Goal: Task Accomplishment & Management: Manage account settings

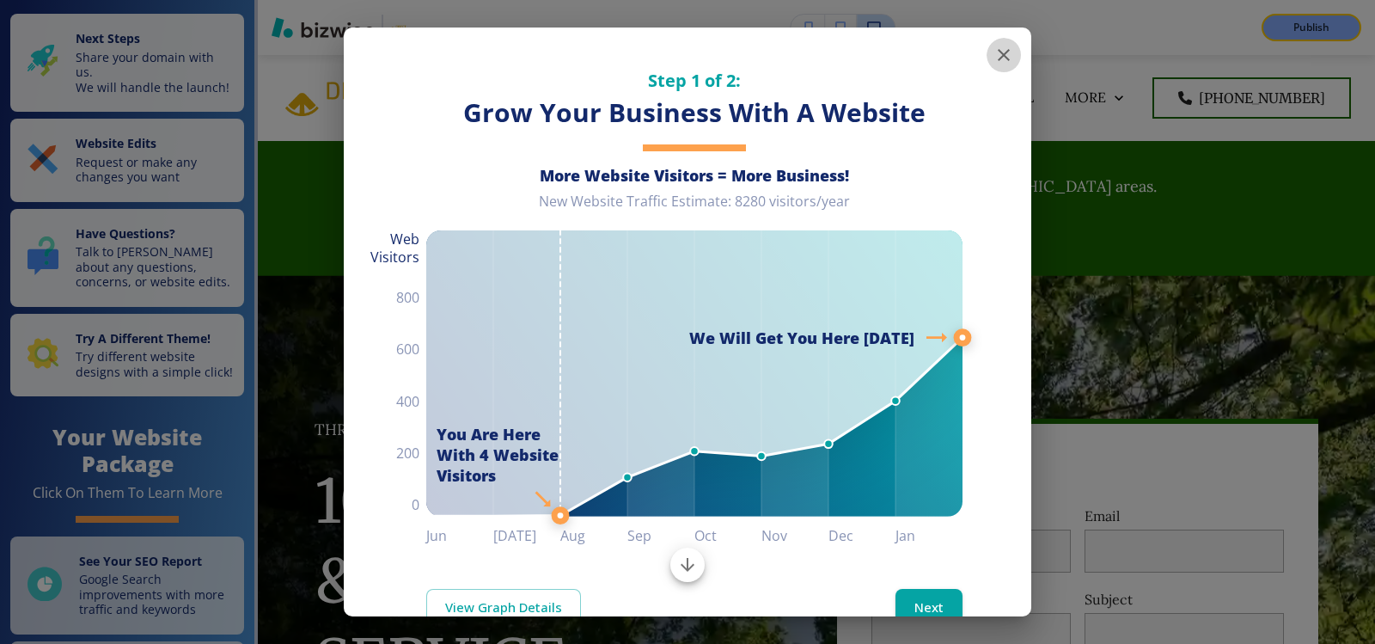
click at [997, 56] on icon "button" at bounding box center [1003, 55] width 21 height 21
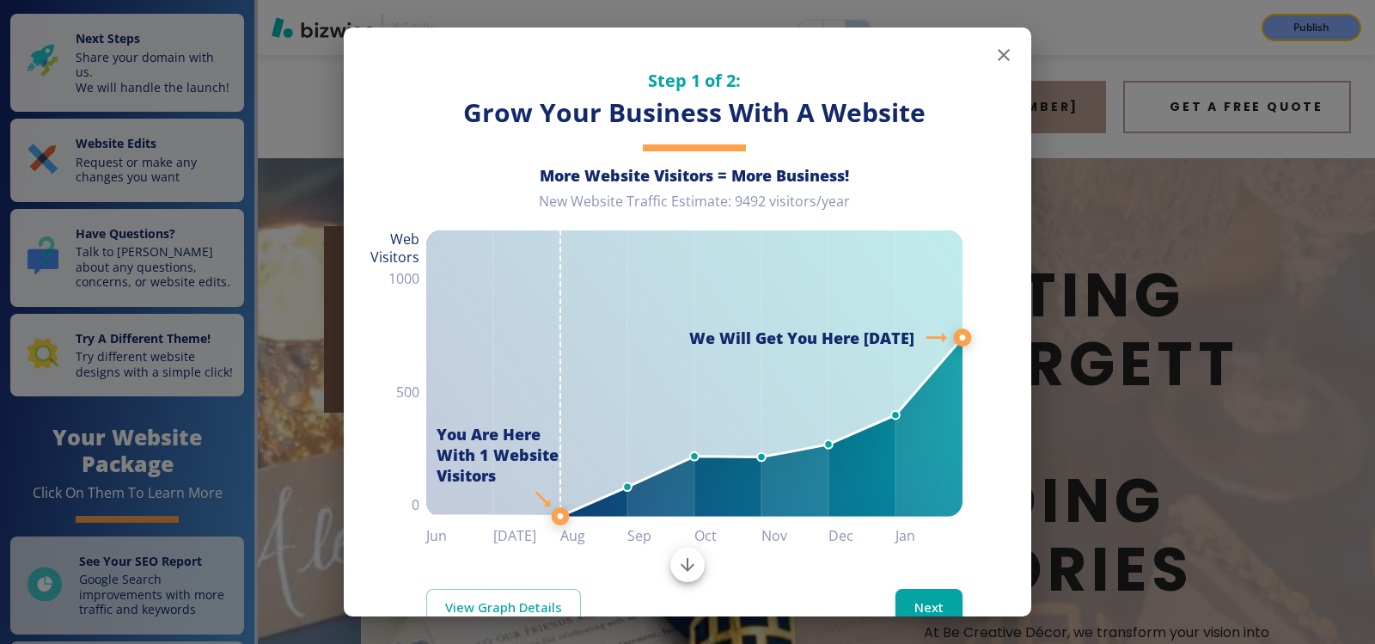
click at [998, 54] on icon "button" at bounding box center [1004, 55] width 12 height 12
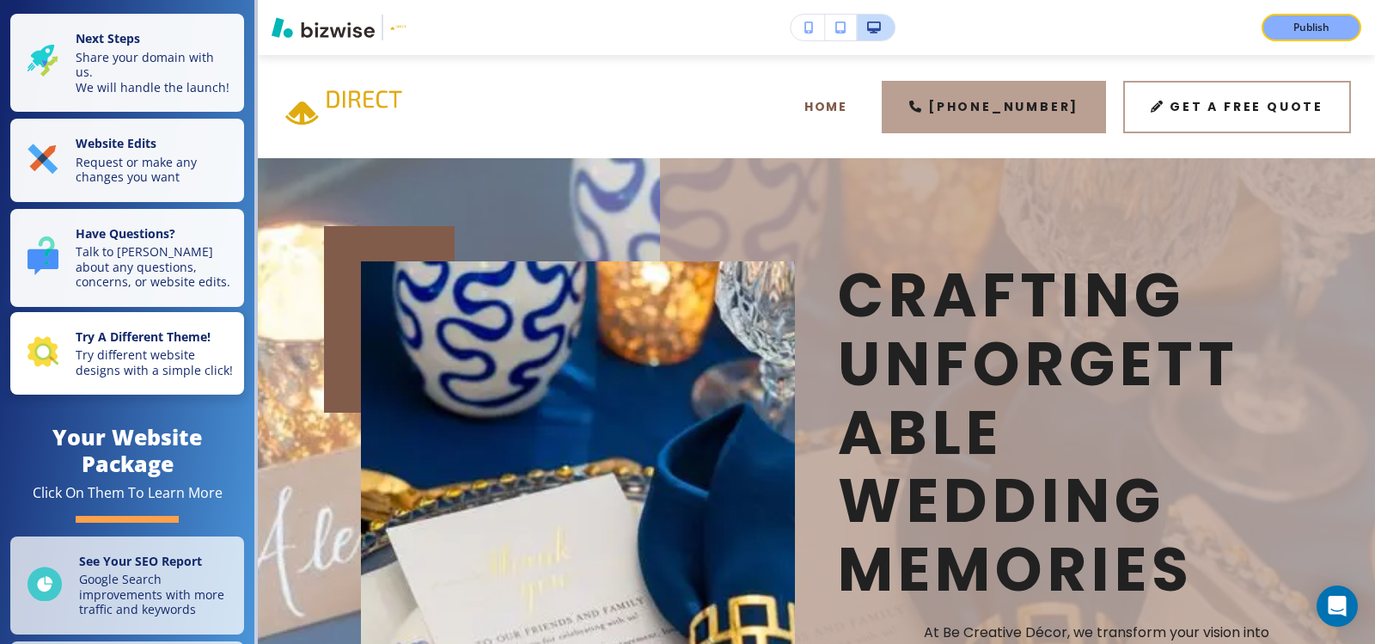
click at [119, 377] on p "Try different website designs with a simple click!" at bounding box center [155, 362] width 158 height 30
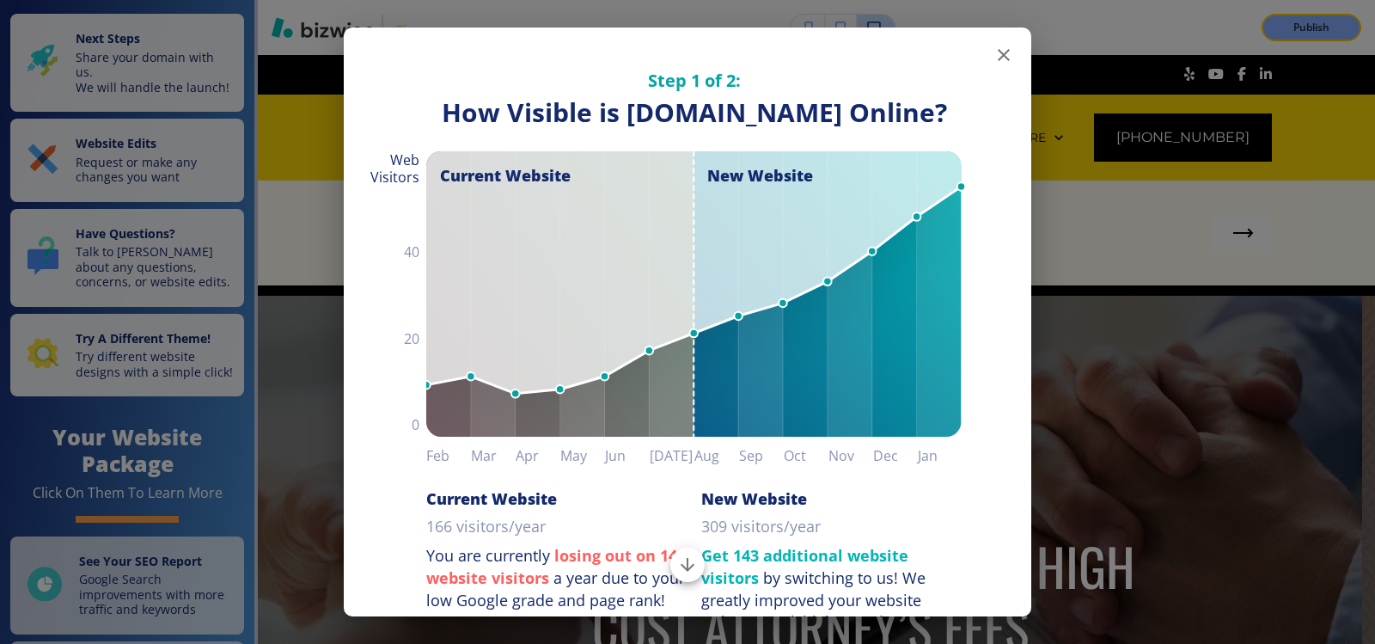
click at [998, 52] on icon "button" at bounding box center [1003, 55] width 21 height 21
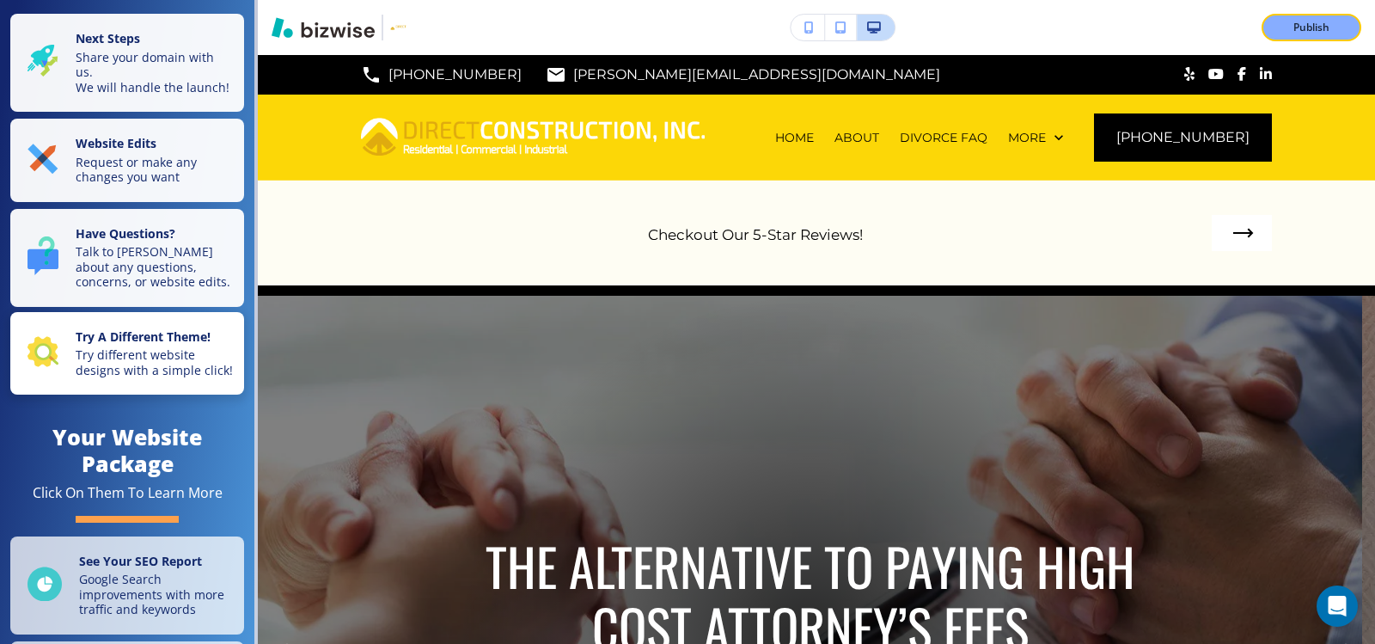
click at [87, 377] on p "Try different website designs with a simple click!" at bounding box center [155, 362] width 158 height 30
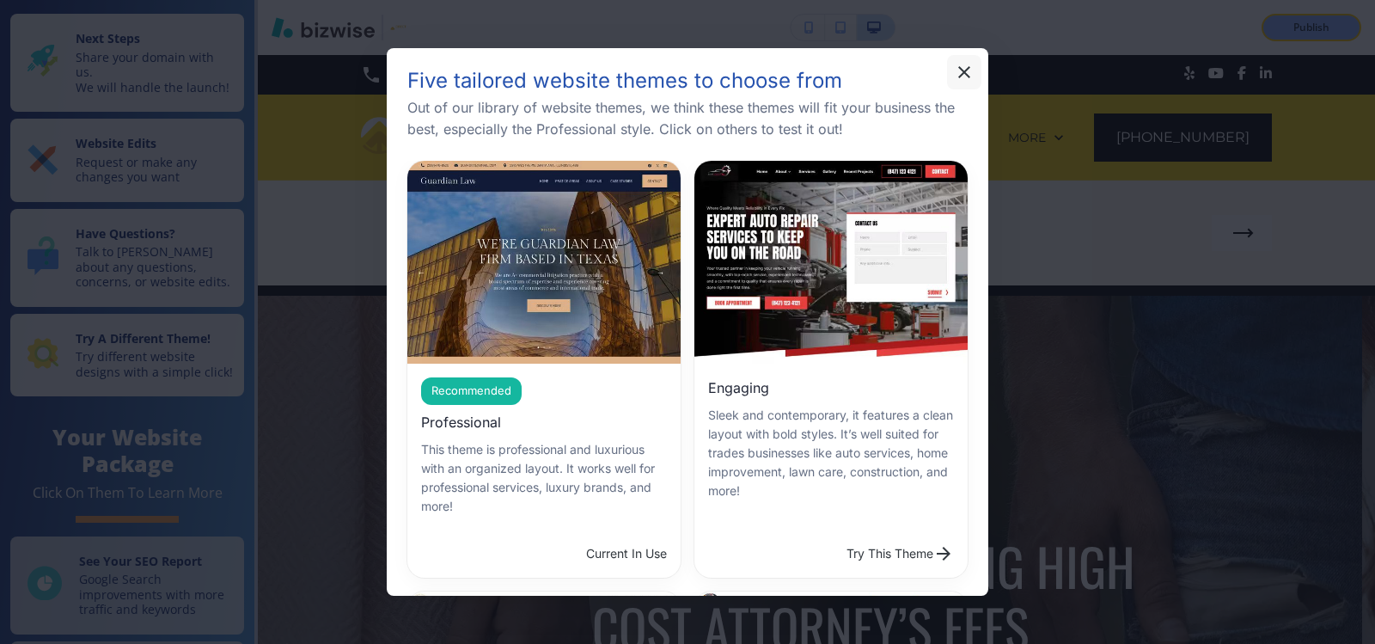
click at [961, 77] on icon "button" at bounding box center [964, 72] width 21 height 21
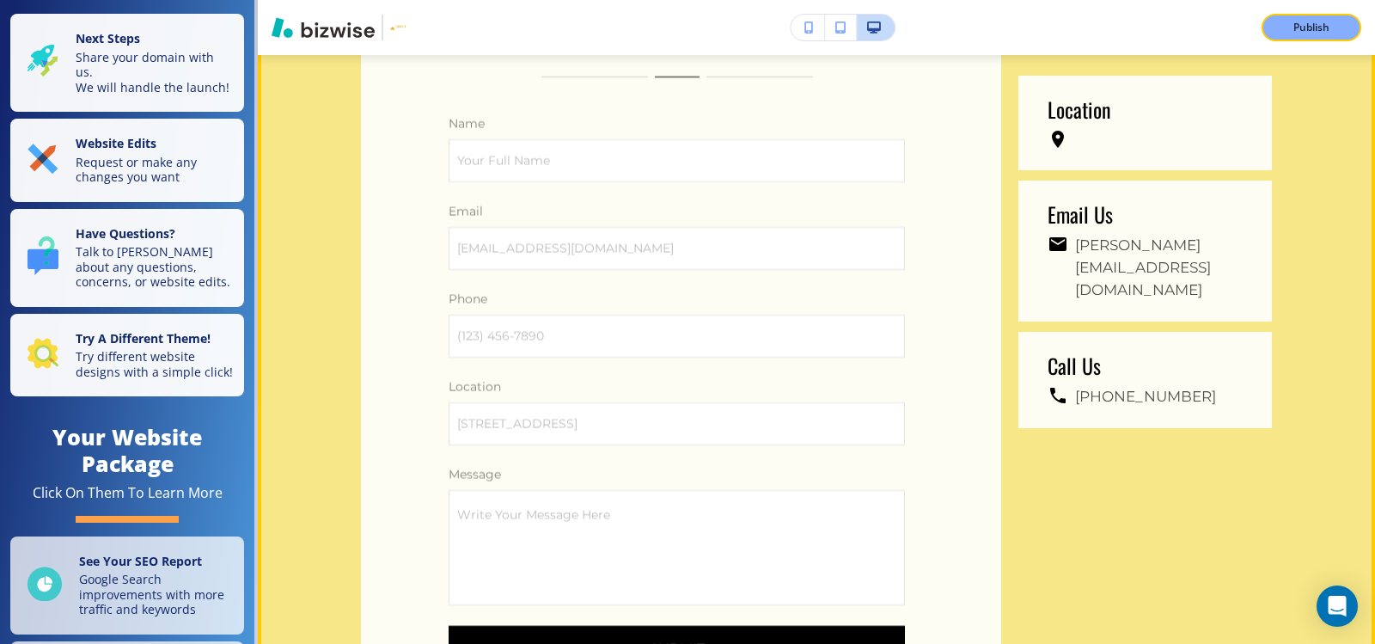
scroll to position [5585, 0]
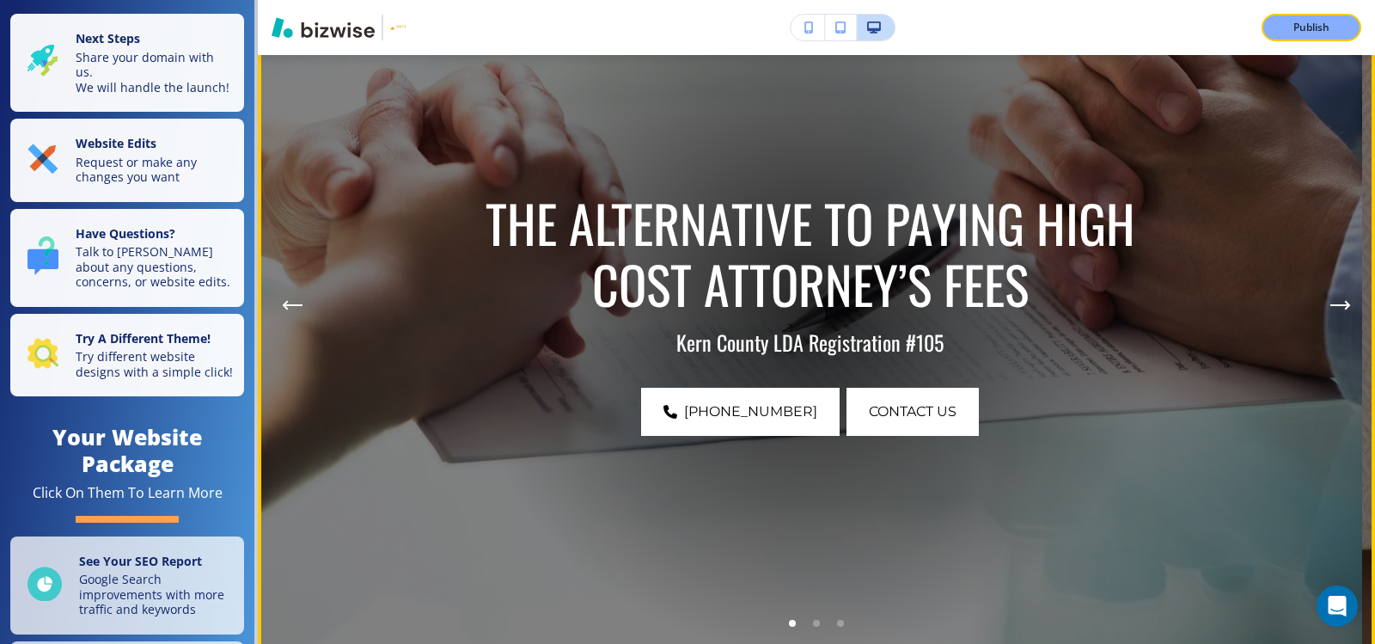
scroll to position [344, 0]
click at [1331, 304] on icon "Next Hero Image" at bounding box center [1339, 304] width 17 height 0
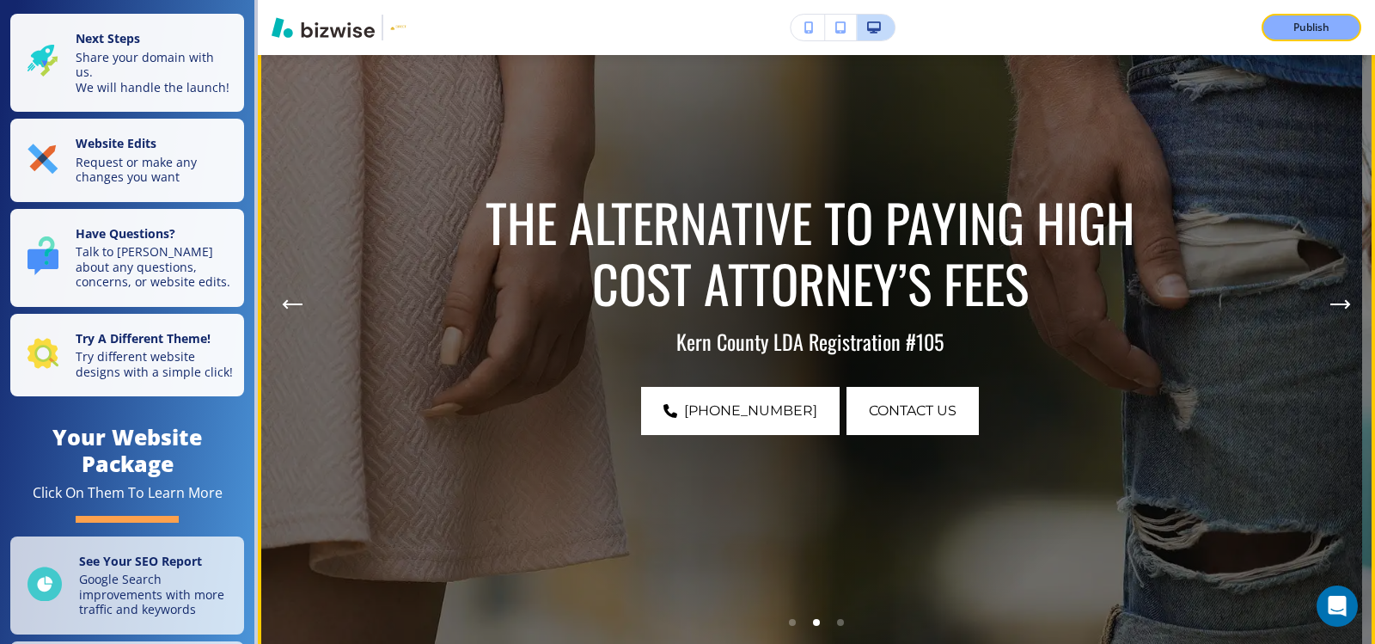
click at [302, 308] on icon "Previous Hero Image" at bounding box center [292, 304] width 21 height 10
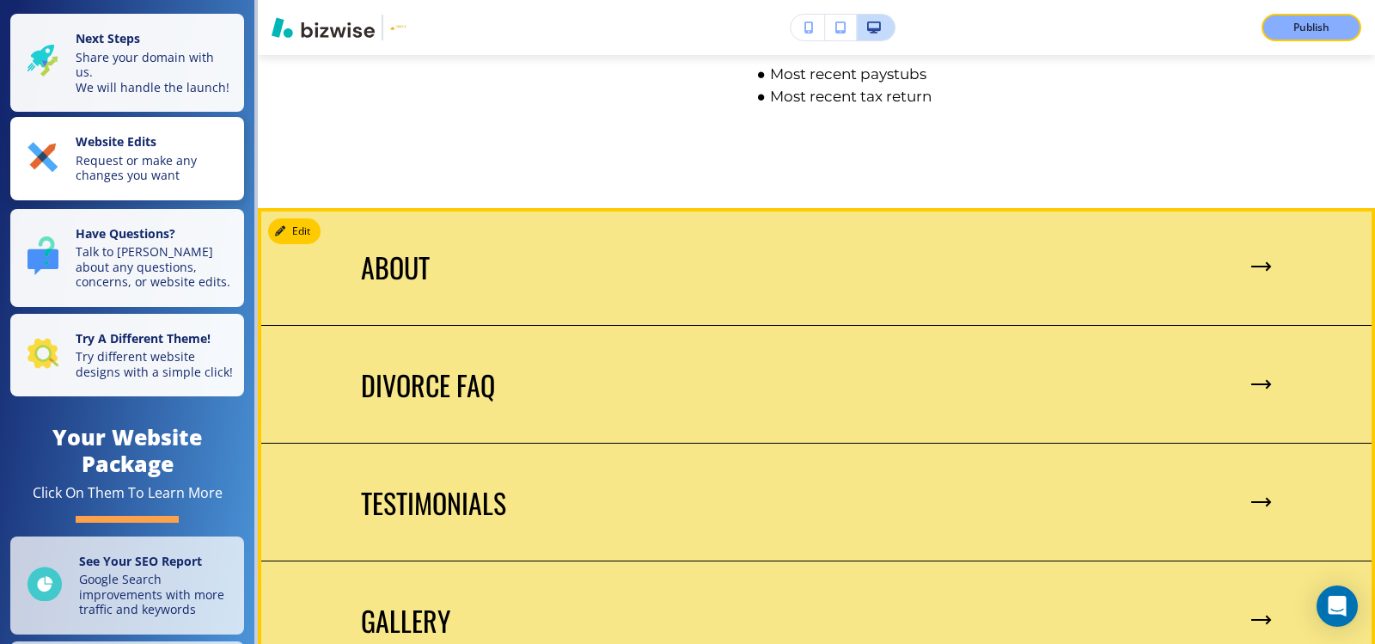
scroll to position [2148, 0]
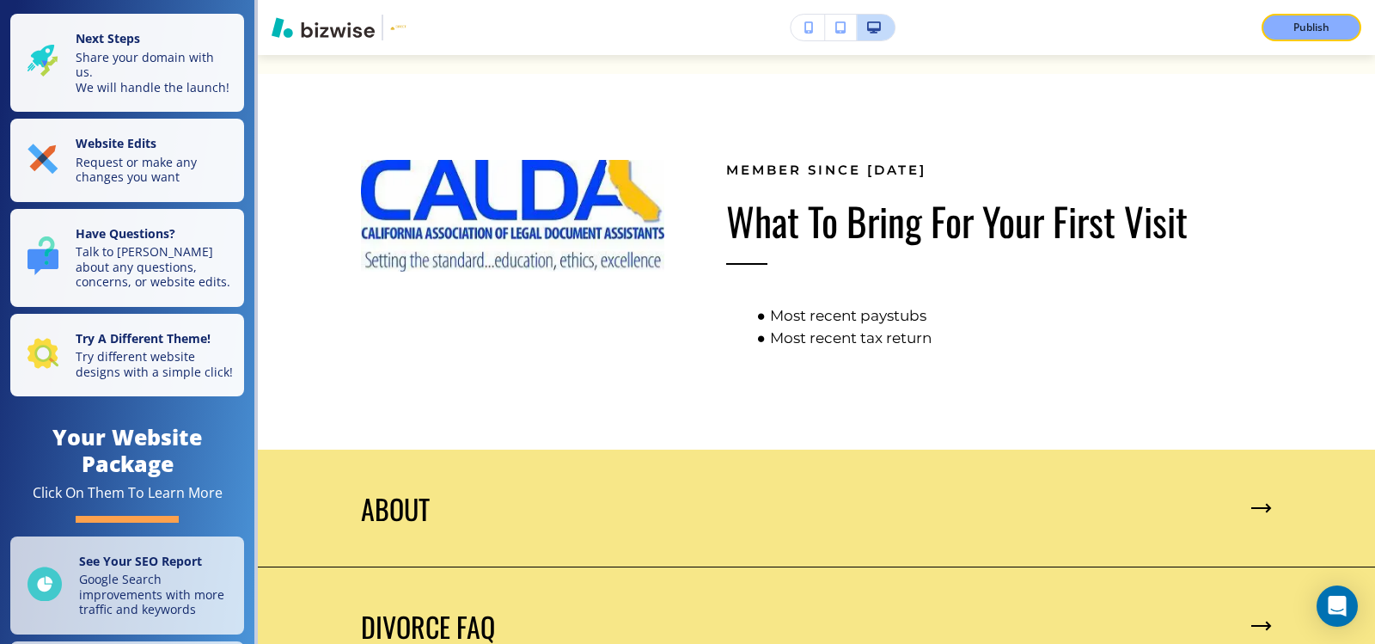
click at [138, 129] on div "Next Steps Share your domain with us. We will handle the launch! Website Edits …" at bounding box center [127, 571] width 254 height 1142
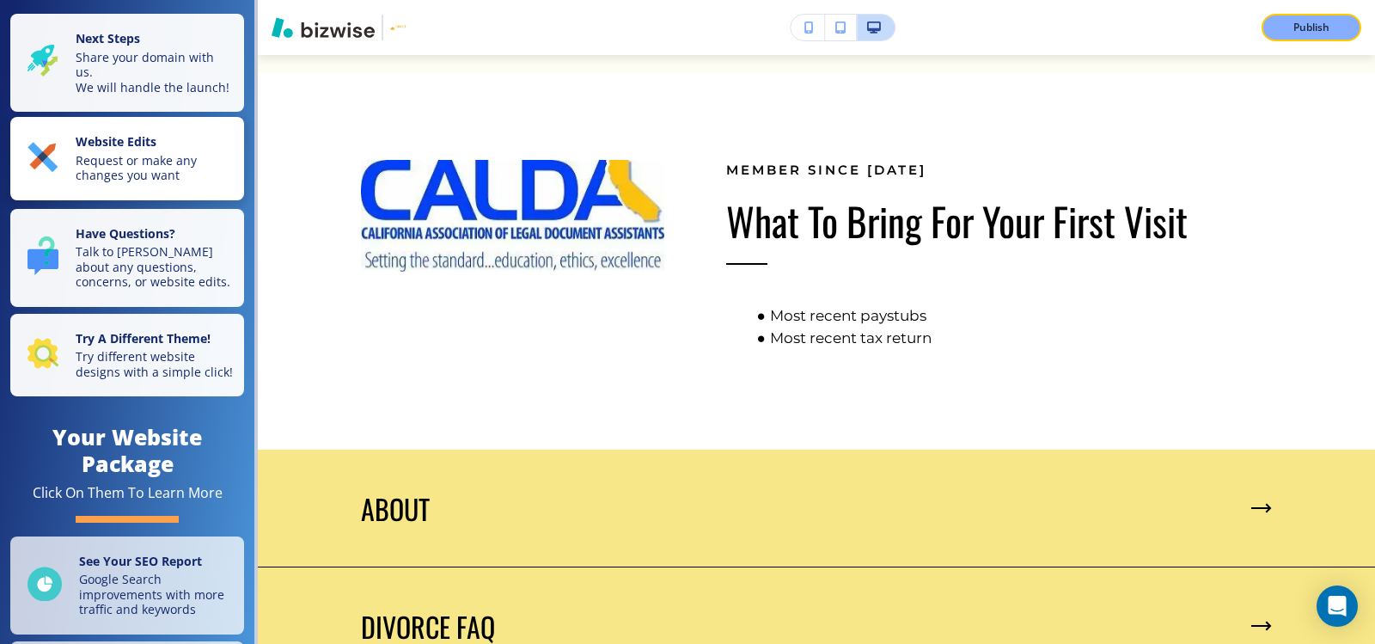
click at [128, 183] on p "Request or make any changes you want" at bounding box center [155, 168] width 158 height 30
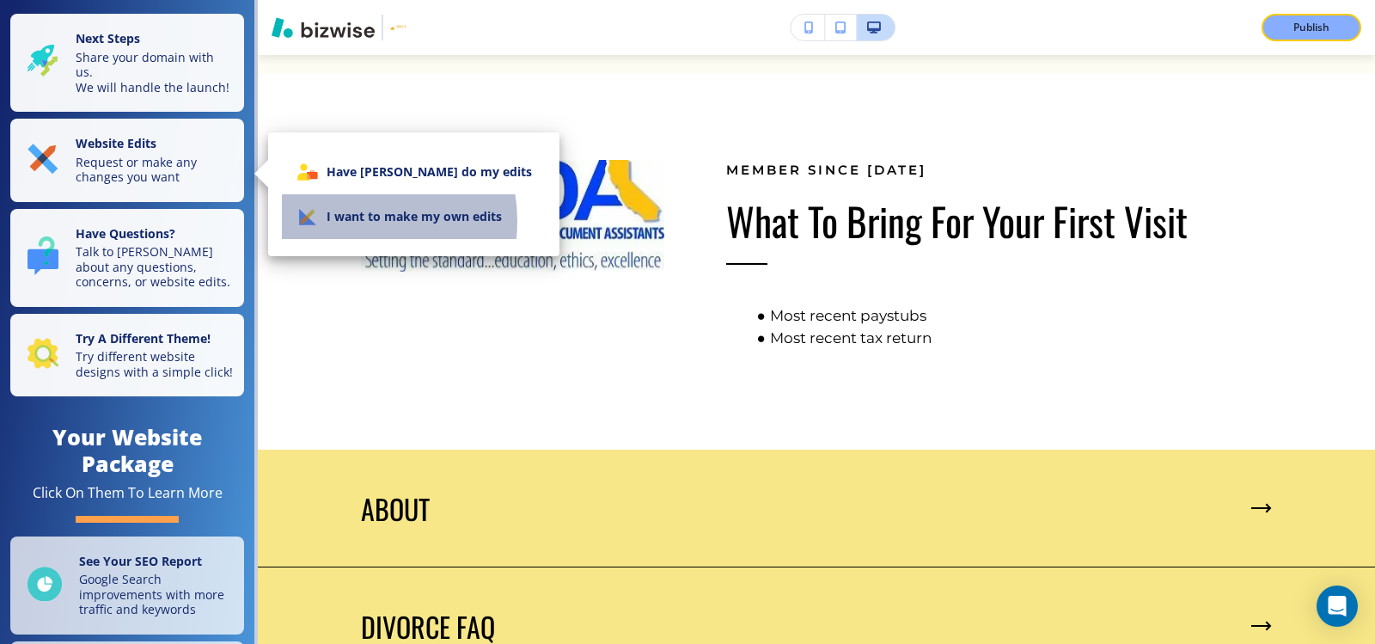
click at [353, 221] on li "I want to make my own edits" at bounding box center [414, 216] width 264 height 45
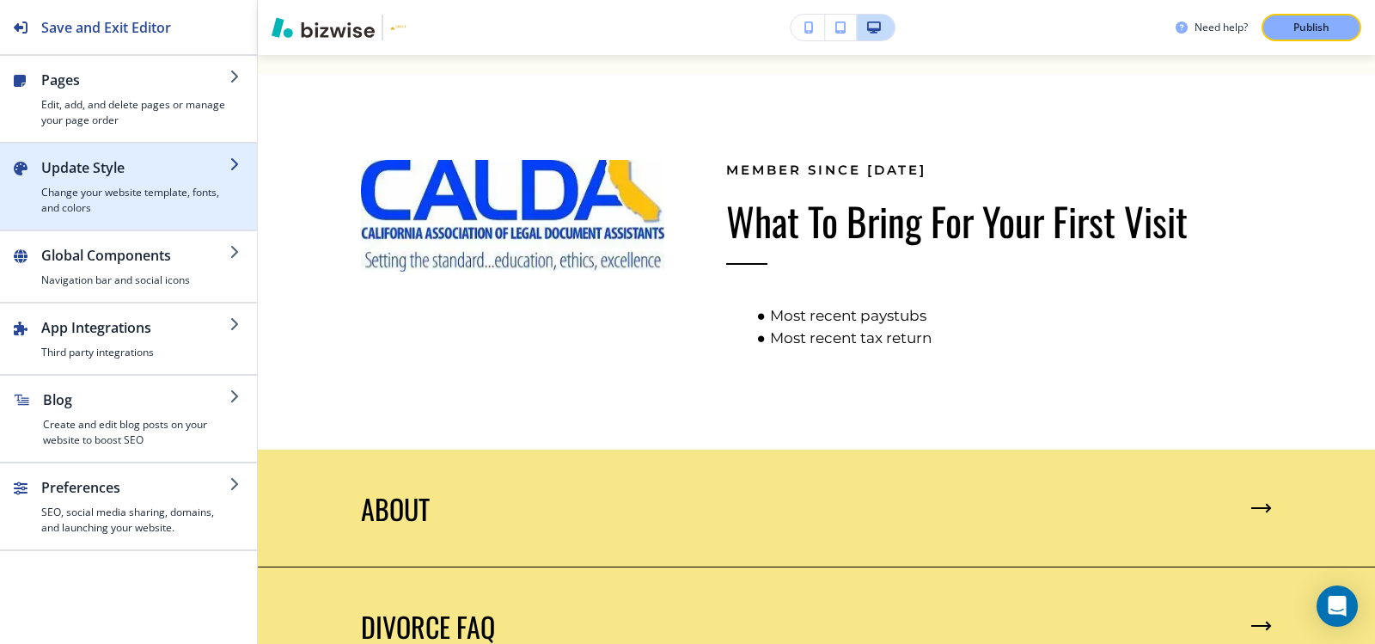
click at [64, 195] on h4 "Change your website template, fonts, and colors" at bounding box center [135, 200] width 188 height 31
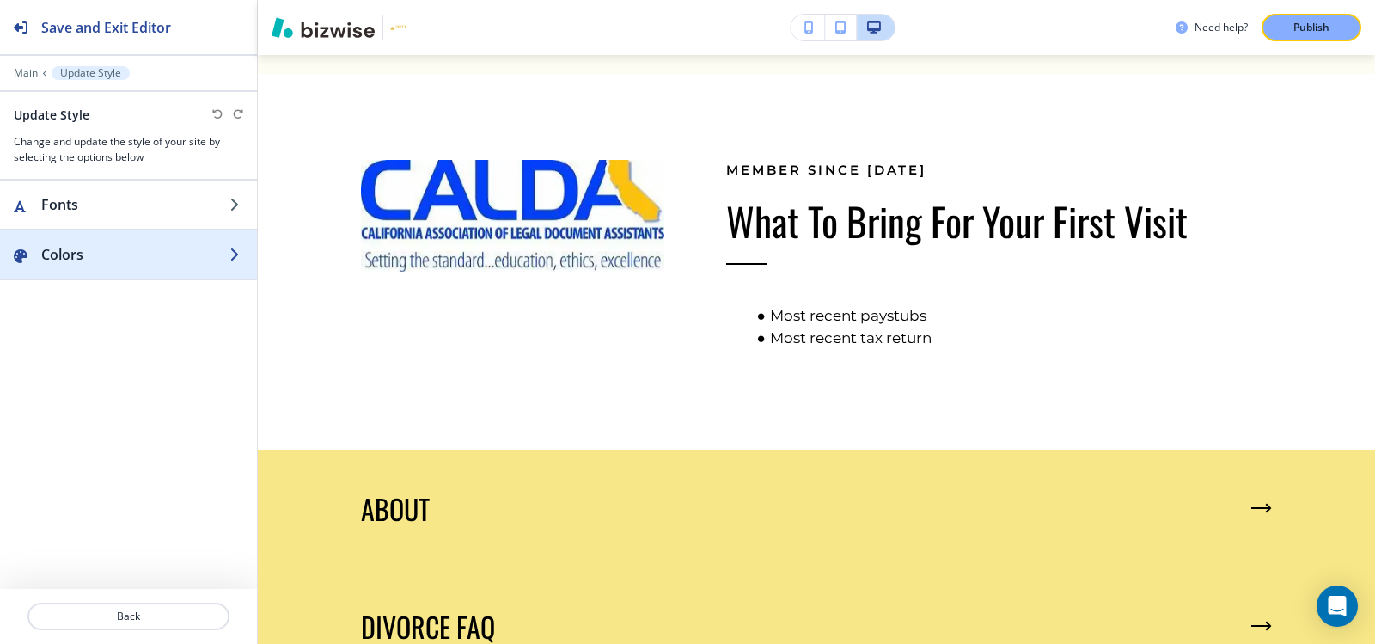
click at [79, 262] on h2 "Colors" at bounding box center [135, 254] width 188 height 21
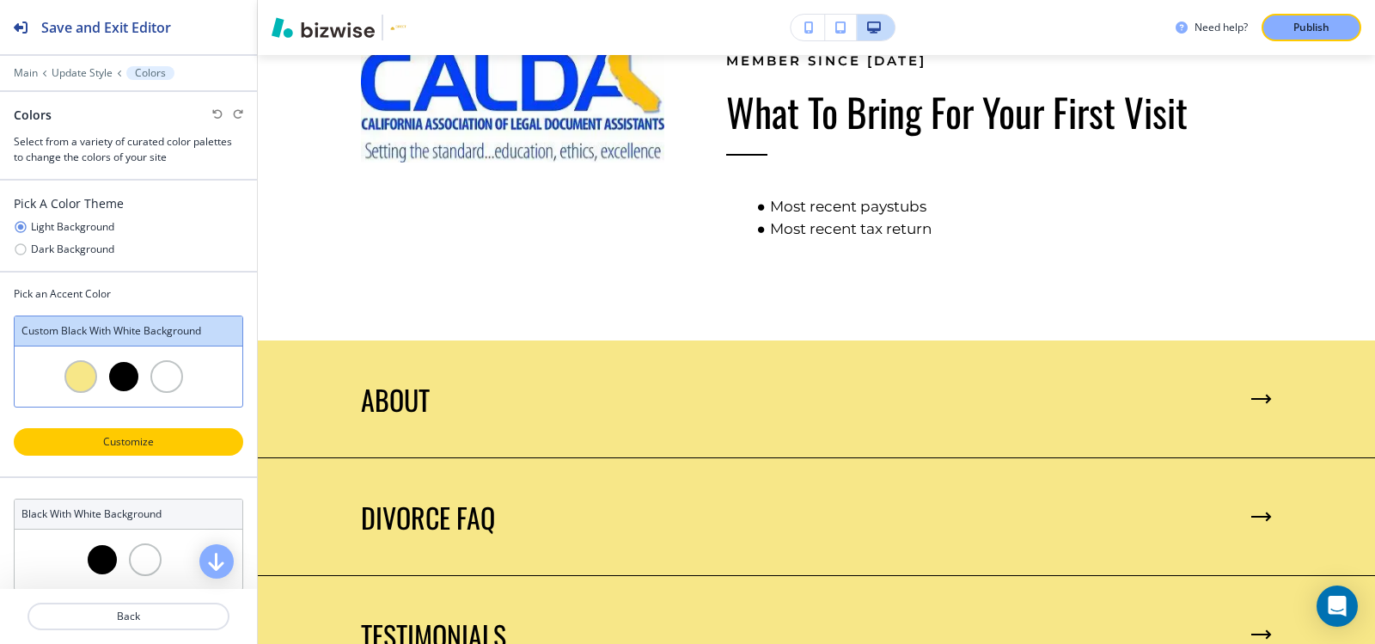
scroll to position [2320, 0]
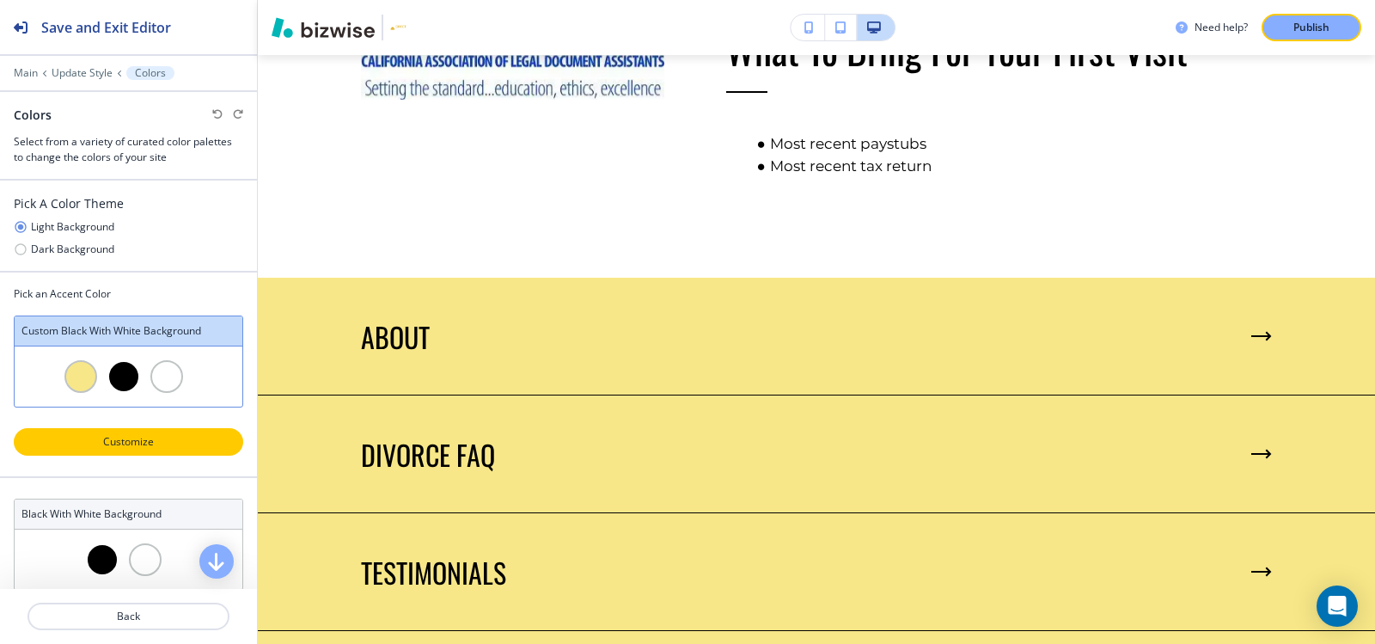
click at [143, 440] on p "Customize" at bounding box center [128, 441] width 185 height 15
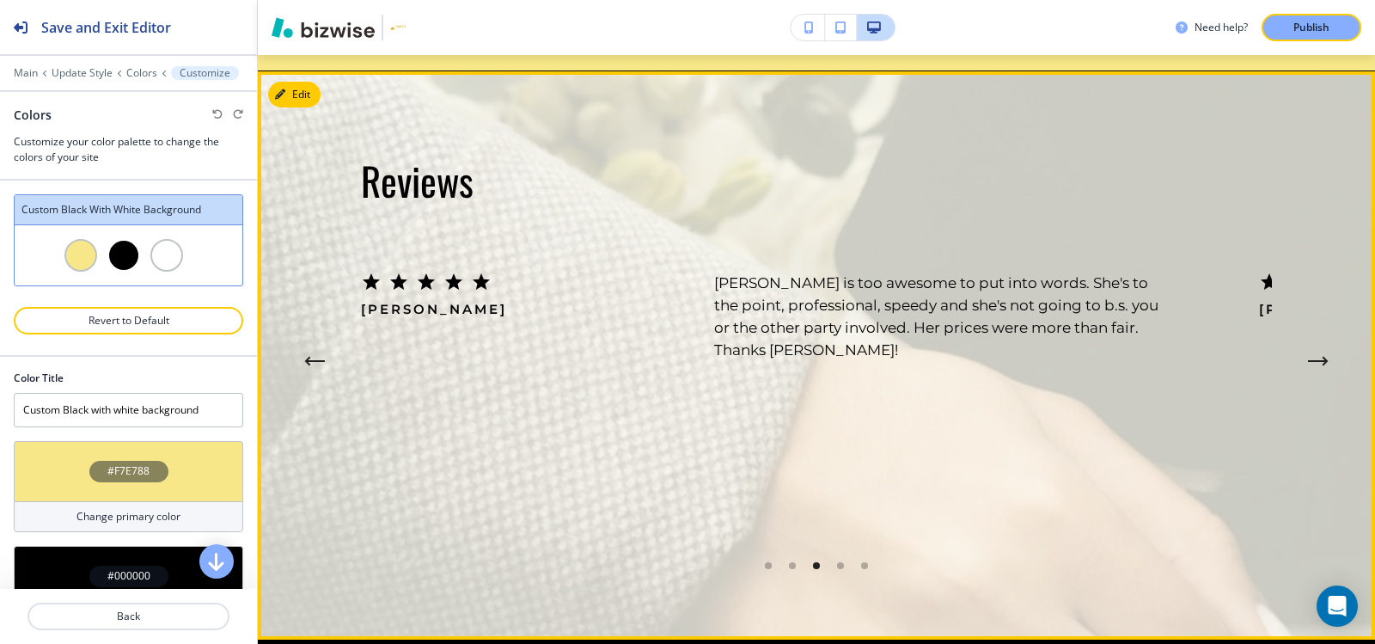
scroll to position [3007, 0]
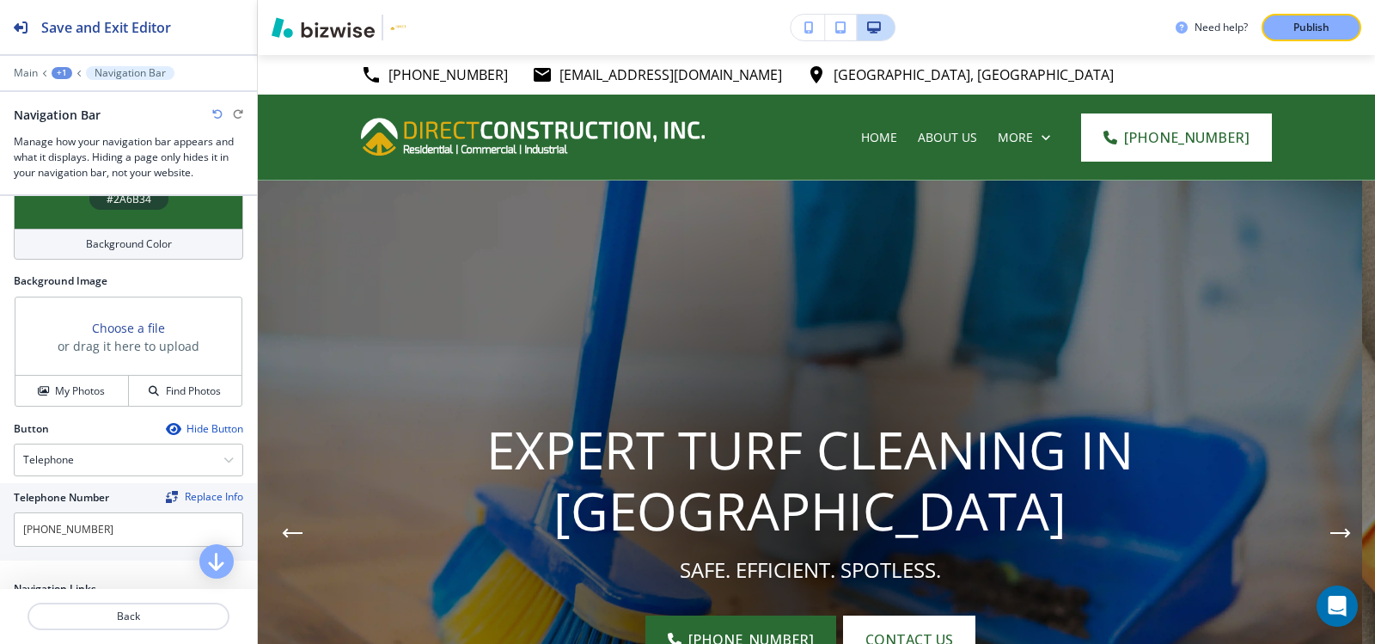
scroll to position [258, 0]
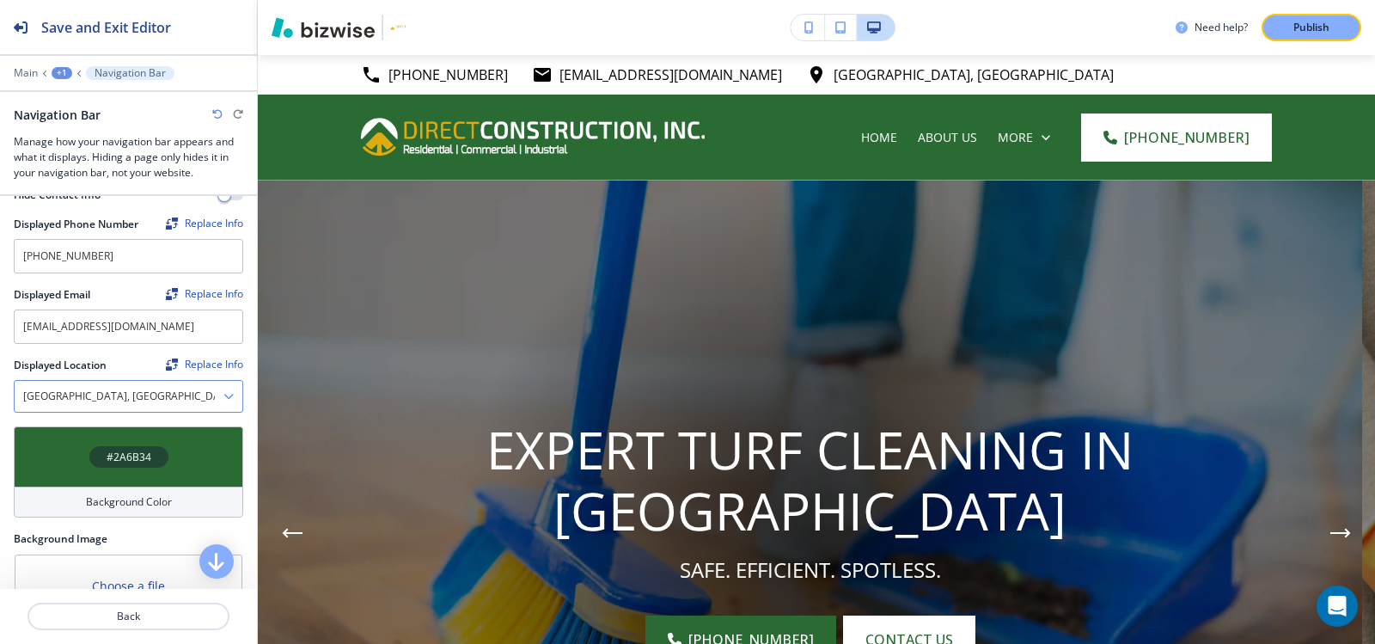
click at [164, 389] on Location "Jupiter, FL 33458, USA" at bounding box center [119, 396] width 209 height 29
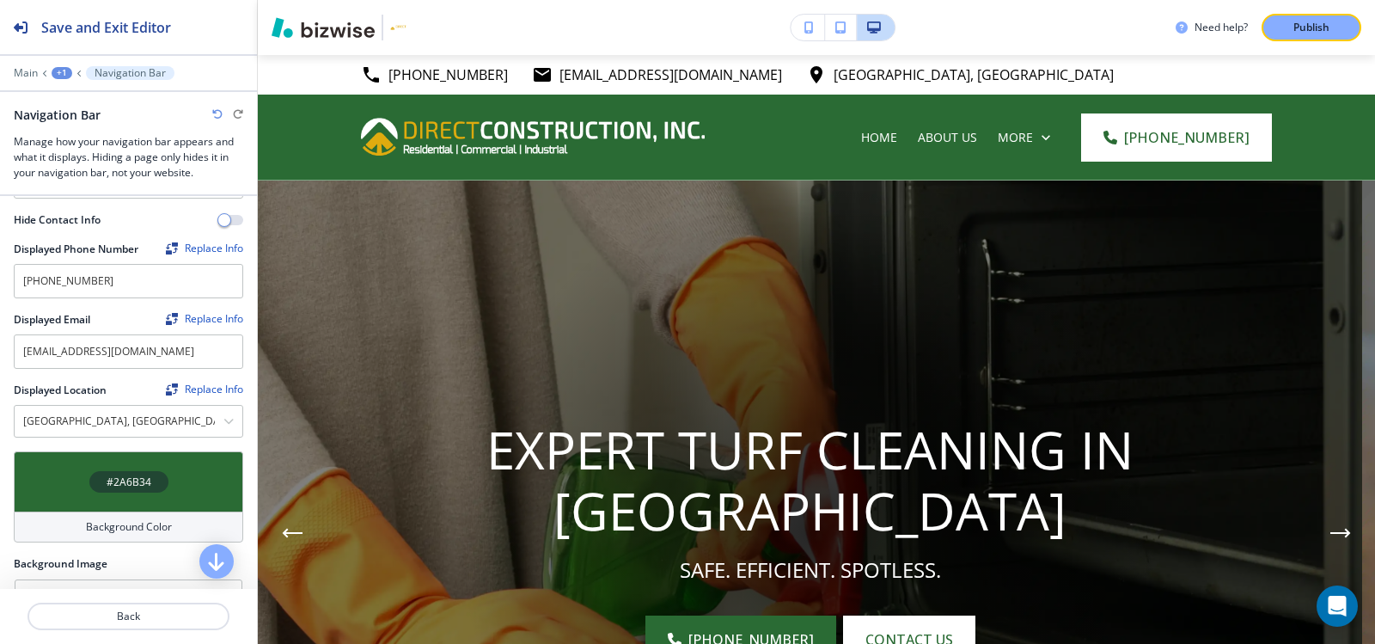
scroll to position [222, 0]
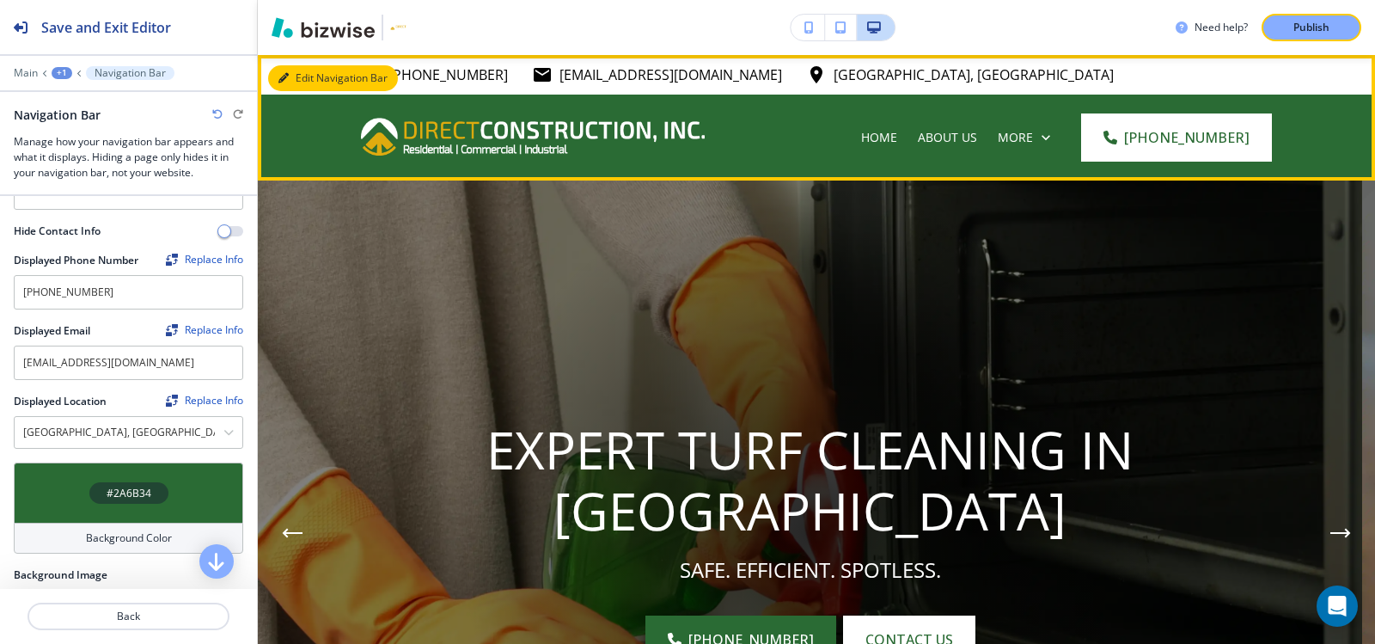
click at [287, 77] on icon "button" at bounding box center [283, 78] width 10 height 10
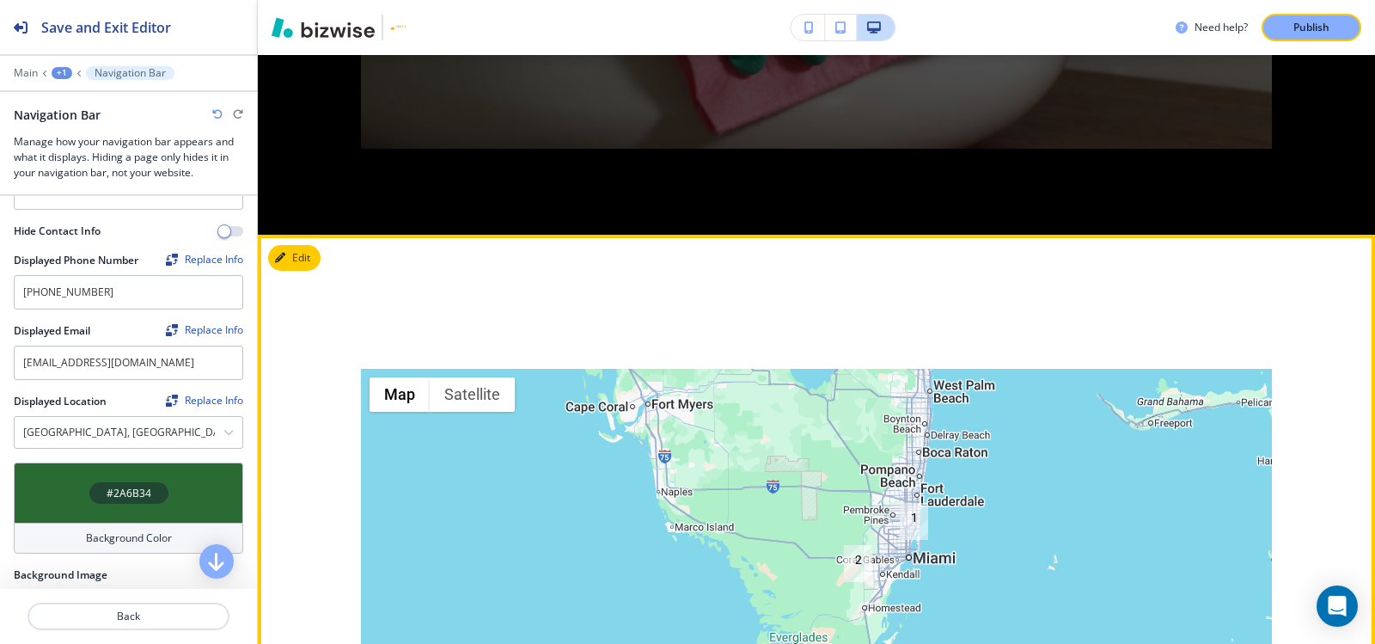
scroll to position [5327, 0]
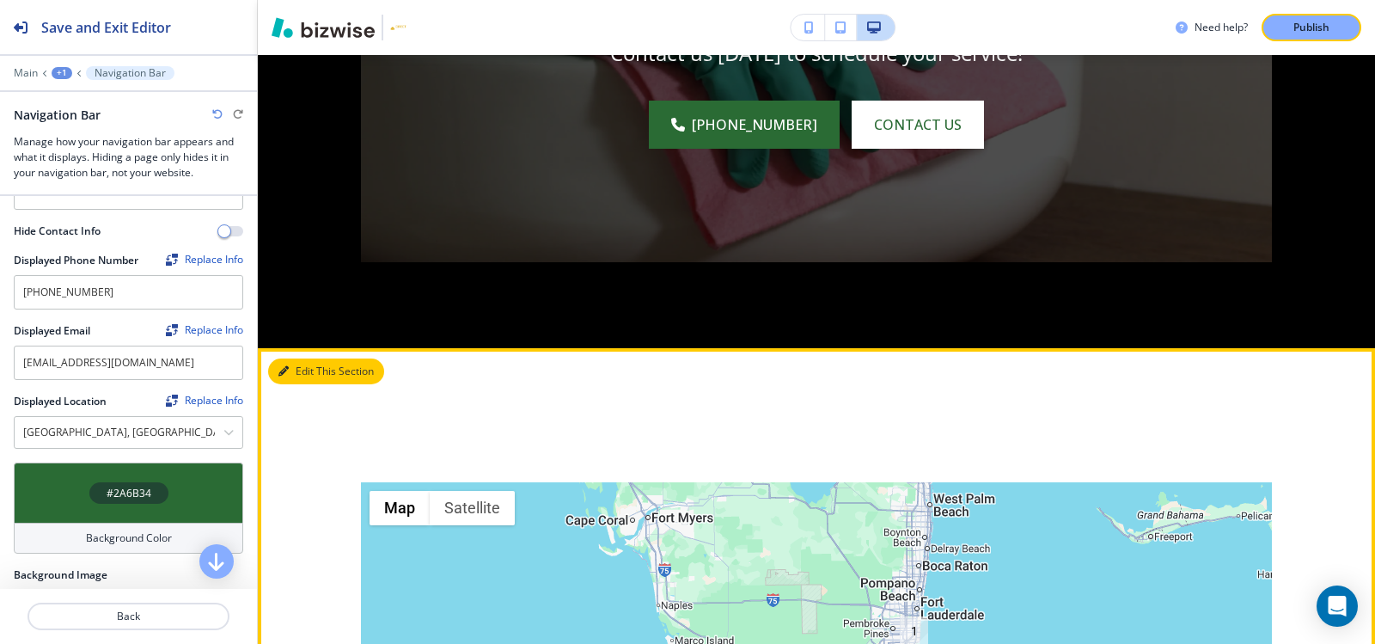
click at [303, 384] on button "Edit This Section" at bounding box center [326, 371] width 116 height 26
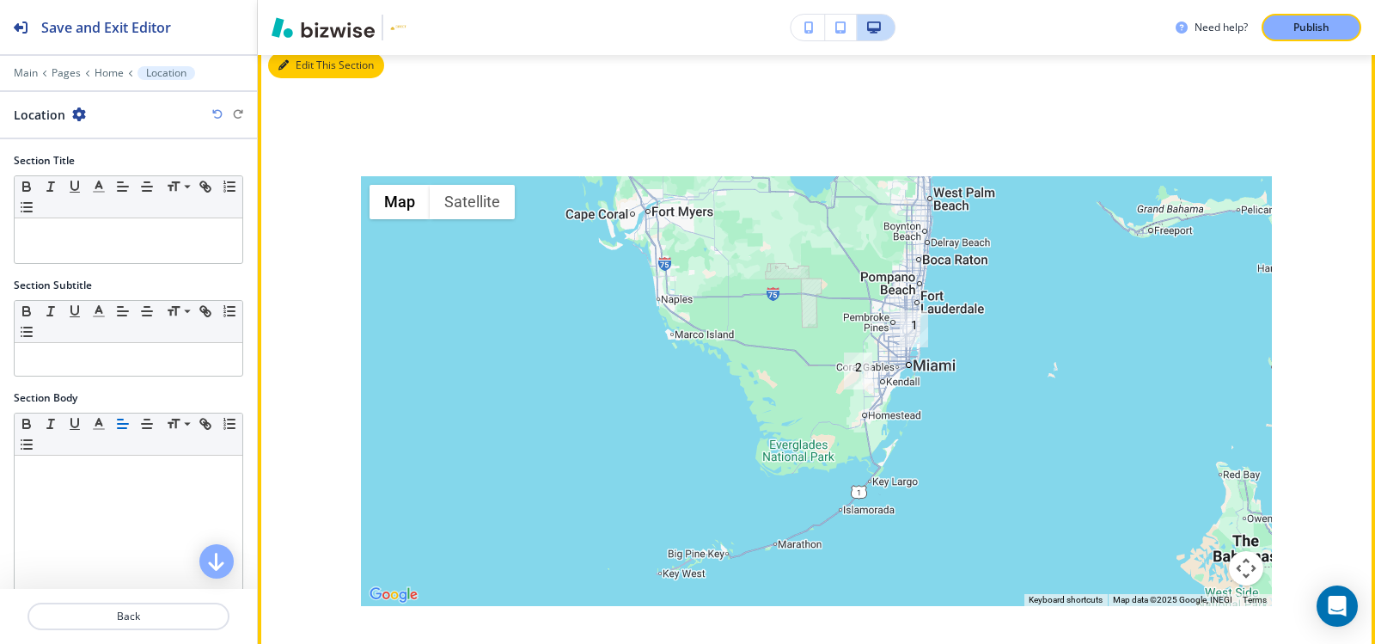
scroll to position [5643, 0]
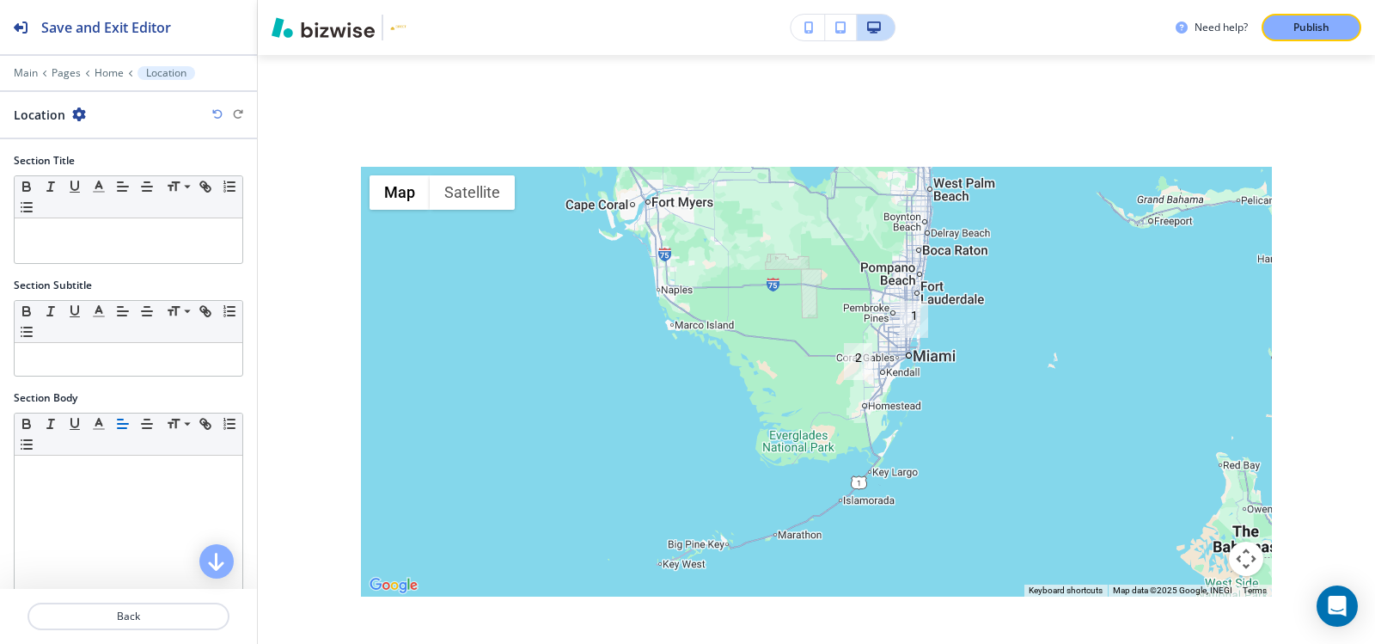
click at [97, 58] on div at bounding box center [128, 61] width 257 height 10
click at [110, 77] on p "Home" at bounding box center [109, 73] width 29 height 12
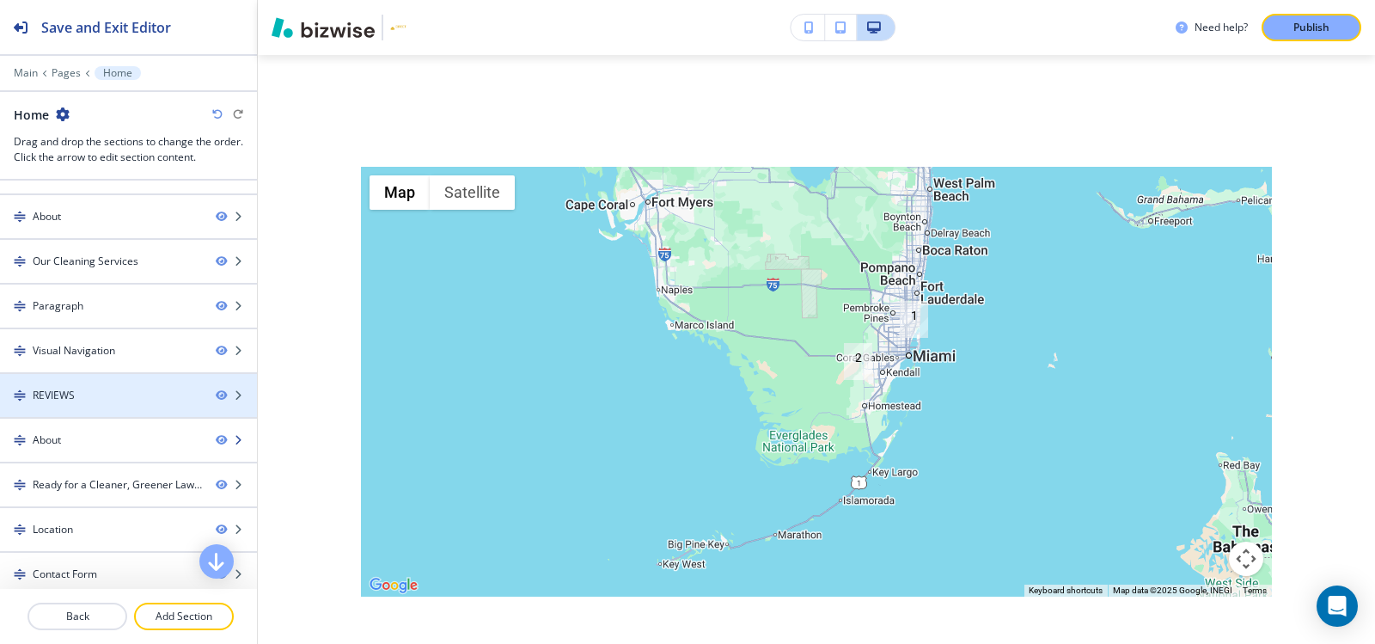
scroll to position [39, 0]
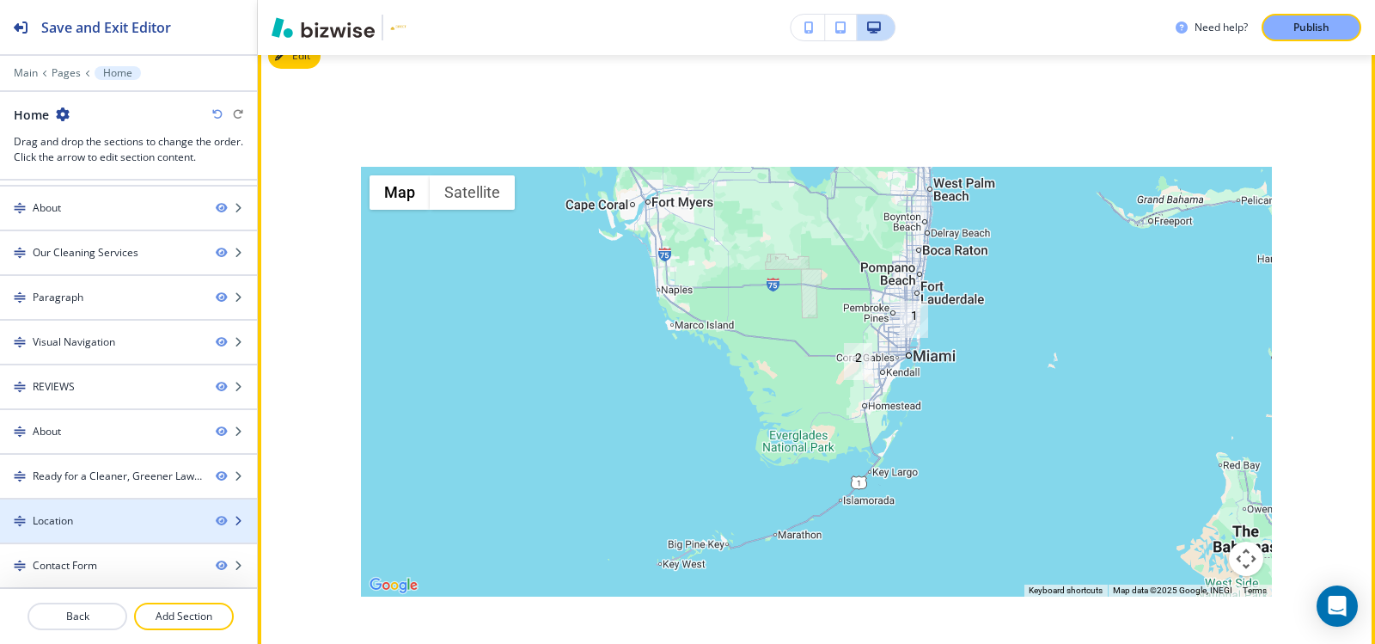
click at [52, 524] on div "Location" at bounding box center [53, 520] width 40 height 15
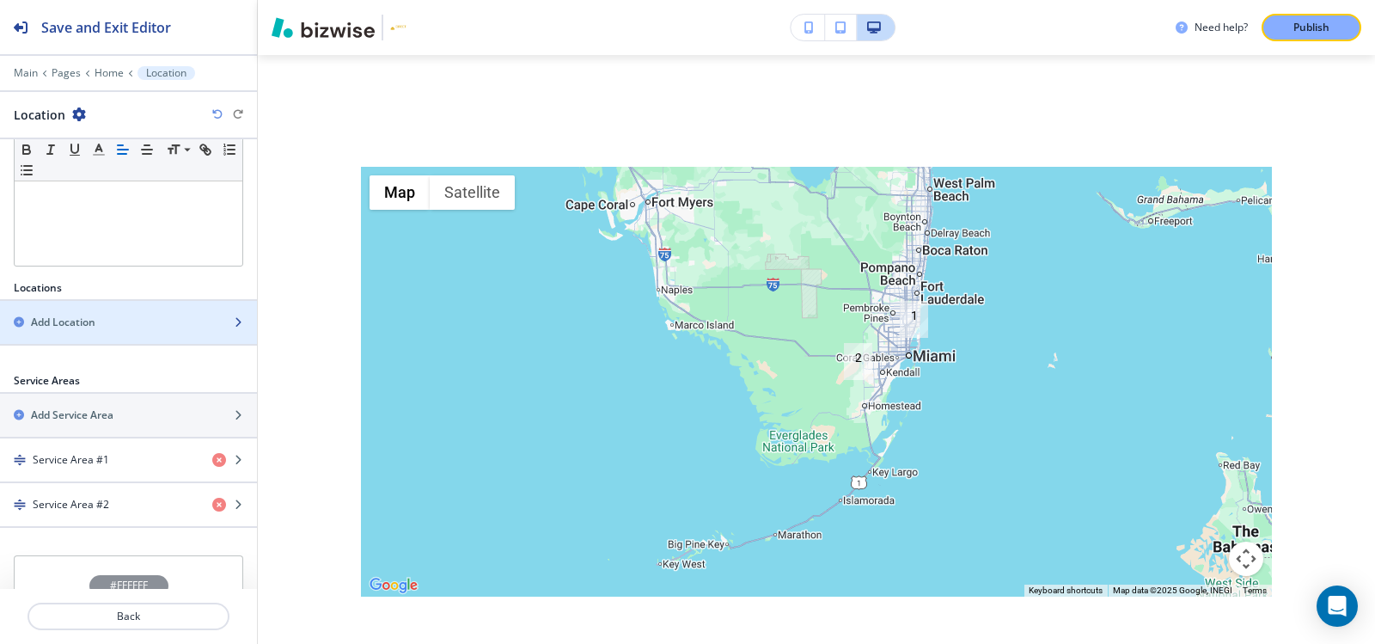
scroll to position [485, 0]
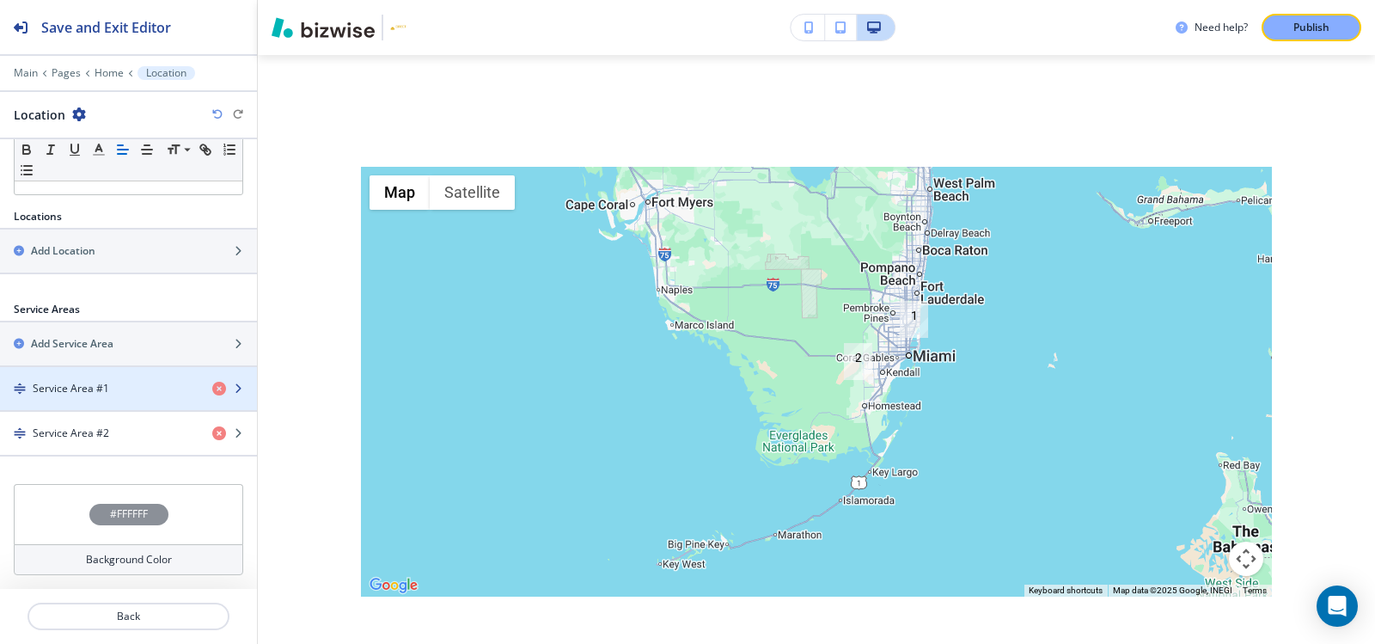
click at [233, 392] on icon "button" at bounding box center [238, 388] width 10 height 10
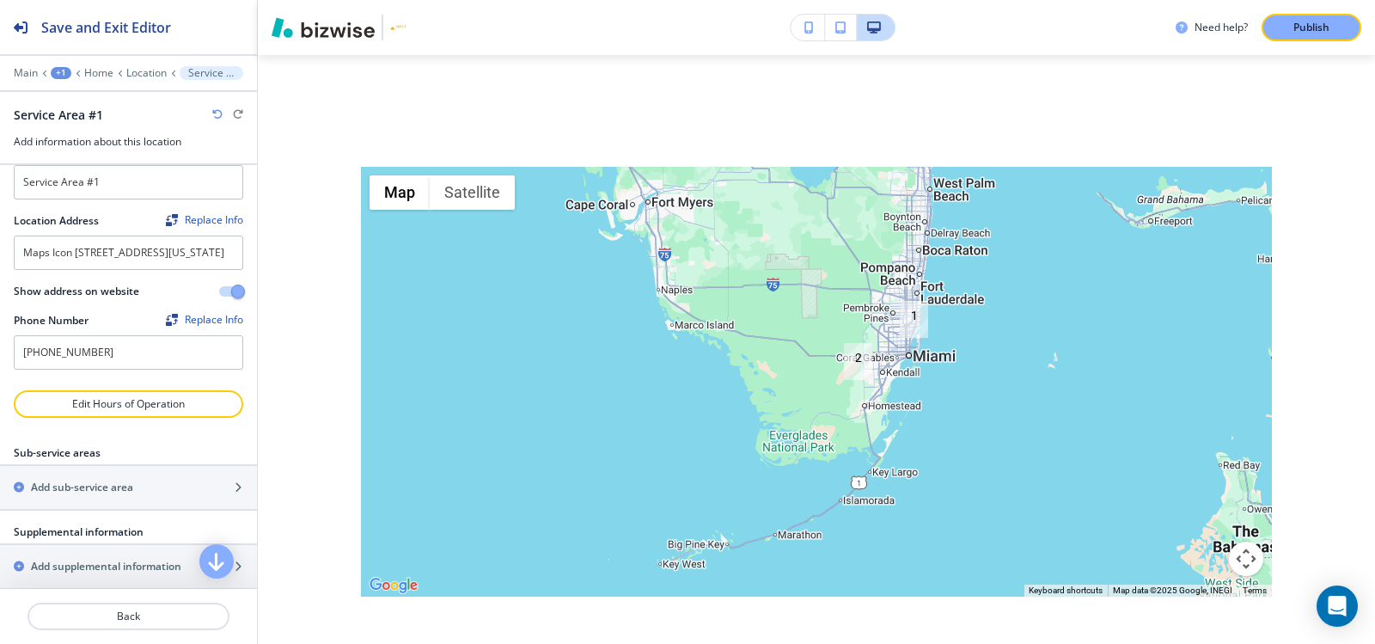
scroll to position [66, 0]
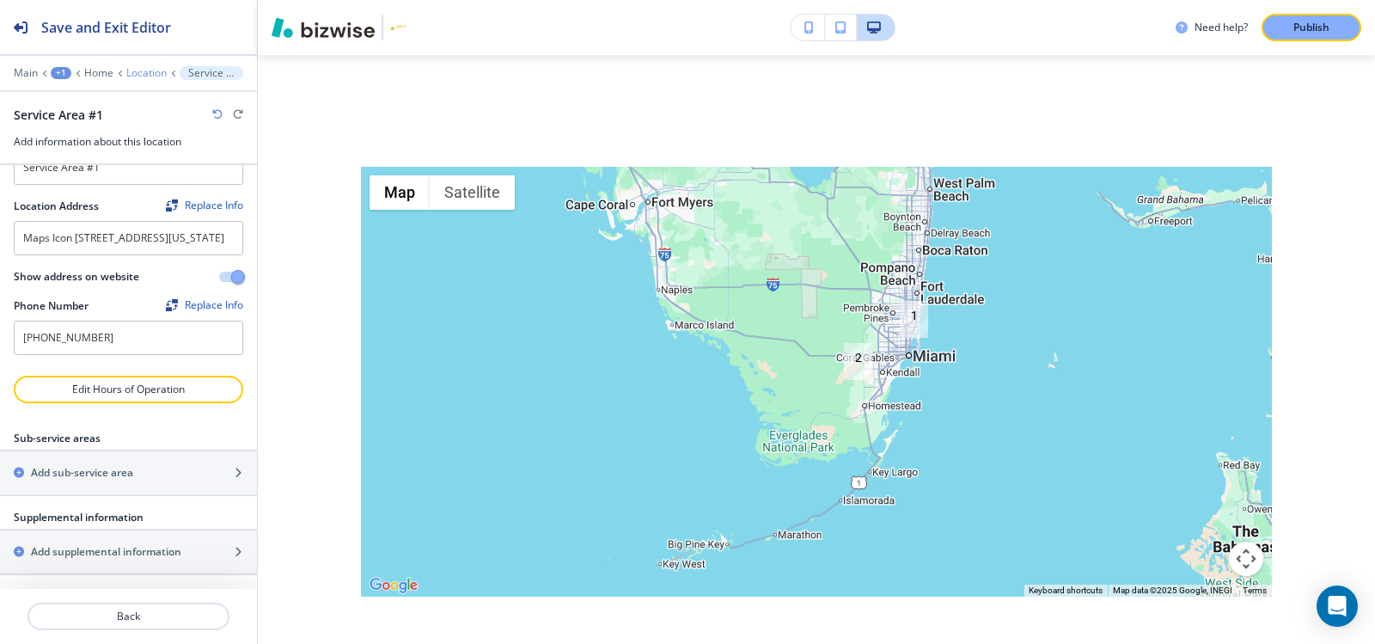
click at [150, 67] on p "Location" at bounding box center [146, 73] width 40 height 12
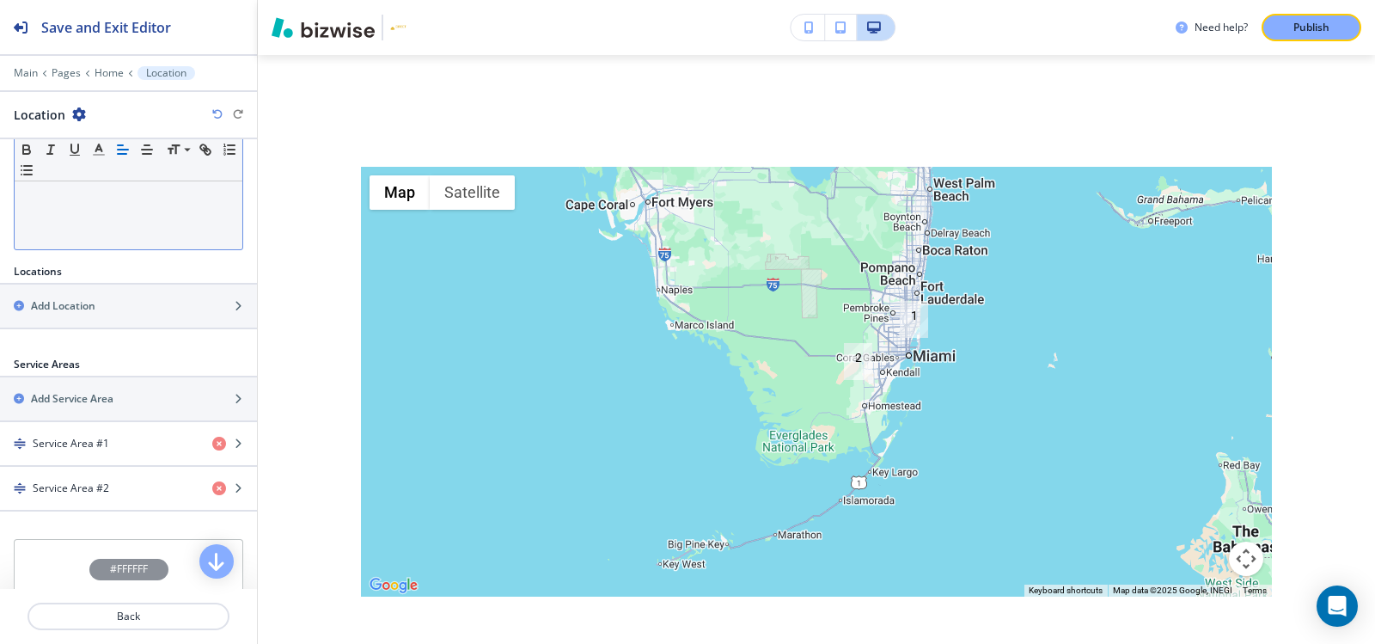
scroll to position [485, 0]
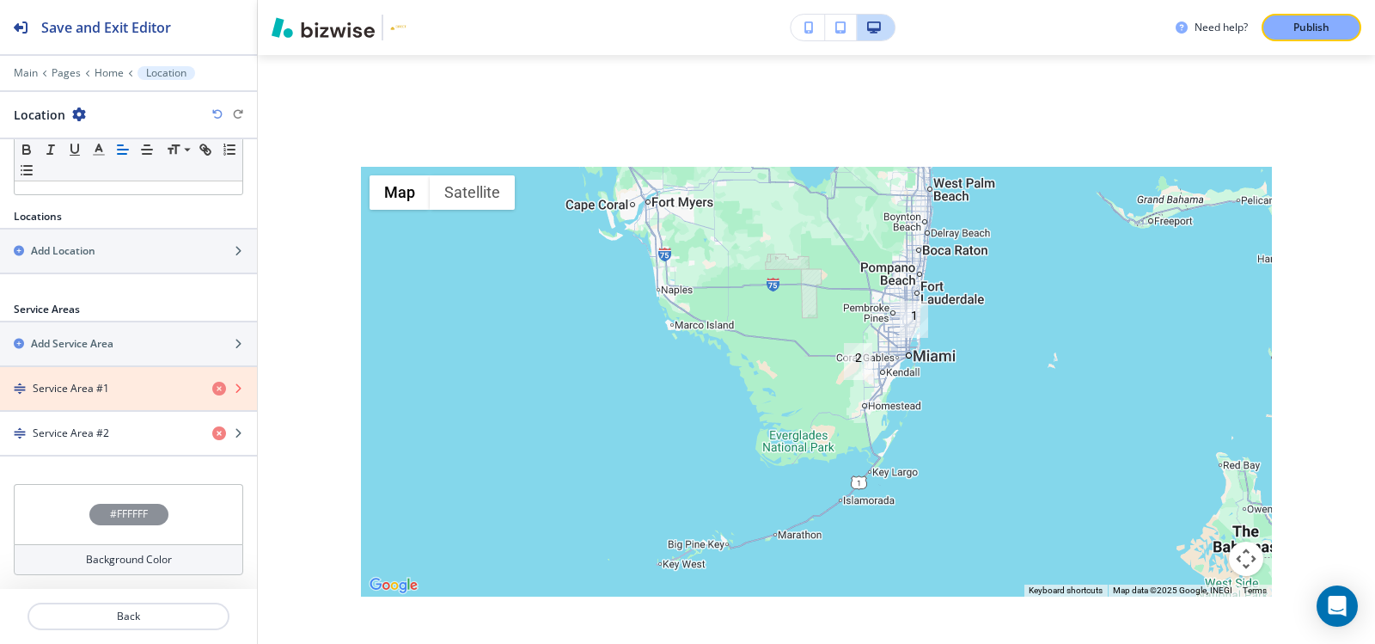
click at [212, 390] on icon "button" at bounding box center [219, 389] width 14 height 14
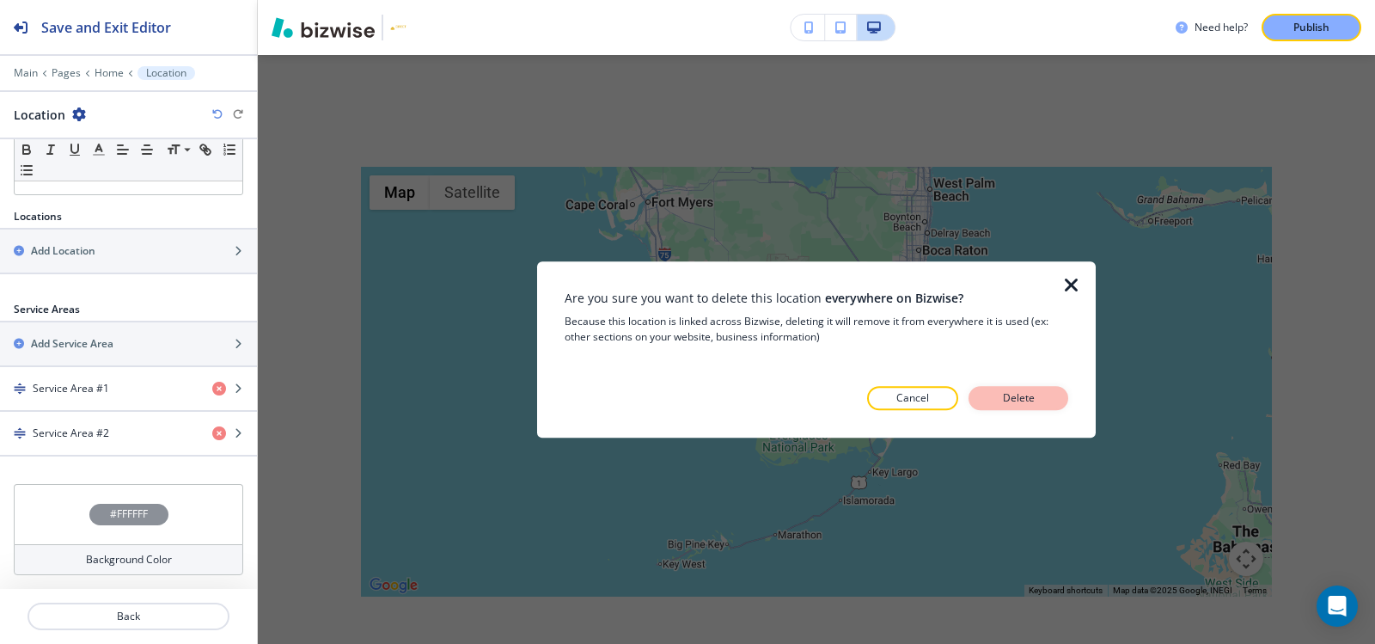
click at [1040, 398] on button "Delete" at bounding box center [1018, 398] width 100 height 24
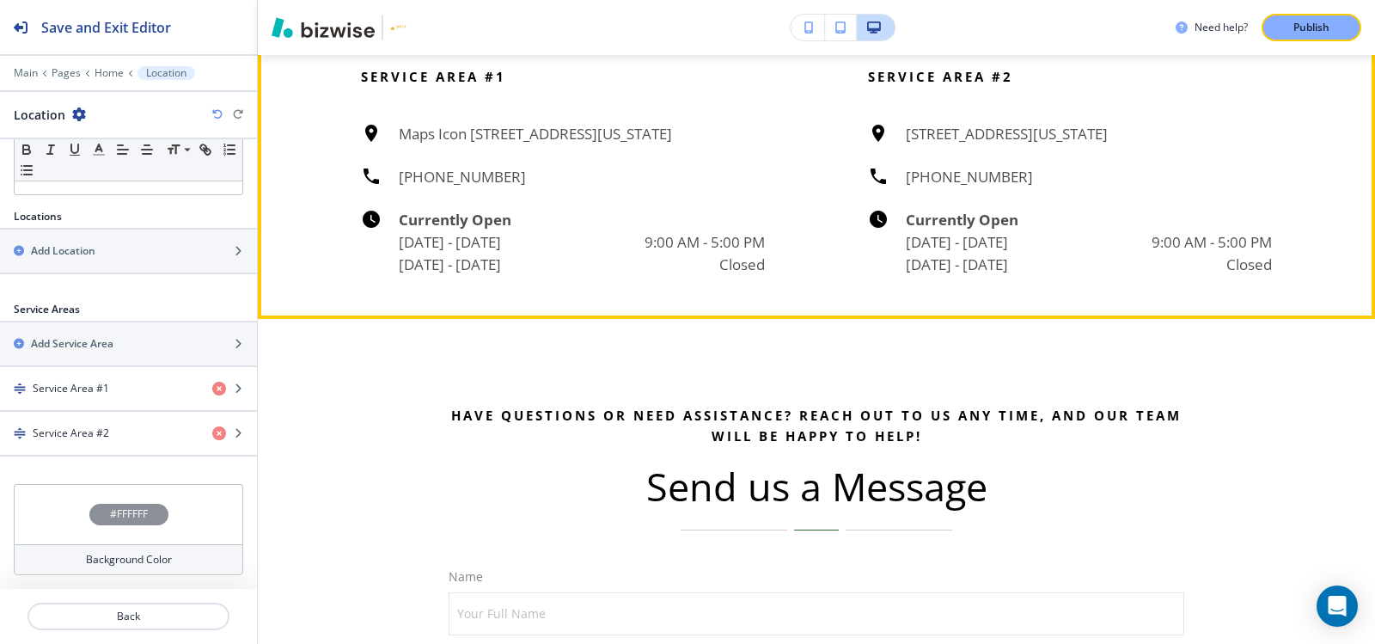
scroll to position [6244, 0]
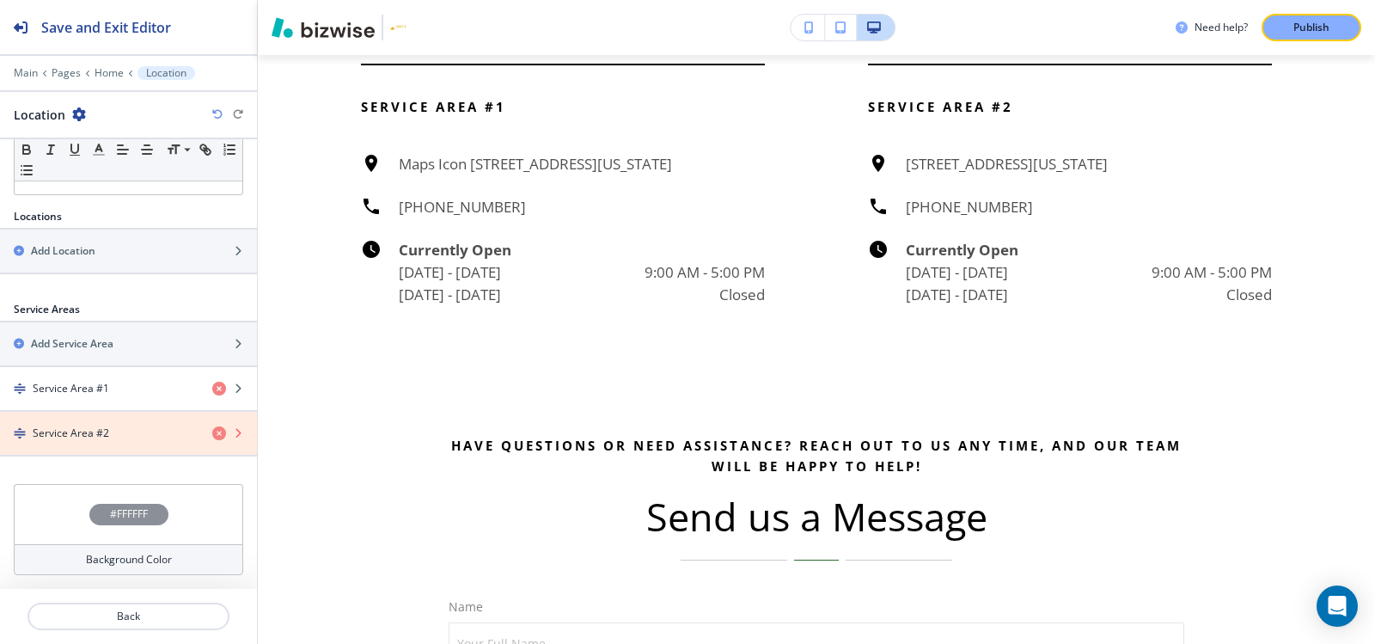
click at [212, 436] on icon "button" at bounding box center [219, 433] width 14 height 14
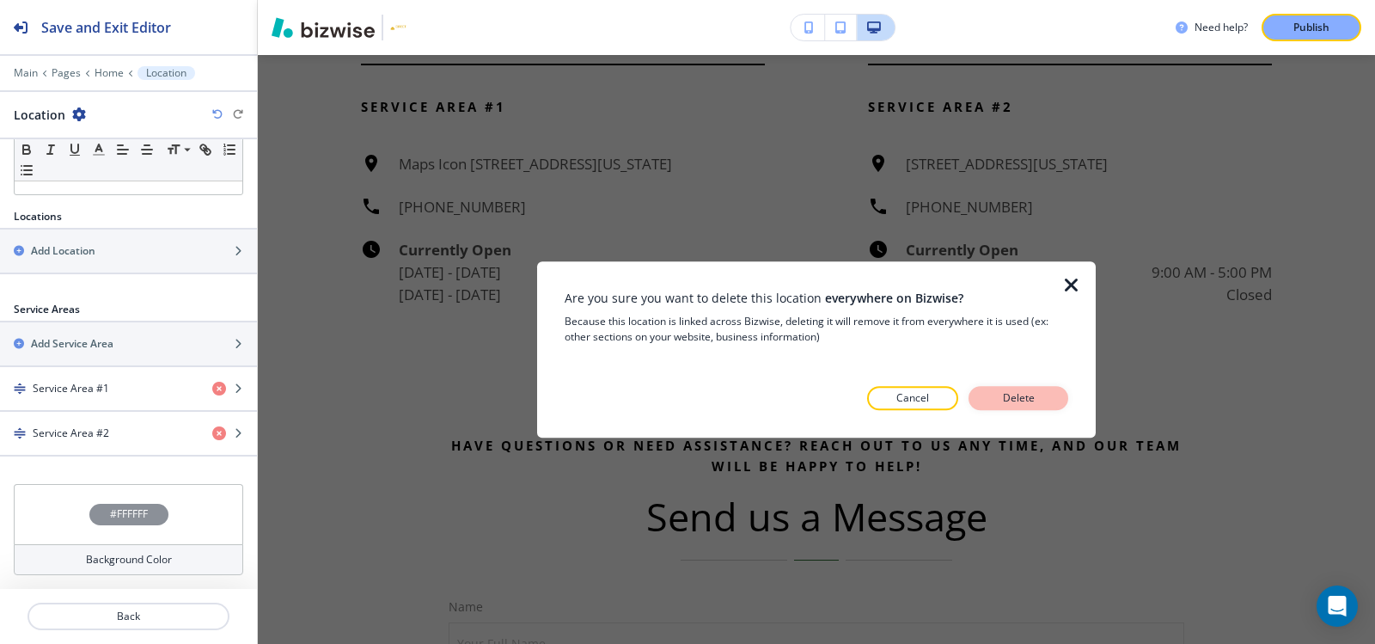
click at [1039, 404] on button "Delete" at bounding box center [1018, 398] width 100 height 24
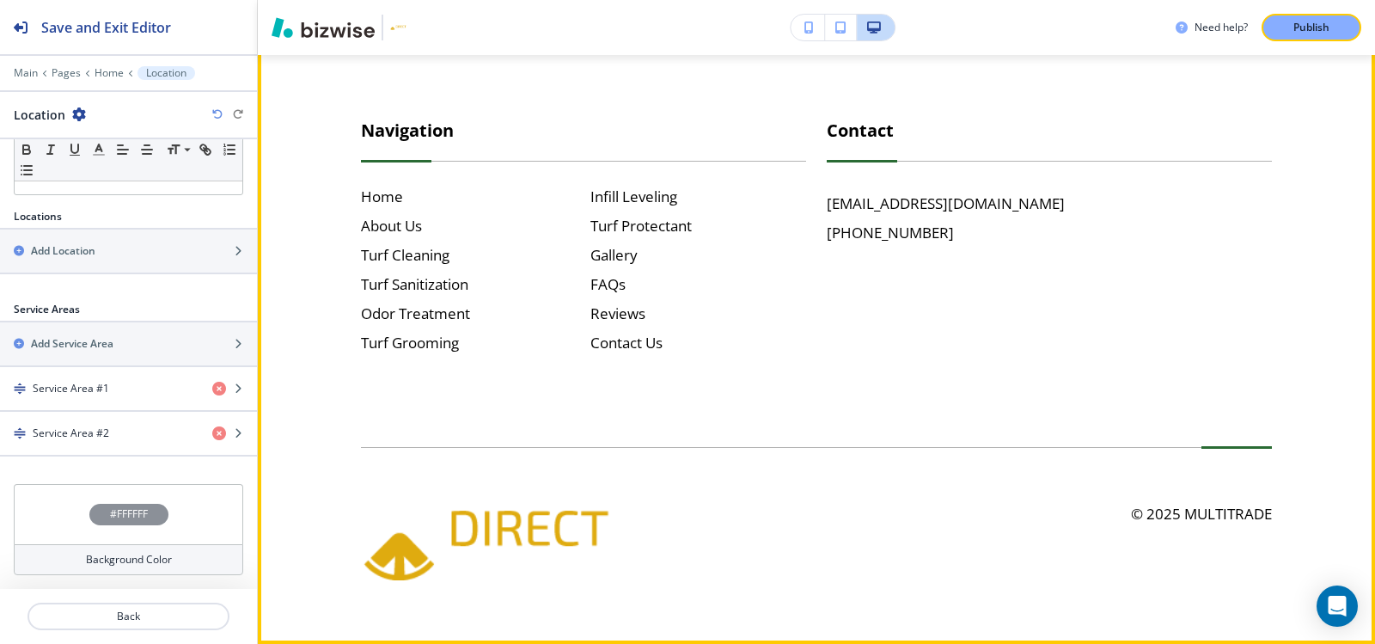
scroll to position [7360, 0]
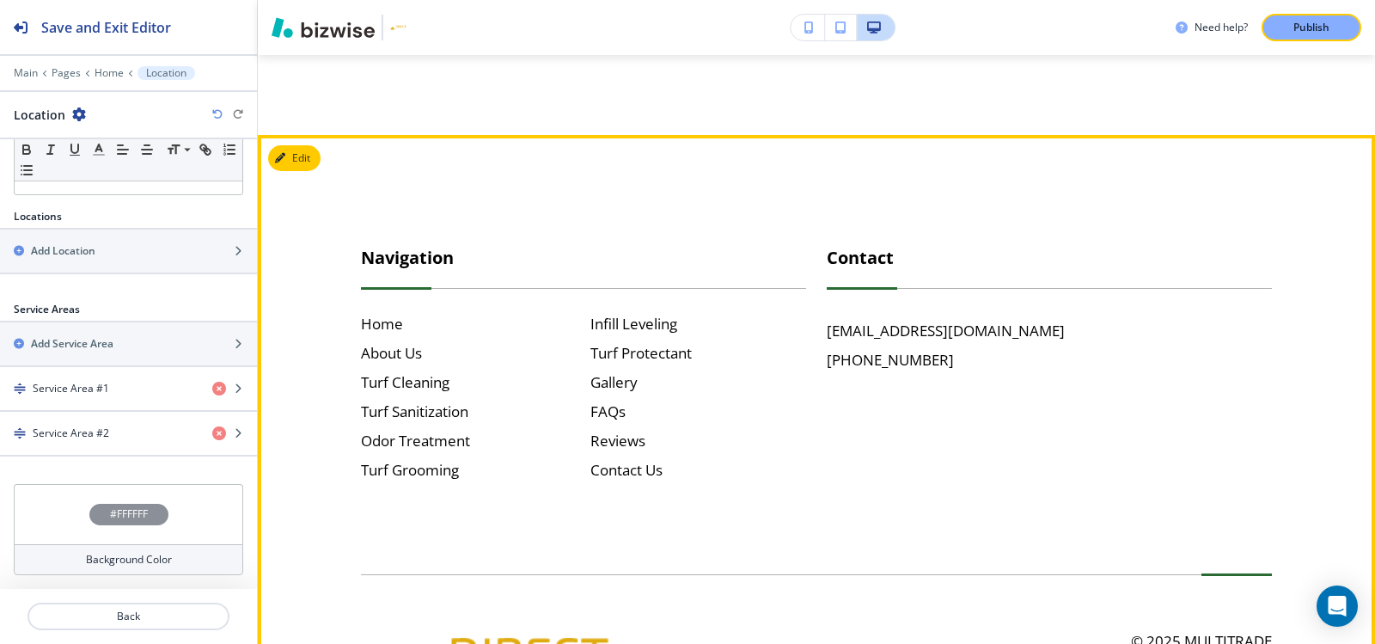
click at [302, 188] on footer "Navigation Home About Us Turf Cleaning Turf Sanitization Odor Treatment Turf Gr…" at bounding box center [816, 453] width 1117 height 636
click at [299, 171] on button "Edit Footer" at bounding box center [312, 158] width 89 height 26
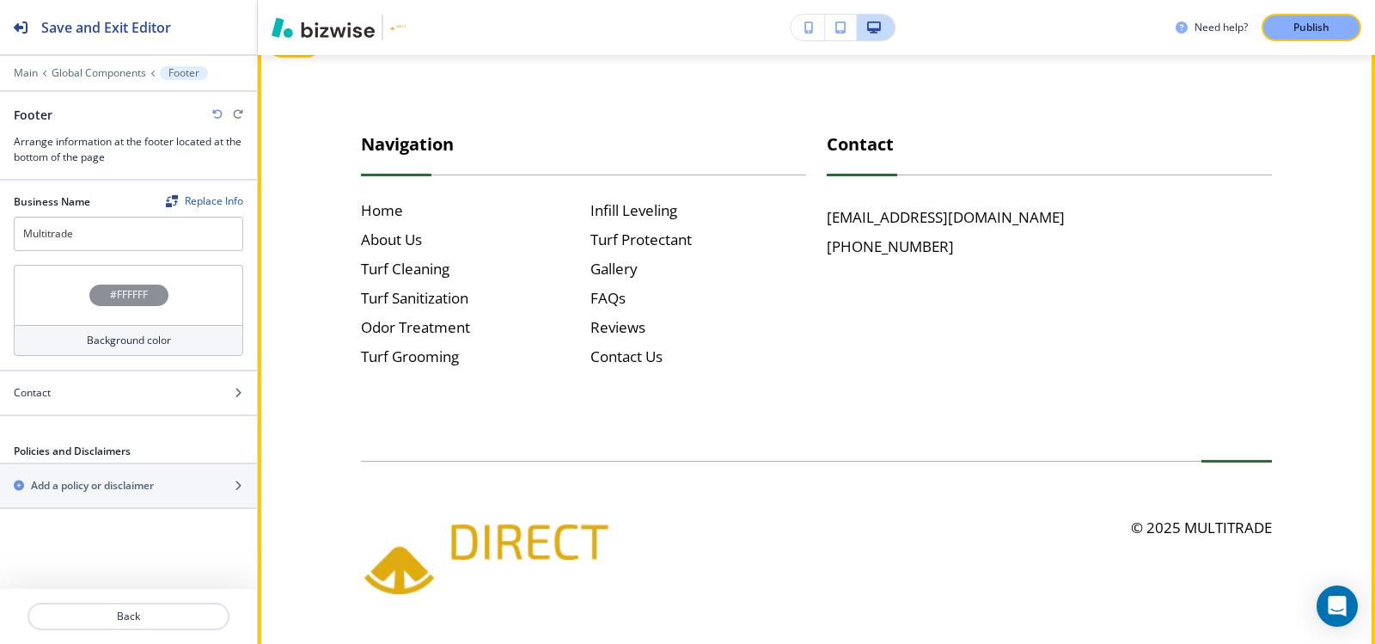
scroll to position [7485, 0]
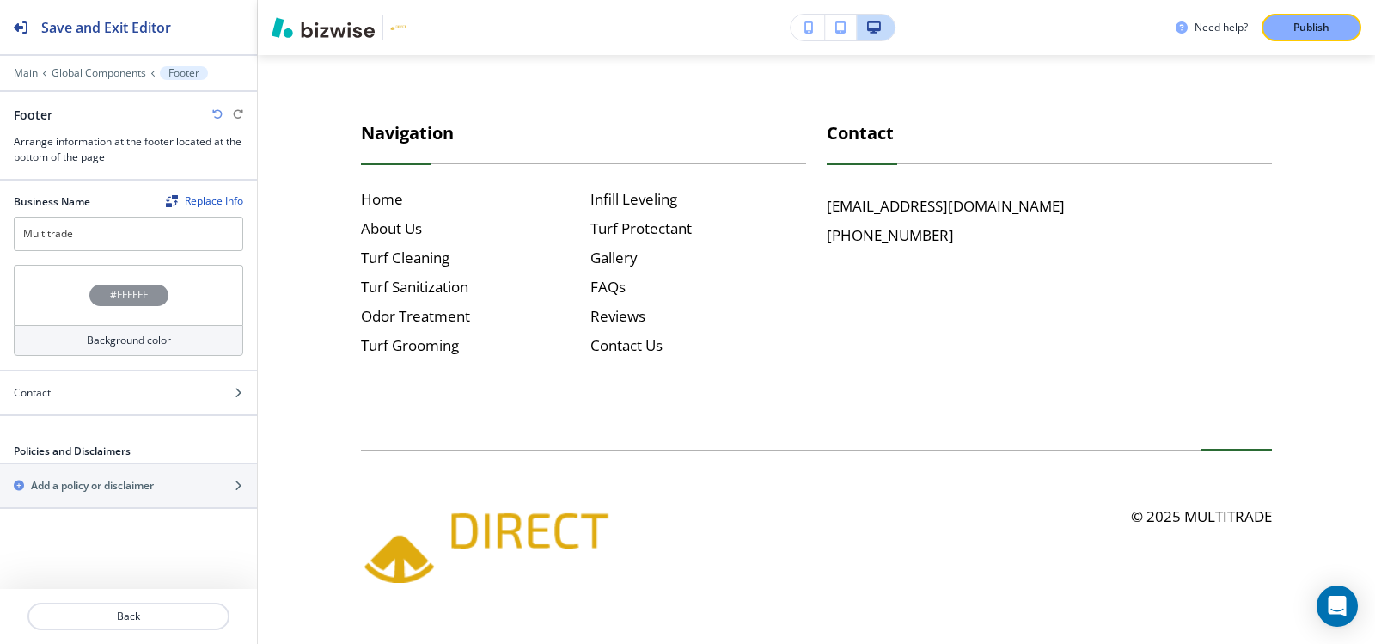
click at [129, 291] on h4 "#FFFFFF" at bounding box center [129, 294] width 38 height 15
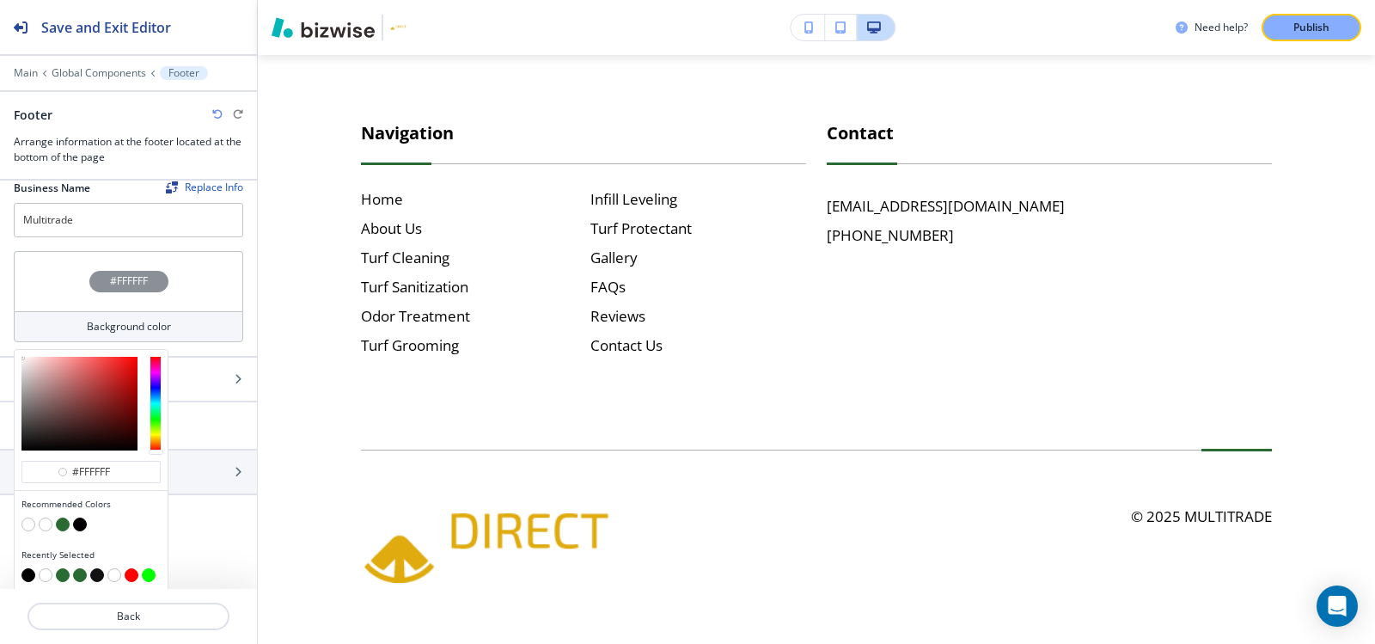
scroll to position [18, 0]
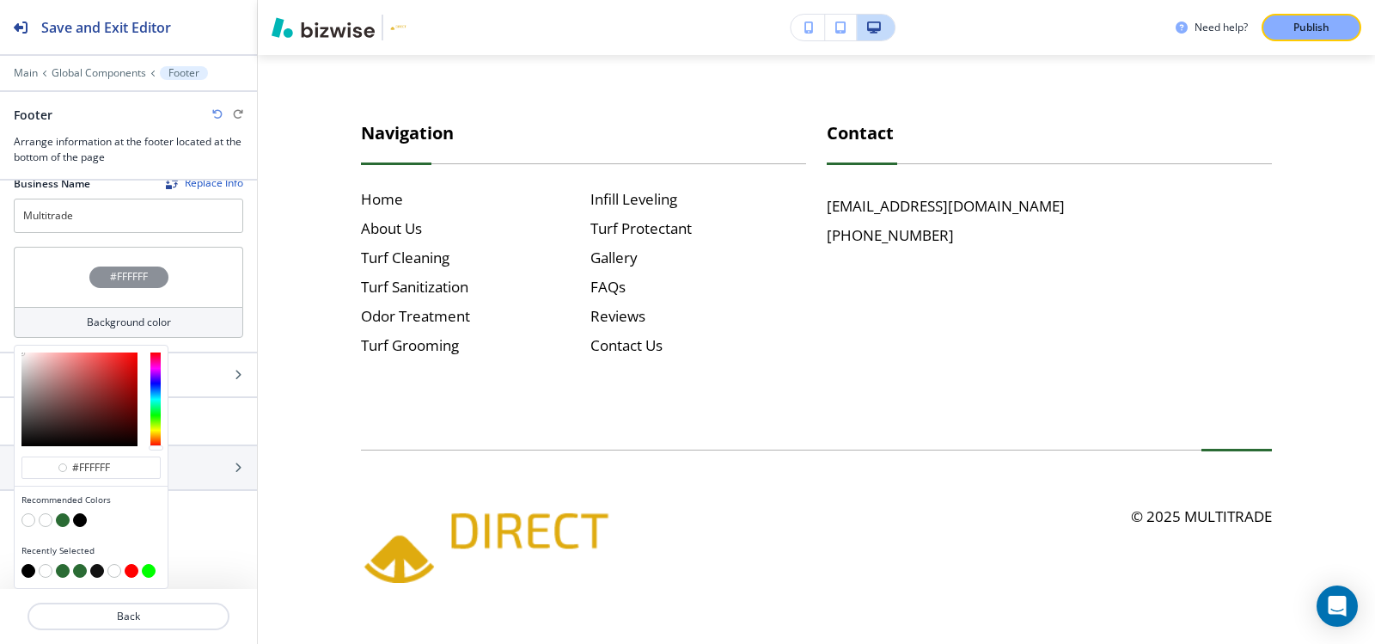
click at [63, 518] on button "button" at bounding box center [63, 520] width 14 height 14
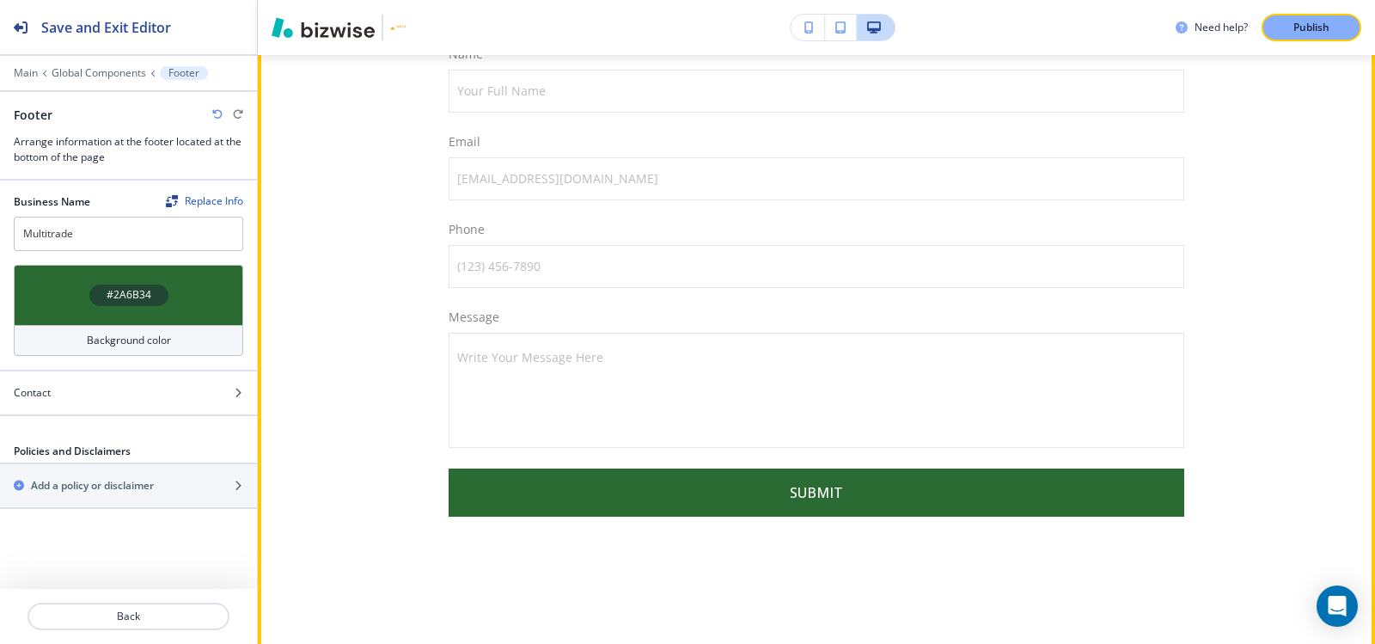
scroll to position [6454, 0]
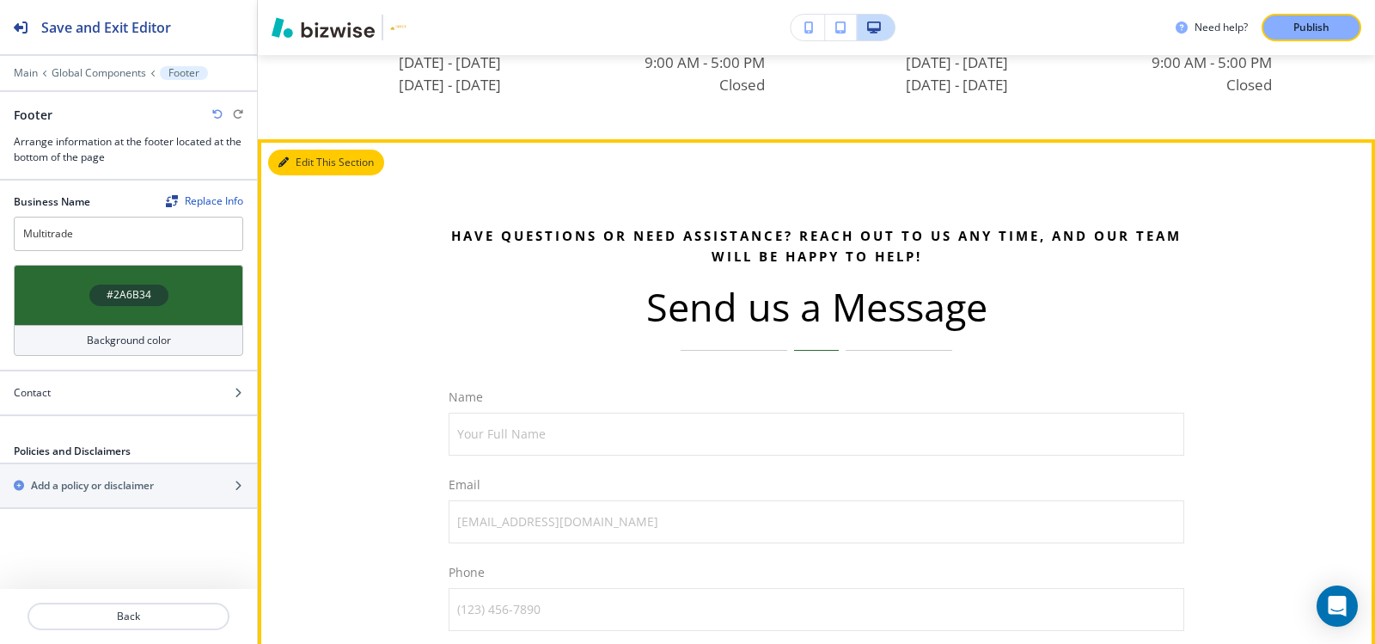
click at [314, 175] on button "Edit This Section" at bounding box center [326, 163] width 116 height 26
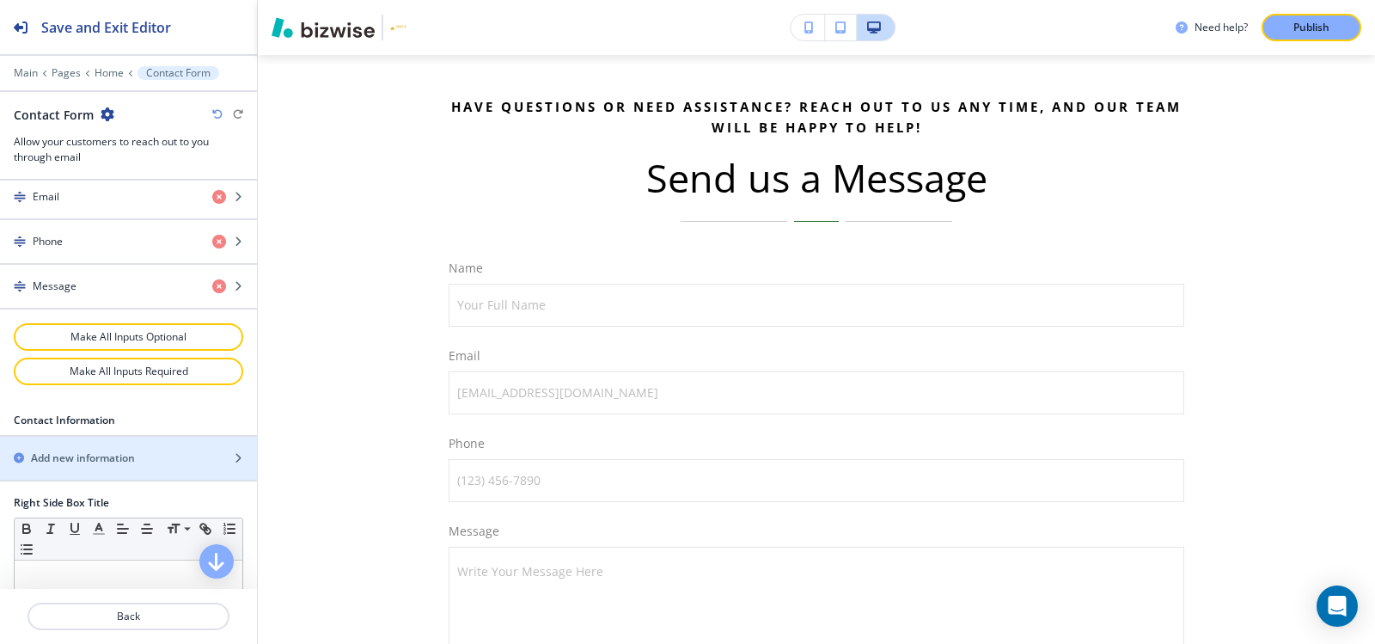
scroll to position [1078, 0]
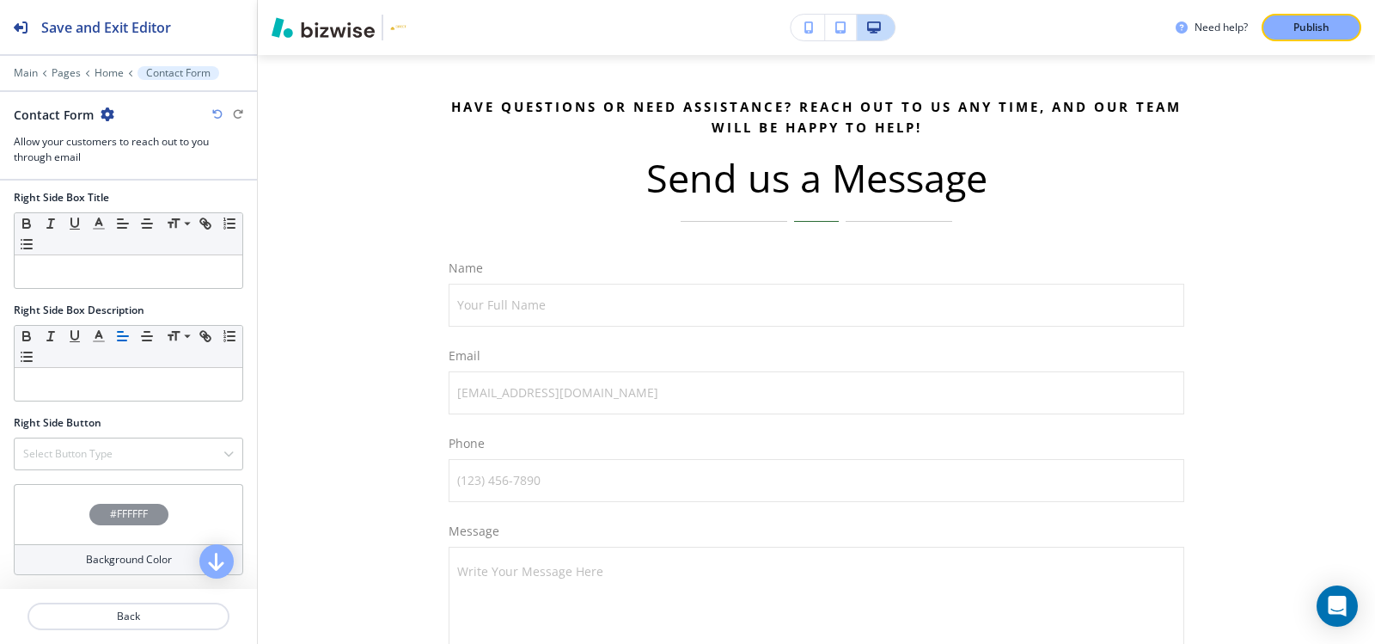
click at [110, 516] on h4 "#FFFFFF" at bounding box center [129, 513] width 38 height 15
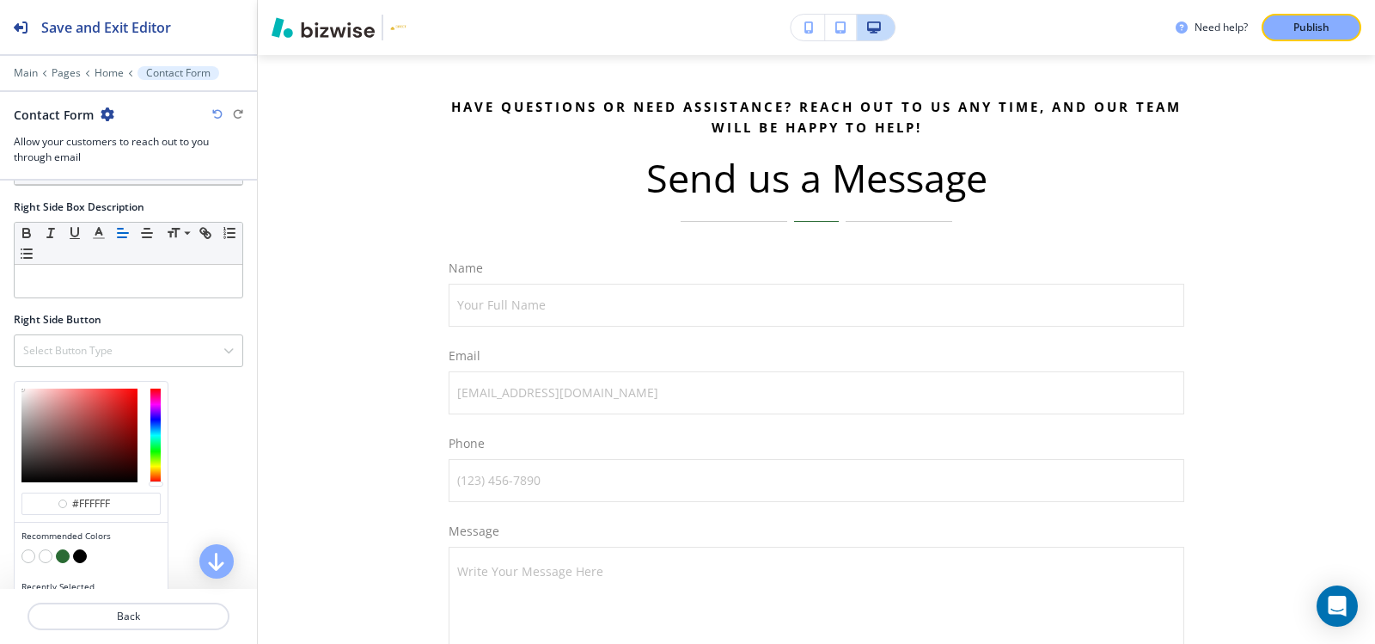
scroll to position [1218, 0]
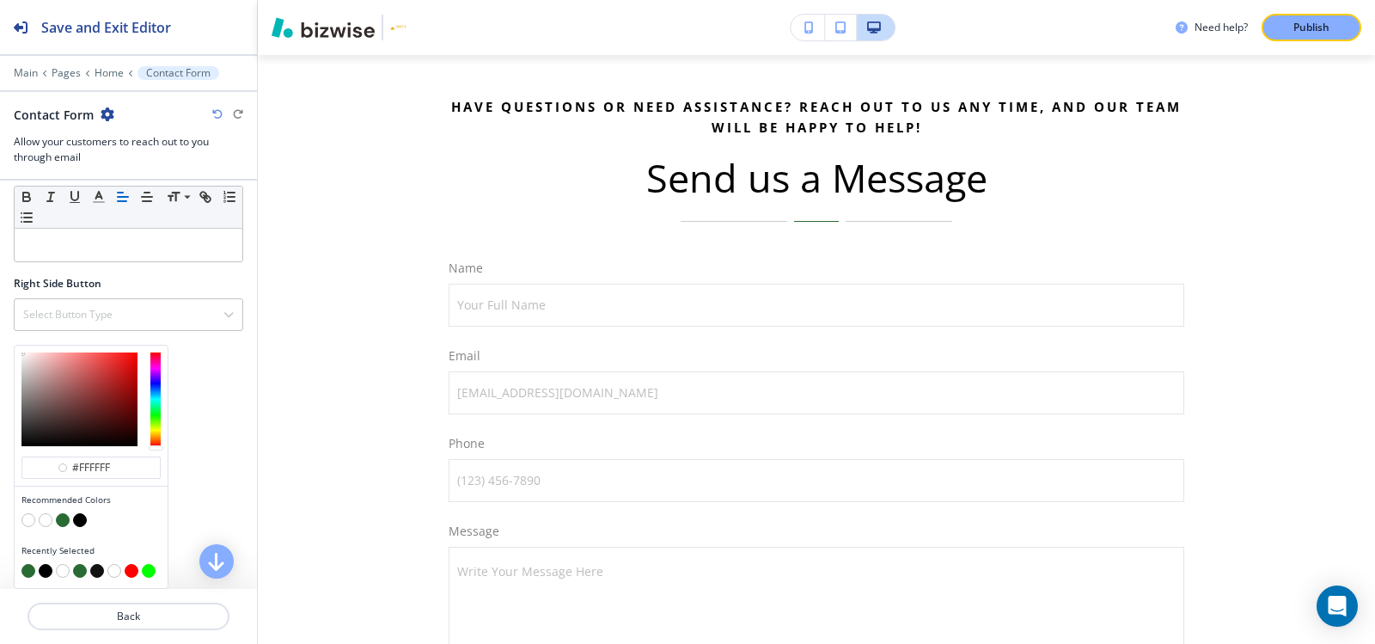
click at [83, 522] on button "button" at bounding box center [80, 520] width 14 height 14
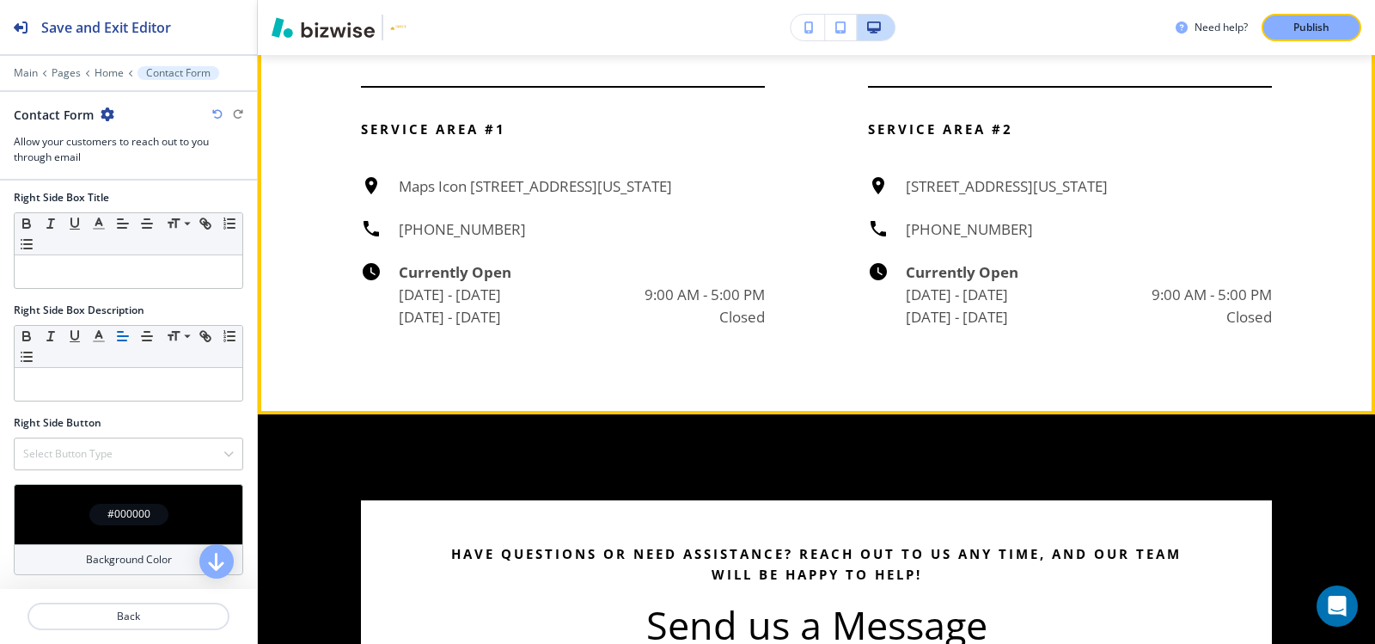
scroll to position [6157, 0]
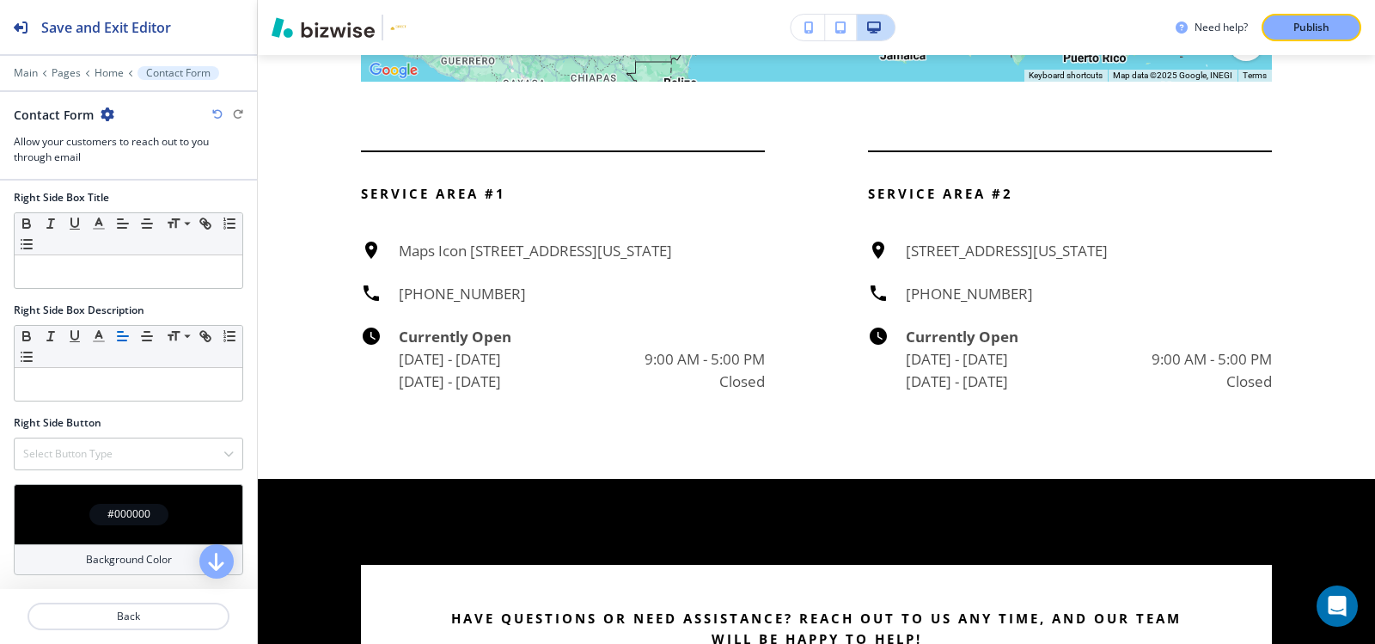
click at [90, 514] on div "#000000" at bounding box center [128, 514] width 79 height 21
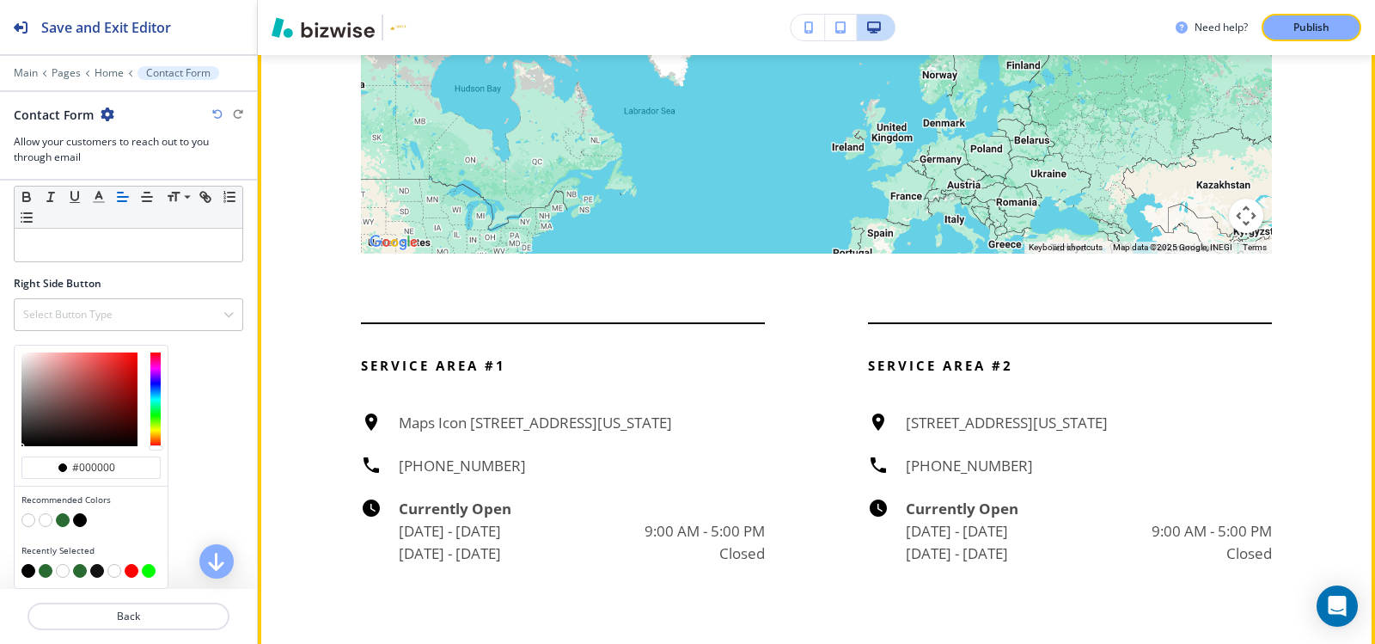
scroll to position [1078, 0]
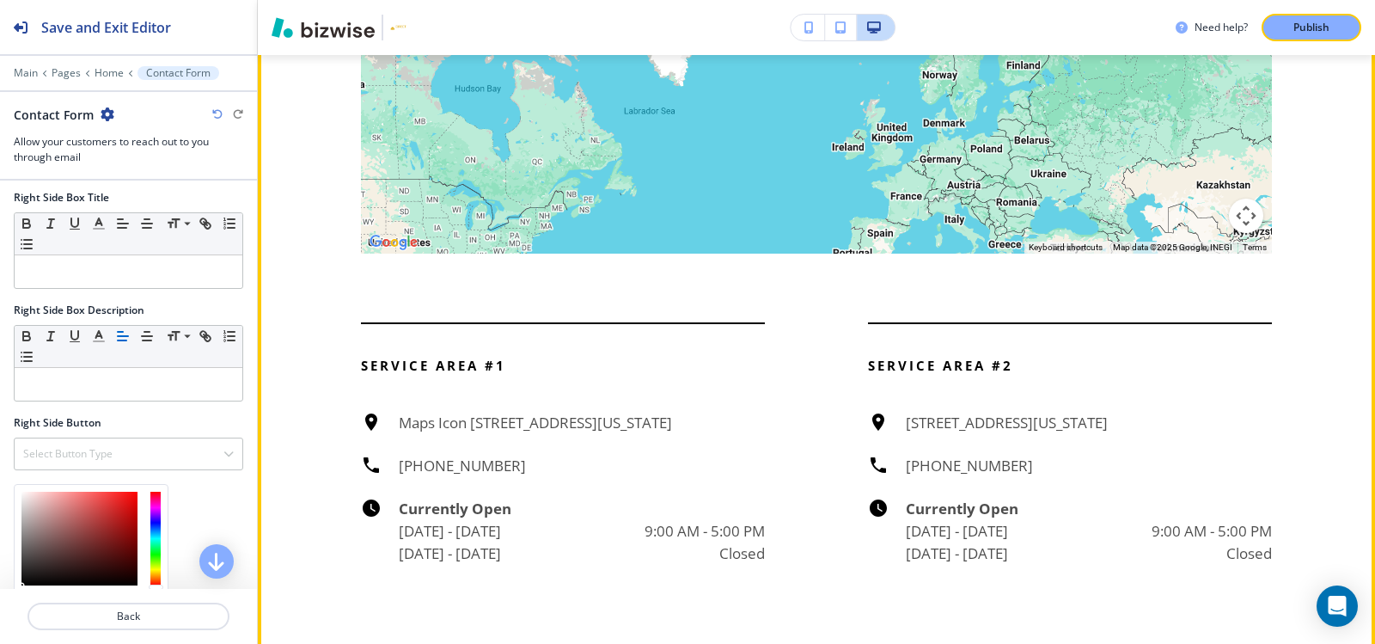
drag, startPoint x: 716, startPoint y: 430, endPoint x: 272, endPoint y: 257, distance: 476.9
click at [712, 424] on div "Service Area #1 Maps Icon 1000 Quayside Terrace Apt 912, Miami Florida 33138 (8…" at bounding box center [563, 443] width 404 height 242
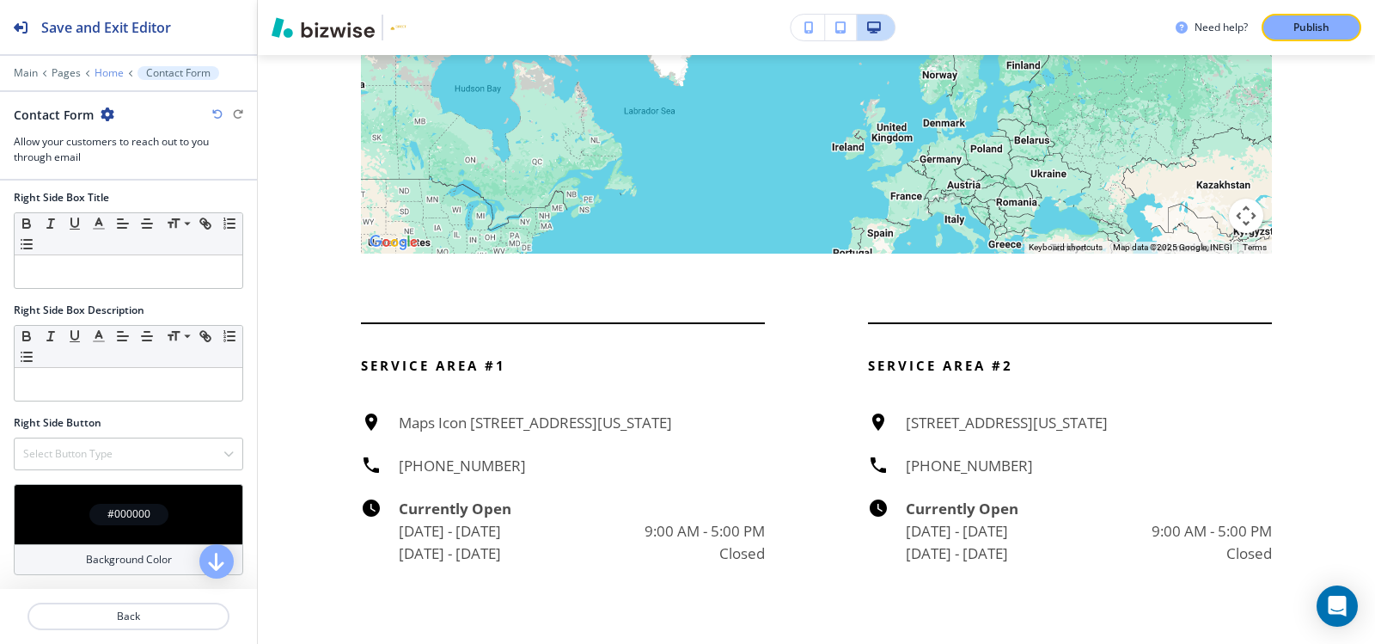
click at [113, 70] on p "Home" at bounding box center [109, 73] width 29 height 12
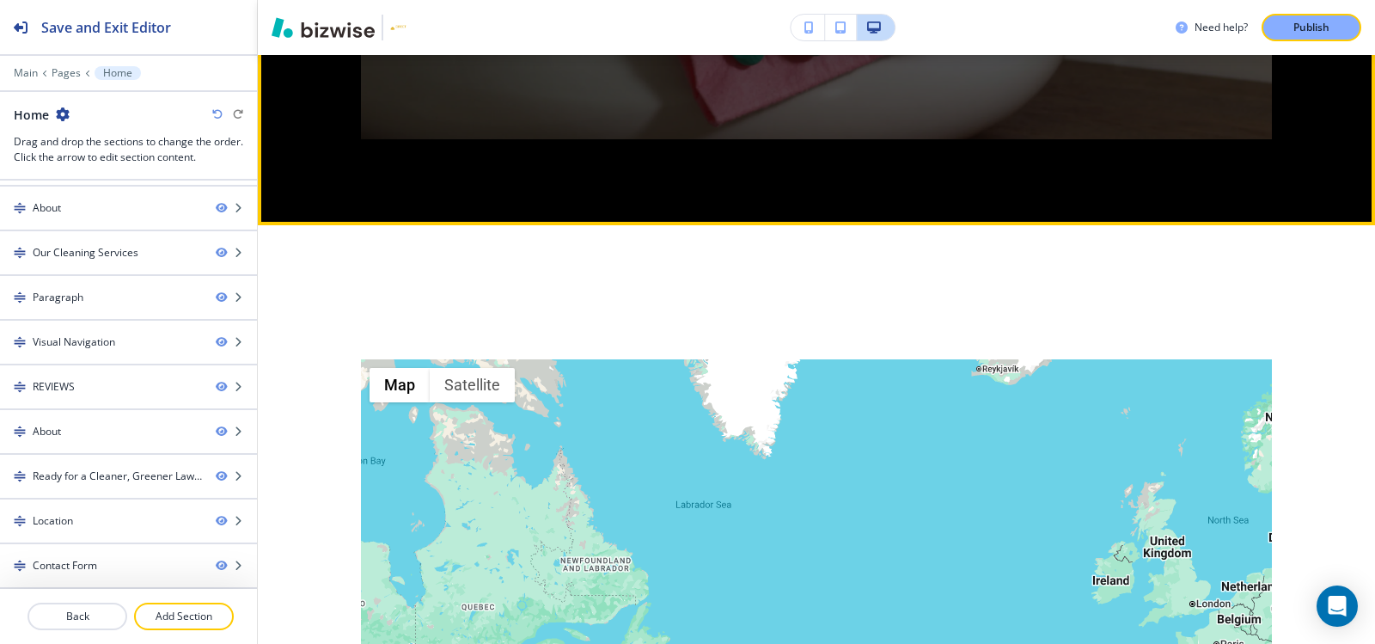
scroll to position [5384, 0]
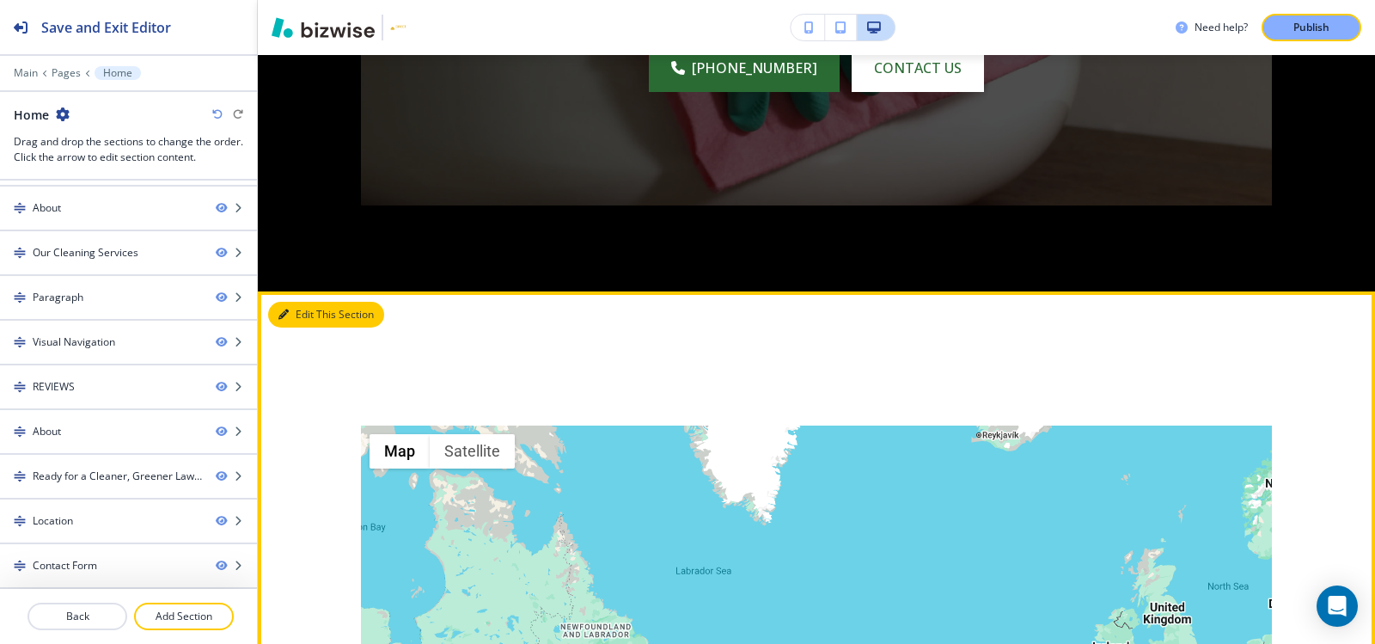
click at [288, 320] on icon "button" at bounding box center [283, 314] width 10 height 10
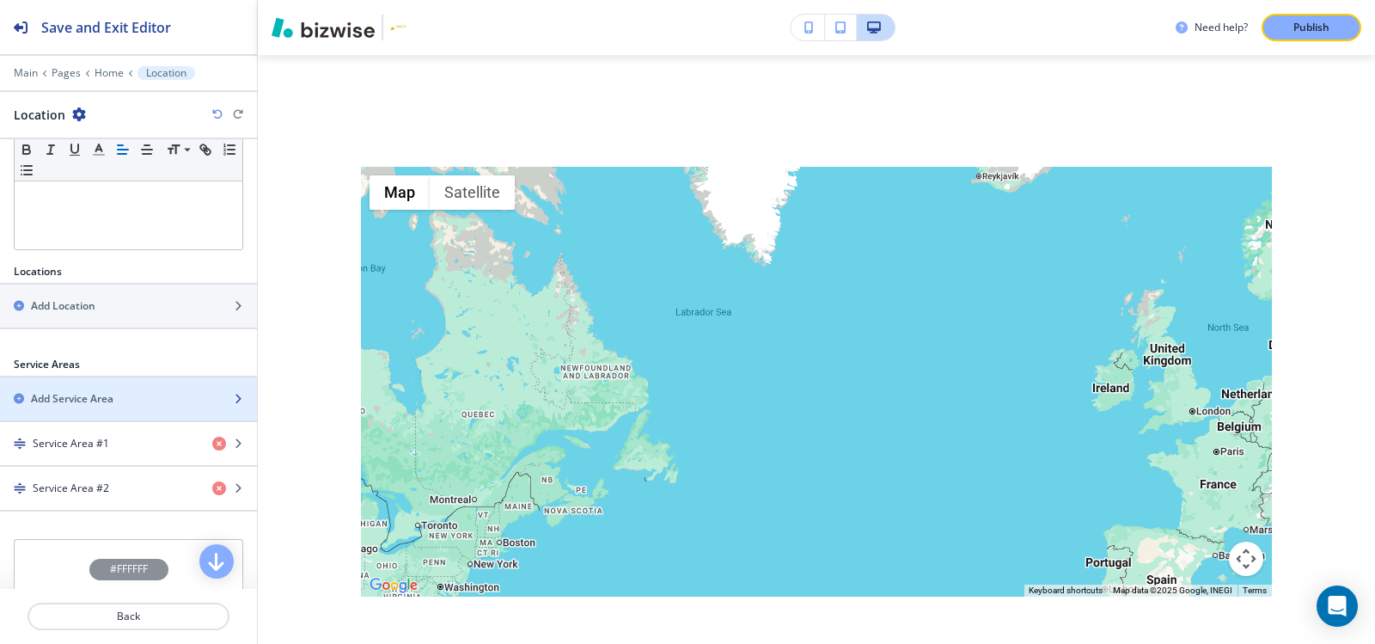
scroll to position [485, 0]
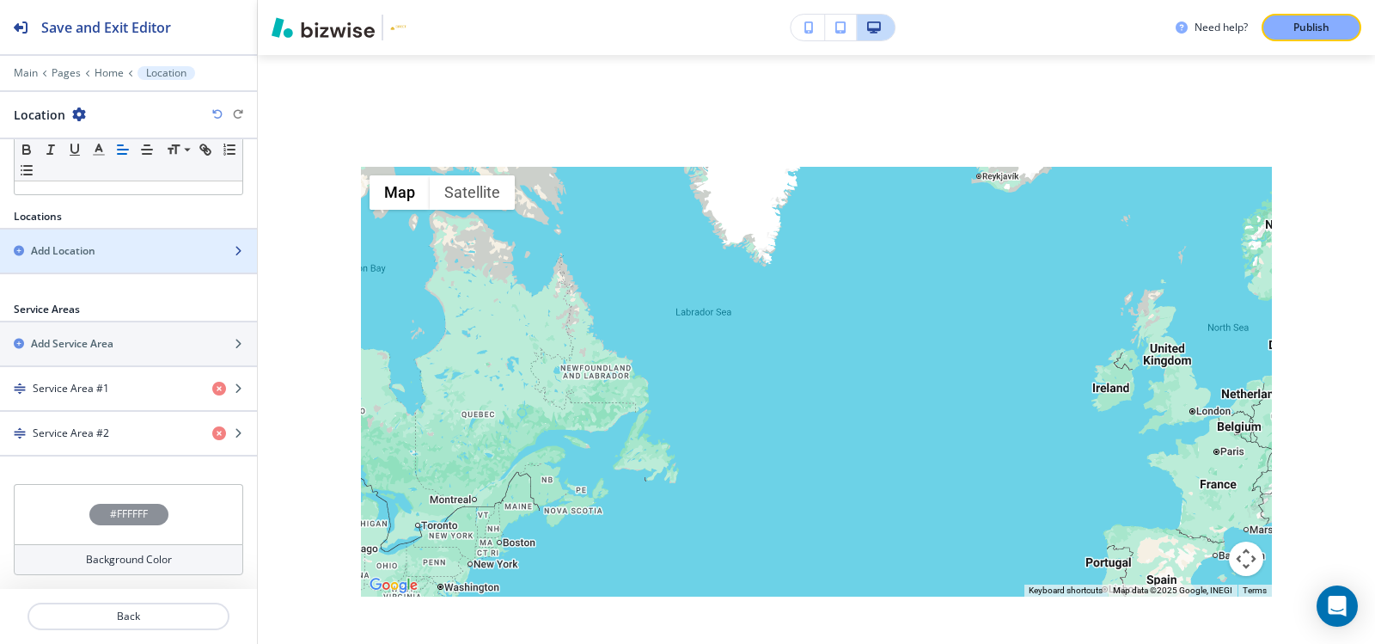
click at [95, 251] on h2 "Add Location" at bounding box center [63, 250] width 64 height 15
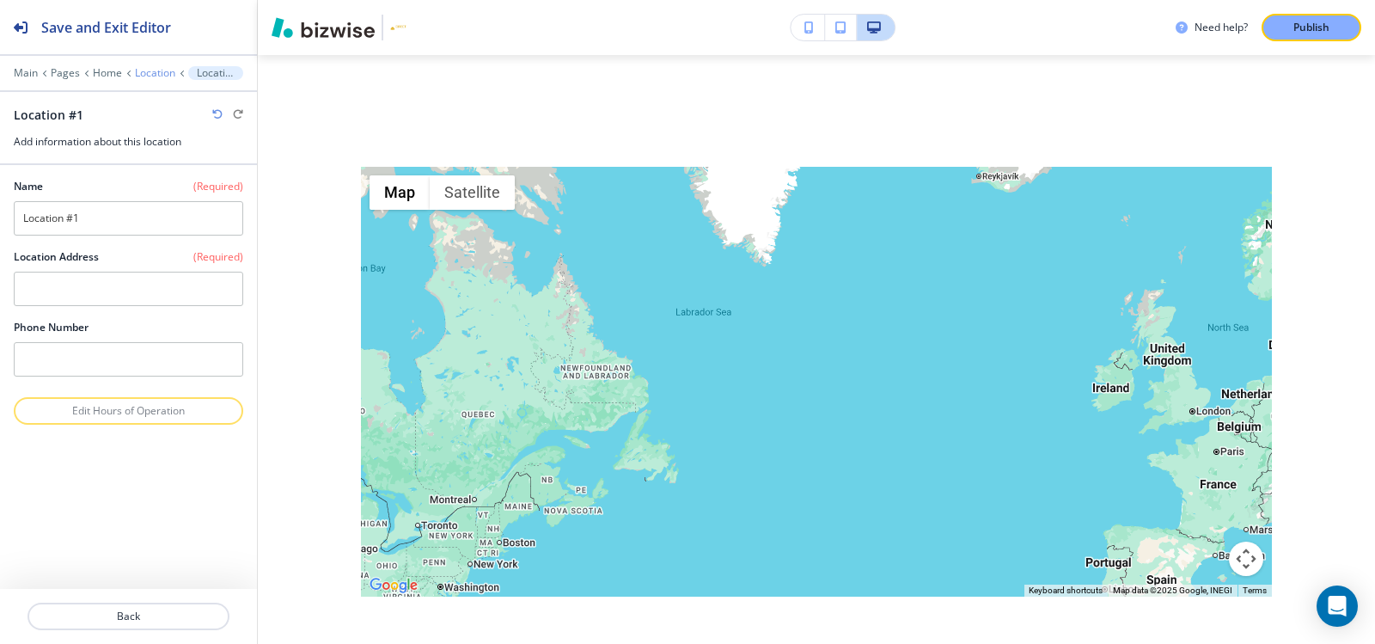
click at [145, 76] on p "Location" at bounding box center [155, 73] width 40 height 12
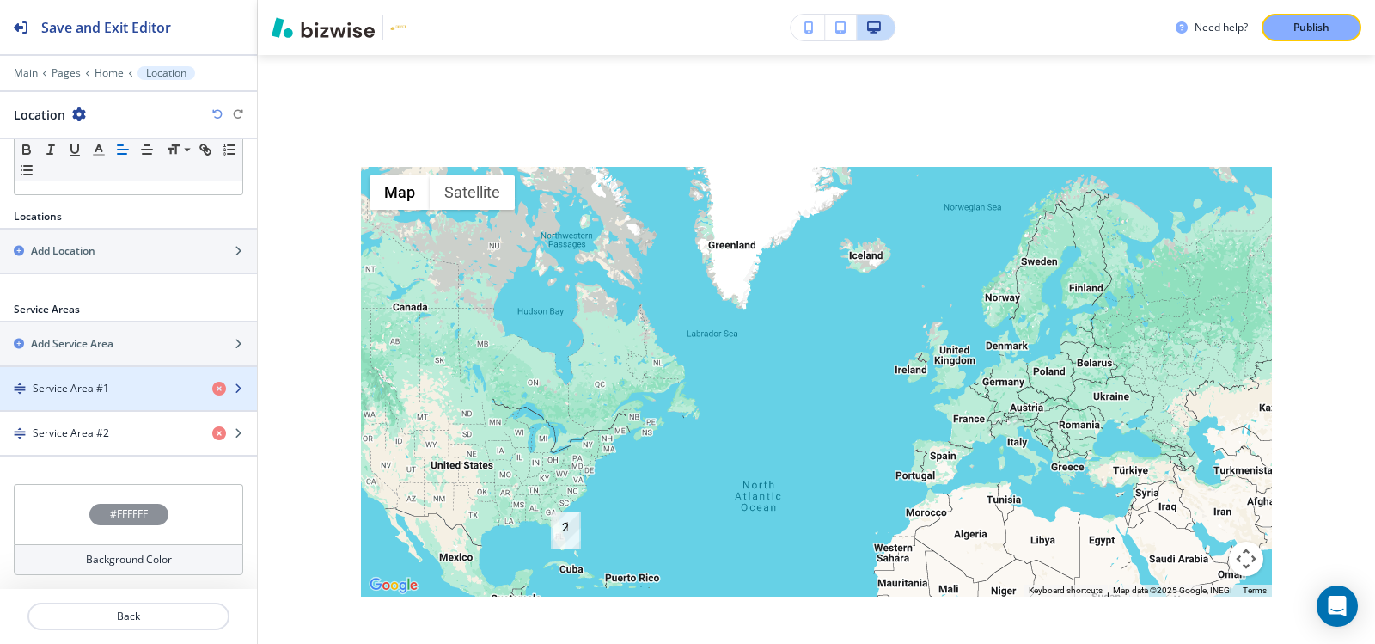
click at [125, 388] on div "Service Area #1" at bounding box center [99, 388] width 198 height 15
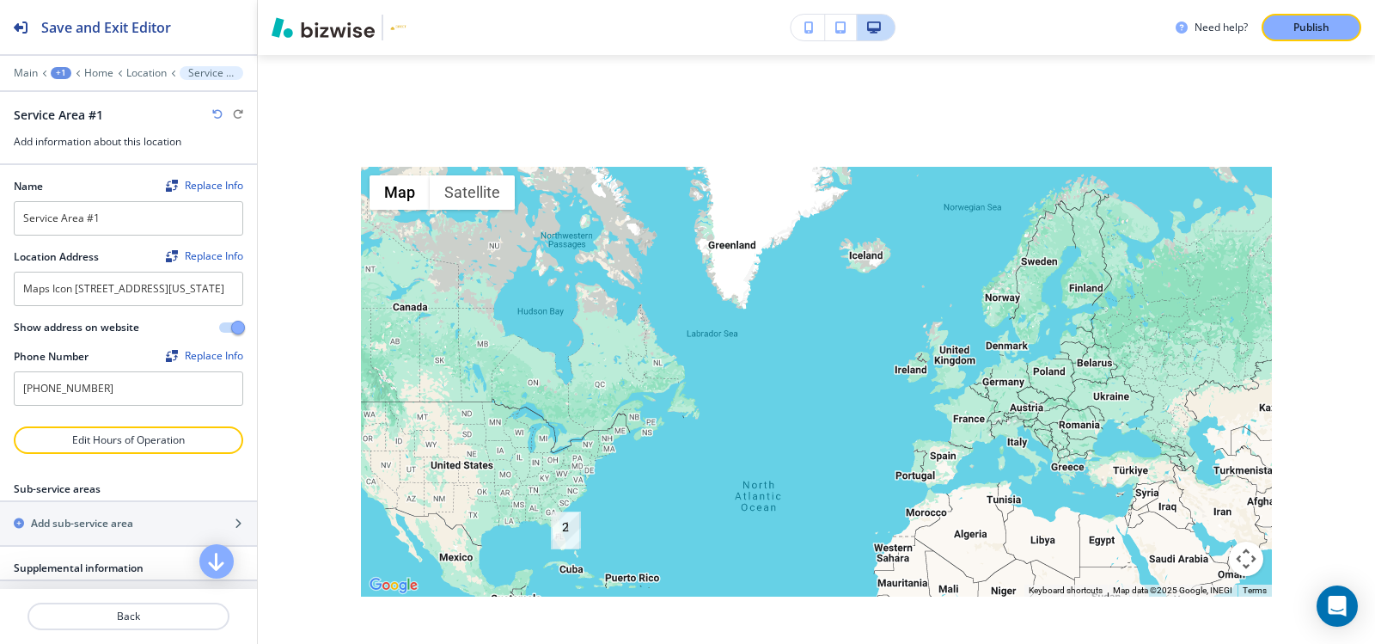
click at [219, 333] on button "button" at bounding box center [231, 327] width 24 height 10
click at [217, 334] on span "button" at bounding box center [224, 328] width 14 height 14
click at [219, 333] on button "button" at bounding box center [231, 327] width 24 height 10
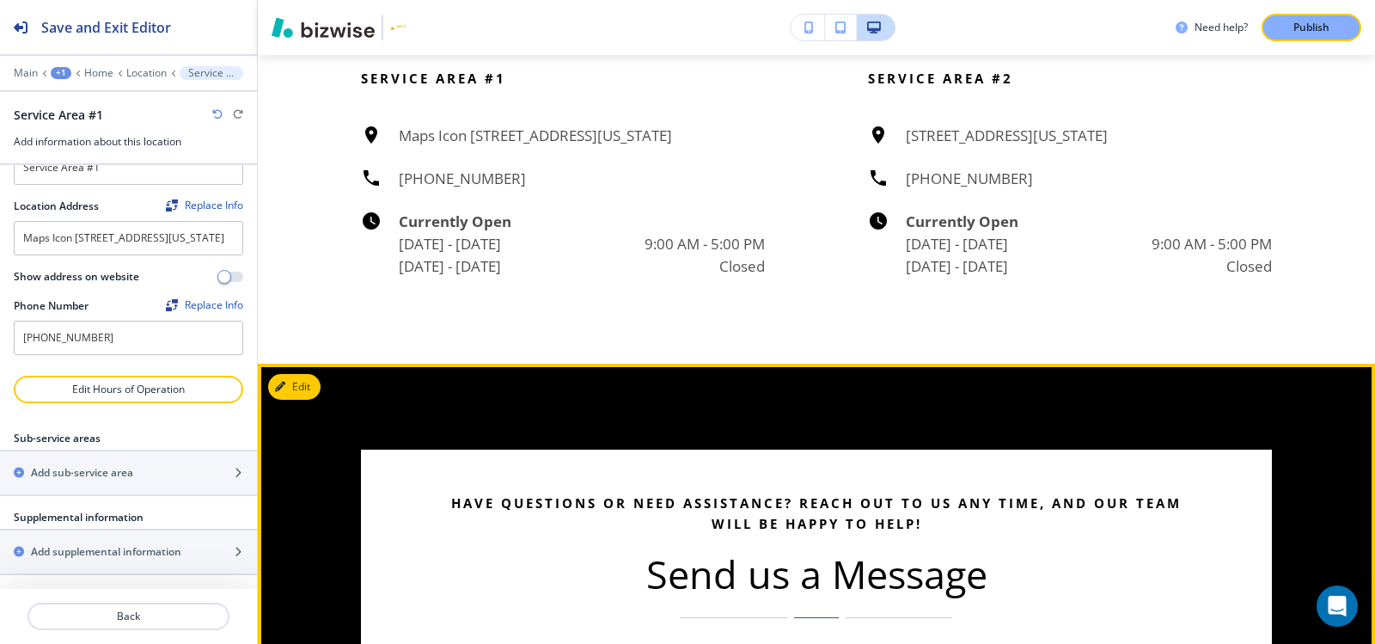
scroll to position [6244, 0]
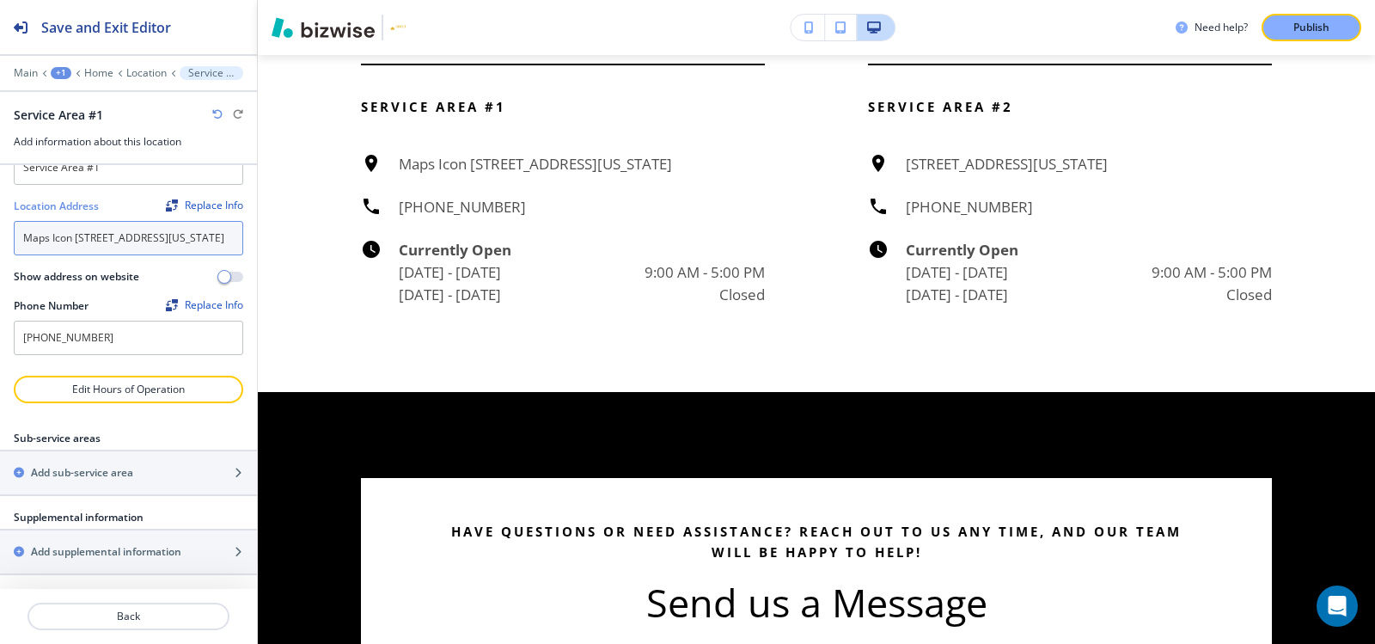
click at [160, 241] on textarea "Maps Icon 1000 Quayside Terrace Apt 912, Miami Florida 33138" at bounding box center [128, 238] width 229 height 34
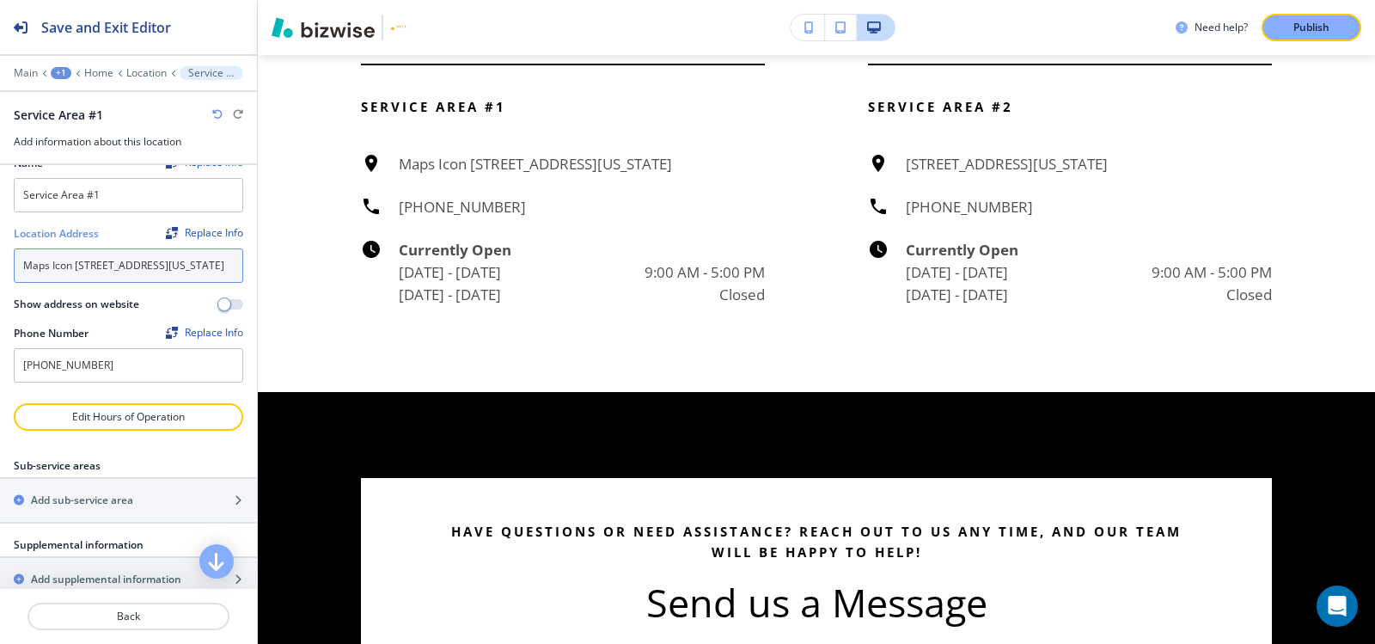
scroll to position [0, 0]
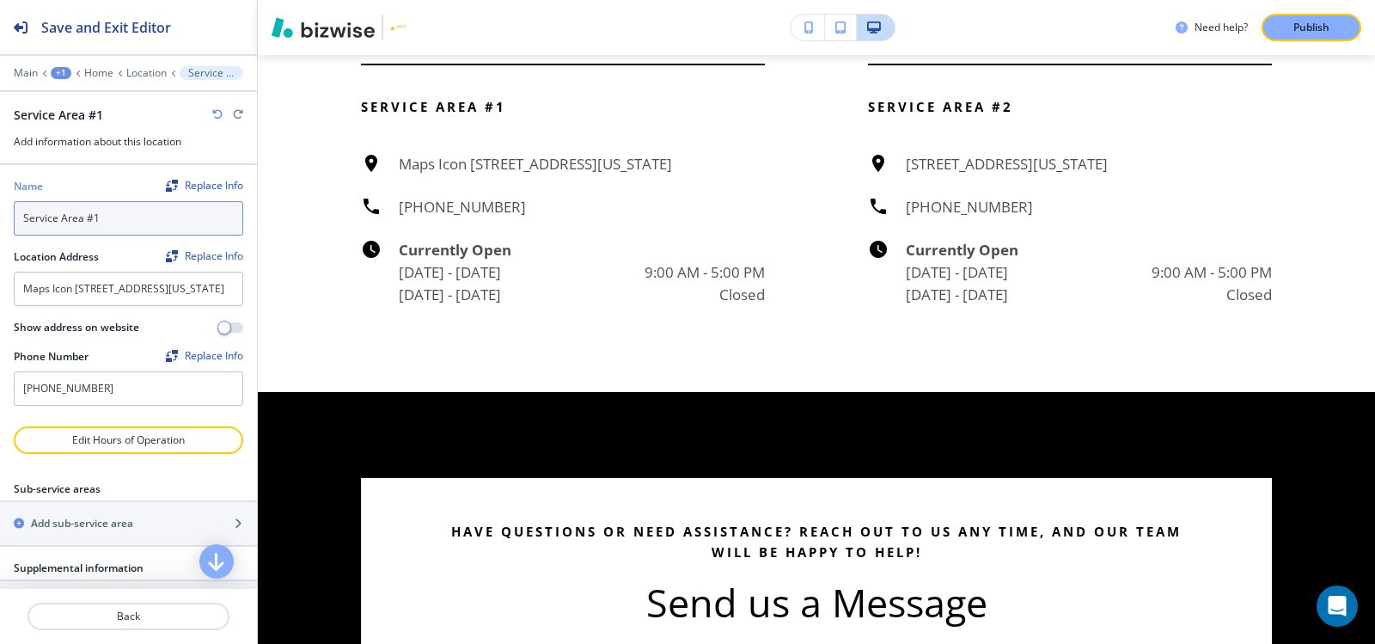
click at [170, 223] on input "Service Area #1" at bounding box center [128, 218] width 229 height 34
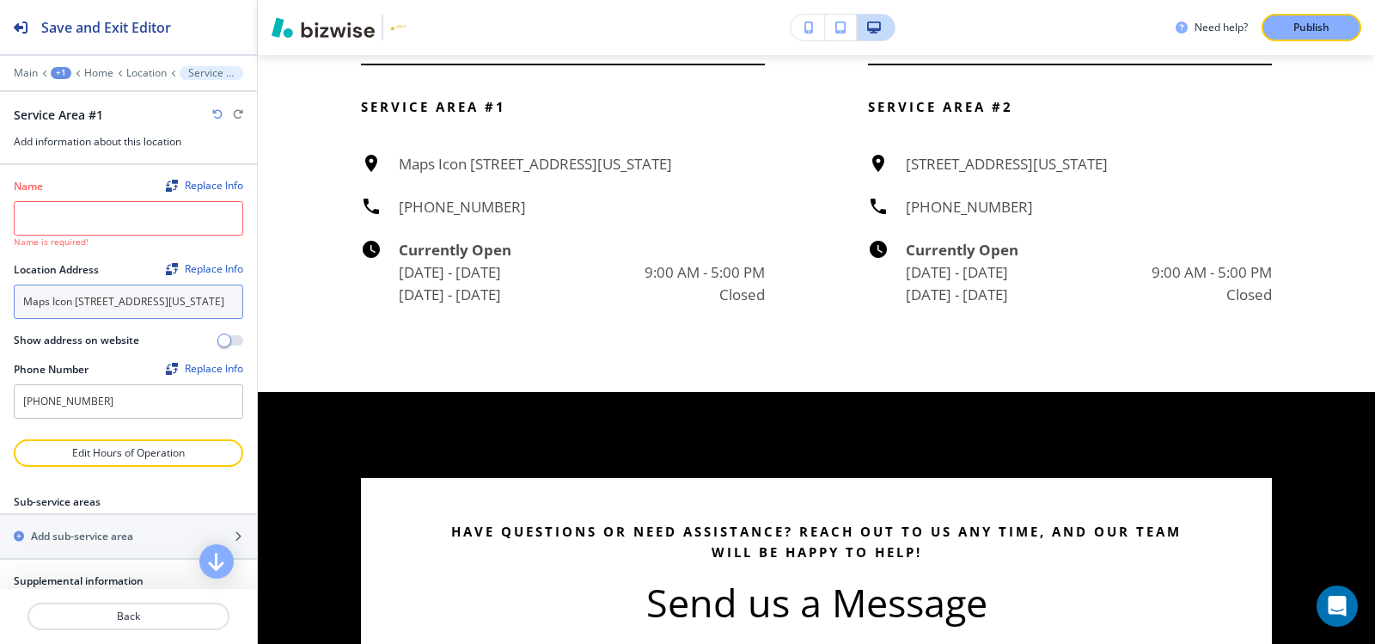
click at [88, 319] on textarea "Maps Icon 1000 Quayside Terrace Apt 912, Miami Florida 33138" at bounding box center [128, 301] width 229 height 34
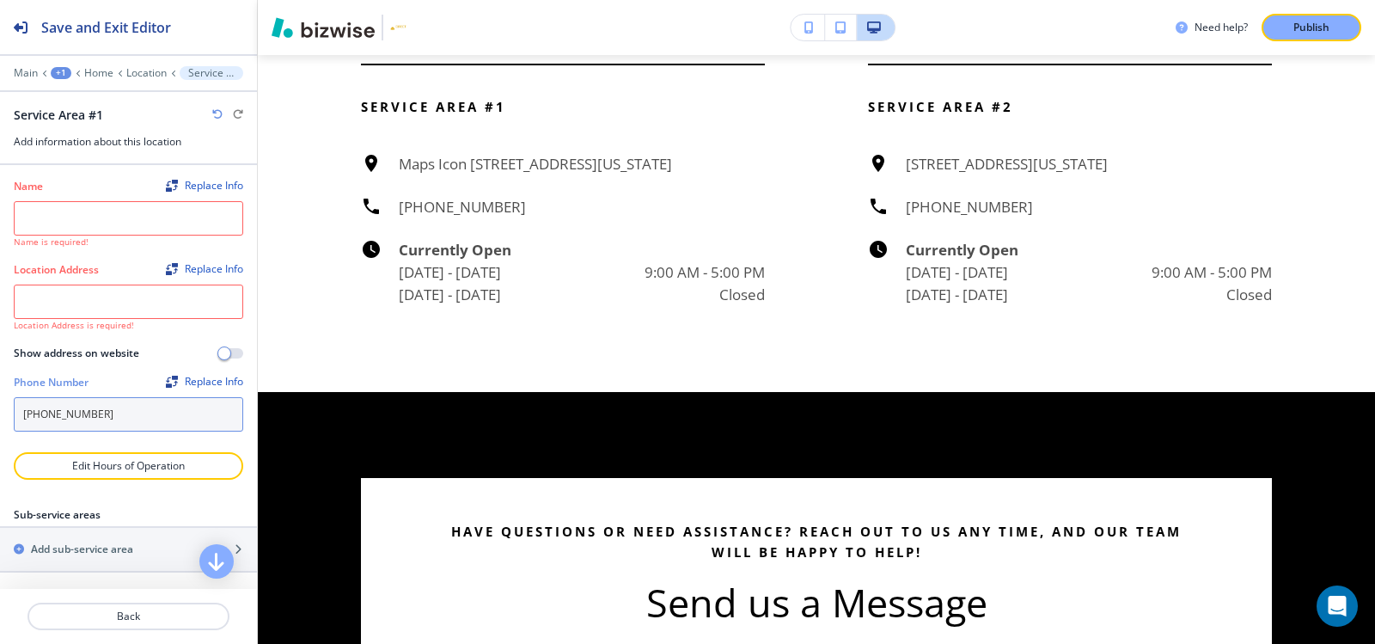
click at [104, 406] on input "(800) 687-1577" at bounding box center [128, 414] width 229 height 34
click at [143, 76] on p "Location" at bounding box center [146, 73] width 40 height 12
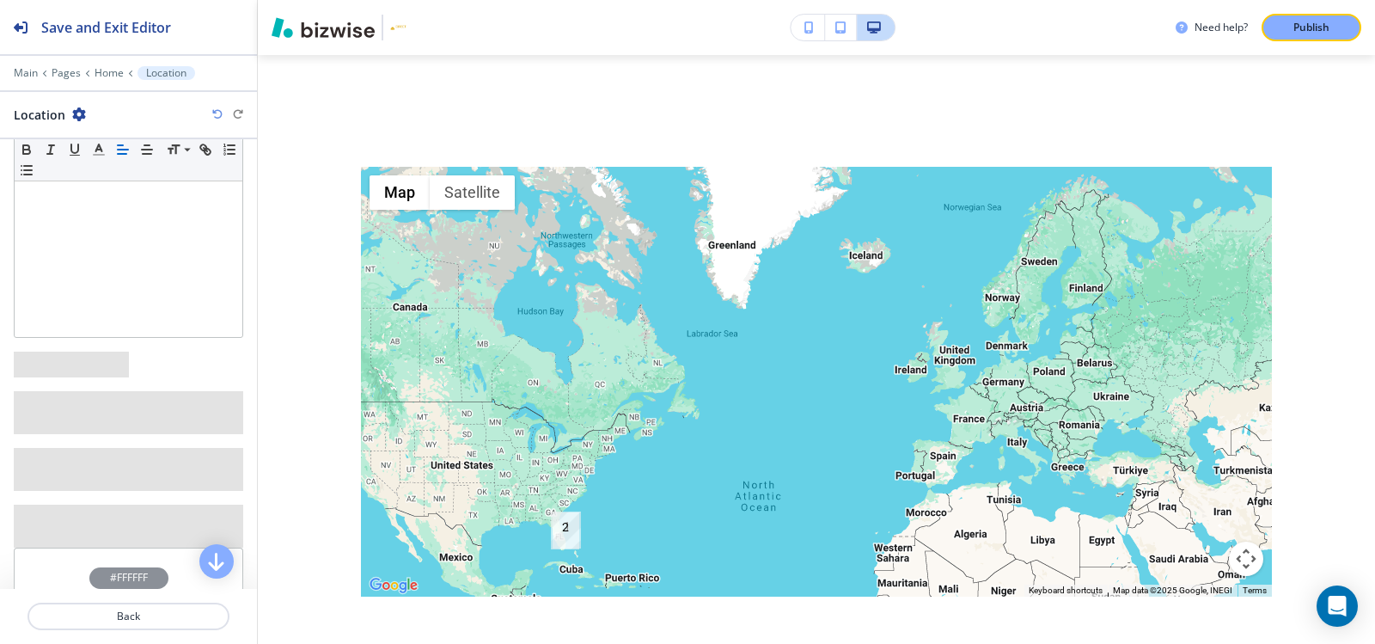
scroll to position [344, 0]
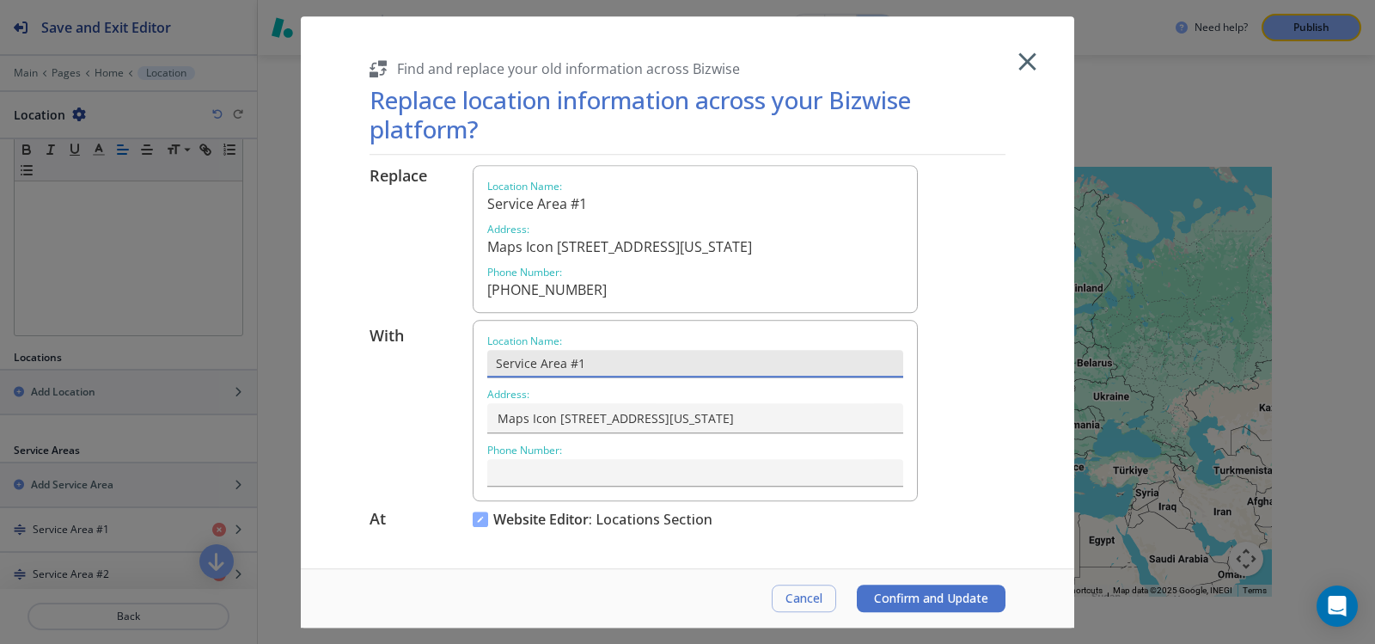
click at [604, 370] on input "Service Area #1" at bounding box center [695, 364] width 416 height 28
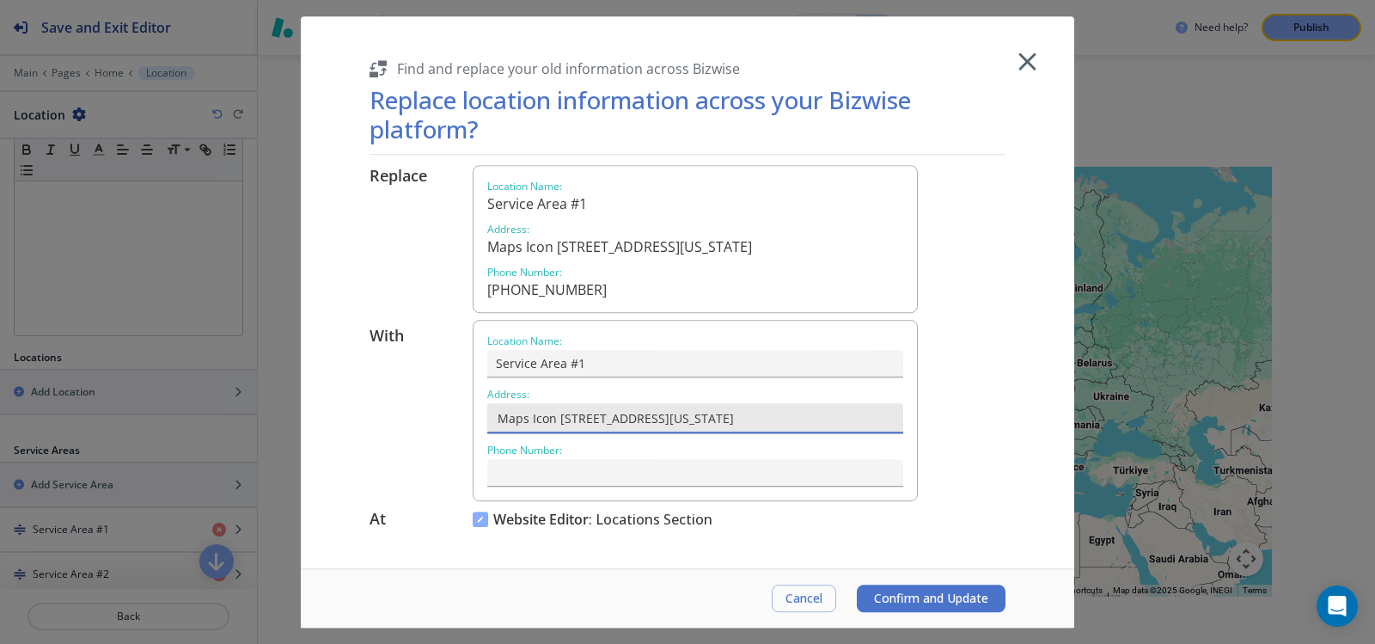
click at [671, 424] on input "Maps Icon 1000 Quayside Terrace Apt 912, Miami Florida 33138" at bounding box center [693, 418] width 399 height 30
paste input "Jupiter, FL 33458, UaSA"
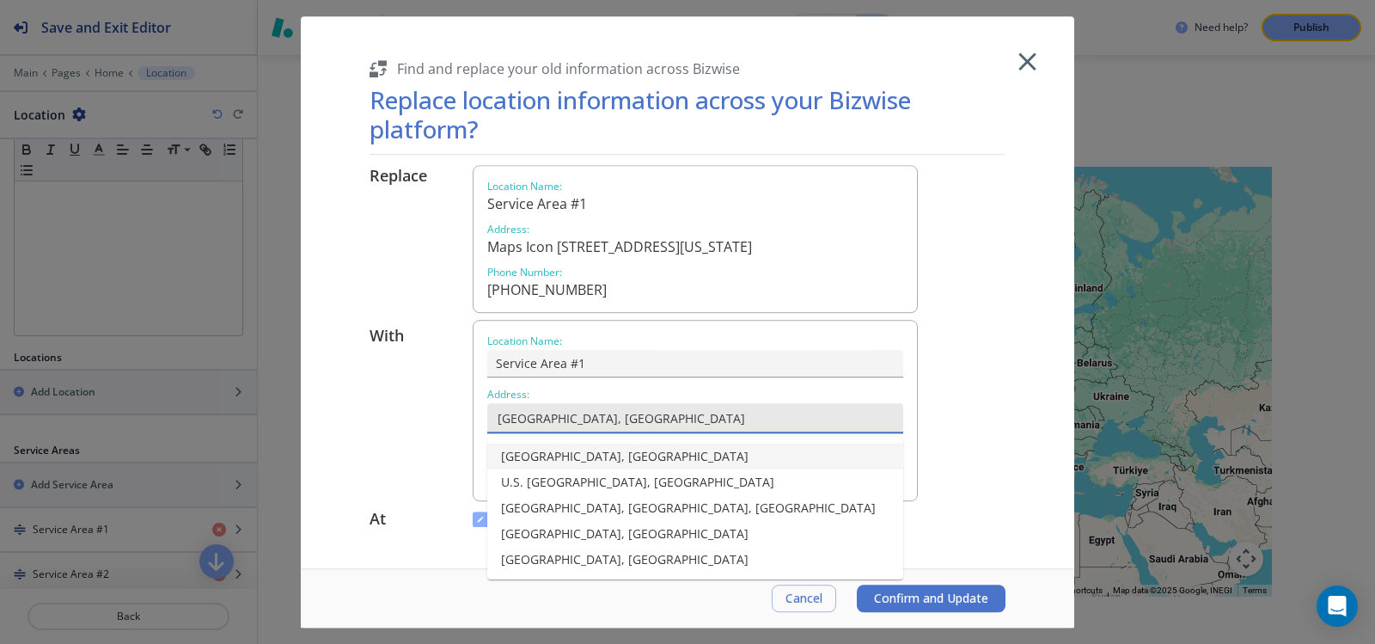
click at [617, 454] on li "Jupiter, FL 33458, USA" at bounding box center [695, 456] width 416 height 26
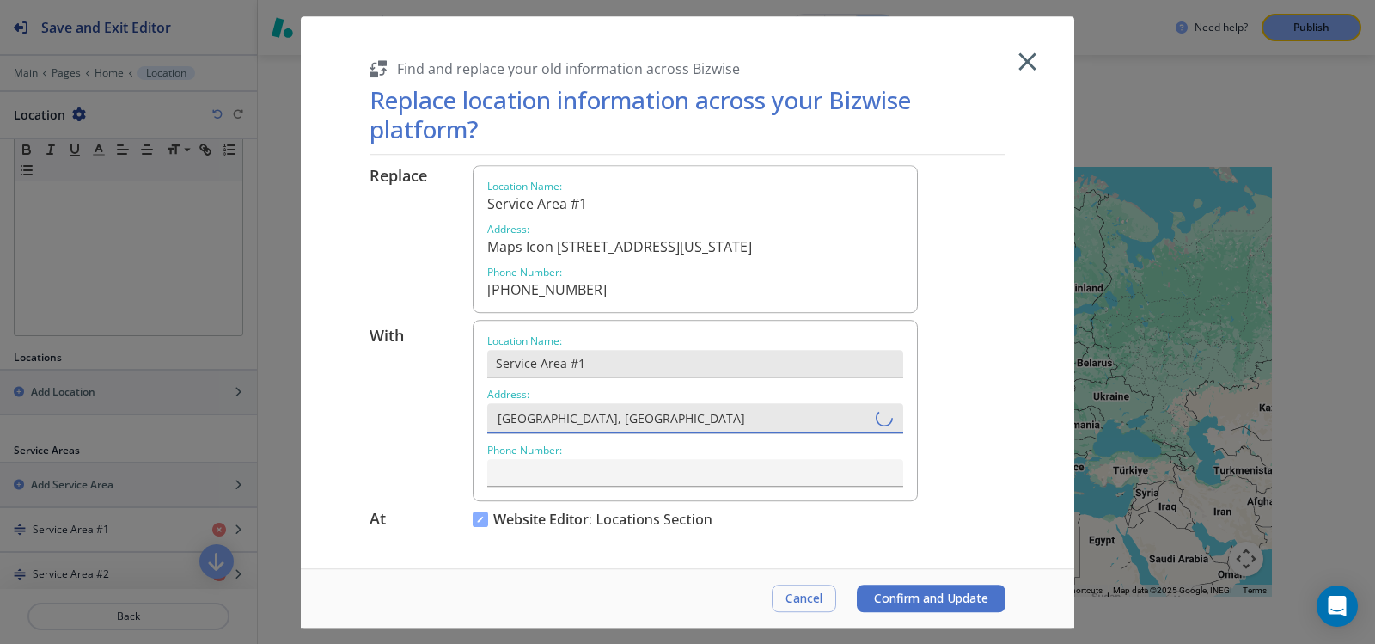
type input "Jupiter, FL 33458, USA"
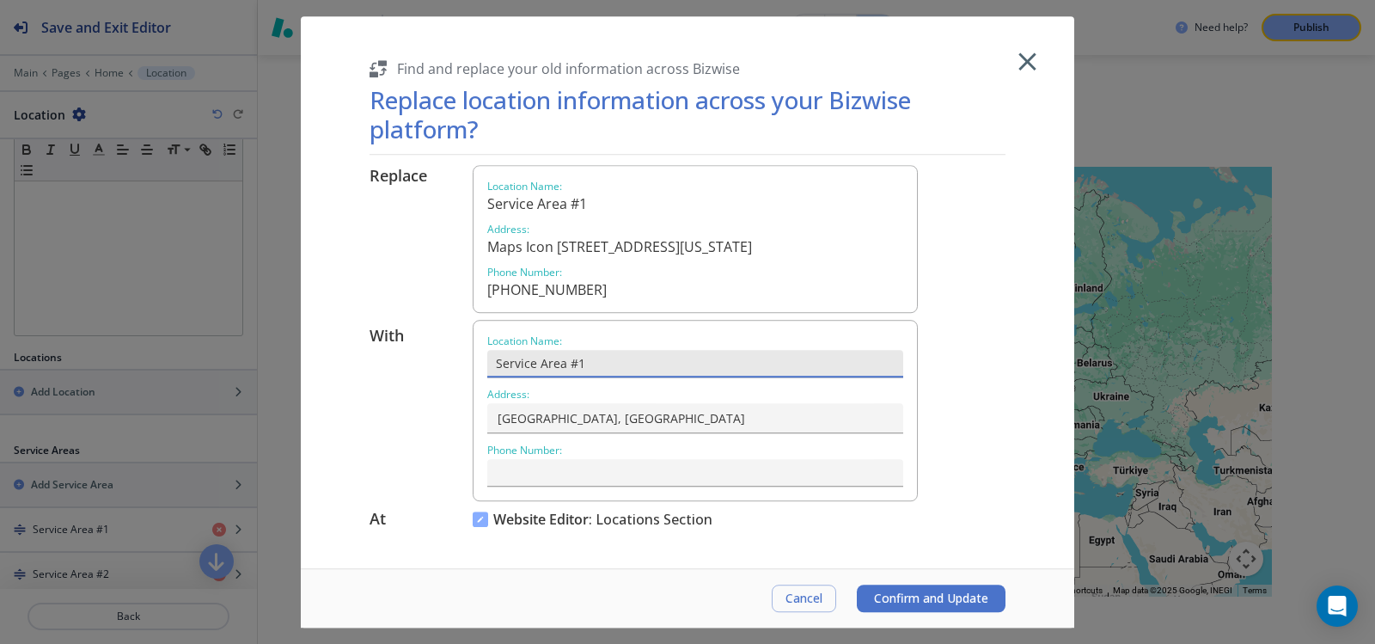
click at [614, 368] on input "Service Area #1" at bounding box center [695, 364] width 416 height 28
paste input "Jupiter, FL 33458, UaSA"
click at [612, 364] on input "Jupiter, FL 33458, UaSA" at bounding box center [695, 364] width 416 height 28
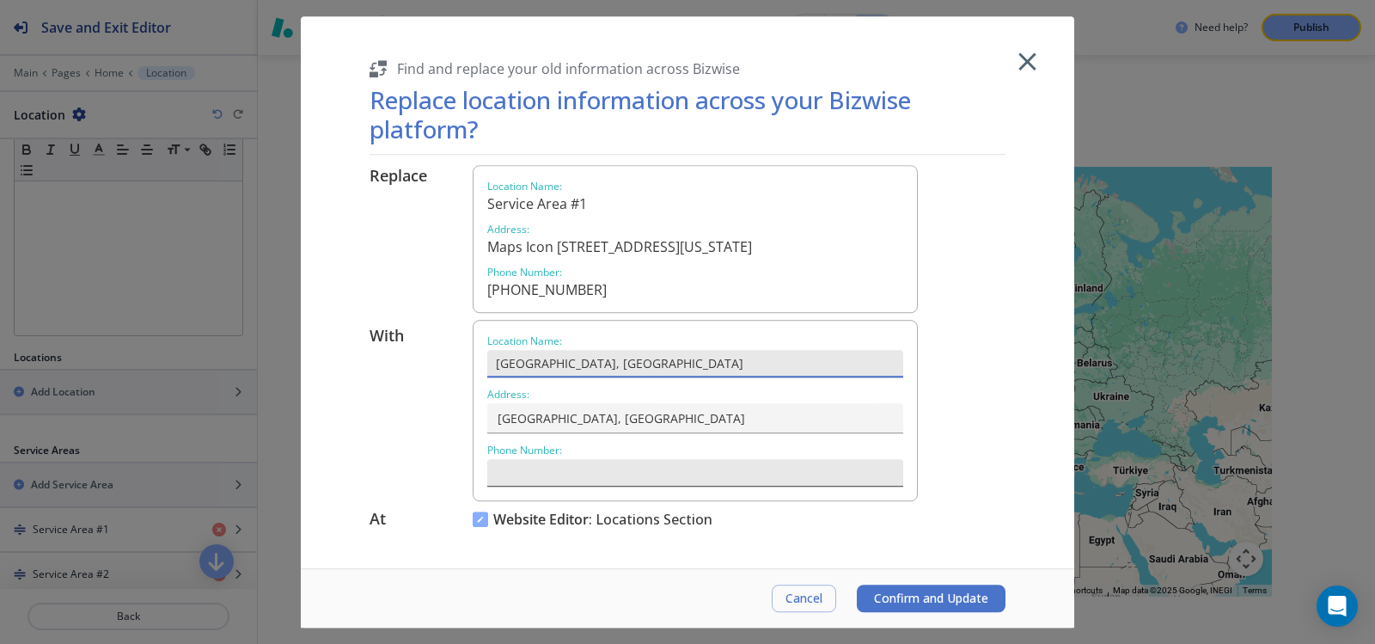
type input "Jupiter, FL 33458, USA"
click at [675, 470] on input "text" at bounding box center [695, 473] width 416 height 28
click at [713, 479] on input "text" at bounding box center [695, 473] width 416 height 28
paste input "(561) 313-2369"
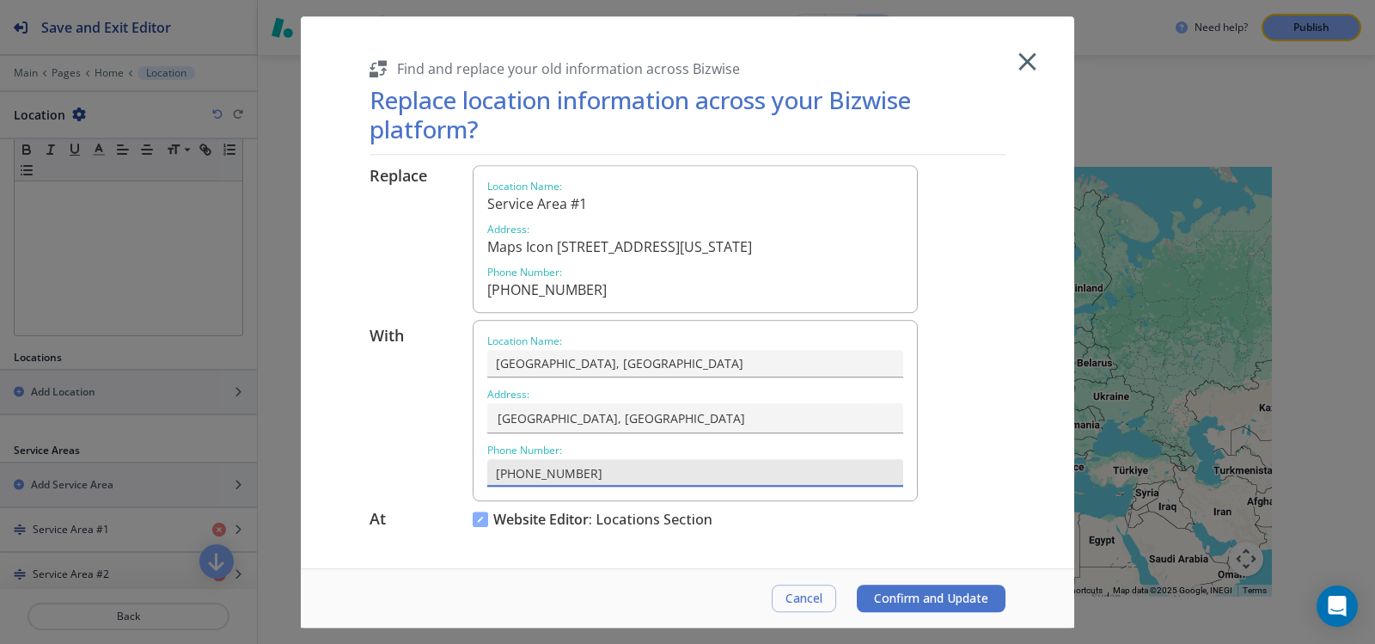
type input "(561) 313-2369"
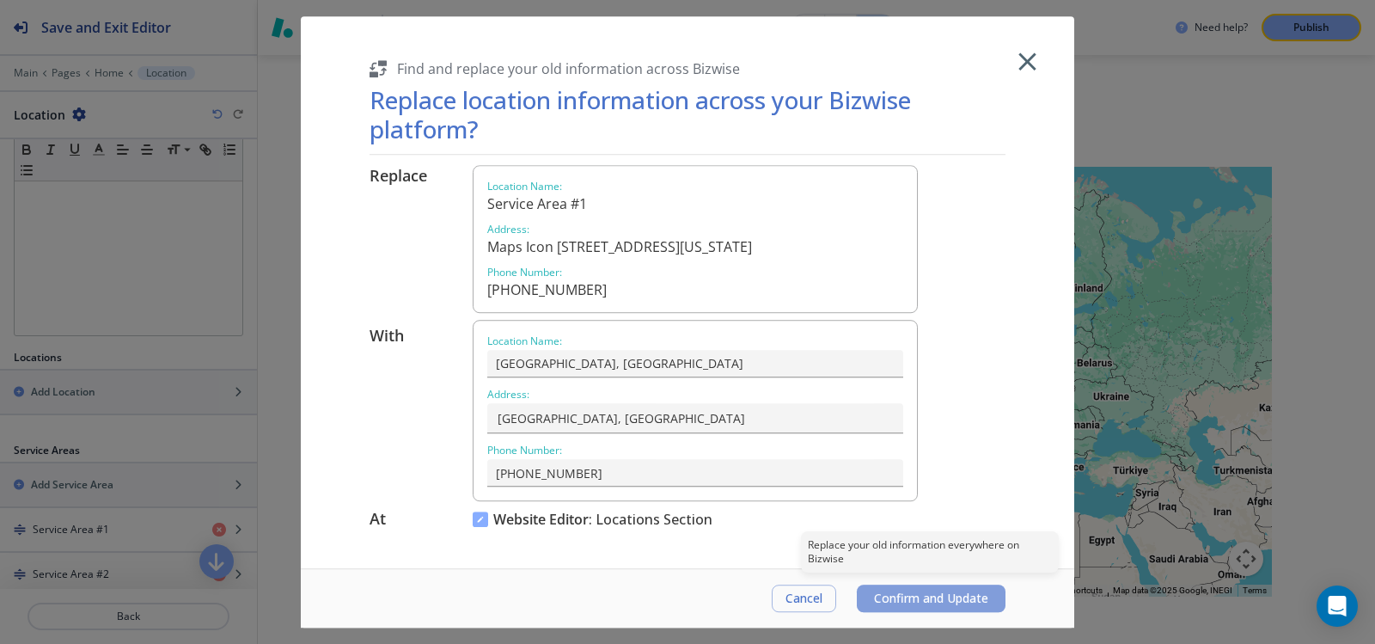
click at [968, 601] on span "Confirm and Update" at bounding box center [931, 598] width 114 height 14
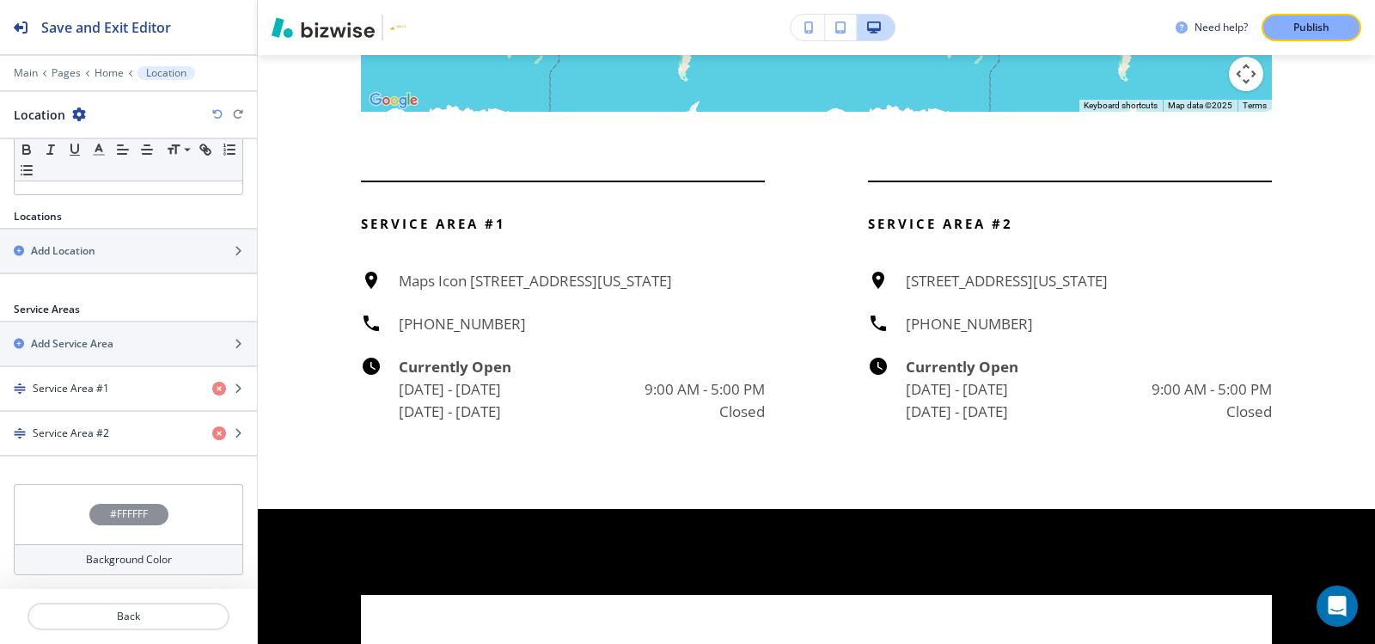
scroll to position [6158, 0]
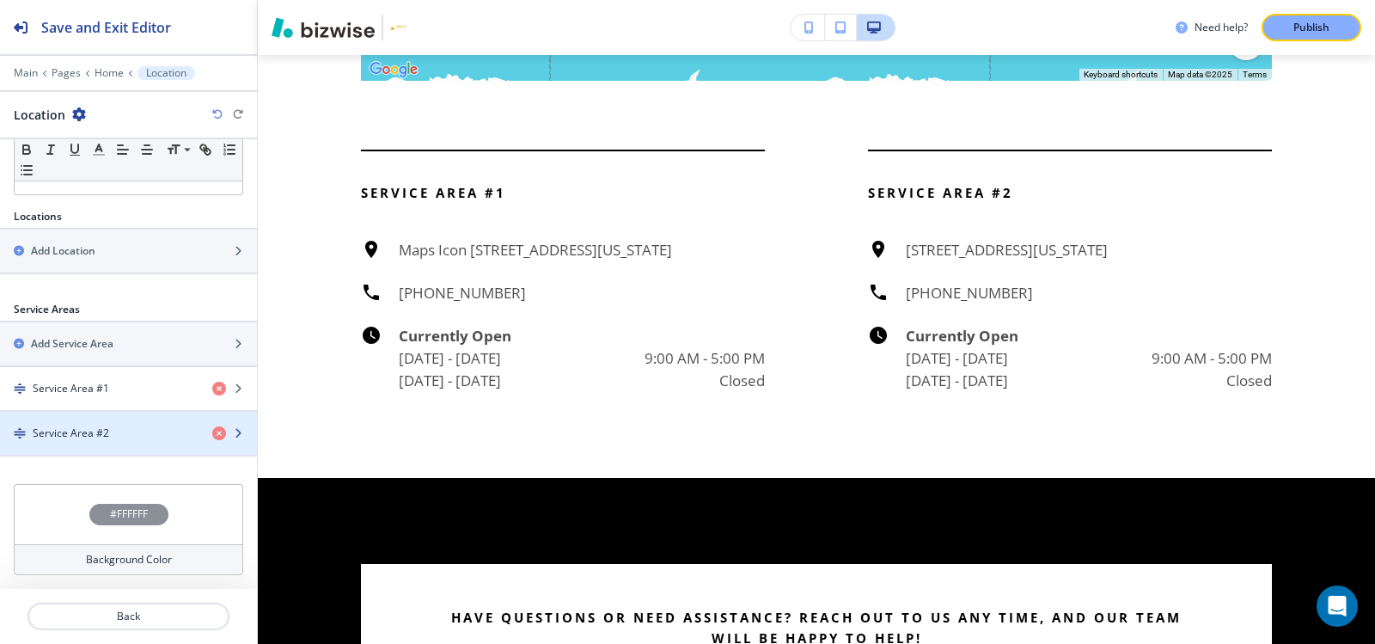
click at [180, 425] on div "Service Area #2" at bounding box center [99, 432] width 198 height 15
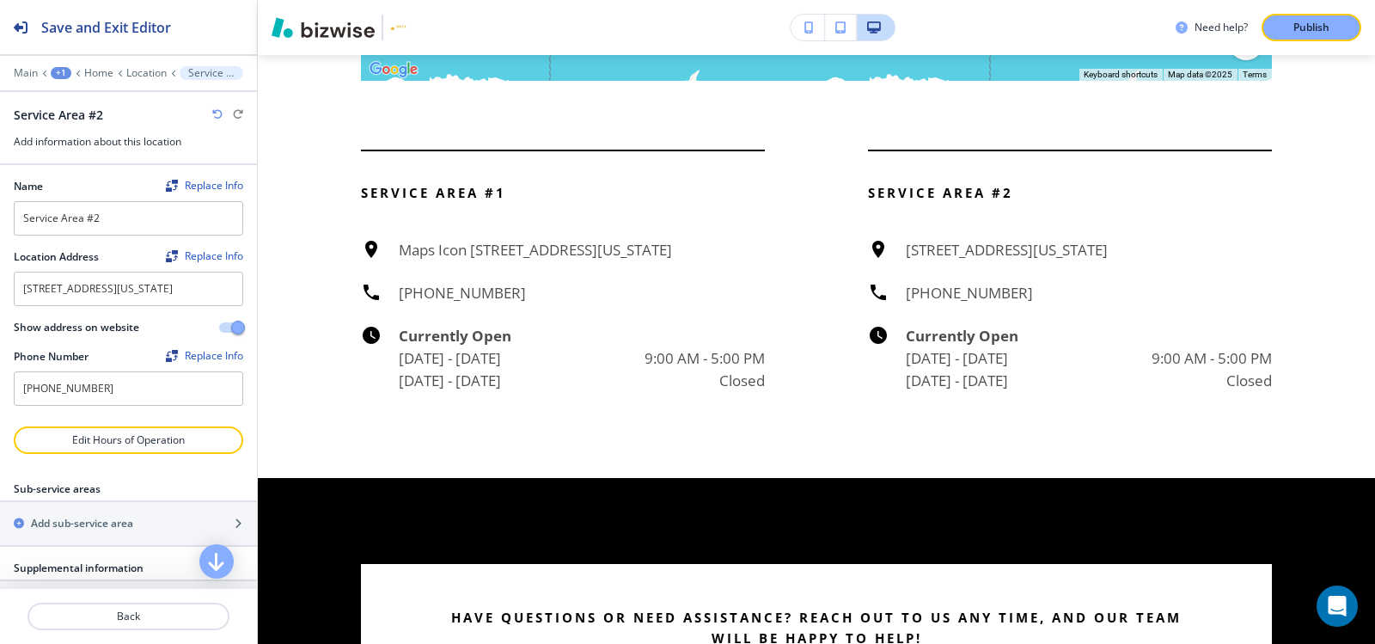
click at [215, 335] on div "Show address on website" at bounding box center [128, 327] width 229 height 15
click at [219, 333] on button "button" at bounding box center [231, 327] width 24 height 10
drag, startPoint x: 153, startPoint y: 63, endPoint x: 150, endPoint y: 77, distance: 15.0
click at [152, 67] on div "Save and Exit Editor Main +1 Home Location Service Area #2 Service Area #2 Add …" at bounding box center [128, 82] width 257 height 165
click at [146, 92] on div at bounding box center [128, 99] width 257 height 14
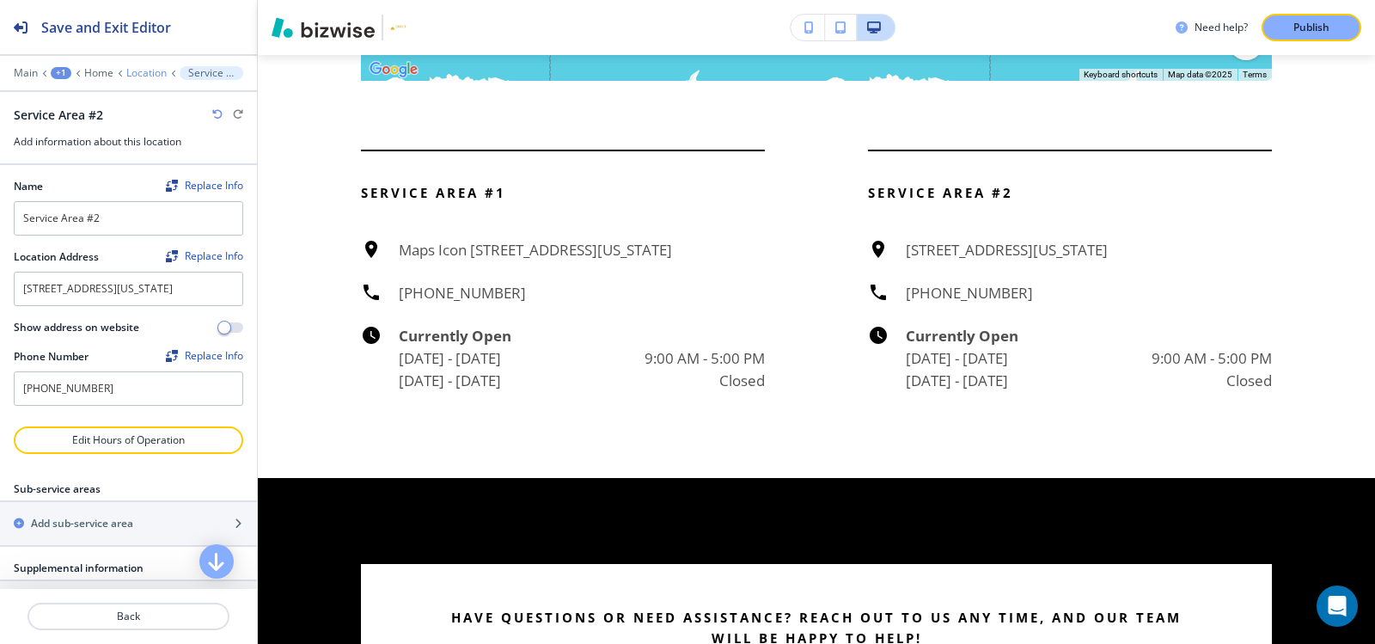
click at [146, 74] on p "Location" at bounding box center [146, 73] width 40 height 12
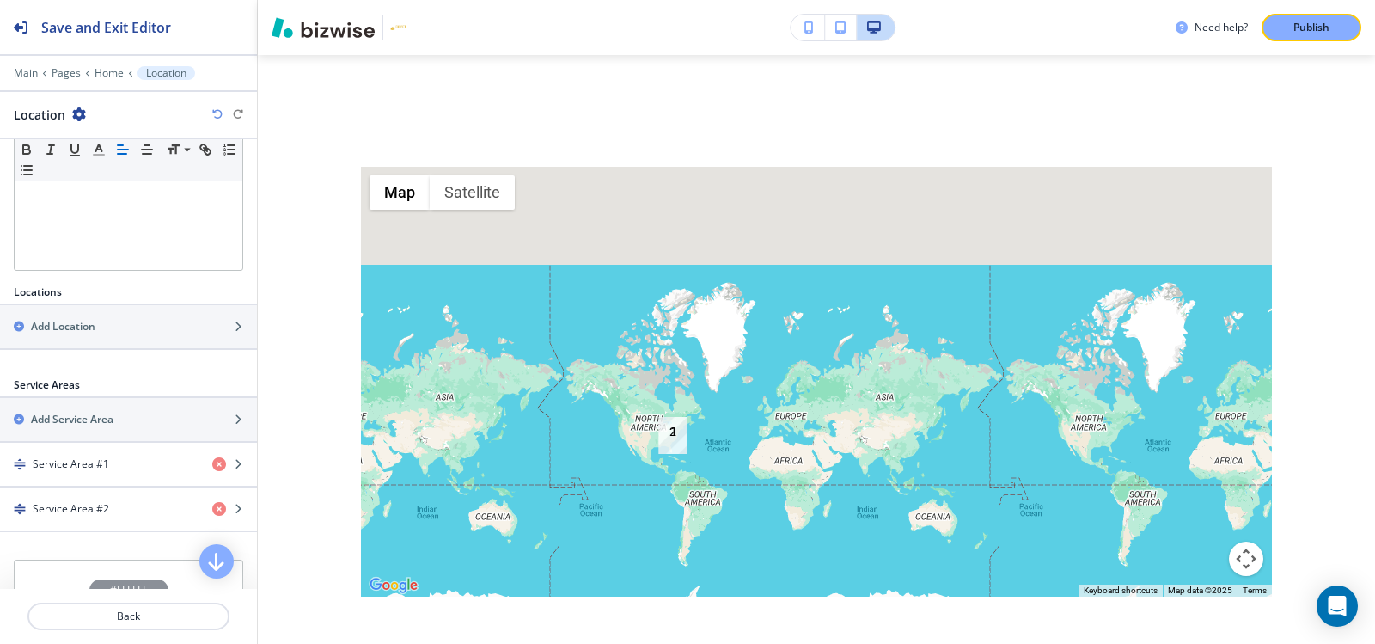
scroll to position [485, 0]
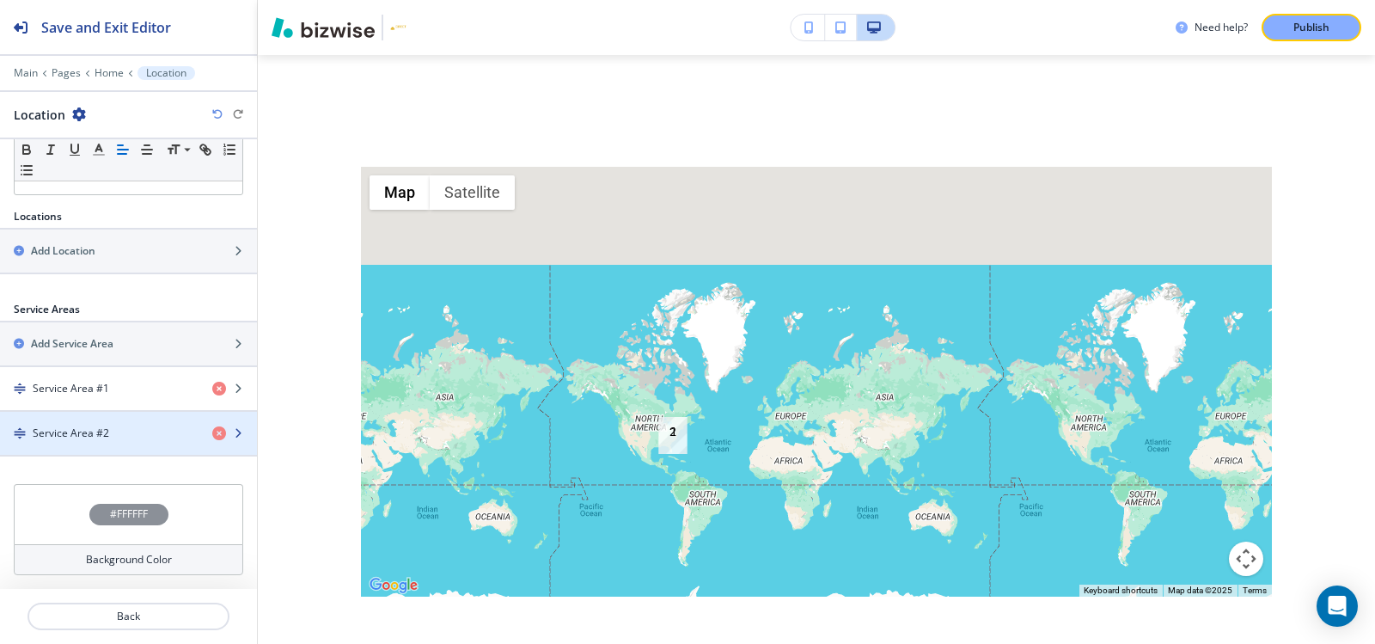
click at [144, 430] on div "Service Area #2" at bounding box center [99, 432] width 198 height 15
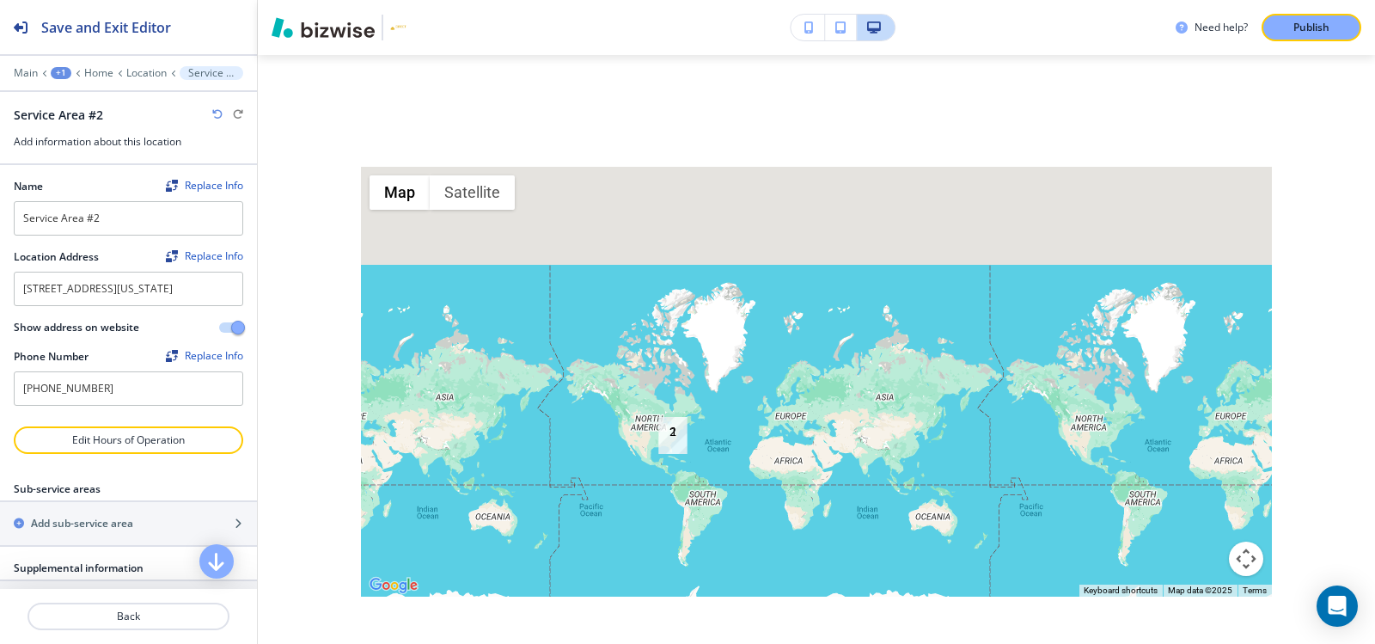
click at [219, 333] on button "button" at bounding box center [231, 327] width 24 height 10
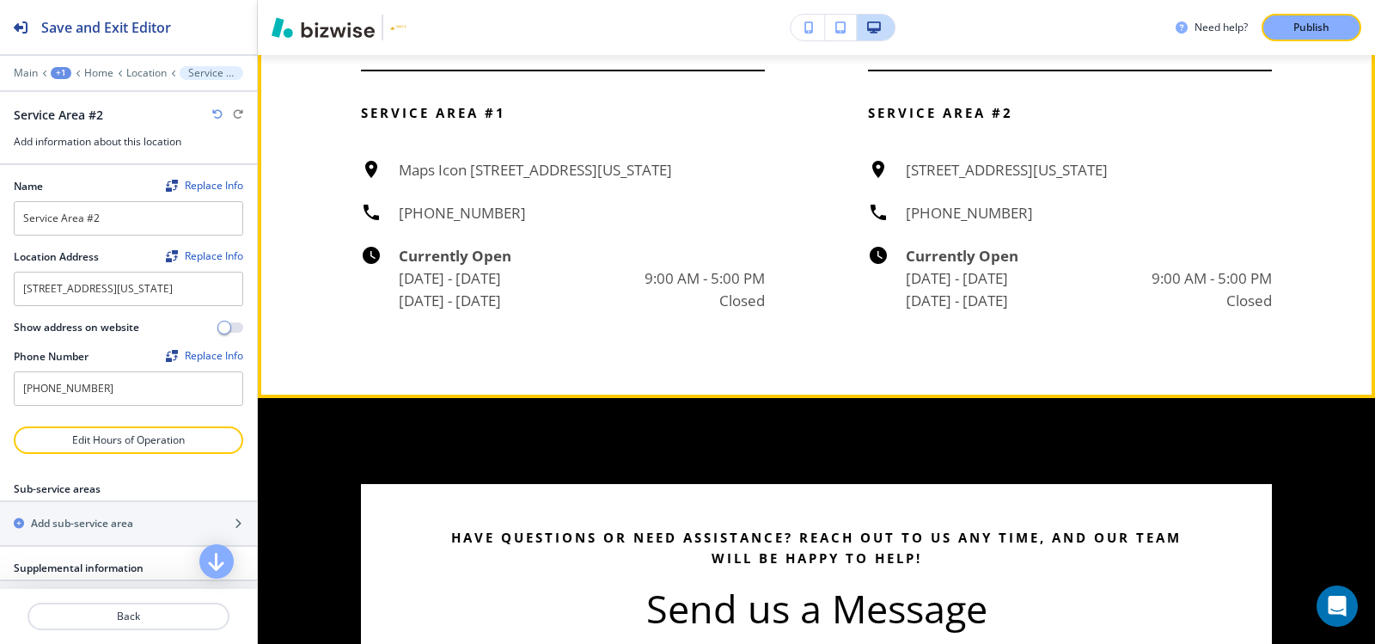
scroll to position [6244, 0]
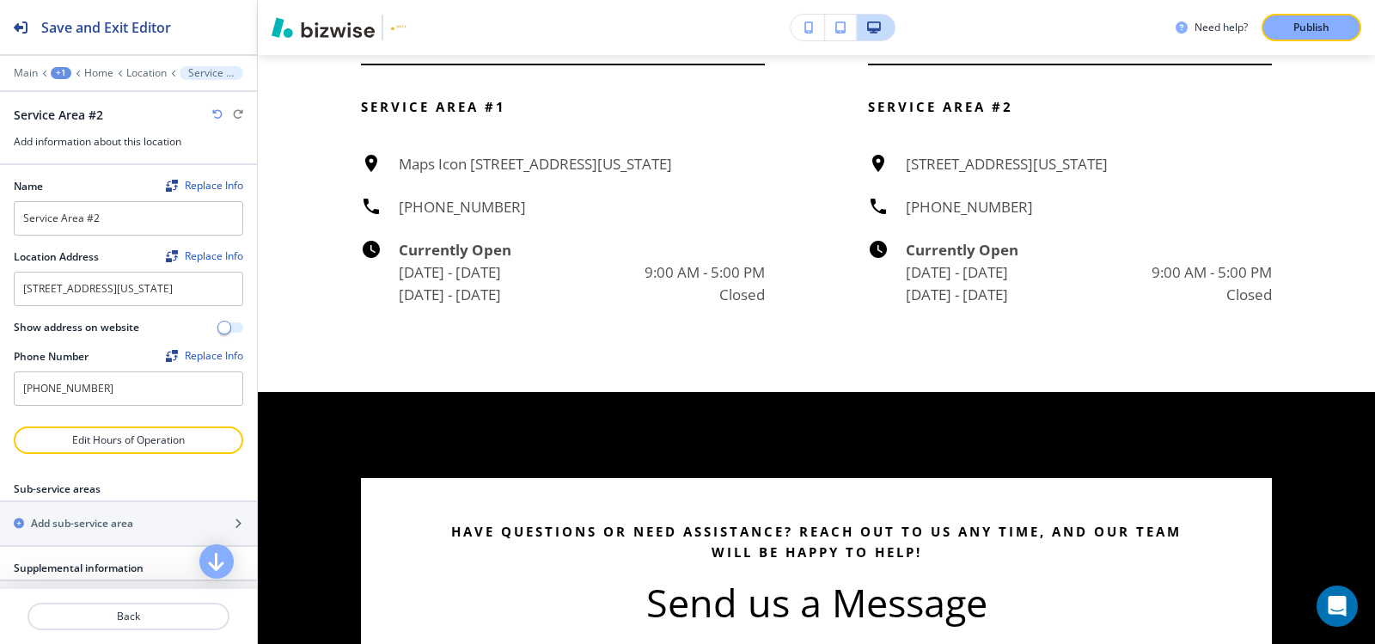
click at [217, 334] on span "button" at bounding box center [224, 328] width 14 height 14
click at [161, 76] on p "Location" at bounding box center [146, 73] width 40 height 12
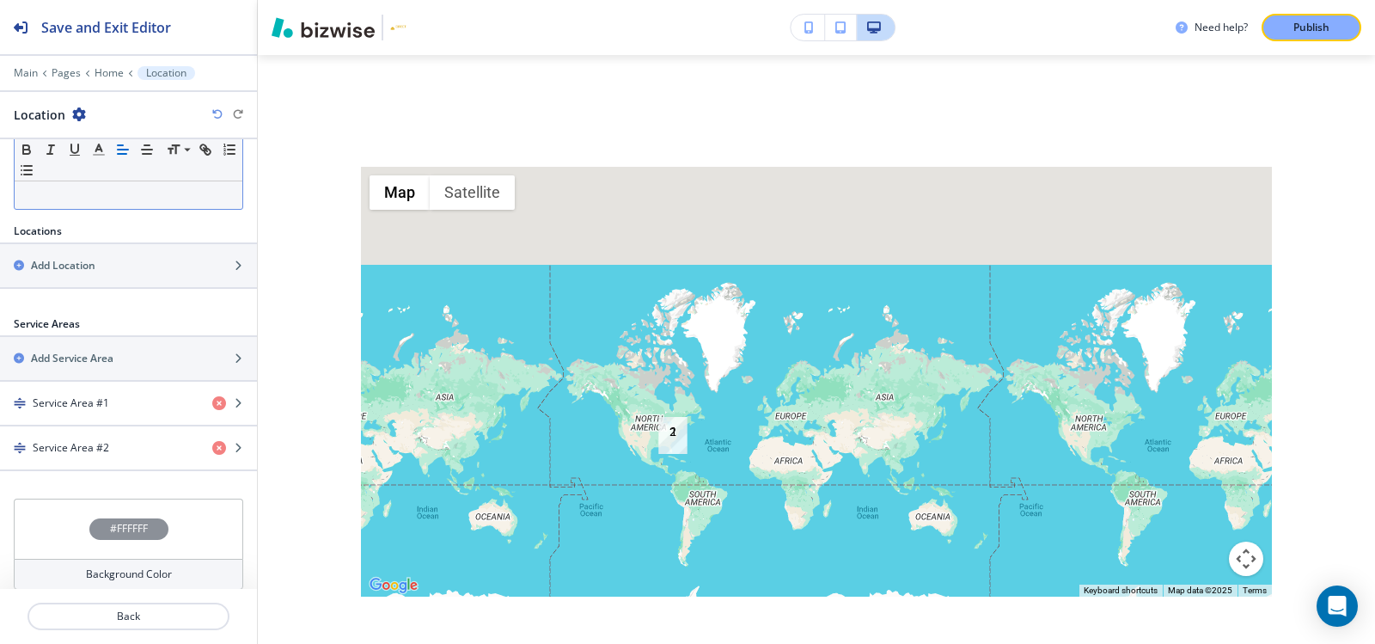
scroll to position [485, 0]
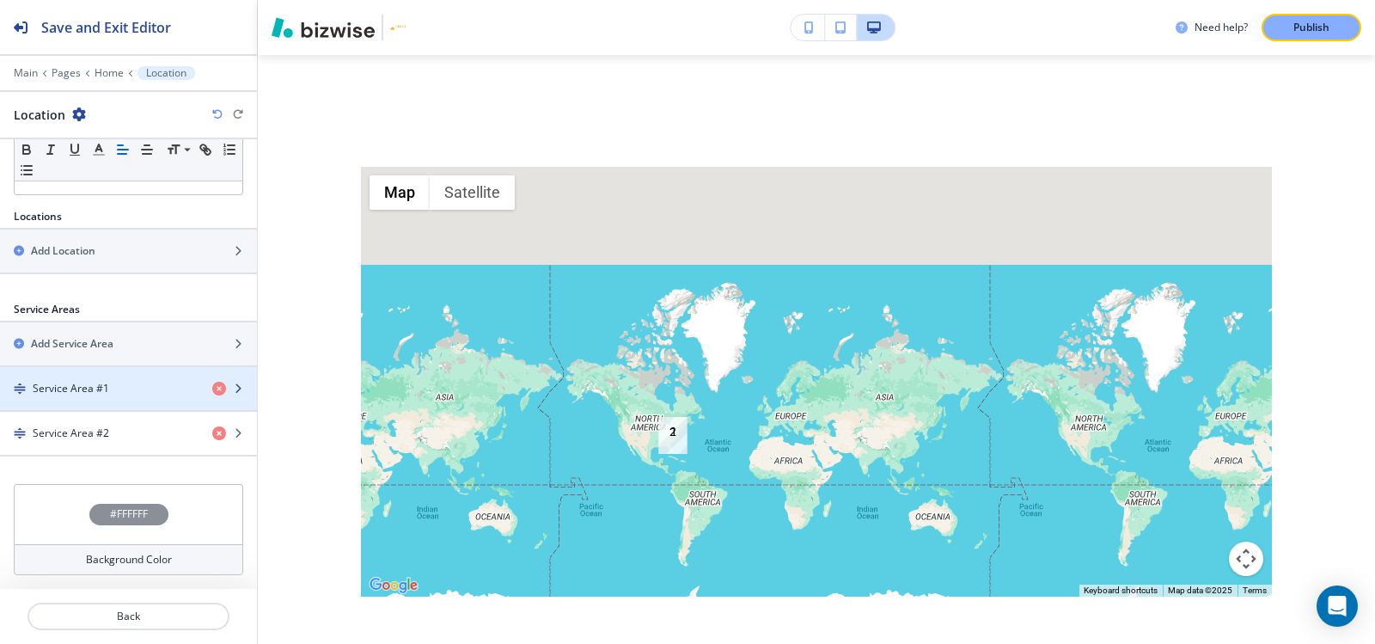
click at [131, 381] on div "Service Area #1" at bounding box center [99, 388] width 198 height 15
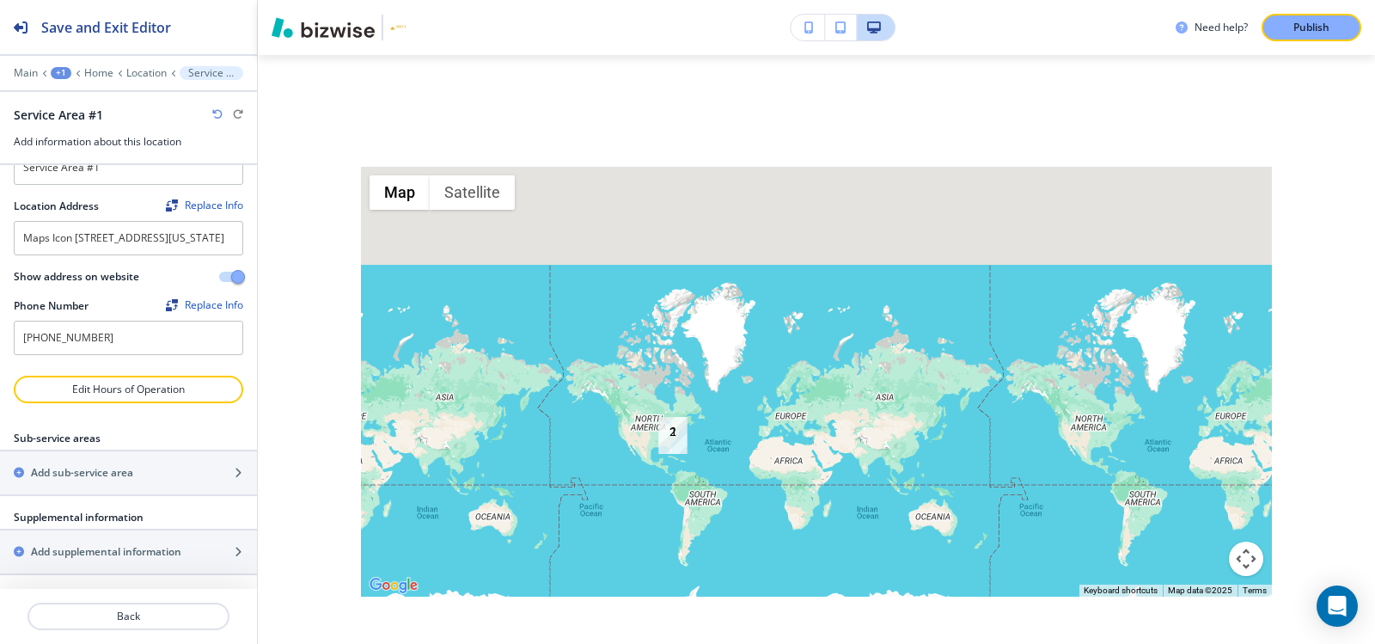
scroll to position [0, 0]
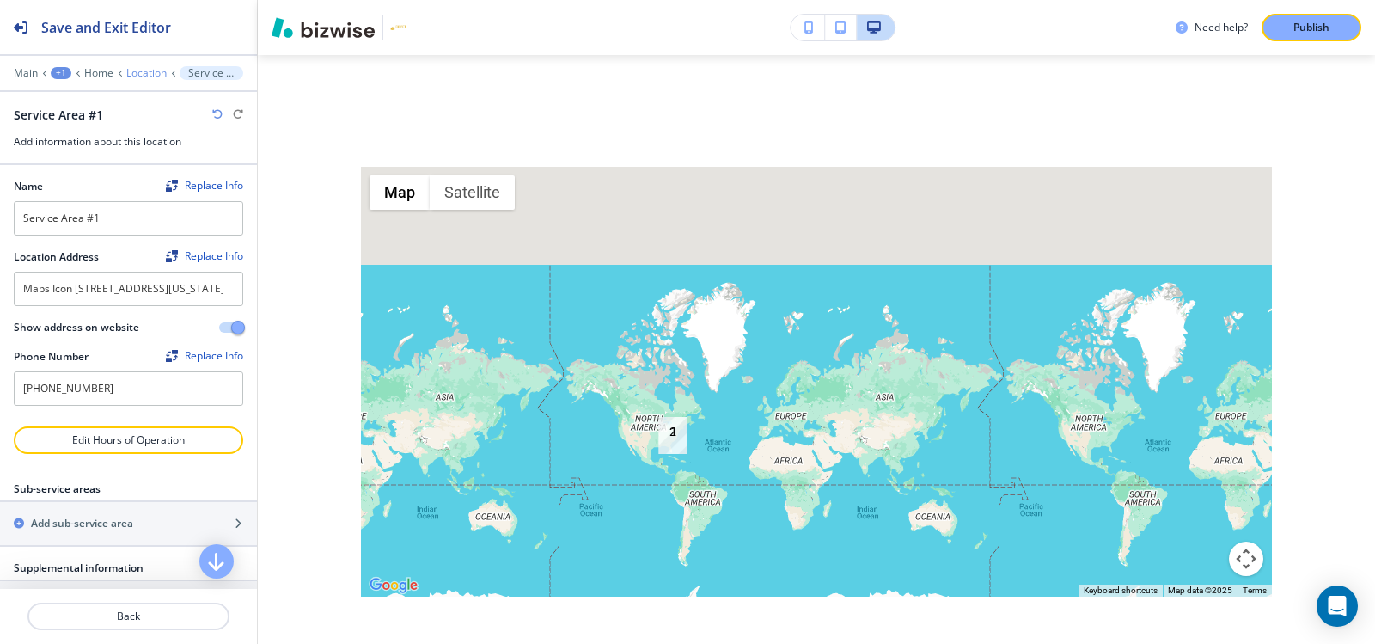
click at [133, 74] on p "Location" at bounding box center [146, 73] width 40 height 12
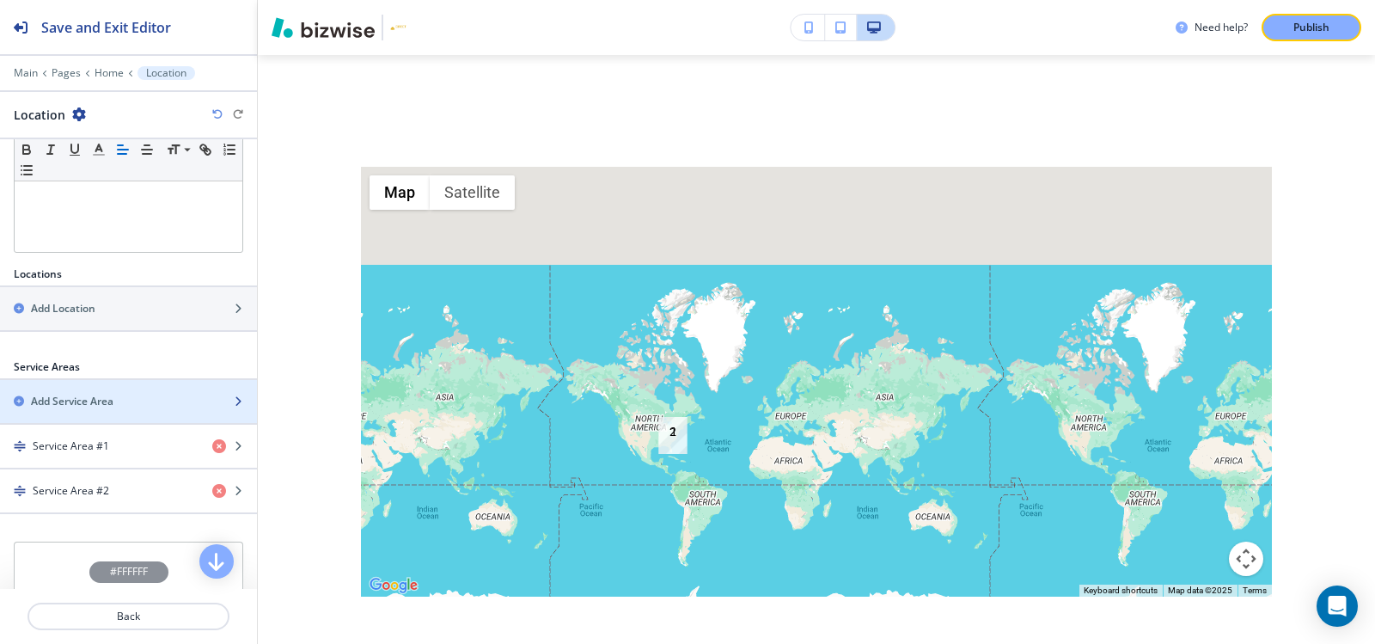
scroll to position [485, 0]
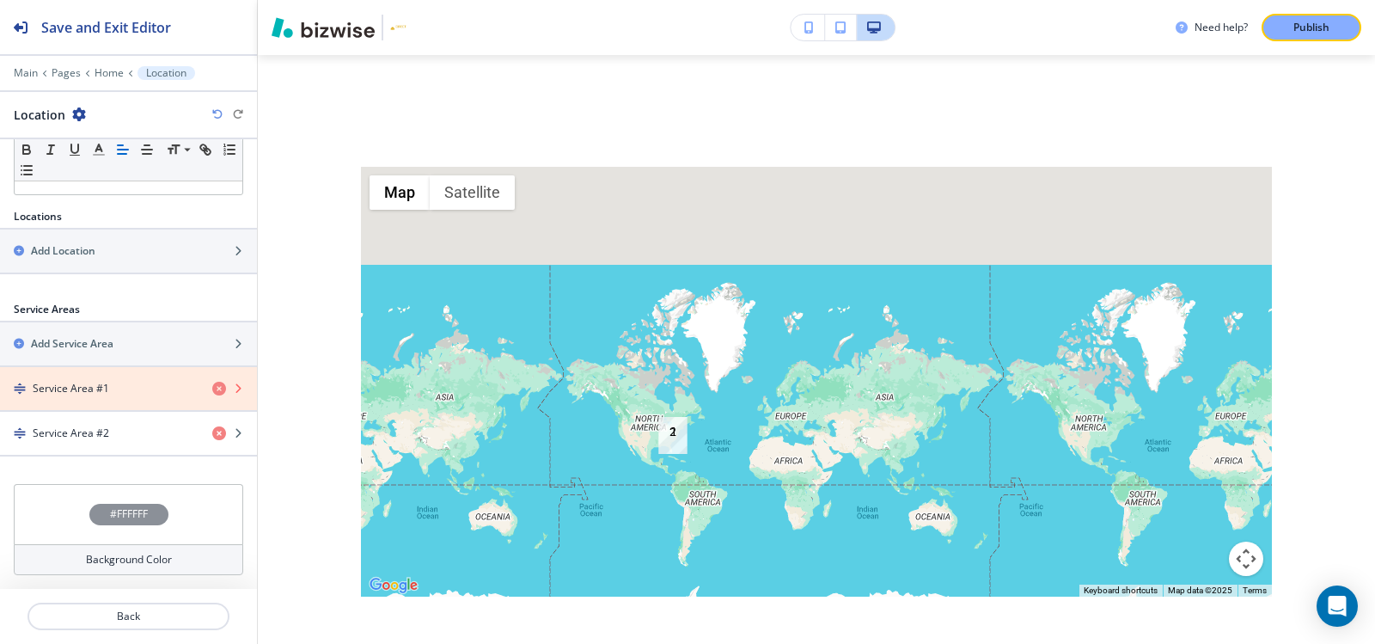
click at [212, 392] on icon "button" at bounding box center [219, 389] width 14 height 14
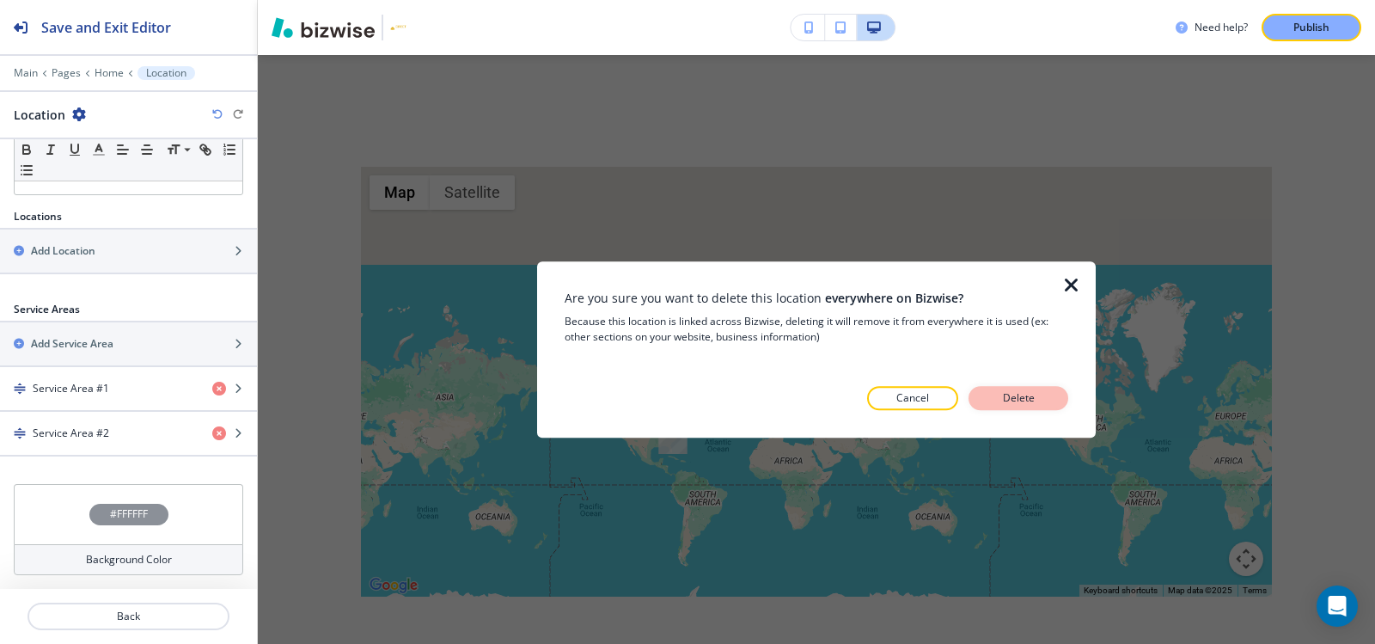
click at [1047, 398] on button "Delete" at bounding box center [1018, 398] width 100 height 24
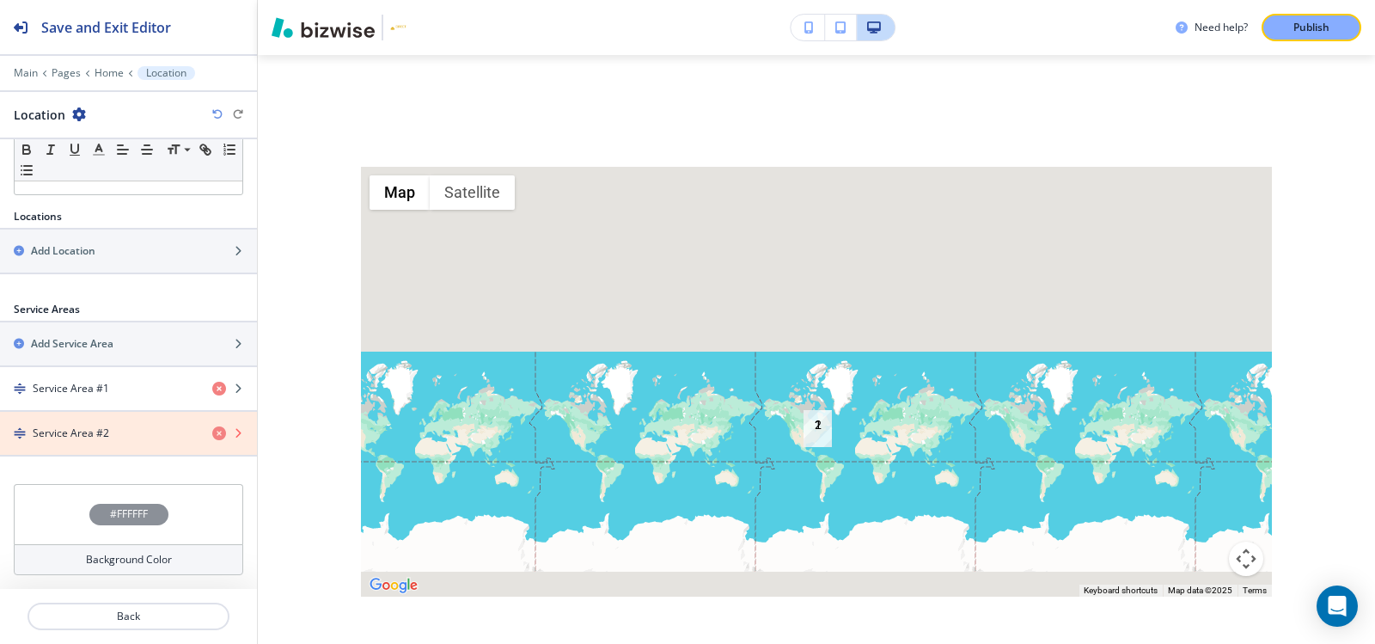
click at [212, 430] on icon "button" at bounding box center [219, 433] width 14 height 14
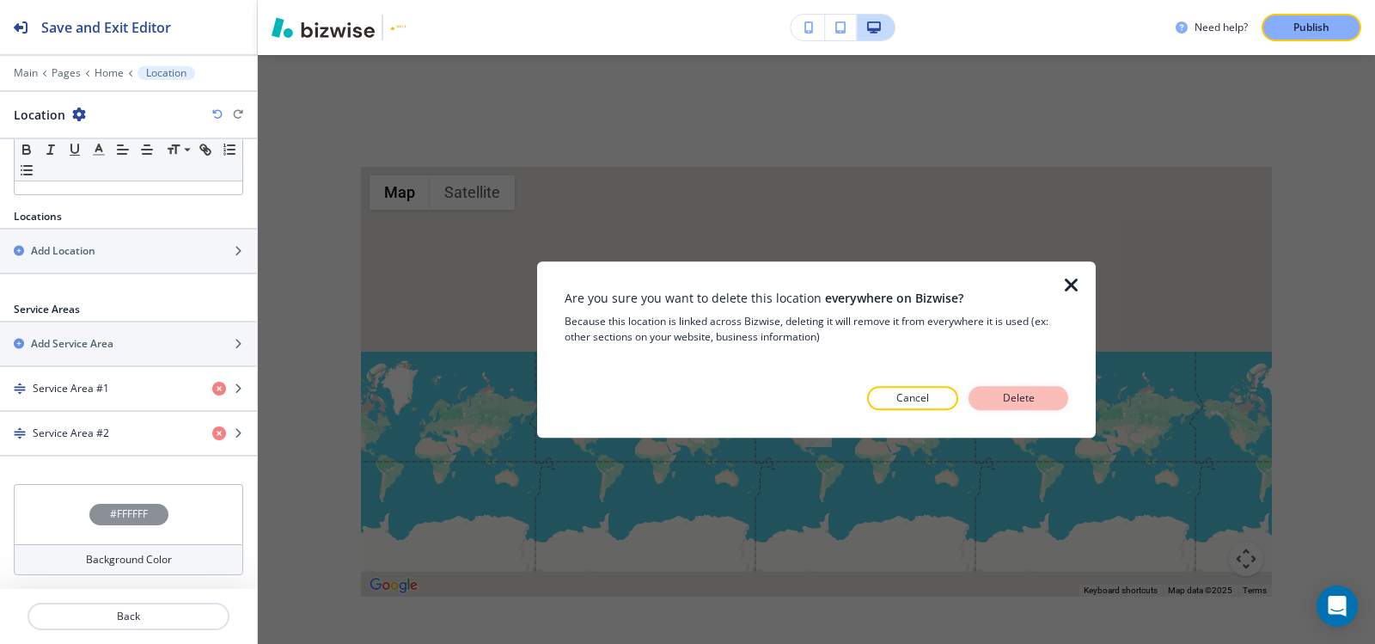
click at [1029, 394] on p "Delete" at bounding box center [1018, 397] width 41 height 15
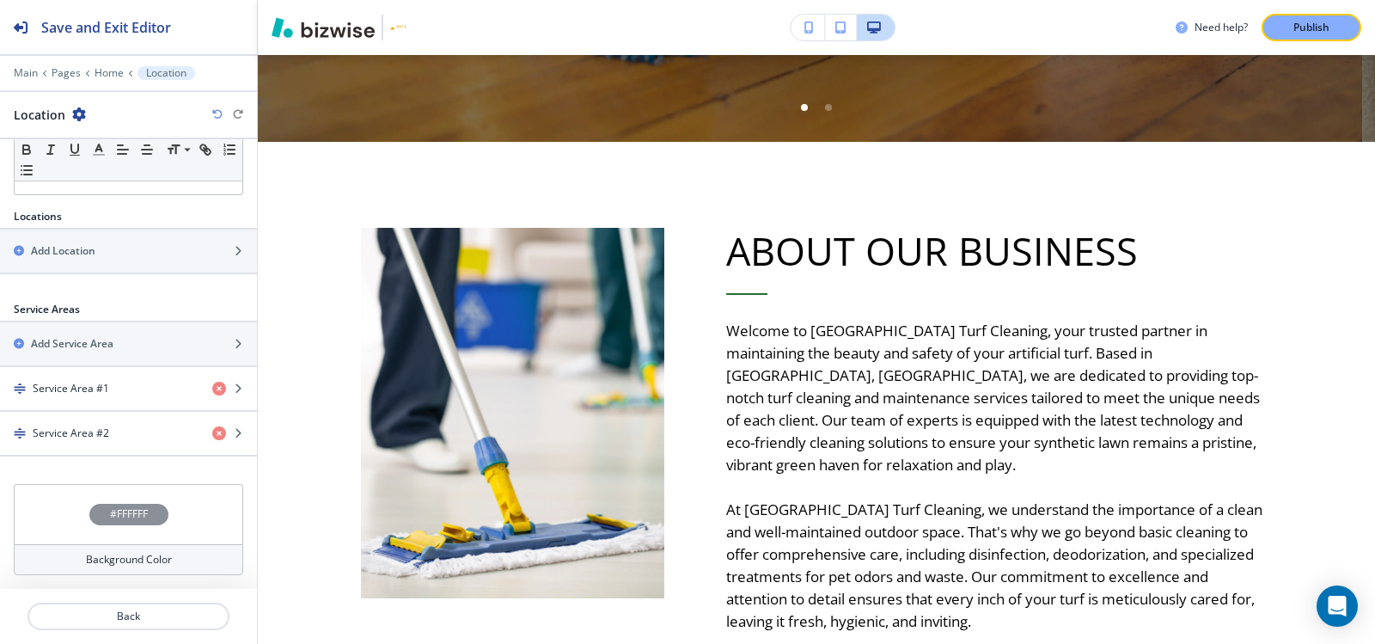
scroll to position [0, 0]
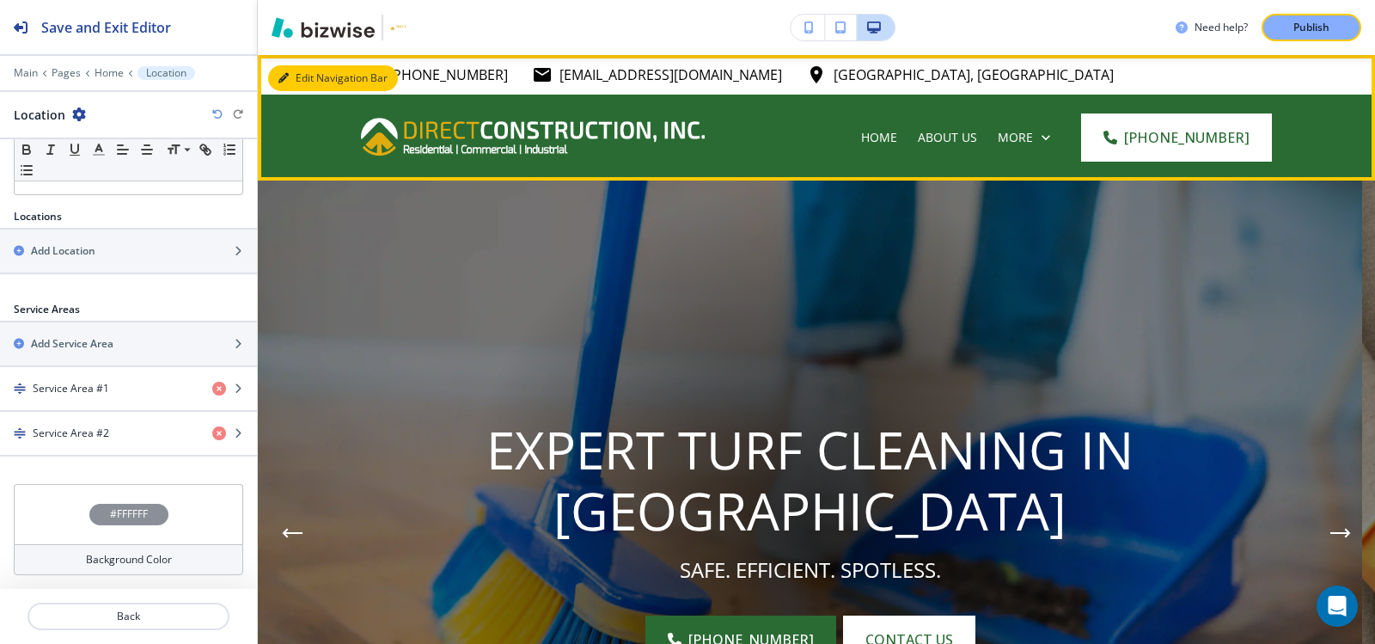
click at [293, 70] on button "Edit Navigation Bar" at bounding box center [333, 78] width 130 height 26
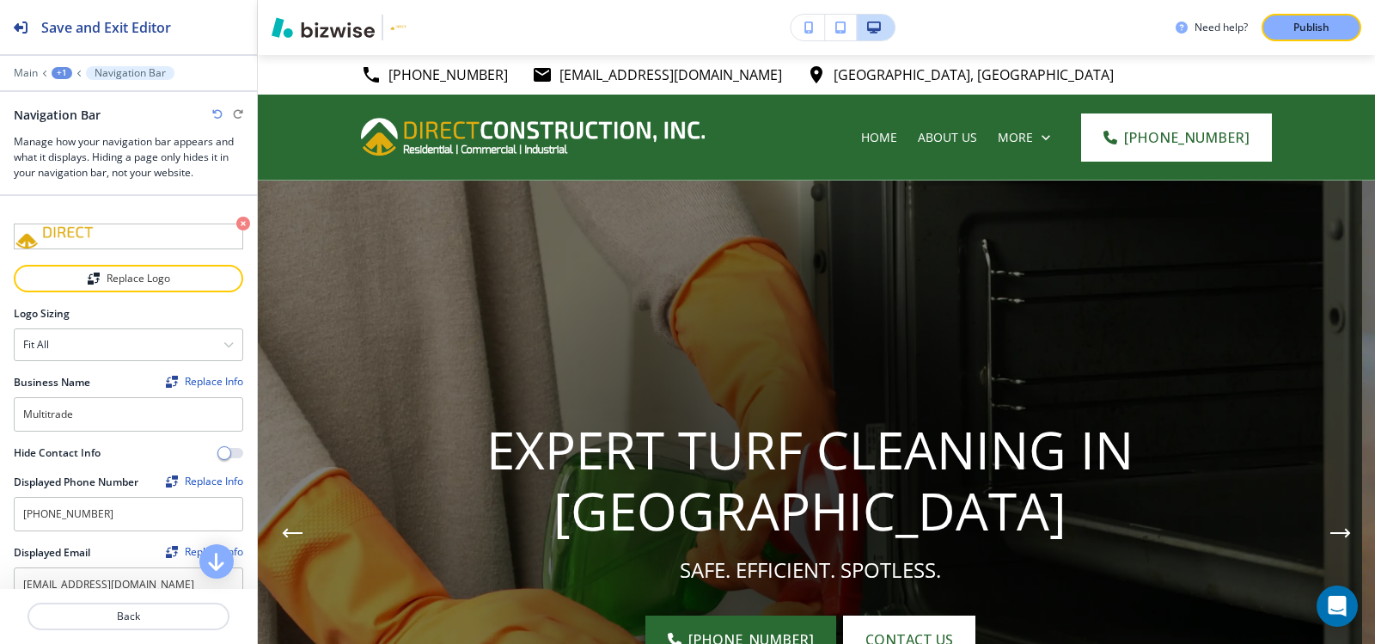
click at [23, 62] on div at bounding box center [128, 61] width 257 height 10
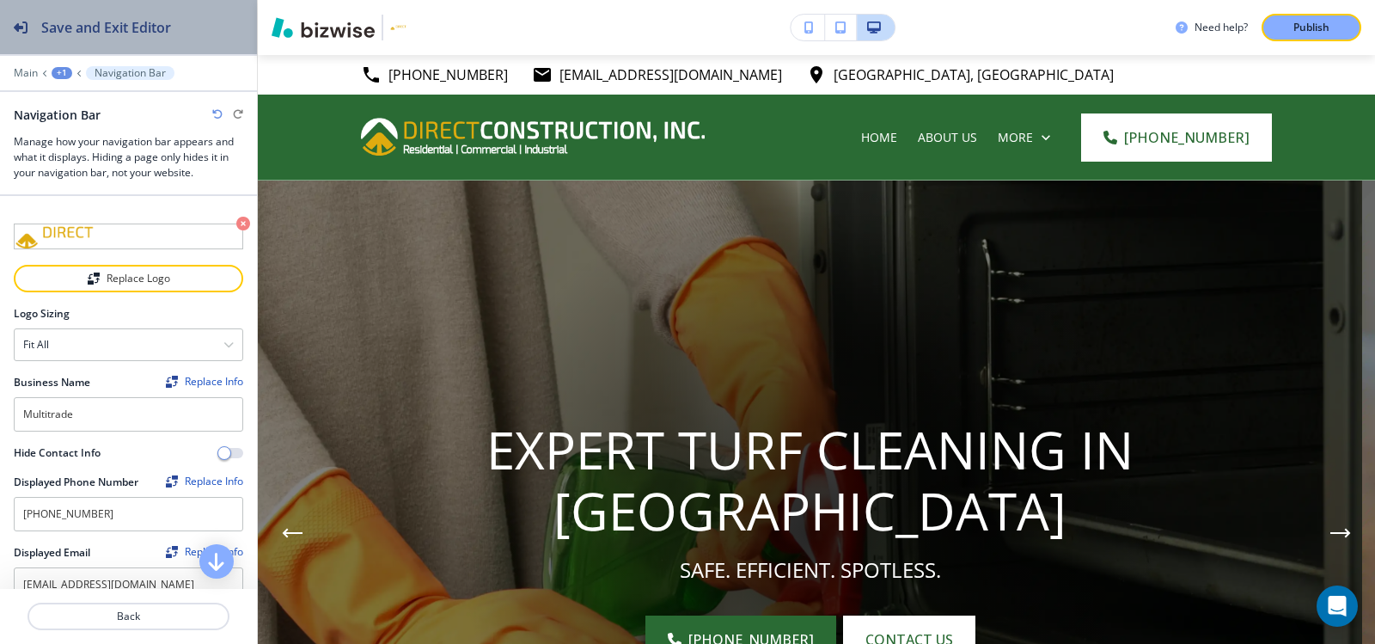
click at [58, 26] on h2 "Save and Exit Editor" at bounding box center [106, 27] width 130 height 21
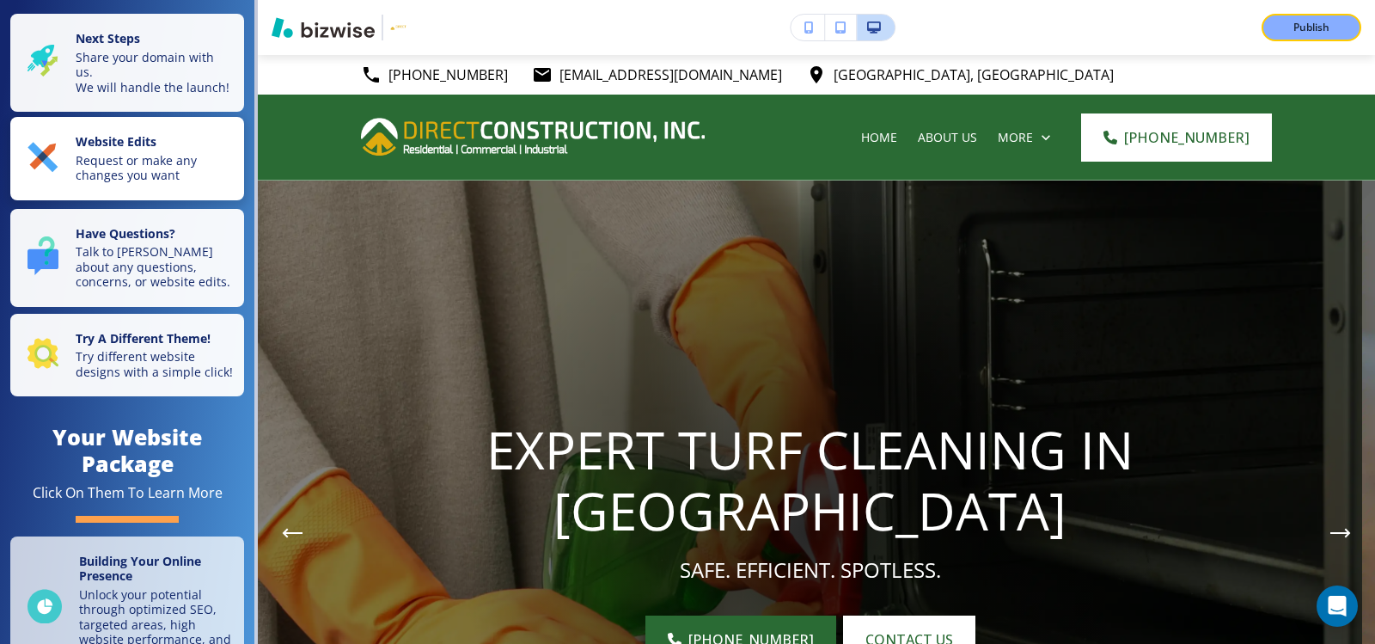
click at [116, 150] on strong "Website Edits" at bounding box center [116, 141] width 81 height 16
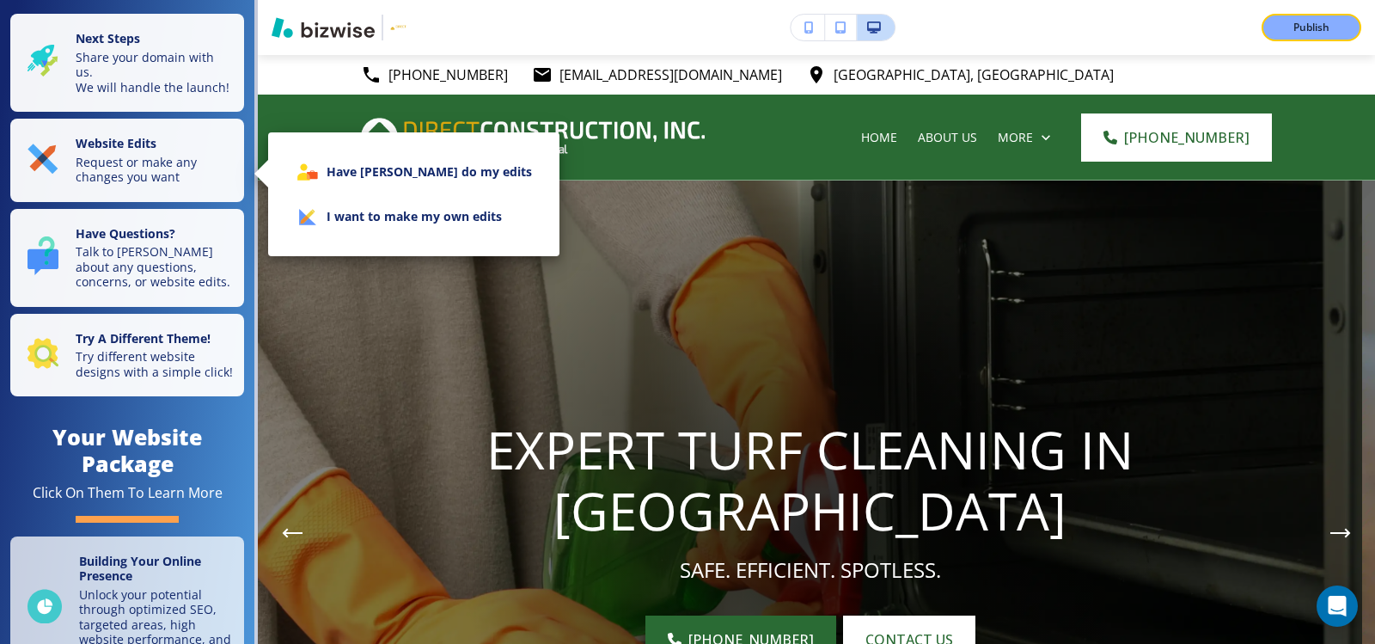
click at [382, 217] on li "I want to make my own edits" at bounding box center [414, 216] width 264 height 45
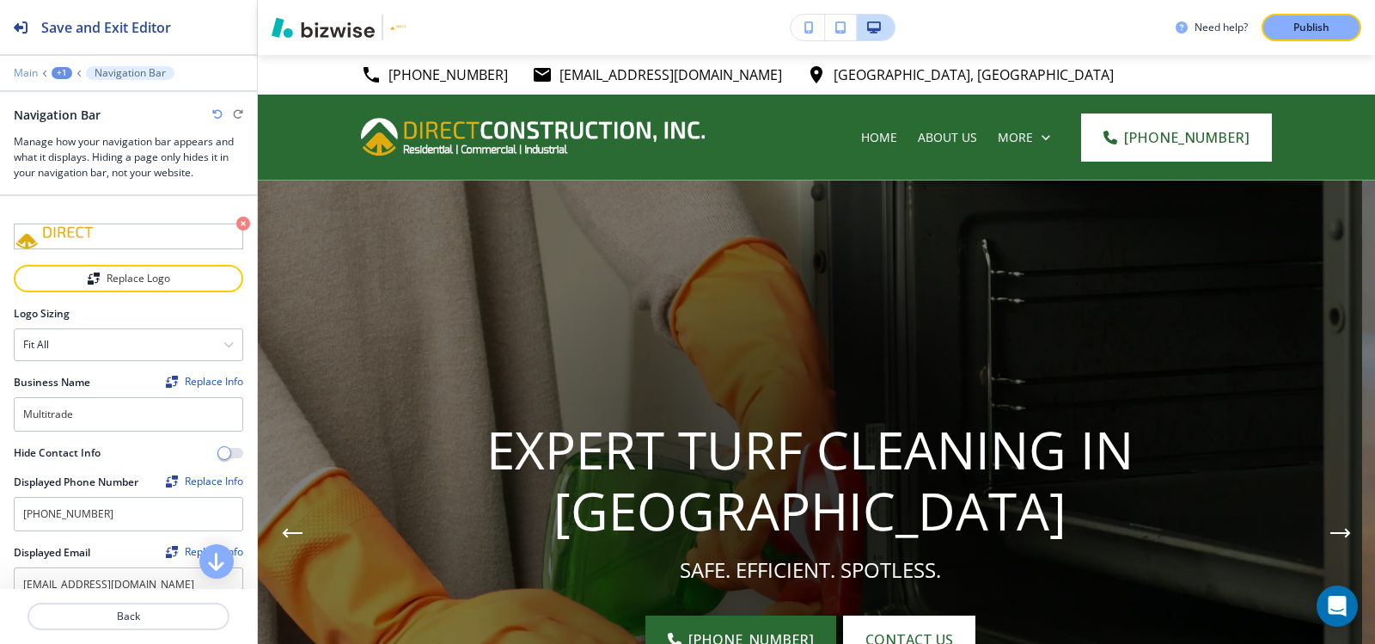
click at [27, 70] on p "Main" at bounding box center [26, 73] width 24 height 12
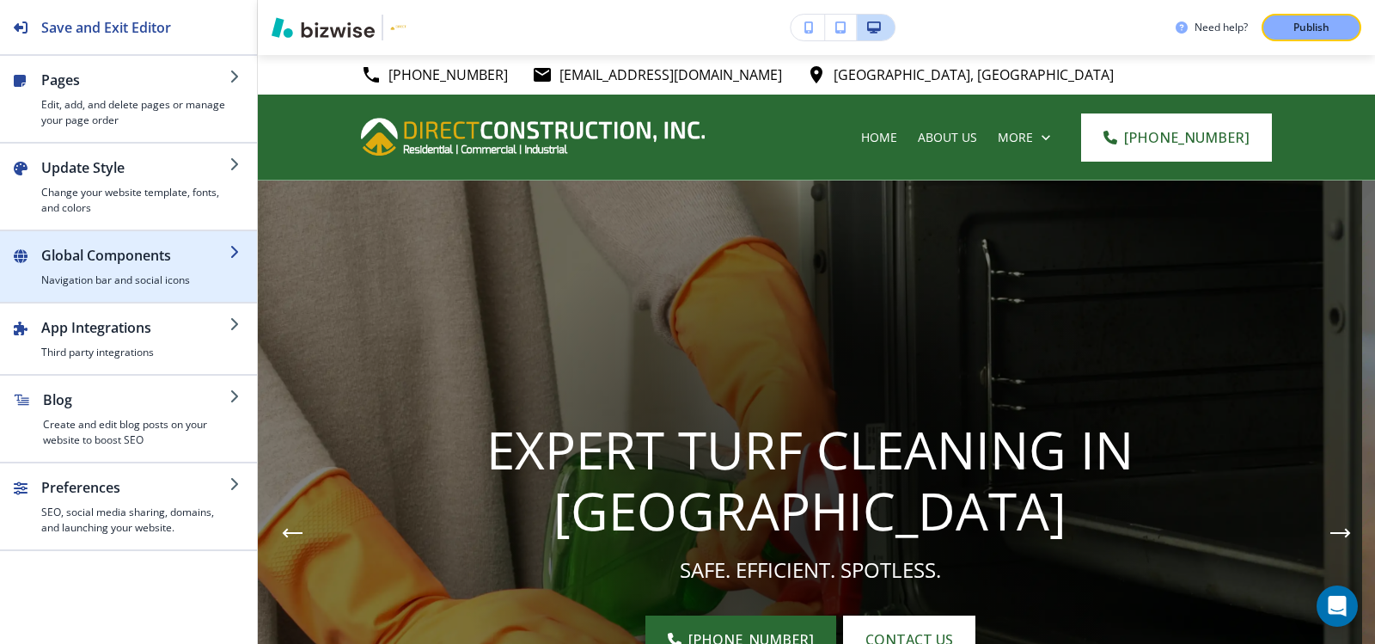
click at [65, 260] on h2 "Global Components" at bounding box center [135, 255] width 188 height 21
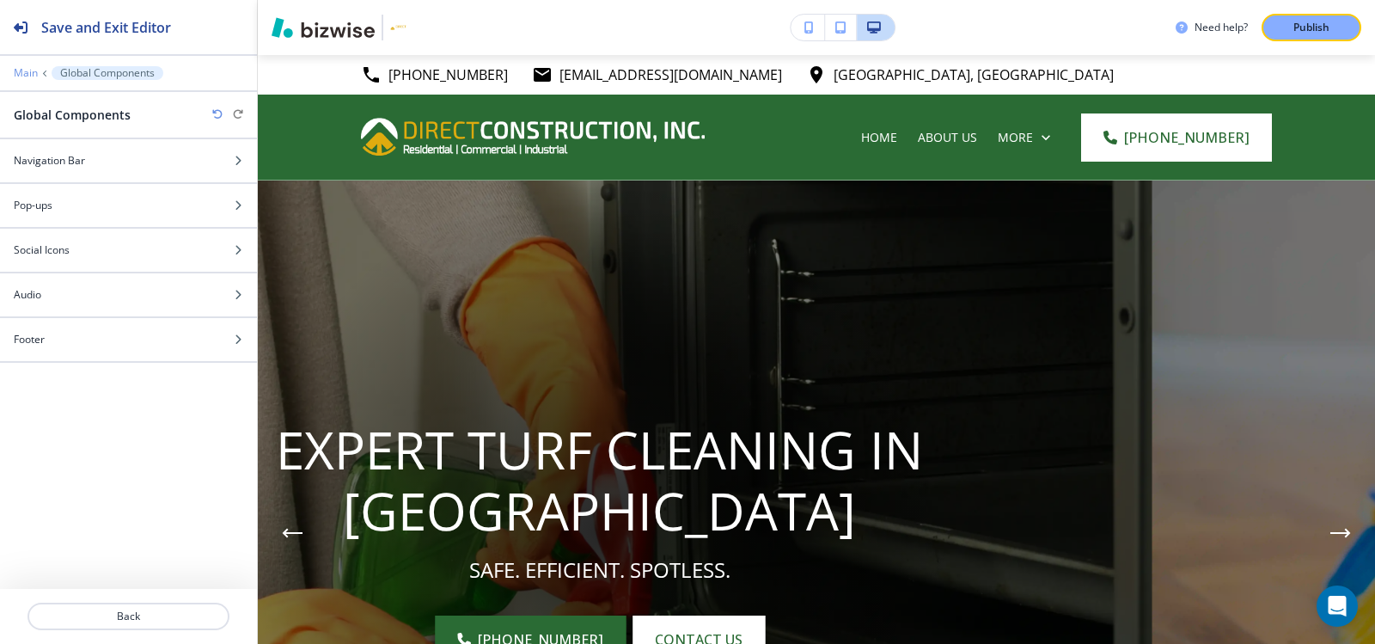
click at [33, 67] on p "Main" at bounding box center [26, 73] width 24 height 12
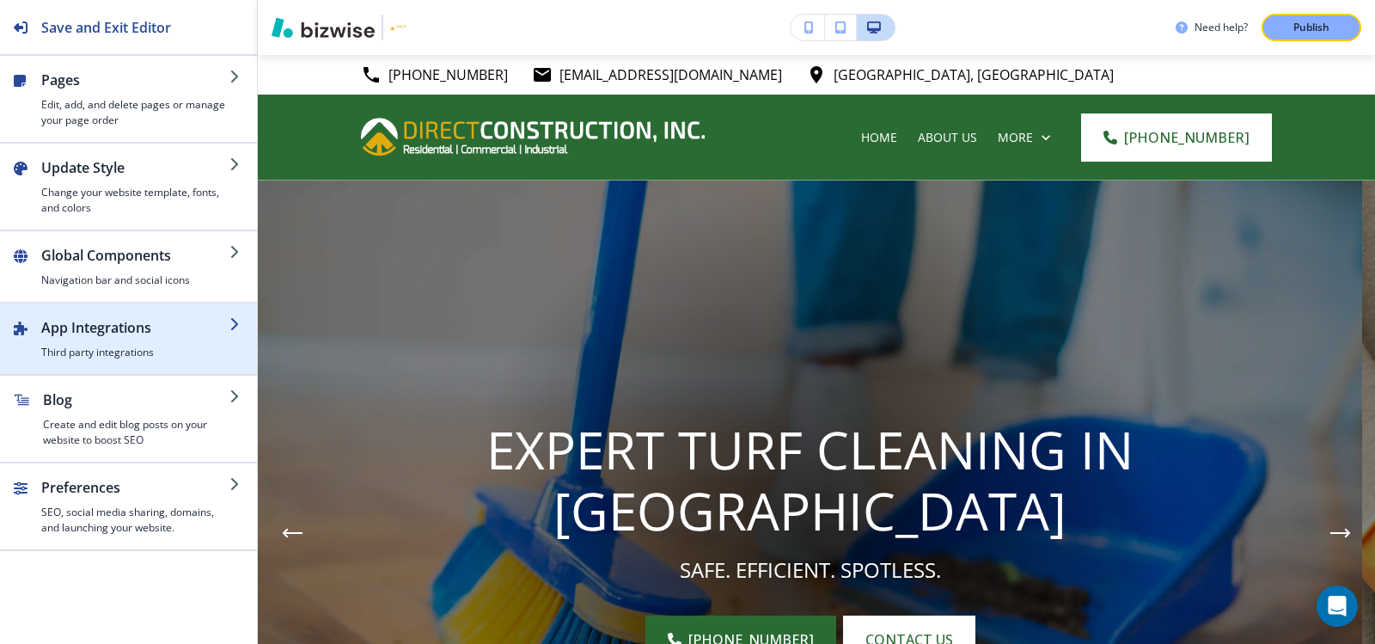
click at [97, 333] on h2 "App Integrations" at bounding box center [135, 327] width 188 height 21
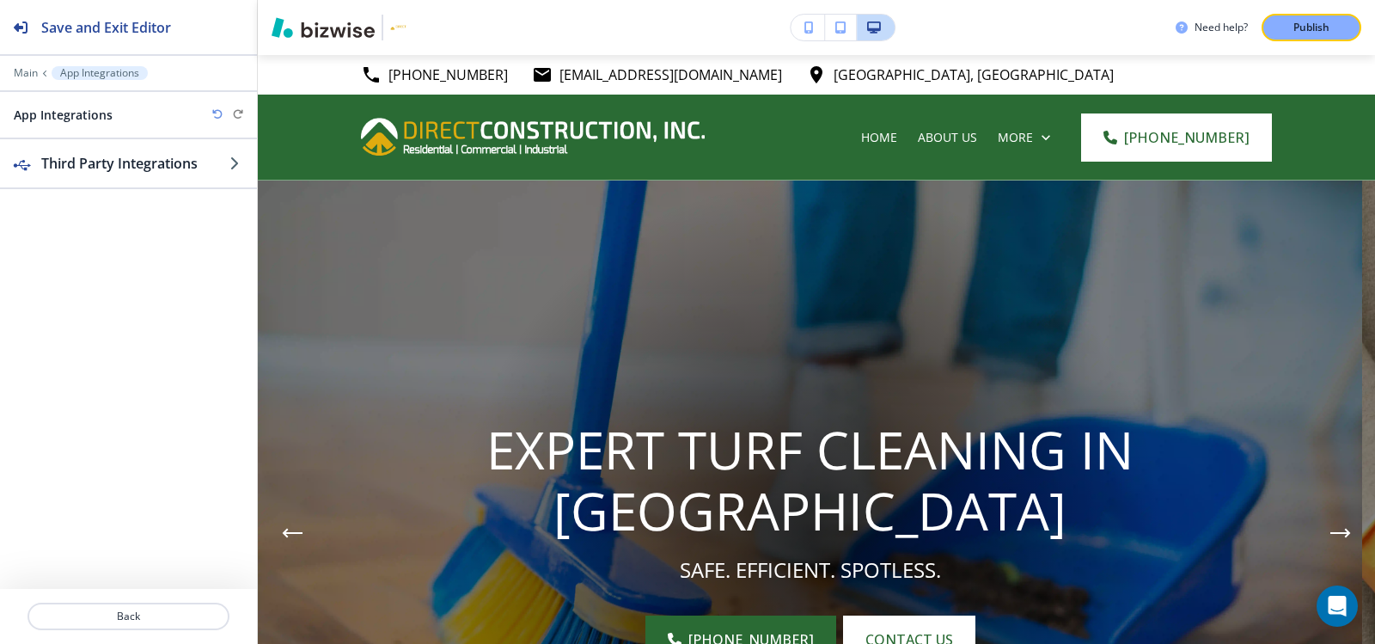
click at [28, 66] on div "Main App Integrations" at bounding box center [128, 73] width 229 height 14
click at [27, 75] on p "Main" at bounding box center [26, 73] width 24 height 12
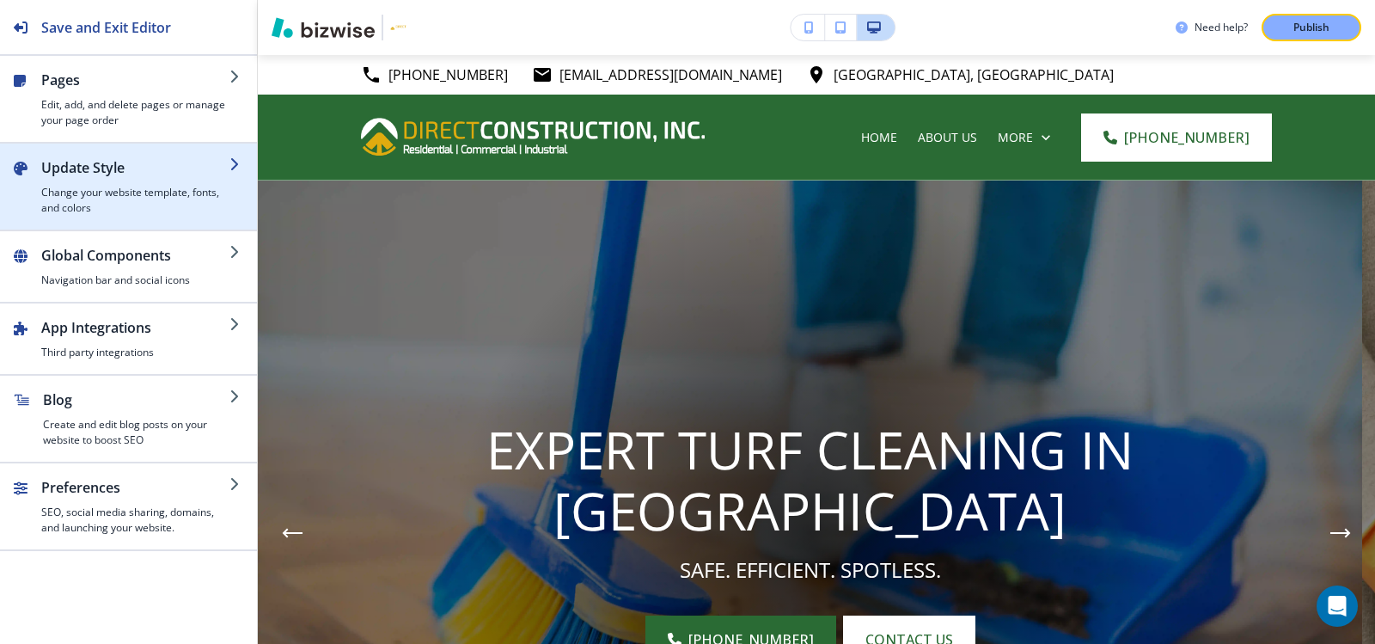
click at [118, 210] on h4 "Change your website template, fonts, and colors" at bounding box center [135, 200] width 188 height 31
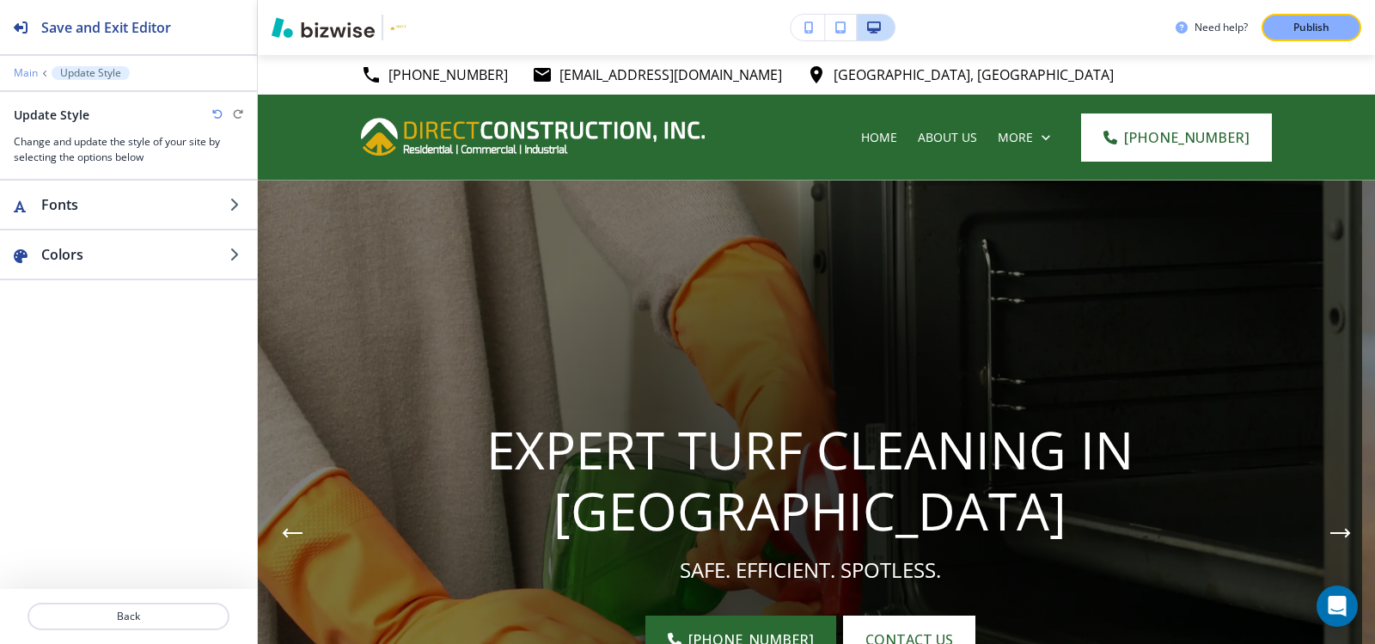
click at [26, 73] on p "Main" at bounding box center [26, 73] width 24 height 12
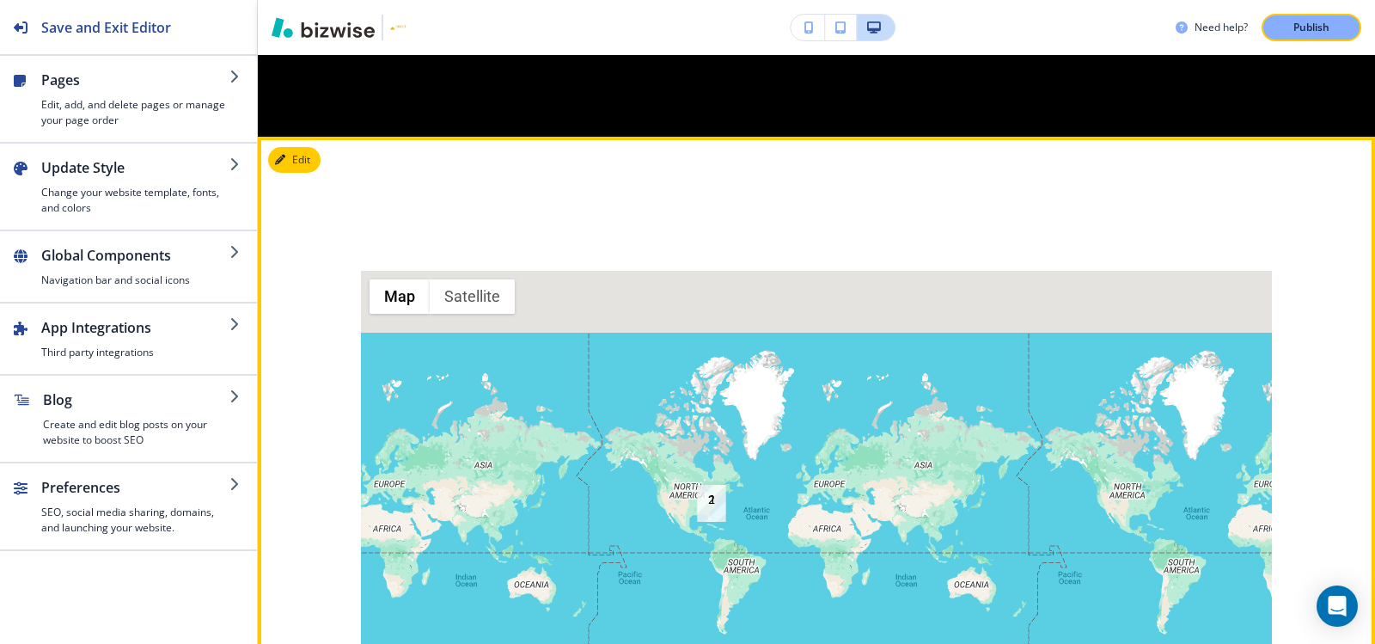
scroll to position [5499, 0]
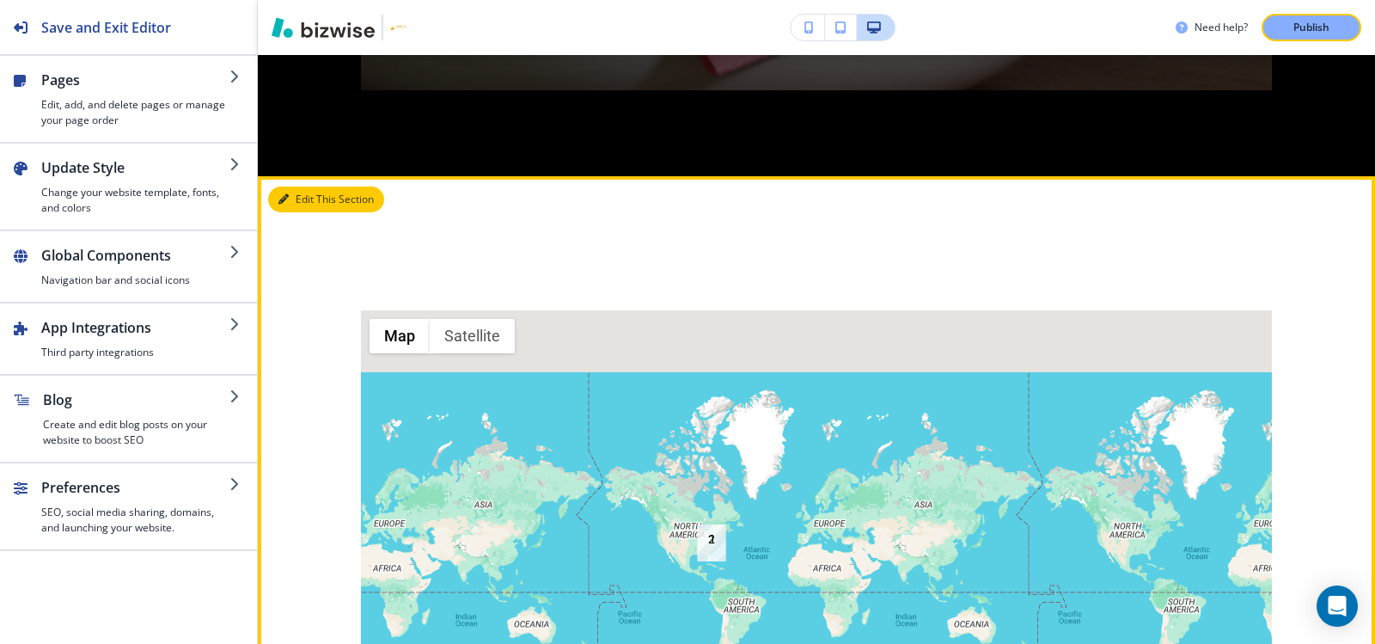
click at [297, 212] on button "Edit This Section" at bounding box center [326, 199] width 116 height 26
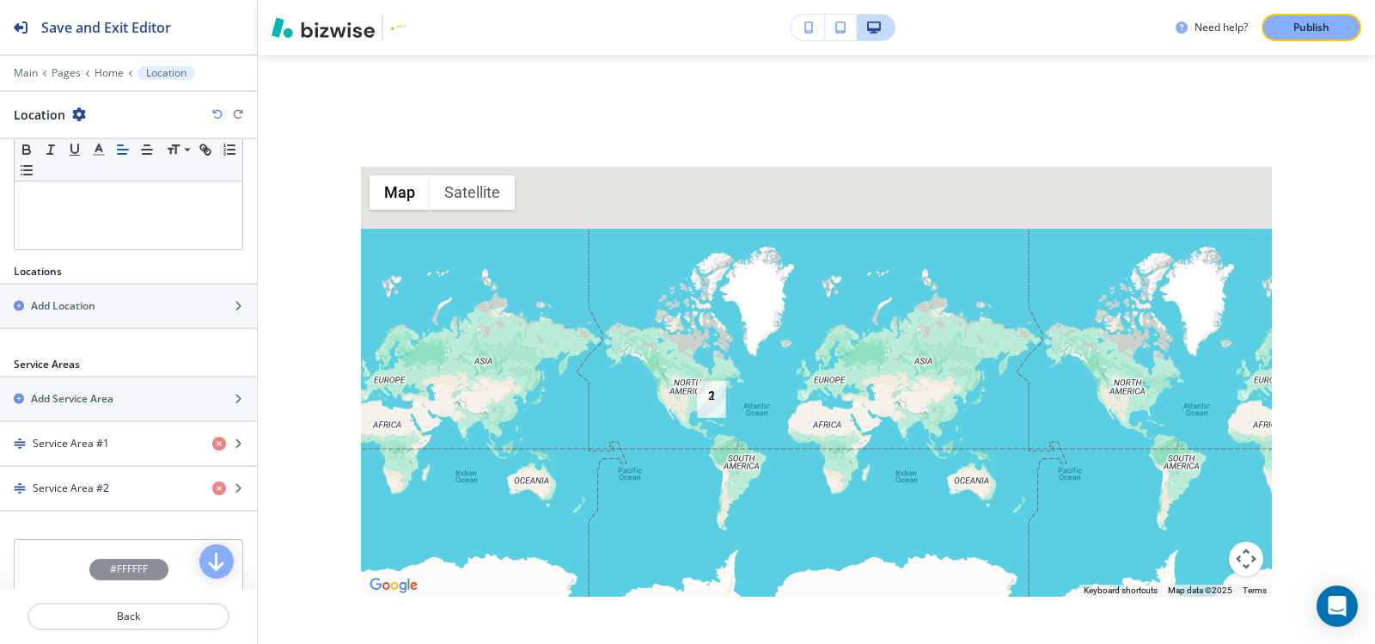
scroll to position [485, 0]
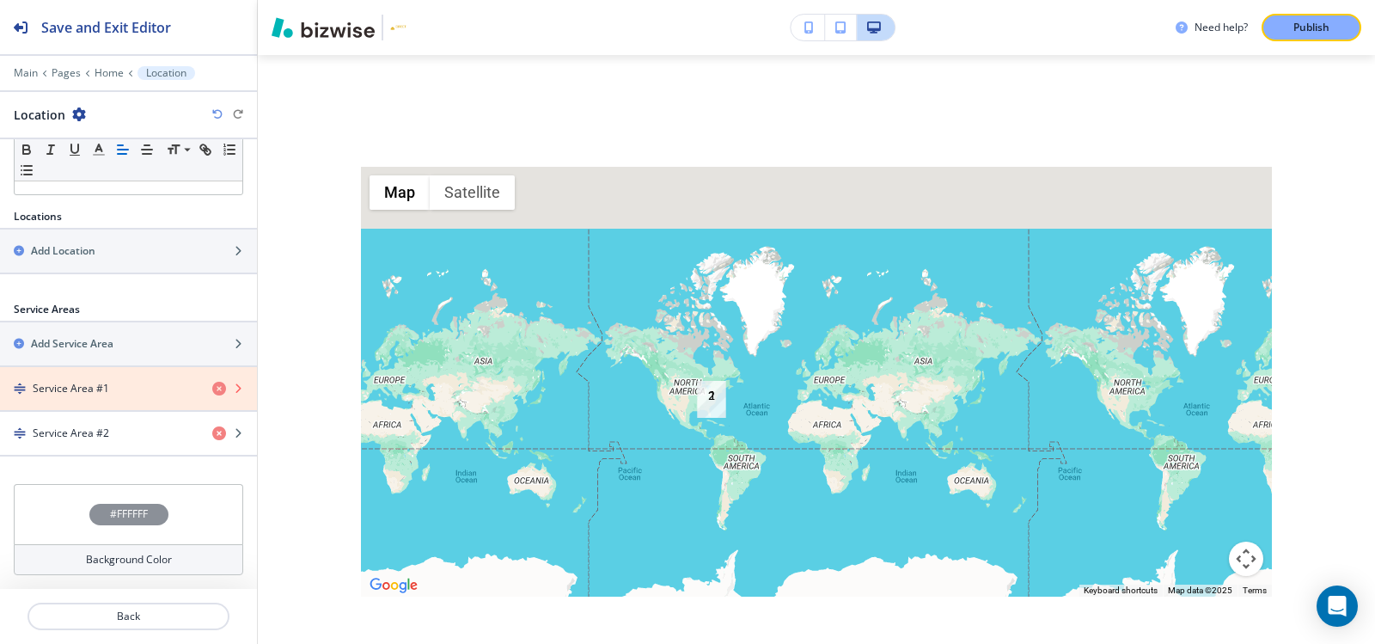
click at [212, 389] on icon "button" at bounding box center [219, 389] width 14 height 14
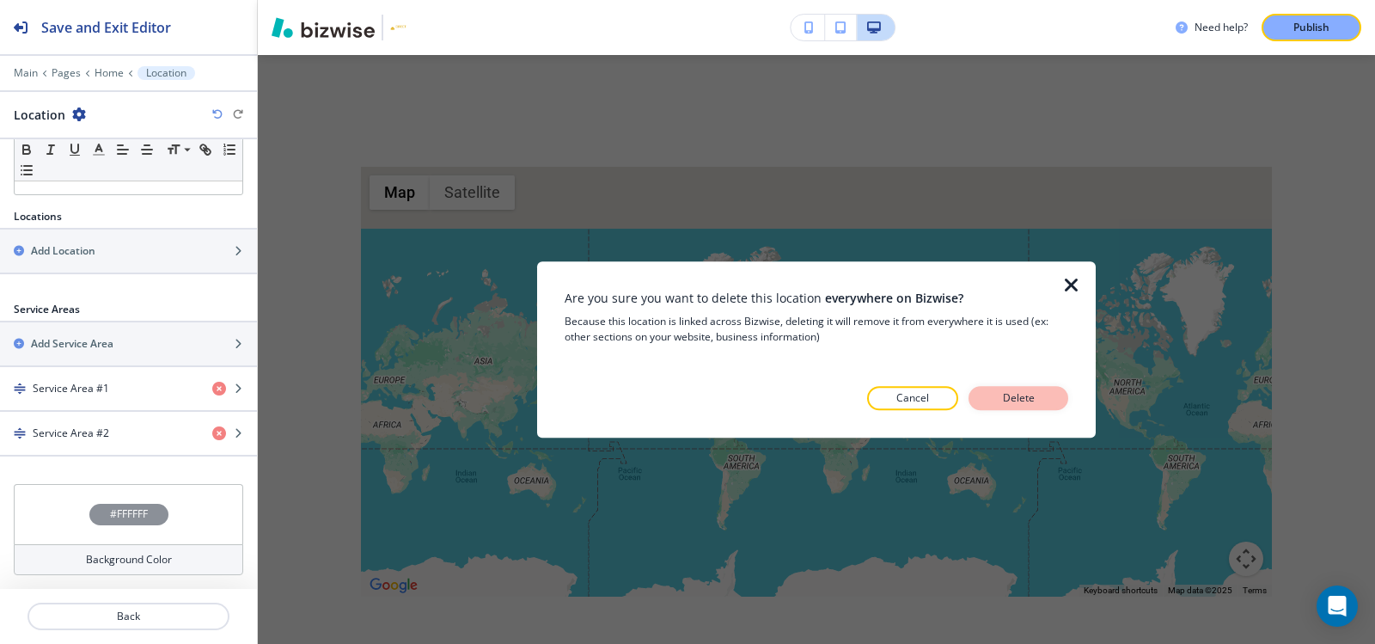
click at [1048, 397] on button "Delete" at bounding box center [1018, 398] width 100 height 24
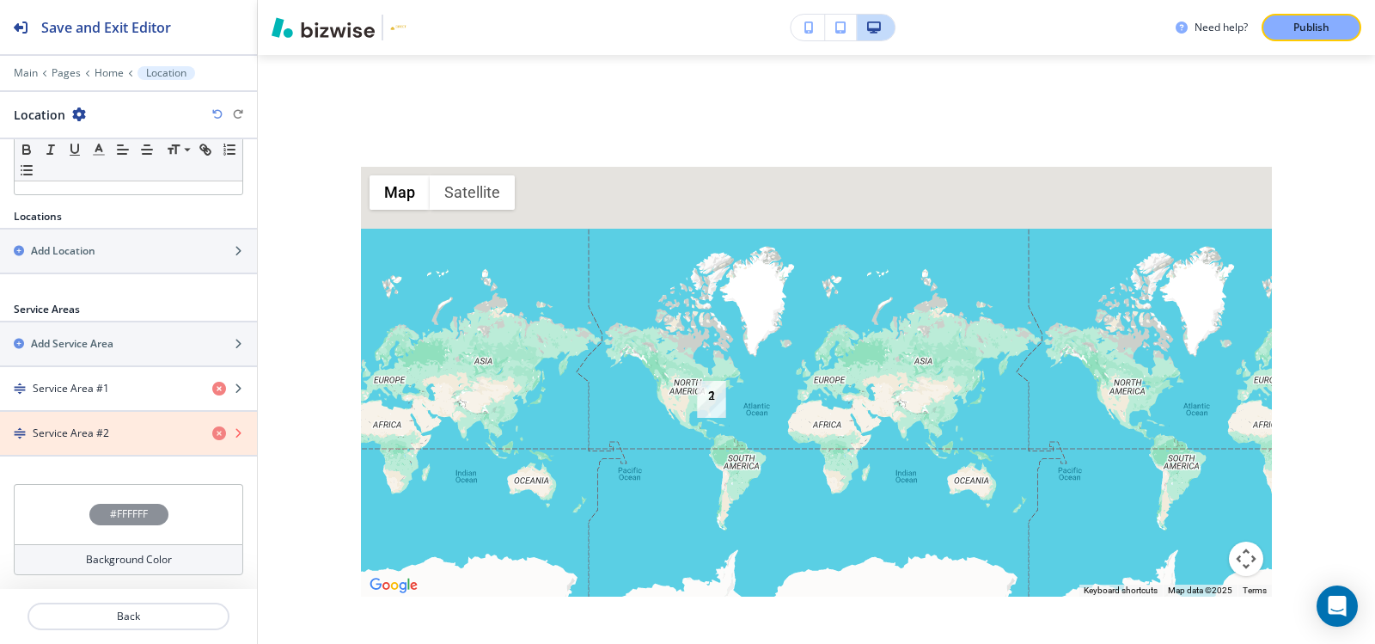
click at [212, 435] on icon "button" at bounding box center [219, 433] width 14 height 14
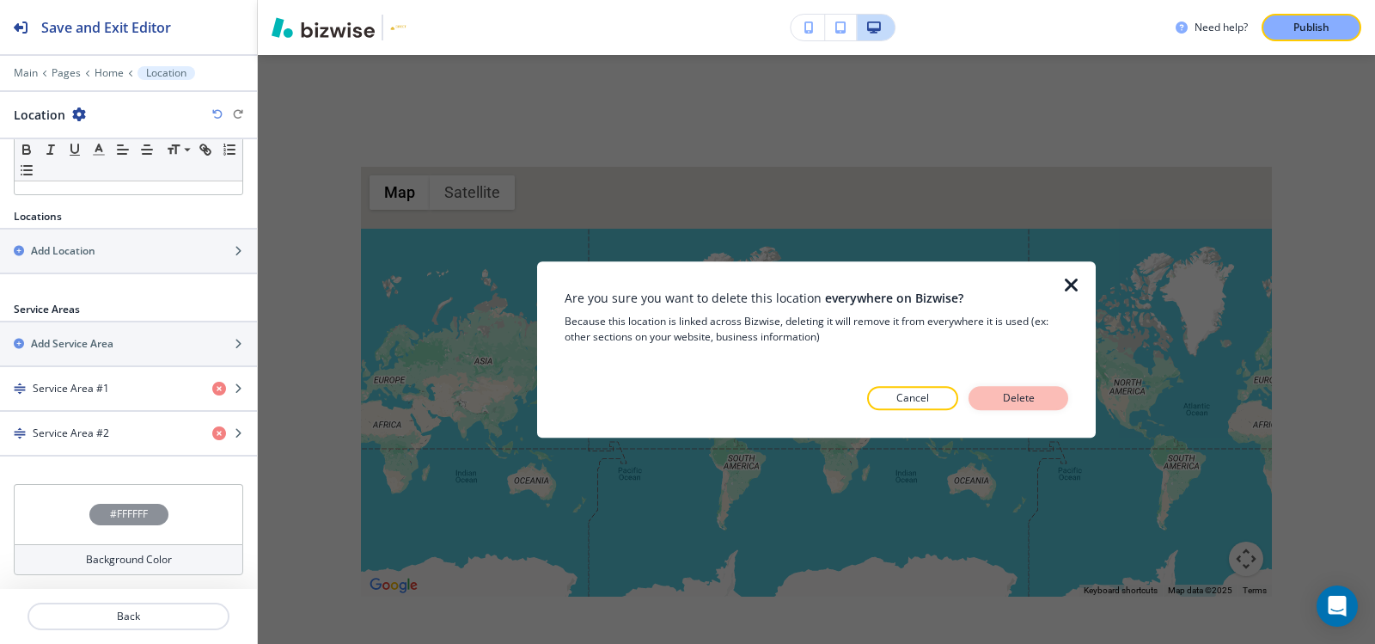
click at [1023, 390] on p "Delete" at bounding box center [1018, 397] width 41 height 15
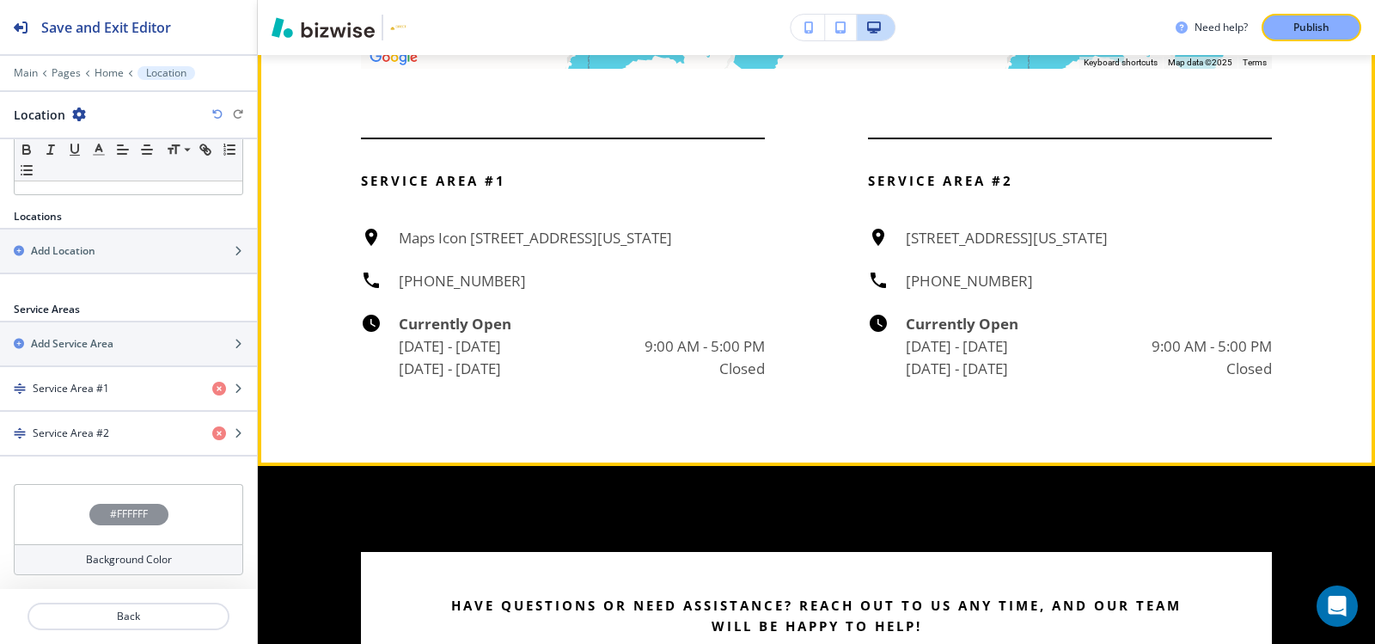
scroll to position [6072, 0]
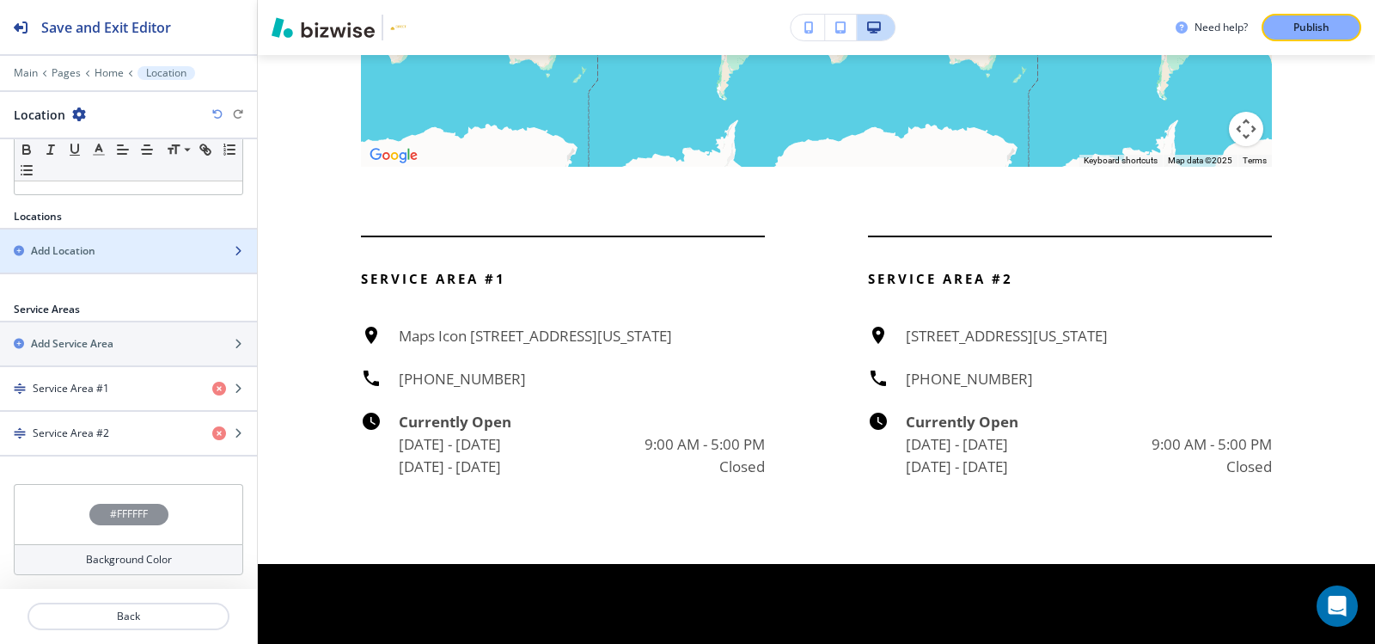
click at [70, 257] on h2 "Add Location" at bounding box center [63, 250] width 64 height 15
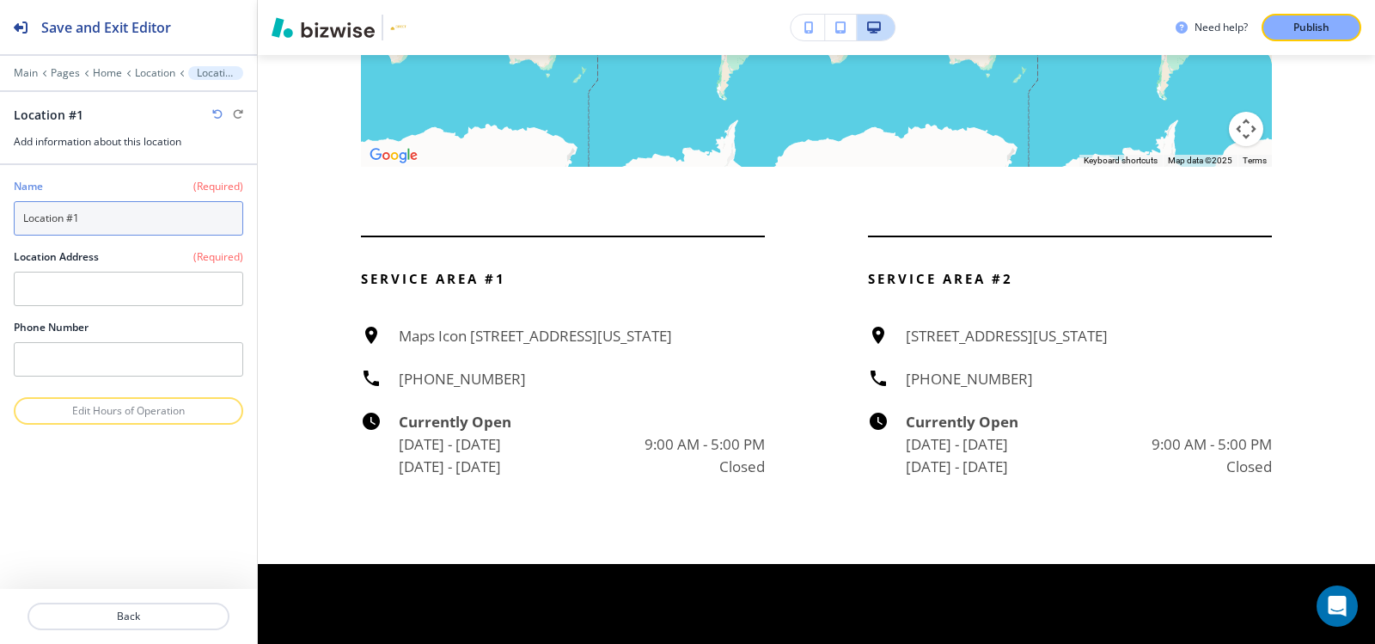
click at [143, 212] on input "Location #1" at bounding box center [128, 218] width 229 height 34
paste input "Jupiter, FL 33458, UaSA"
click at [122, 216] on input "Jupiter, FL 33458, UaSA" at bounding box center [128, 218] width 229 height 34
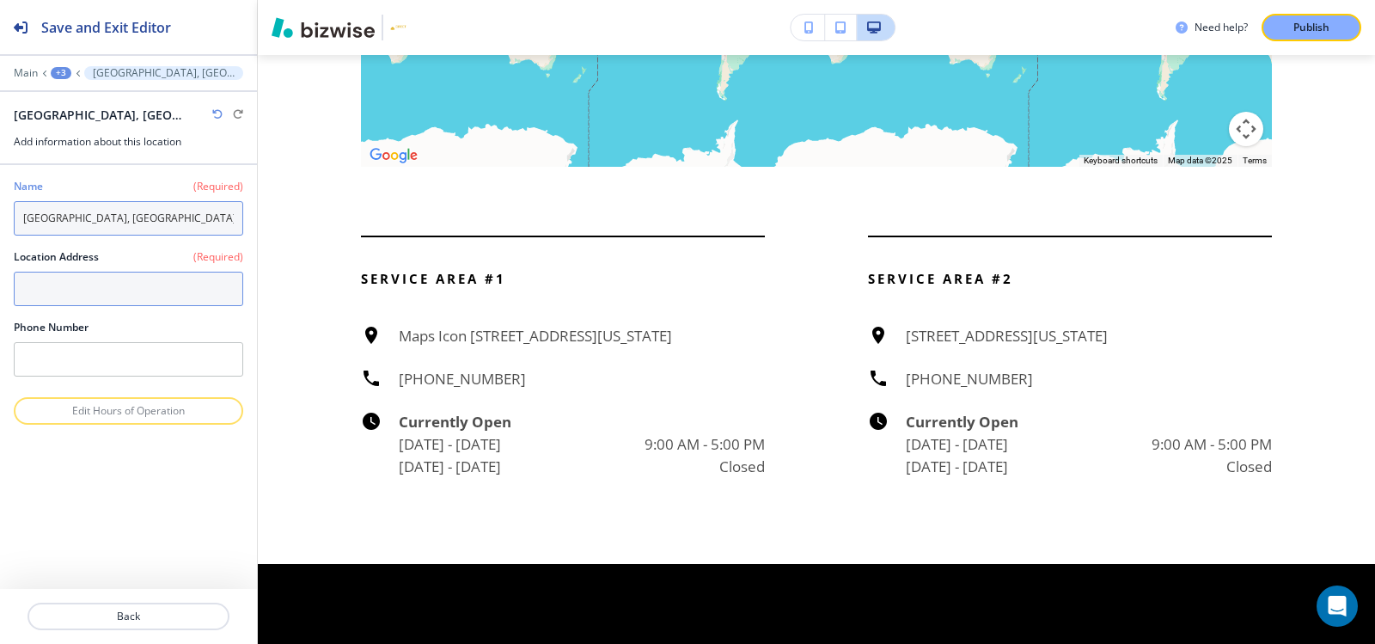
type input "Jupiter, FL 33458, USA"
click at [114, 283] on textarea at bounding box center [128, 289] width 229 height 34
paste textarea "Jupiter, FL 33458, UaSA"
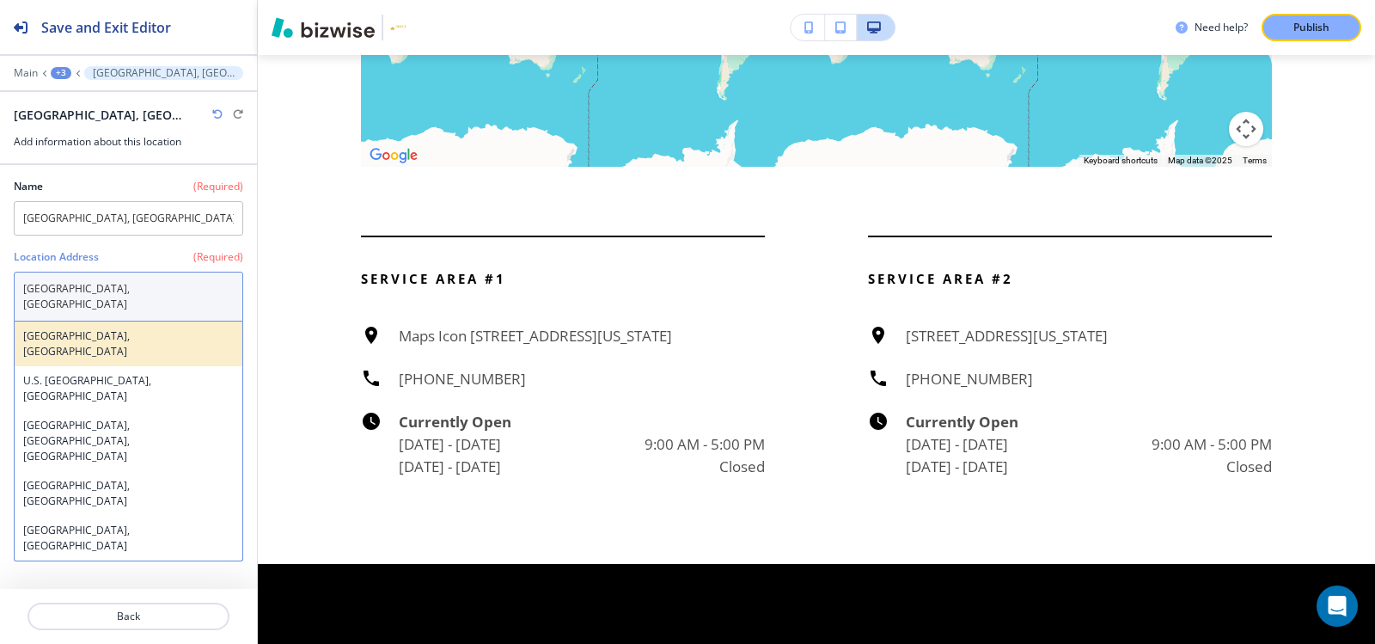
click at [120, 328] on h4 "Jupiter, FL 33458, USA" at bounding box center [128, 343] width 211 height 31
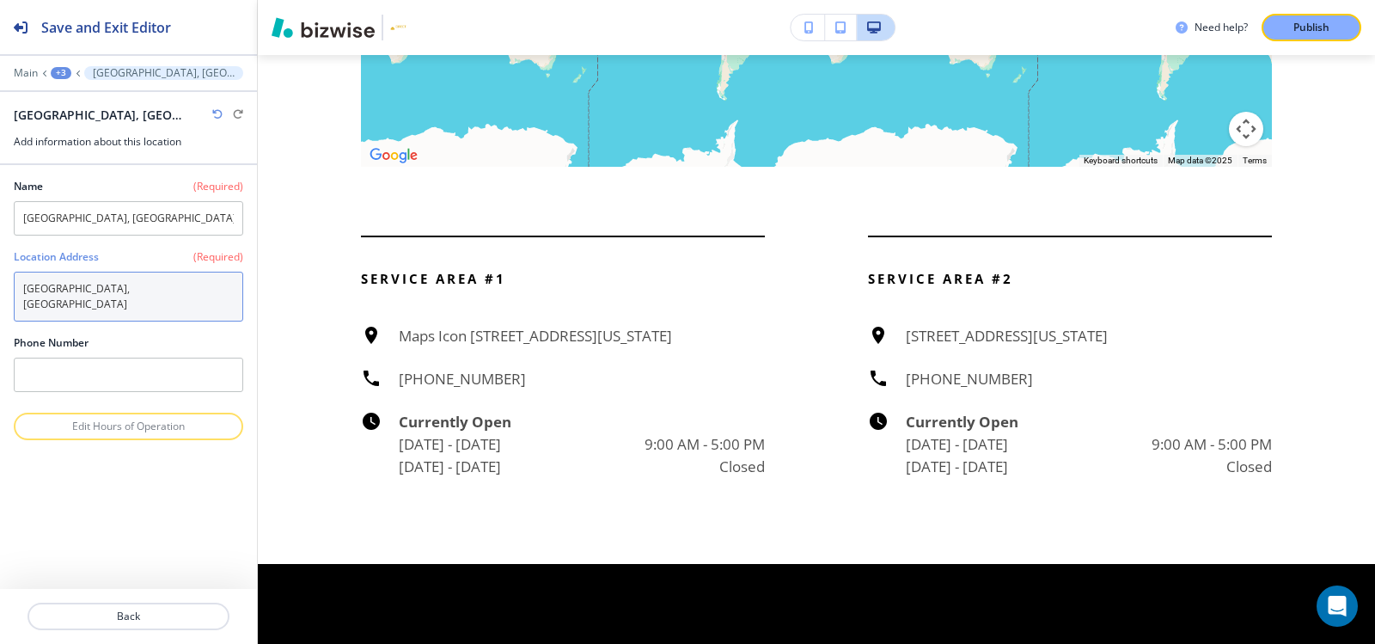
type textarea "Jupiter, FL 33458, USA"
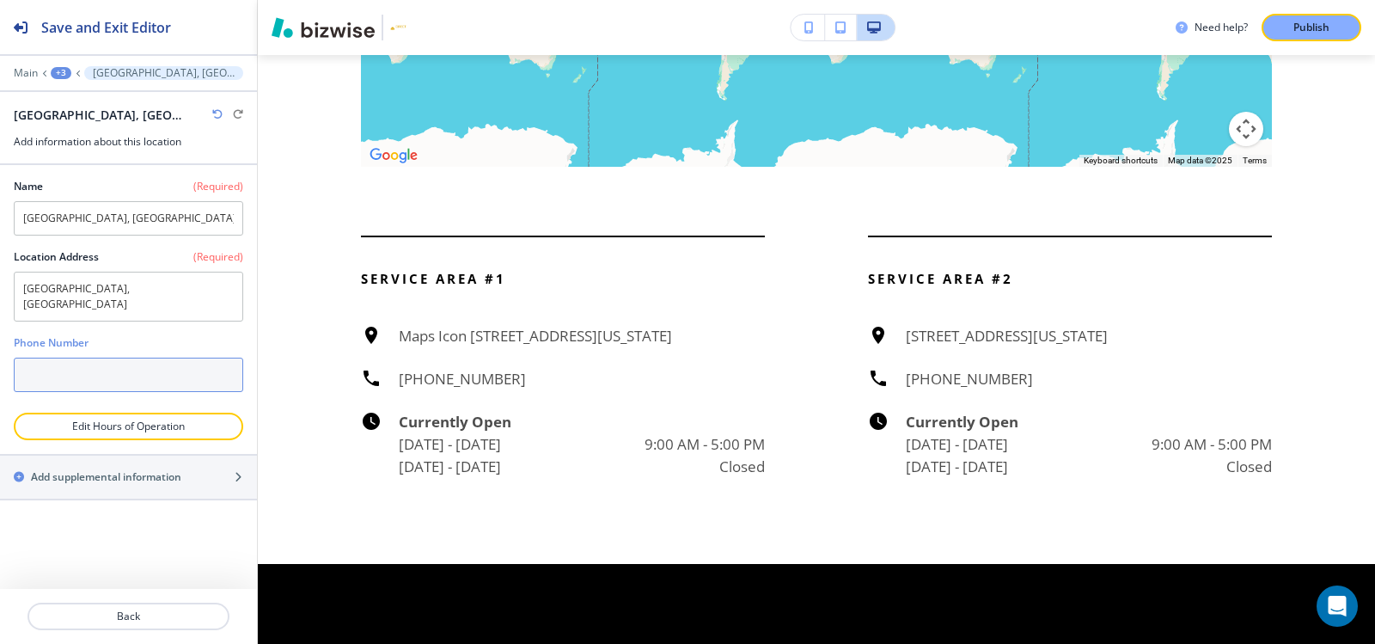
click at [61, 361] on input "text" at bounding box center [128, 374] width 229 height 34
paste input "(561) 313-2369"
type input "(561) 313-2369"
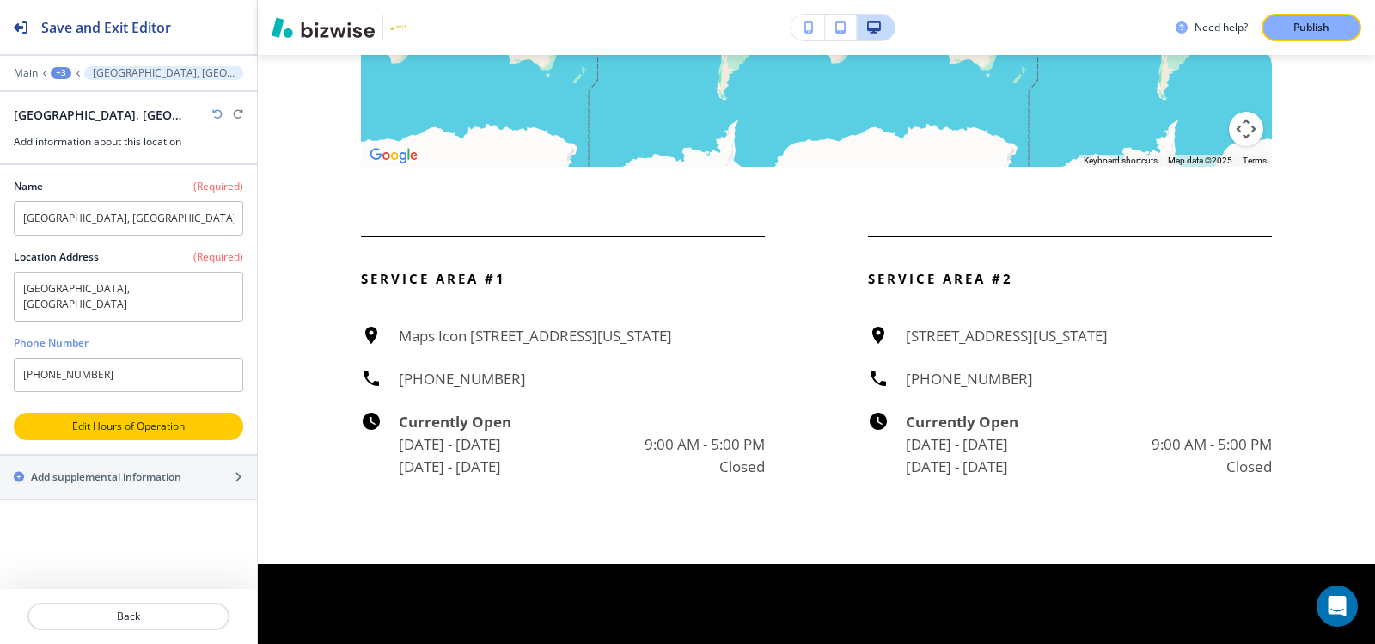
click at [113, 418] on p "Edit Hours of Operation" at bounding box center [128, 425] width 226 height 15
click at [131, 418] on p "Edit Hours of Operation" at bounding box center [128, 425] width 226 height 15
click at [166, 418] on p "Edit Hours of Operation" at bounding box center [128, 425] width 226 height 15
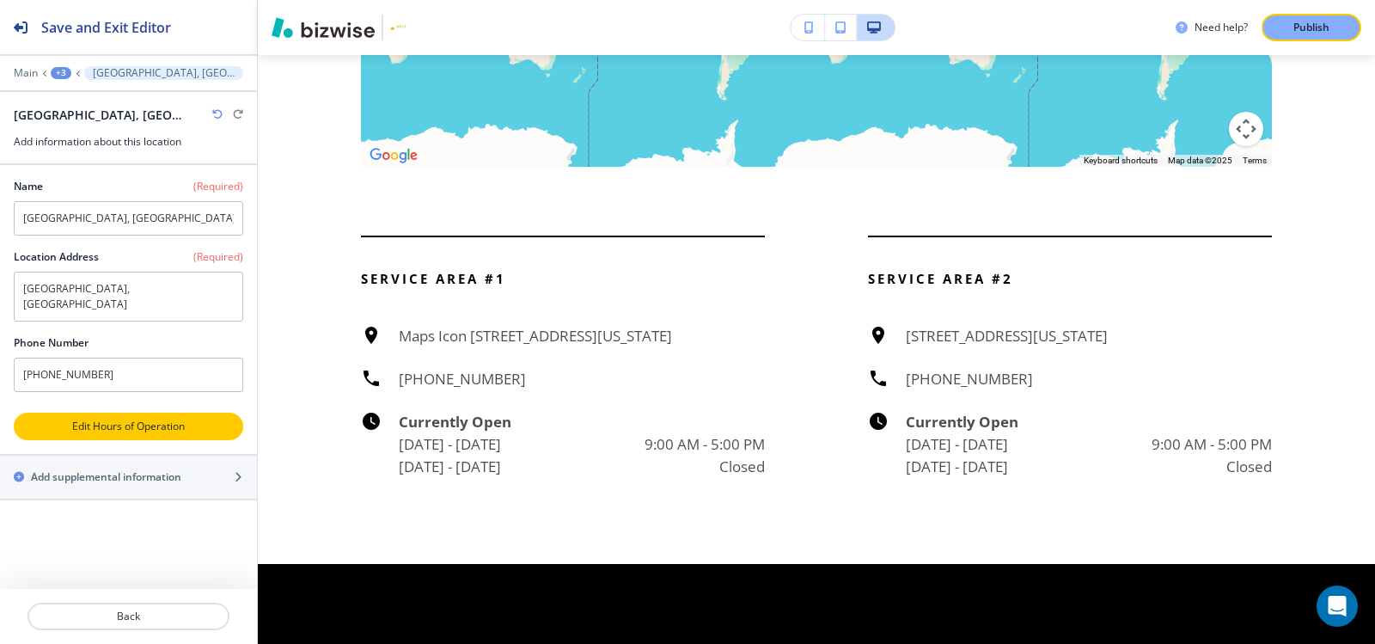
click at [166, 418] on p "Edit Hours of Operation" at bounding box center [128, 425] width 226 height 15
click at [137, 421] on button "Edit Hours of Operation" at bounding box center [128, 425] width 229 height 27
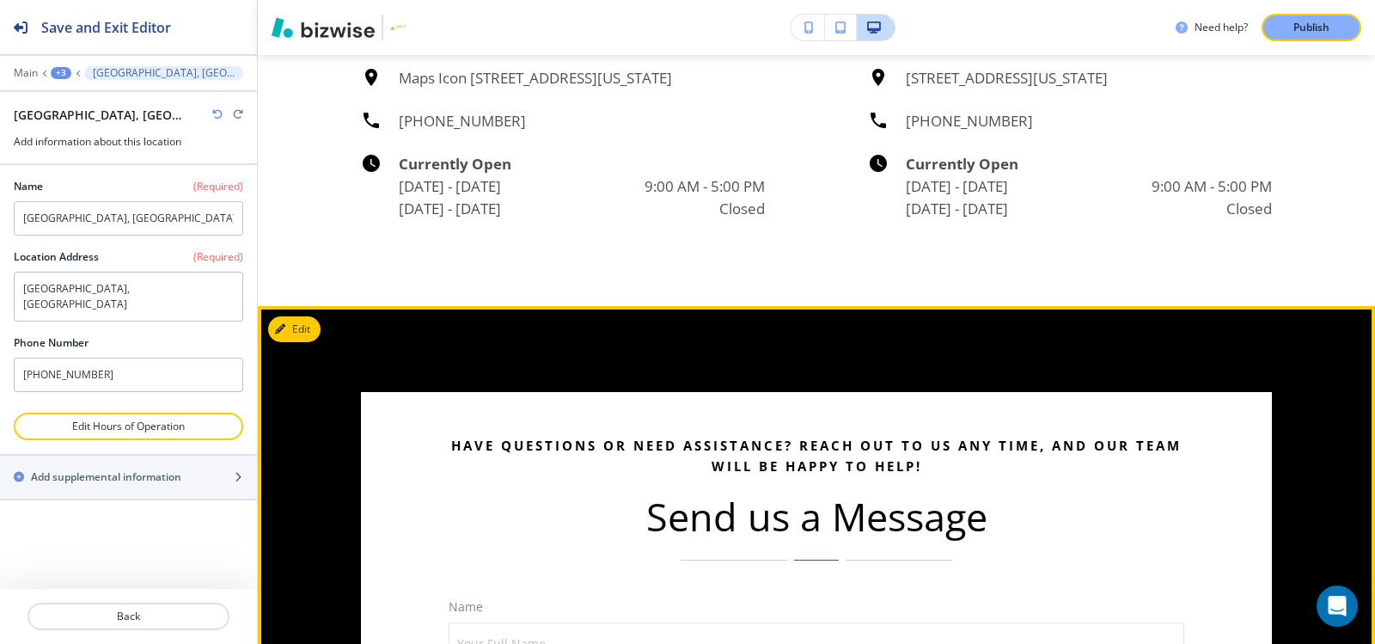
scroll to position [6416, 0]
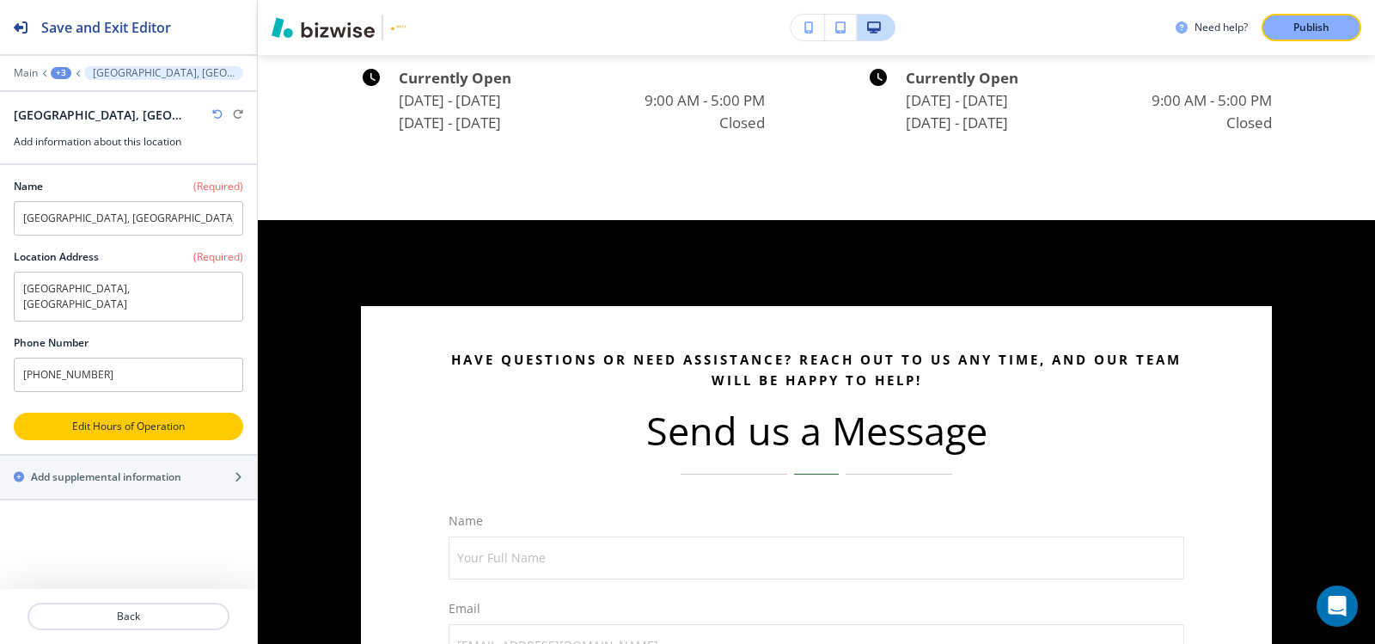
click at [162, 418] on p "Edit Hours of Operation" at bounding box center [128, 425] width 226 height 15
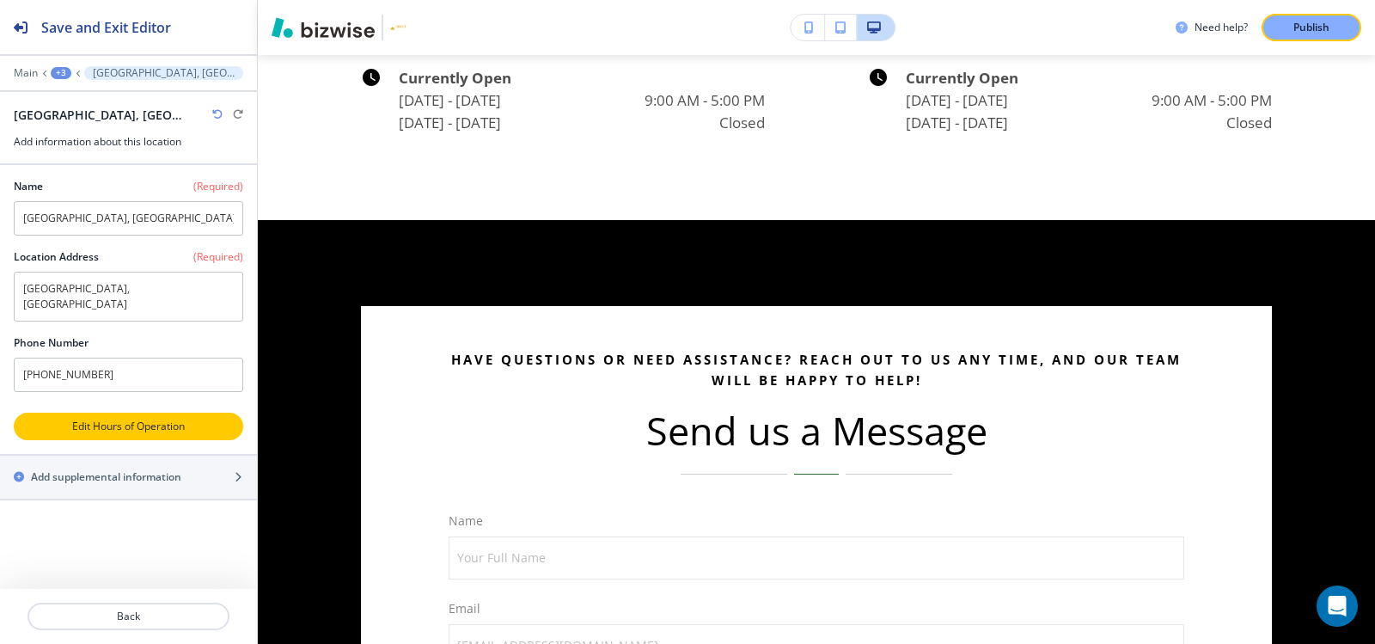
click at [160, 418] on p "Edit Hours of Operation" at bounding box center [128, 425] width 226 height 15
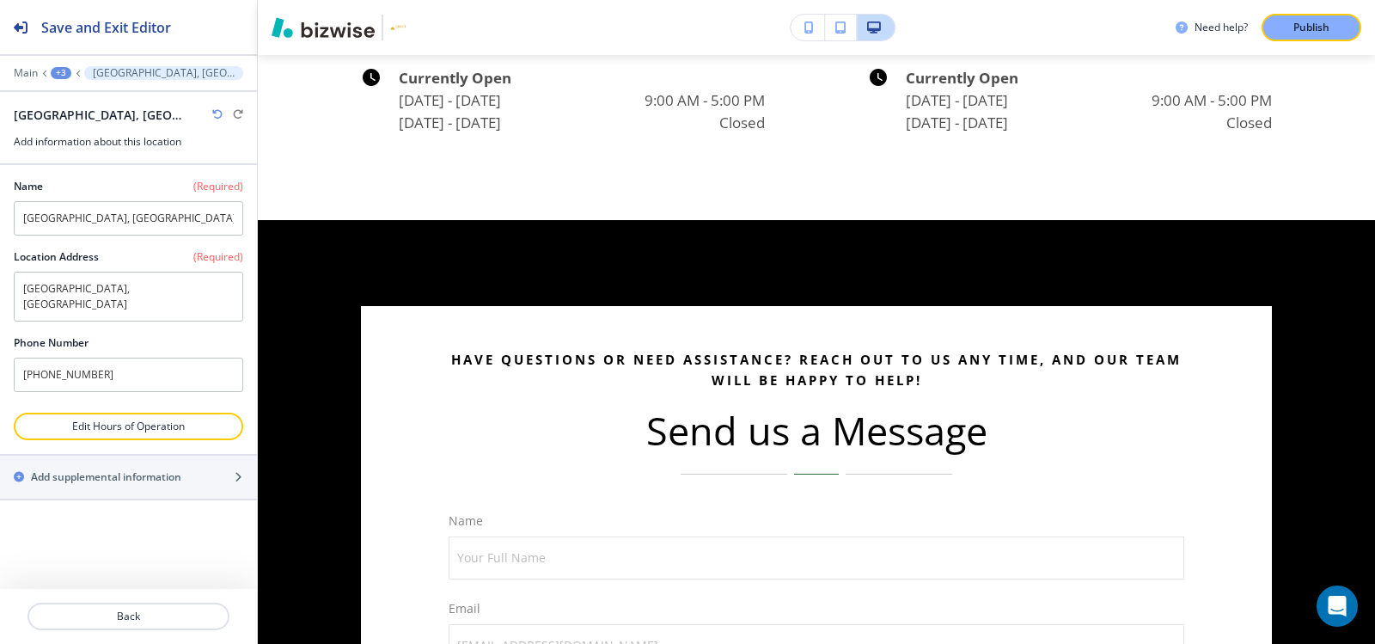
drag, startPoint x: 160, startPoint y: 415, endPoint x: 50, endPoint y: 196, distance: 245.2
click at [137, 412] on button "Edit Hours of Operation" at bounding box center [128, 425] width 229 height 27
click at [58, 68] on div "+3" at bounding box center [61, 73] width 21 height 12
click at [107, 157] on p "Location" at bounding box center [107, 161] width 88 height 15
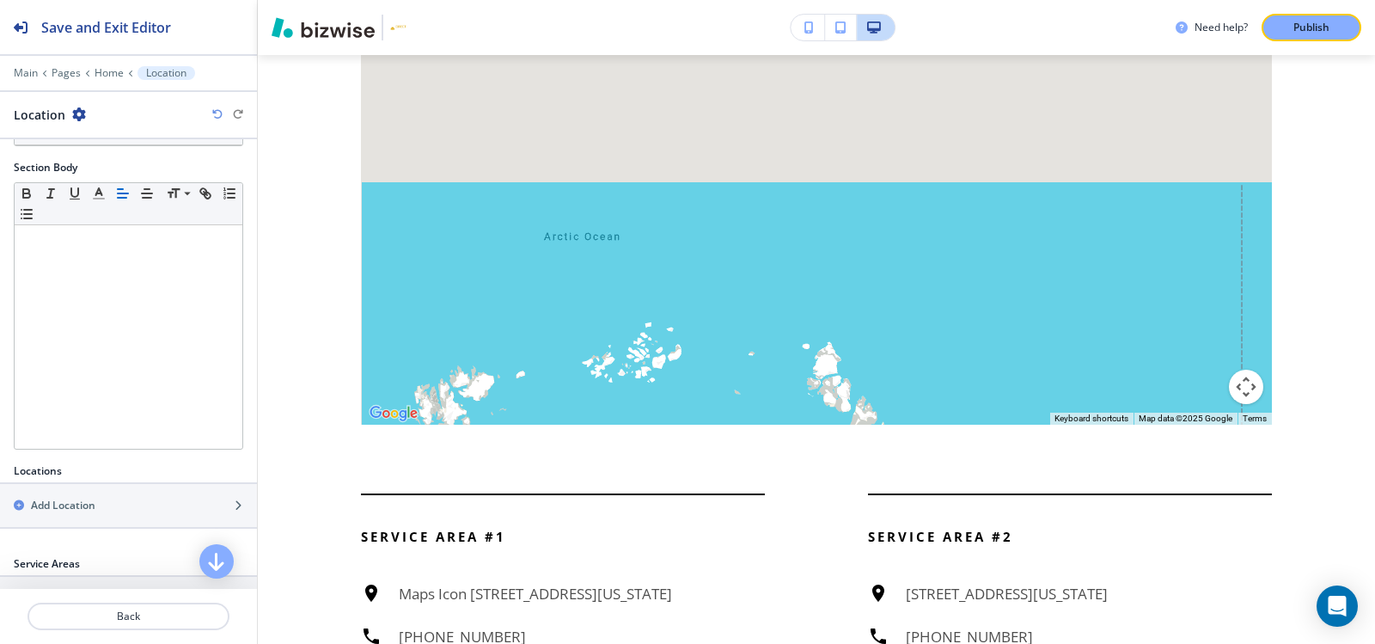
scroll to position [485, 0]
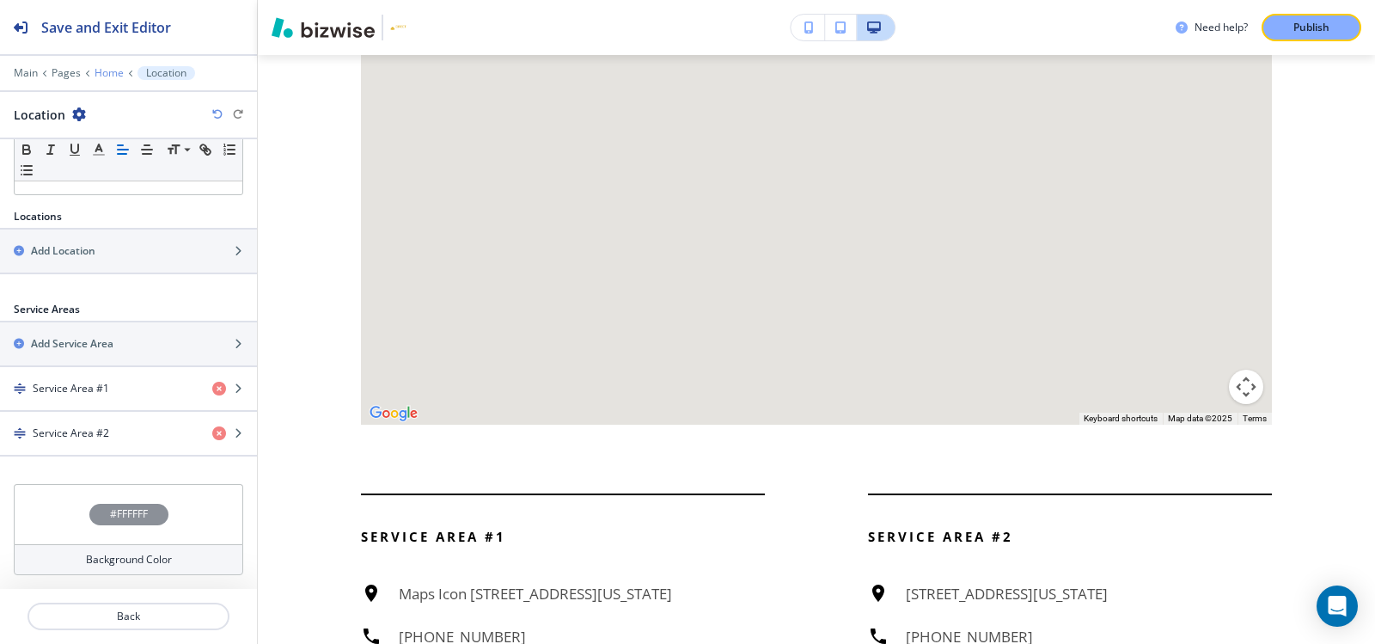
click at [110, 74] on p "Home" at bounding box center [109, 73] width 29 height 12
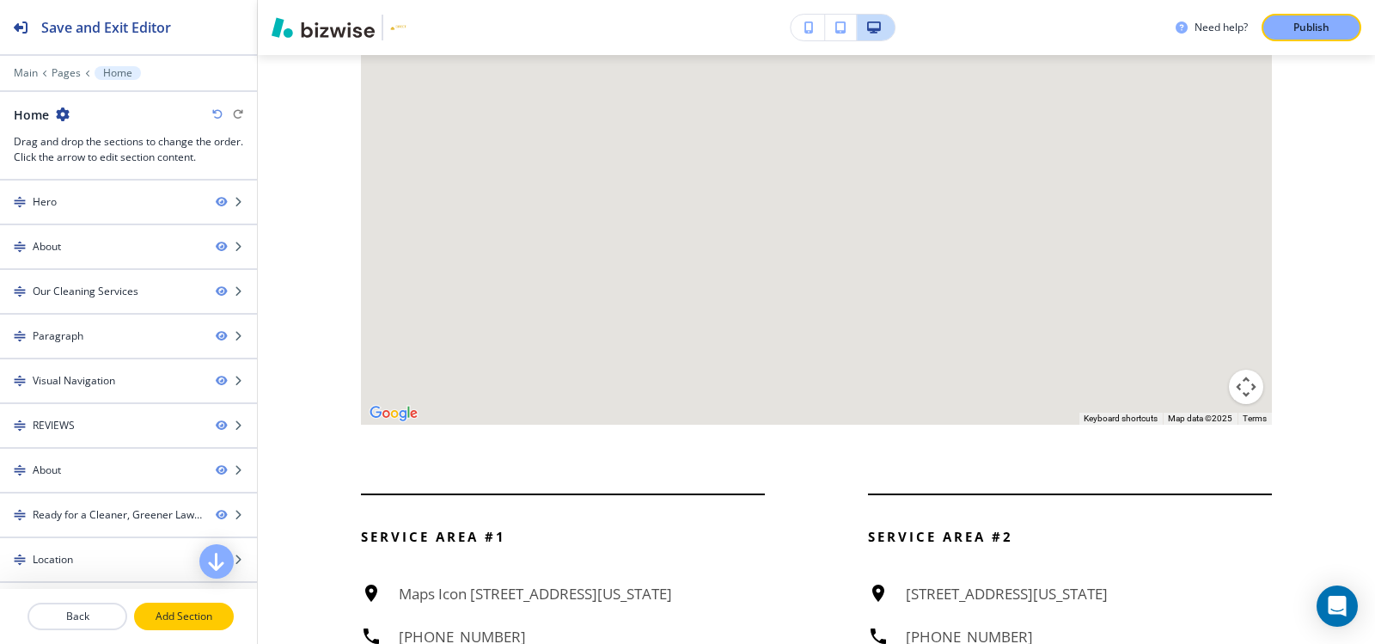
click at [219, 614] on p "Add Section" at bounding box center [184, 615] width 96 height 15
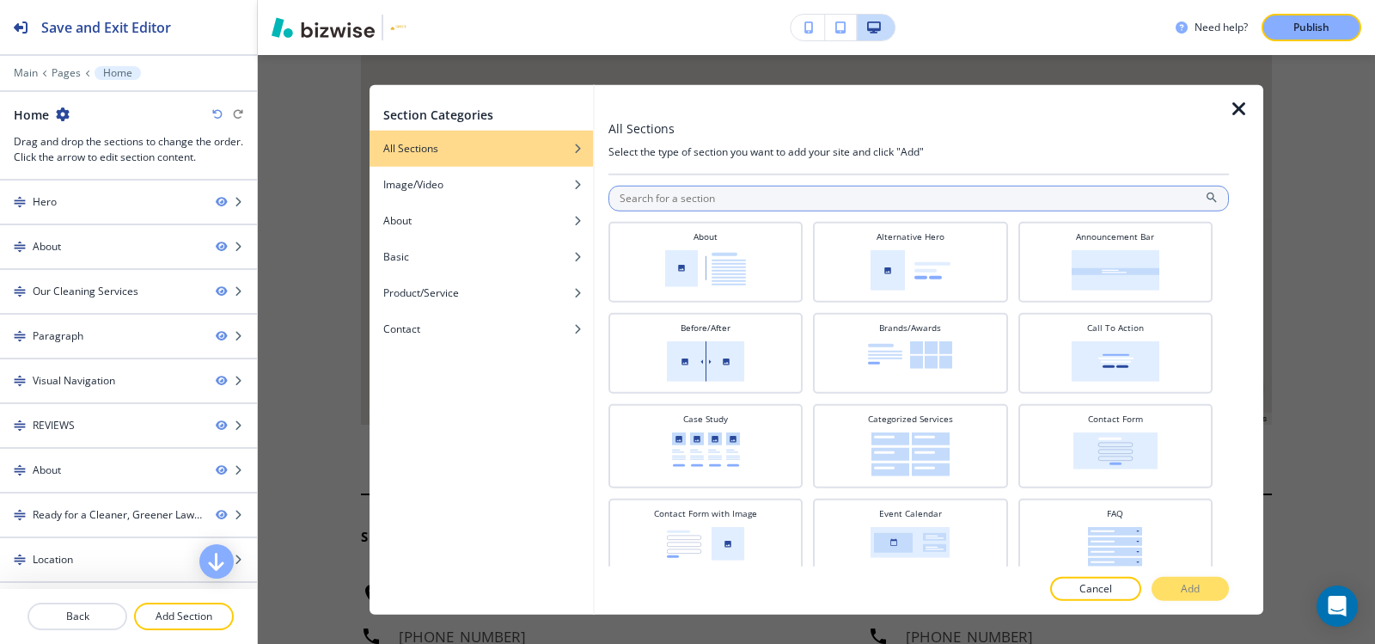
click at [905, 195] on input "text" at bounding box center [918, 198] width 620 height 26
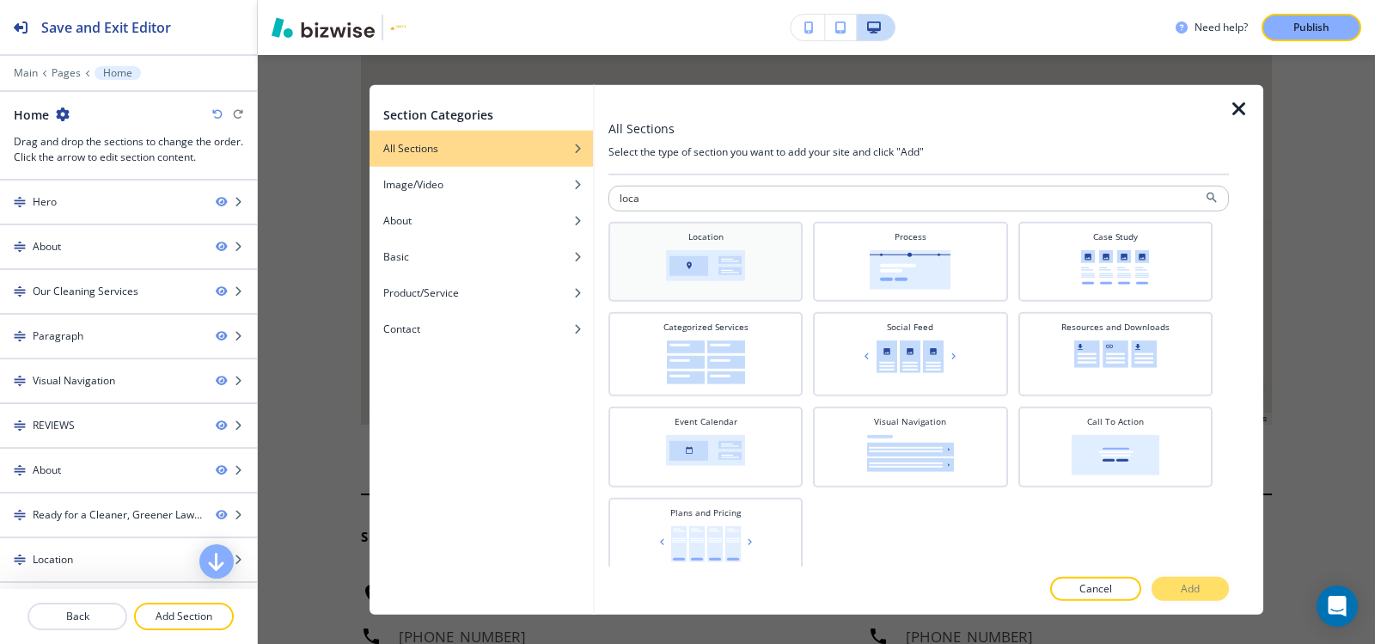
type input "loca"
click at [771, 278] on div "Location" at bounding box center [705, 258] width 177 height 59
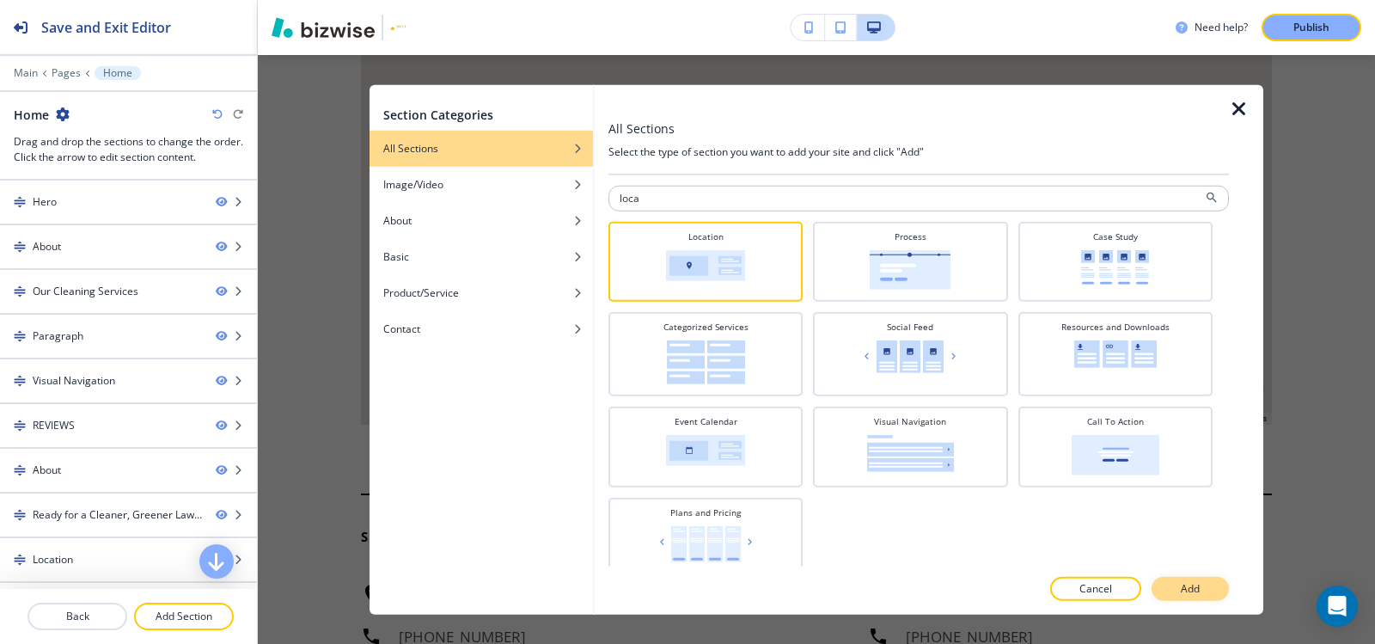
click at [1193, 592] on p "Add" at bounding box center [1190, 588] width 19 height 15
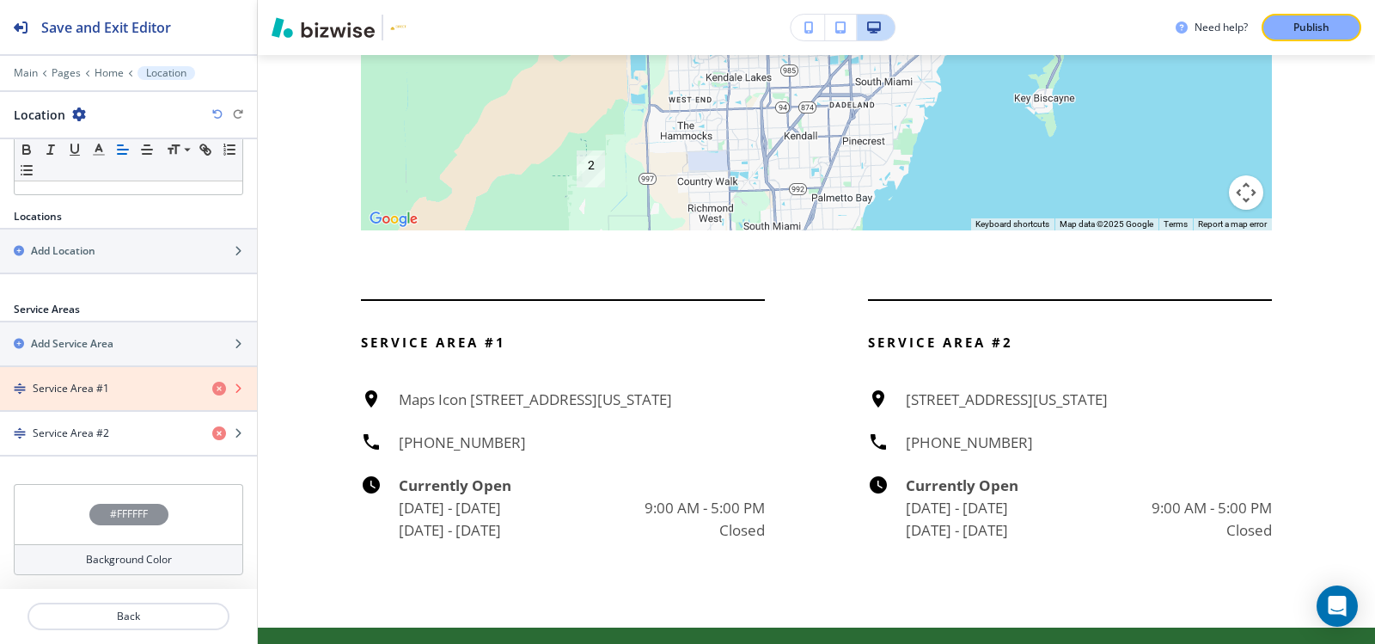
click at [212, 388] on icon "button" at bounding box center [219, 389] width 14 height 14
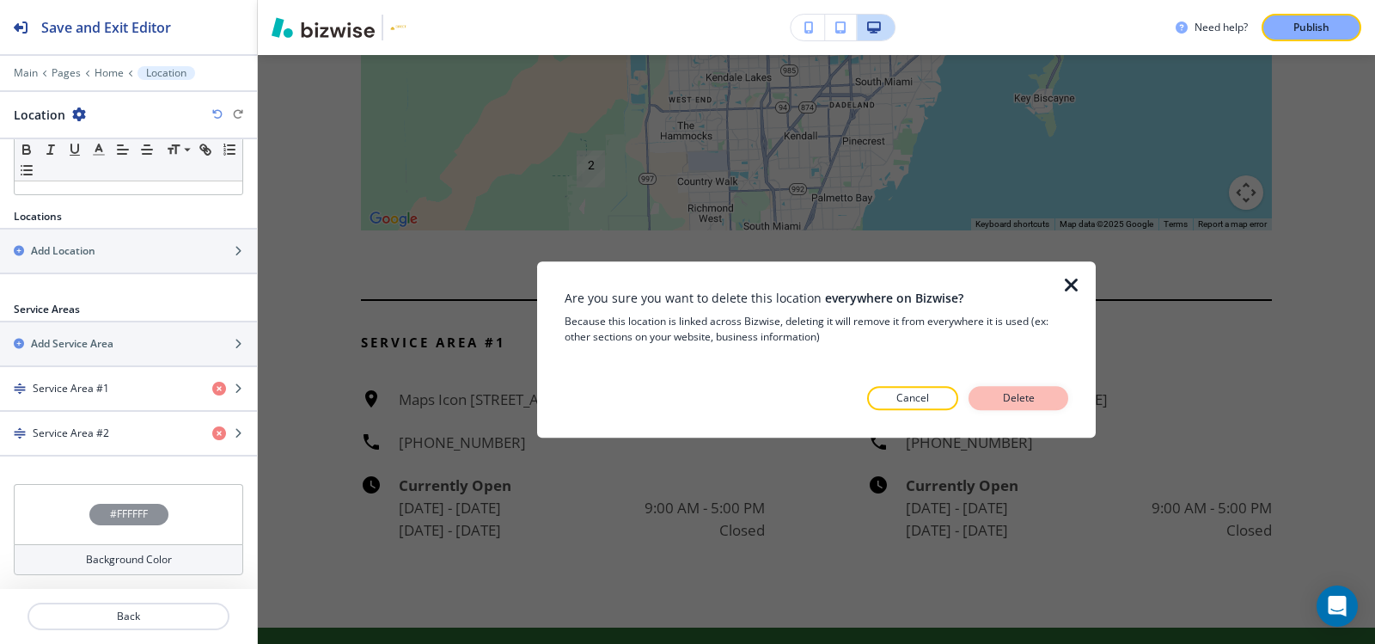
click at [1014, 402] on p "Delete" at bounding box center [1018, 397] width 41 height 15
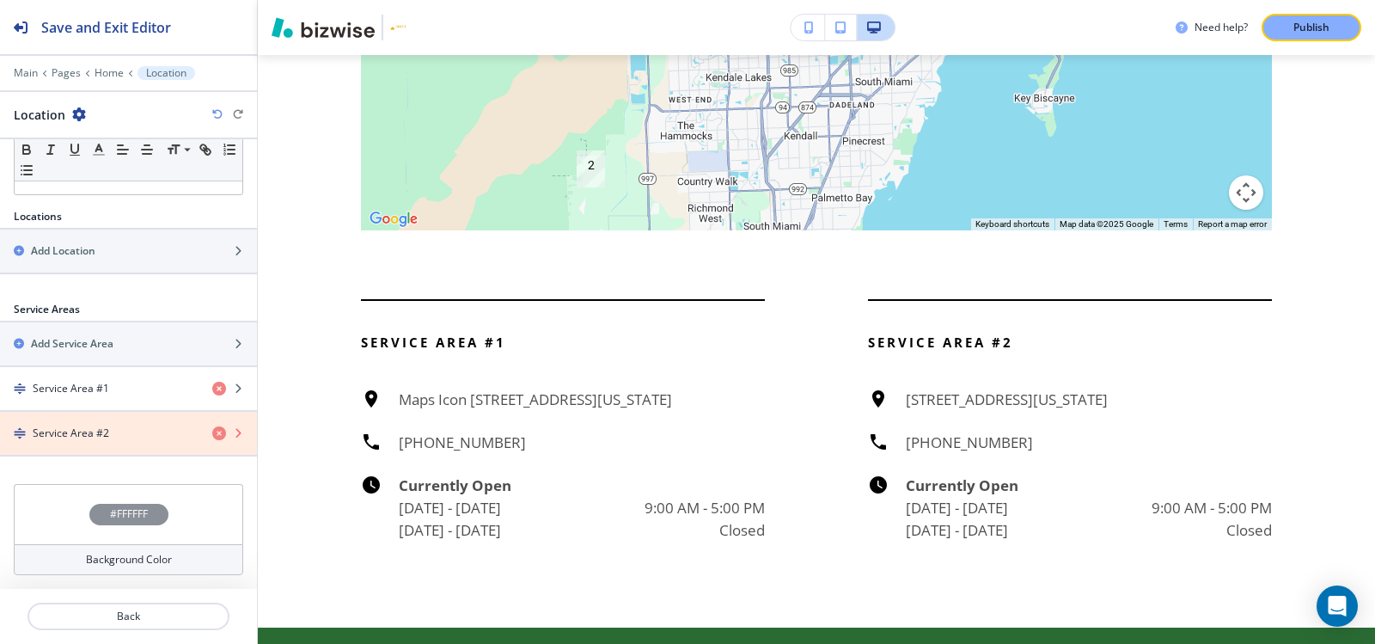
click at [212, 435] on icon "button" at bounding box center [219, 433] width 14 height 14
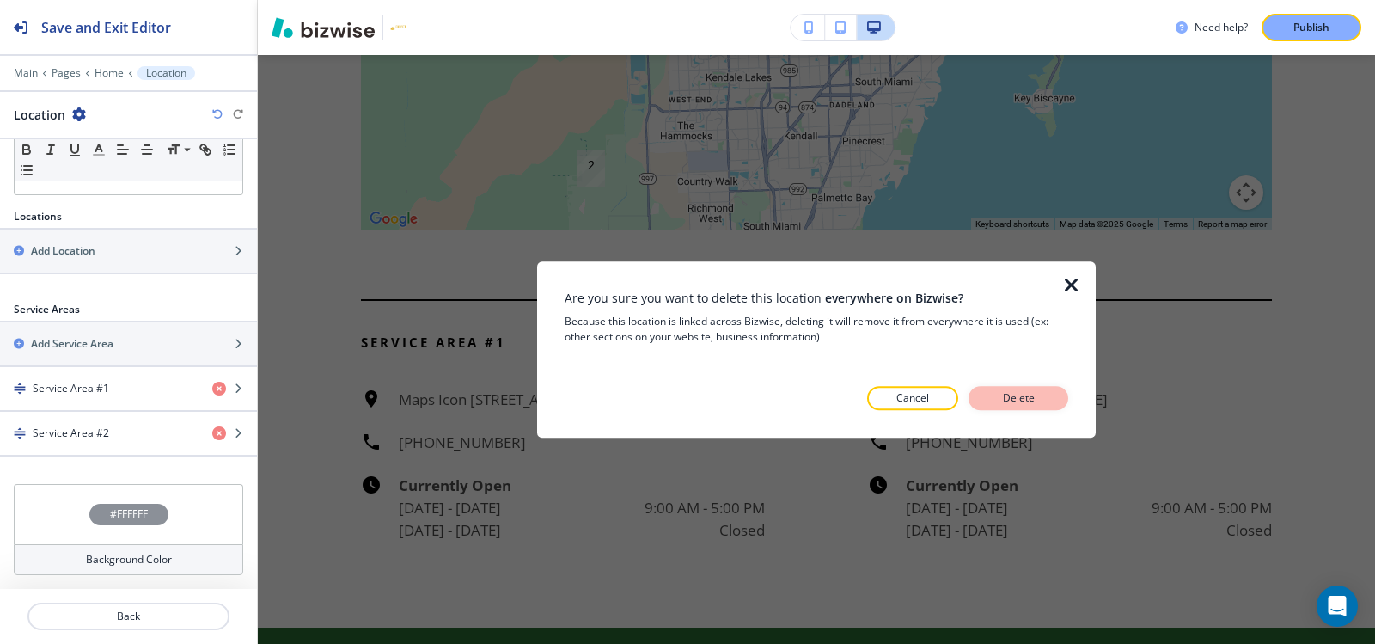
click at [1011, 399] on p "Delete" at bounding box center [1018, 397] width 41 height 15
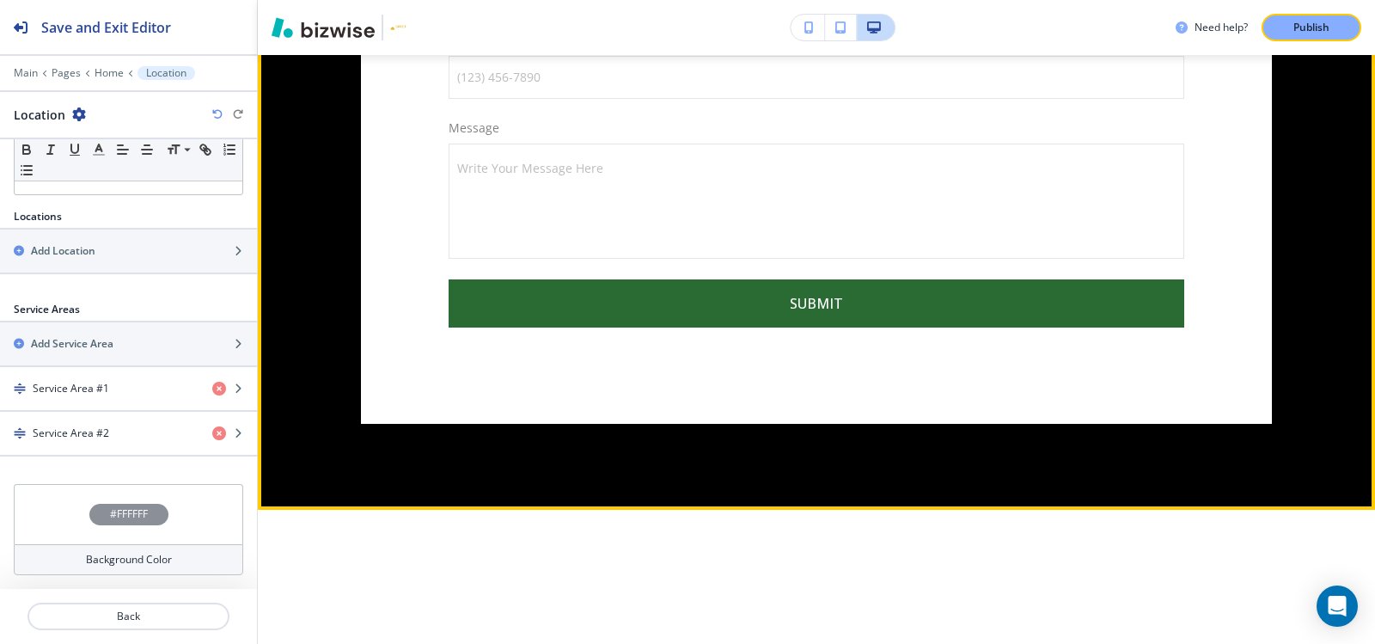
scroll to position [7227, 0]
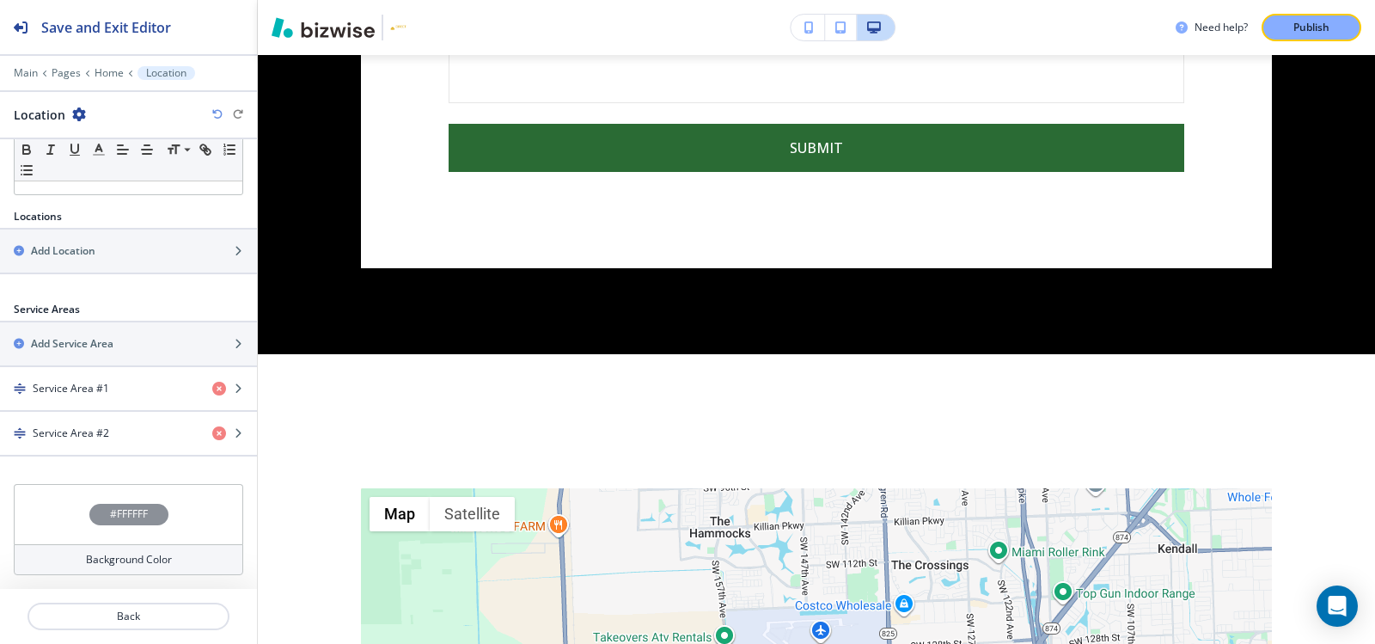
click at [78, 113] on icon "button" at bounding box center [79, 114] width 14 height 14
click at [111, 192] on button "Delete Section" at bounding box center [125, 204] width 110 height 31
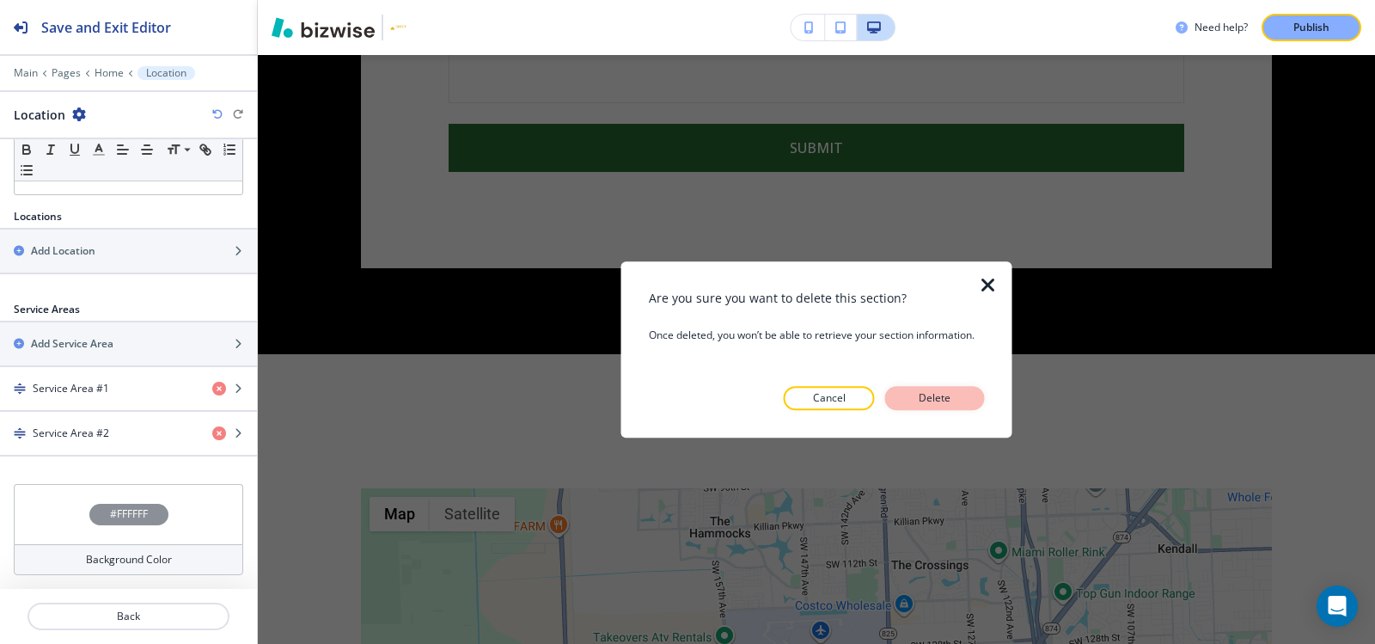
click at [951, 390] on p "Delete" at bounding box center [934, 397] width 41 height 15
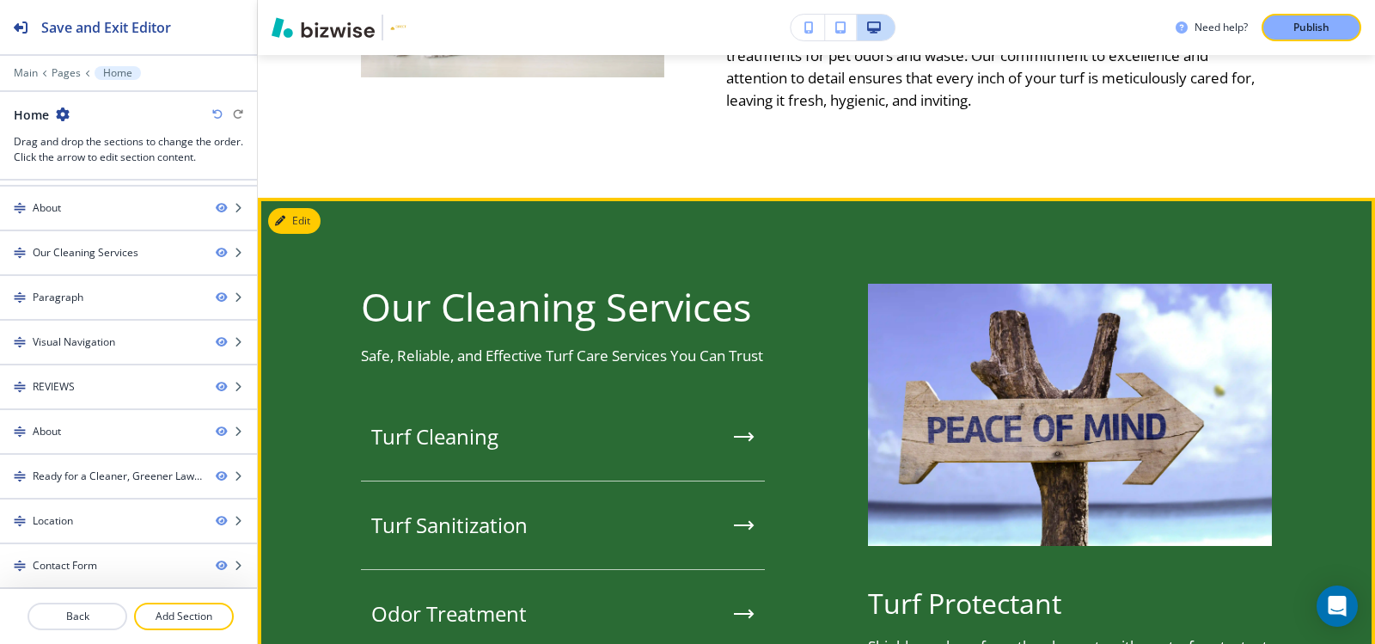
scroll to position [1384, 0]
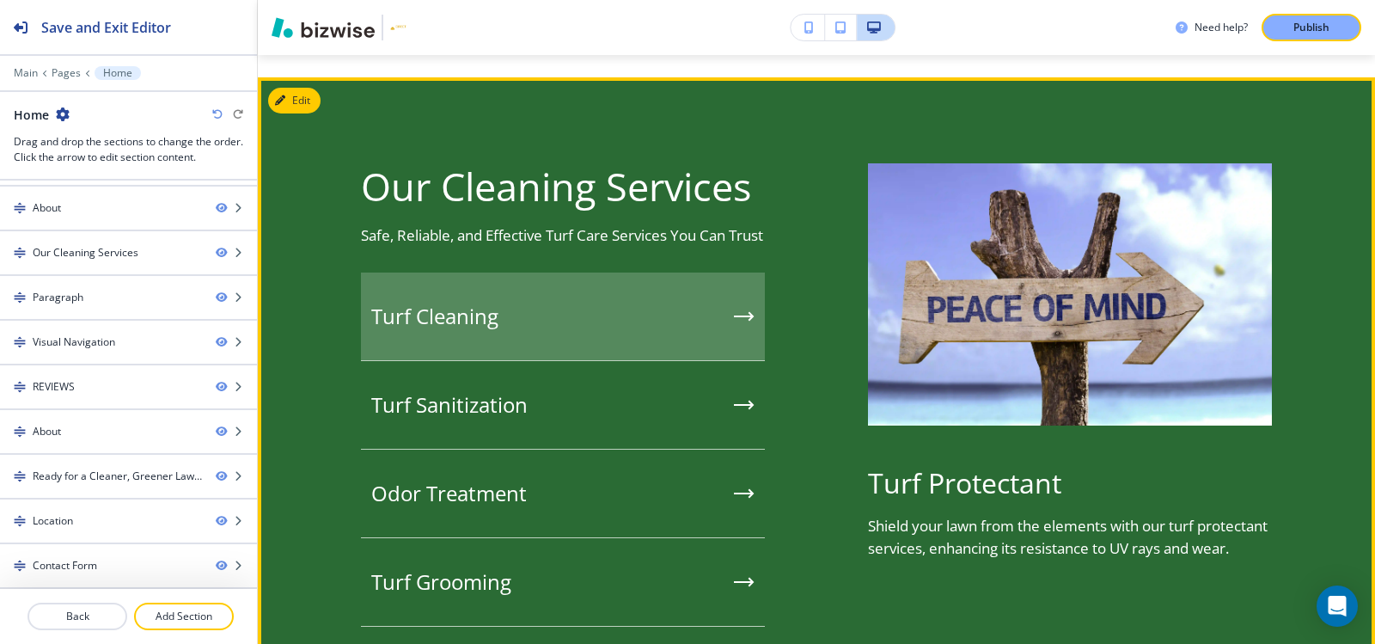
click at [528, 334] on div "Turf Cleaning" at bounding box center [563, 316] width 404 height 89
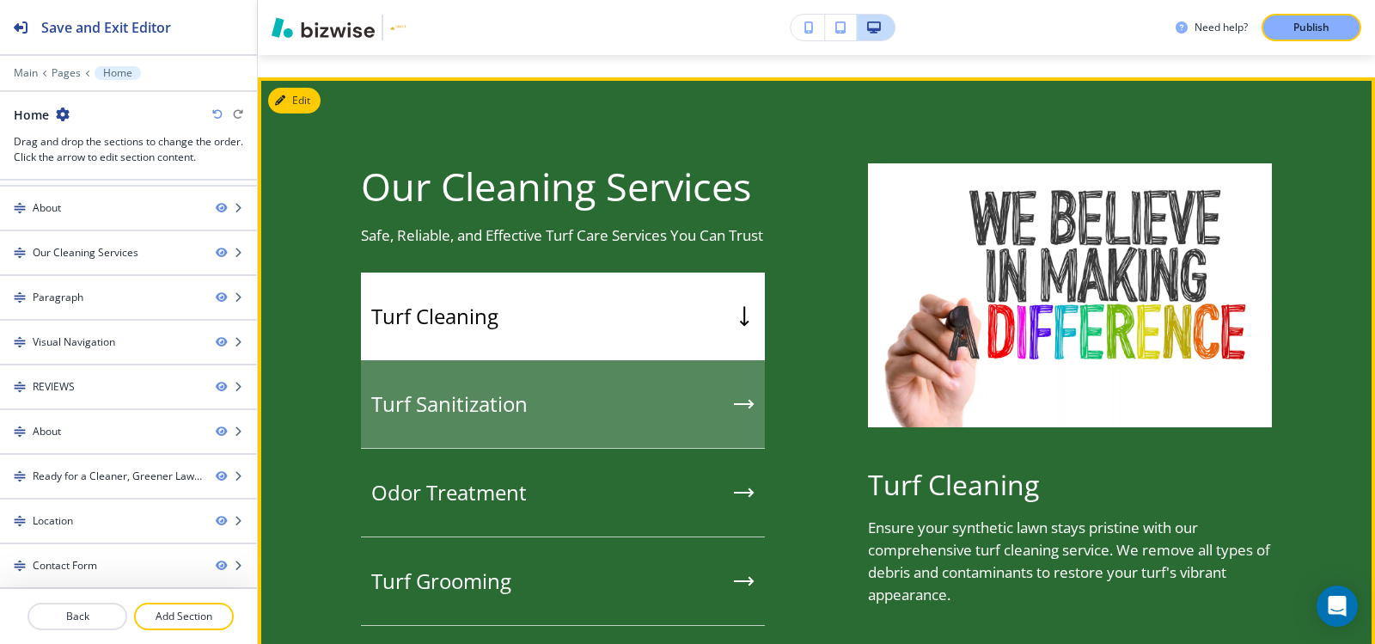
click at [516, 415] on h5 "Turf Sanitization" at bounding box center [449, 404] width 156 height 26
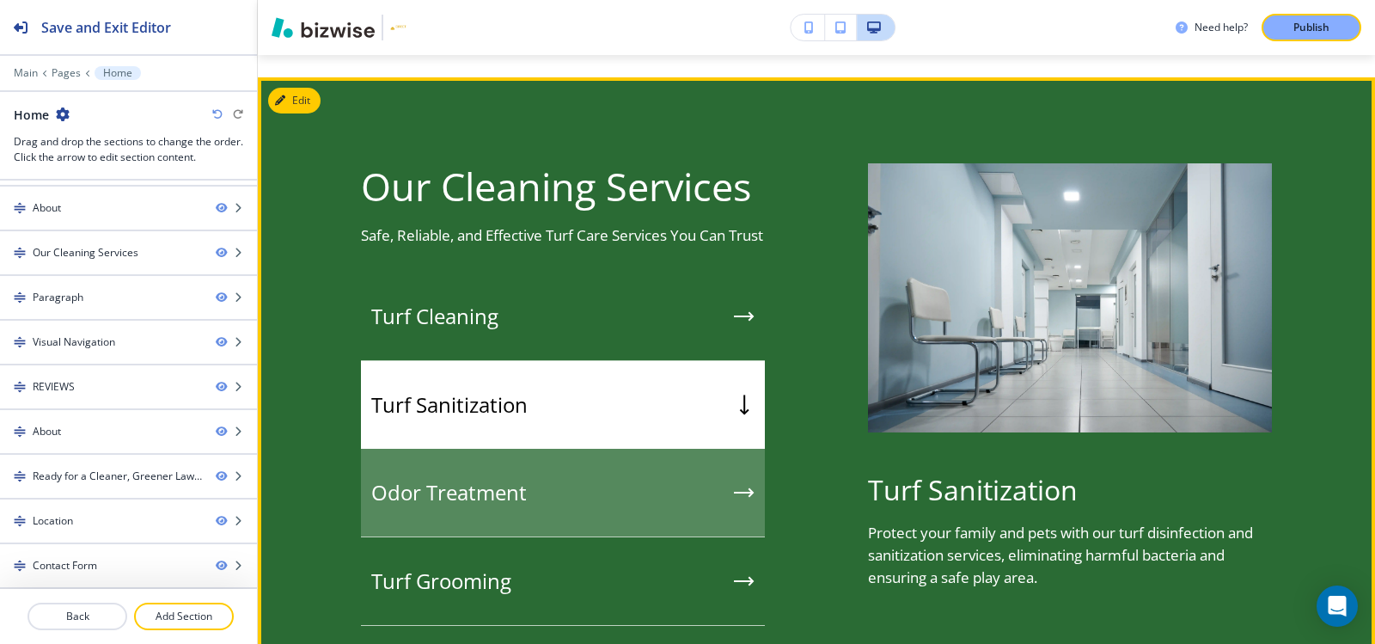
click at [524, 477] on div "Odor Treatment" at bounding box center [563, 493] width 404 height 89
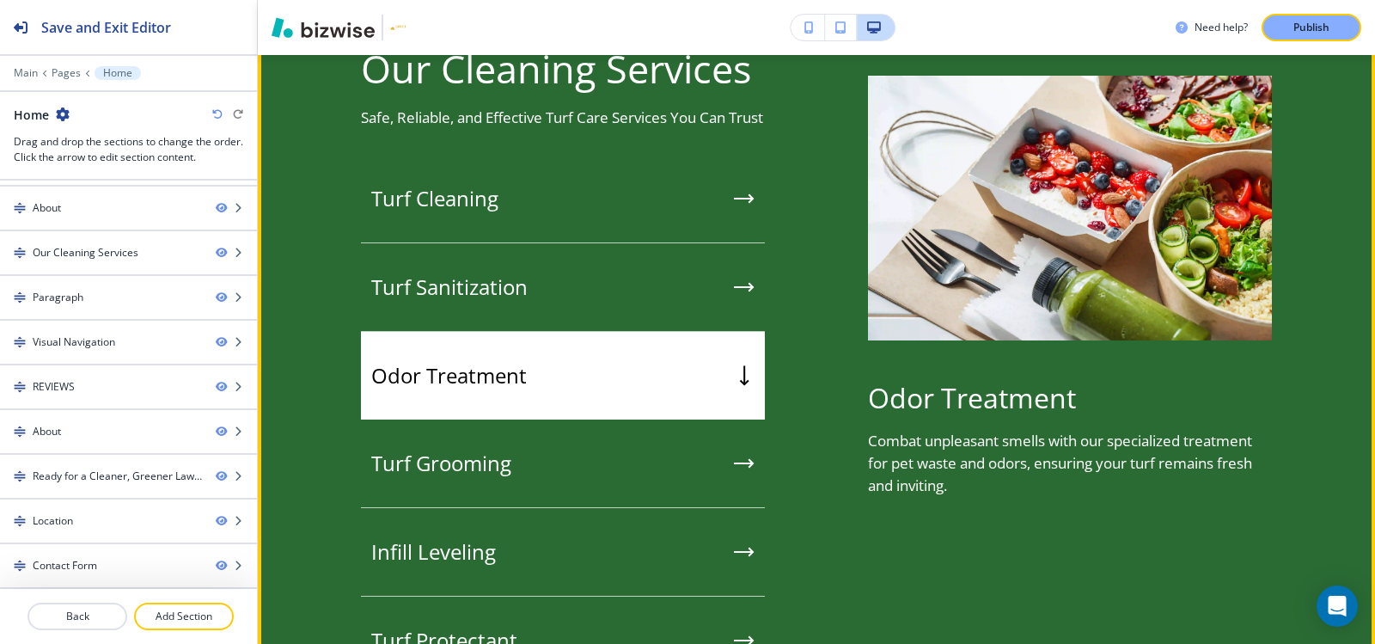
scroll to position [1556, 0]
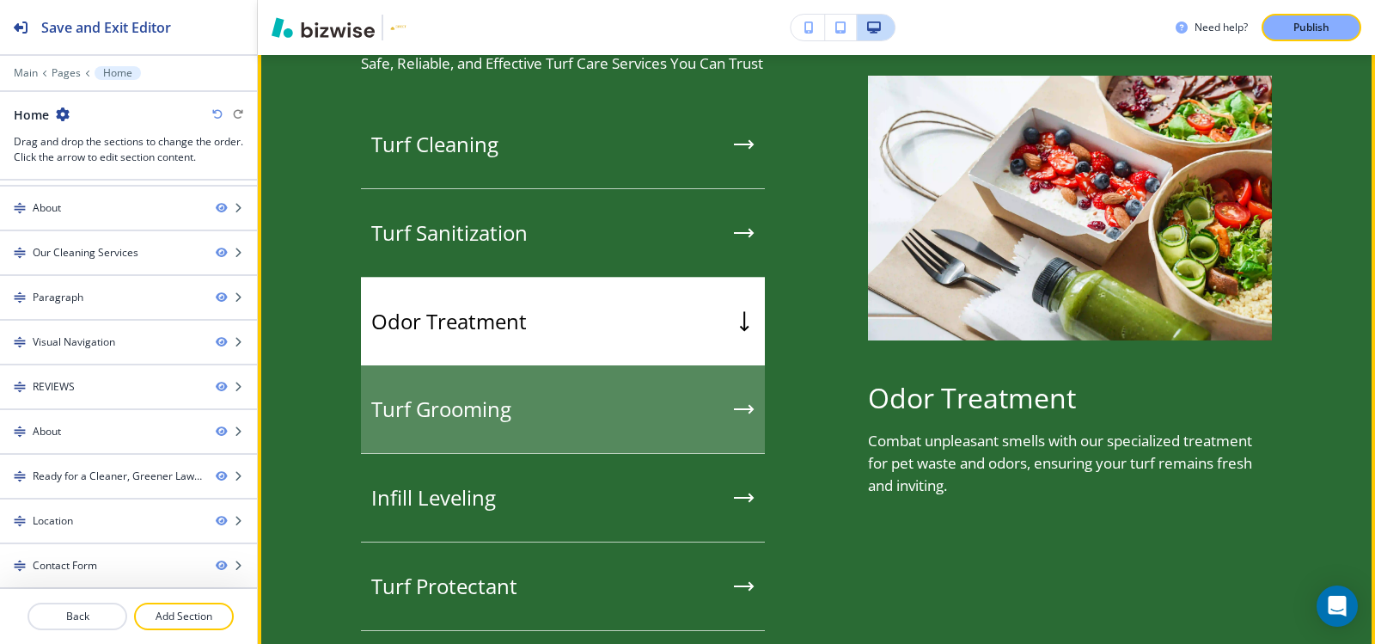
click at [520, 400] on div "Turf Grooming" at bounding box center [563, 409] width 404 height 89
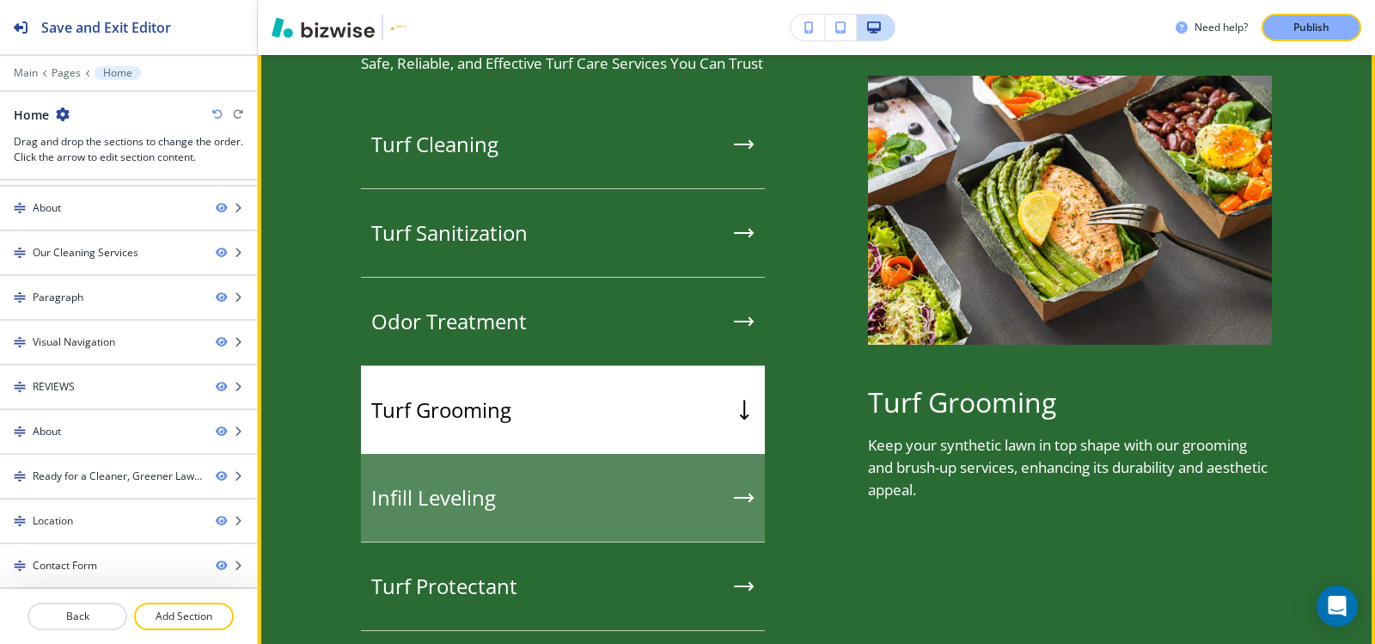
click at [512, 476] on div "Infill Leveling" at bounding box center [563, 498] width 404 height 89
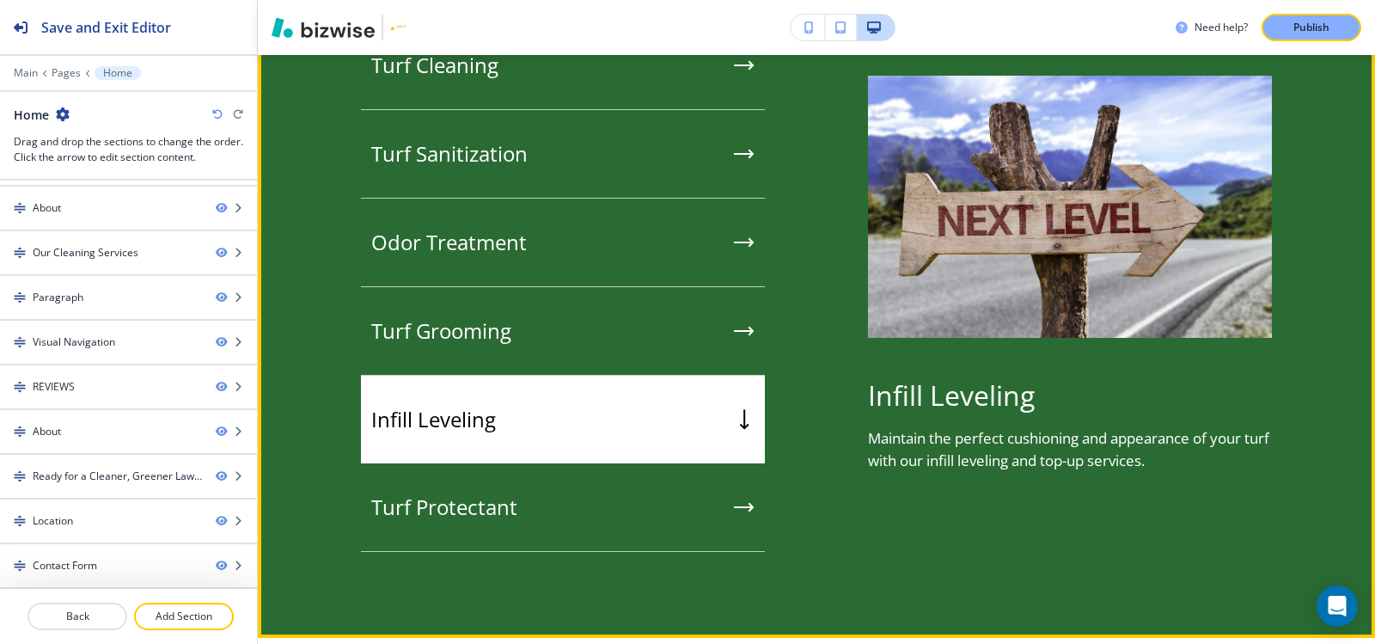
scroll to position [1728, 0]
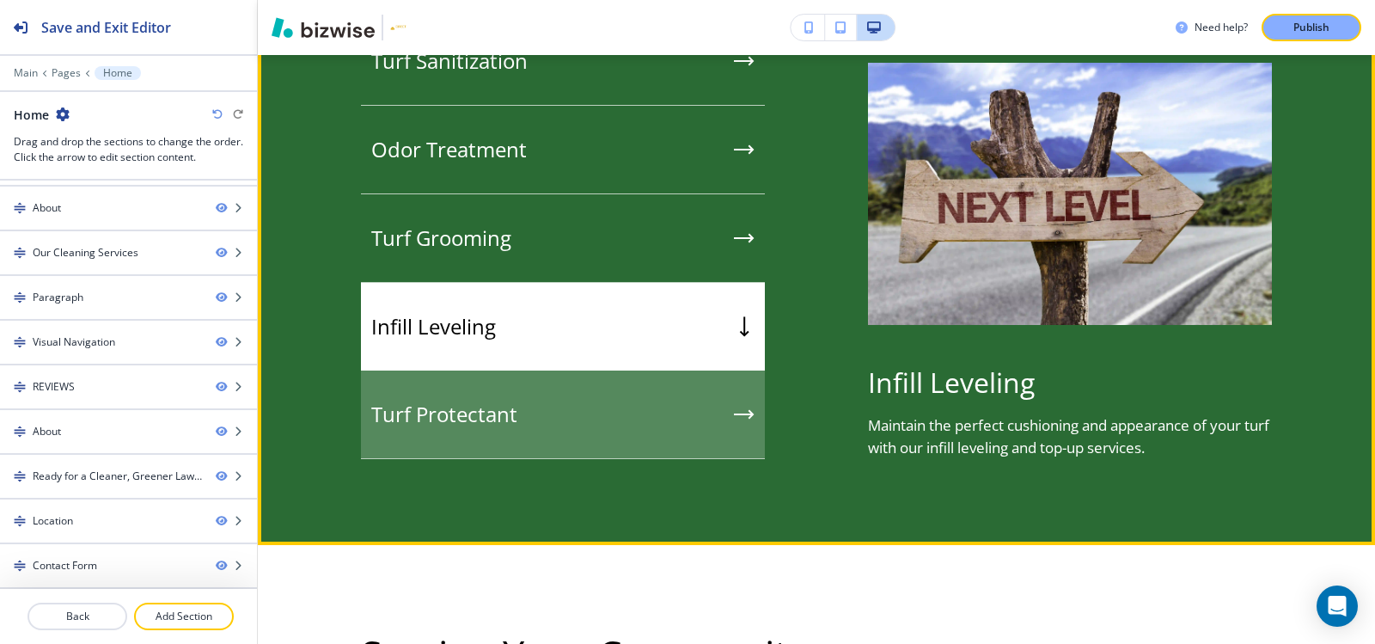
click at [517, 432] on div "Turf Protectant" at bounding box center [563, 414] width 404 height 89
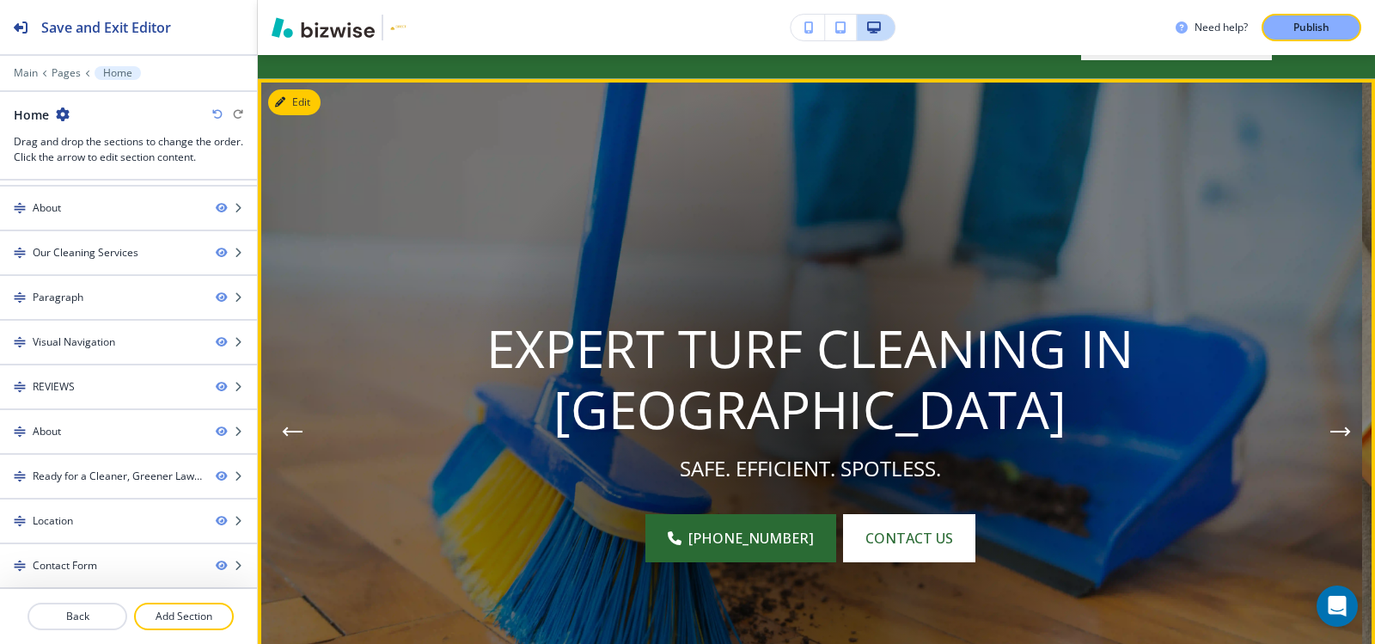
scroll to position [95, 0]
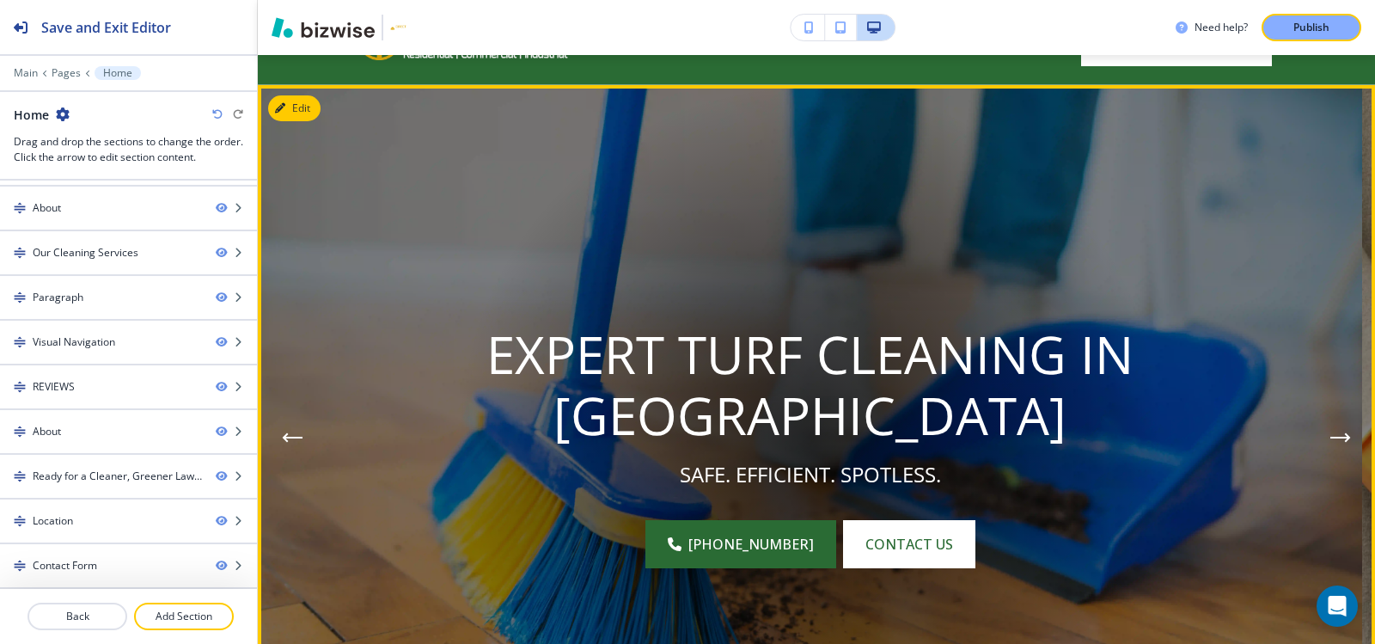
click at [1335, 432] on icon "Next Hero Image" at bounding box center [1340, 437] width 21 height 10
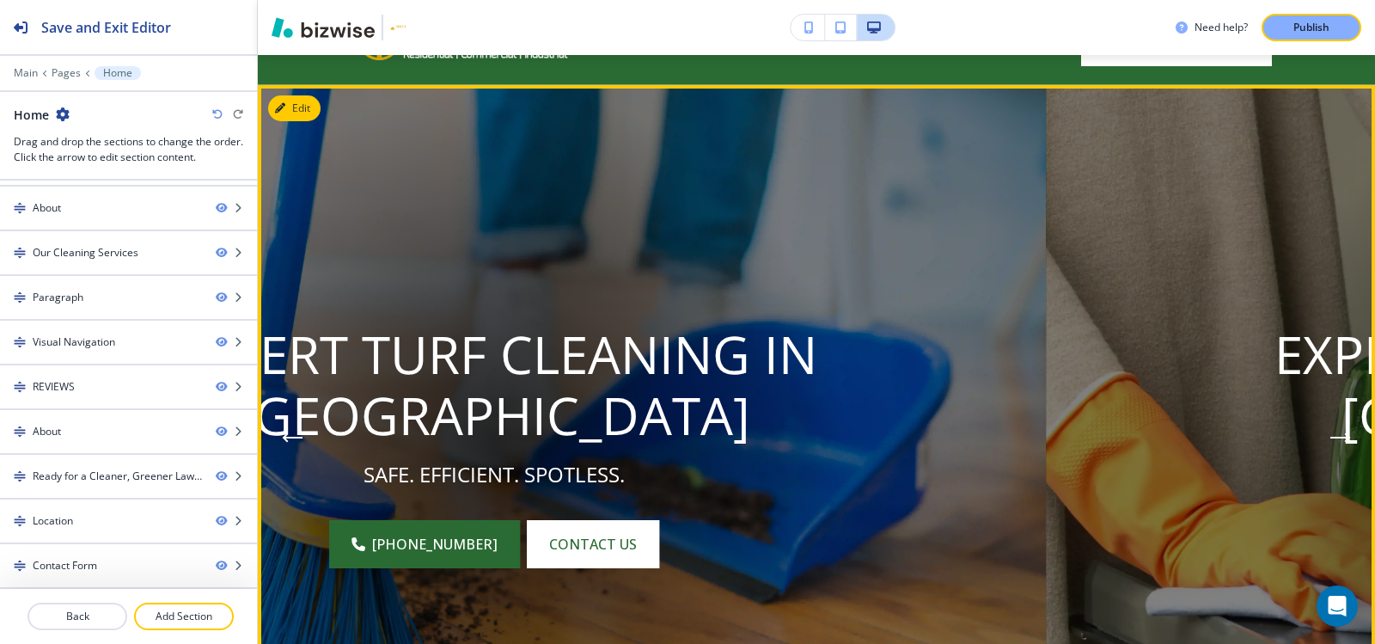
scroll to position [267, 0]
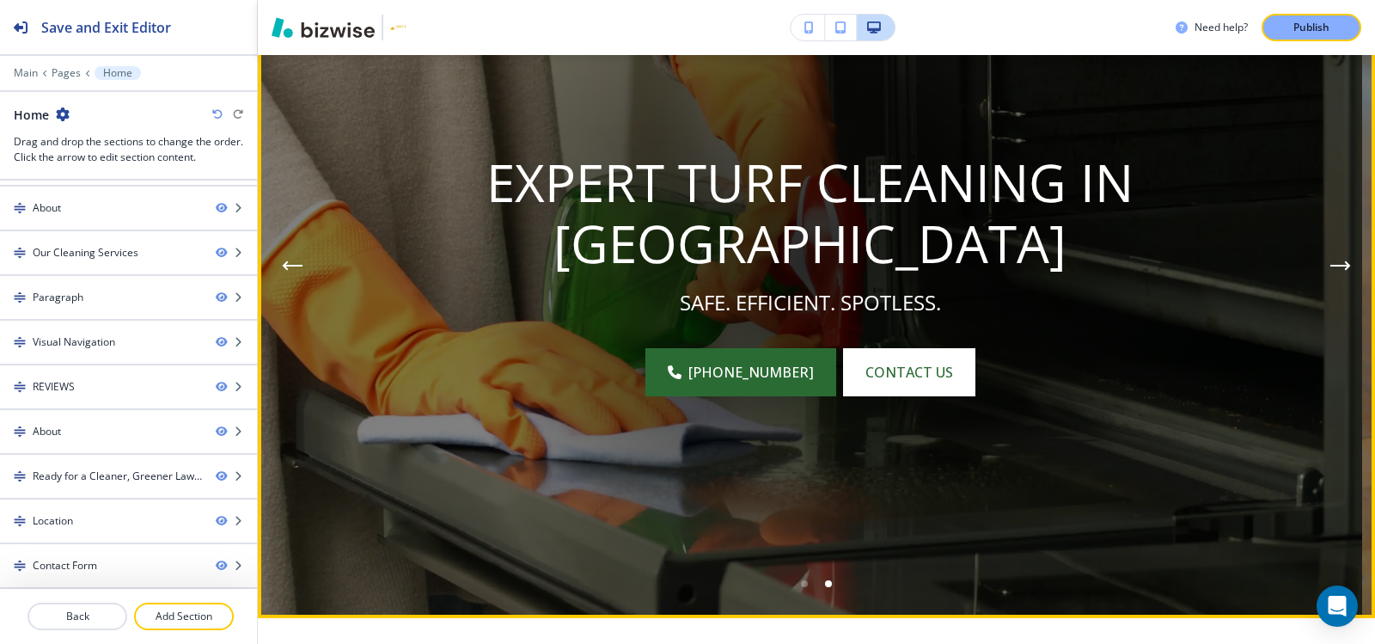
click at [296, 259] on button "Previous Hero Image" at bounding box center [292, 265] width 34 height 34
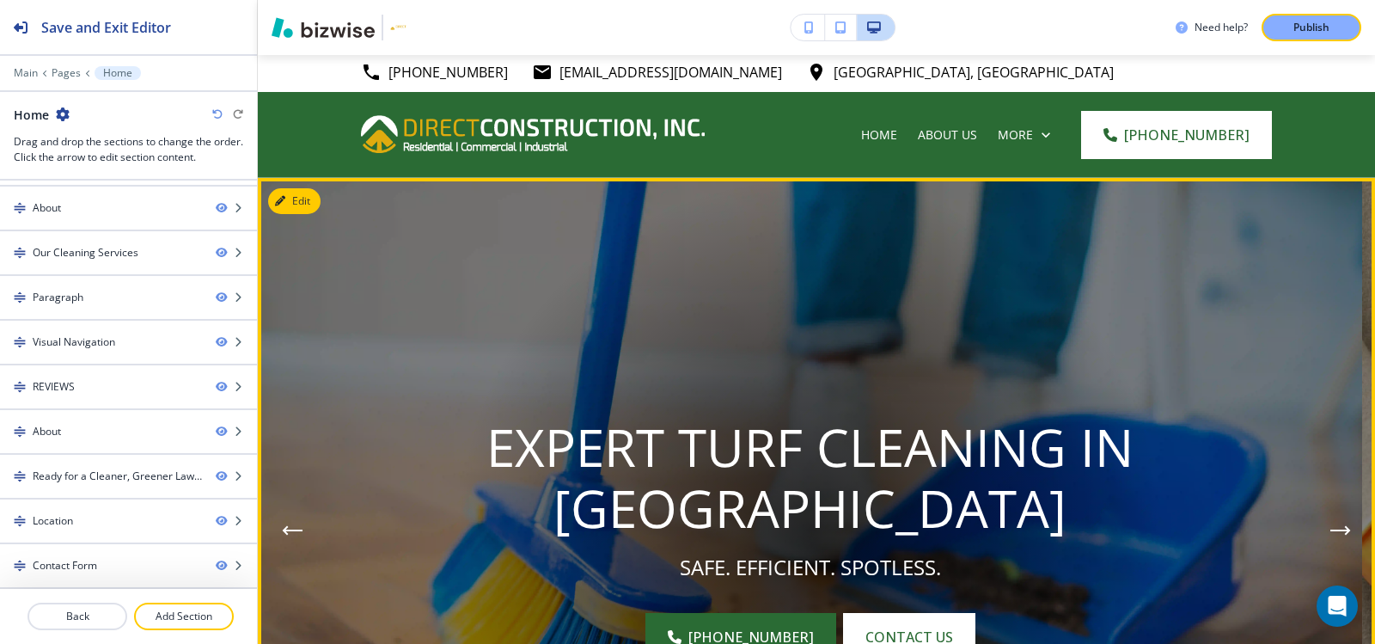
scroll to position [0, 0]
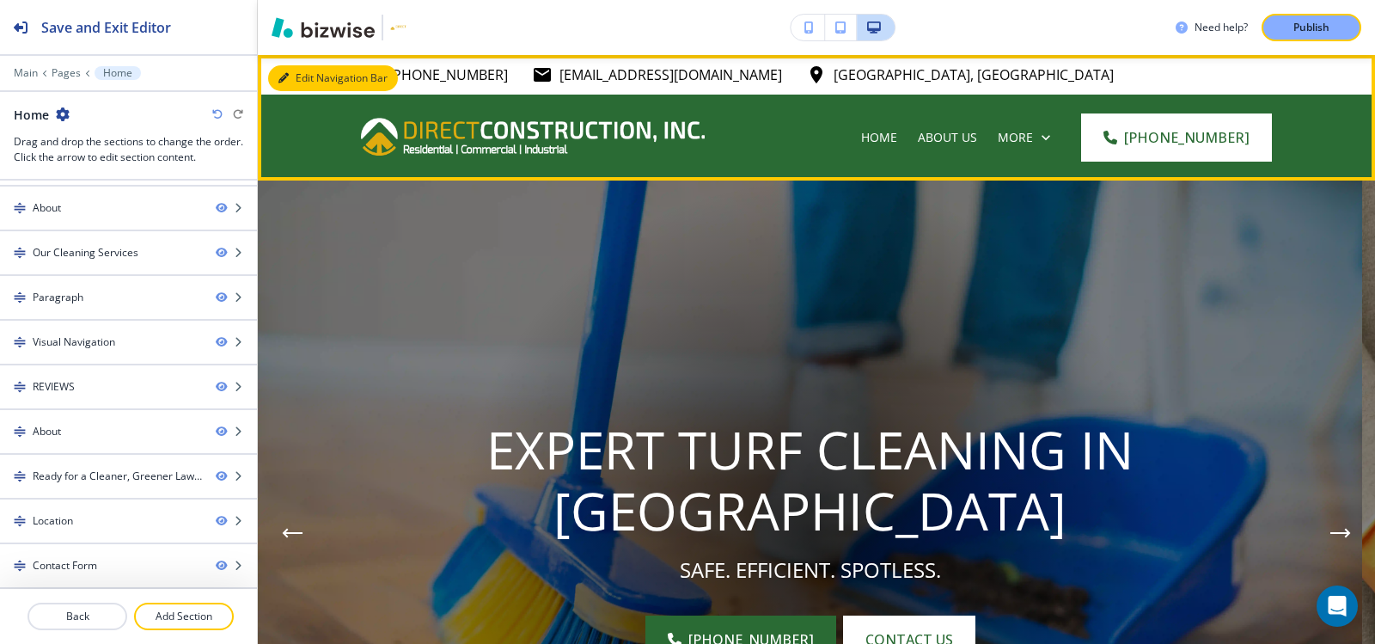
click at [290, 80] on button "Edit Navigation Bar" at bounding box center [333, 78] width 130 height 26
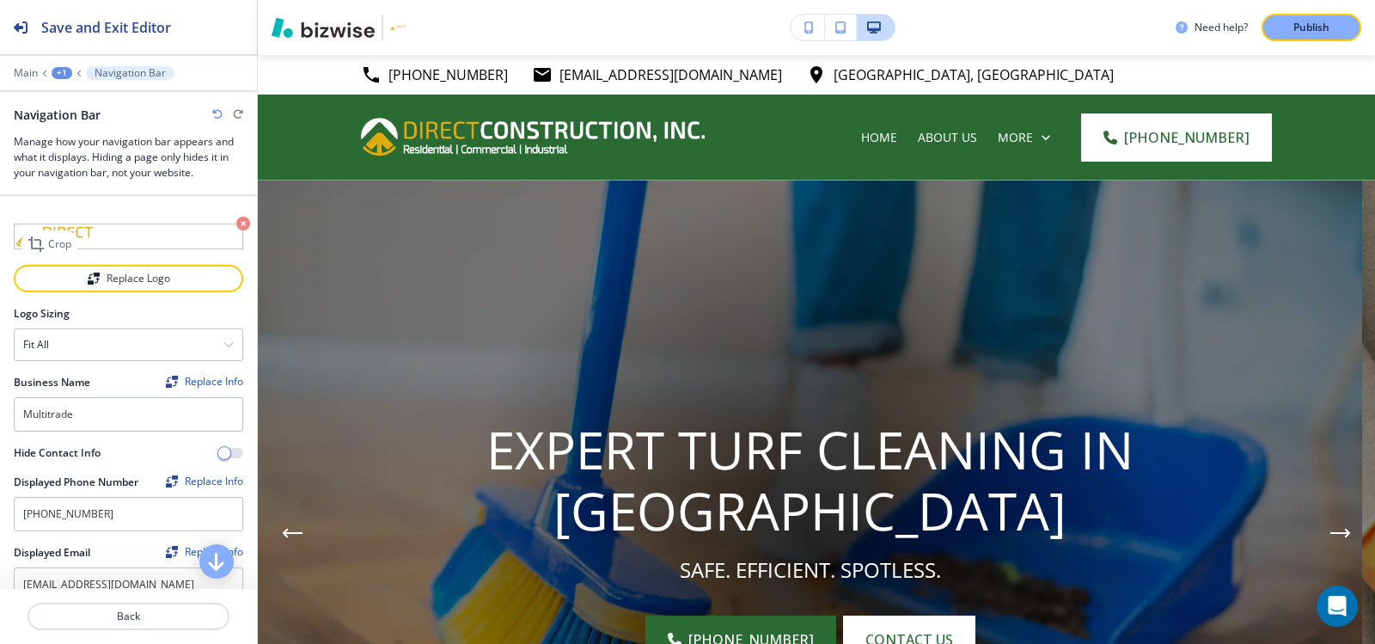
click at [236, 225] on icon "button" at bounding box center [243, 224] width 14 height 14
click at [132, 278] on div "Replace Logo" at bounding box center [128, 278] width 226 height 12
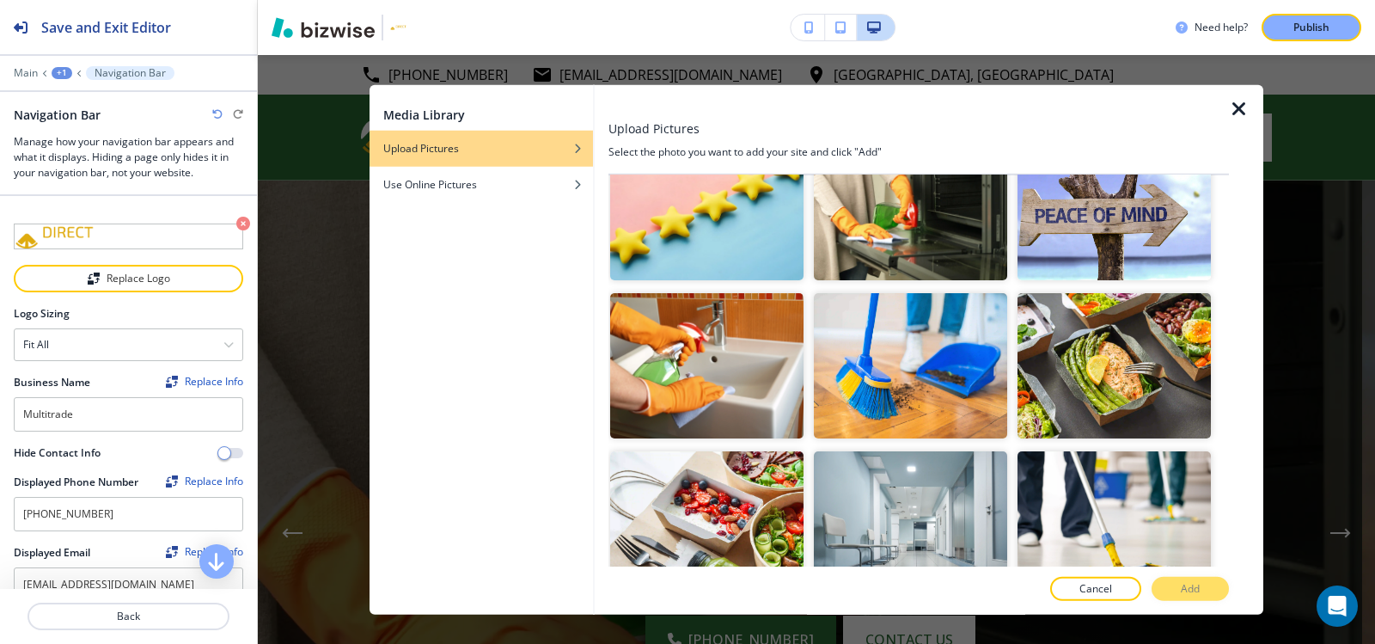
scroll to position [601, 0]
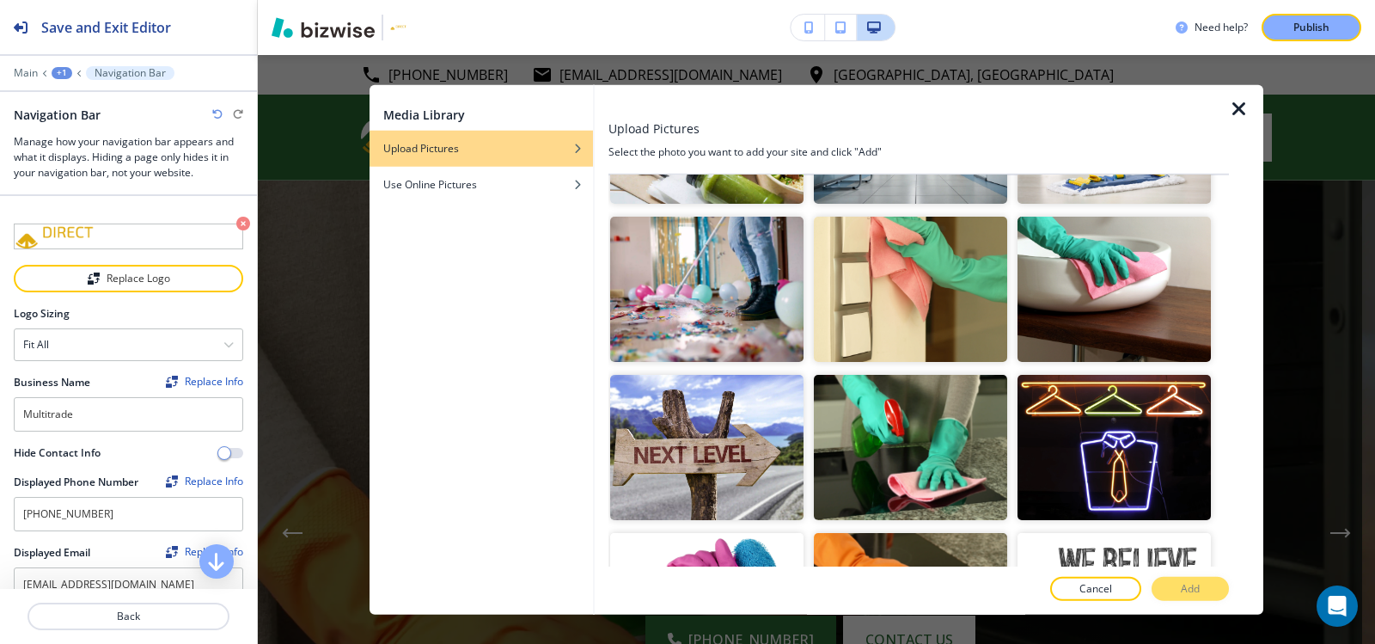
click at [1233, 113] on icon "button" at bounding box center [1239, 108] width 21 height 21
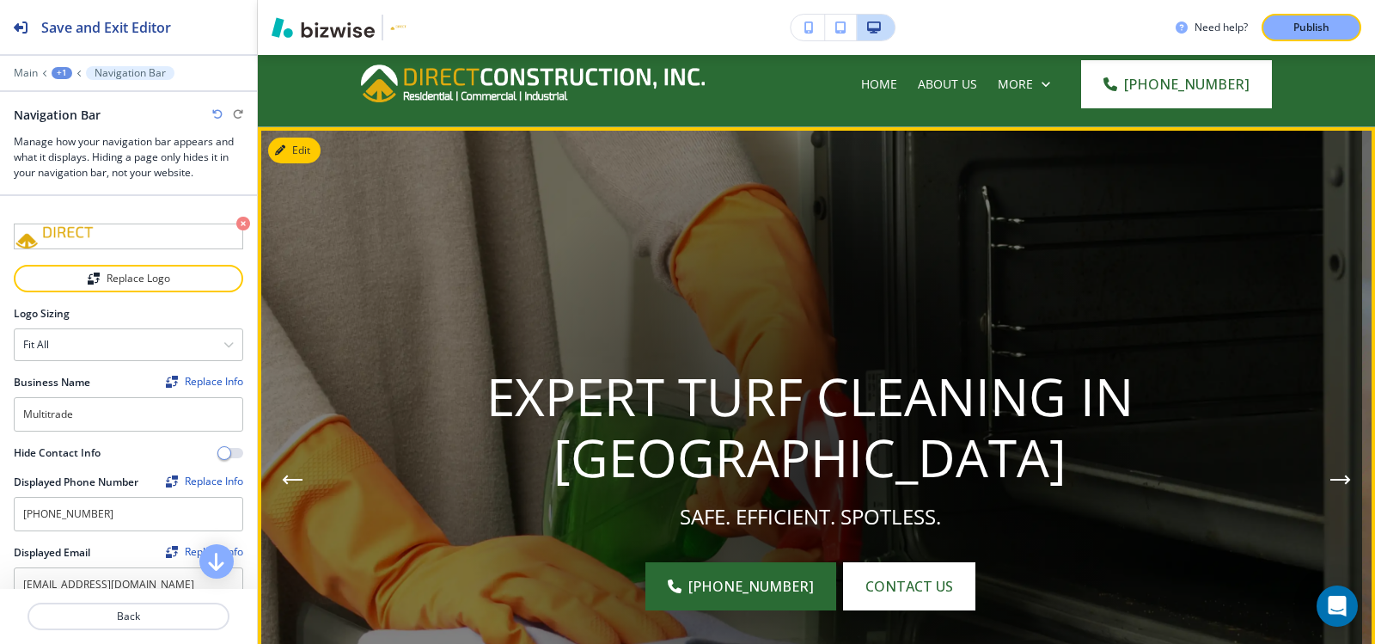
scroll to position [0, 0]
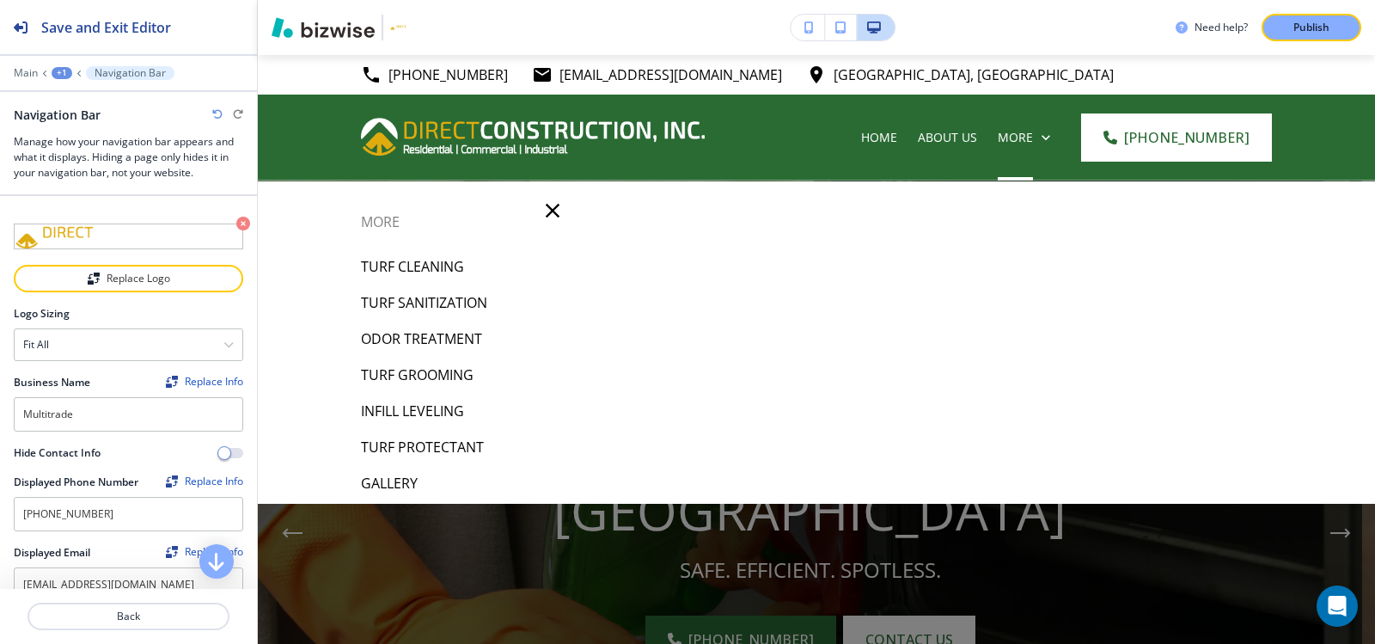
click at [299, 81] on div "Edit (561) 313-2369 pbmdetail@gmail.com Jupiter, FL 33458, USA Home About Us Tu…" at bounding box center [816, 117] width 1117 height 125
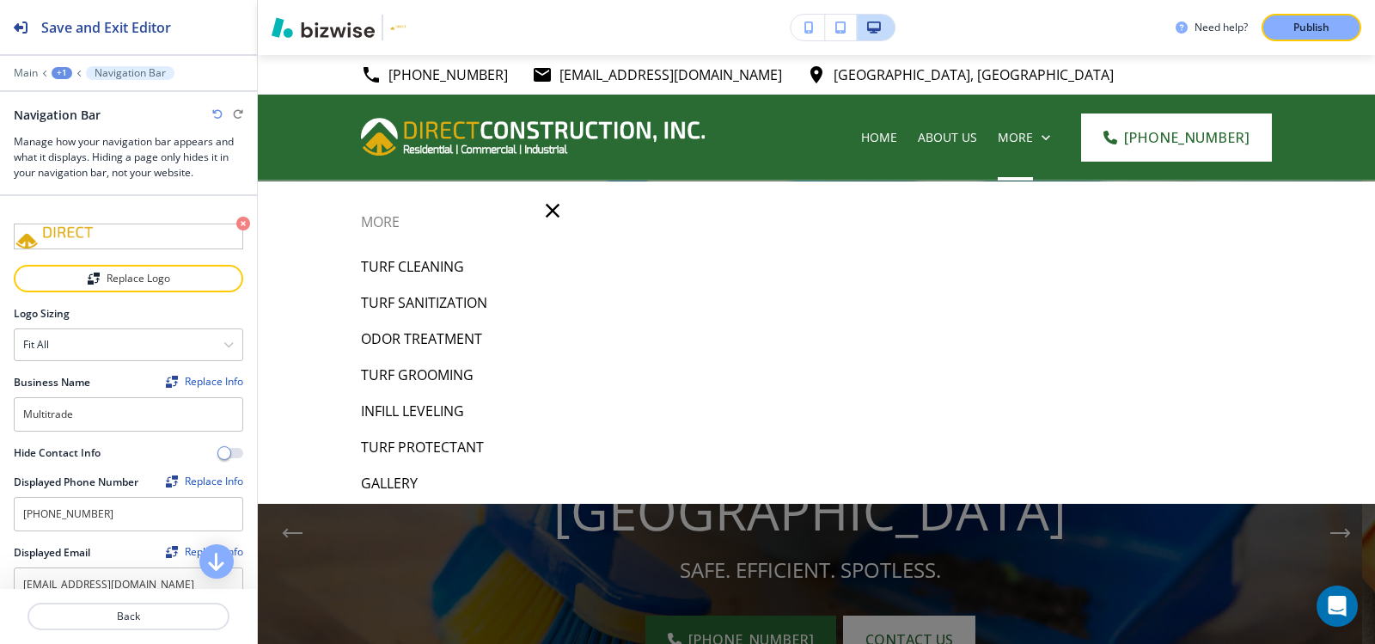
click at [308, 72] on div "Edit (561) 313-2369 pbmdetail@gmail.com Jupiter, FL 33458, USA Home About Us Tu…" at bounding box center [816, 117] width 1117 height 125
click at [297, 77] on div "Edit (561) 313-2369 pbmdetail@gmail.com Jupiter, FL 33458, USA Home About Us Tu…" at bounding box center [816, 117] width 1117 height 125
click at [941, 224] on div at bounding box center [816, 440] width 1117 height 518
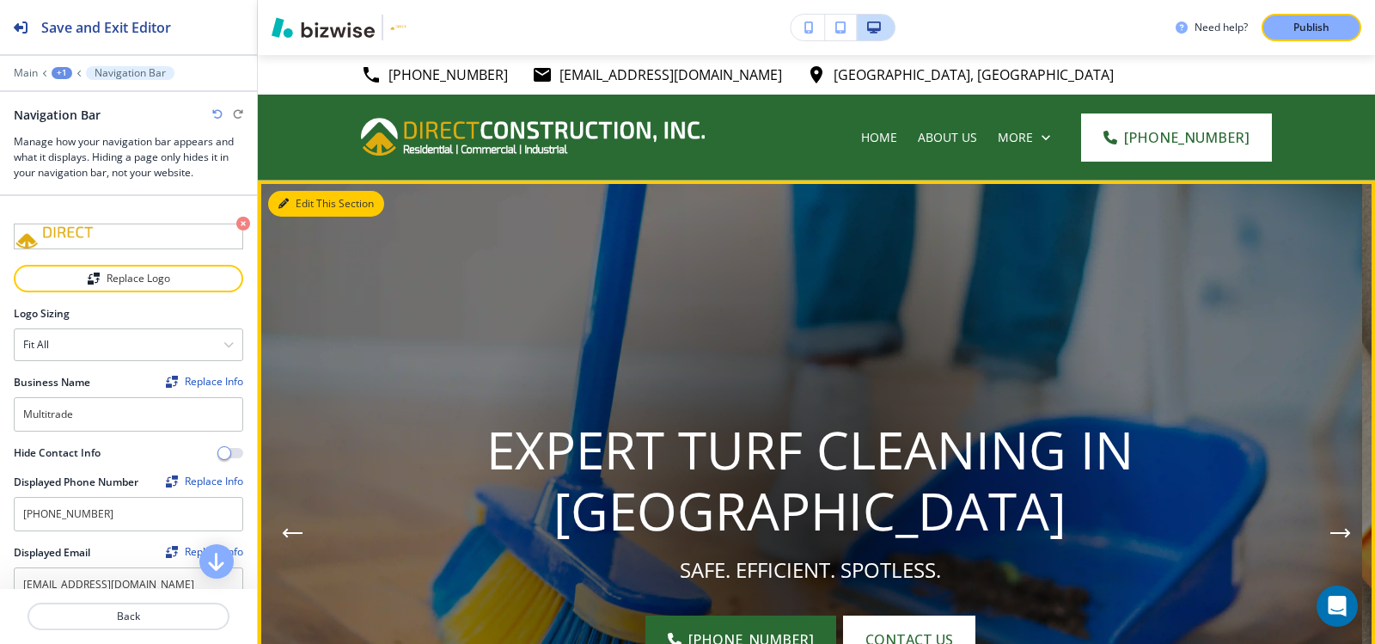
click at [303, 198] on button "Edit This Section" at bounding box center [326, 204] width 116 height 26
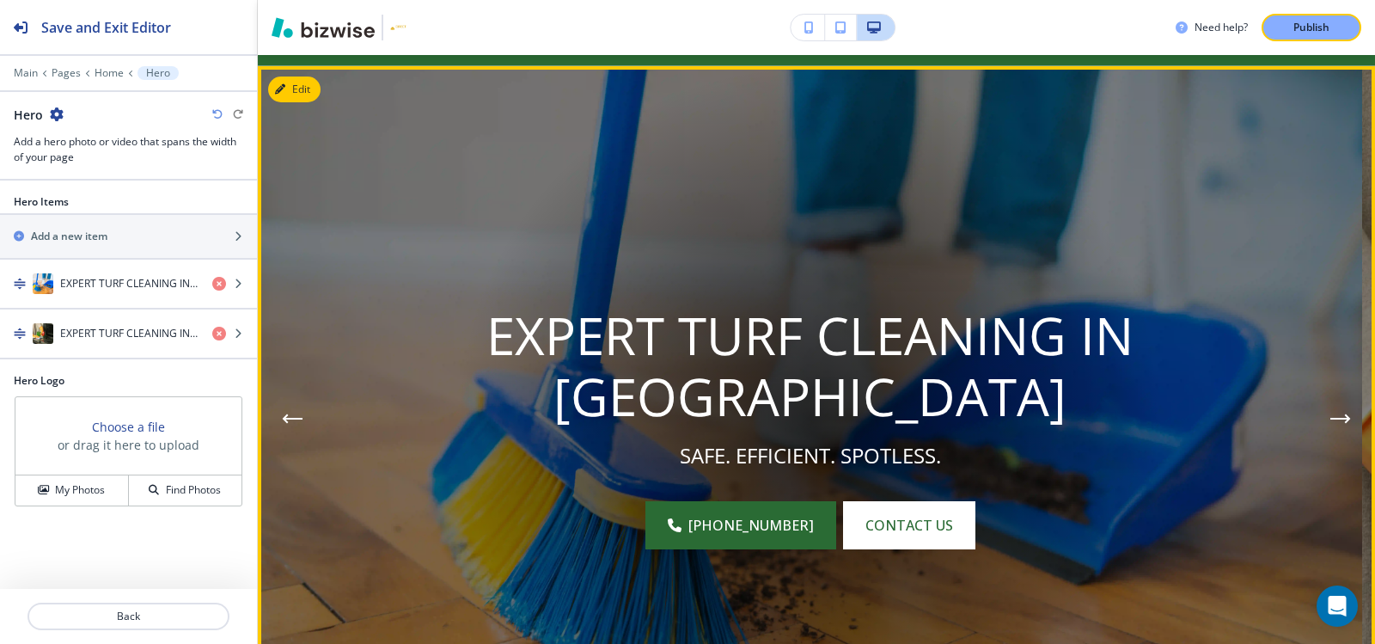
scroll to position [125, 0]
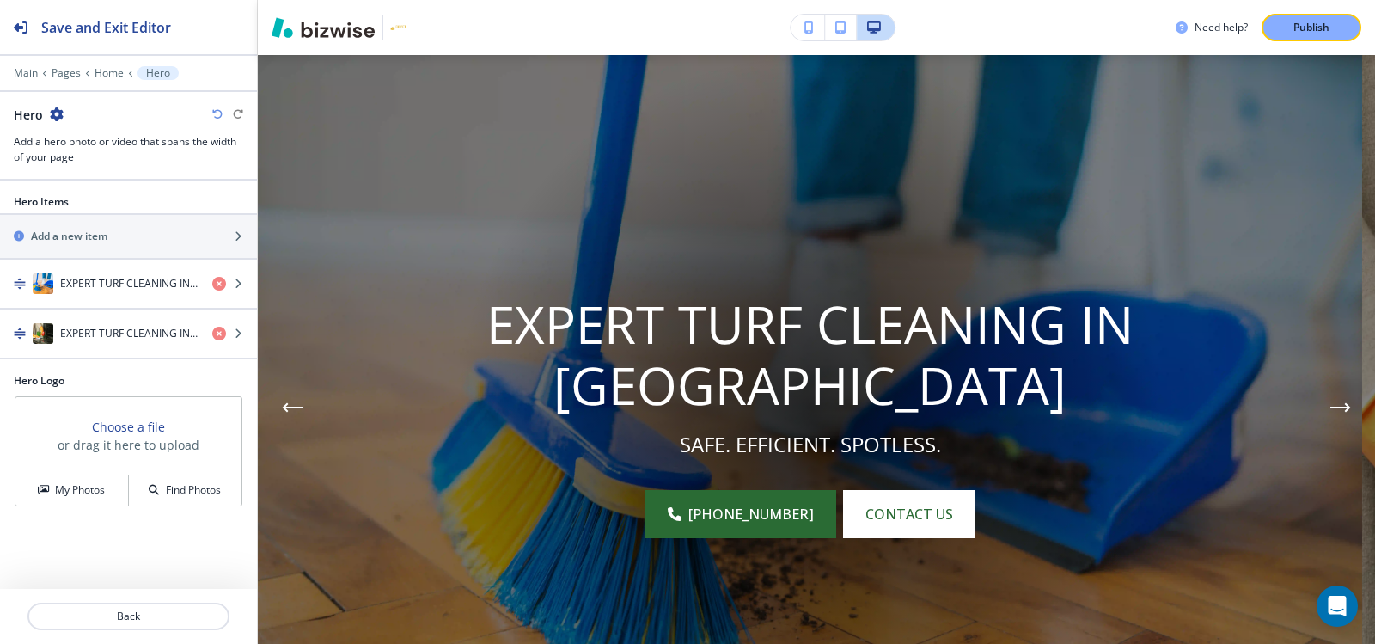
click at [115, 66] on div "Main Pages Home Hero" at bounding box center [128, 73] width 229 height 14
click at [112, 74] on p "Home" at bounding box center [109, 73] width 29 height 12
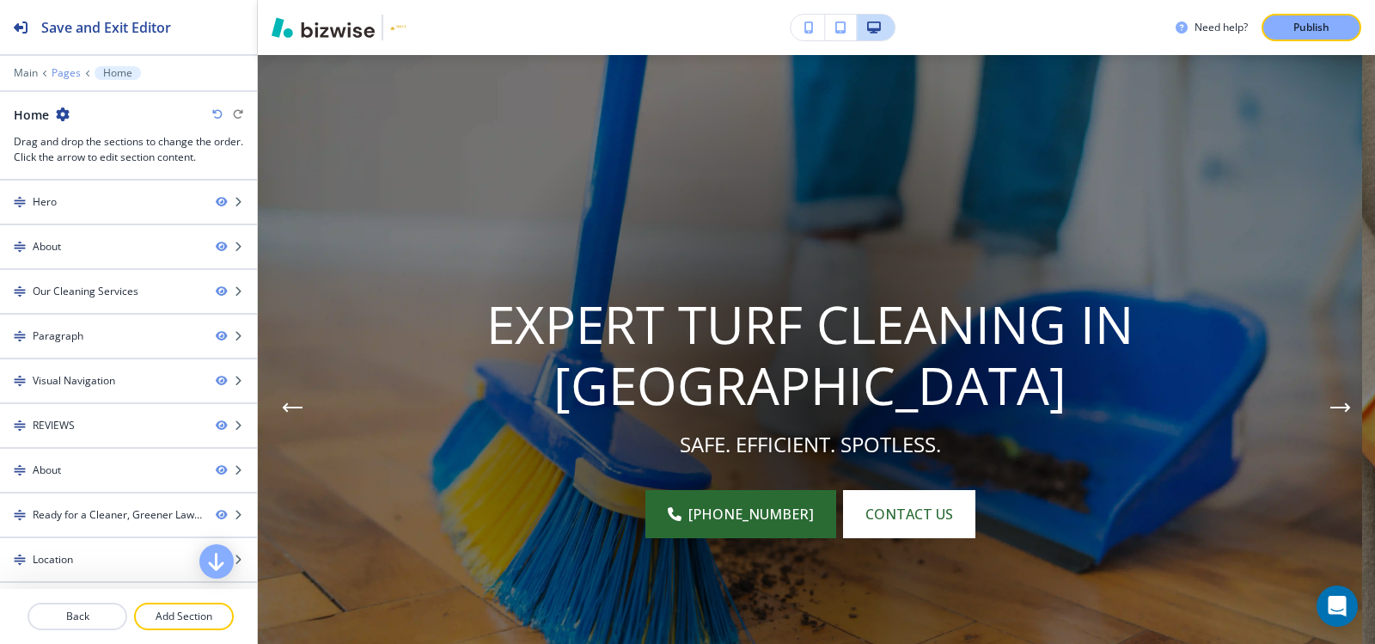
click at [73, 67] on p "Pages" at bounding box center [66, 73] width 29 height 12
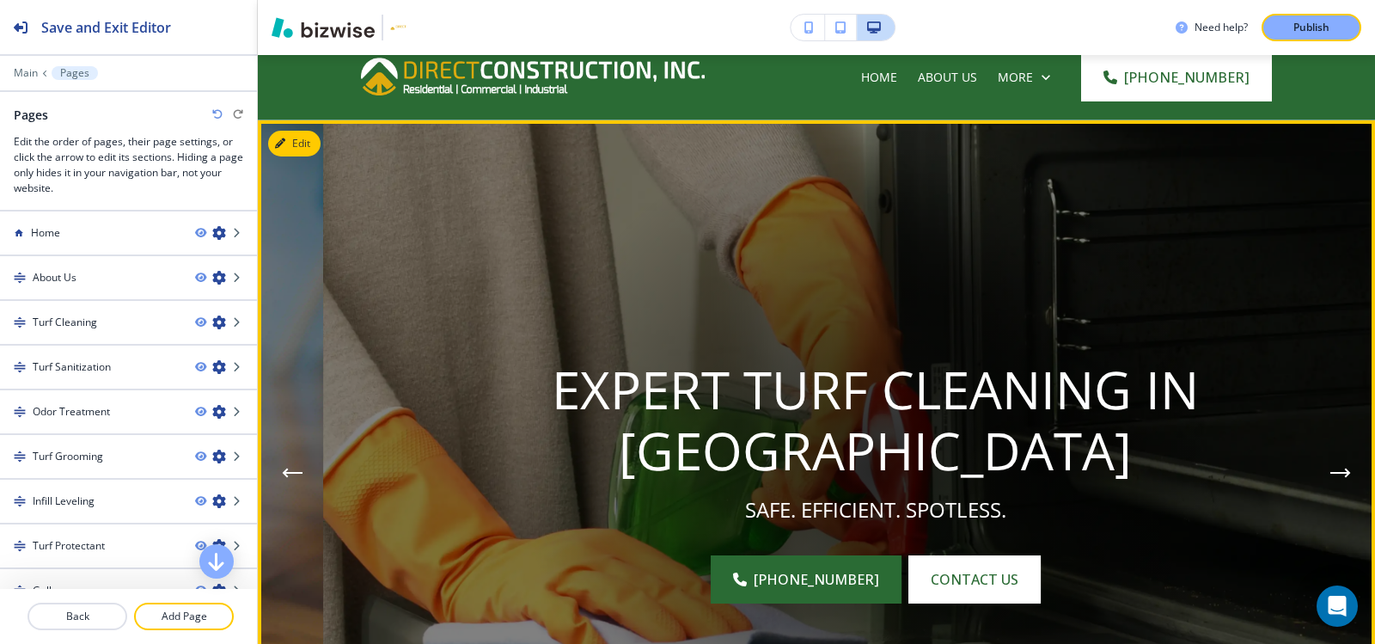
scroll to position [0, 0]
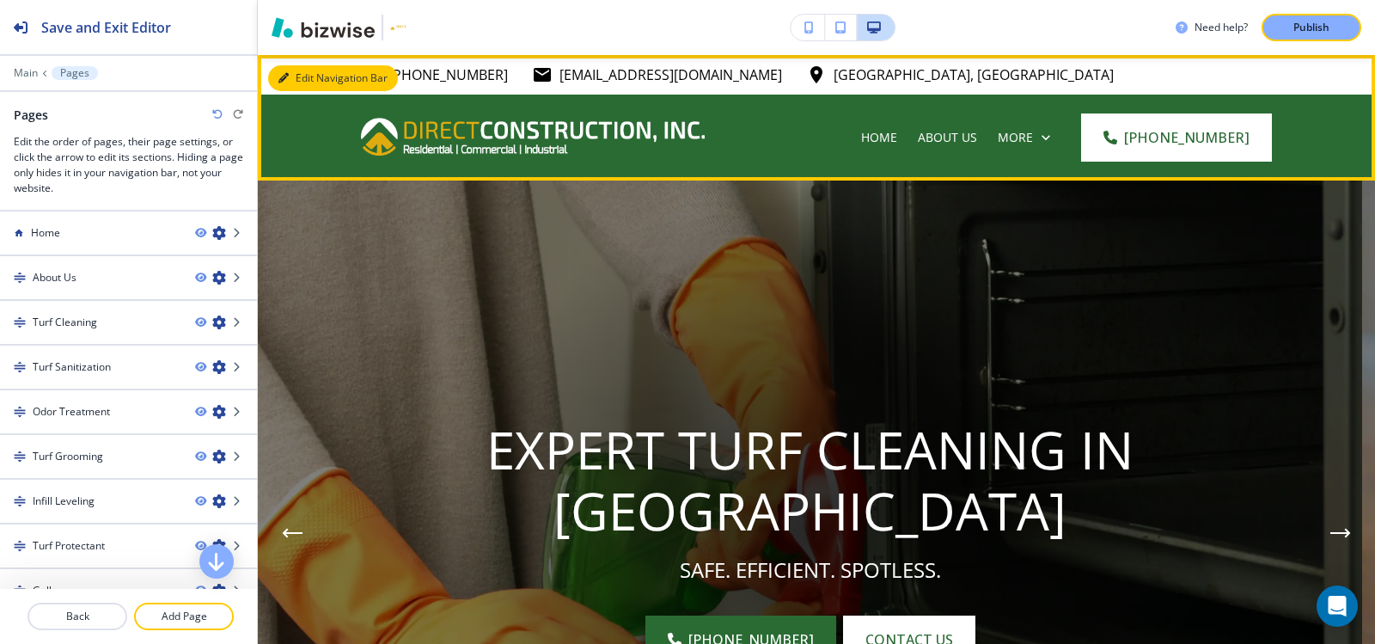
click at [299, 82] on button "Edit Navigation Bar" at bounding box center [333, 78] width 130 height 26
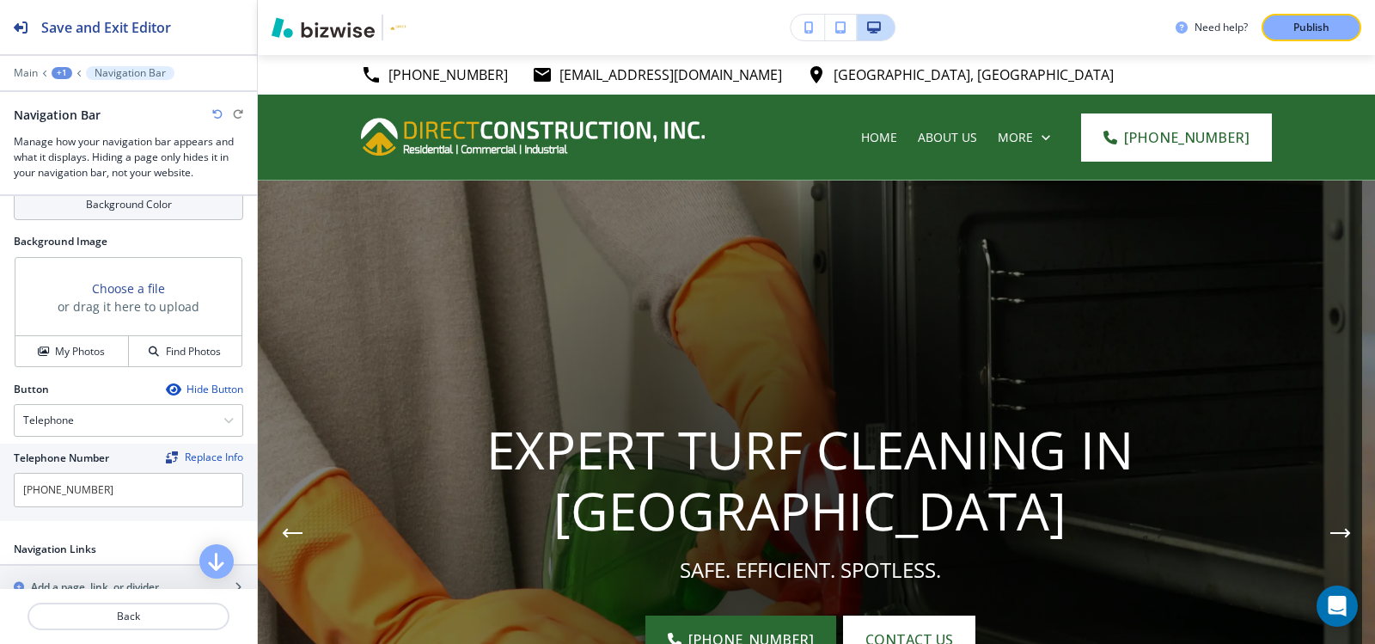
scroll to position [601, 0]
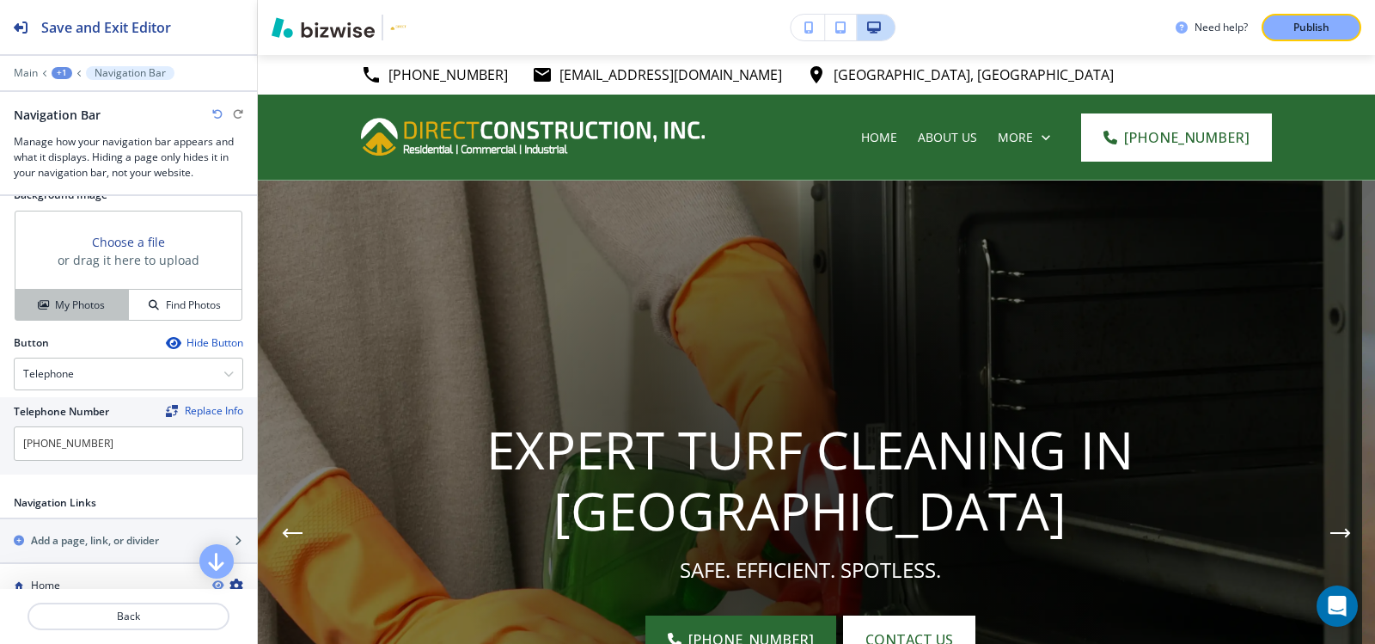
click at [69, 300] on h4 "My Photos" at bounding box center [80, 304] width 50 height 15
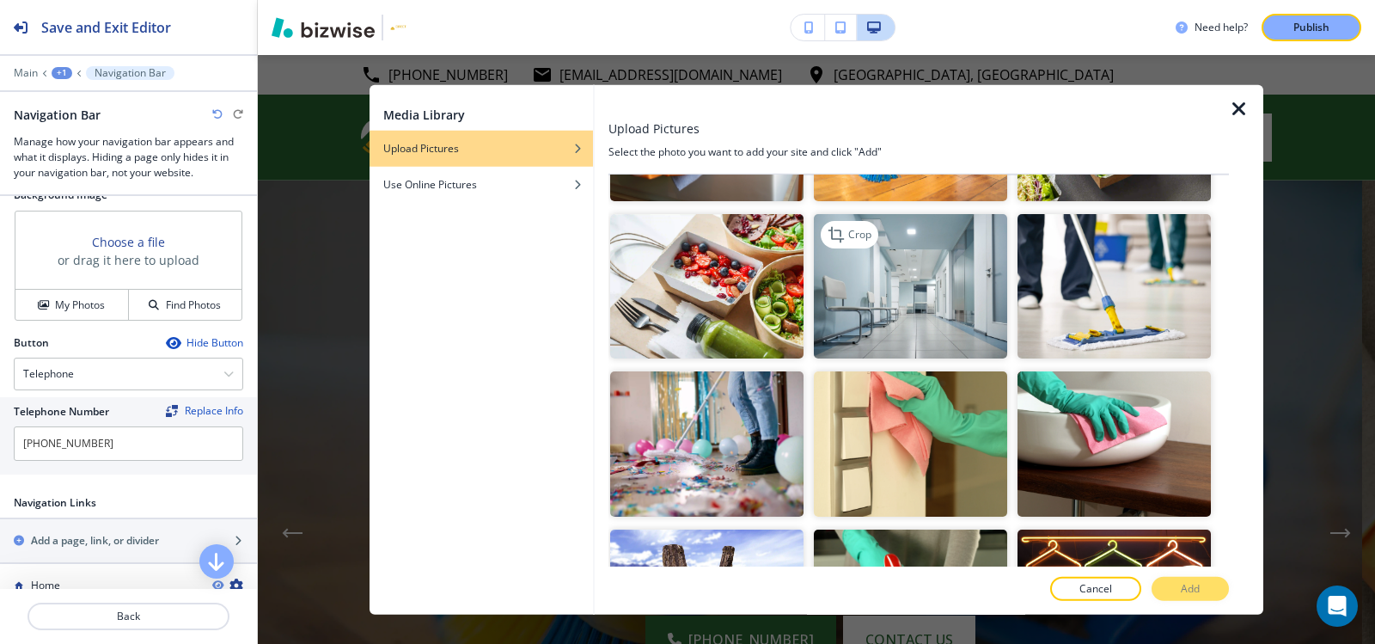
scroll to position [516, 0]
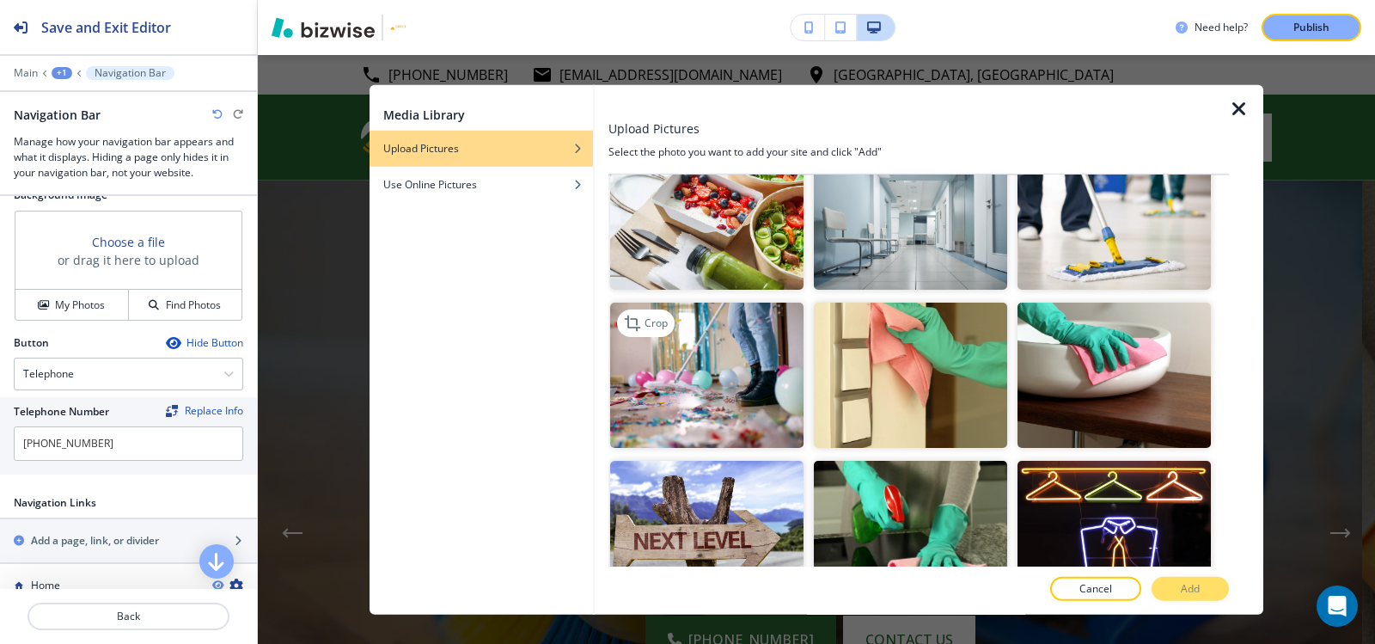
click at [741, 369] on img "button" at bounding box center [706, 374] width 193 height 145
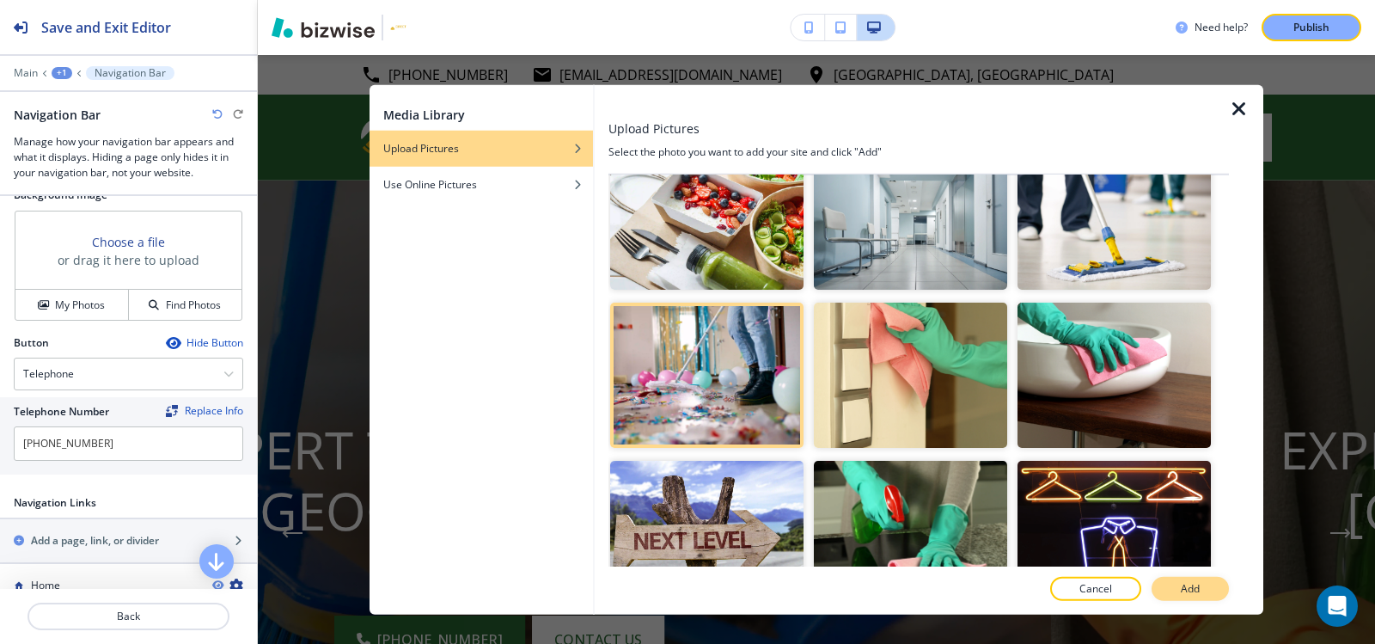
click at [1192, 577] on button "Add" at bounding box center [1189, 589] width 77 height 24
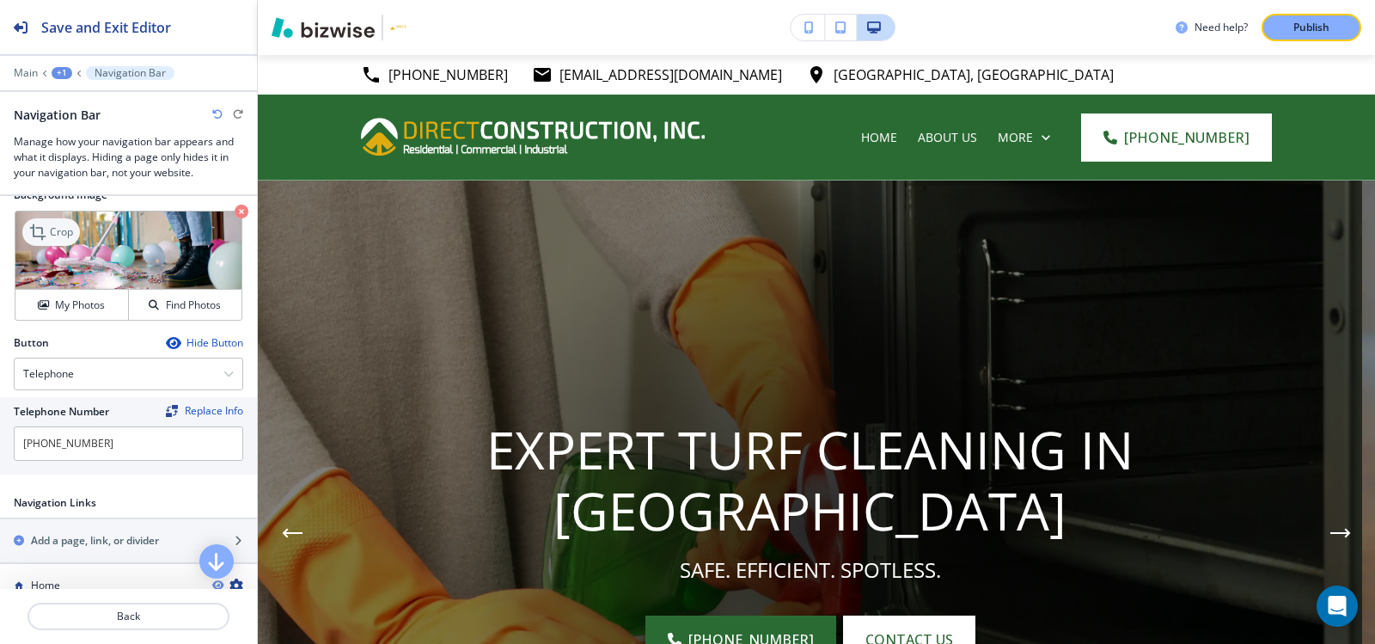
click at [70, 224] on p "Crop" at bounding box center [61, 231] width 23 height 15
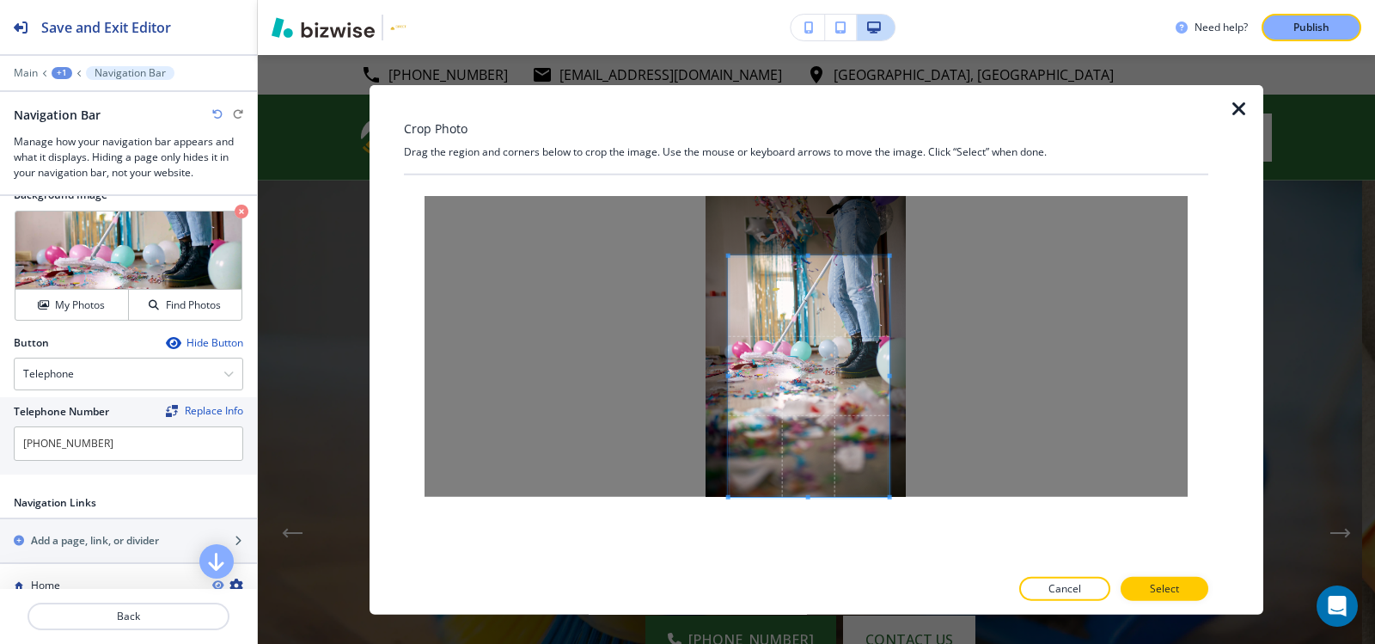
click at [846, 431] on span at bounding box center [809, 375] width 161 height 241
click at [976, 374] on div at bounding box center [805, 345] width 763 height 301
click at [611, 376] on div at bounding box center [805, 345] width 763 height 301
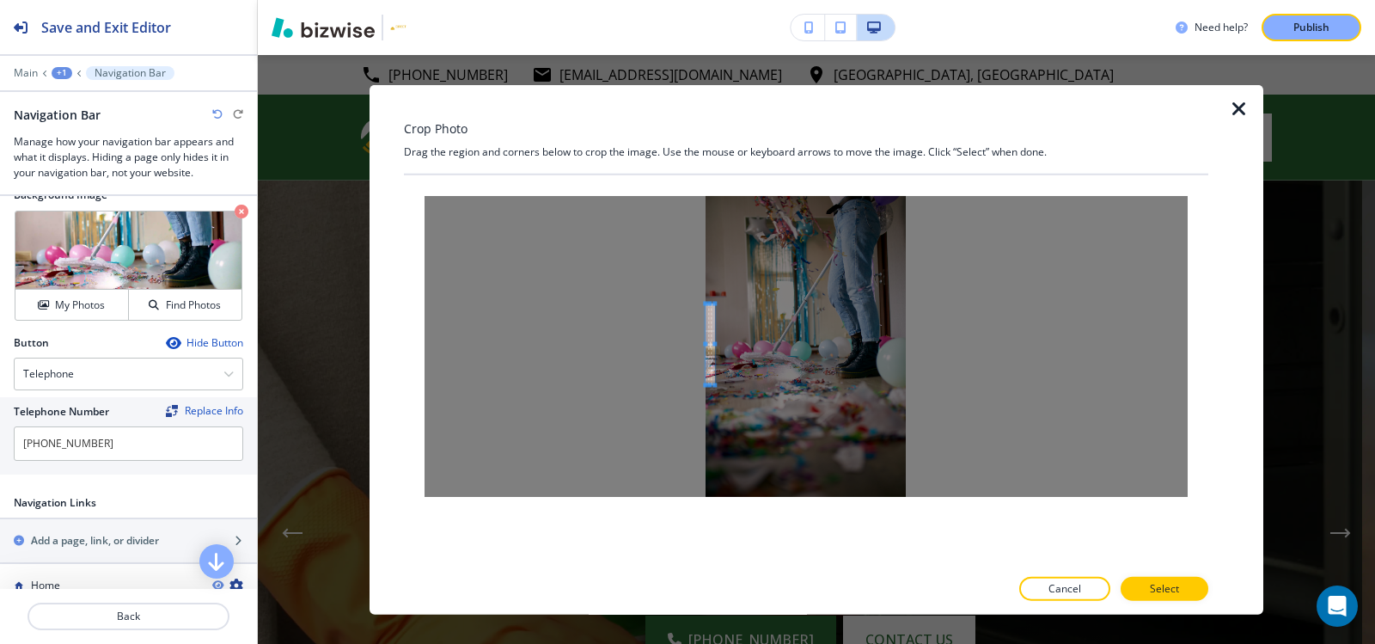
click at [713, 303] on div at bounding box center [709, 343] width 9 height 81
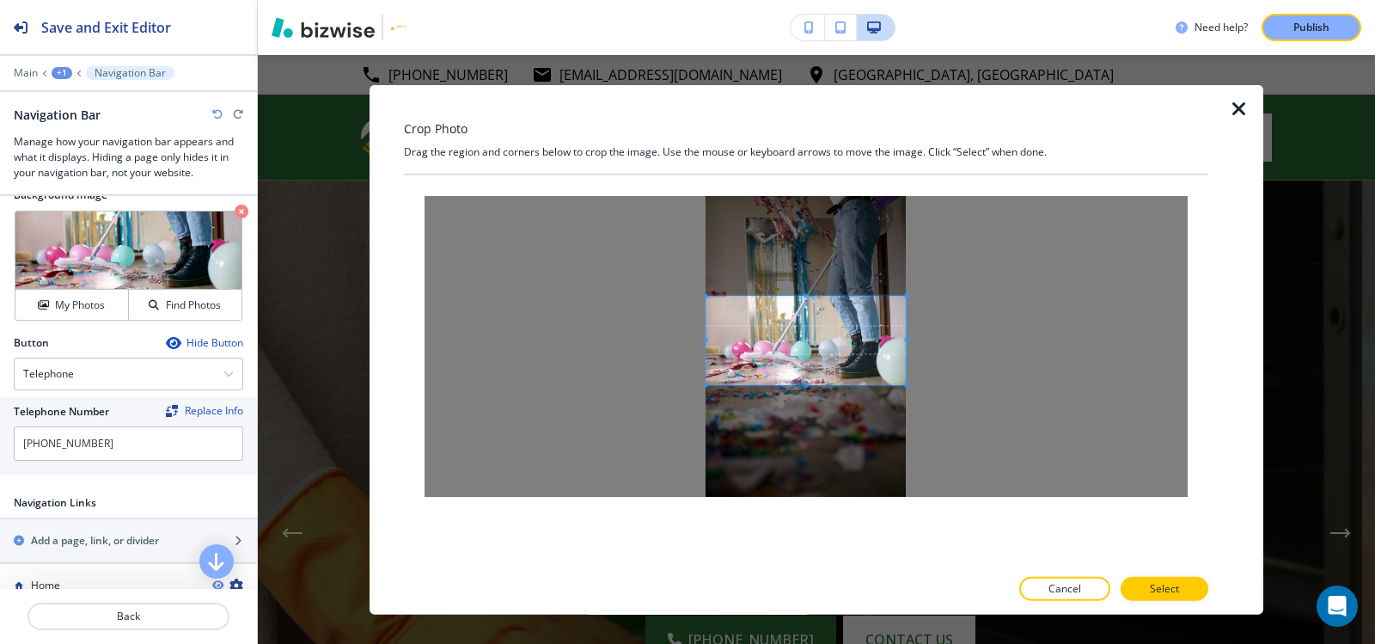
click at [953, 340] on div at bounding box center [805, 345] width 763 height 301
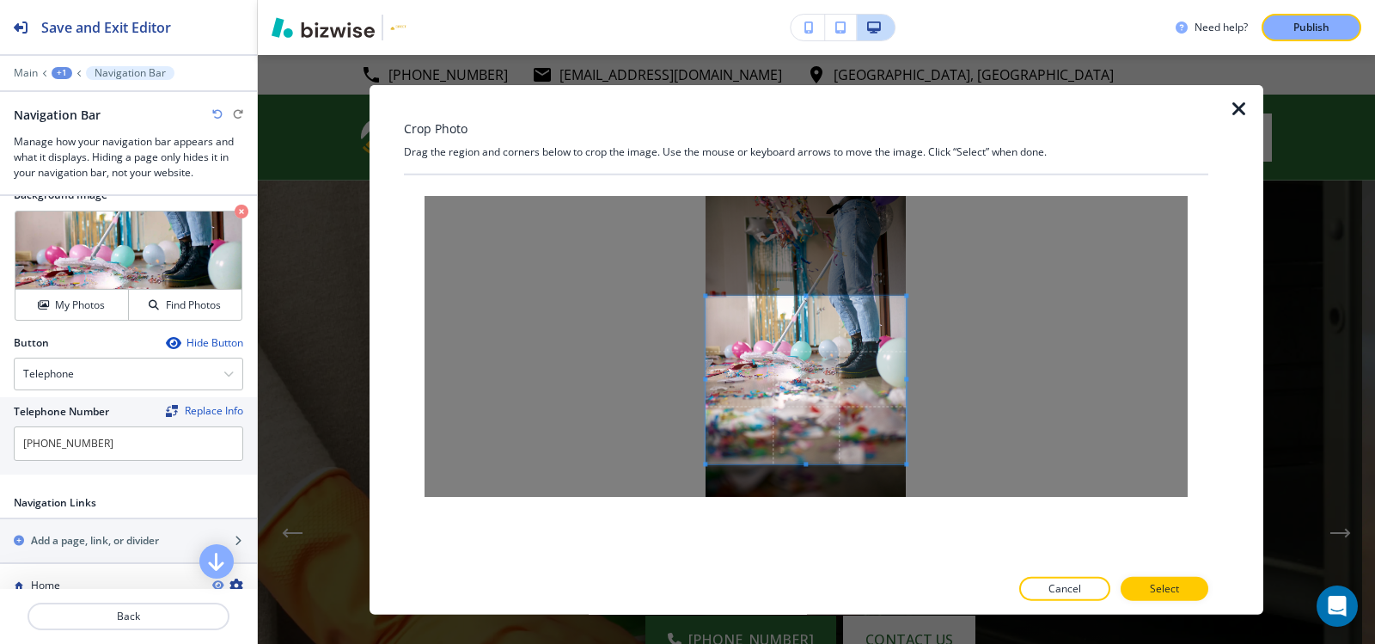
click at [813, 463] on div at bounding box center [805, 380] width 200 height 168
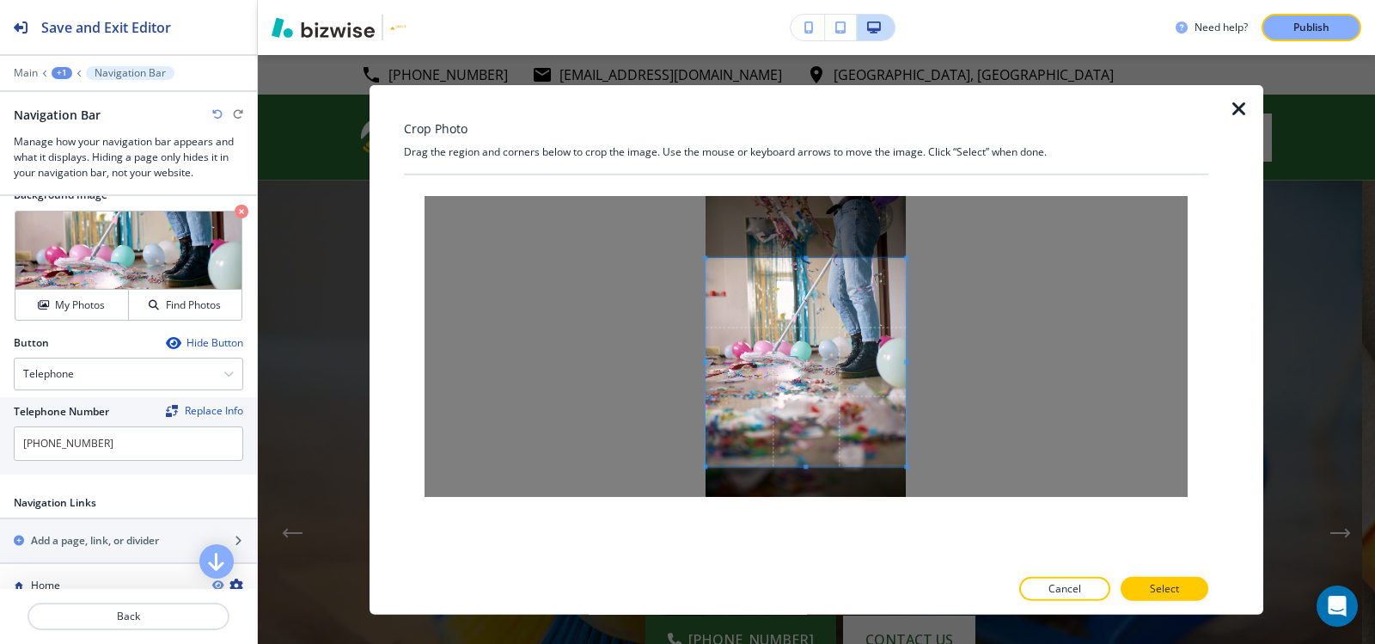
click at [809, 258] on div at bounding box center [805, 362] width 200 height 208
click at [831, 373] on span at bounding box center [805, 369] width 200 height 208
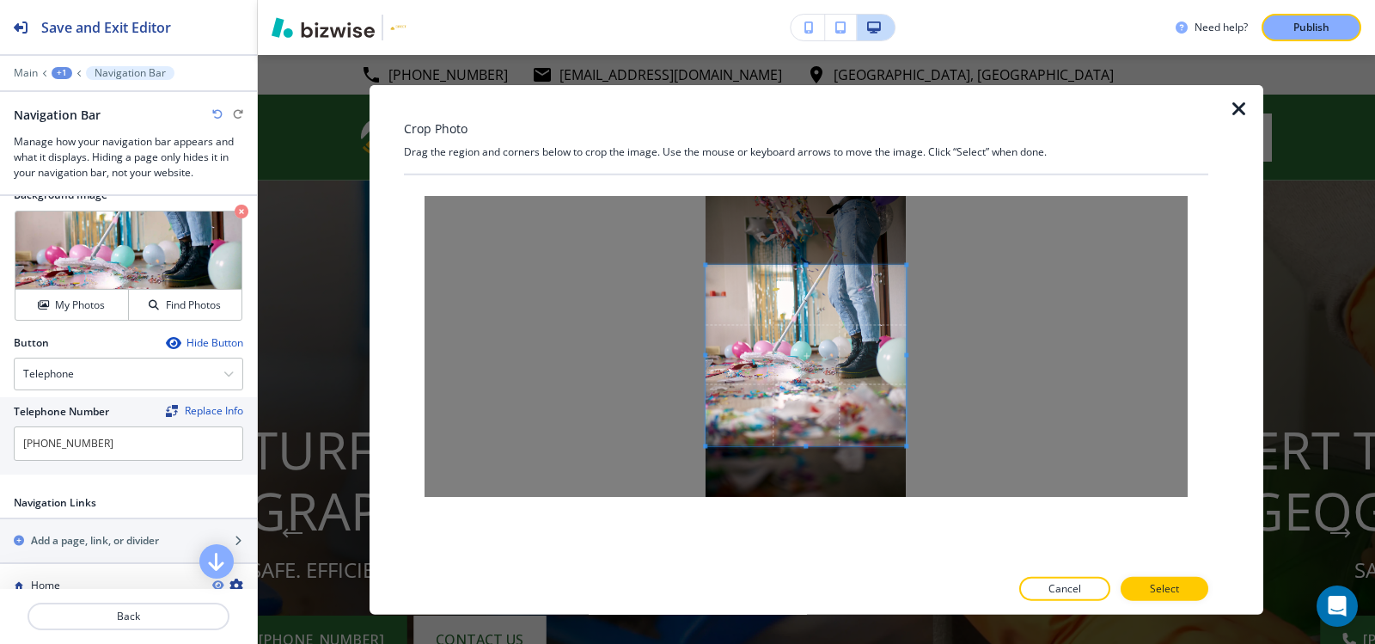
click at [807, 445] on span at bounding box center [805, 445] width 4 height 4
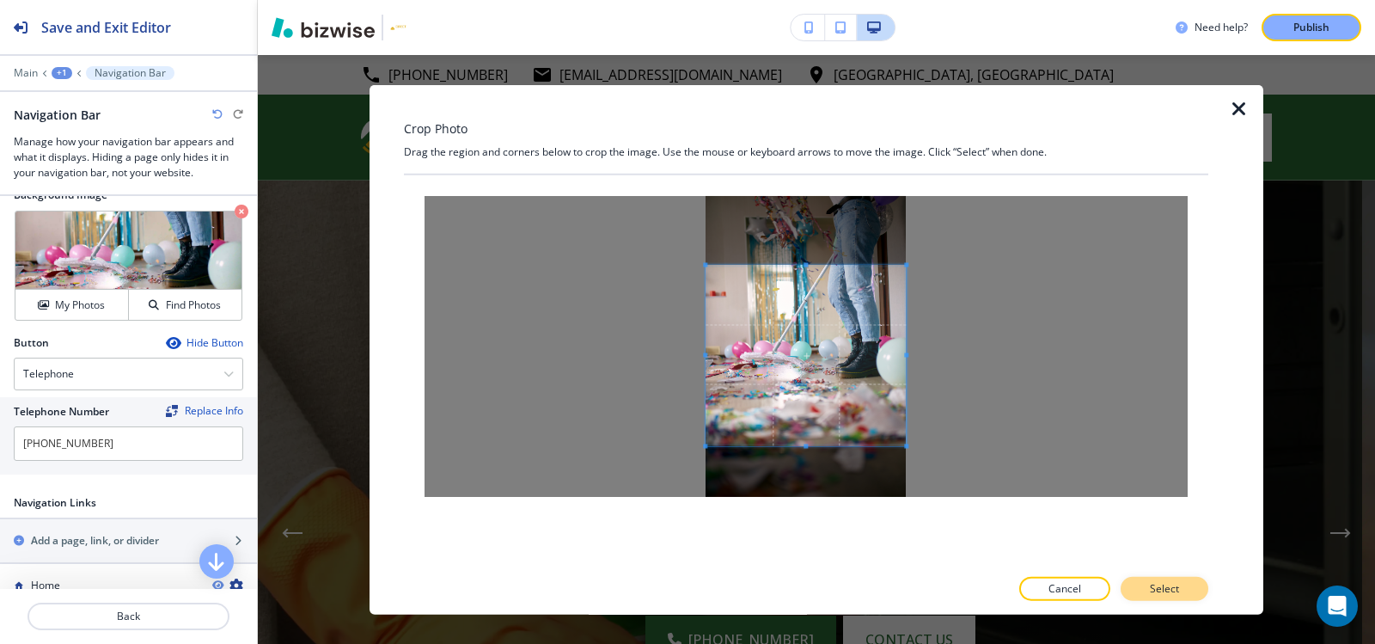
click at [1163, 583] on p "Select" at bounding box center [1164, 588] width 29 height 15
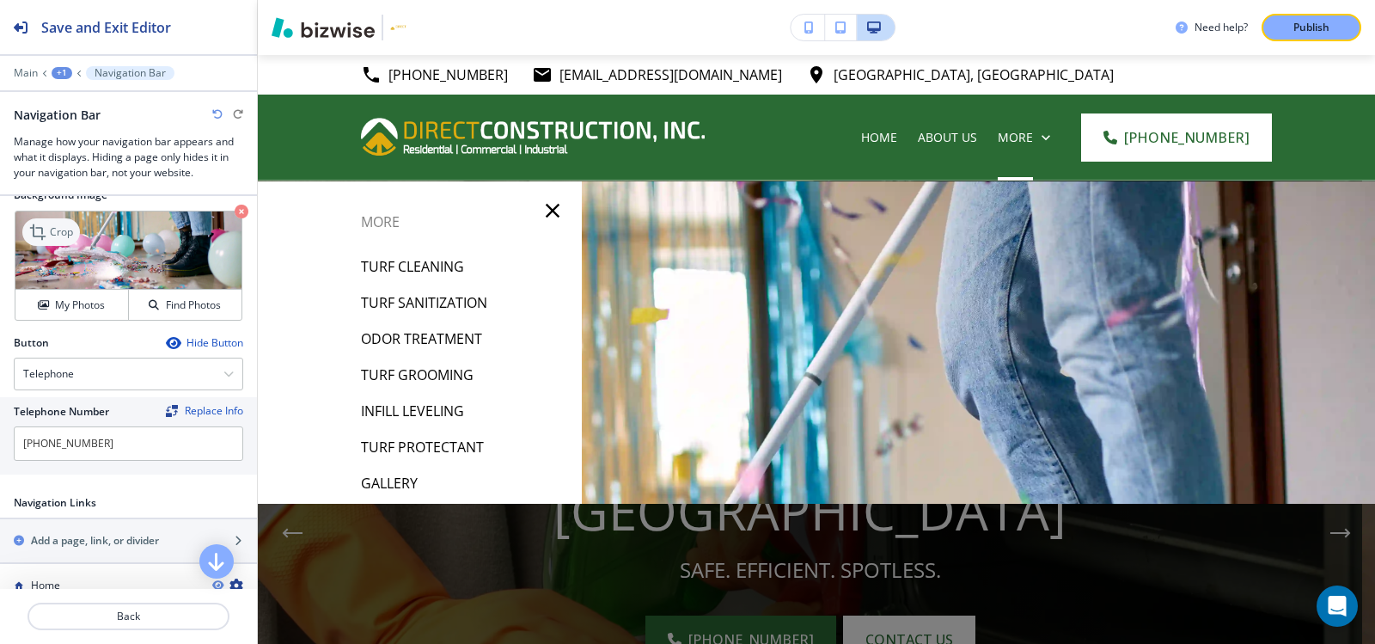
click at [52, 225] on p "Crop" at bounding box center [61, 231] width 23 height 15
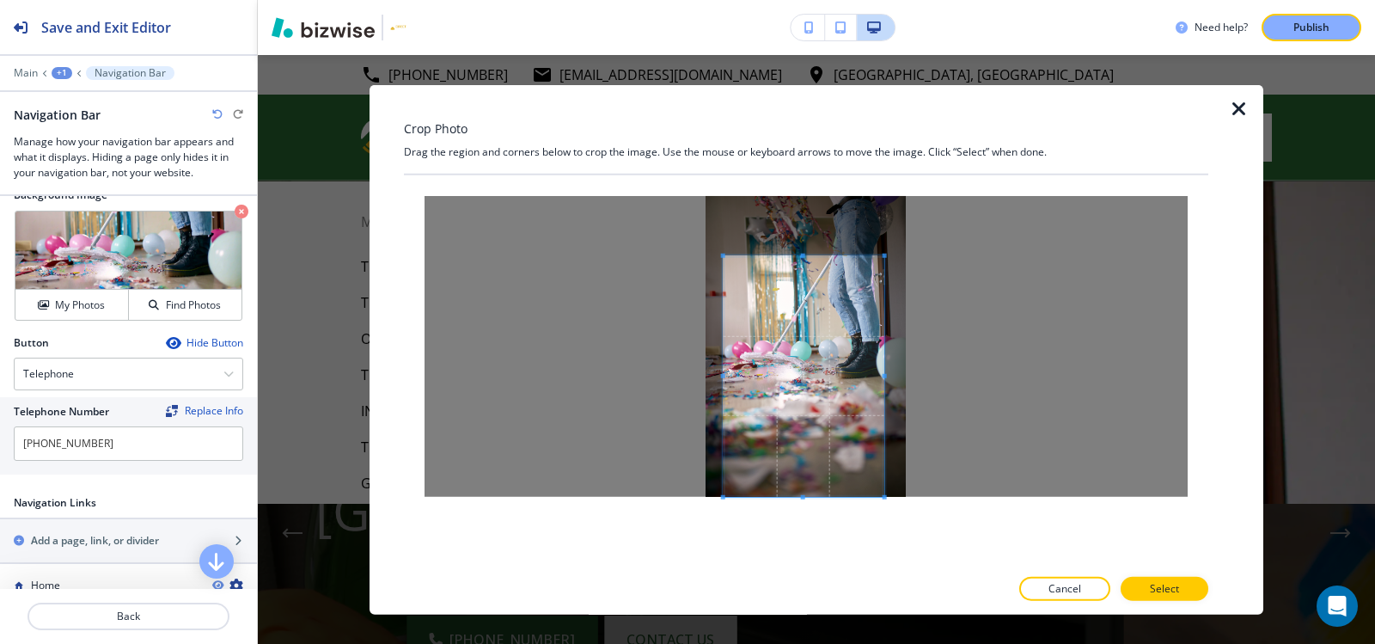
click at [846, 441] on span at bounding box center [803, 375] width 161 height 241
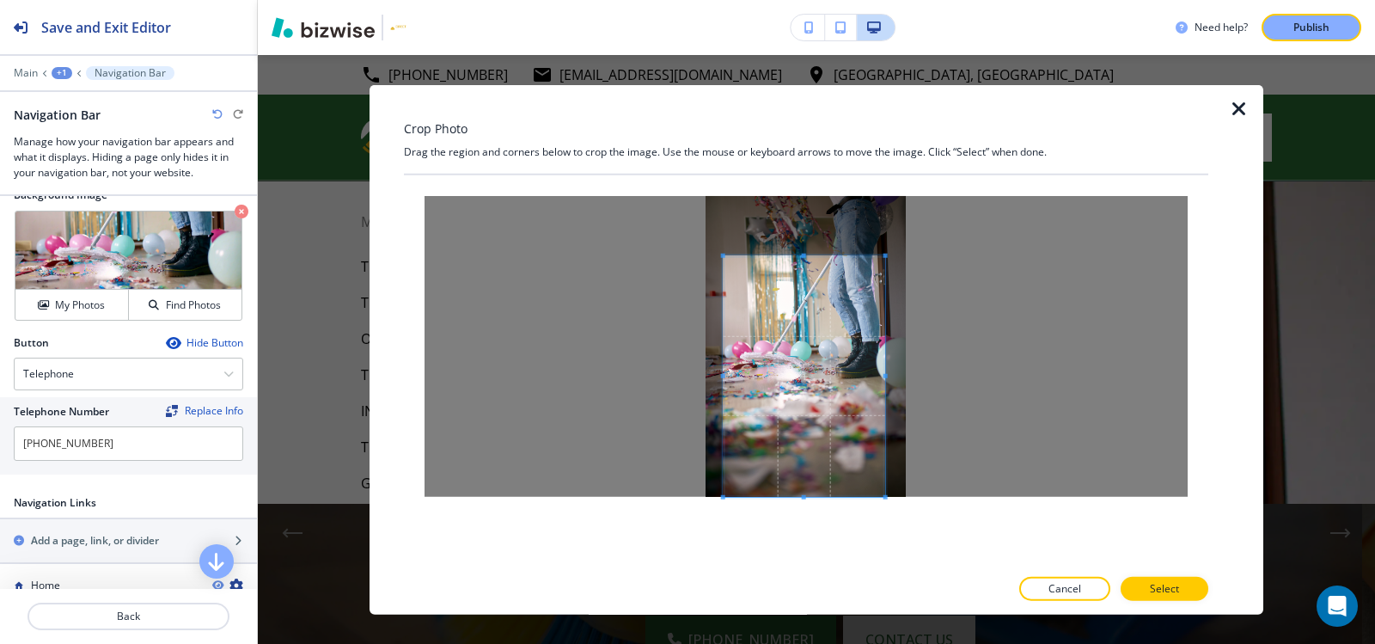
click at [1027, 400] on div at bounding box center [805, 345] width 763 height 301
click at [534, 377] on div at bounding box center [805, 345] width 763 height 301
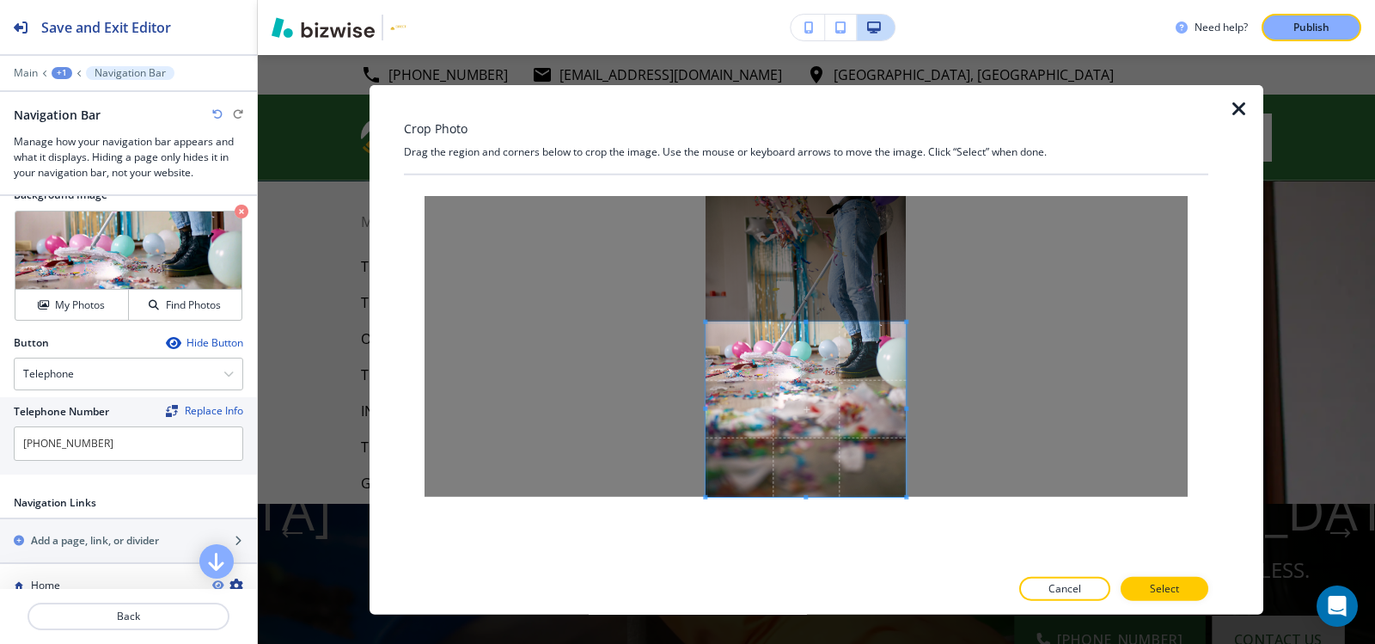
click at [819, 321] on div at bounding box center [805, 408] width 200 height 174
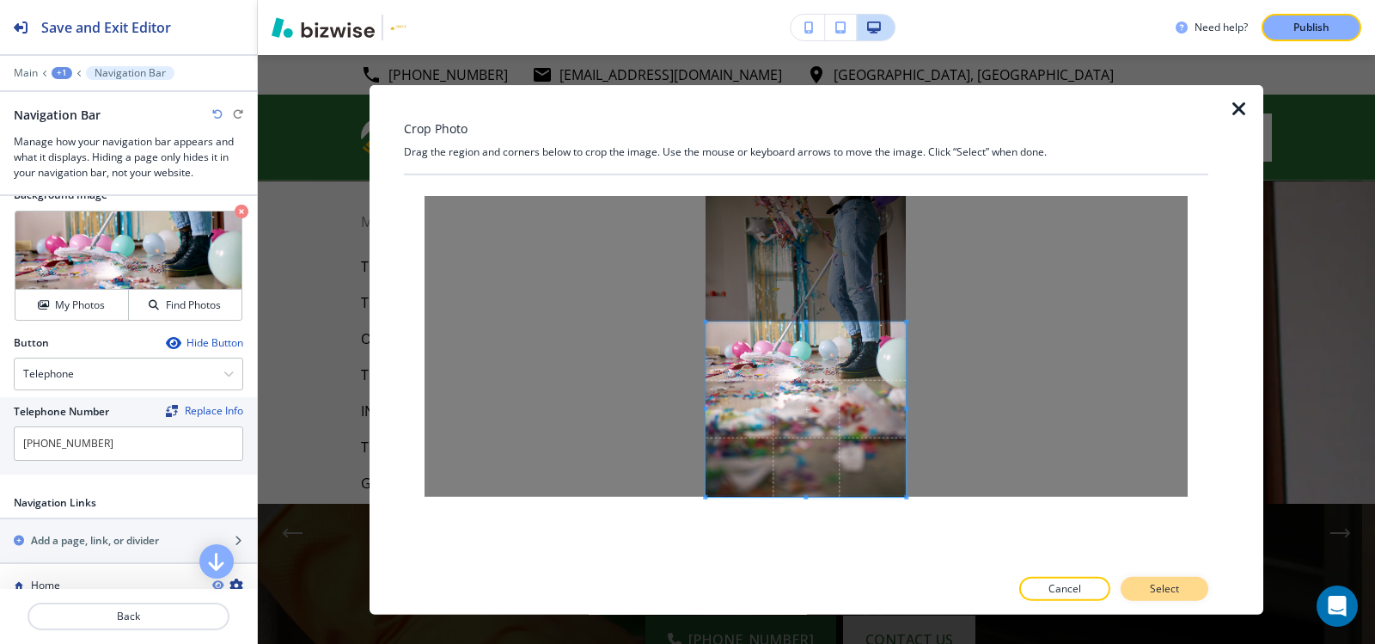
click at [1155, 588] on p "Select" at bounding box center [1164, 588] width 29 height 15
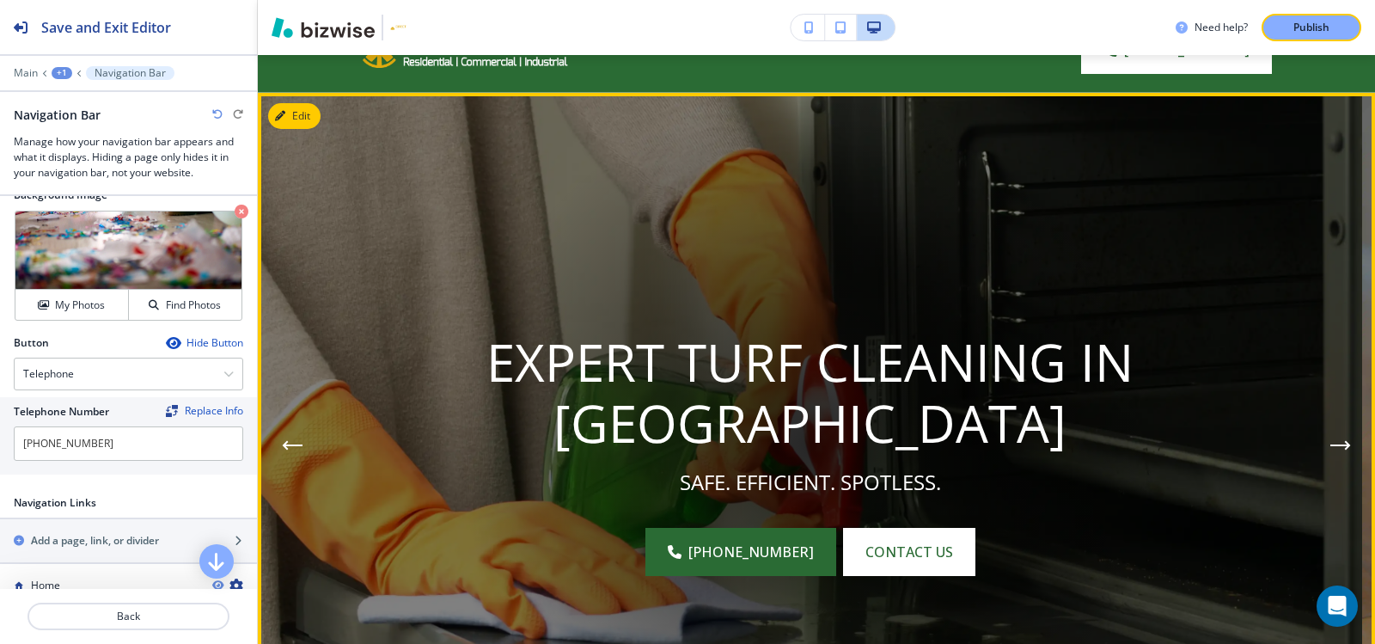
scroll to position [86, 0]
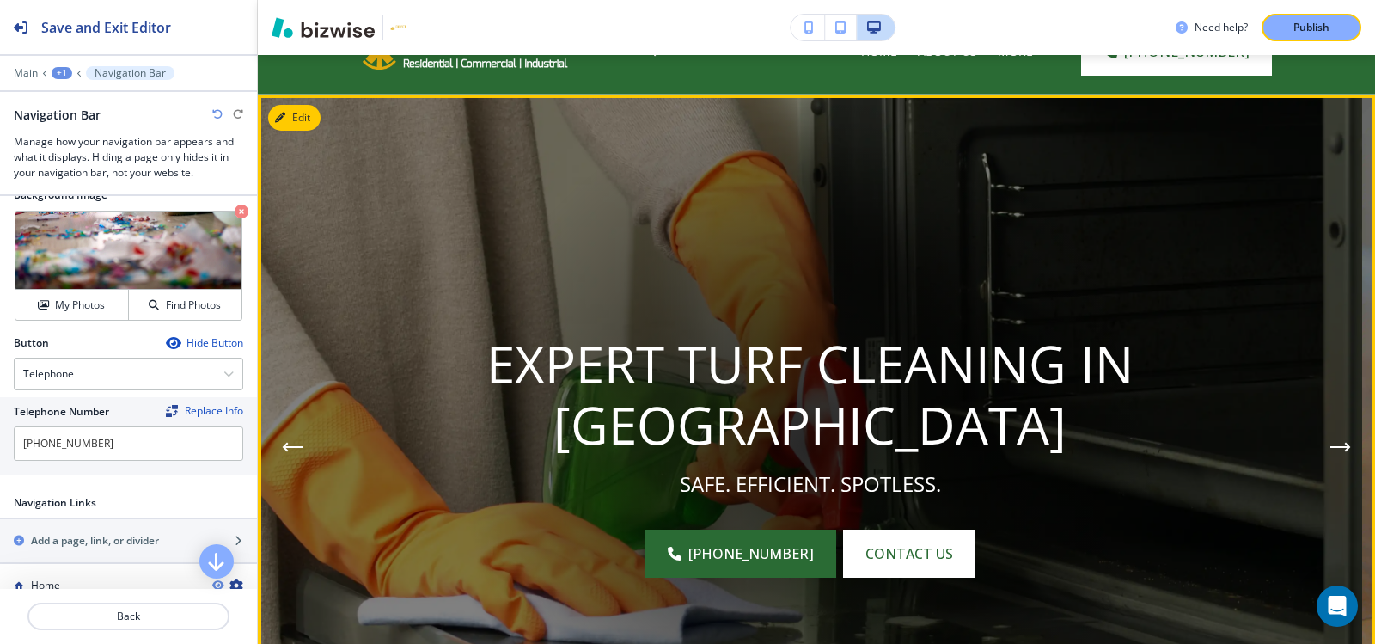
click at [1331, 447] on icon "Next Hero Image" at bounding box center [1339, 447] width 17 height 0
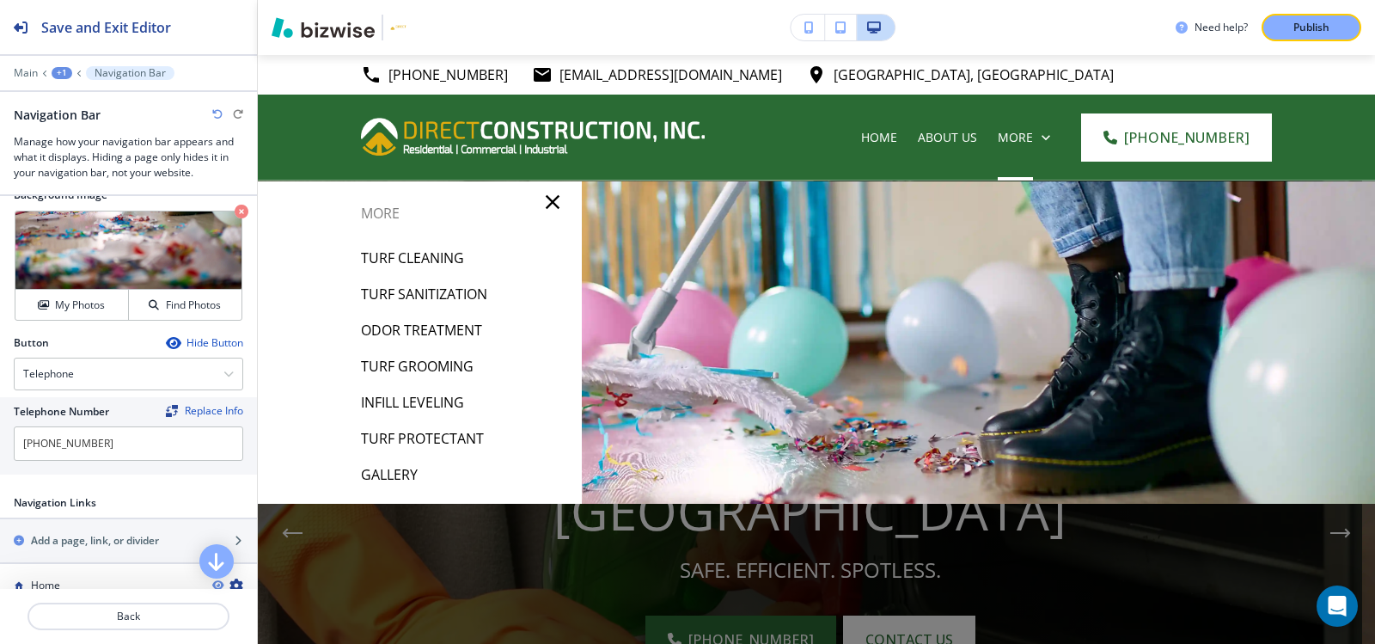
scroll to position [0, 0]
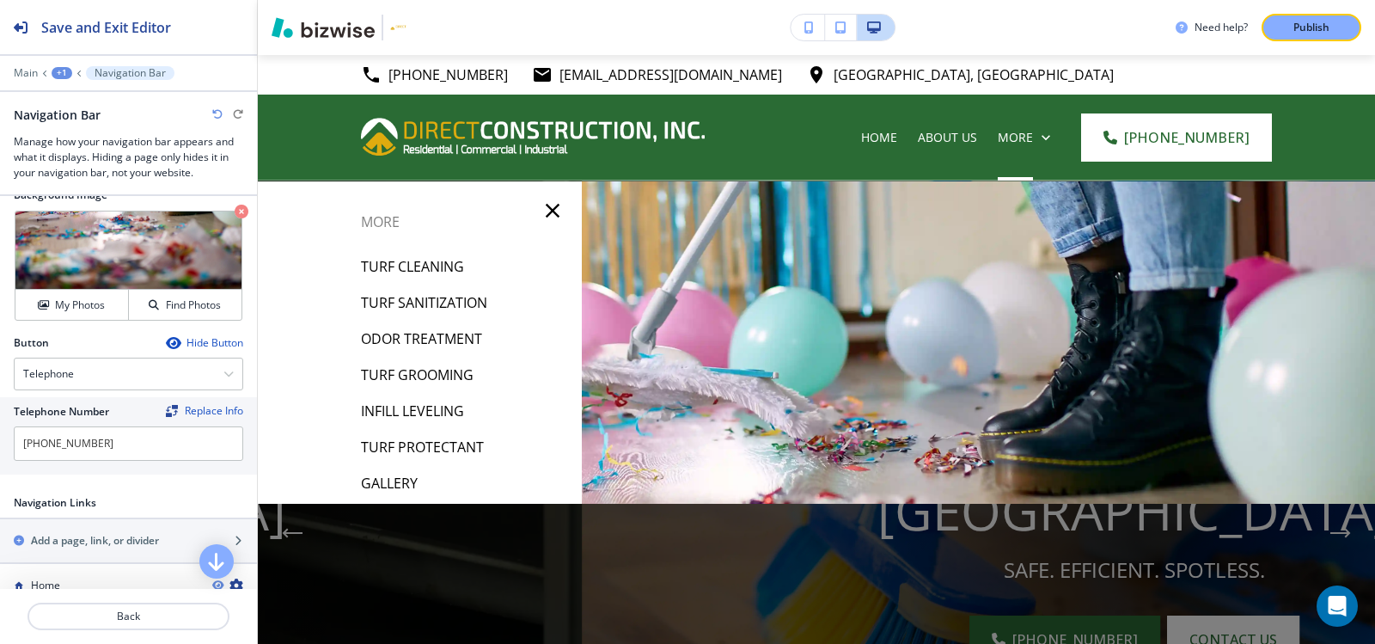
click at [583, 231] on div at bounding box center [816, 440] width 1117 height 518
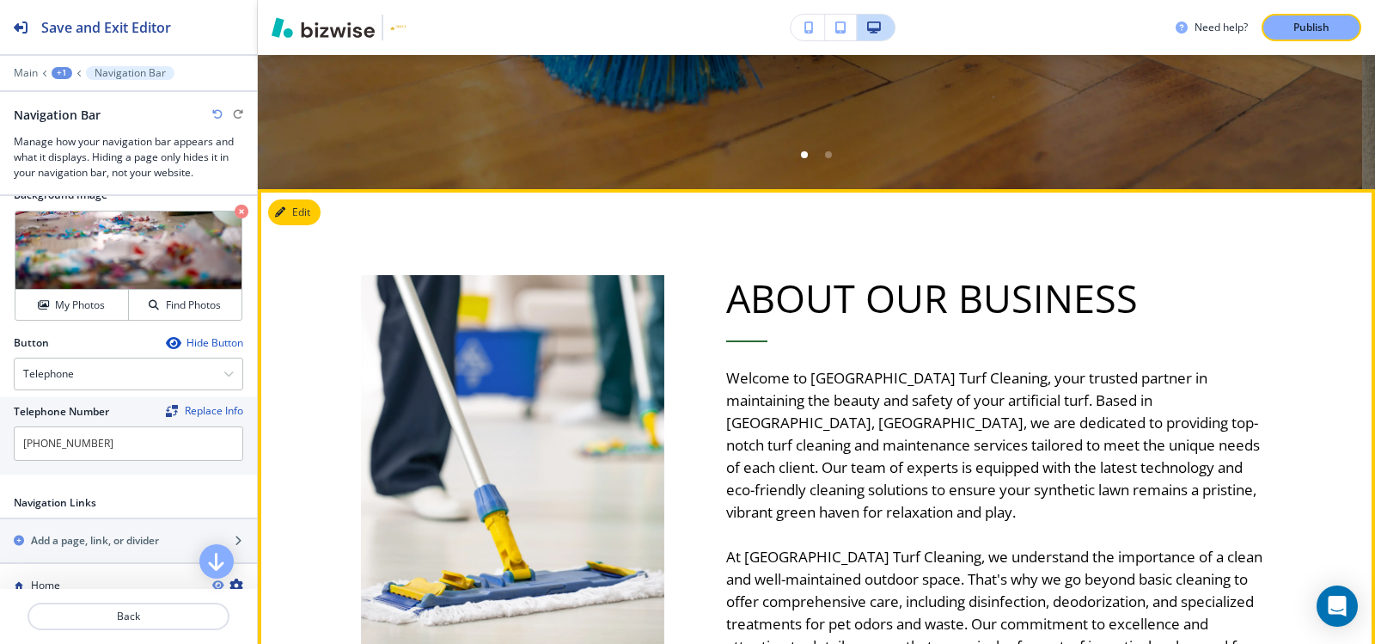
scroll to position [687, 0]
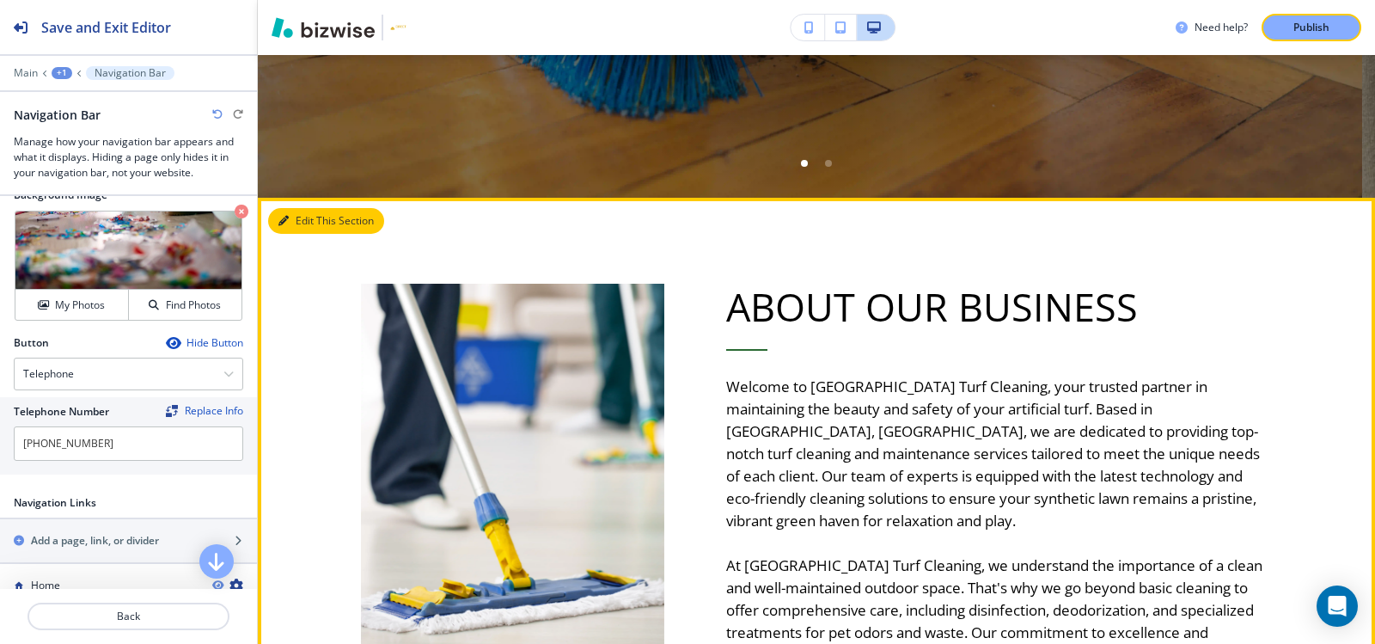
click at [295, 213] on button "Edit This Section" at bounding box center [326, 221] width 116 height 26
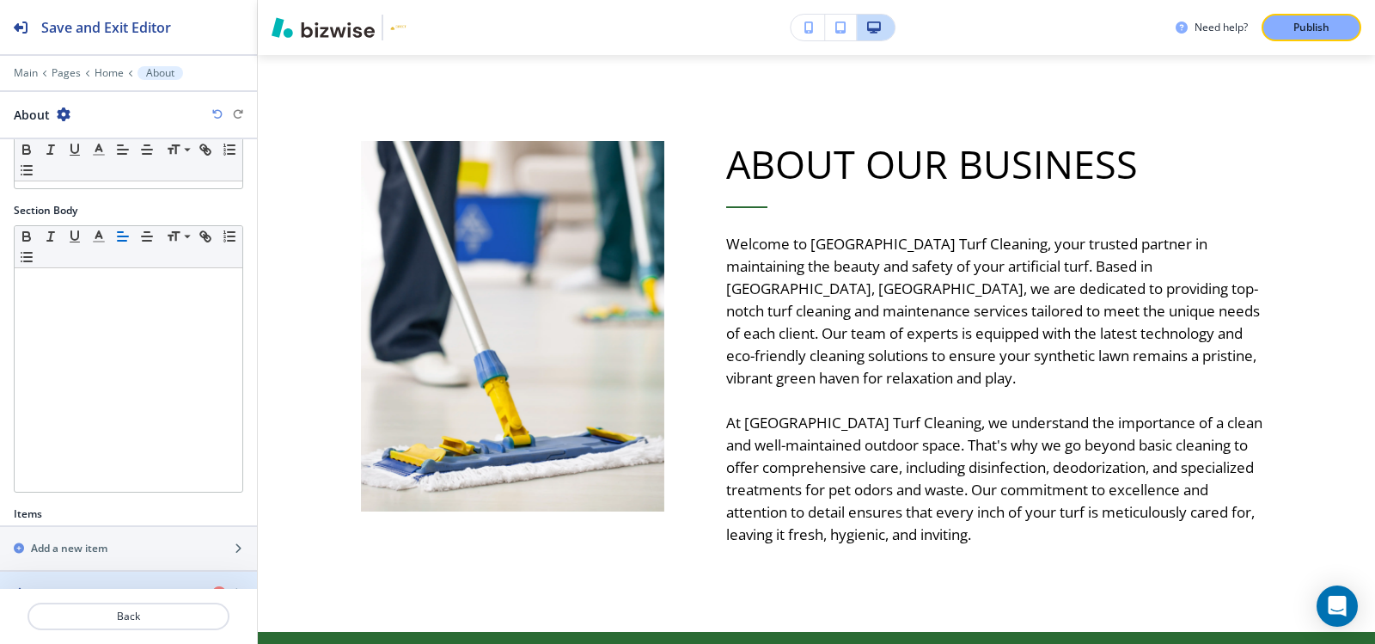
scroll to position [333, 0]
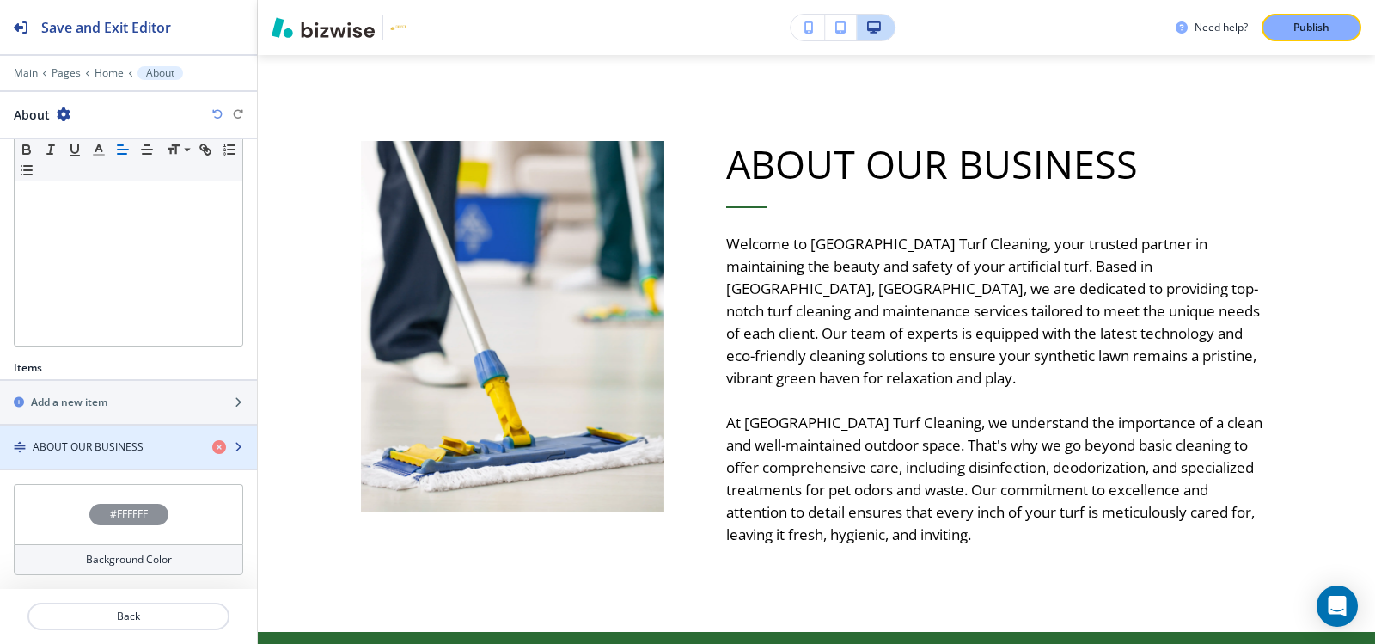
click at [34, 449] on h4 "ABOUT OUR BUSINESS" at bounding box center [88, 446] width 111 height 15
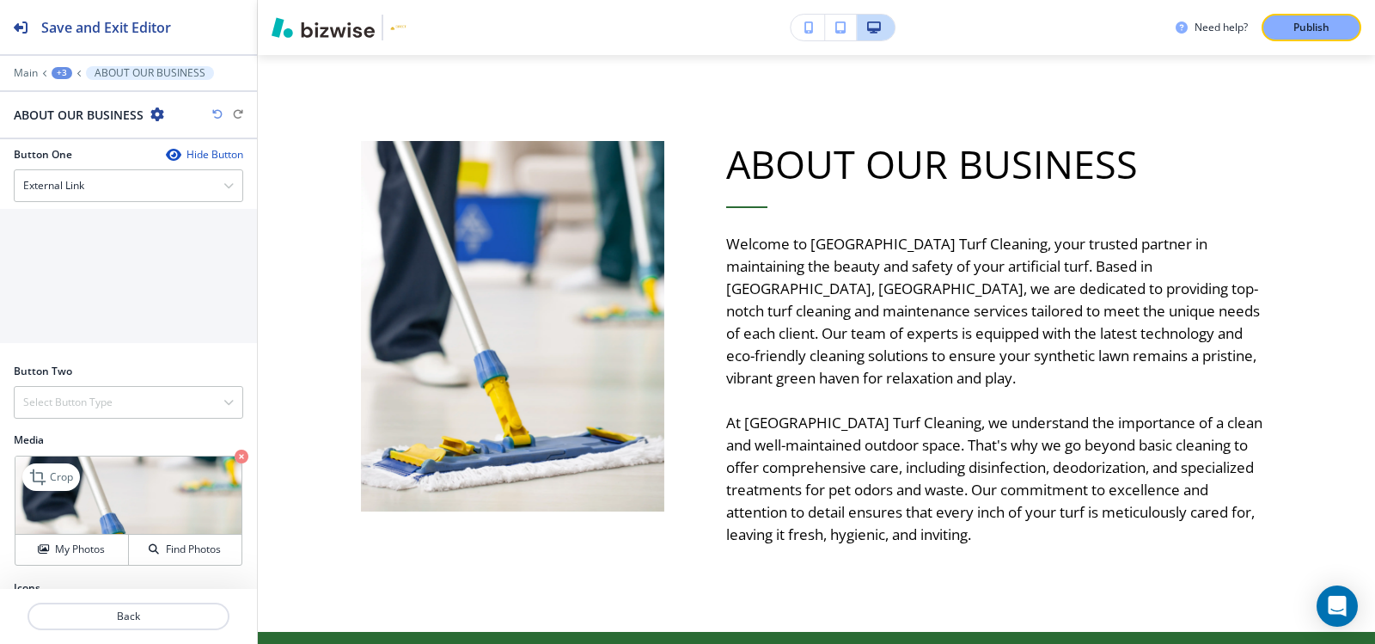
scroll to position [797, 0]
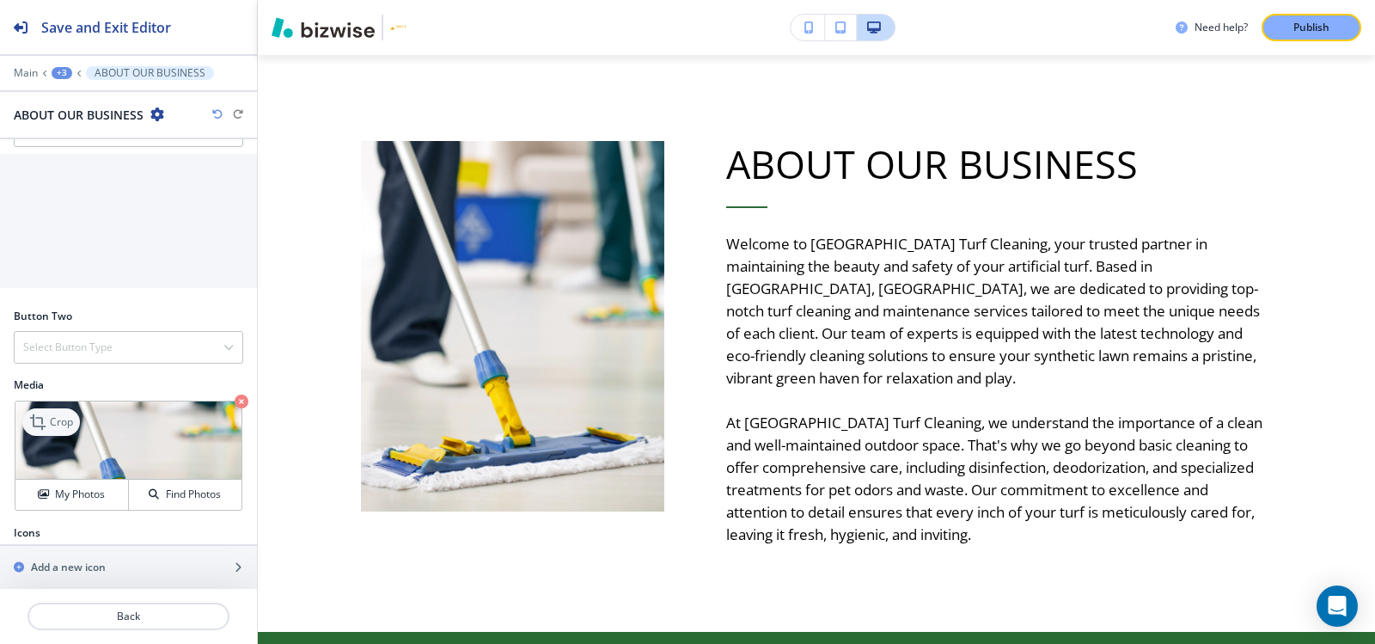
click at [46, 414] on icon at bounding box center [37, 421] width 15 height 15
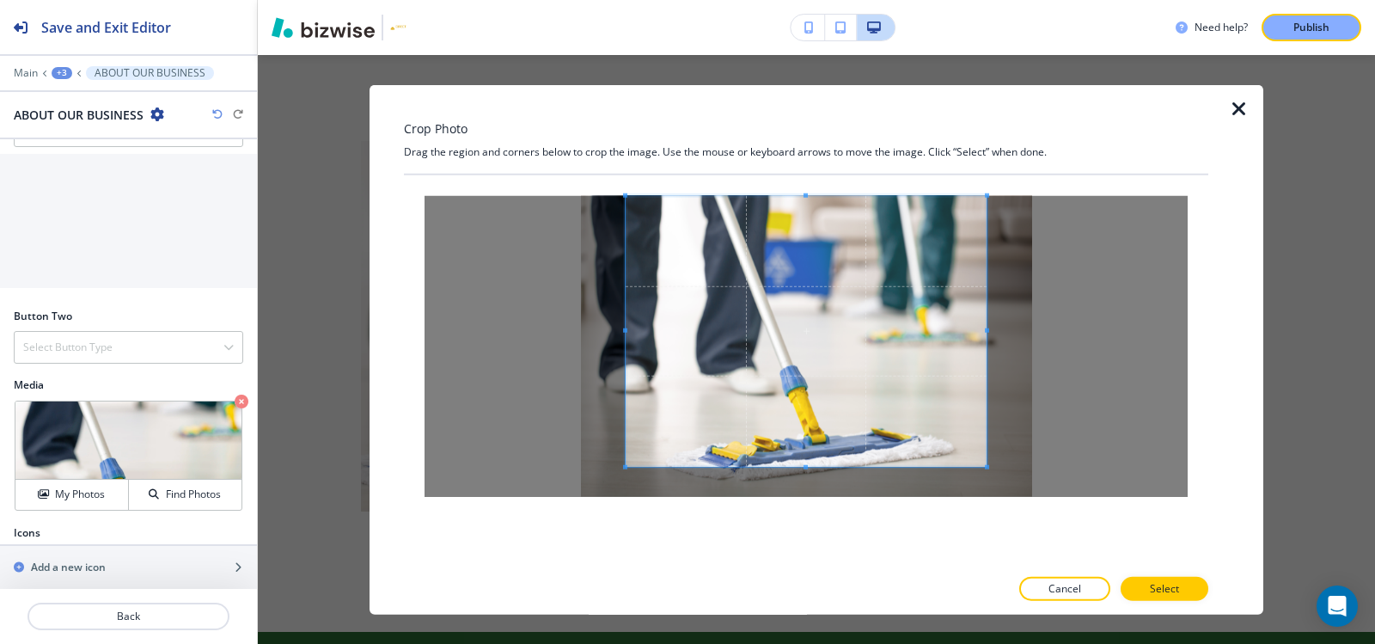
click at [808, 169] on div "Crop Photo Drag the region and corners below to crop the image. Use the mouse o…" at bounding box center [806, 349] width 804 height 530
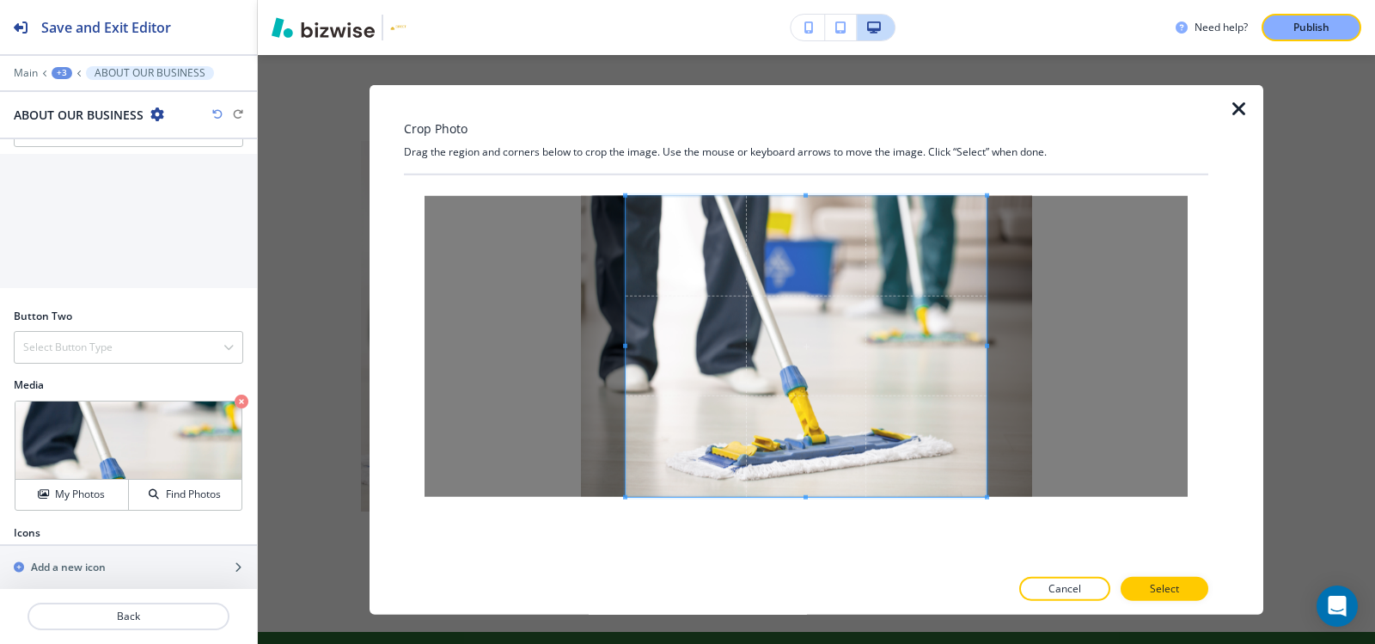
click at [804, 556] on div at bounding box center [806, 370] width 804 height 392
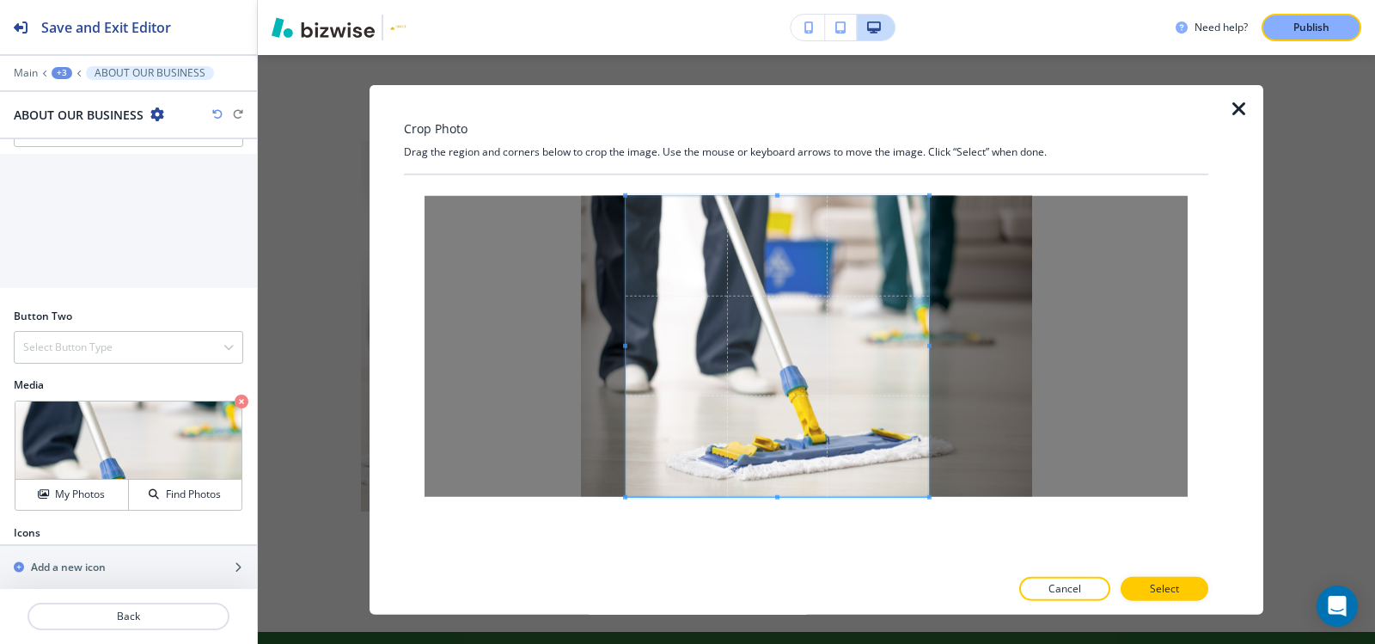
click at [924, 347] on div at bounding box center [777, 345] width 303 height 301
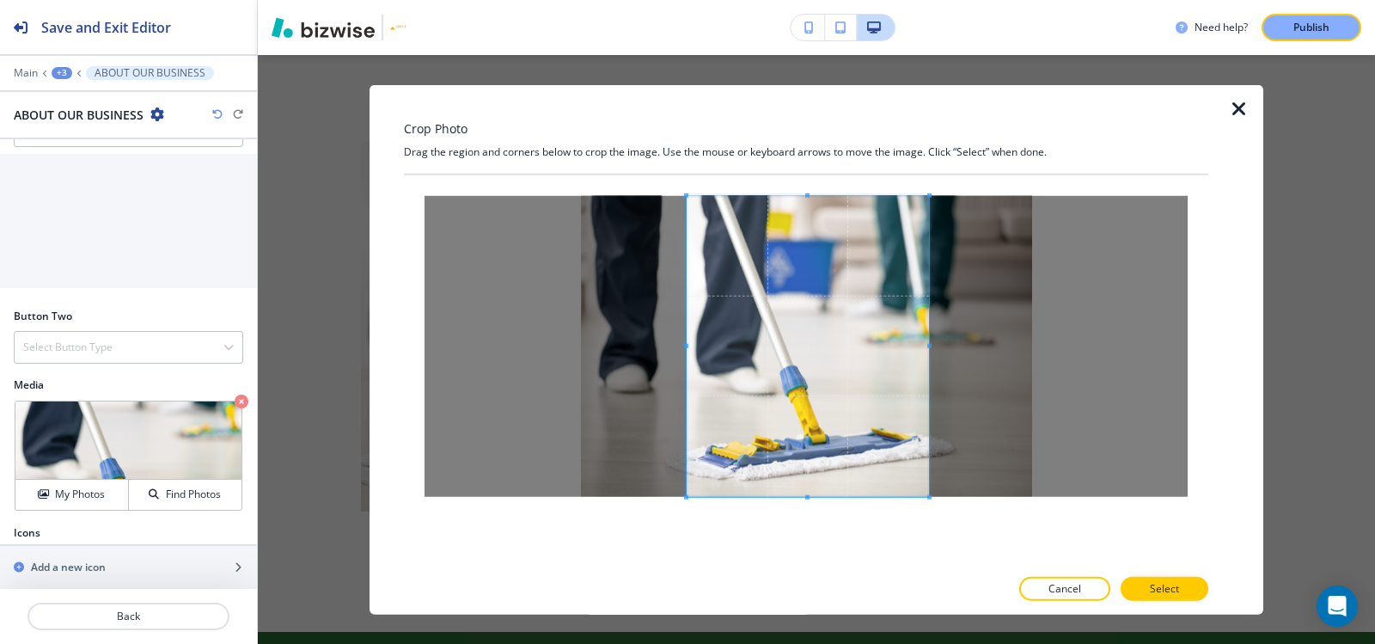
click at [687, 349] on div at bounding box center [808, 345] width 242 height 301
click at [688, 345] on span at bounding box center [689, 345] width 4 height 4
click at [1196, 594] on button "Select" at bounding box center [1164, 589] width 88 height 24
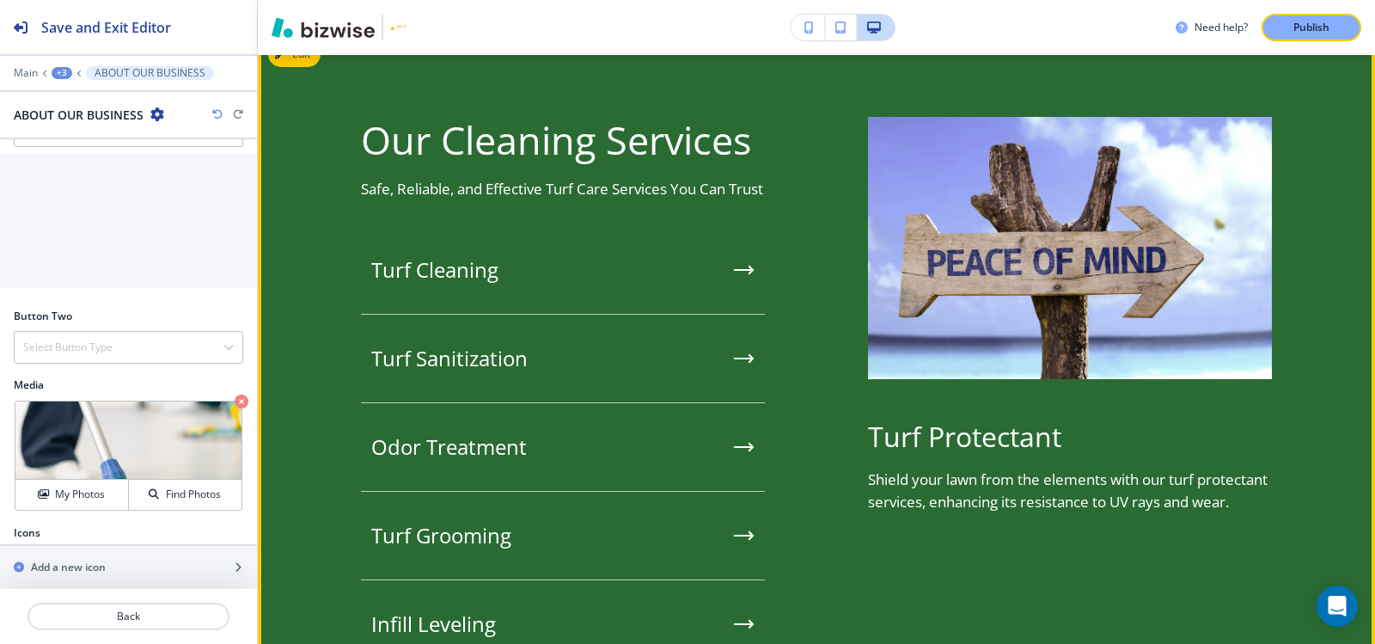
scroll to position [1432, 0]
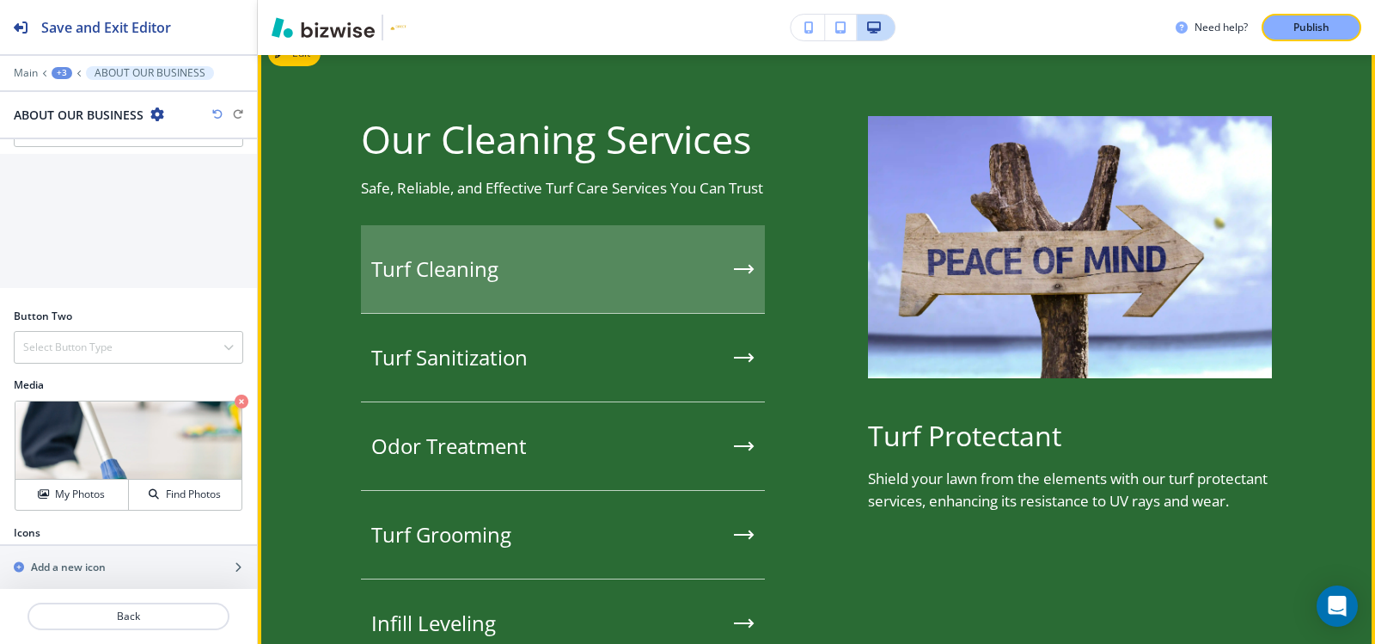
click at [472, 276] on h5 "Turf Cleaning" at bounding box center [434, 269] width 127 height 26
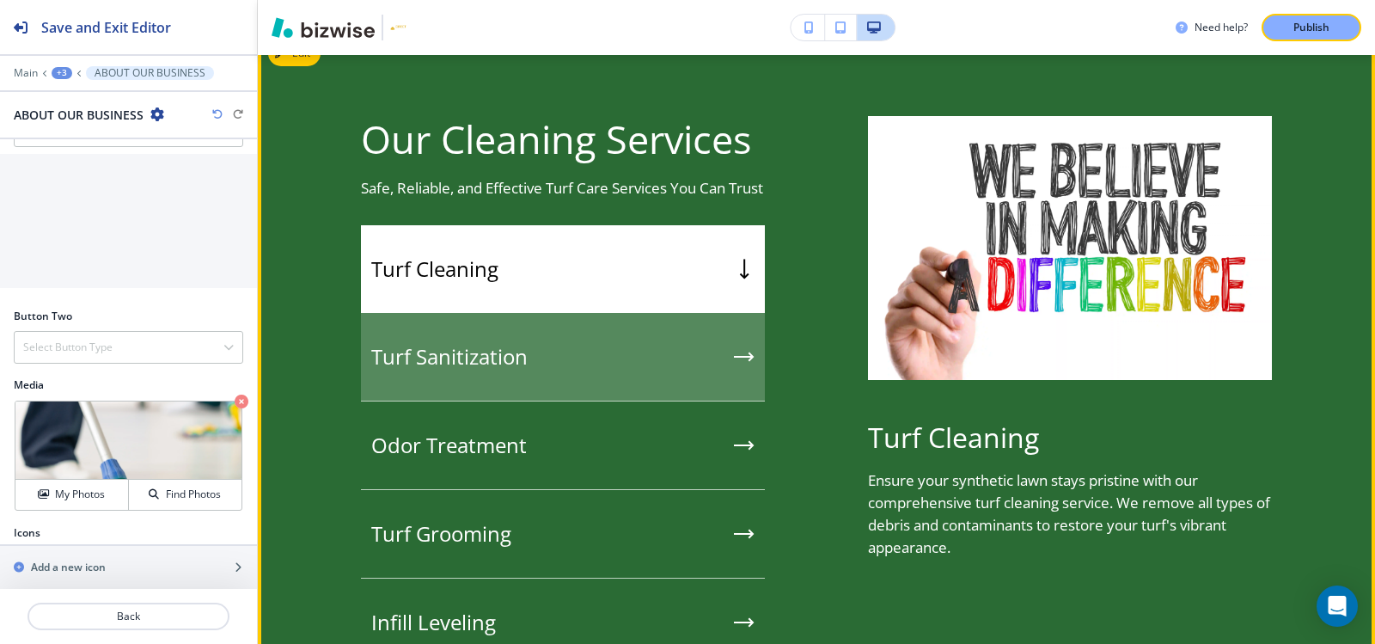
click at [522, 337] on div "Turf Sanitization" at bounding box center [563, 357] width 404 height 89
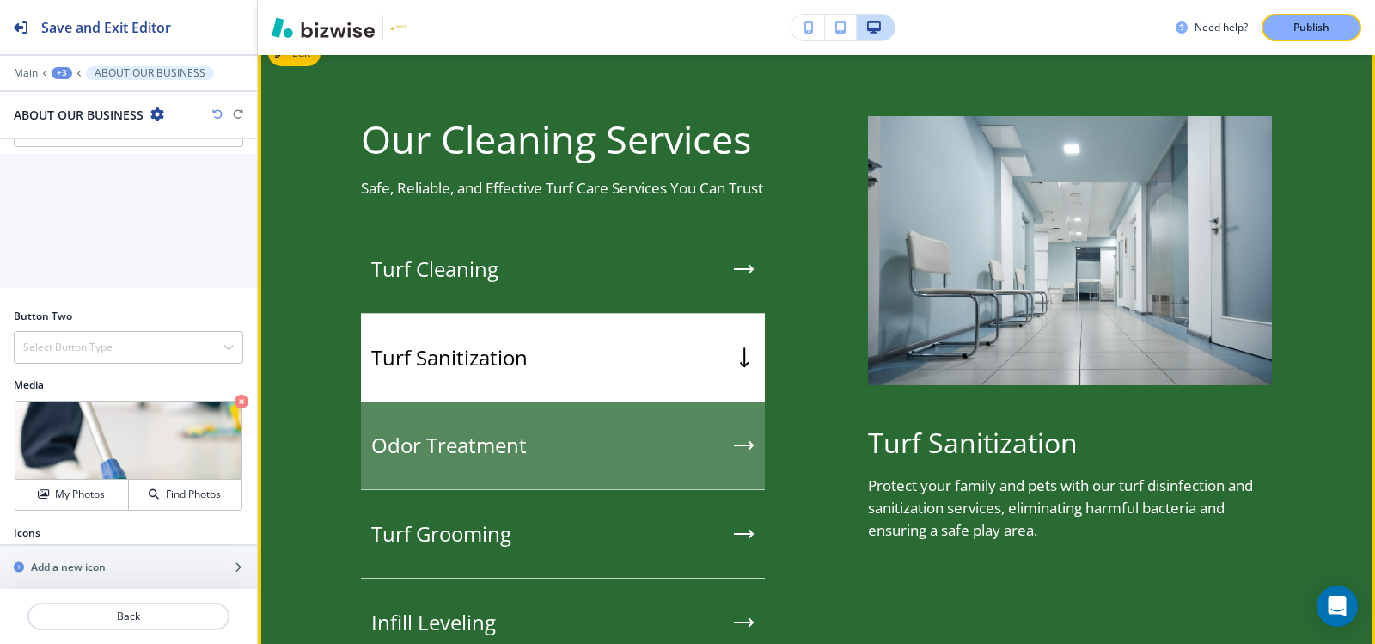
click at [449, 458] on h5 "Odor Treatment" at bounding box center [449, 445] width 156 height 26
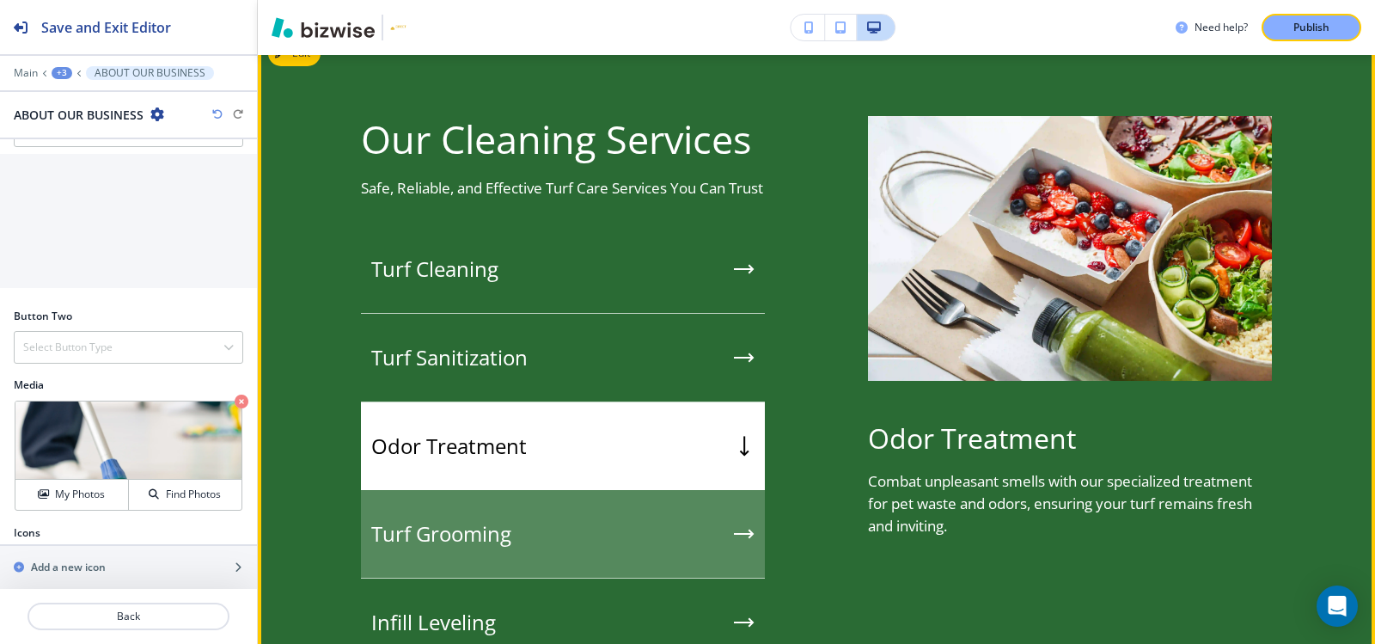
click at [456, 499] on div "Turf Grooming" at bounding box center [563, 534] width 404 height 89
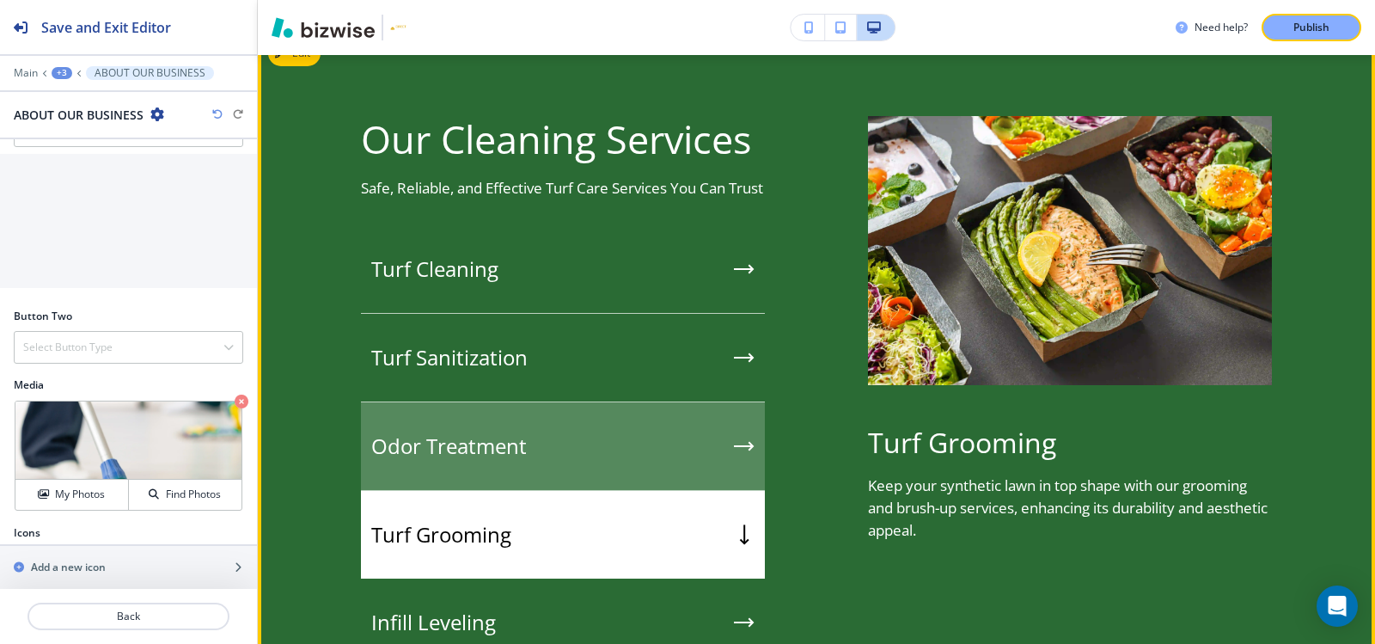
scroll to position [1603, 0]
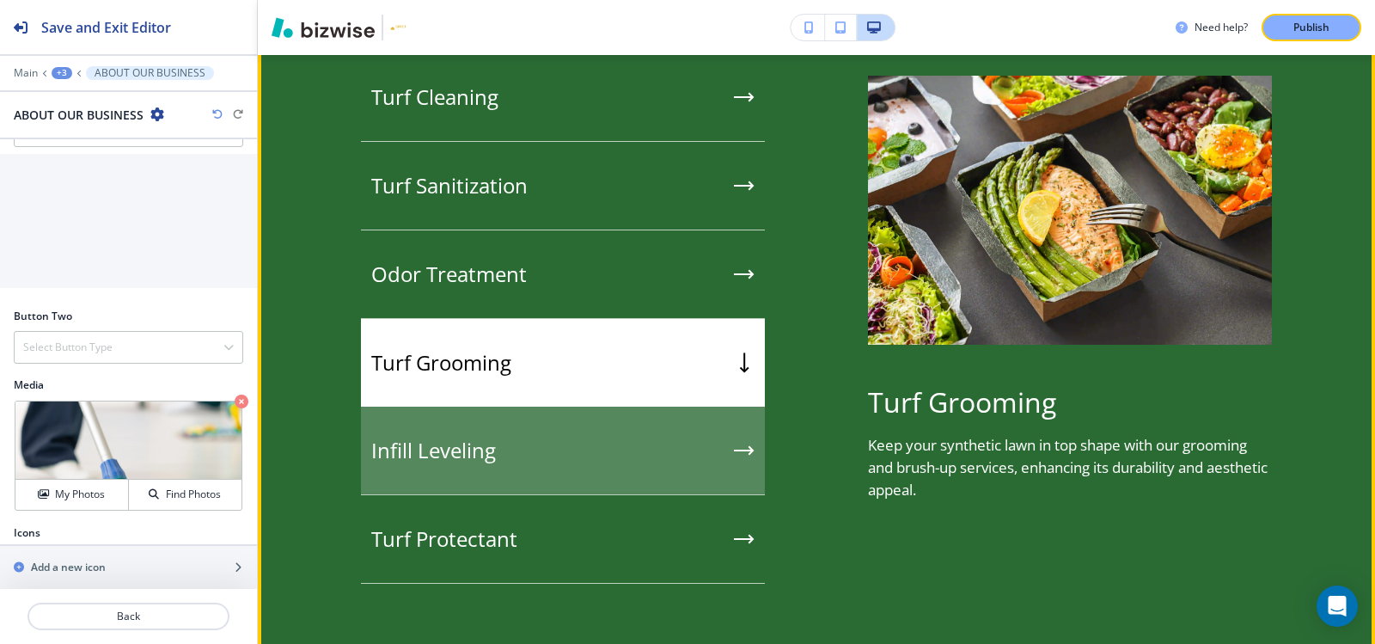
click at [449, 457] on h5 "Infill Leveling" at bounding box center [433, 450] width 125 height 26
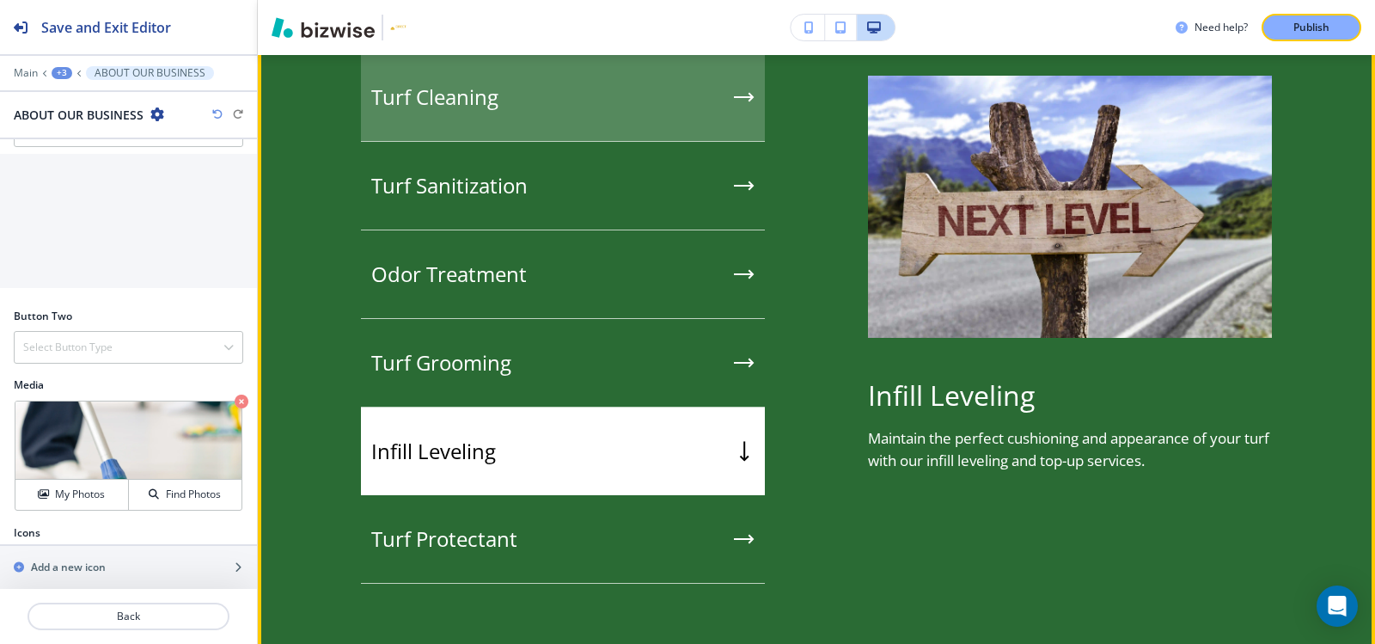
click at [454, 74] on div "Turf Cleaning" at bounding box center [563, 97] width 404 height 89
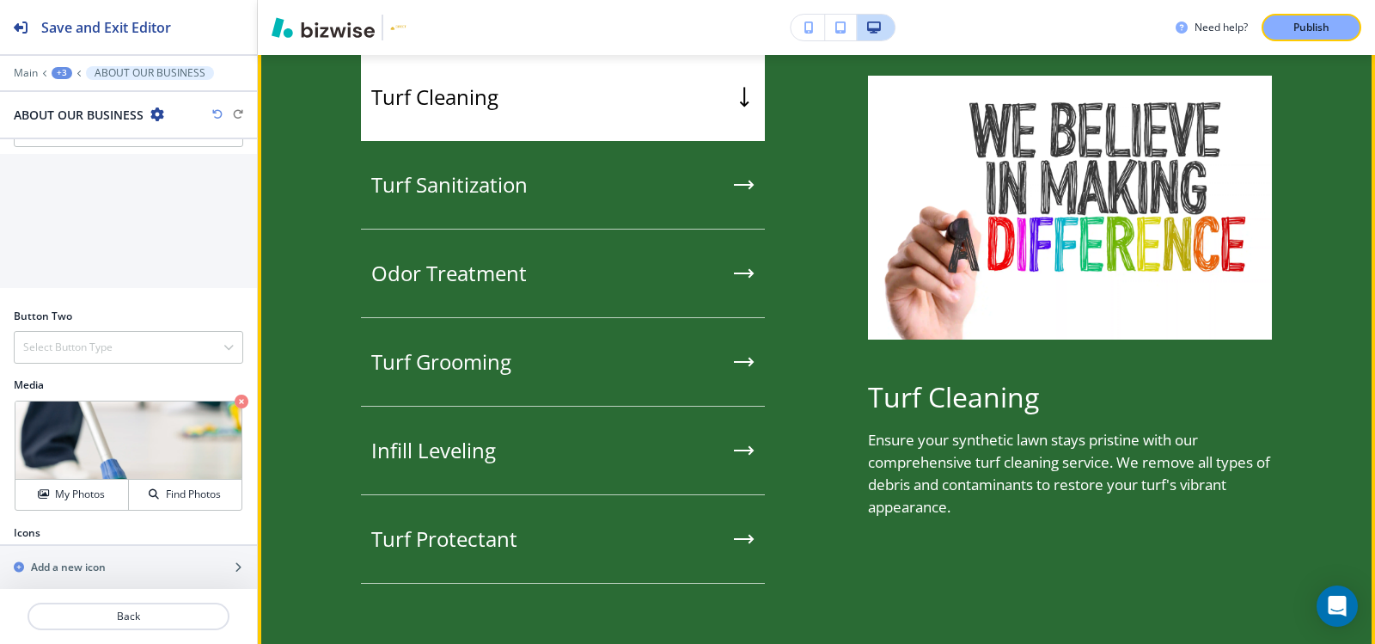
click at [463, 152] on div "Turf Sanitization" at bounding box center [563, 185] width 404 height 89
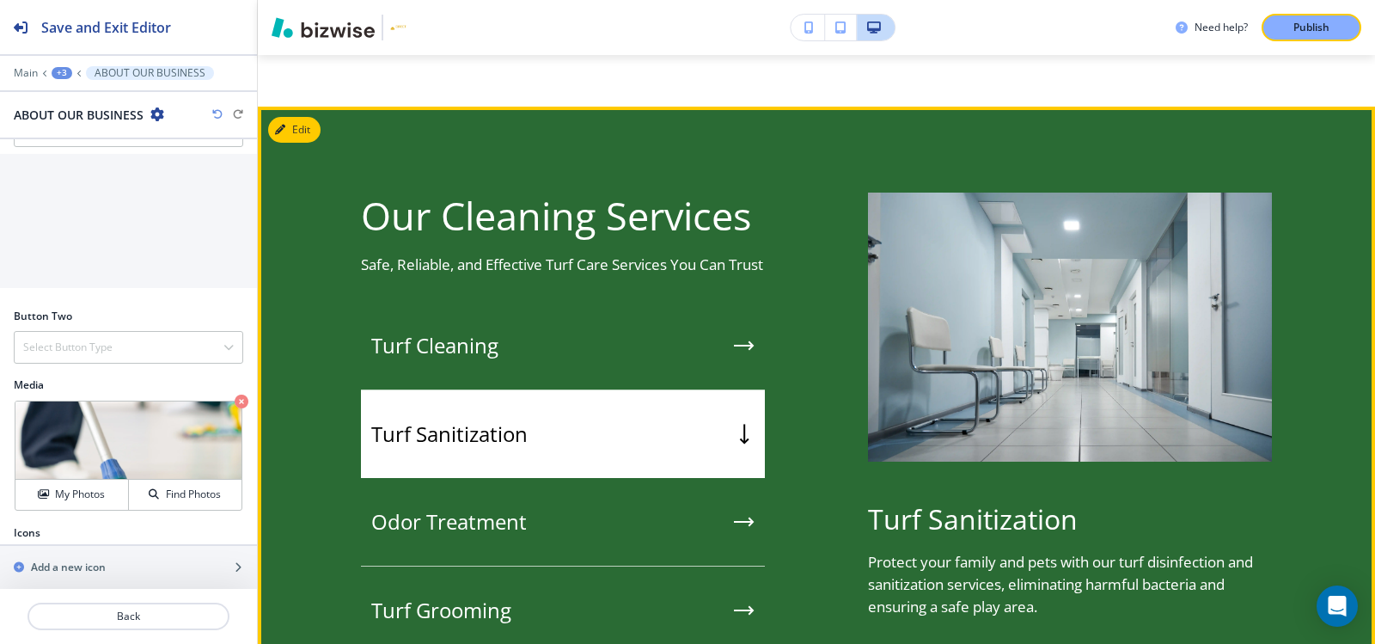
scroll to position [1346, 0]
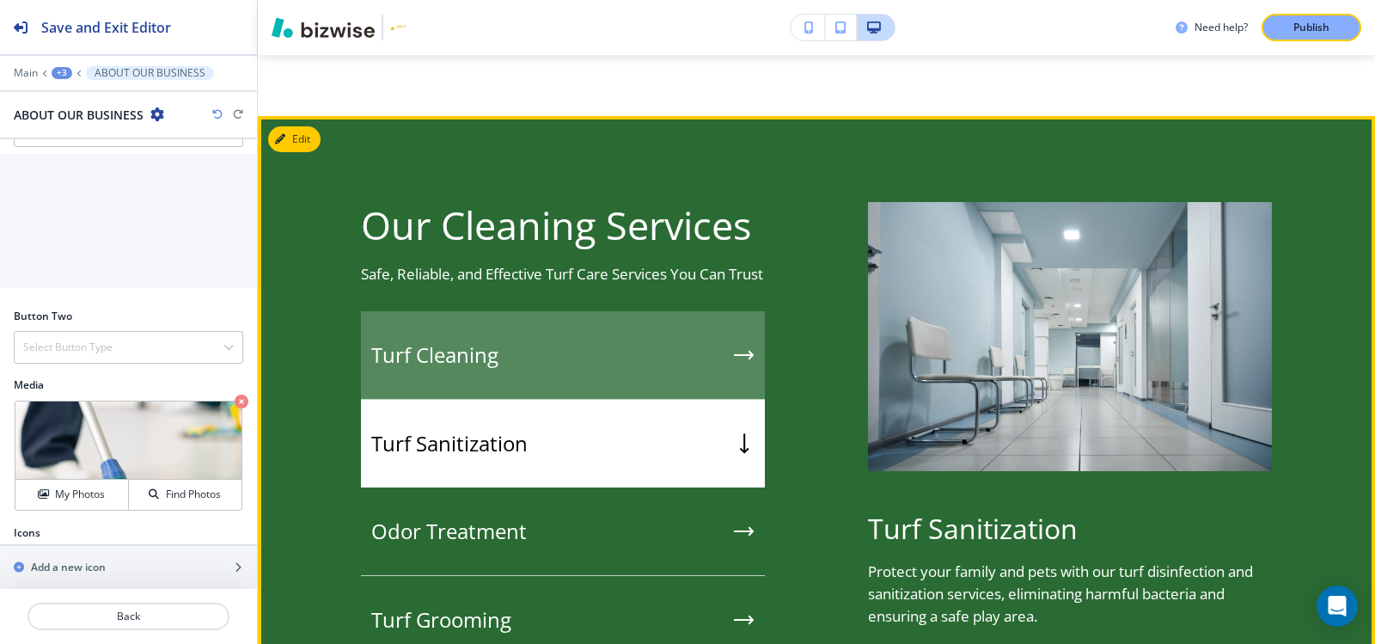
click at [451, 357] on h5 "Turf Cleaning" at bounding box center [434, 355] width 127 height 26
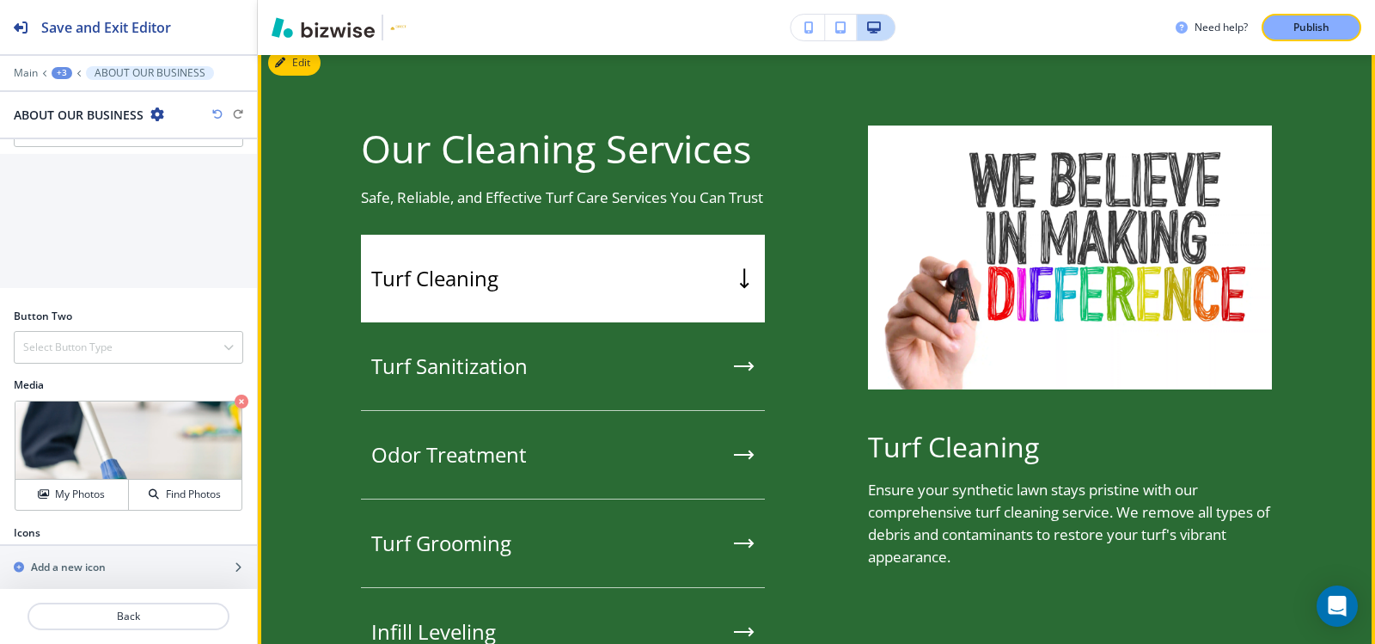
scroll to position [1517, 0]
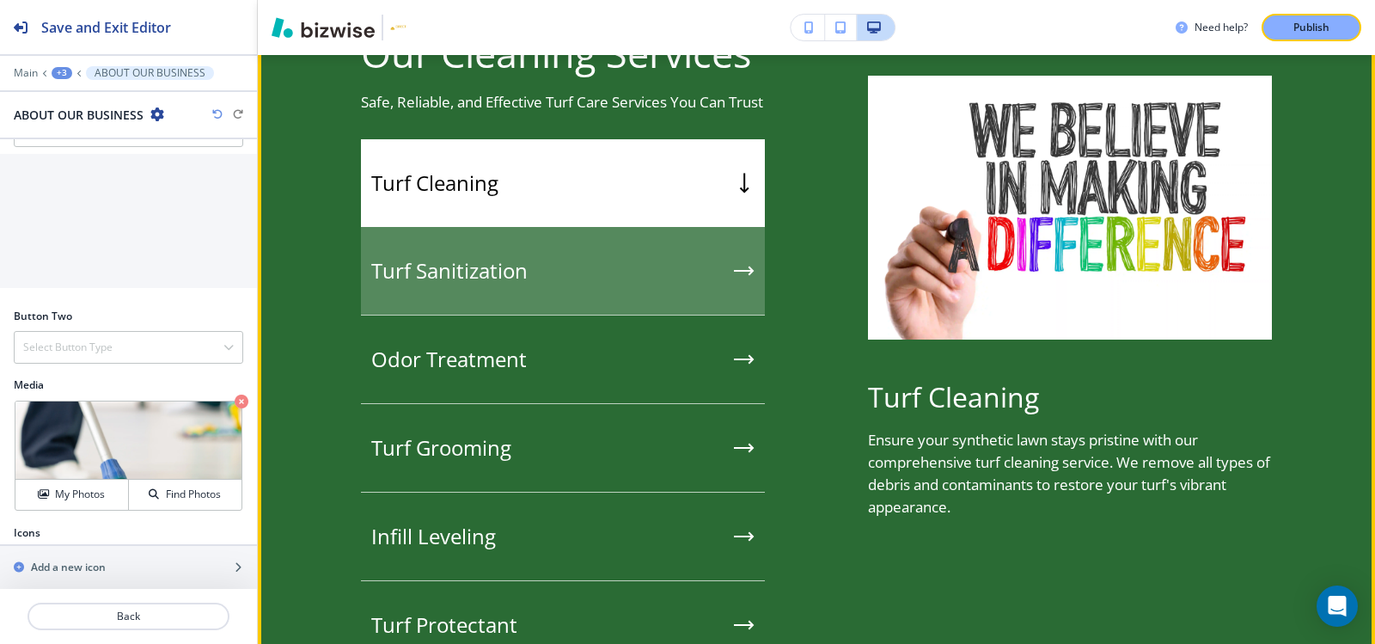
click at [456, 287] on div "Turf Sanitization" at bounding box center [563, 271] width 404 height 89
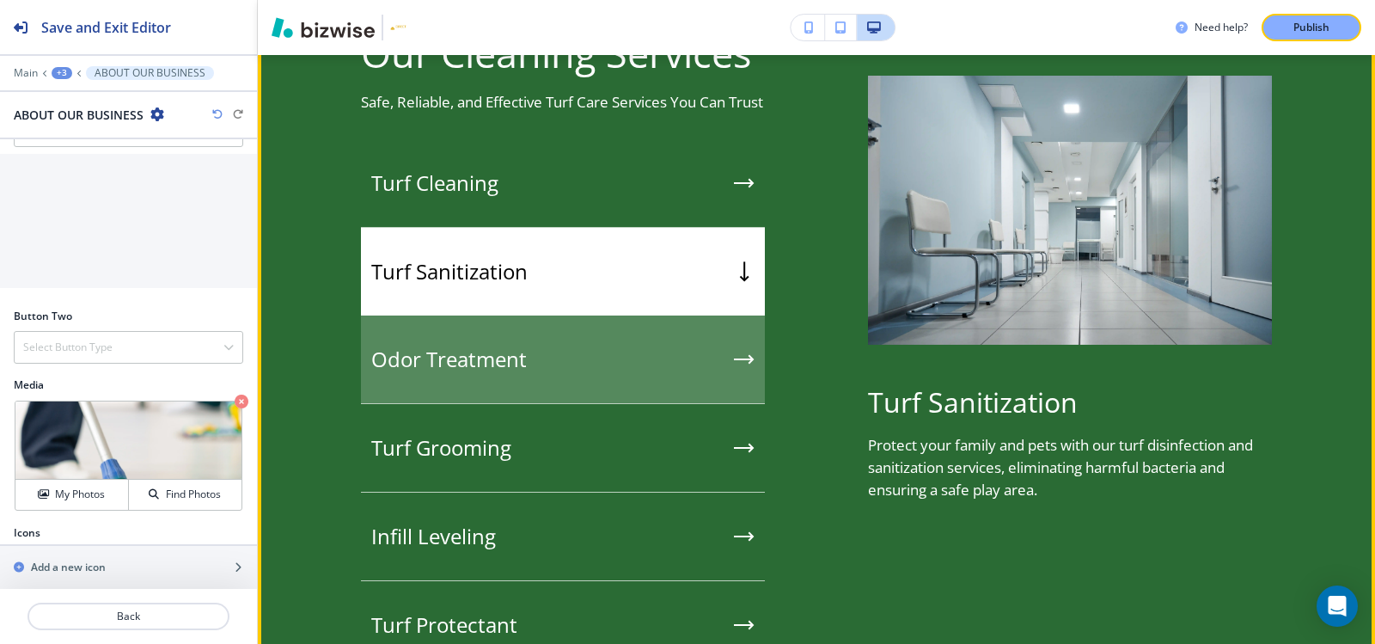
click at [460, 346] on h5 "Odor Treatment" at bounding box center [449, 359] width 156 height 26
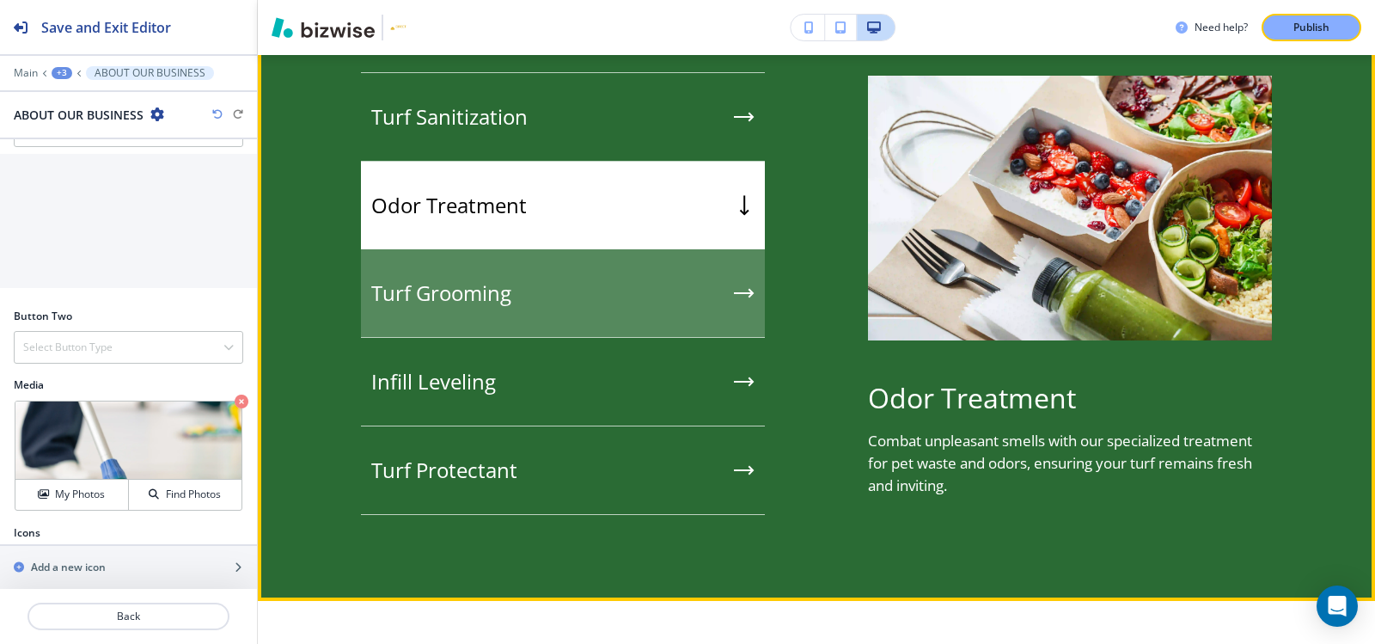
scroll to position [1689, 0]
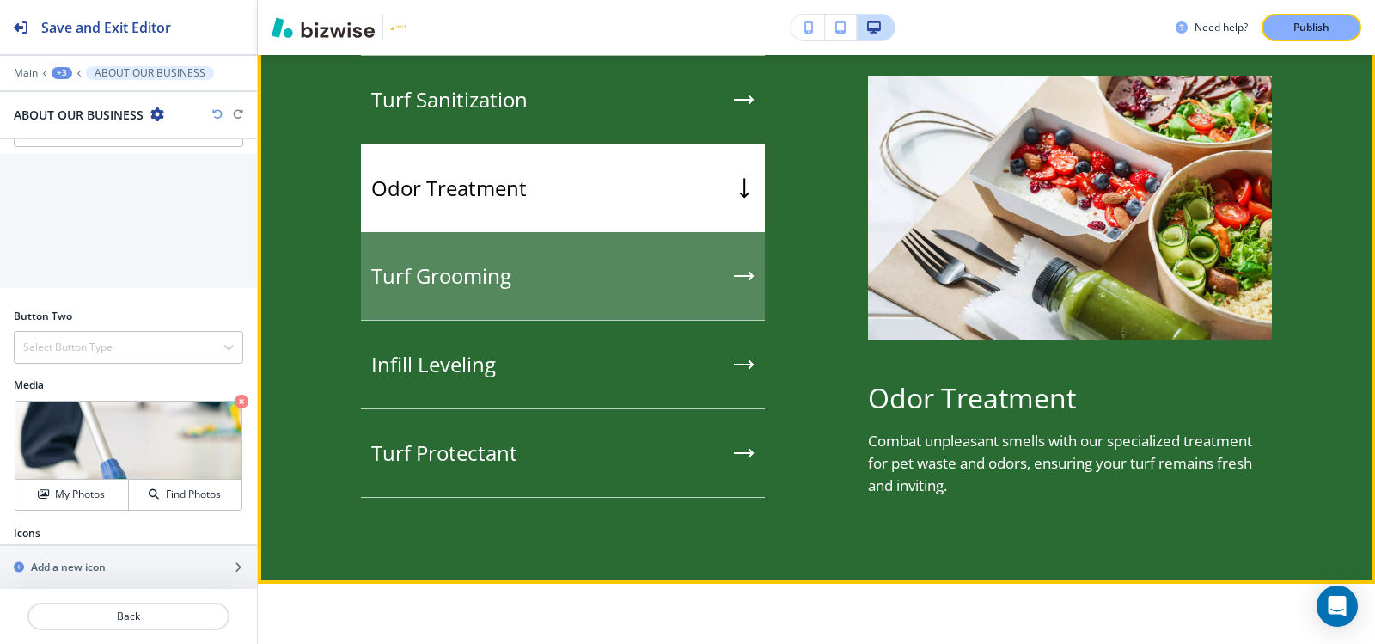
click at [455, 296] on div "Turf Grooming" at bounding box center [563, 276] width 404 height 89
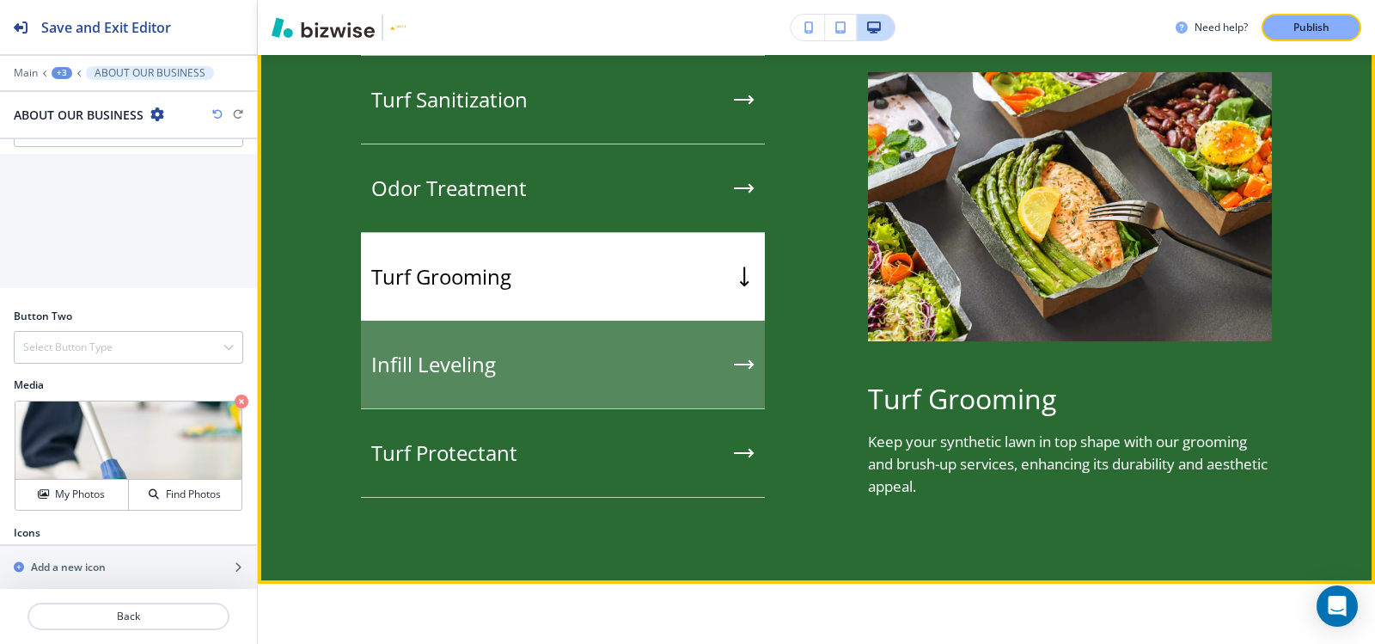
click at [473, 345] on div "Infill Leveling" at bounding box center [563, 365] width 404 height 89
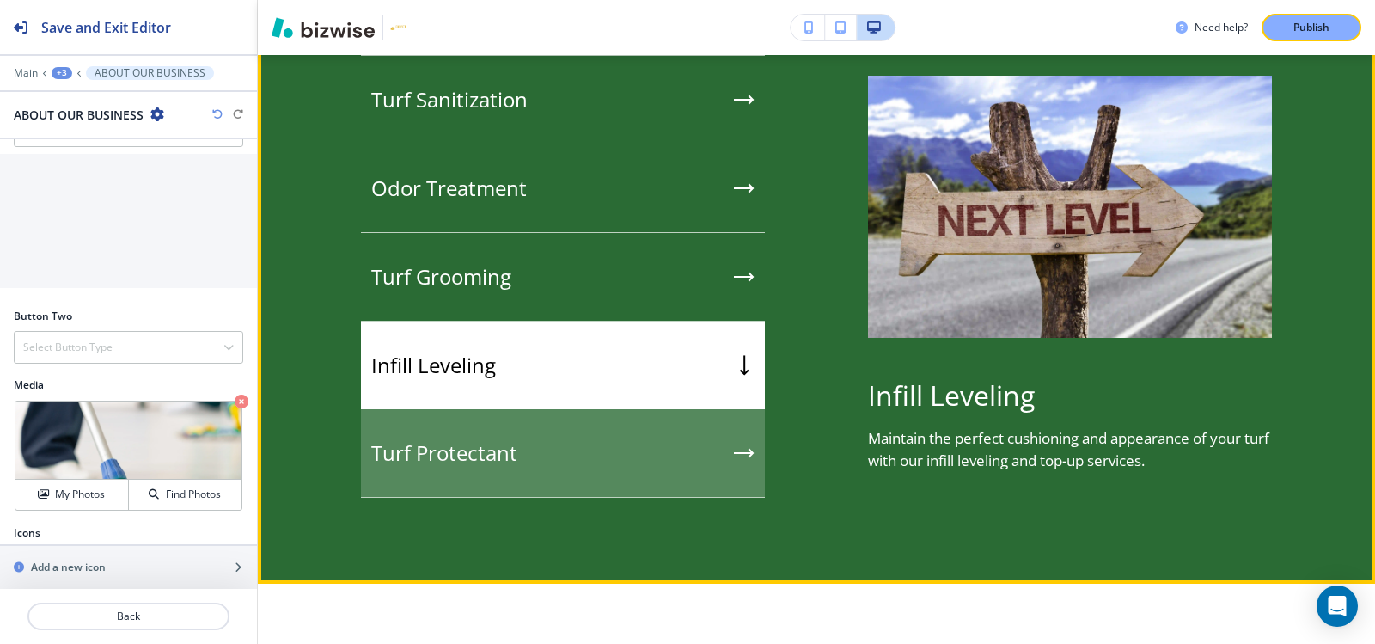
click at [483, 434] on div "Turf Protectant" at bounding box center [563, 453] width 404 height 89
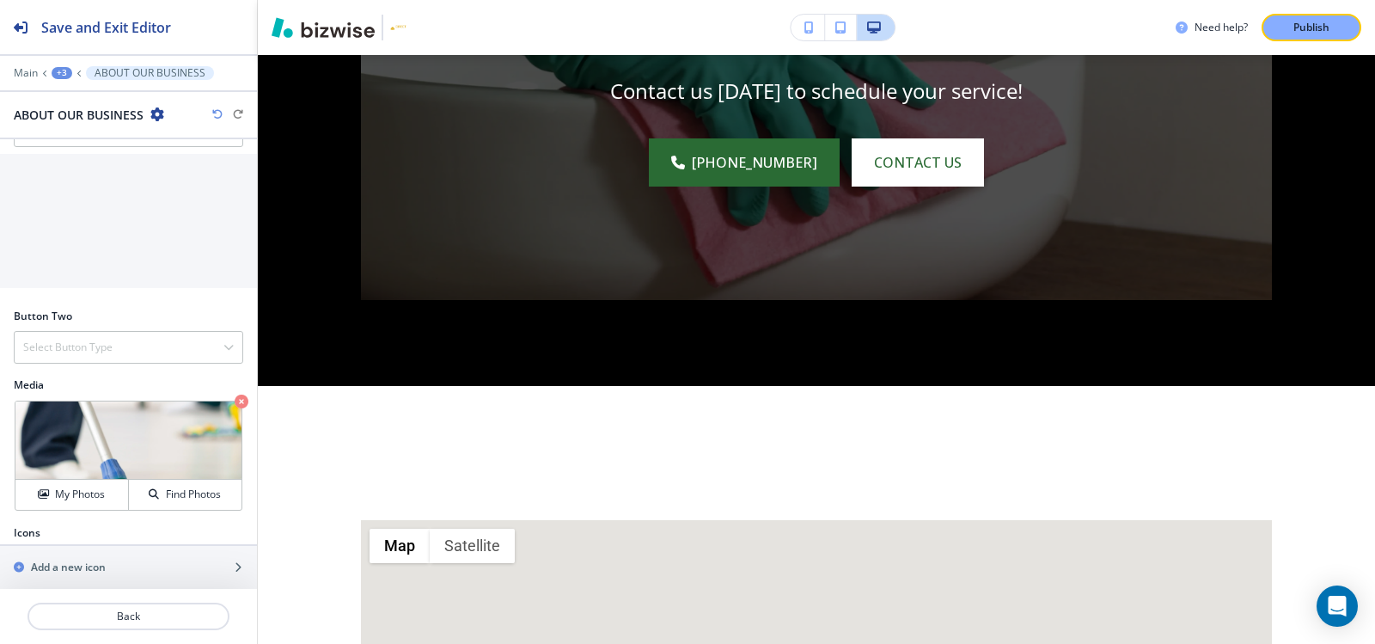
scroll to position [0, 0]
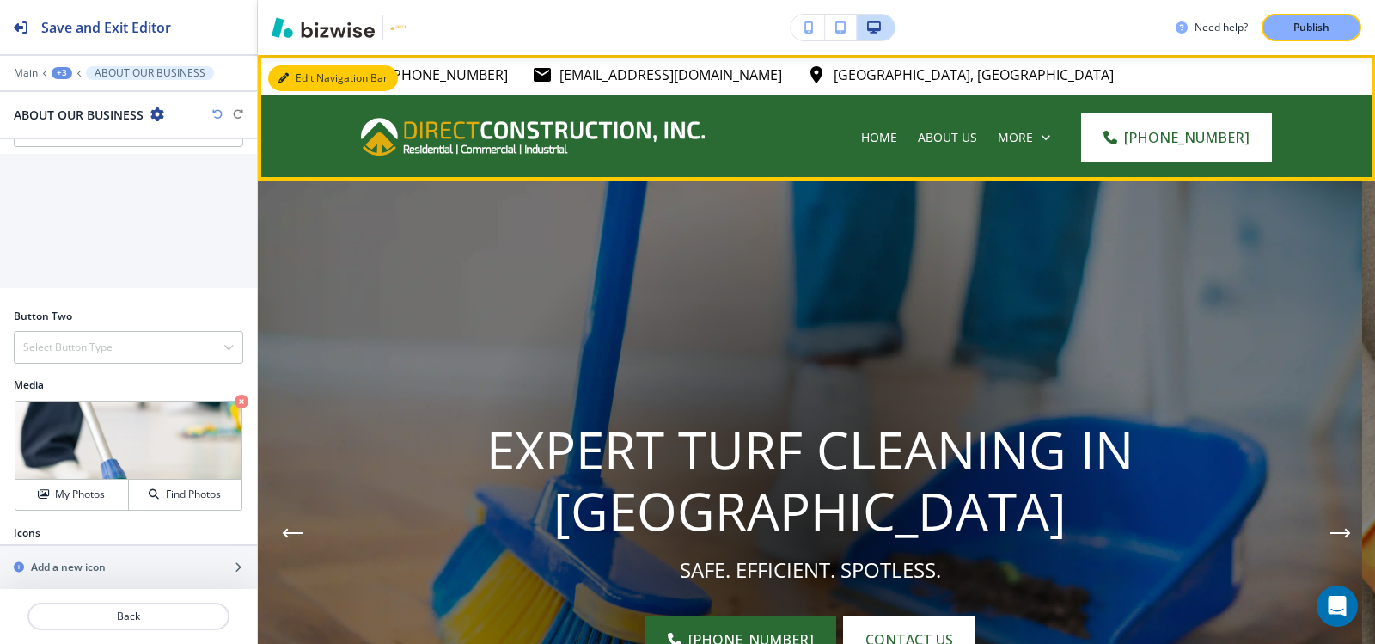
click at [300, 83] on button "Edit Navigation Bar" at bounding box center [333, 78] width 130 height 26
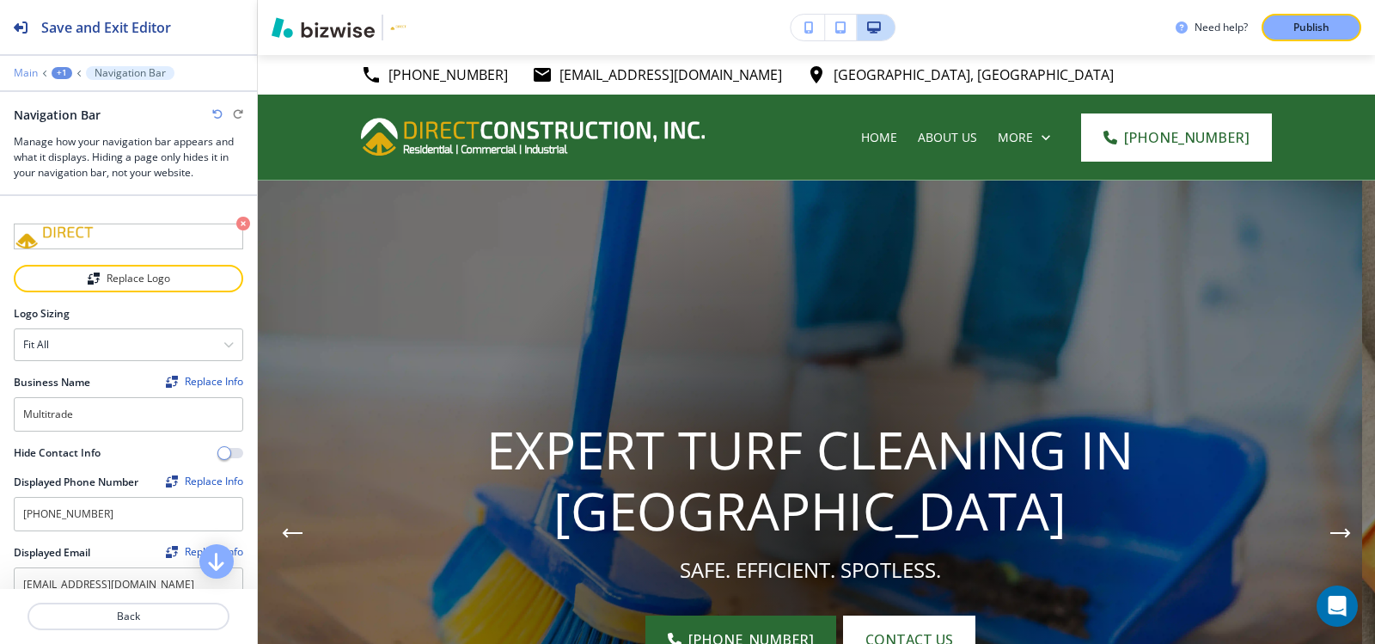
click at [16, 75] on p "Main" at bounding box center [26, 73] width 24 height 12
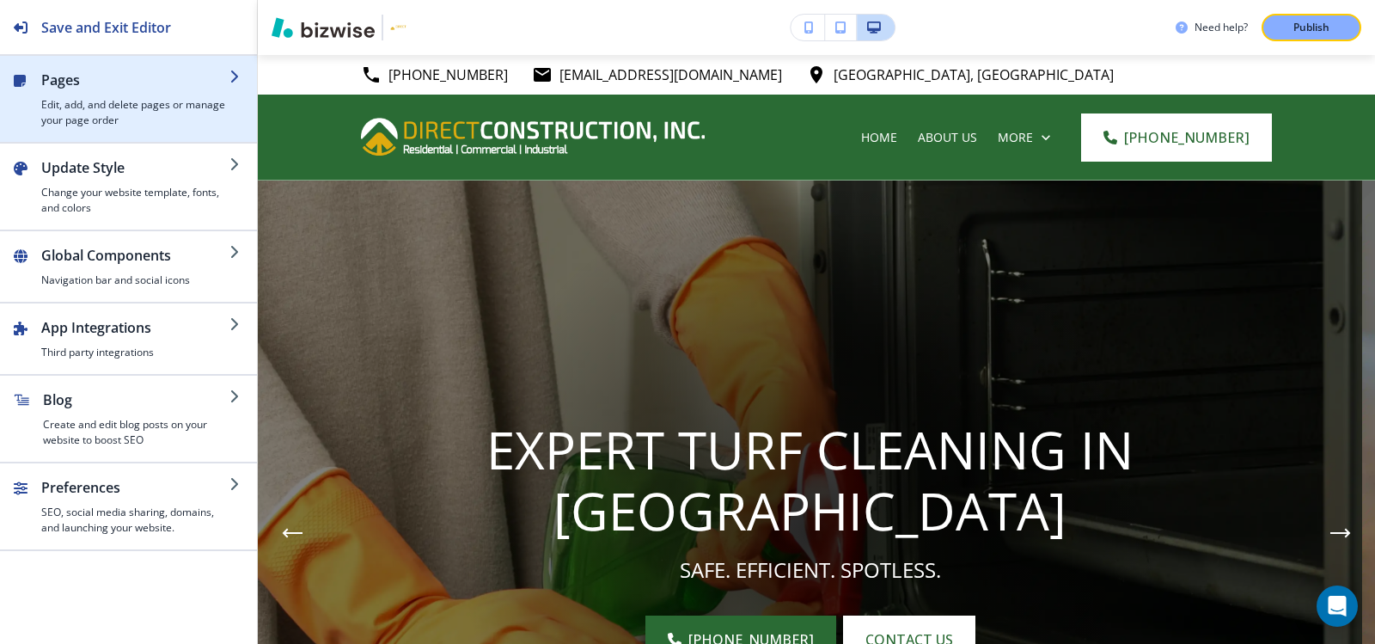
click at [123, 101] on h4 "Edit, add, and delete pages or manage your page order" at bounding box center [135, 112] width 188 height 31
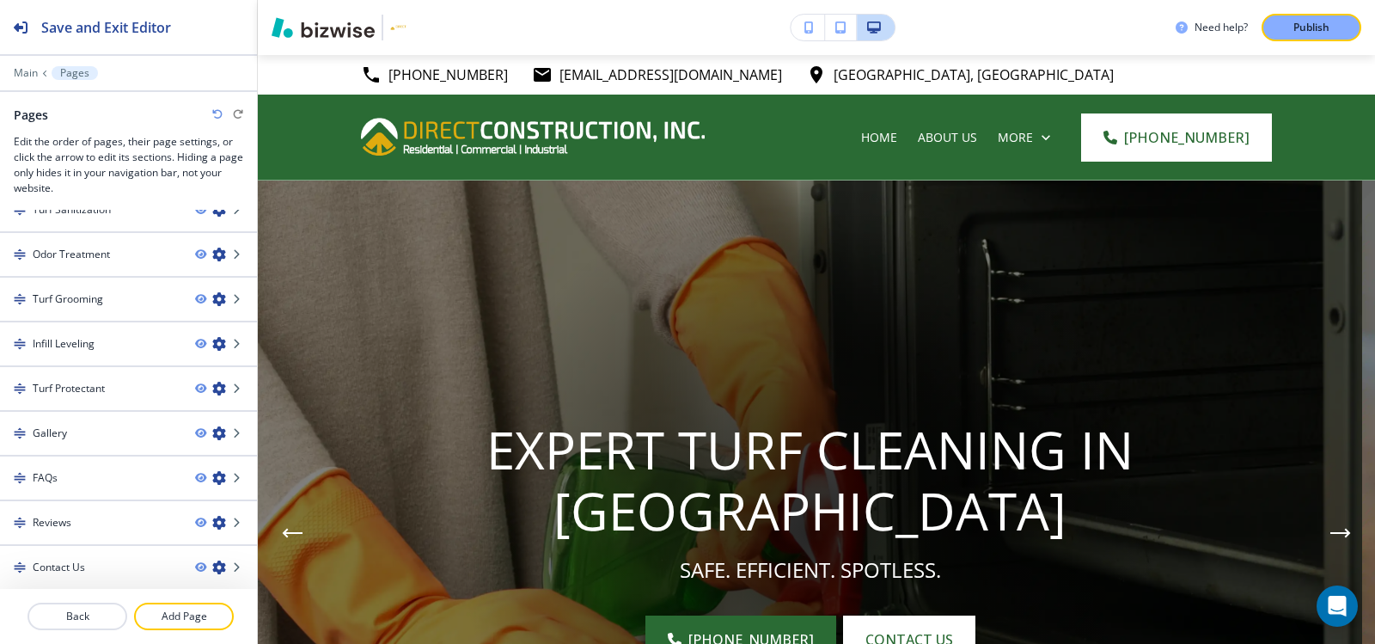
scroll to position [159, 0]
click at [25, 73] on p "Main" at bounding box center [26, 73] width 24 height 12
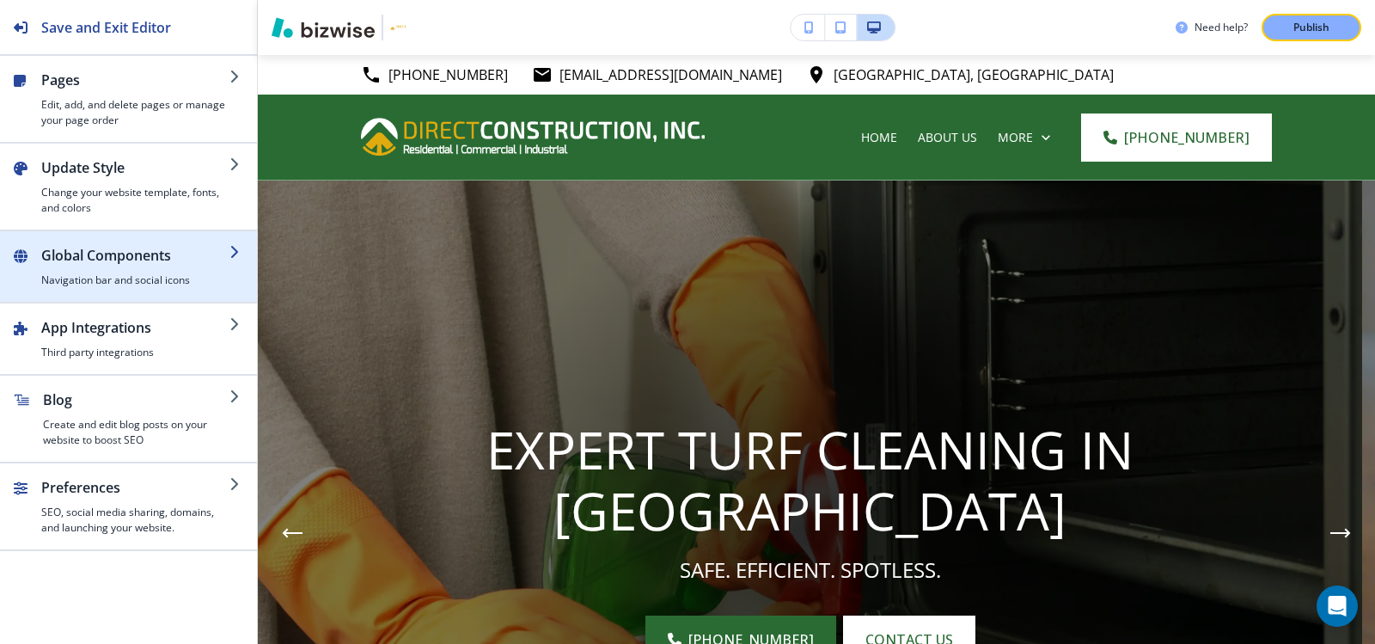
click at [109, 279] on h4 "Navigation bar and social icons" at bounding box center [135, 279] width 188 height 15
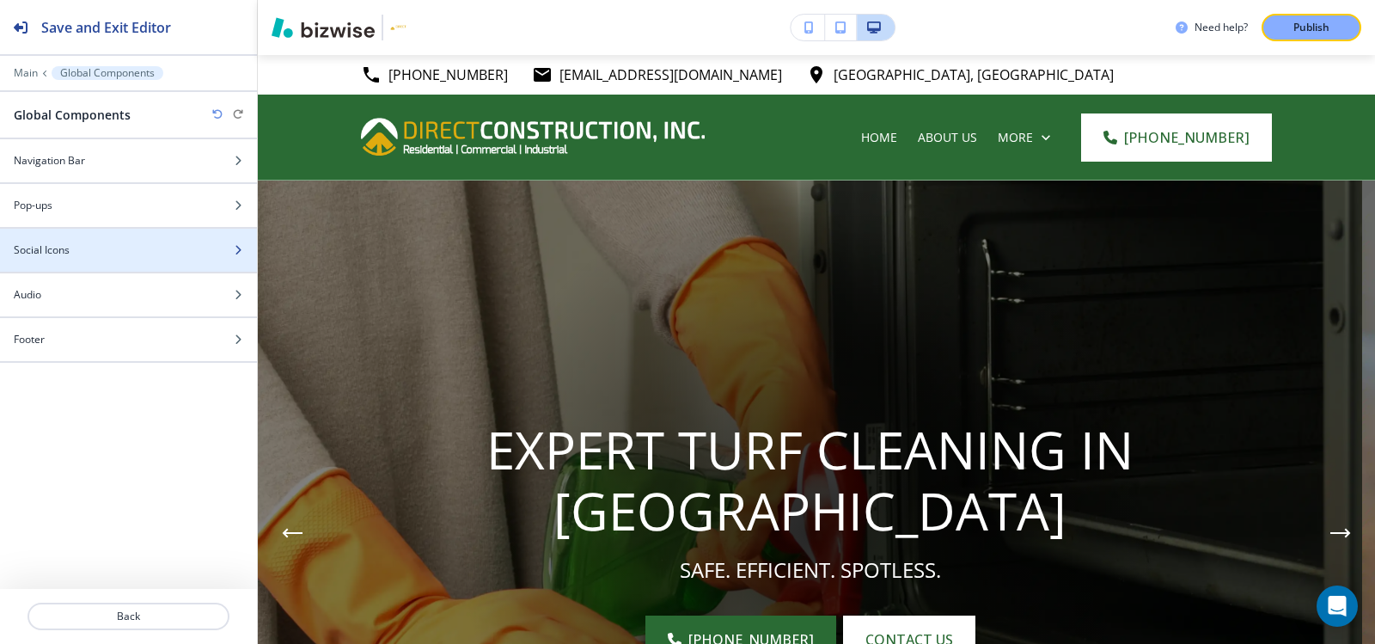
click at [97, 258] on div at bounding box center [128, 265] width 257 height 14
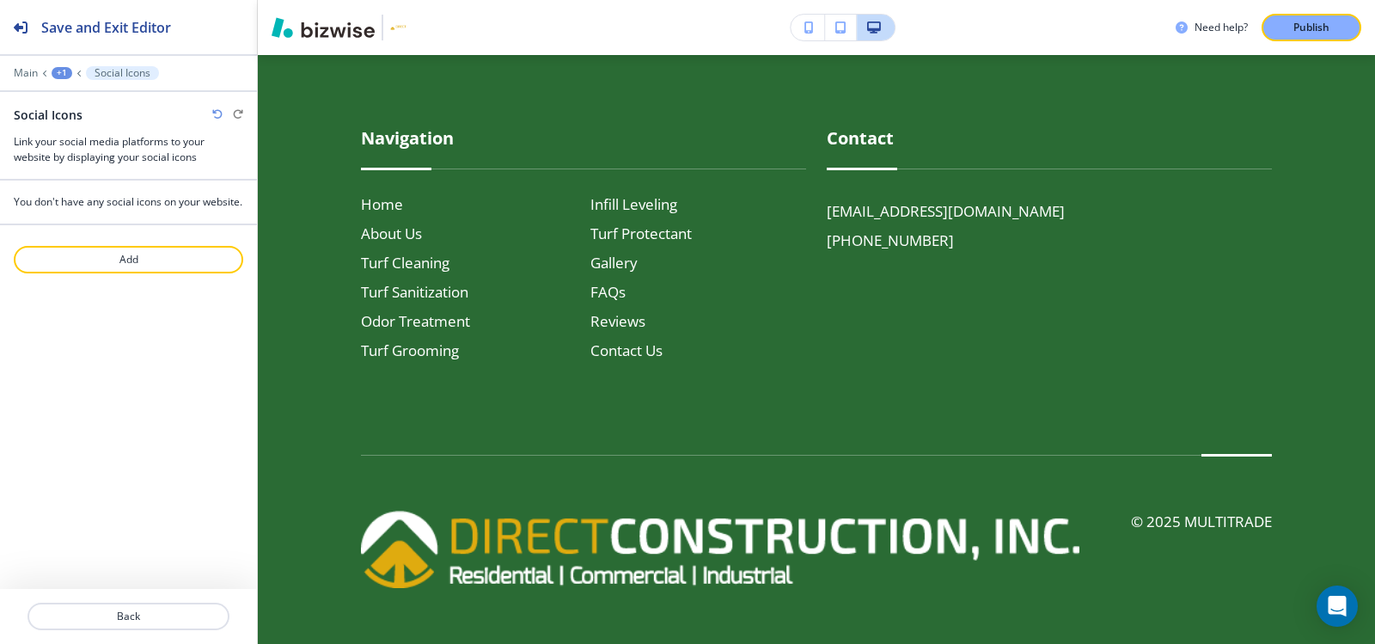
scroll to position [7571, 0]
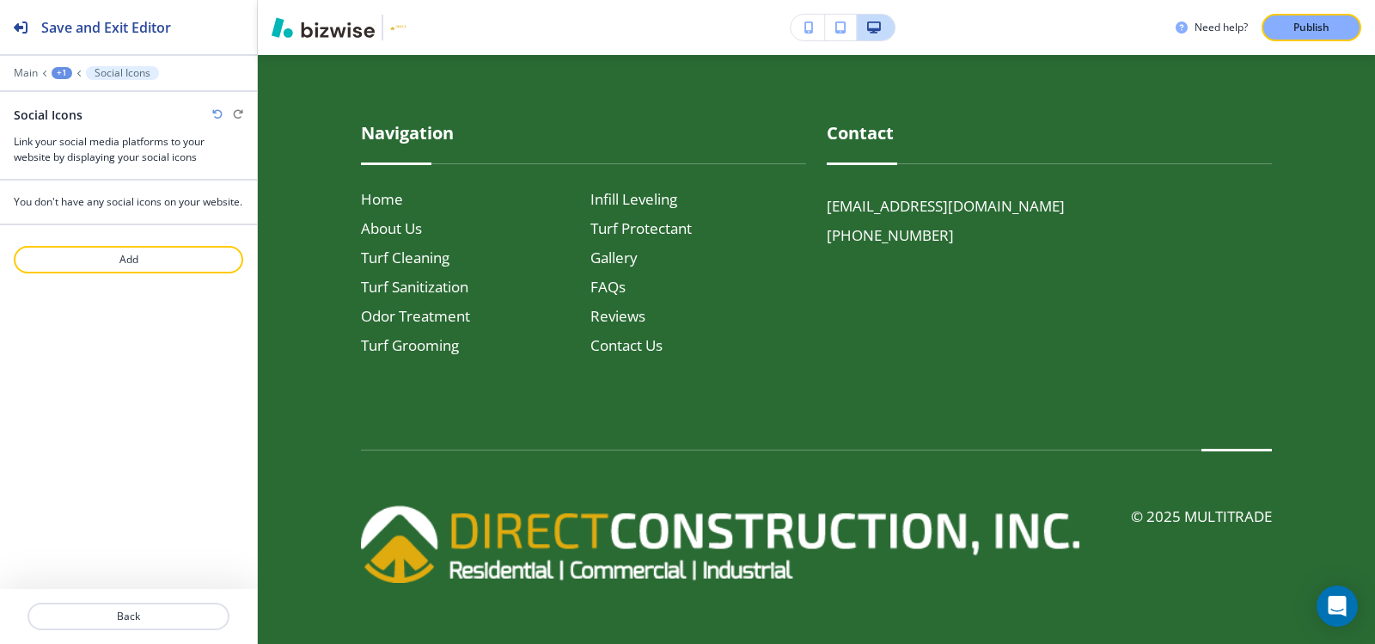
click at [29, 79] on div "Main +1 Social Icons" at bounding box center [128, 73] width 229 height 14
click at [29, 72] on p "Main" at bounding box center [26, 73] width 24 height 12
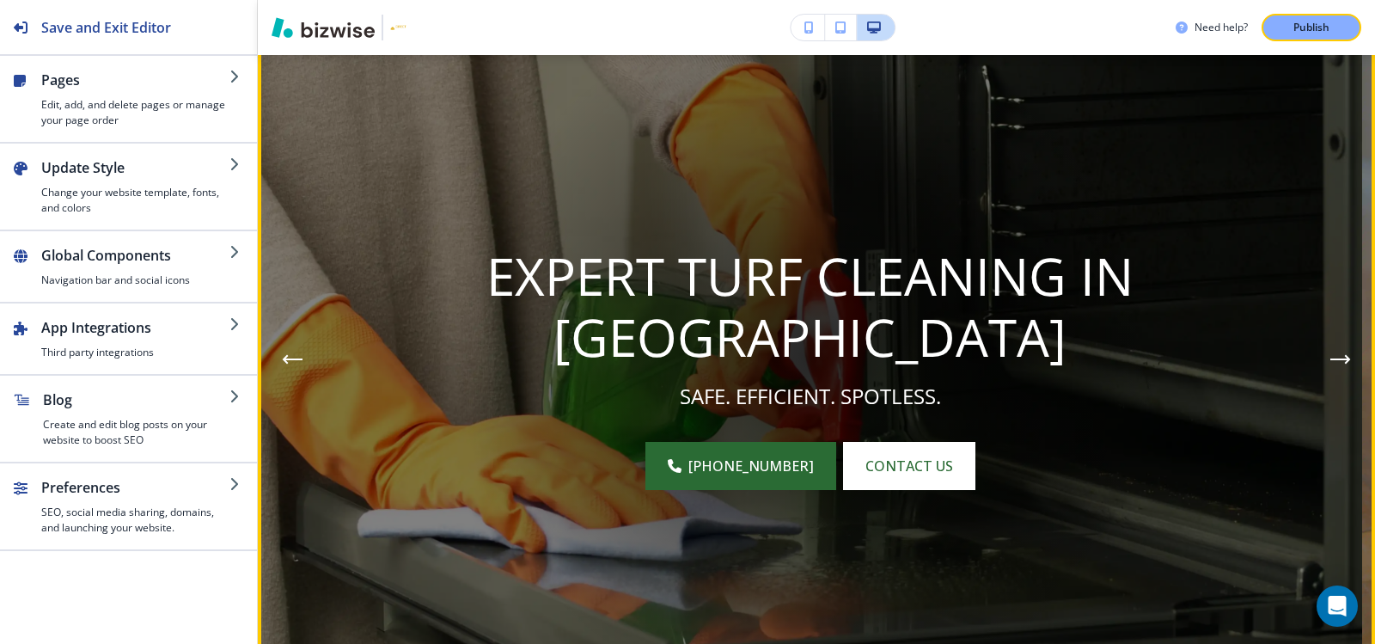
scroll to position [0, 0]
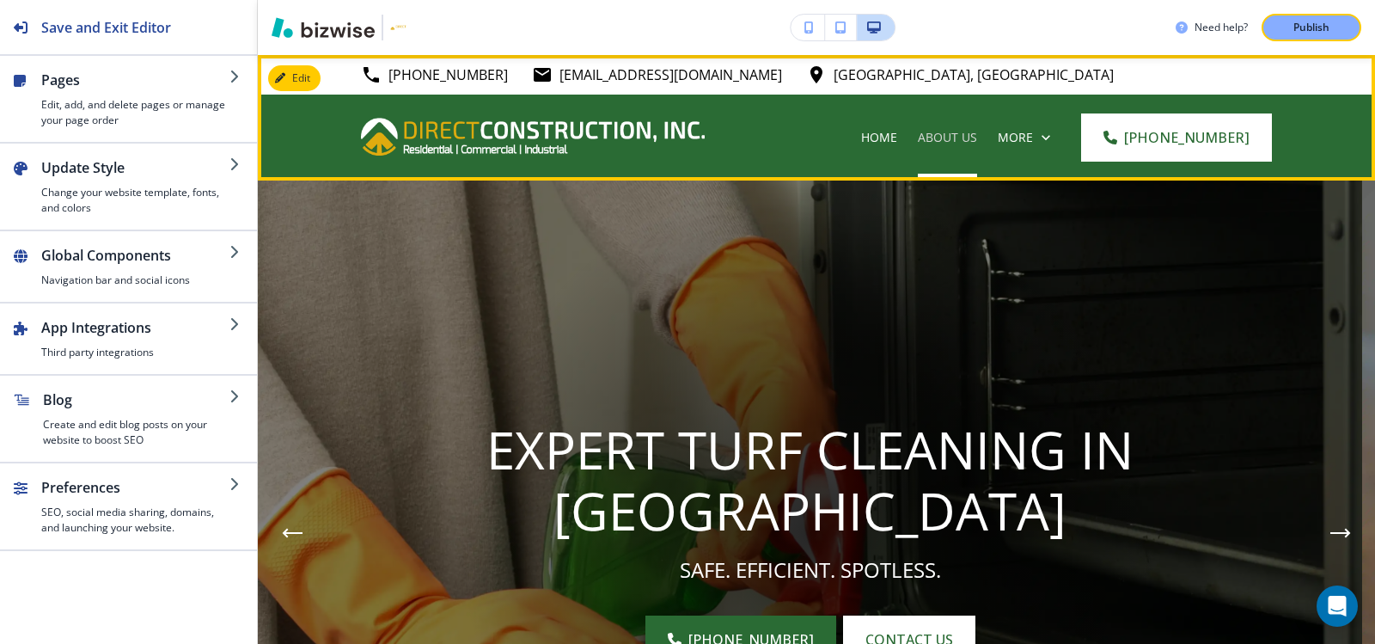
click at [955, 137] on p "About Us" at bounding box center [947, 137] width 59 height 17
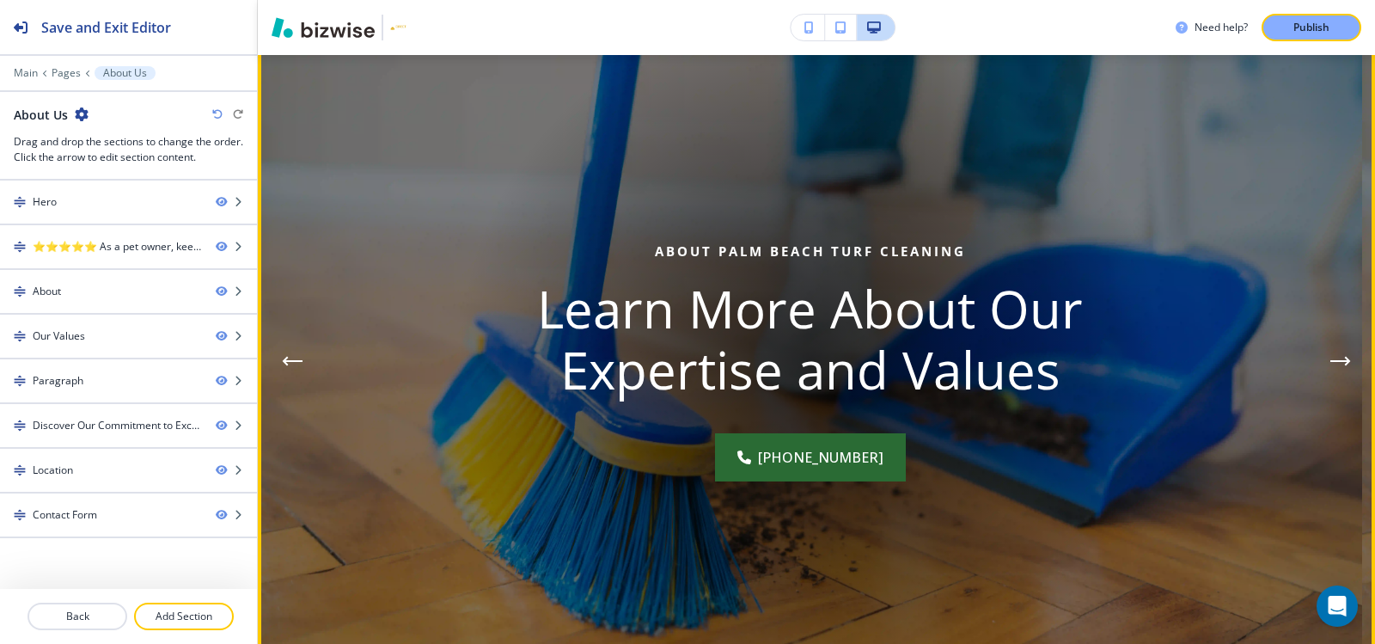
scroll to position [86, 0]
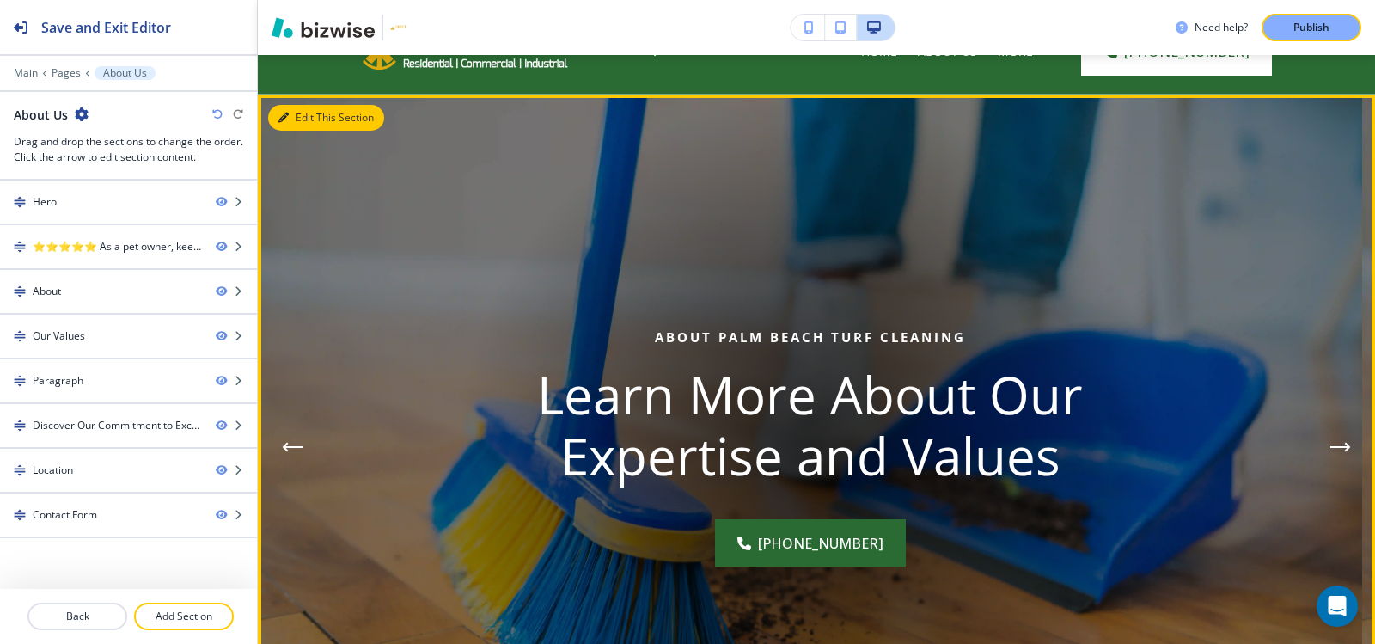
click at [305, 116] on button "Edit This Section" at bounding box center [326, 118] width 116 height 26
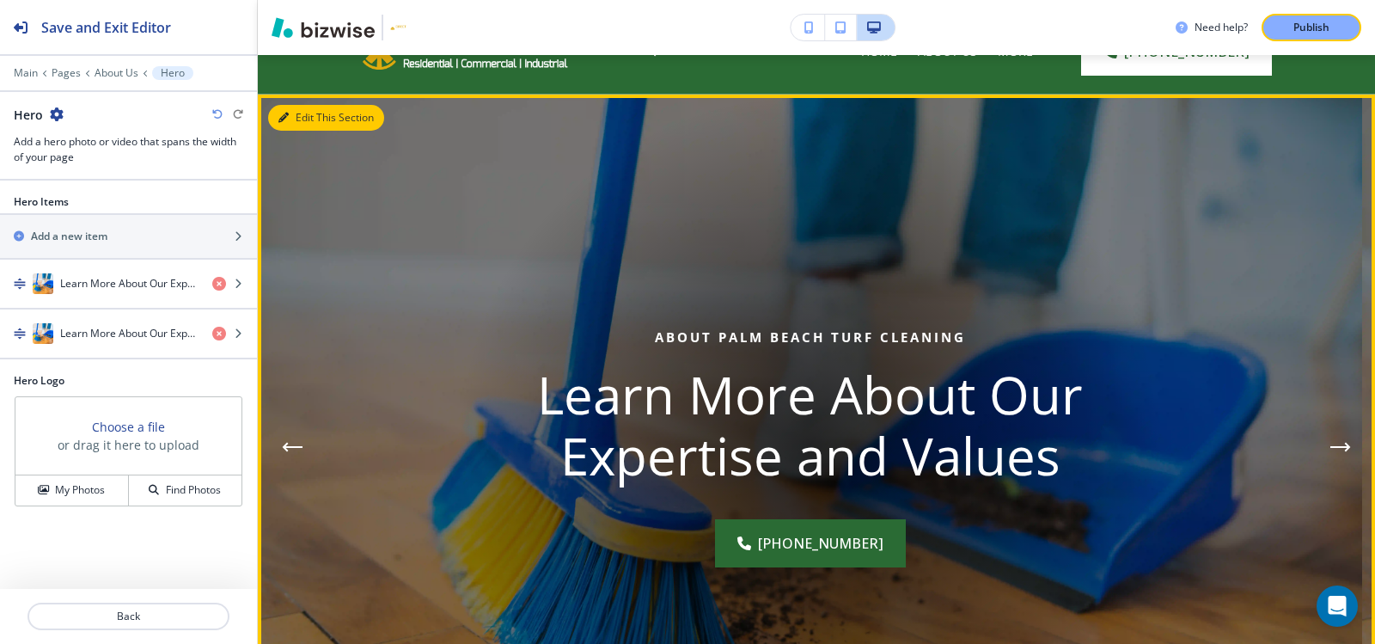
scroll to position [125, 0]
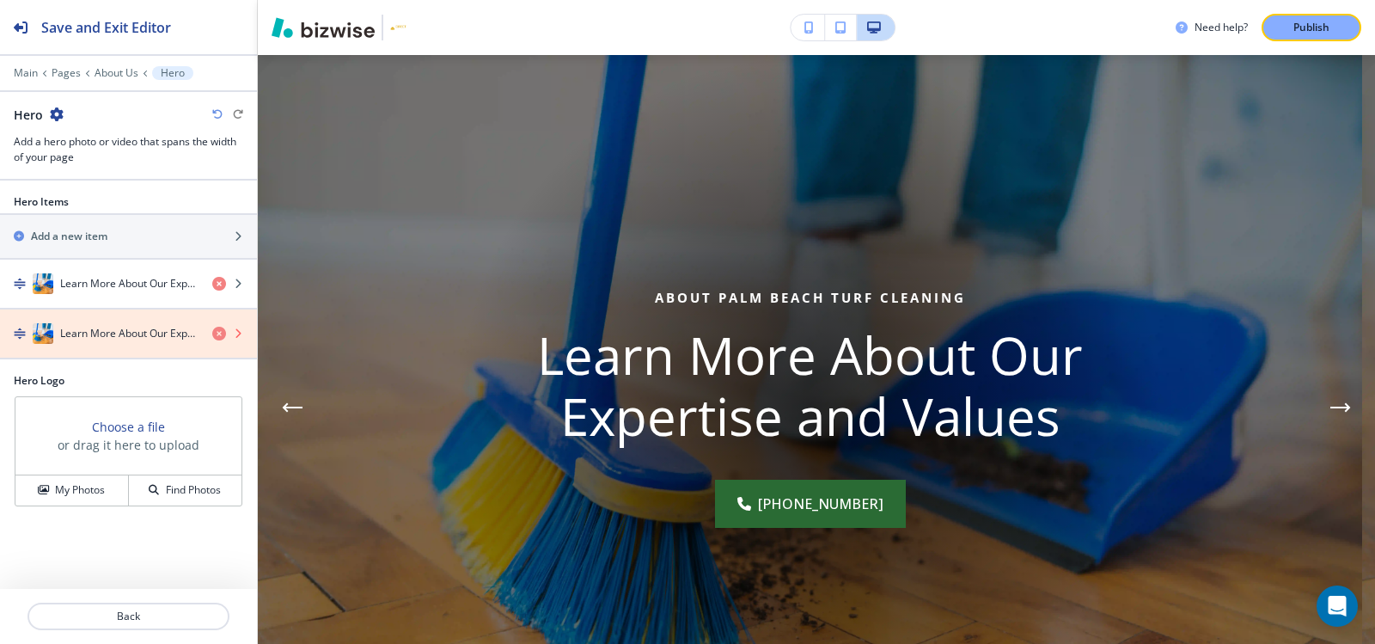
click at [217, 335] on icon "button" at bounding box center [219, 334] width 14 height 14
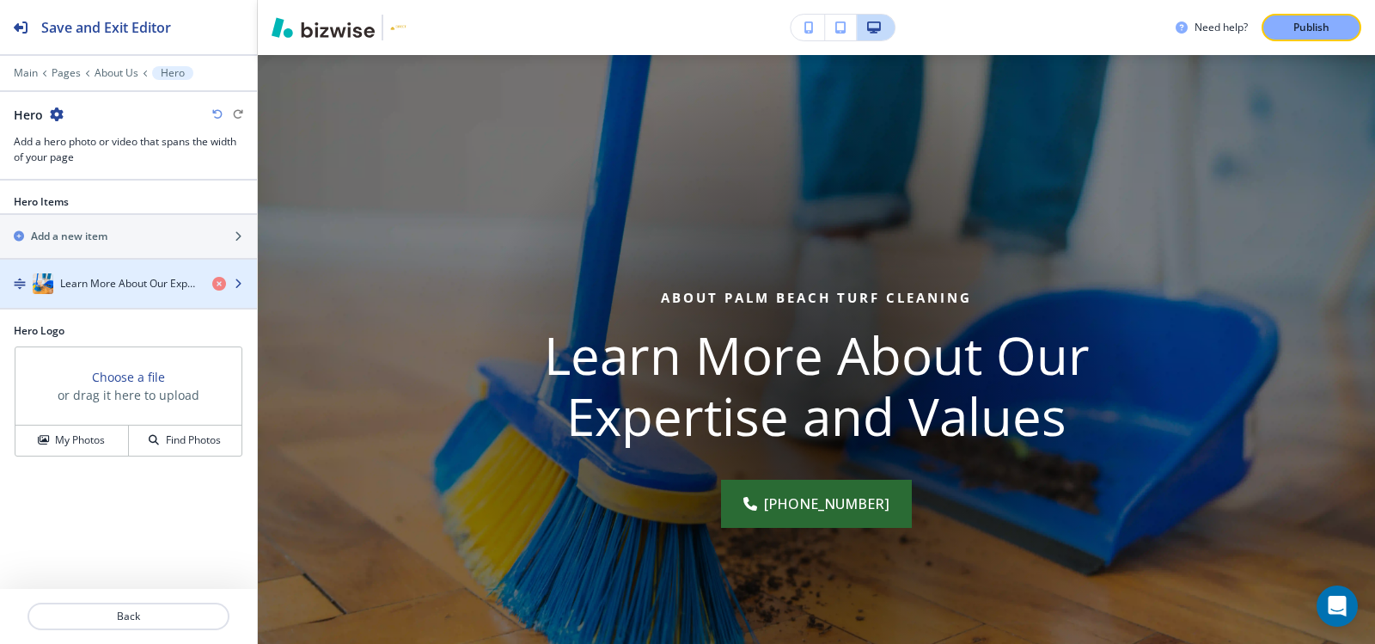
click at [84, 278] on h4 "Learn More About Our Expertise and Values" at bounding box center [129, 283] width 138 height 15
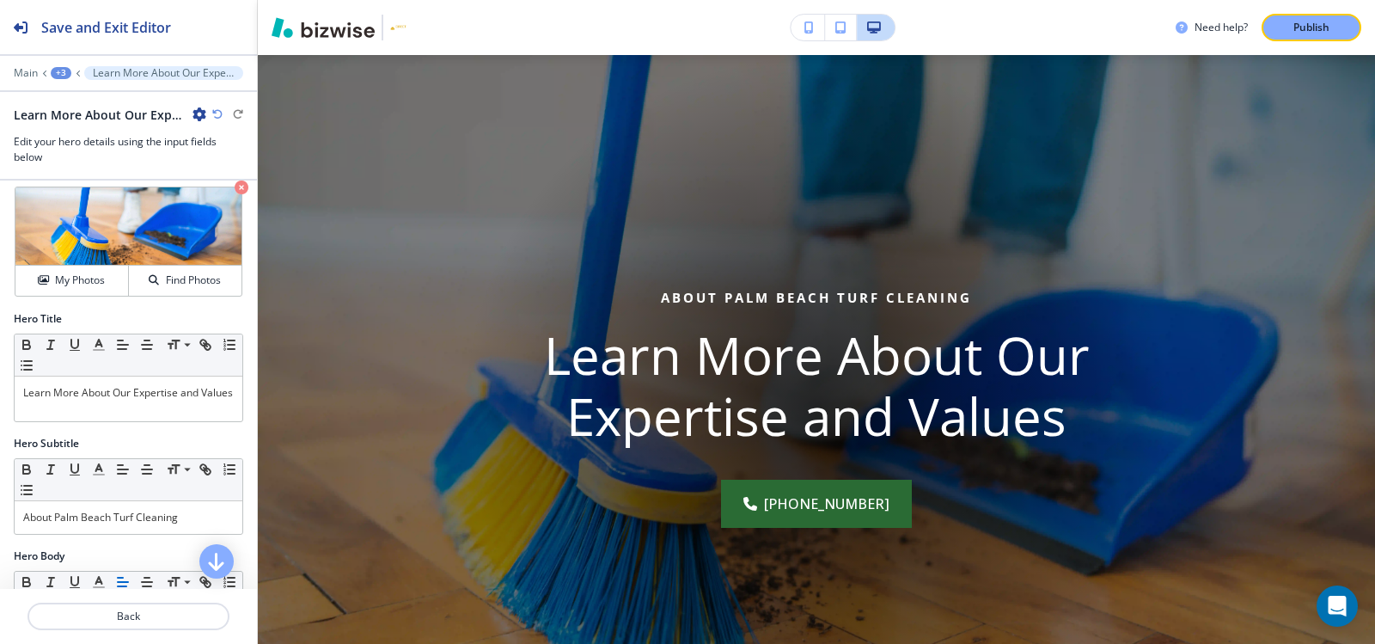
scroll to position [86, 0]
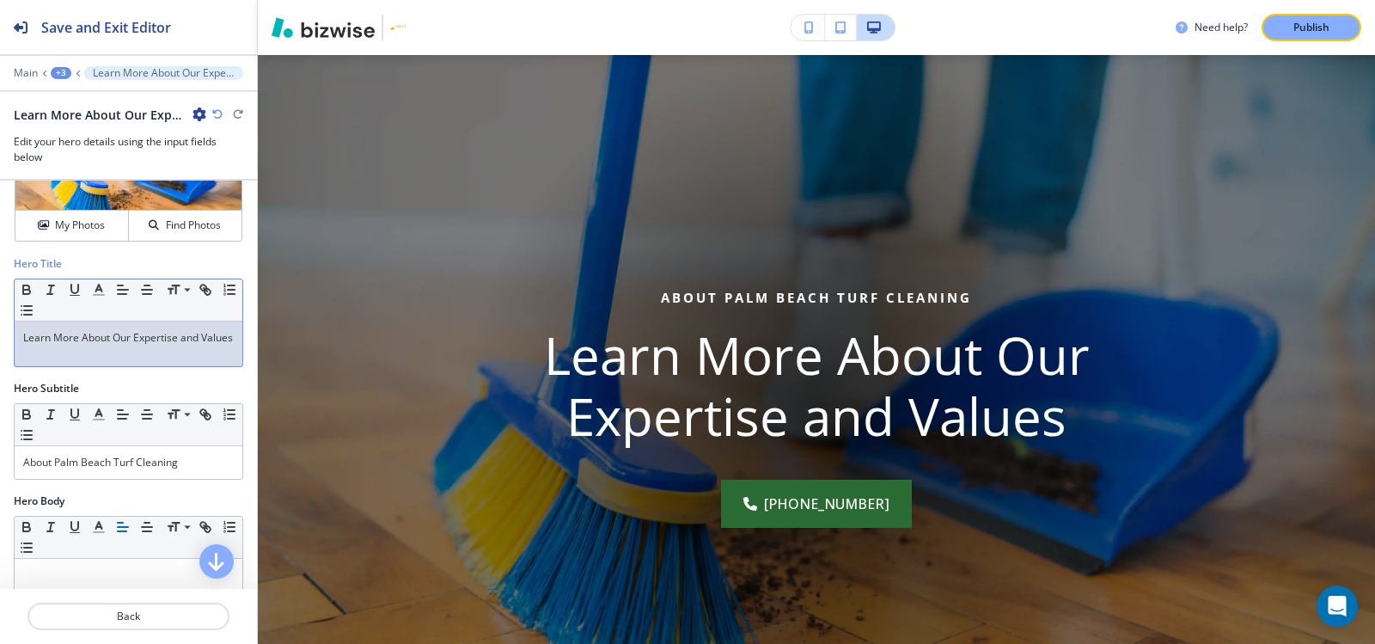
click at [125, 345] on p "Learn More About Our Expertise and Values" at bounding box center [128, 337] width 211 height 15
copy p "Learn More About Our Expertise and Values"
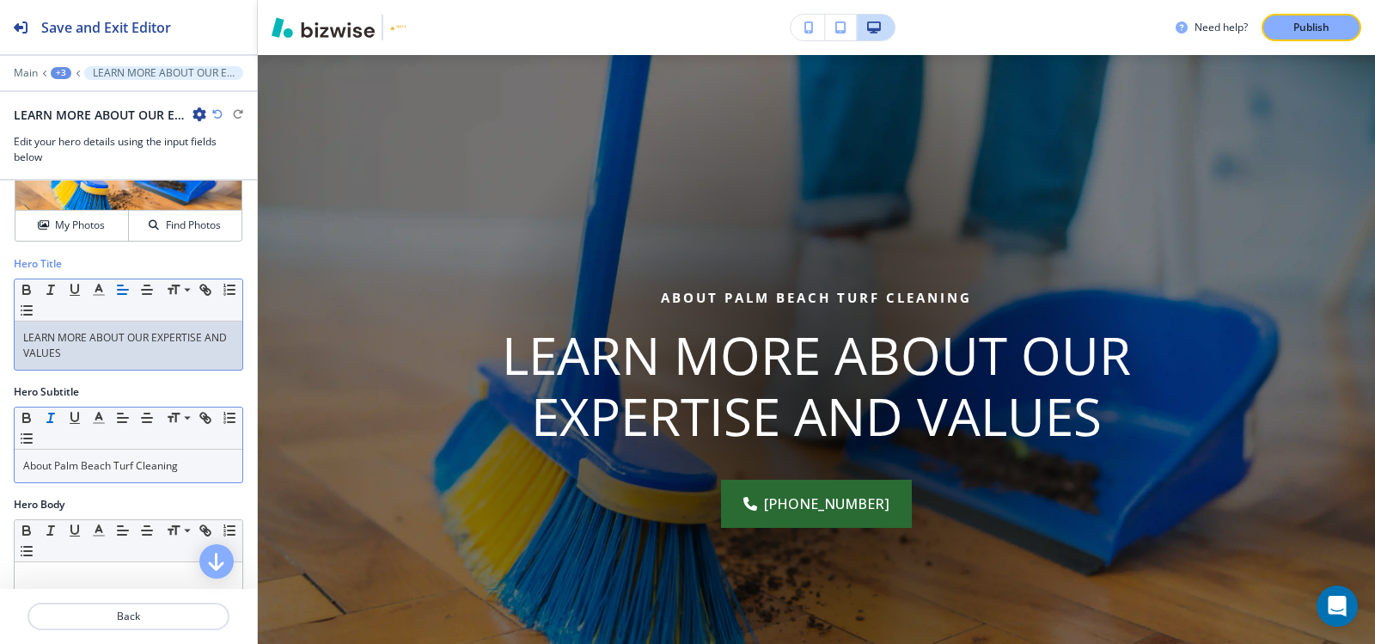
scroll to position [172, 0]
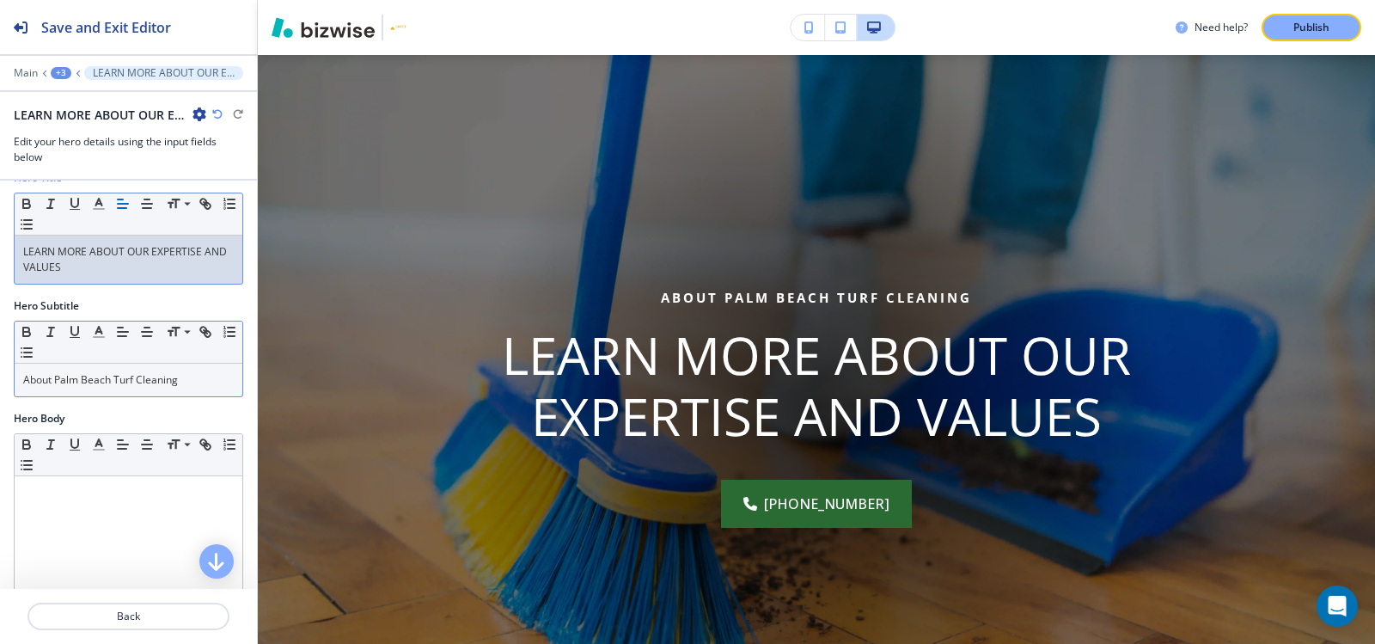
click at [150, 388] on div "About Palm Beach Turf Cleaning" at bounding box center [129, 379] width 228 height 33
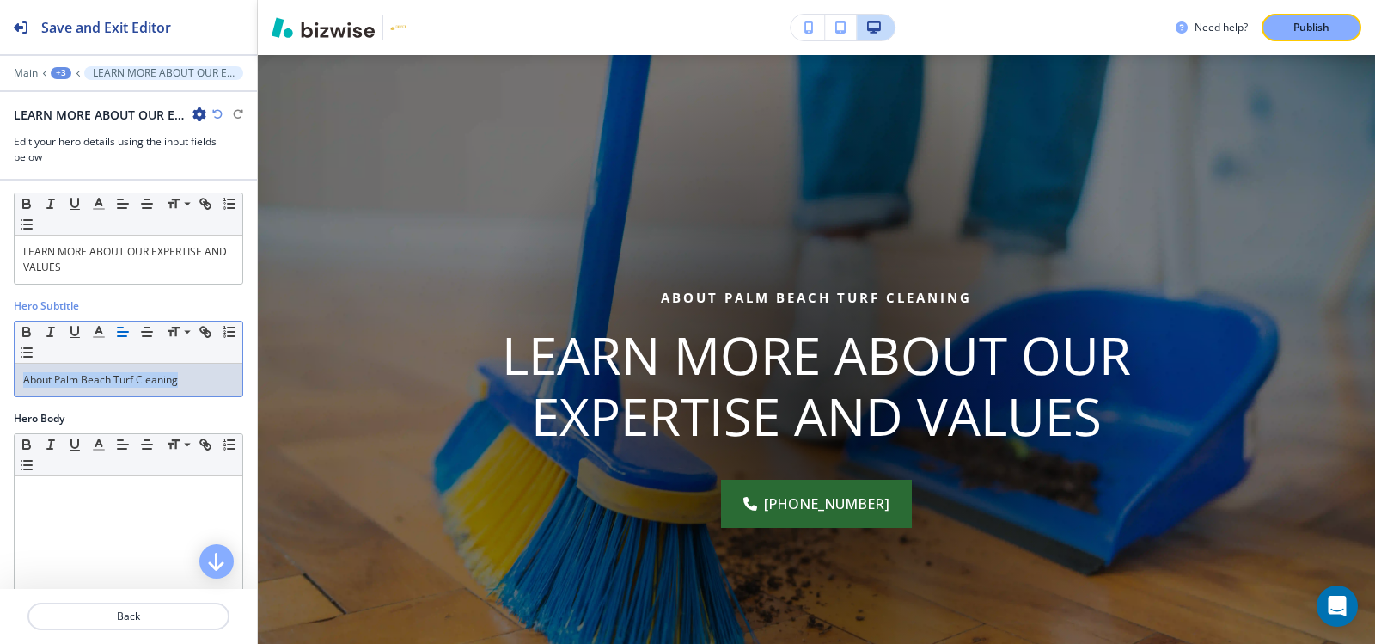
copy p "About Palm Beach Turf Cleaning"
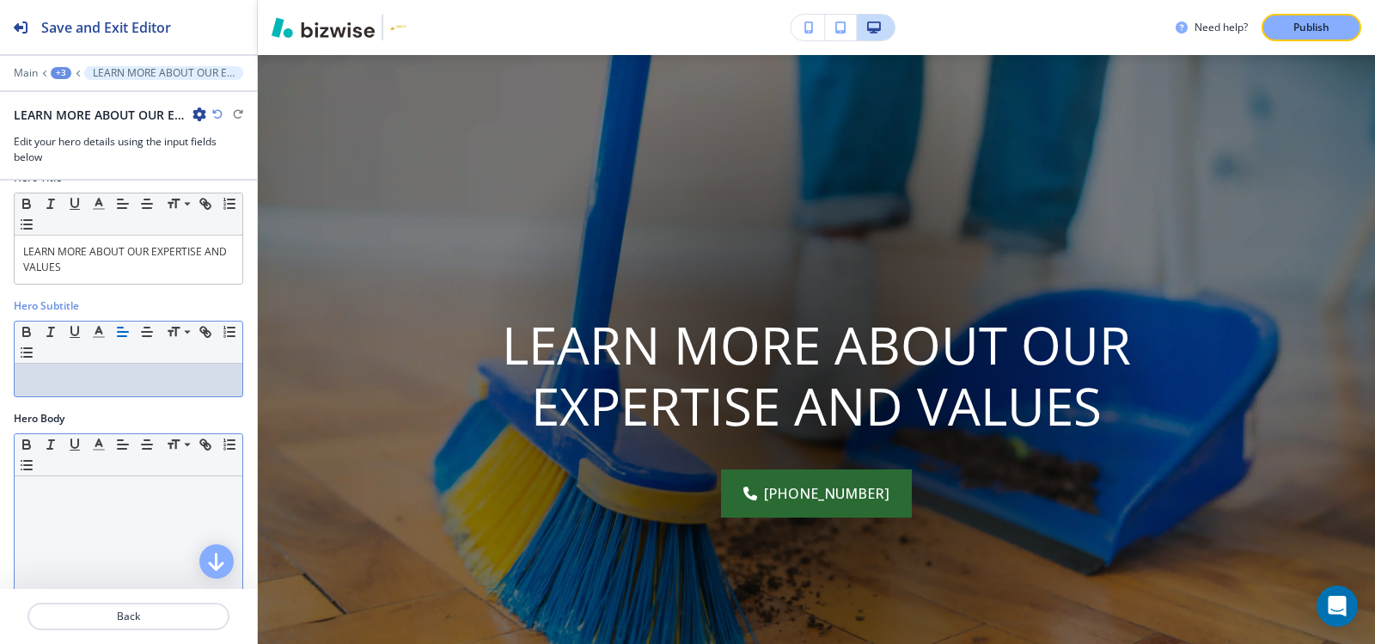
click at [75, 497] on p at bounding box center [128, 492] width 211 height 15
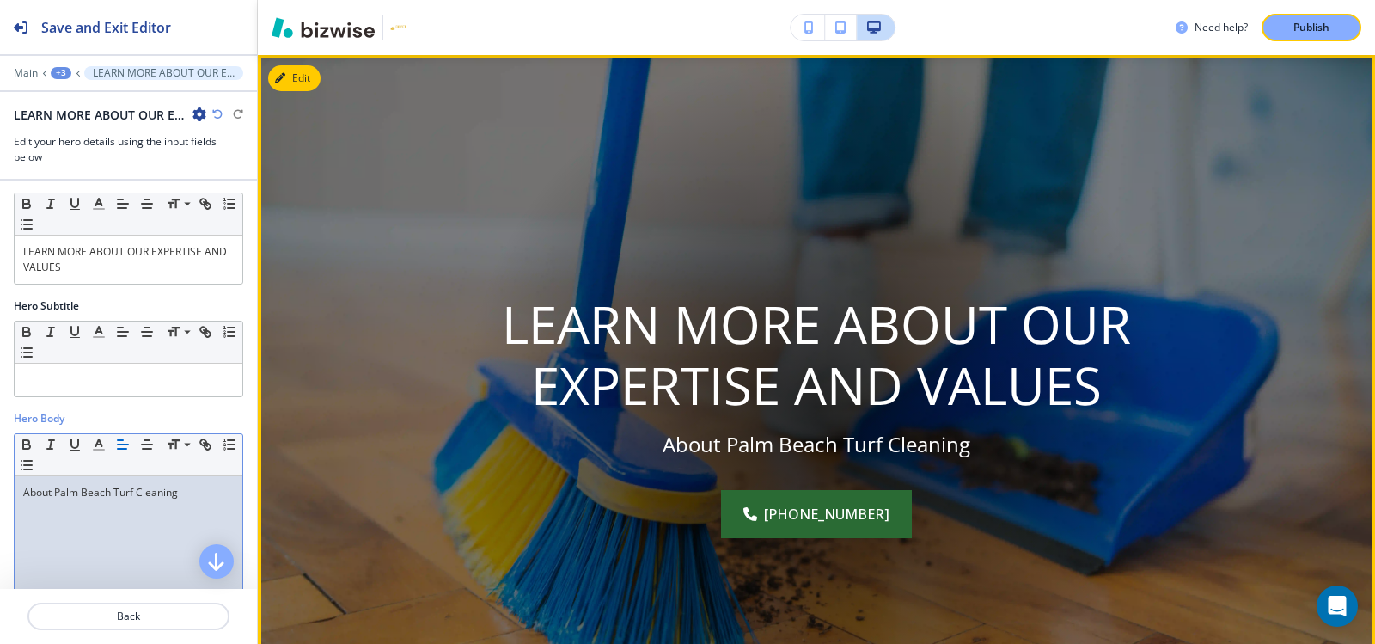
scroll to position [125, 0]
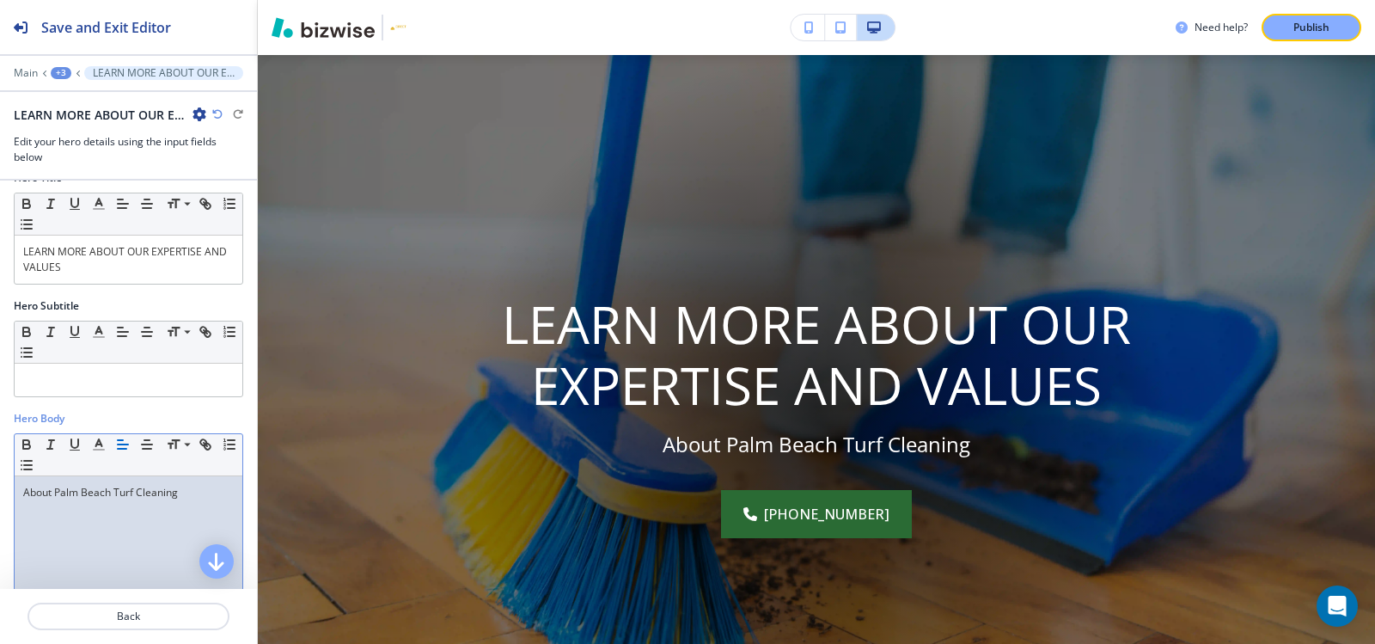
click at [166, 500] on div "About Palm Beach Turf Cleaning" at bounding box center [129, 587] width 228 height 223
copy p "About Palm Beach Turf Cleaning"
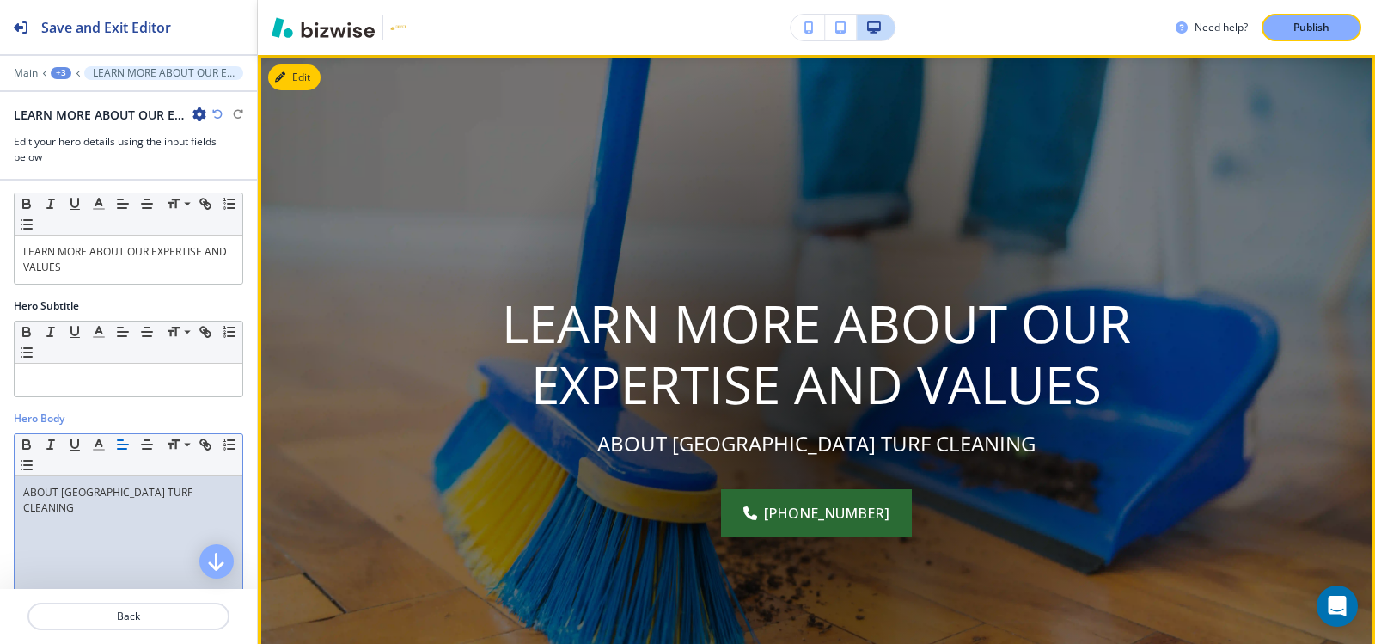
scroll to position [86, 0]
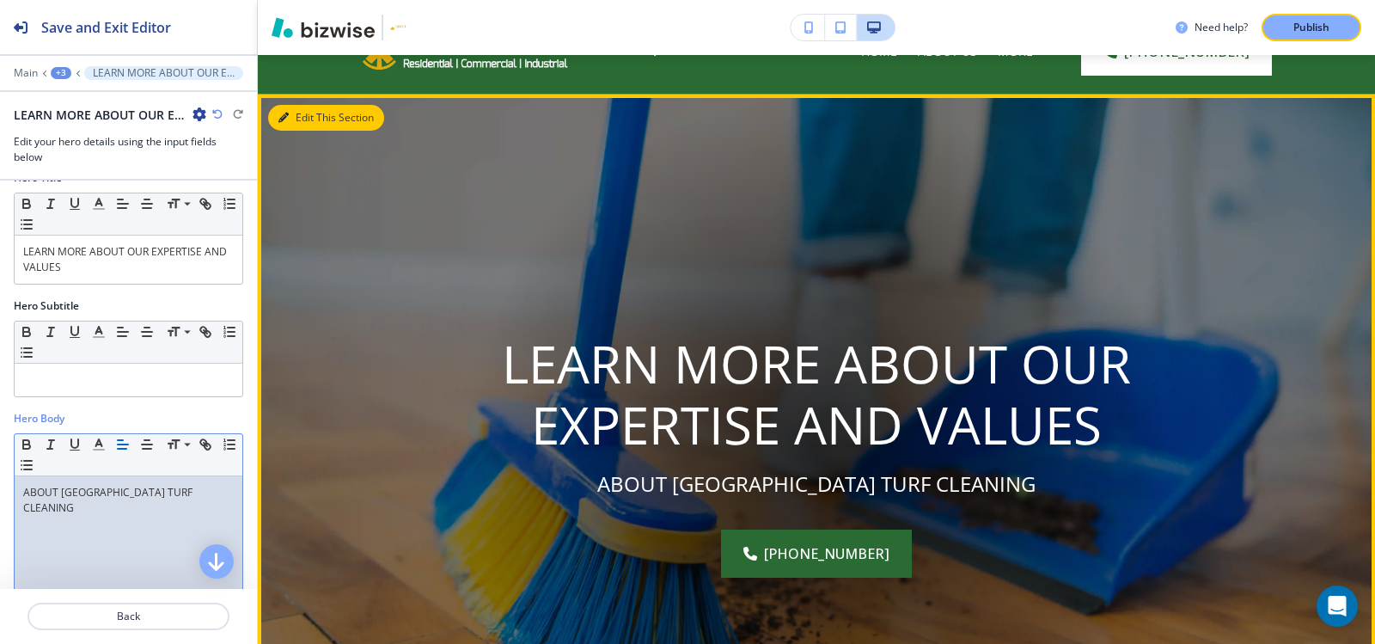
click at [314, 125] on button "Edit This Section" at bounding box center [326, 118] width 116 height 26
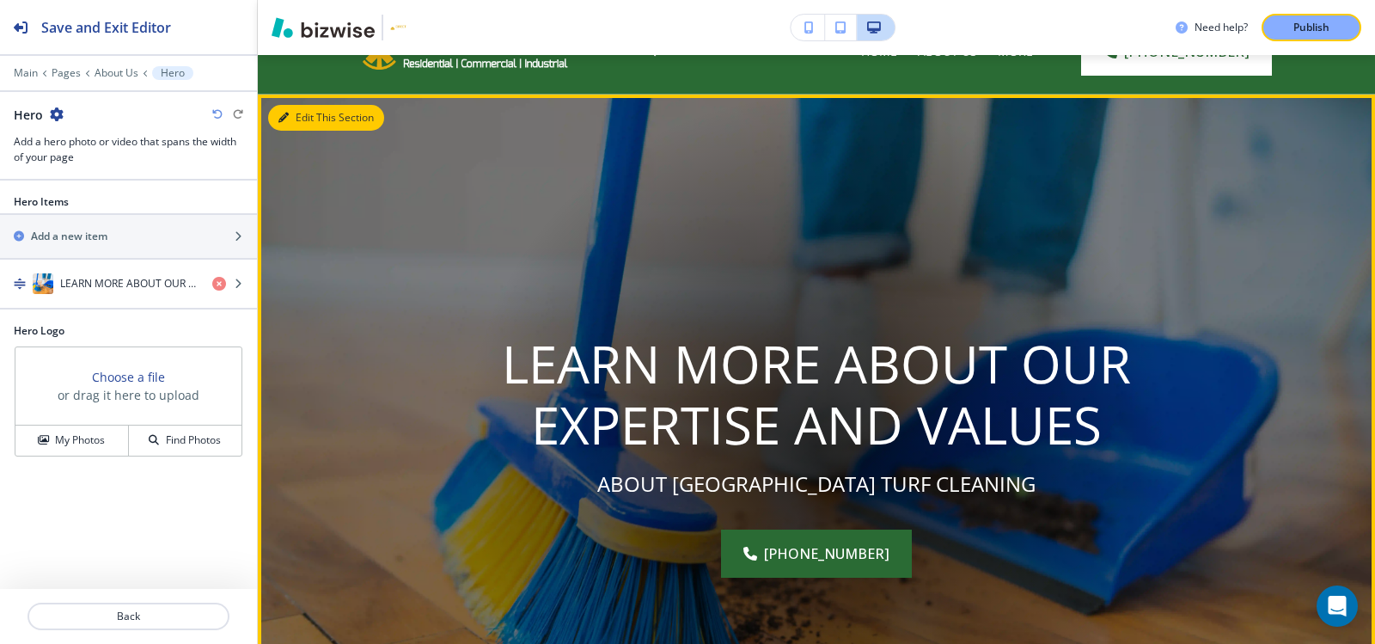
scroll to position [125, 0]
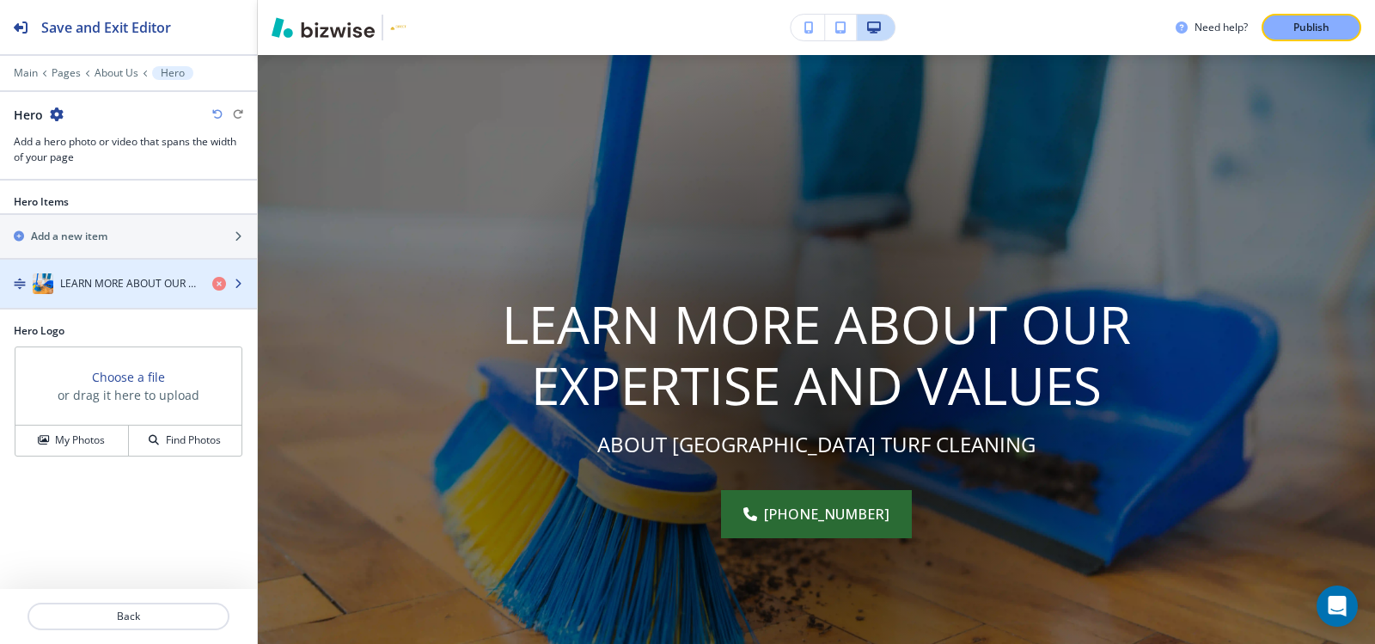
click at [128, 272] on div "button" at bounding box center [128, 266] width 257 height 14
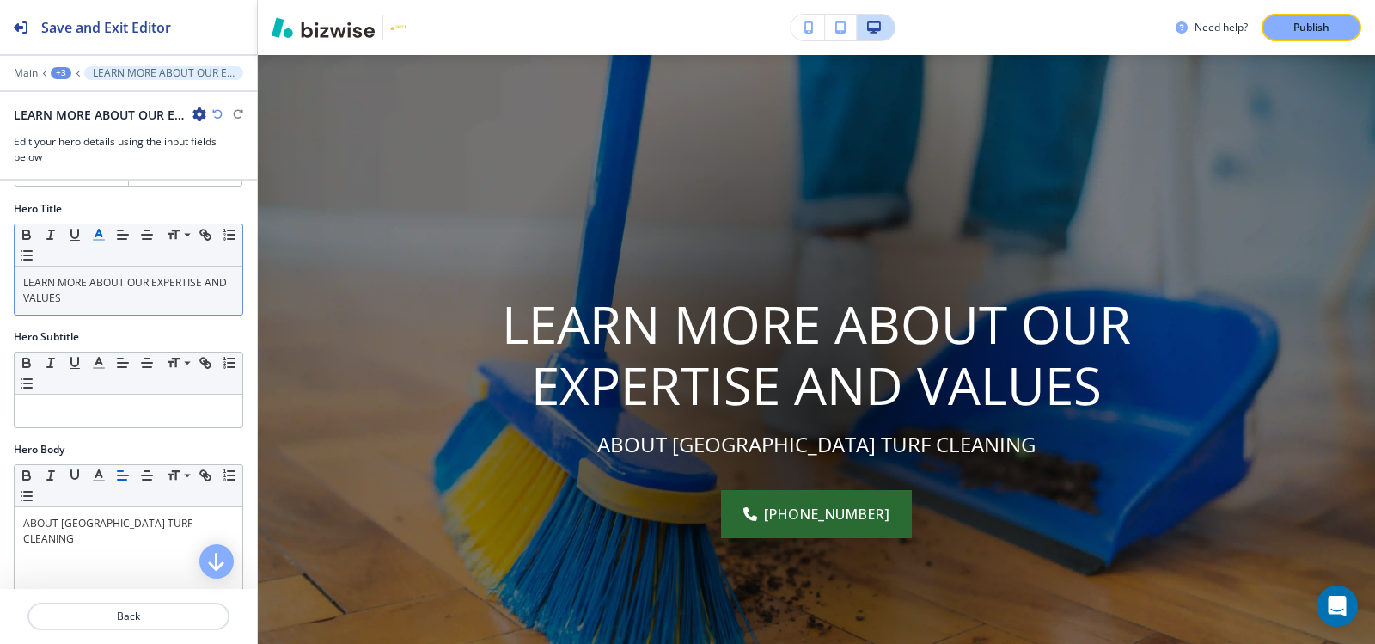
scroll to position [0, 0]
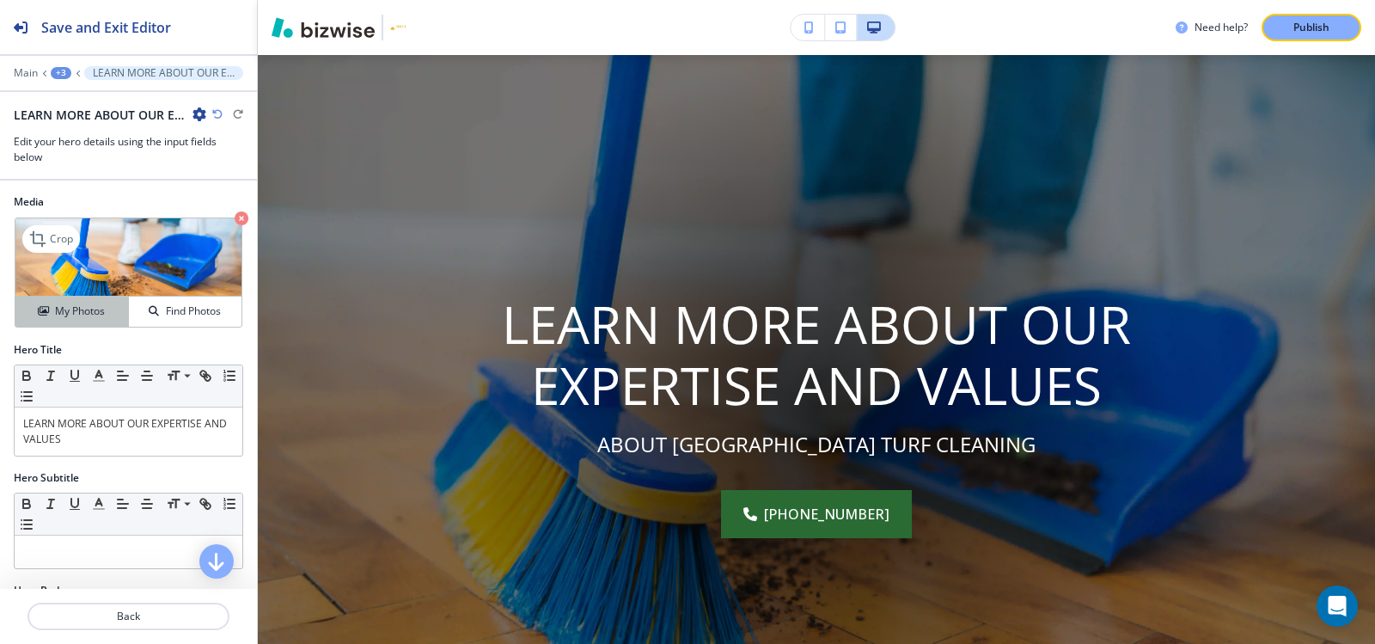
click at [63, 305] on h4 "My Photos" at bounding box center [80, 310] width 50 height 15
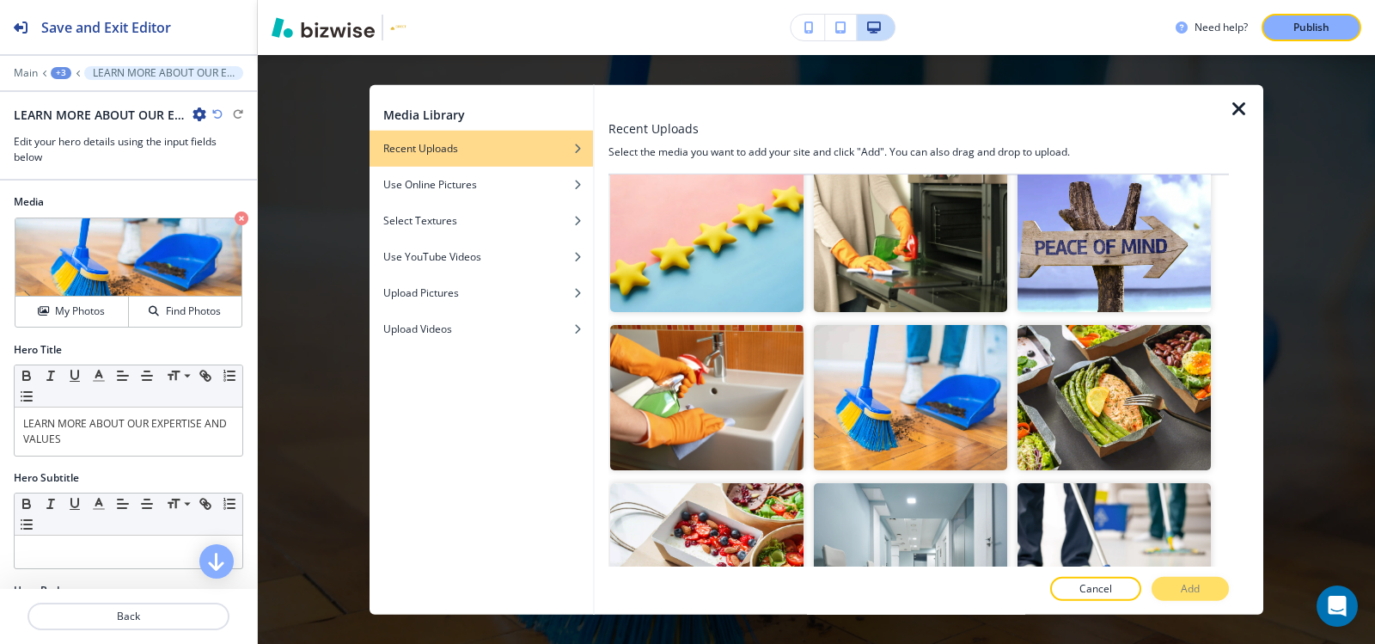
scroll to position [687, 0]
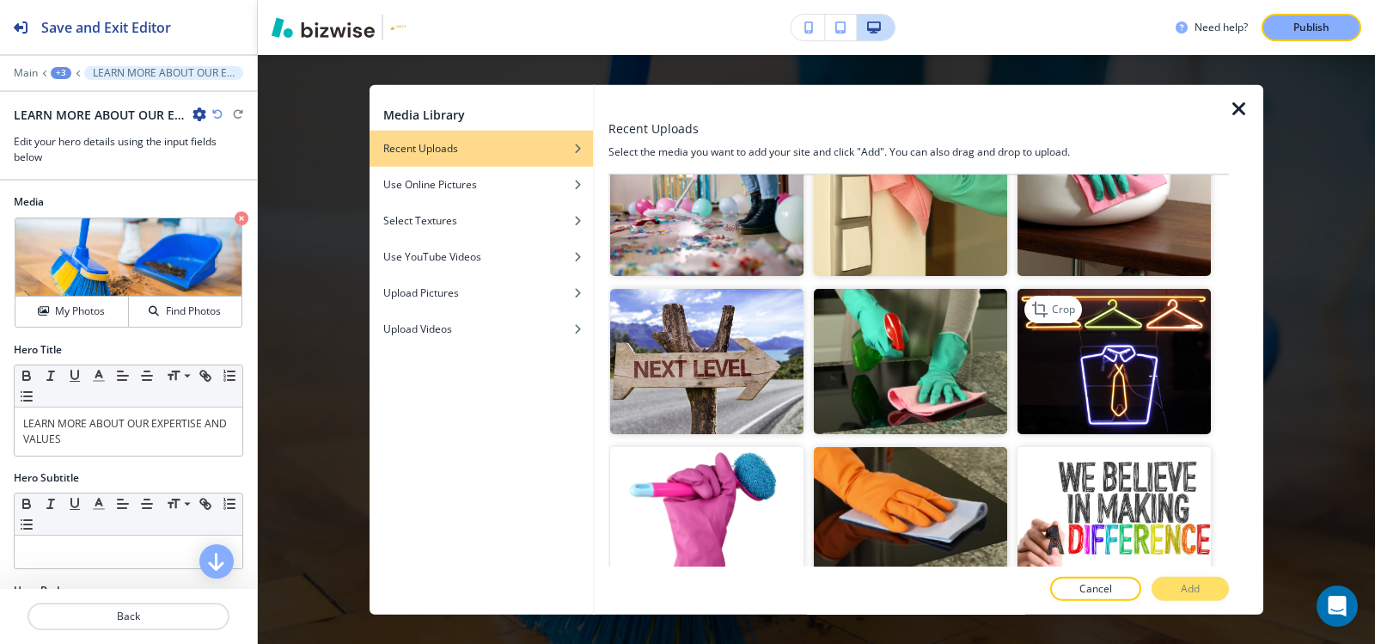
click at [1151, 396] on img "button" at bounding box center [1113, 361] width 193 height 145
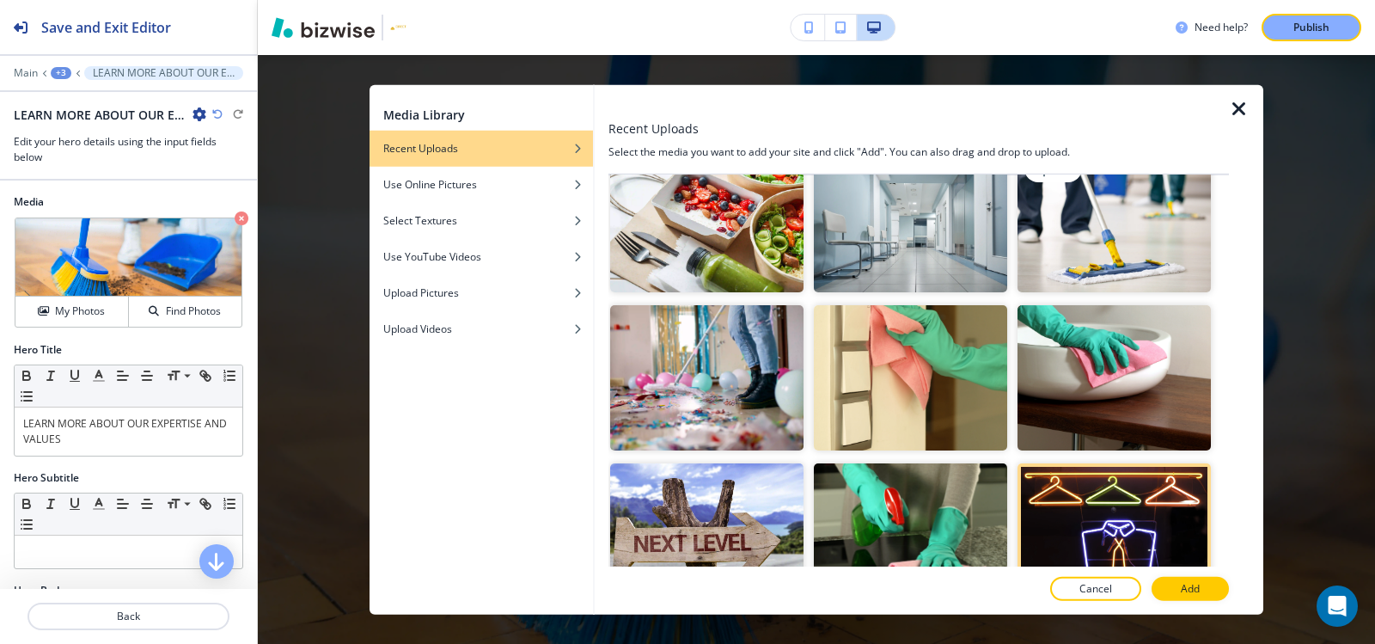
scroll to position [344, 0]
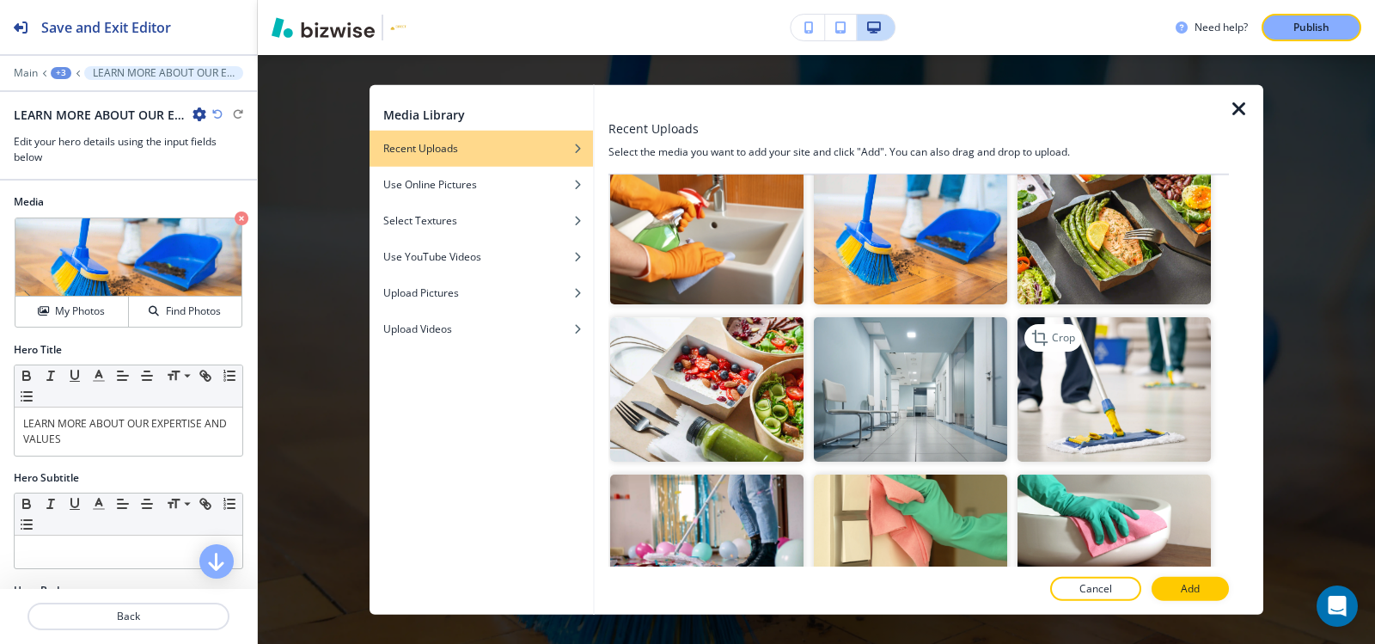
click at [1108, 419] on img "button" at bounding box center [1113, 388] width 193 height 145
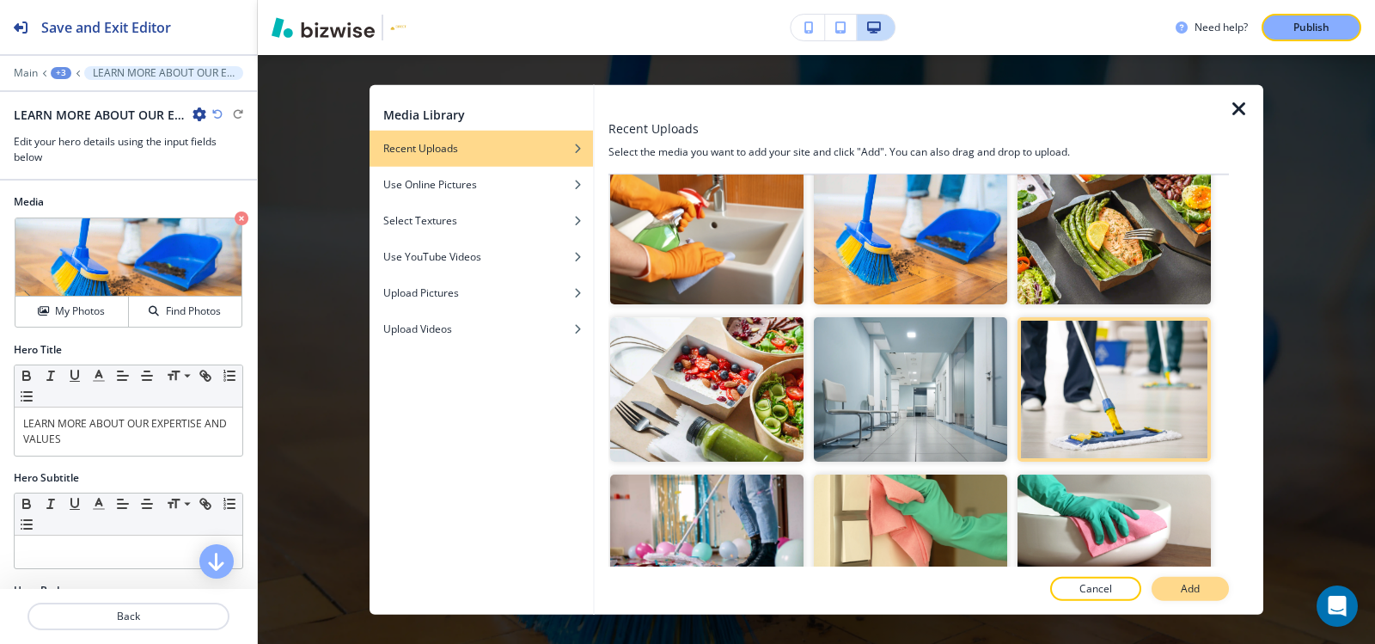
click at [1175, 591] on button "Add" at bounding box center [1189, 589] width 77 height 24
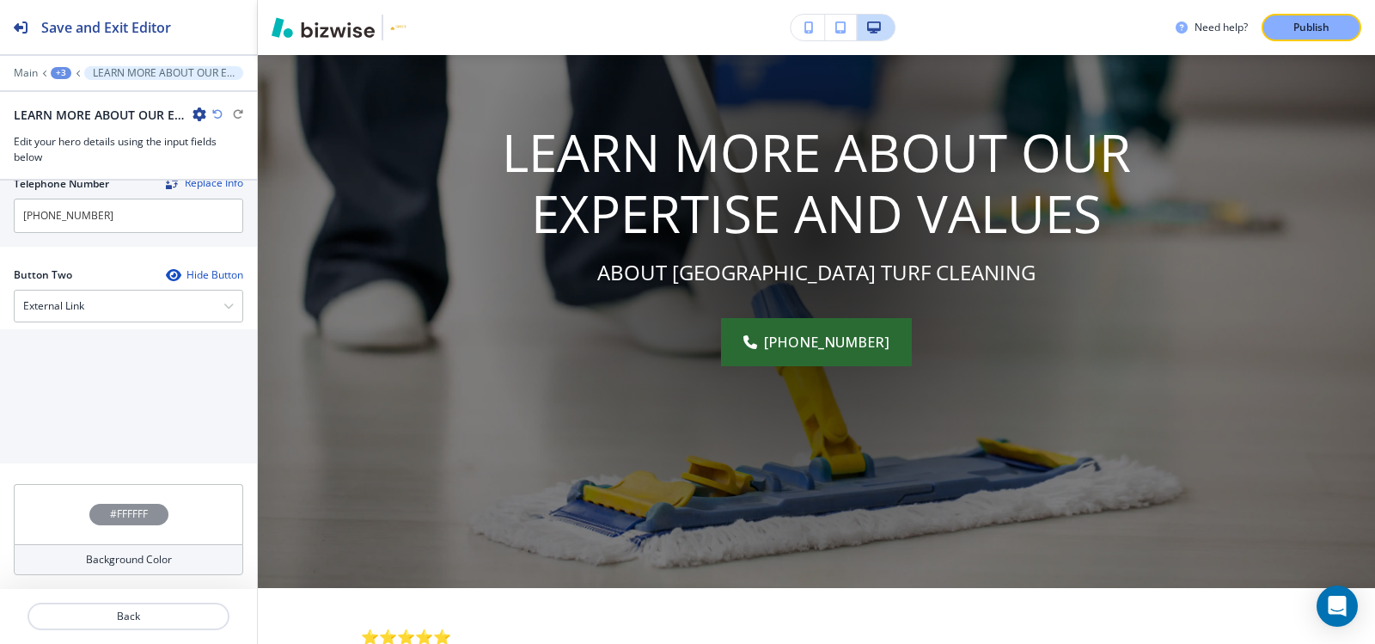
scroll to position [693, 0]
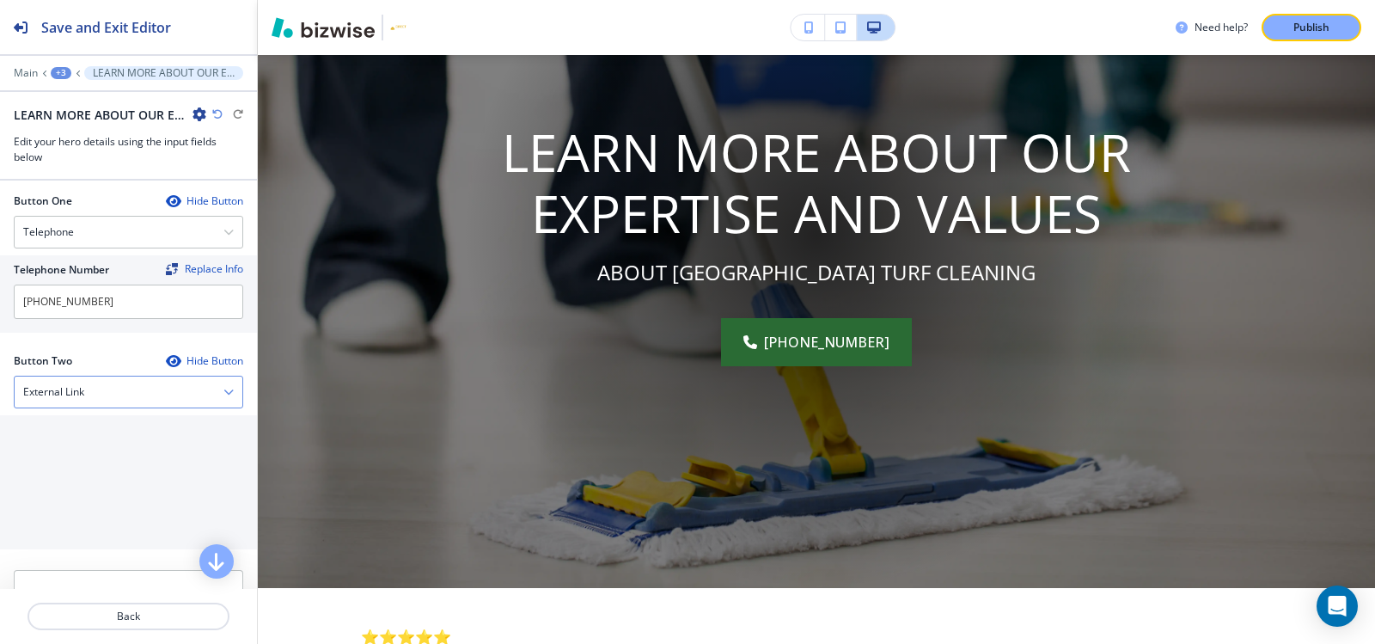
click at [82, 400] on div "External Link" at bounding box center [129, 391] width 228 height 31
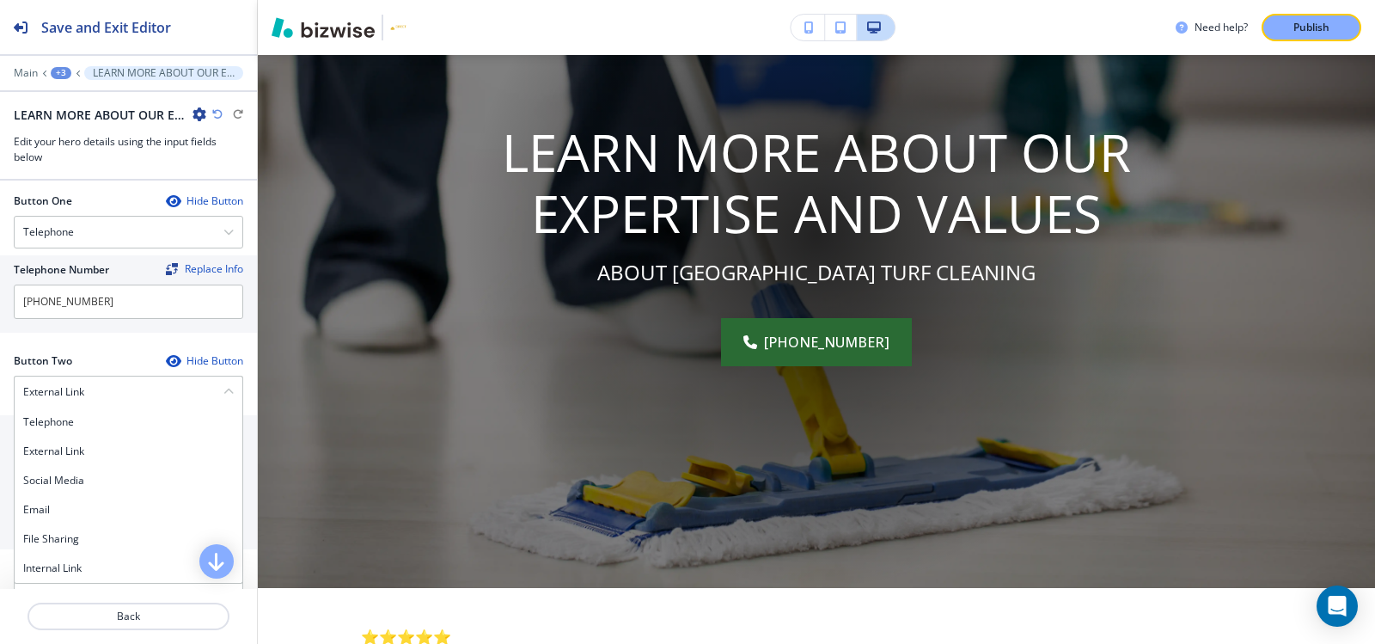
click at [54, 575] on h4 "Internal Link" at bounding box center [128, 567] width 211 height 15
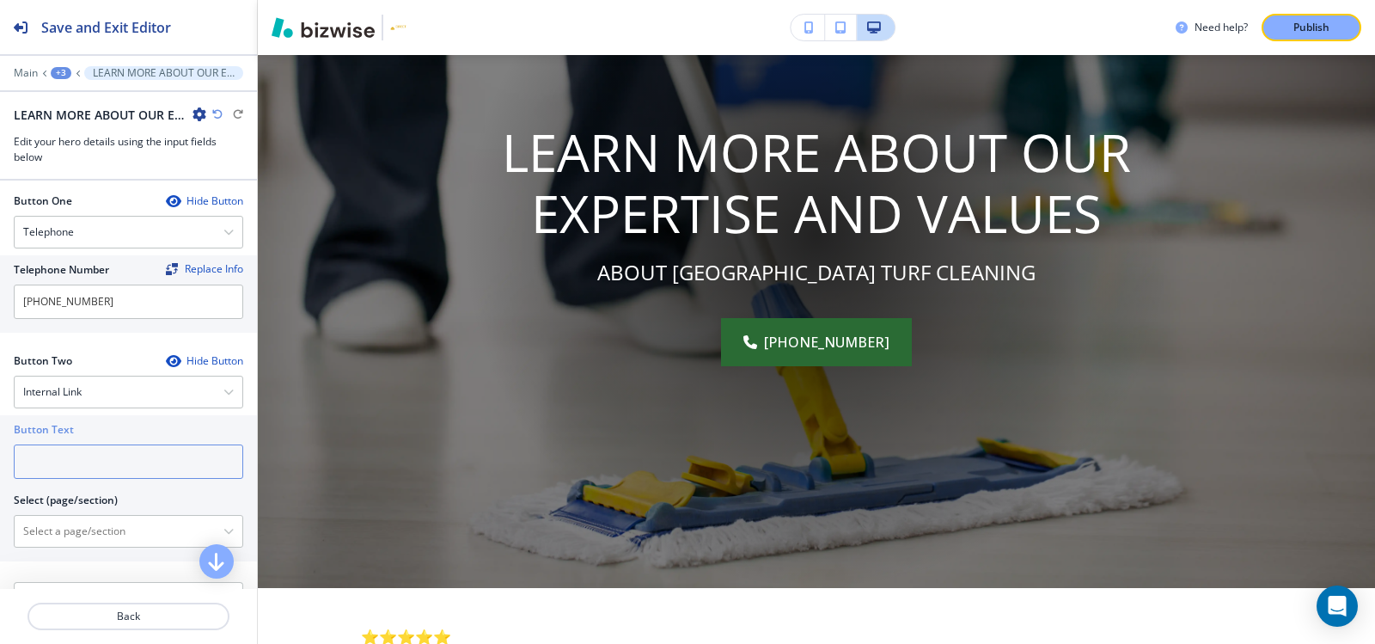
click at [98, 465] on input "text" at bounding box center [128, 461] width 229 height 34
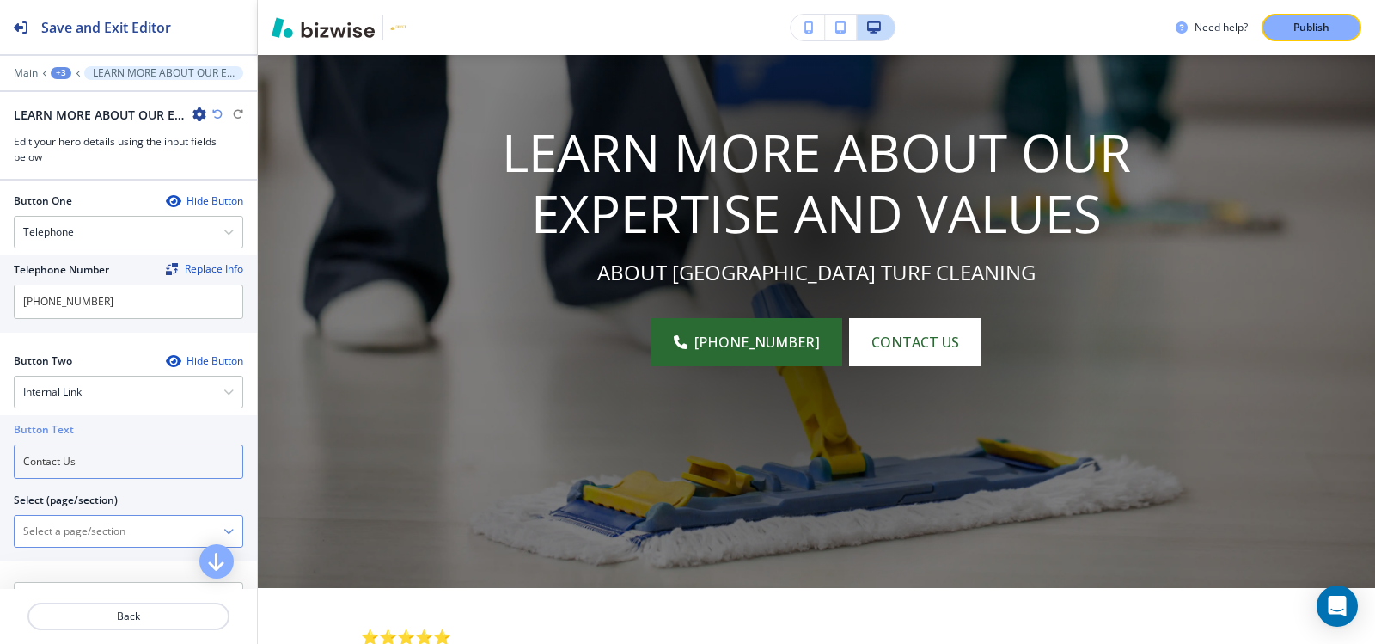
type input "Contact Us"
click at [88, 530] on \(page\/section\) "Manual Input" at bounding box center [119, 530] width 209 height 29
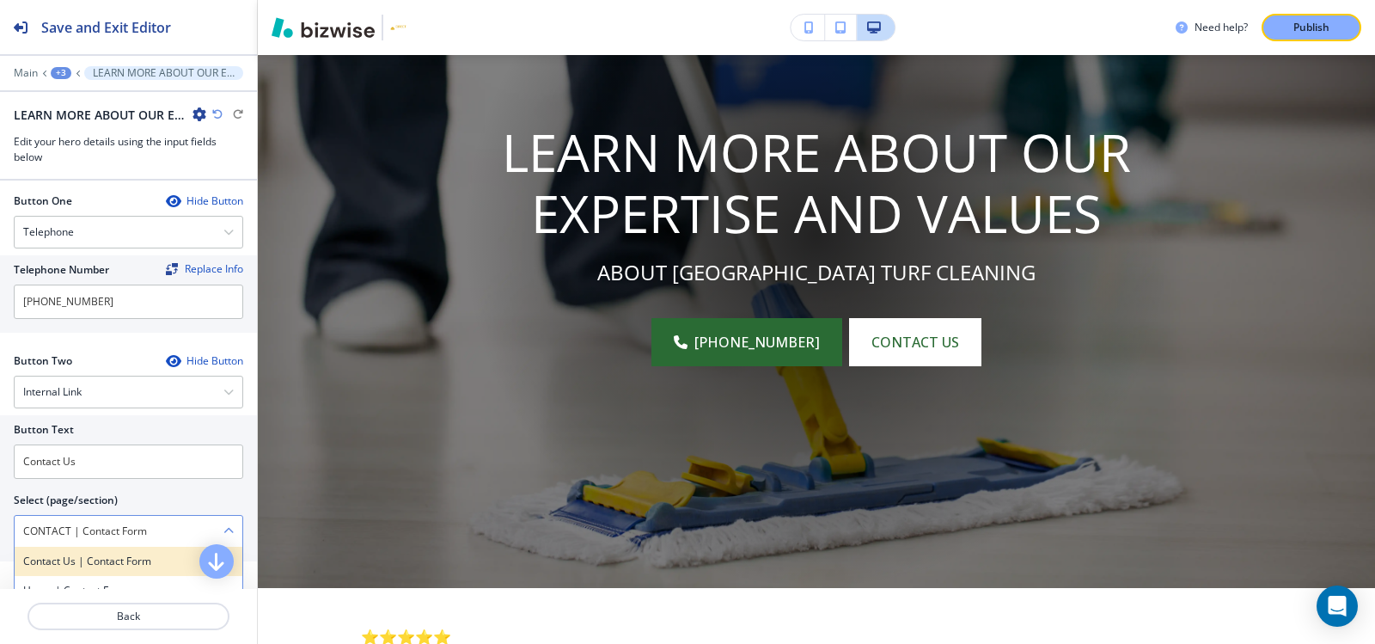
click at [93, 565] on h4 "Contact Us | Contact Form" at bounding box center [128, 560] width 211 height 15
type \(page\/section\) "Contact Us | Contact Form"
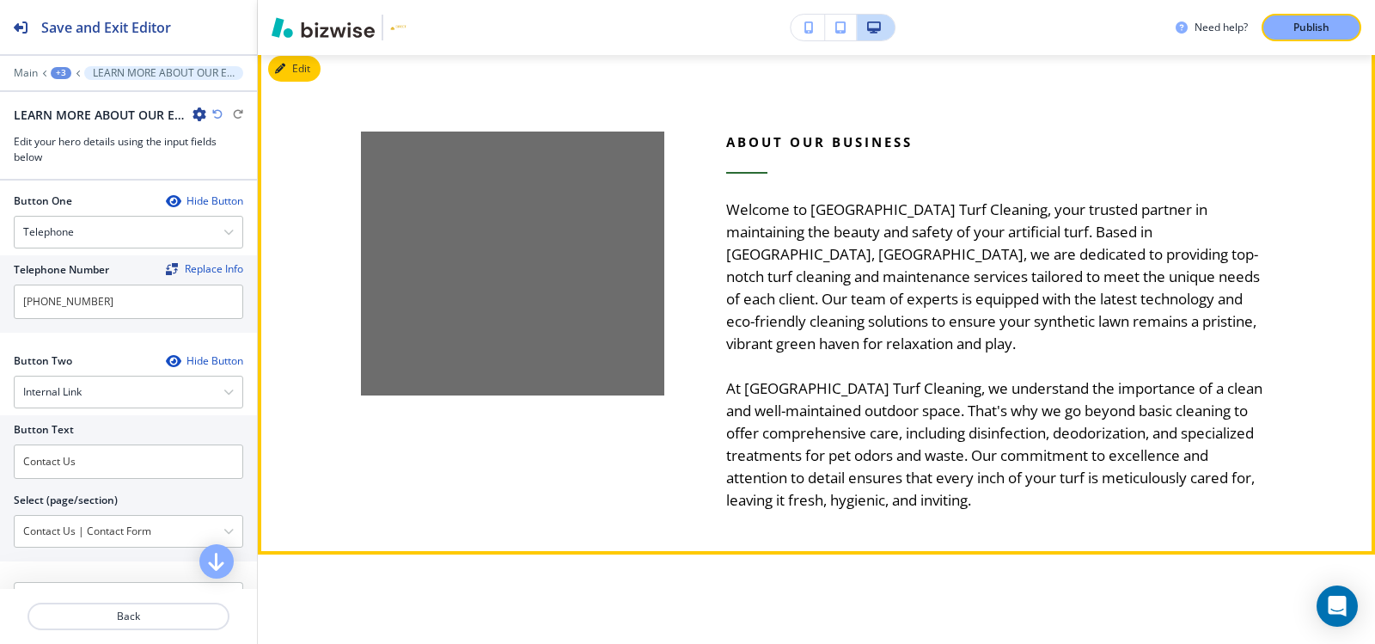
scroll to position [985, 0]
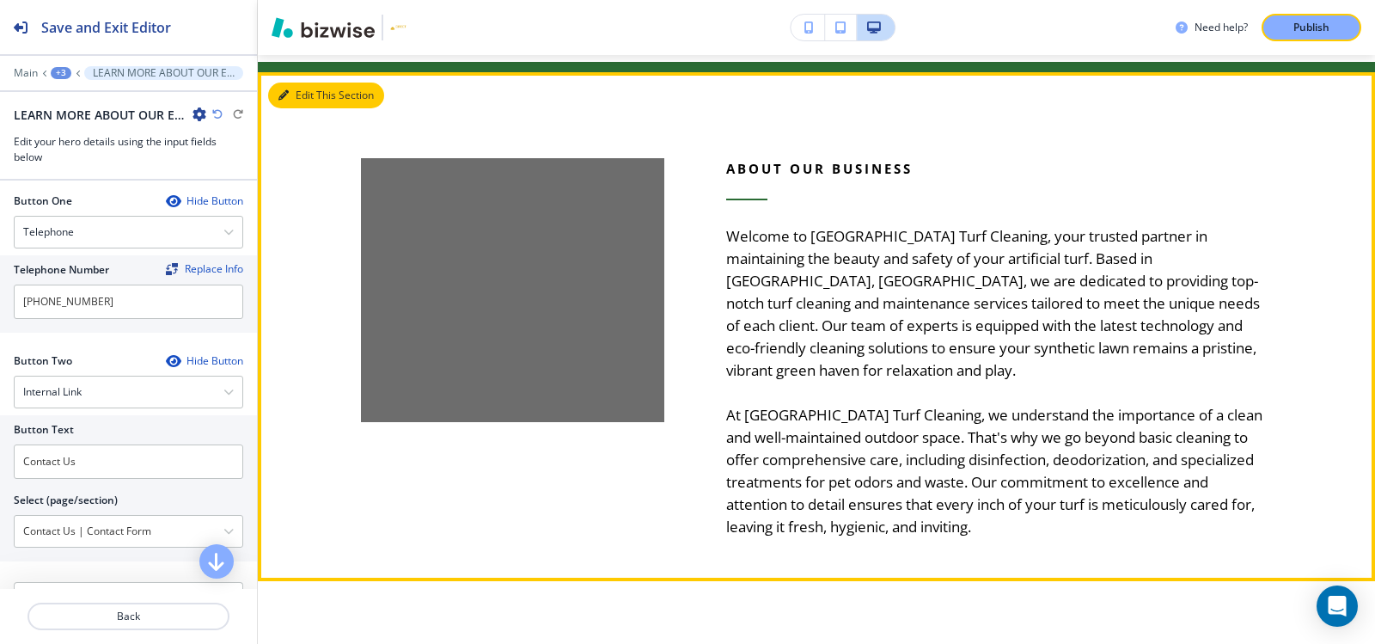
click at [284, 96] on icon "button" at bounding box center [283, 95] width 10 height 10
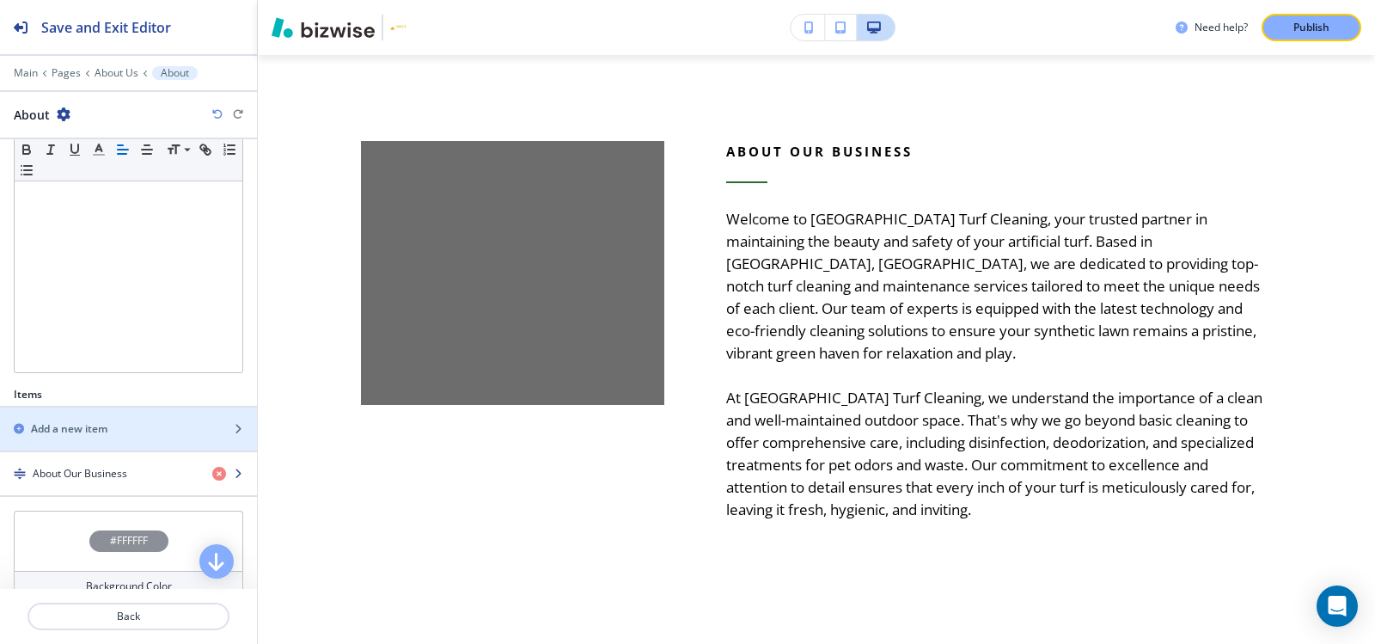
scroll to position [333, 0]
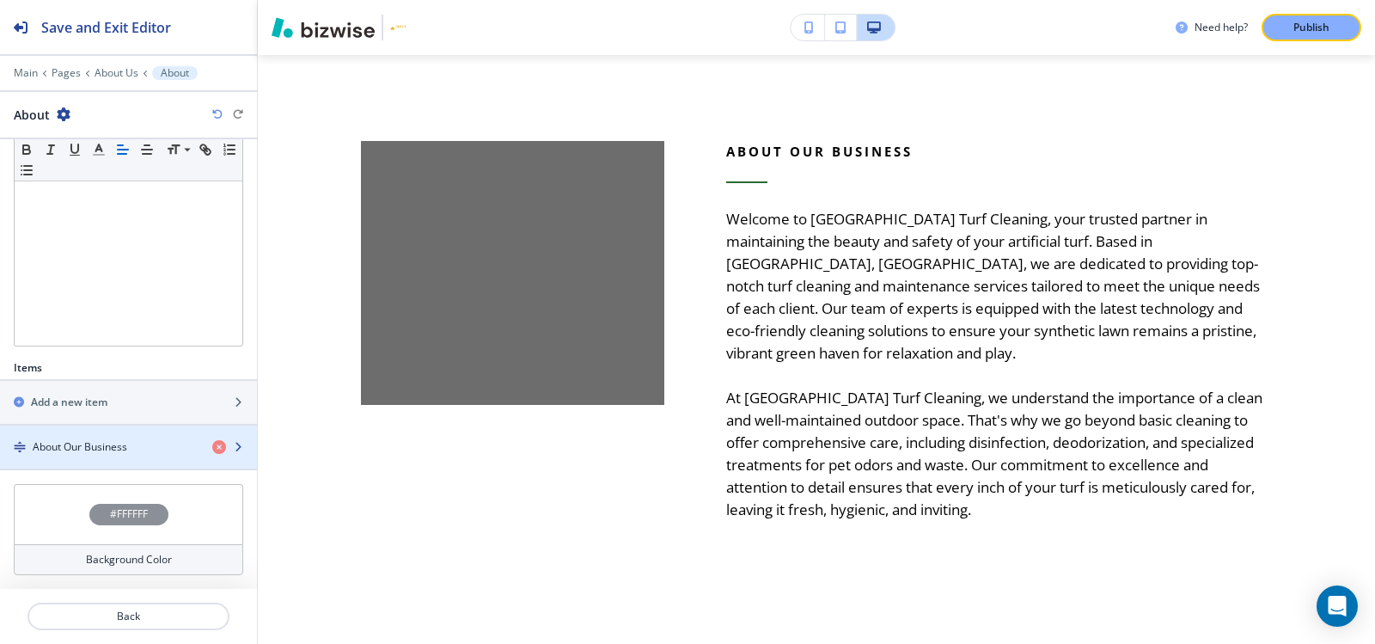
click at [81, 447] on h4 "About Our Business" at bounding box center [80, 446] width 95 height 15
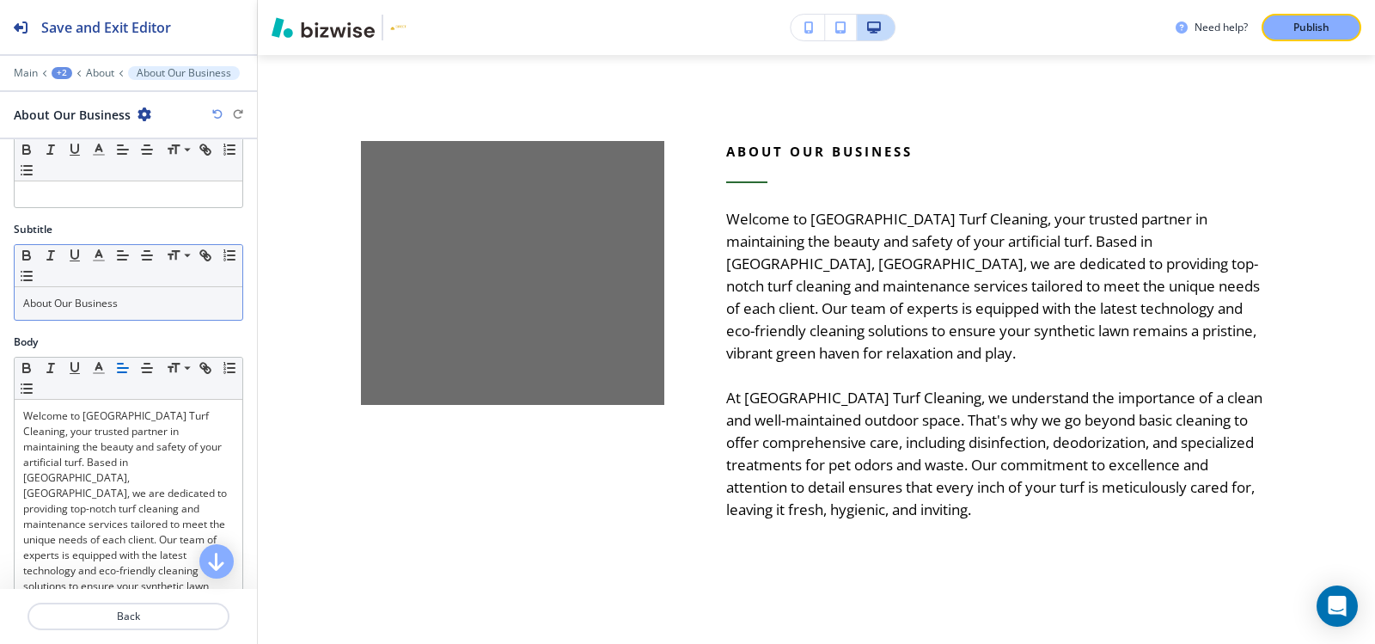
scroll to position [86, 0]
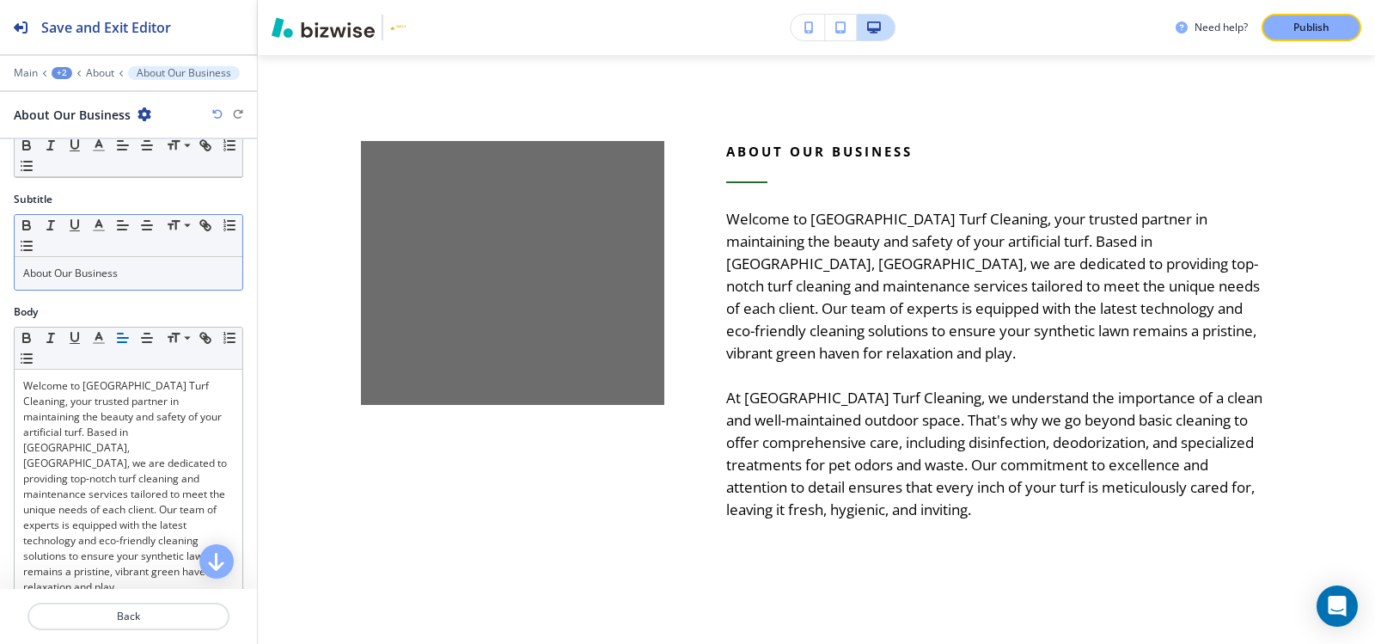
click at [113, 348] on div "Small Normal Large Huge" at bounding box center [129, 348] width 228 height 42
click at [128, 248] on div "Small Normal Large Huge" at bounding box center [129, 236] width 228 height 42
click at [128, 267] on p "About Our Business" at bounding box center [128, 273] width 211 height 15
copy p "About Our Business"
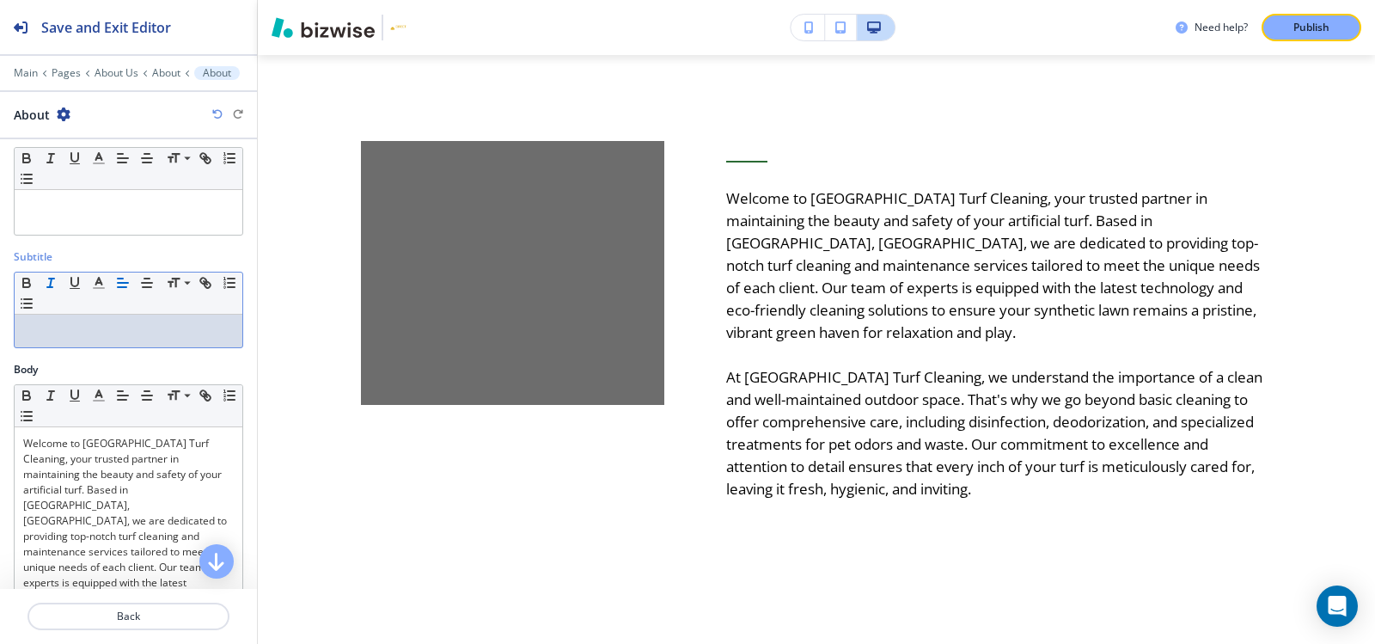
scroll to position [0, 0]
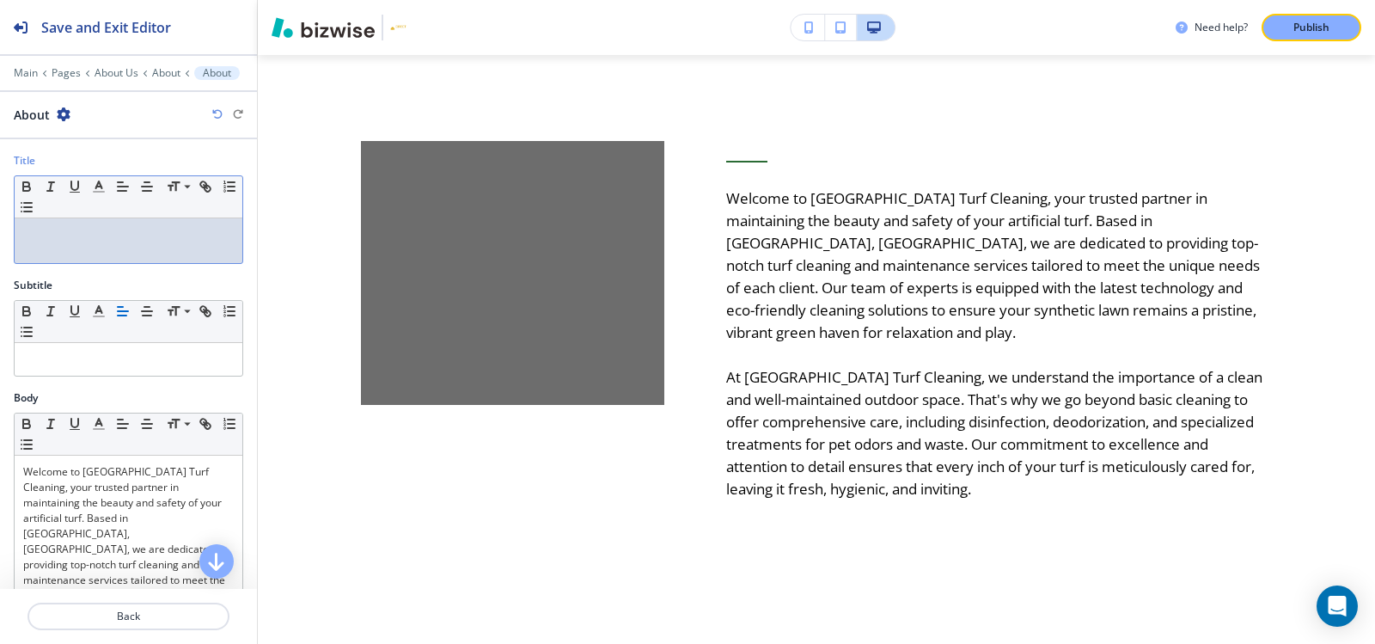
click at [55, 247] on div at bounding box center [129, 240] width 228 height 45
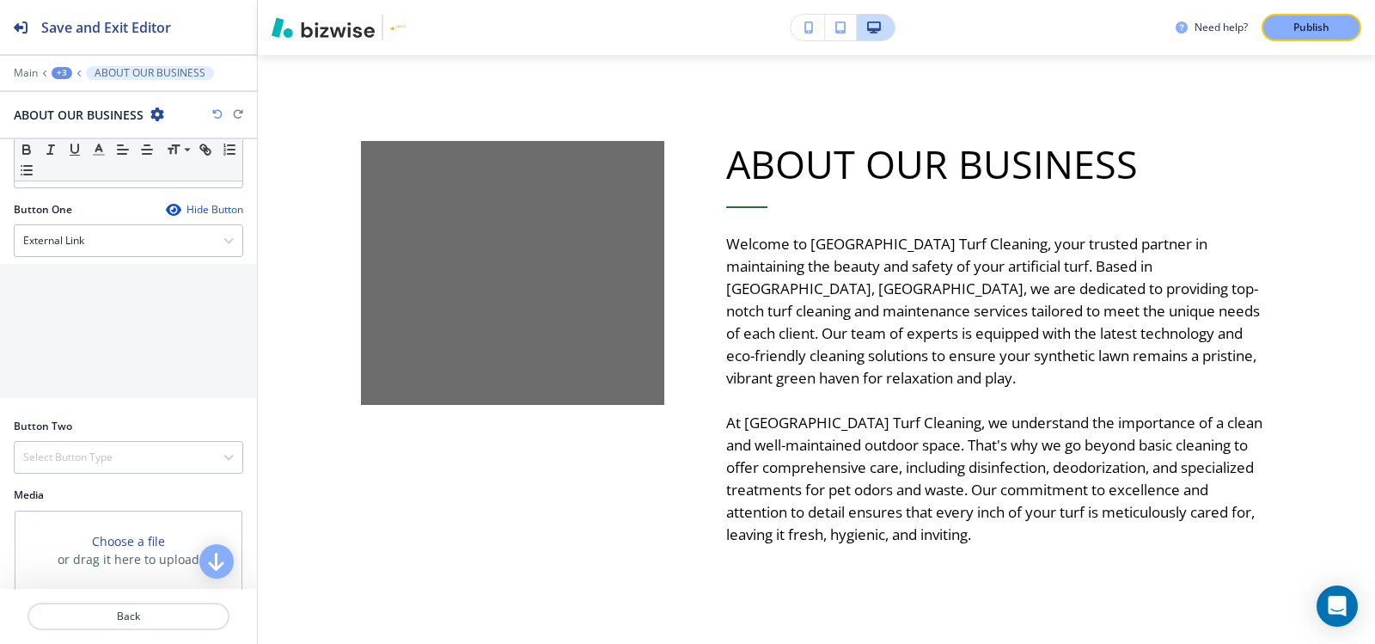
scroll to position [797, 0]
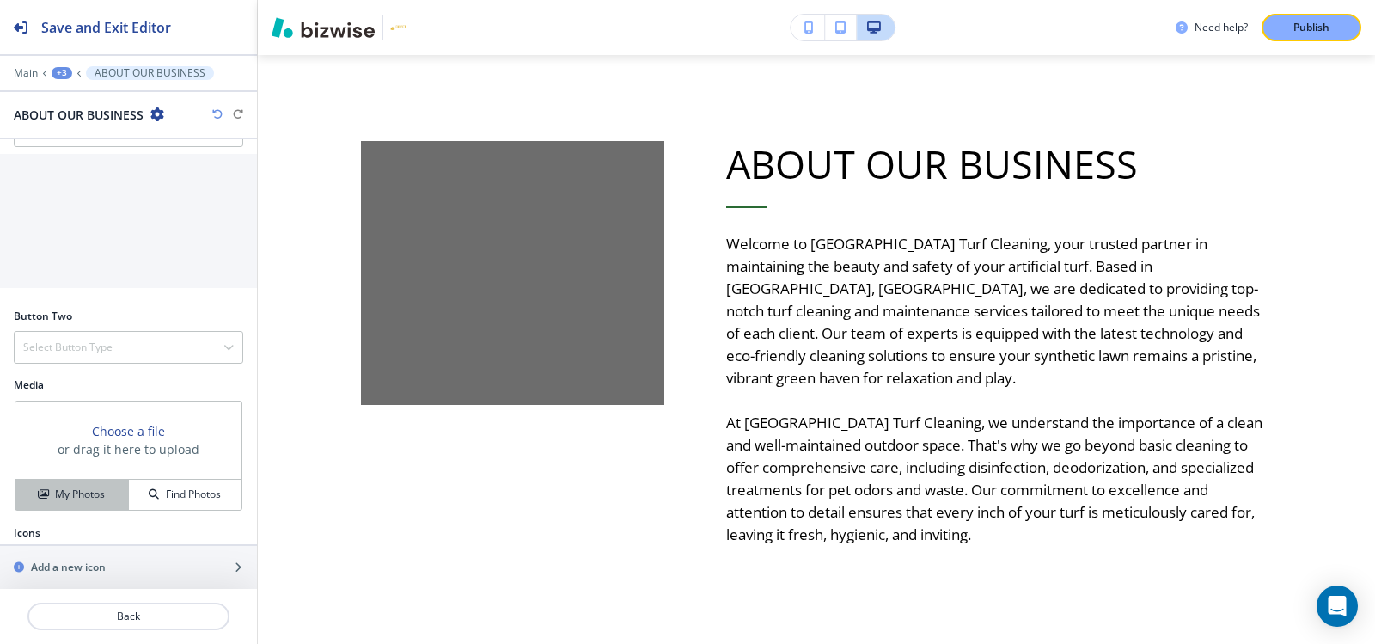
click at [54, 489] on button "My Photos" at bounding box center [71, 494] width 113 height 30
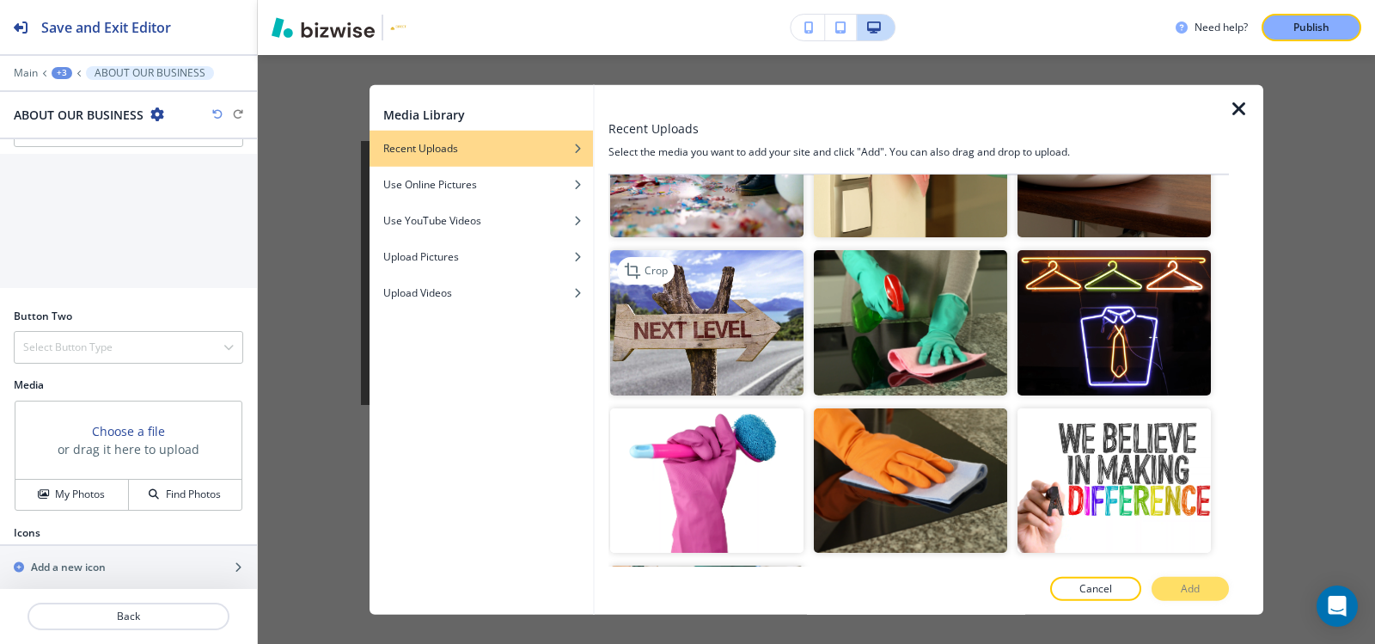
scroll to position [859, 0]
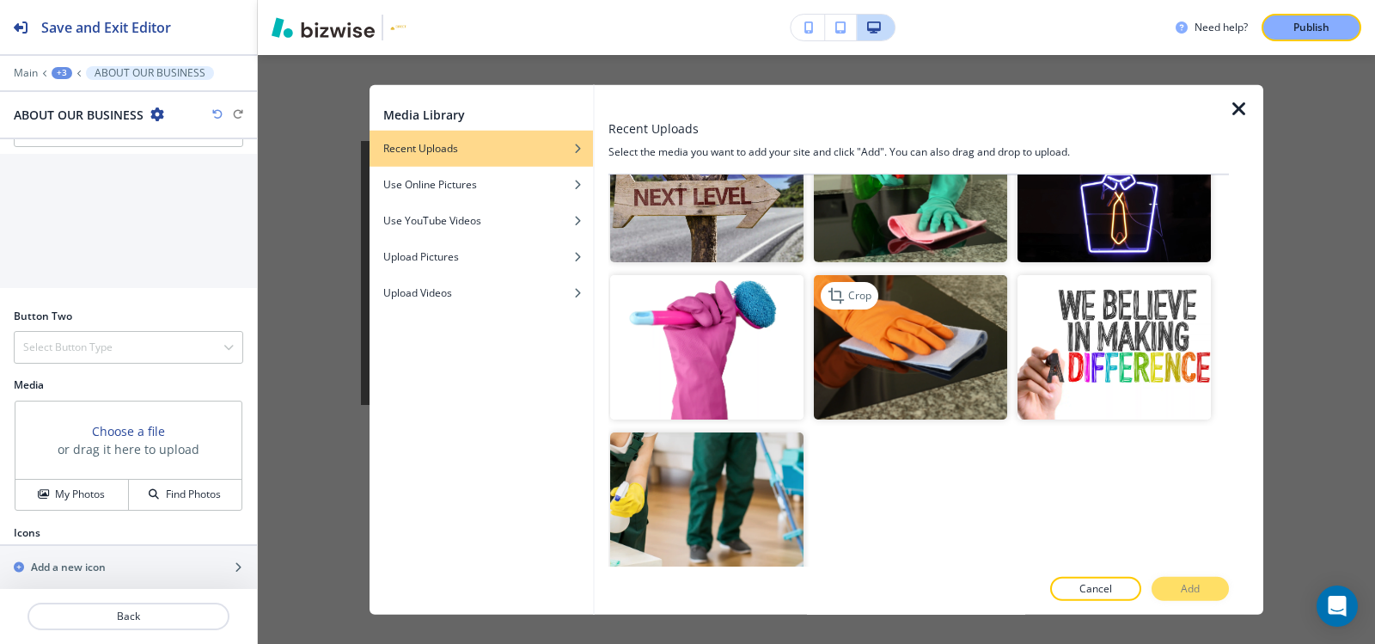
click at [931, 346] on img "button" at bounding box center [910, 346] width 193 height 145
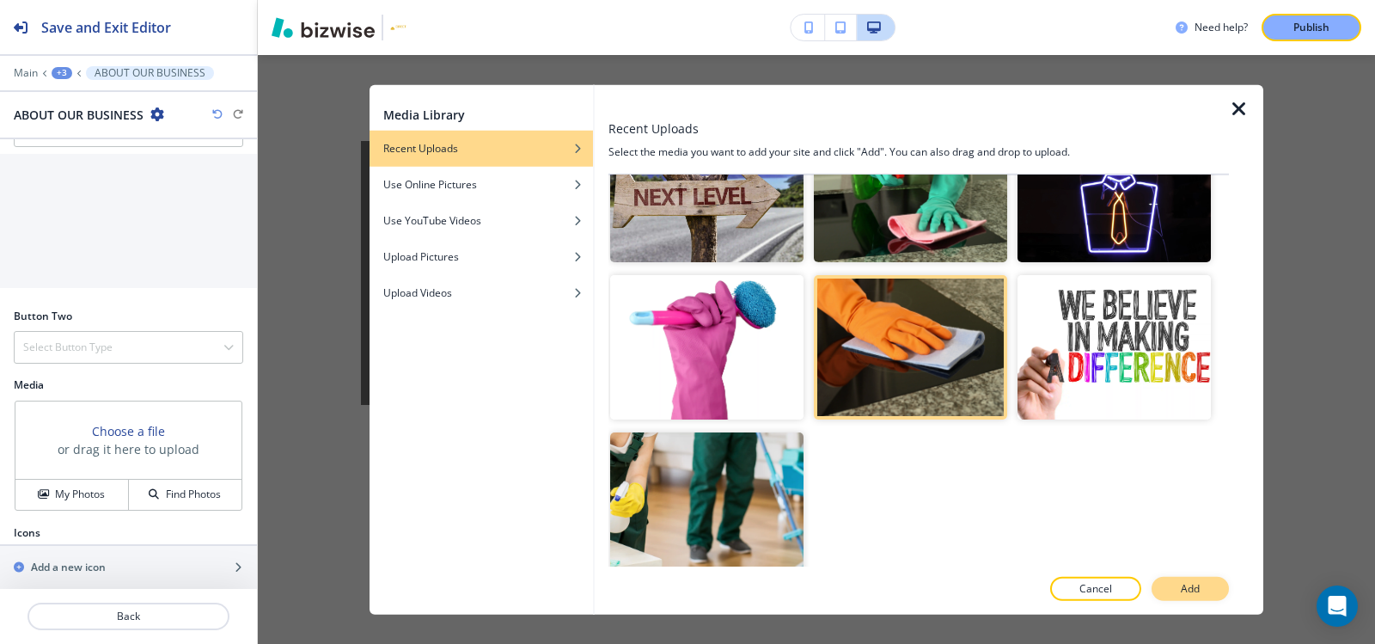
click at [1171, 595] on button "Add" at bounding box center [1189, 589] width 77 height 24
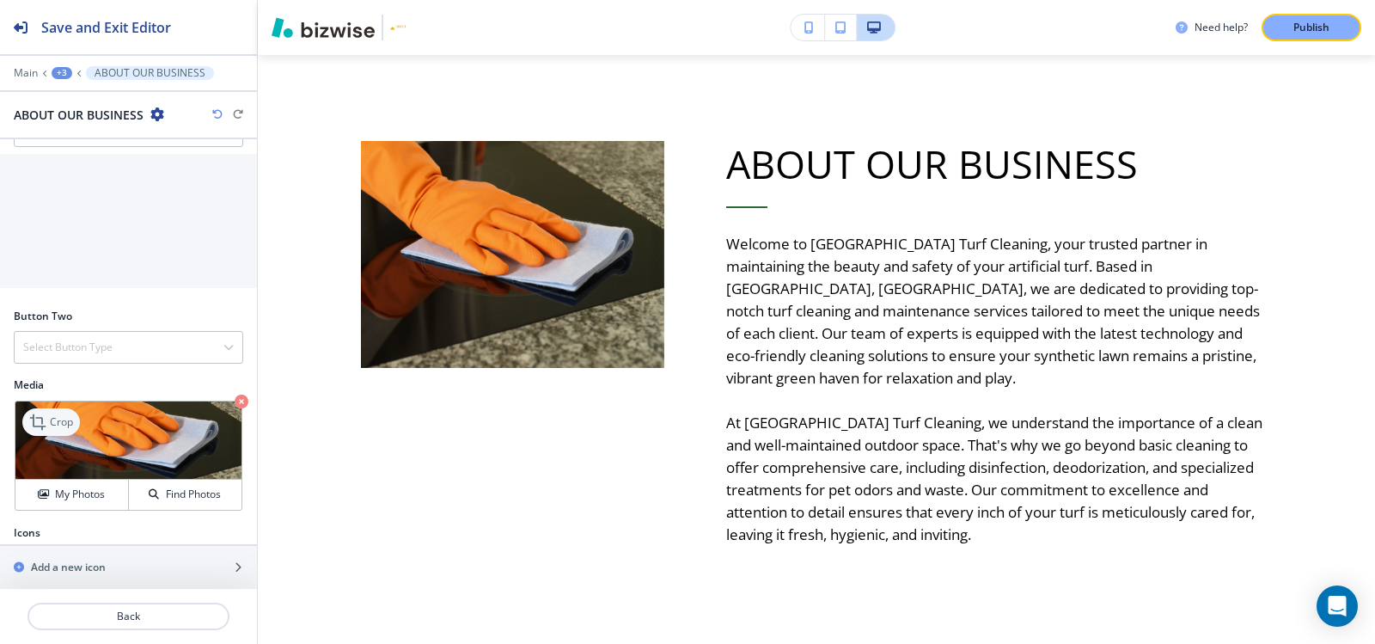
click at [66, 414] on p "Crop" at bounding box center [61, 421] width 23 height 15
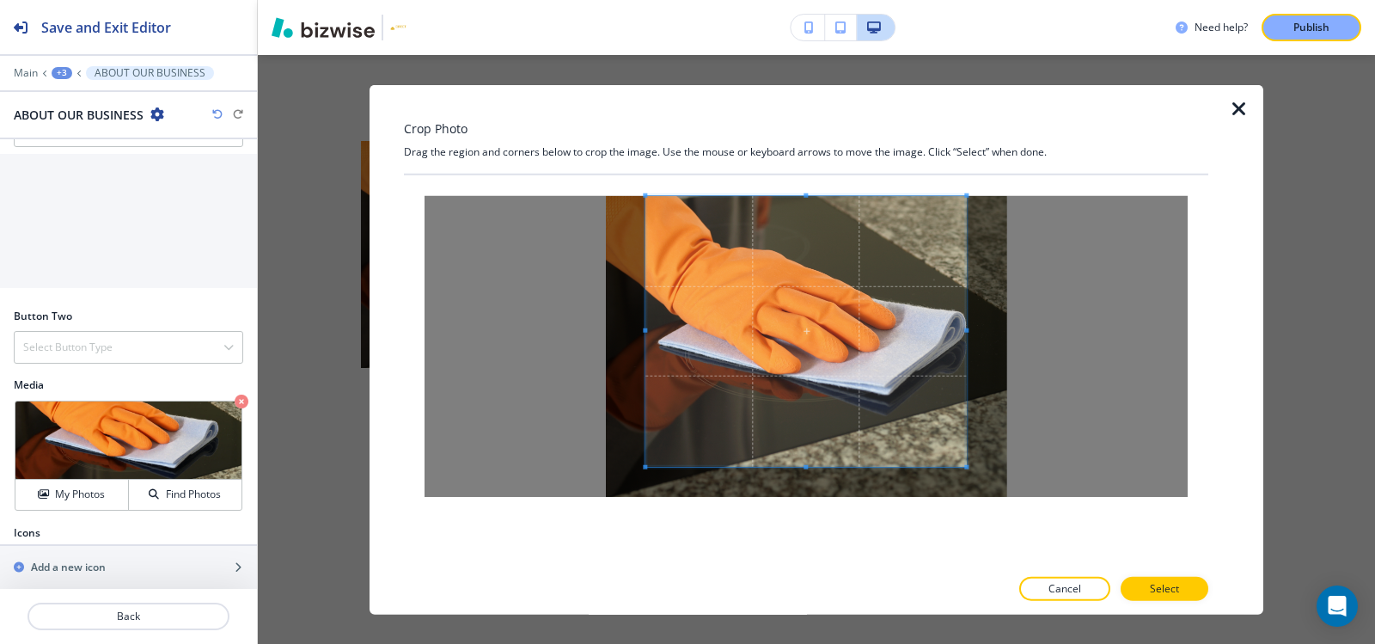
click at [815, 163] on div "Crop Photo Drag the region and corners below to crop the image. Use the mouse o…" at bounding box center [806, 349] width 804 height 530
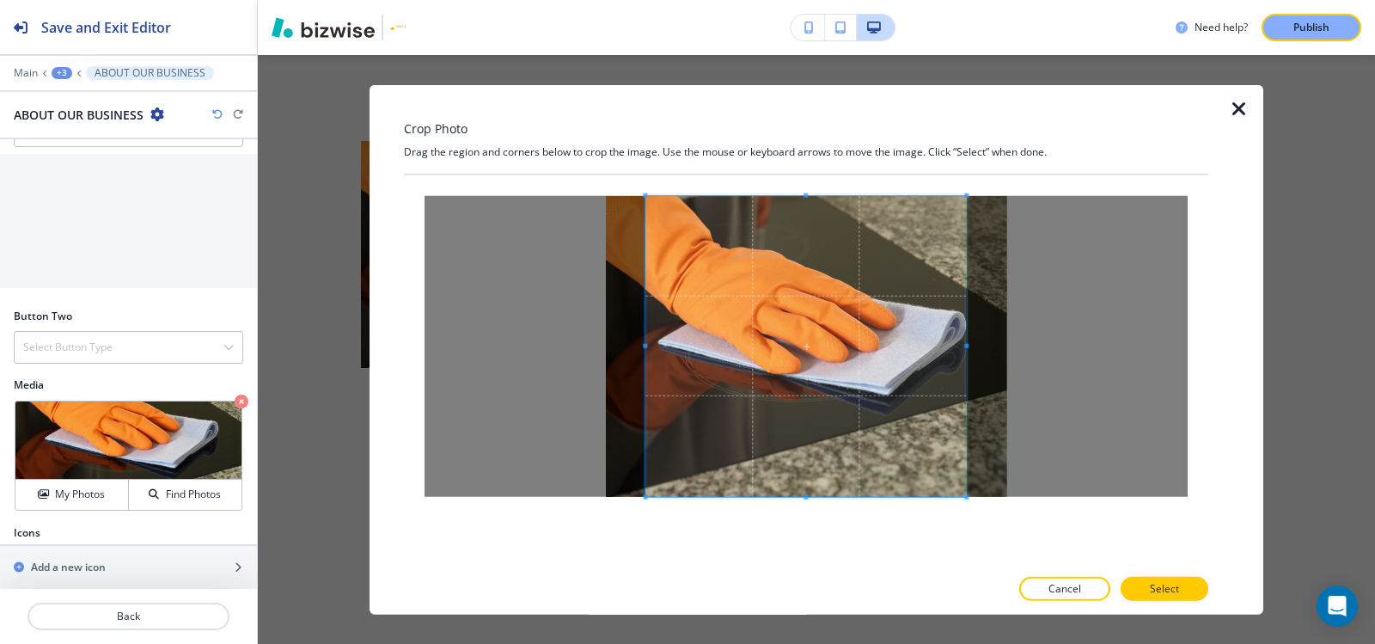
click at [812, 560] on div at bounding box center [806, 370] width 804 height 392
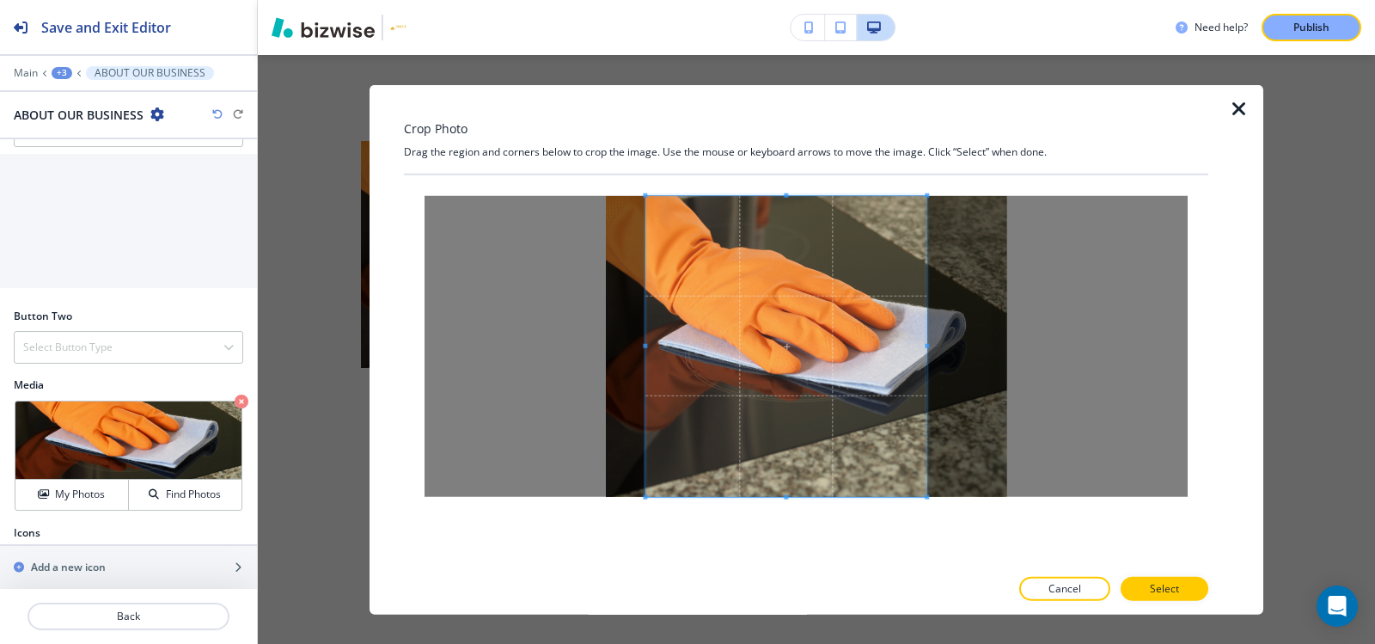
click at [925, 350] on div at bounding box center [785, 345] width 281 height 301
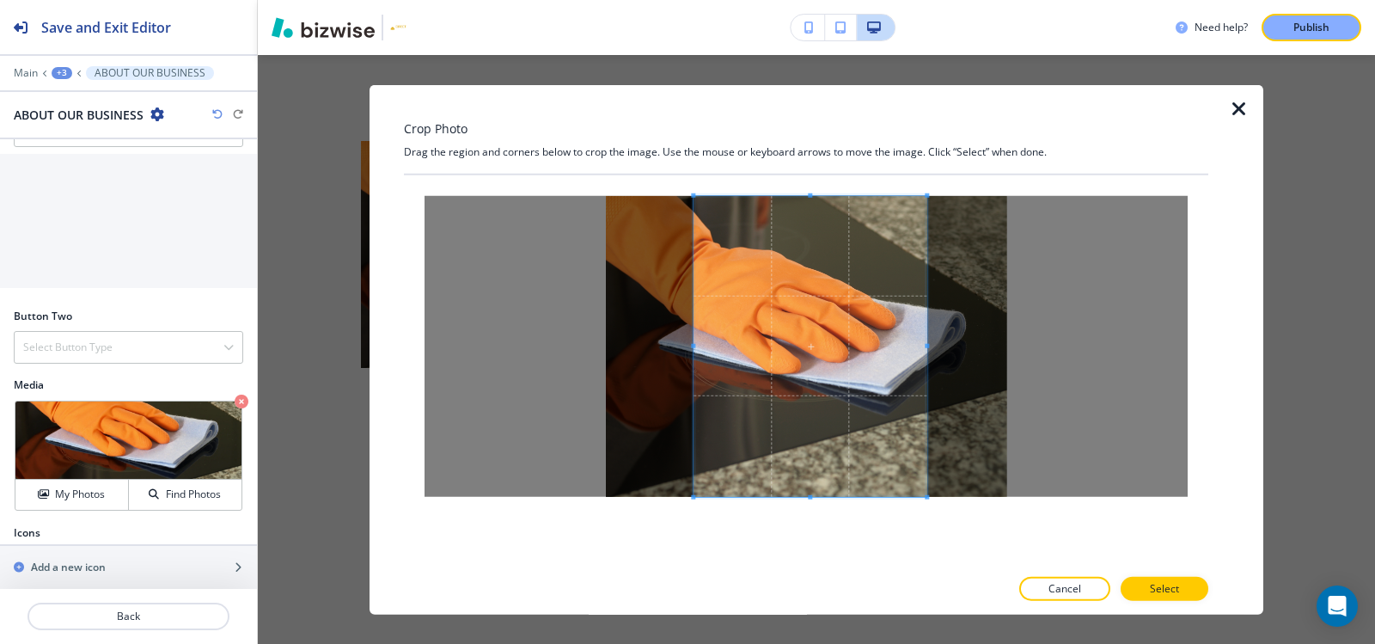
click at [693, 346] on span at bounding box center [693, 345] width 4 height 4
click at [1169, 589] on p "Select" at bounding box center [1164, 588] width 29 height 15
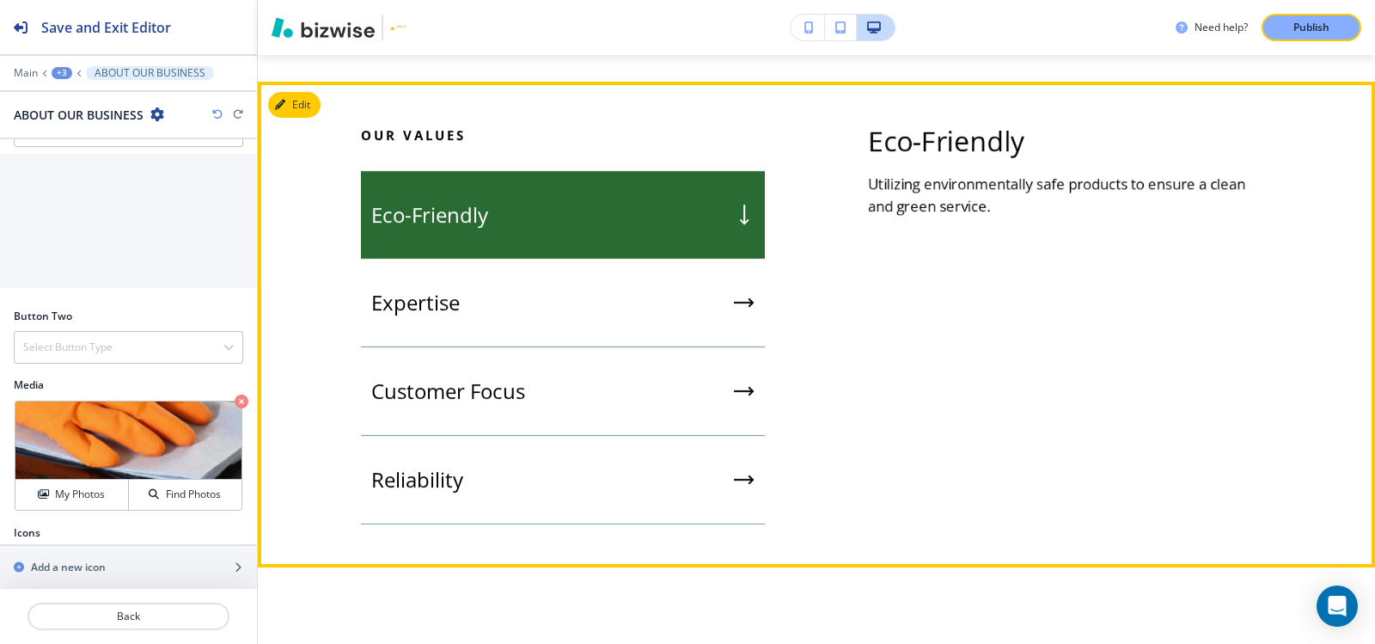
scroll to position [1346, 0]
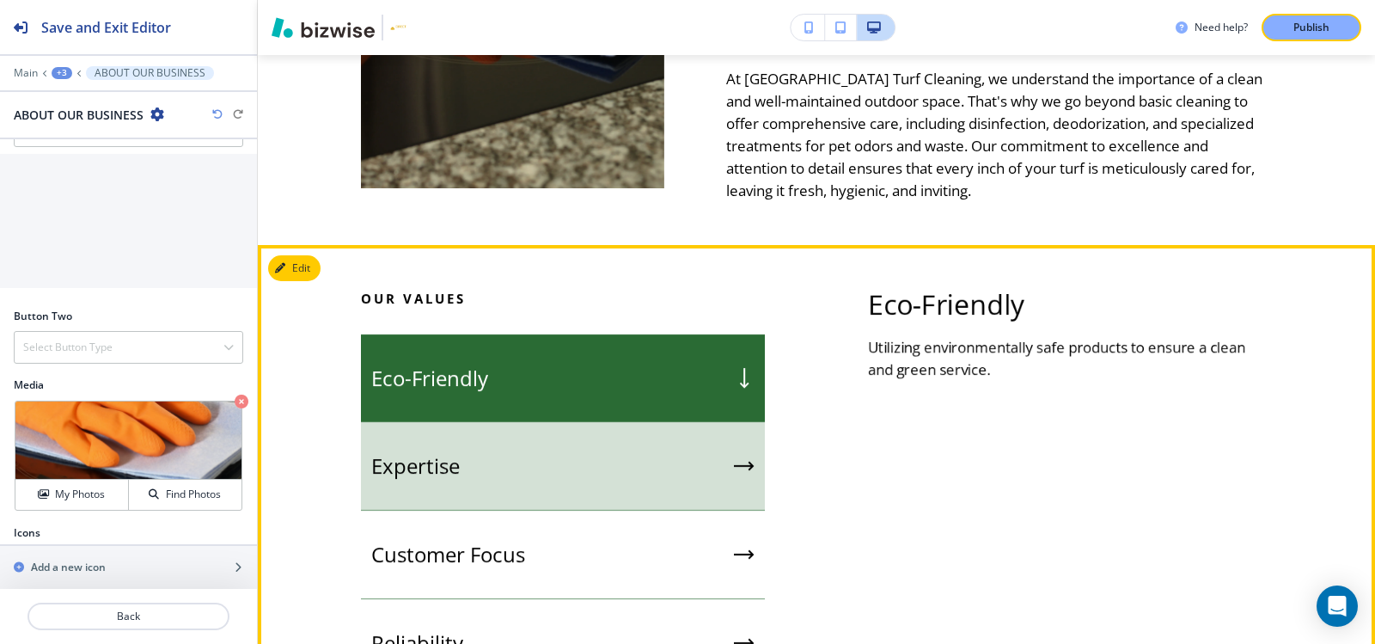
click at [503, 445] on div "Expertise" at bounding box center [563, 466] width 404 height 89
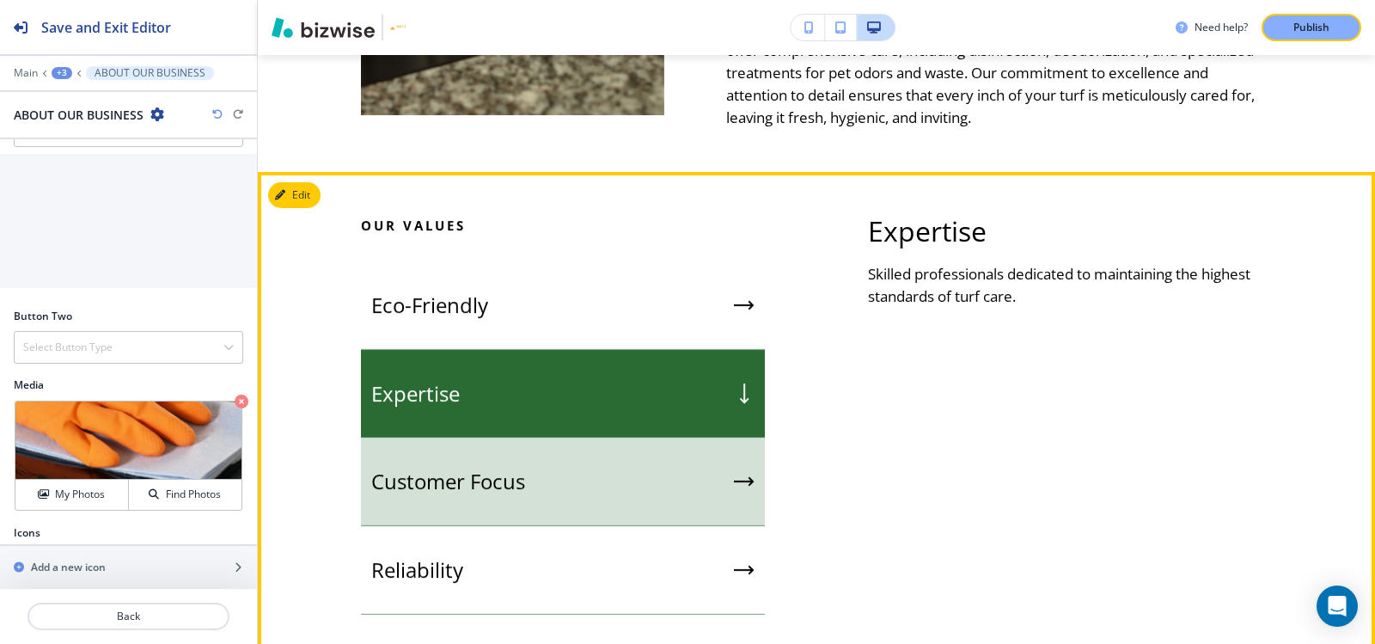
scroll to position [1517, 0]
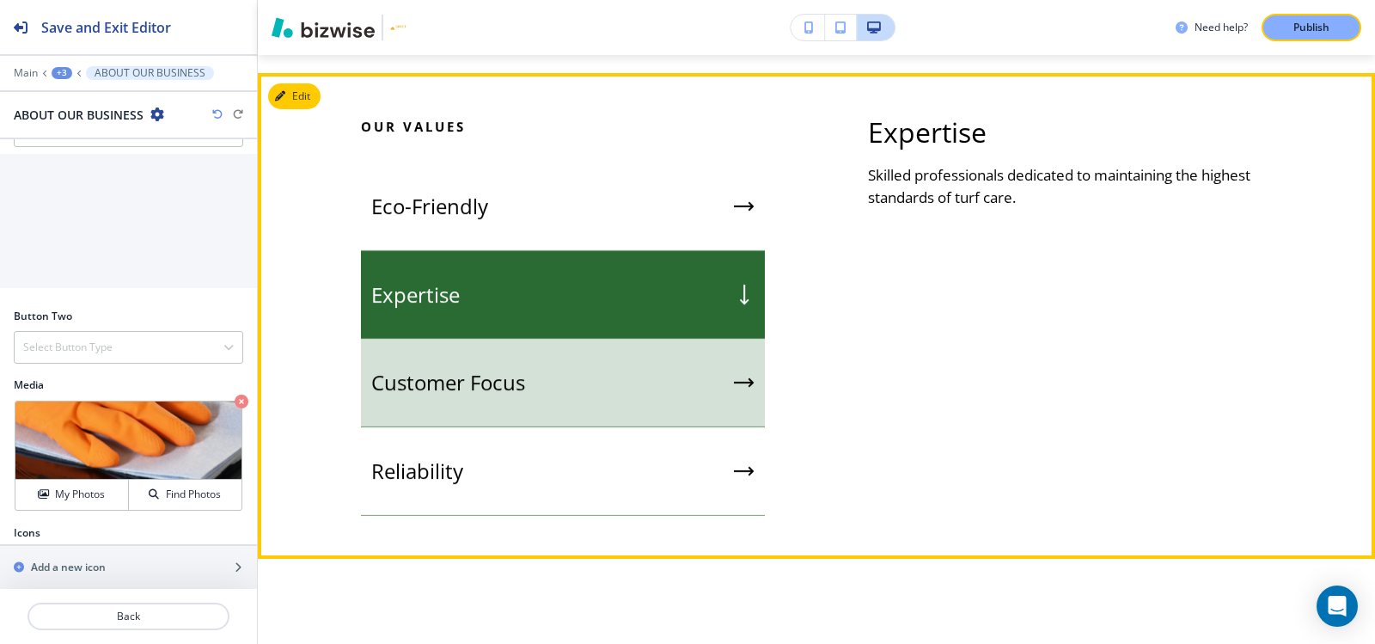
click at [504, 399] on div "Customer Focus" at bounding box center [563, 383] width 404 height 89
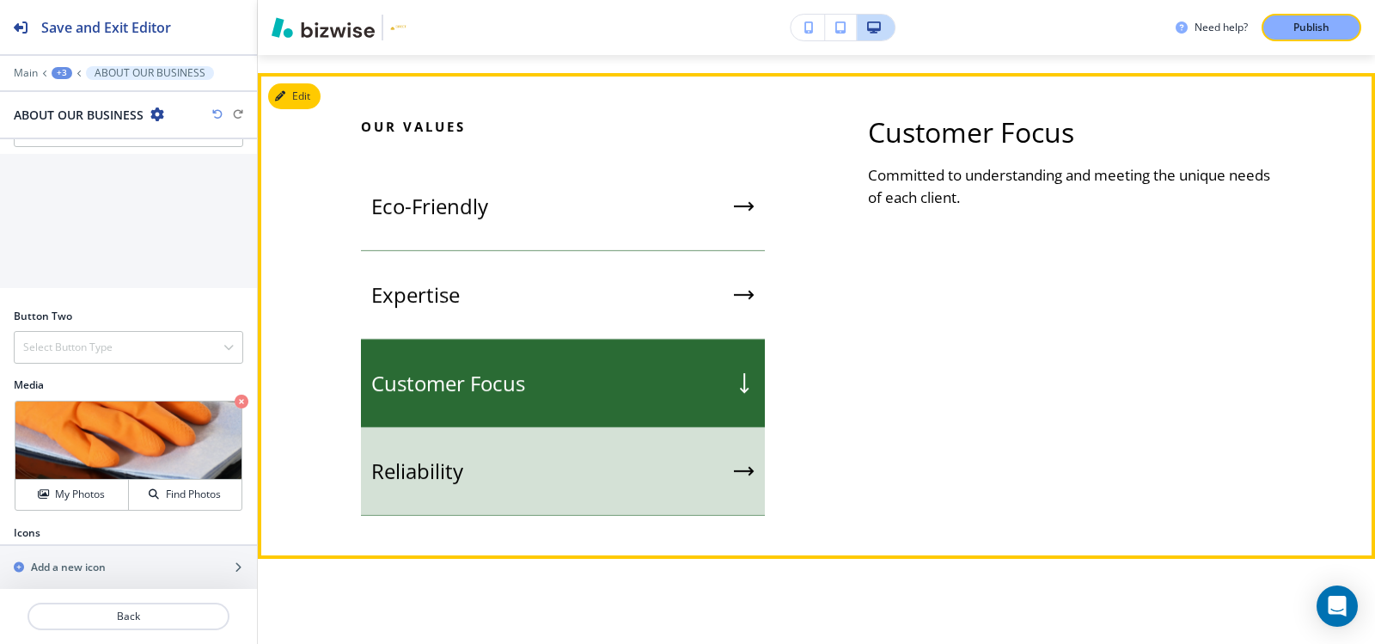
click at [505, 443] on div "Reliability" at bounding box center [563, 471] width 404 height 89
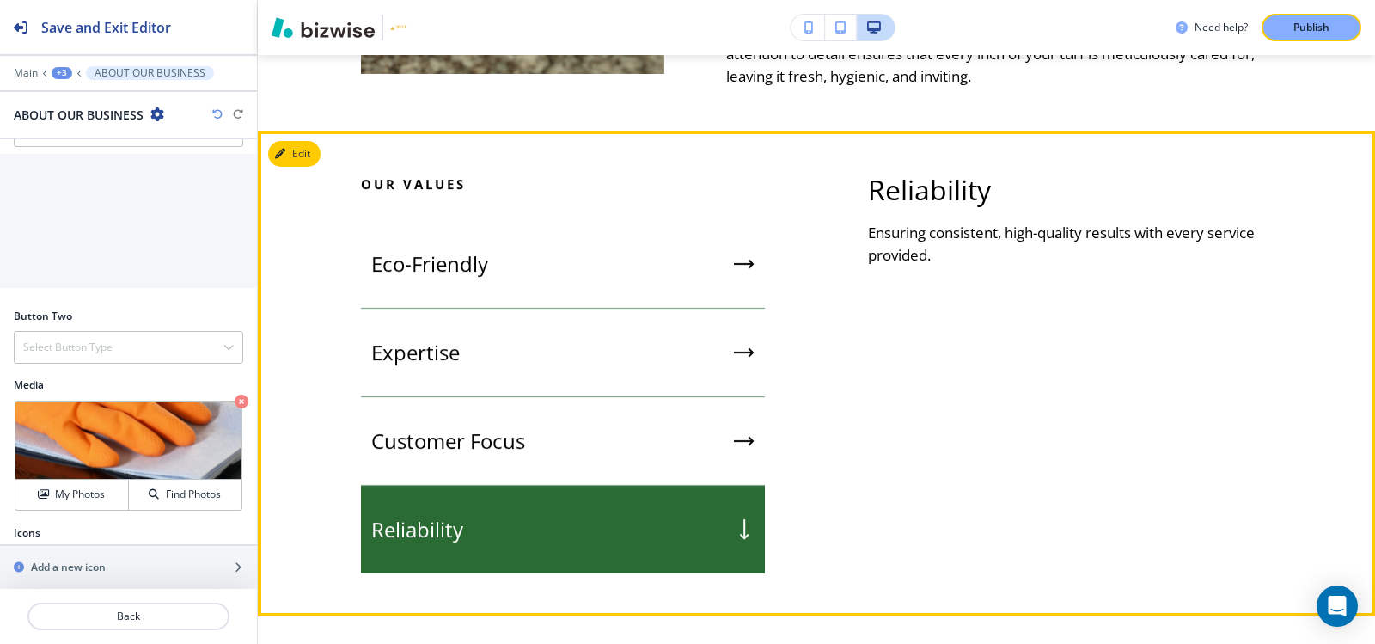
scroll to position [1432, 0]
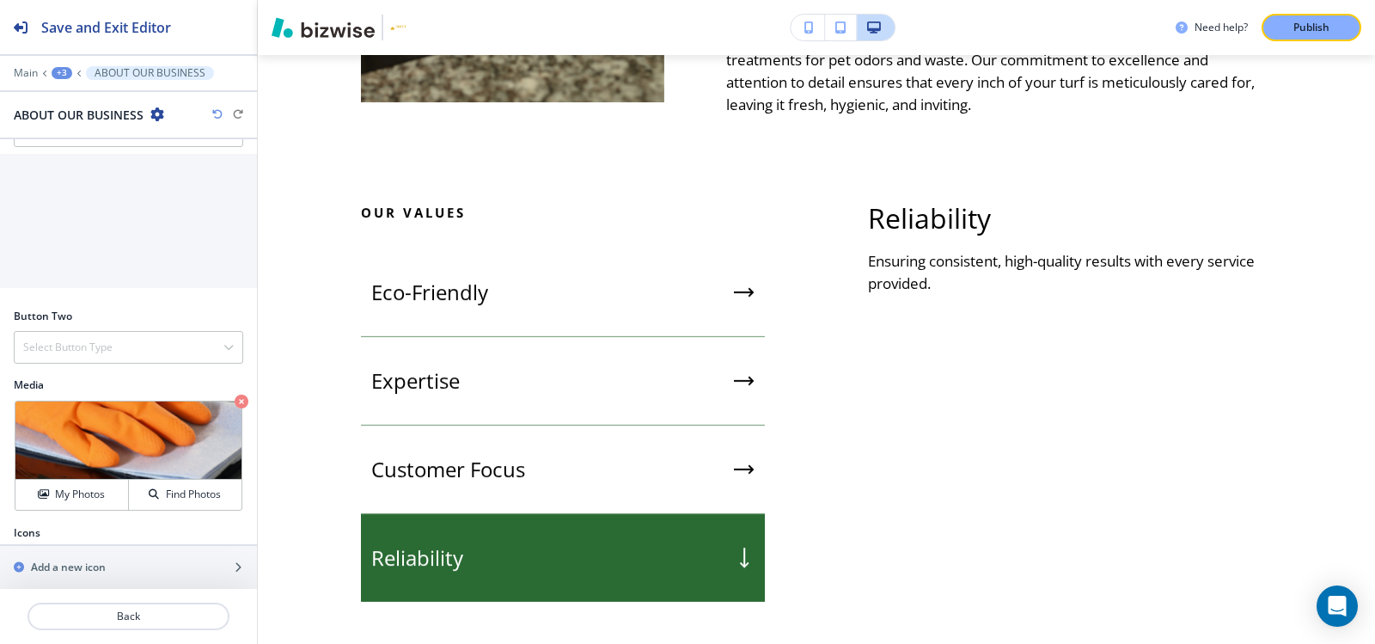
click at [308, 165] on div "Edit Our Values Eco-Friendly Expertise Customer Focus Reliability Reliability E…" at bounding box center [816, 401] width 1117 height 485
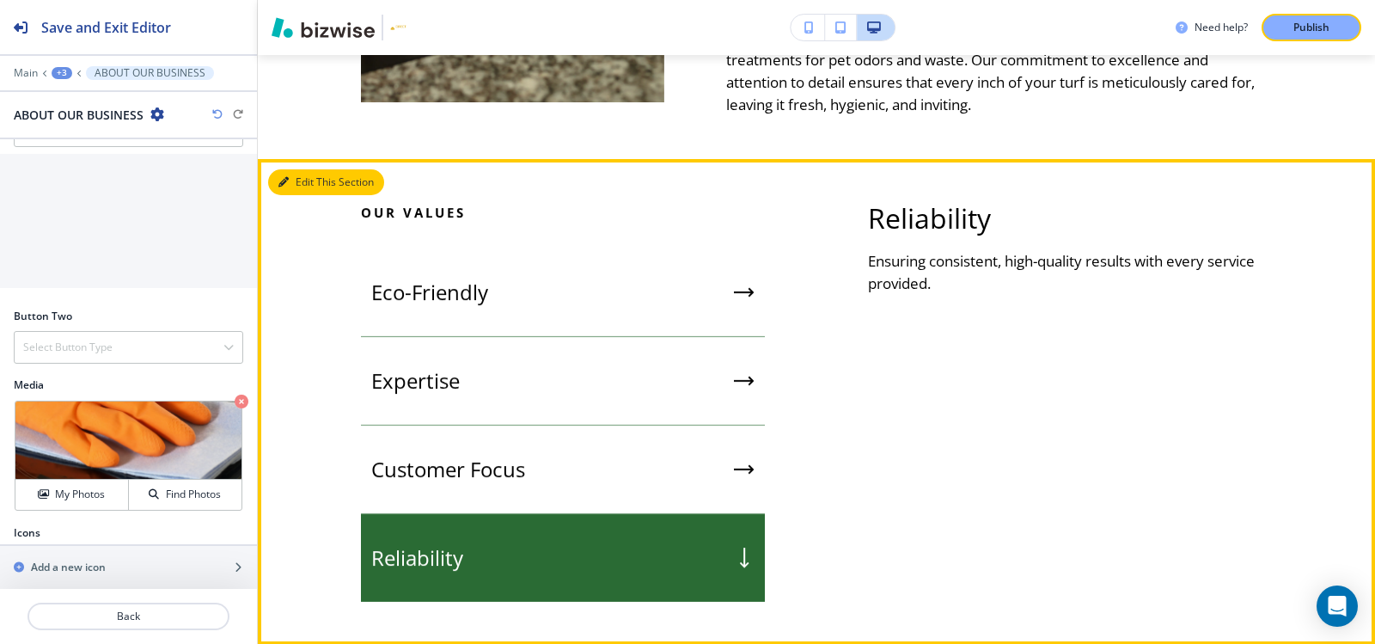
click at [307, 169] on button "Edit This Section" at bounding box center [326, 182] width 116 height 26
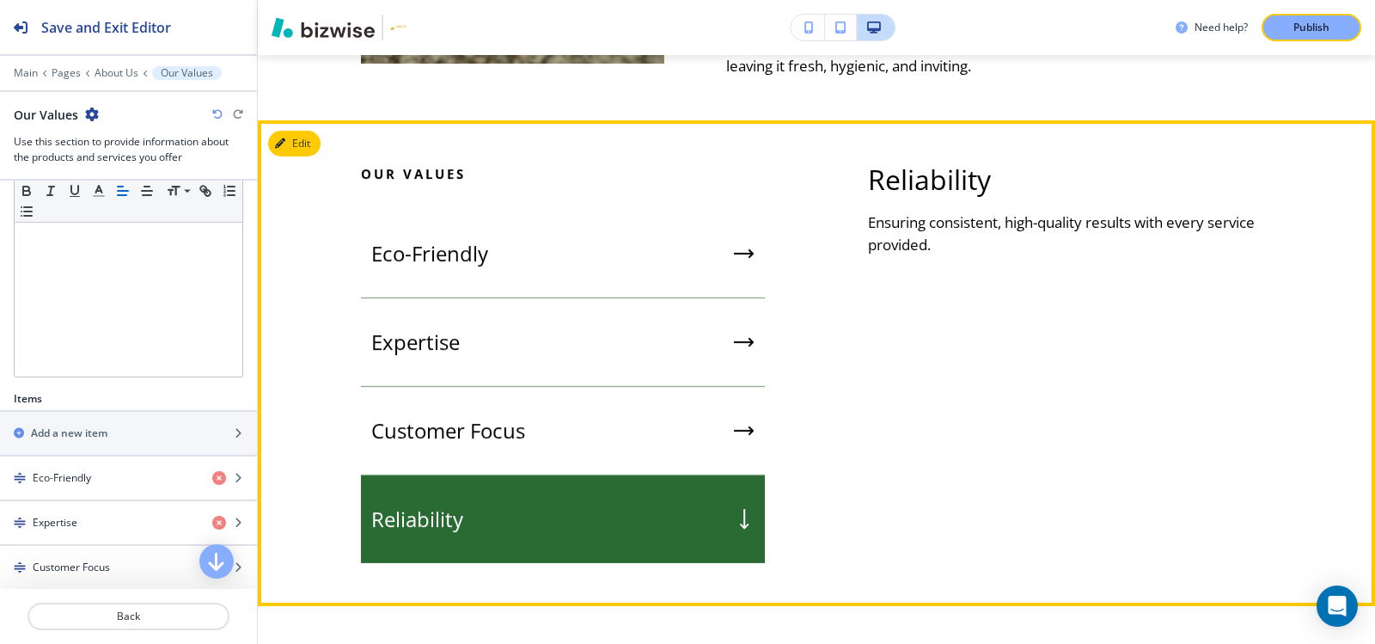
scroll to position [1429, 0]
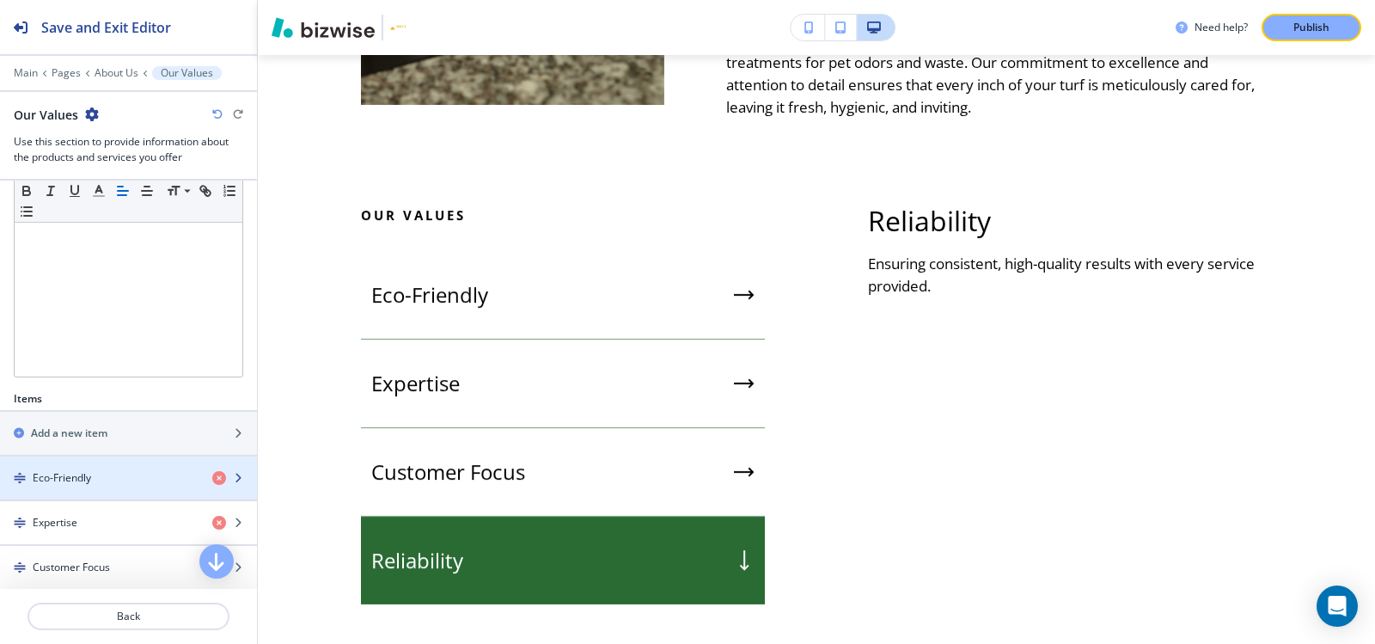
click at [70, 481] on h4 "Eco-Friendly" at bounding box center [62, 477] width 58 height 15
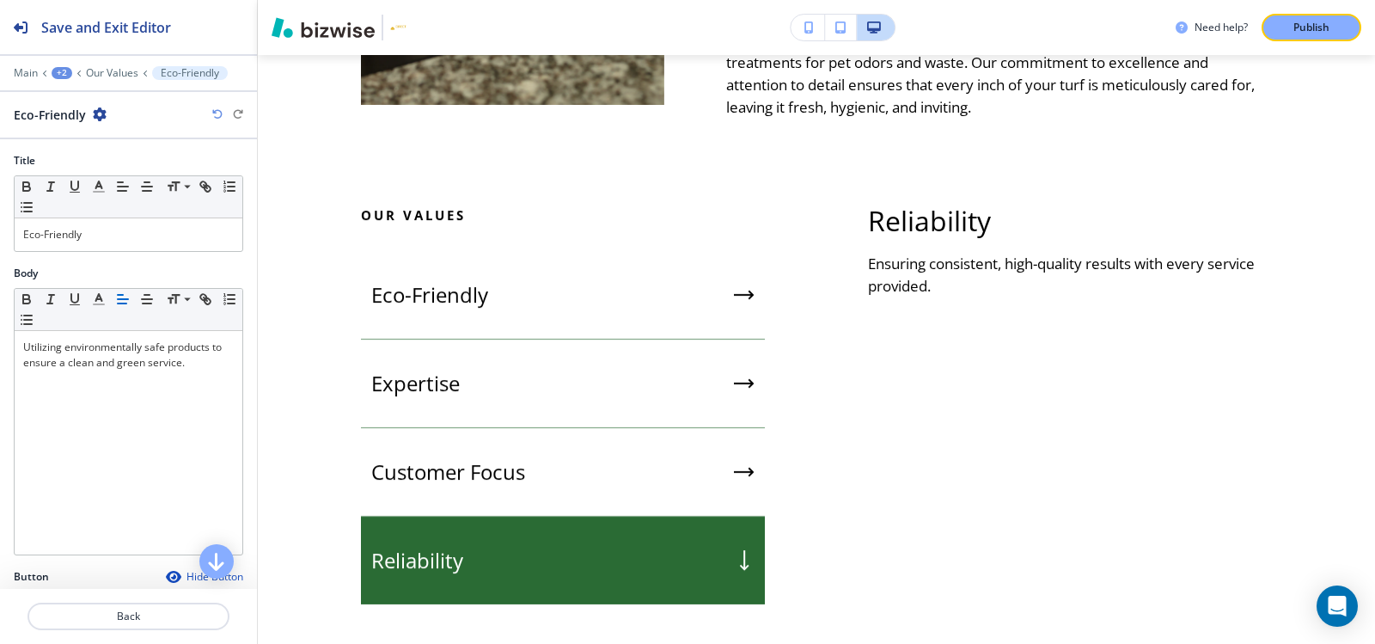
click at [118, 79] on div "Main +2 Our Values Eco-Friendly" at bounding box center [128, 73] width 229 height 14
click at [118, 75] on p "Our Values" at bounding box center [112, 73] width 52 height 12
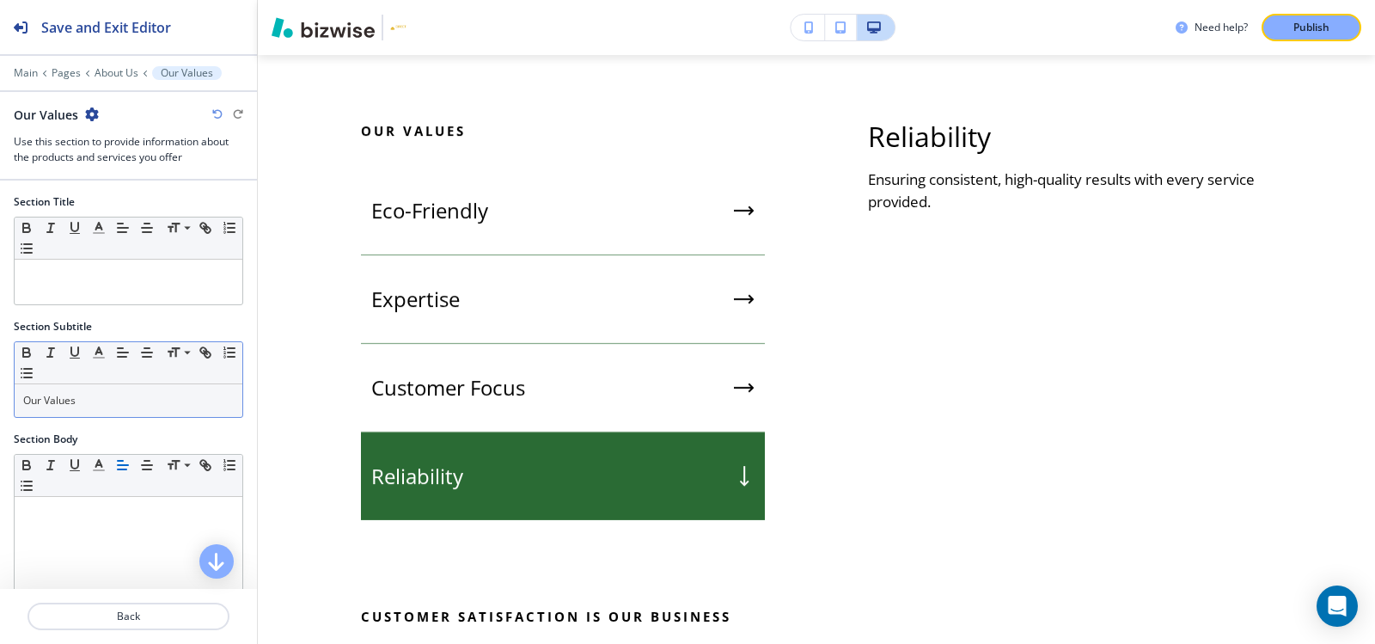
scroll to position [1515, 0]
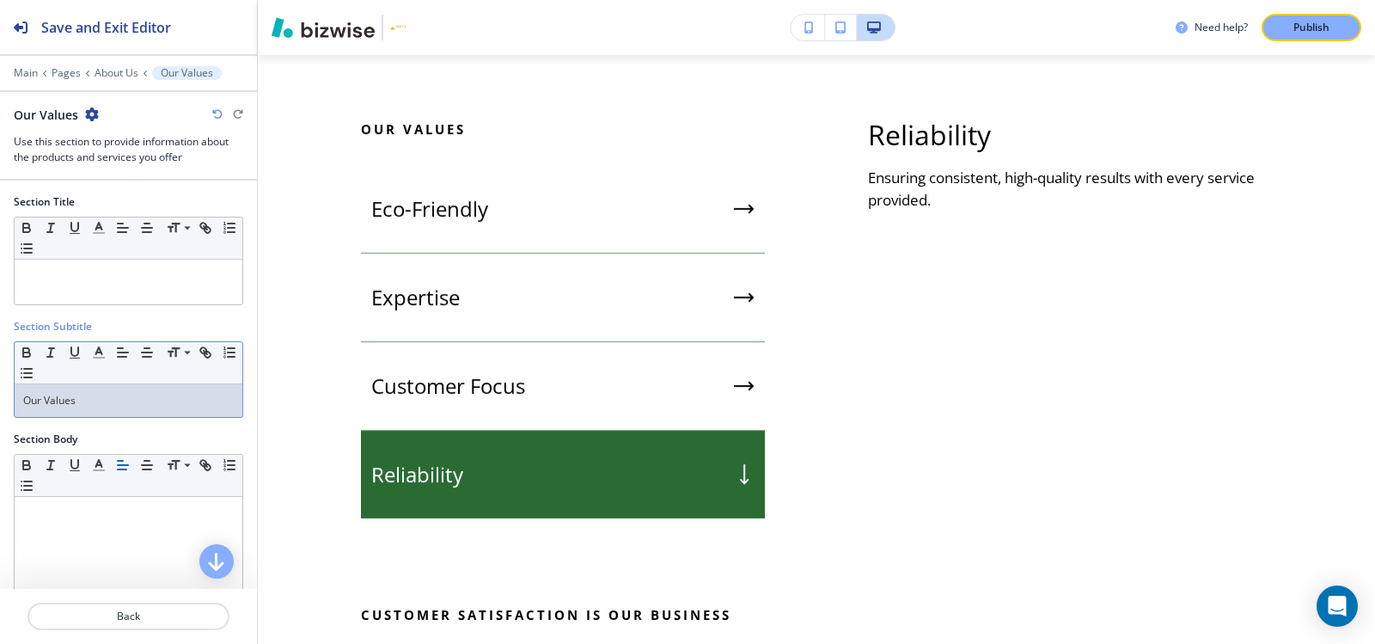
click at [107, 400] on p "Our Values" at bounding box center [128, 400] width 211 height 15
copy p "Our Values"
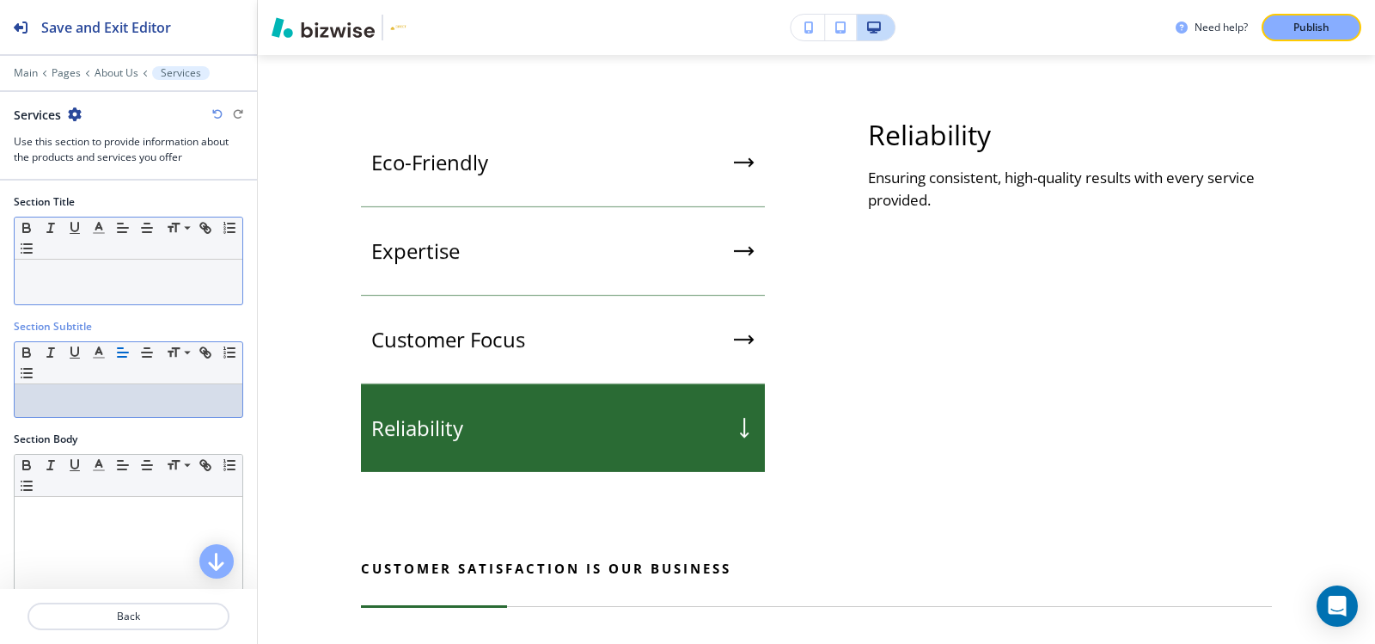
click at [130, 276] on p at bounding box center [128, 275] width 211 height 15
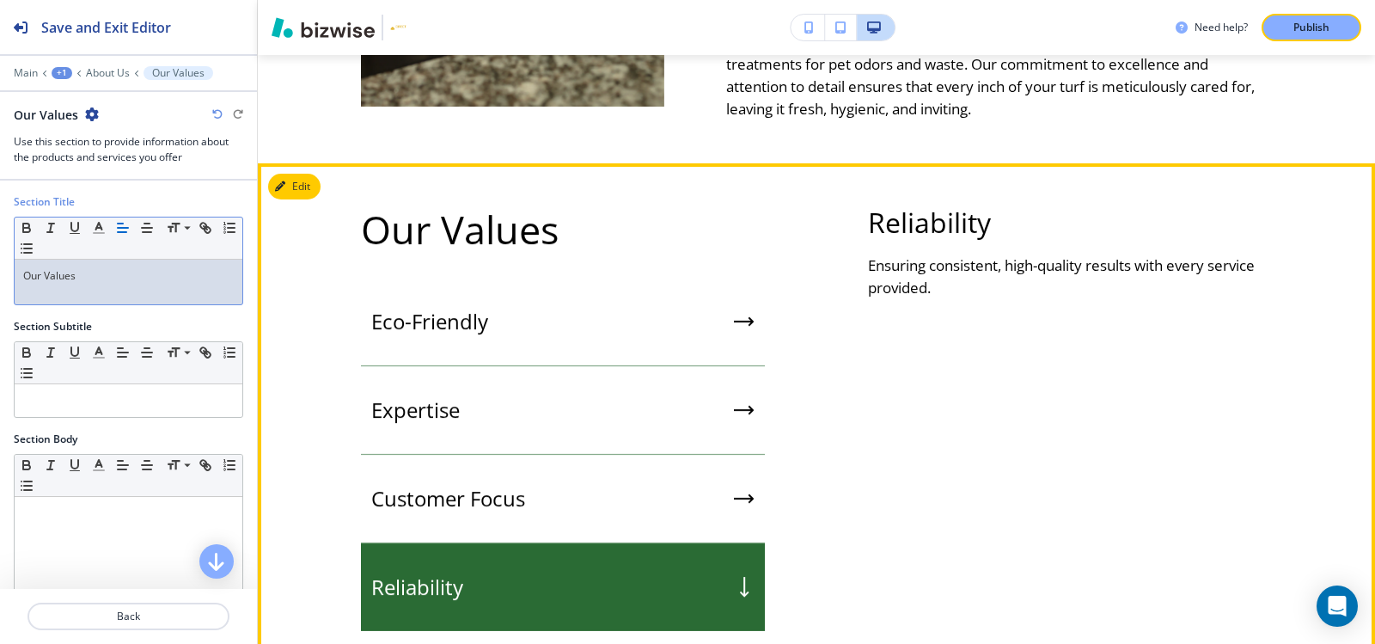
scroll to position [1429, 0]
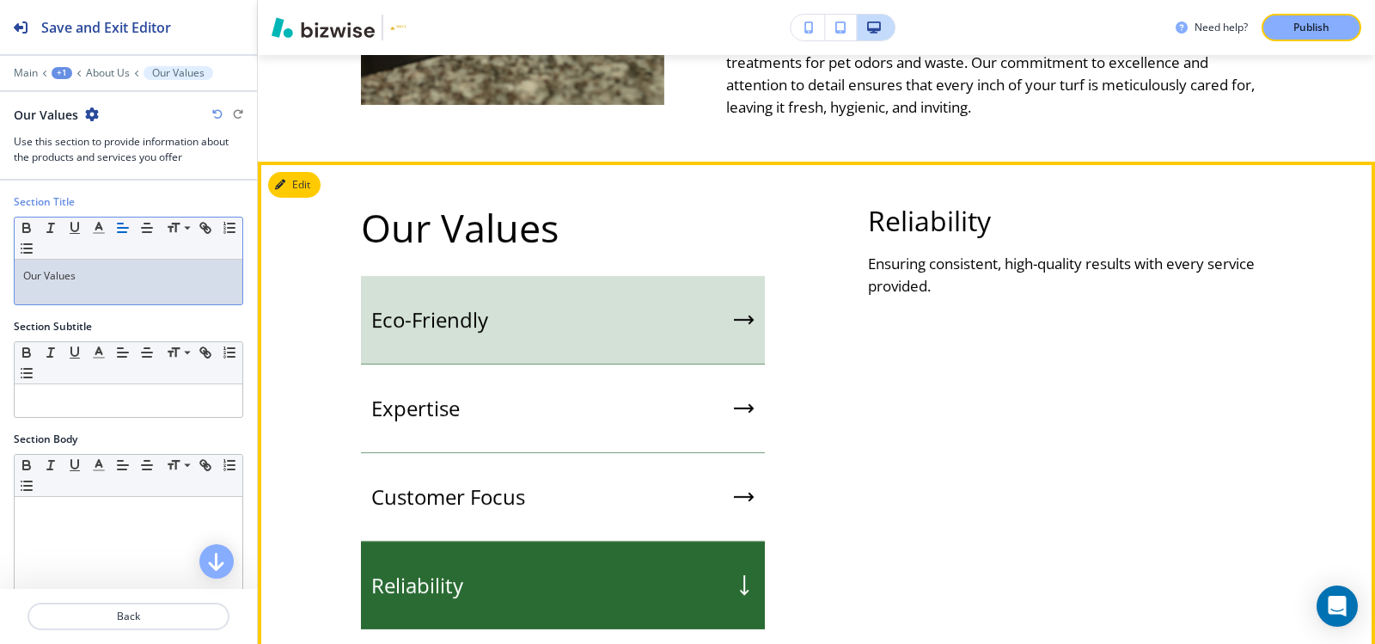
click at [507, 324] on div "Eco-Friendly" at bounding box center [563, 320] width 404 height 89
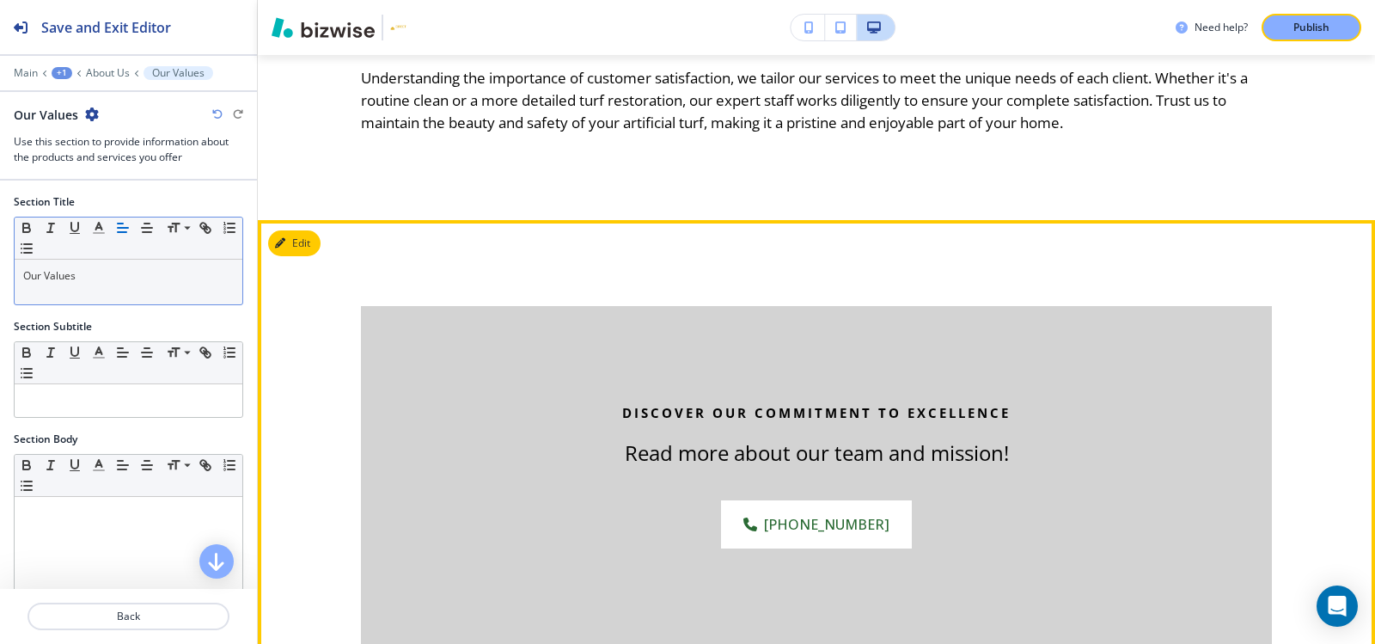
scroll to position [1944, 0]
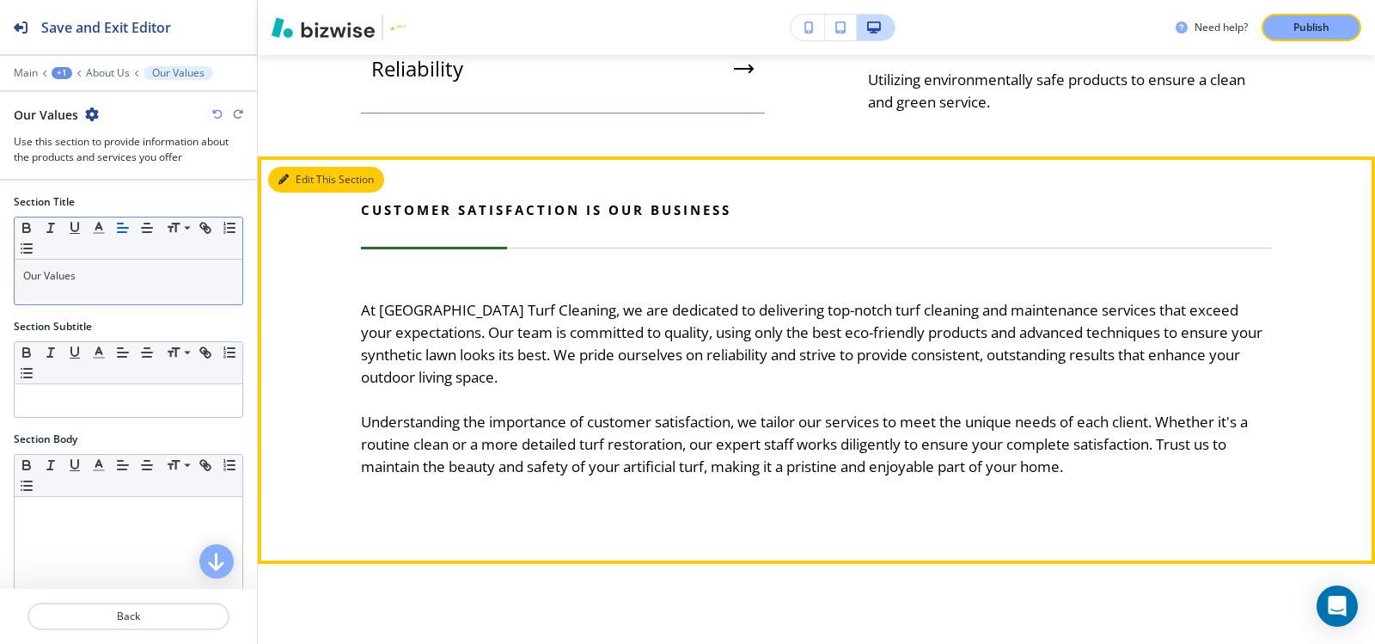
click at [303, 167] on button "Edit This Section" at bounding box center [326, 180] width 116 height 26
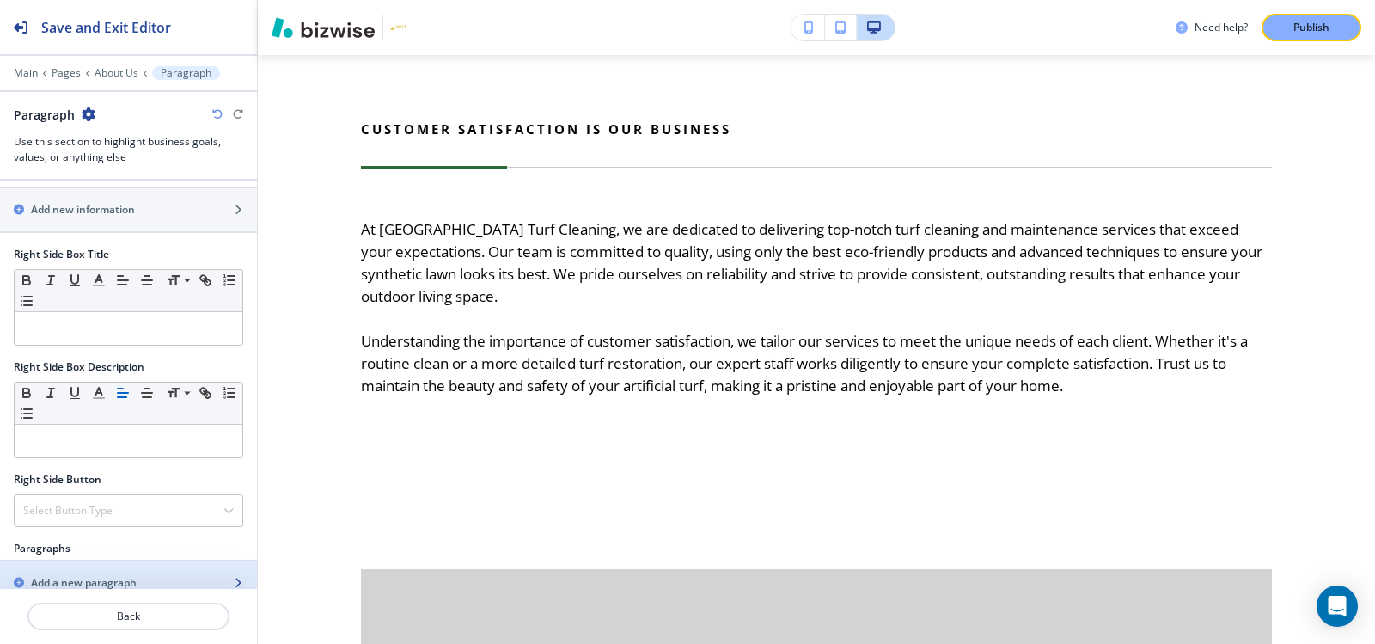
scroll to position [765, 0]
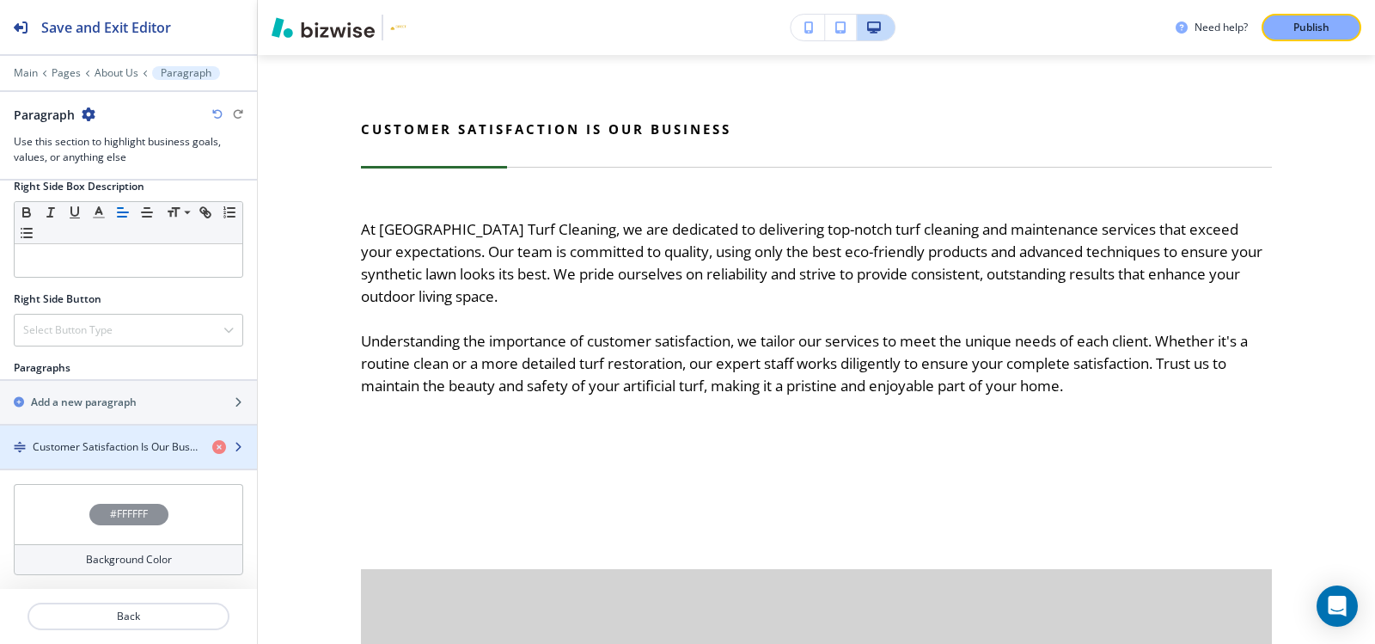
click at [79, 458] on div "button" at bounding box center [128, 462] width 257 height 14
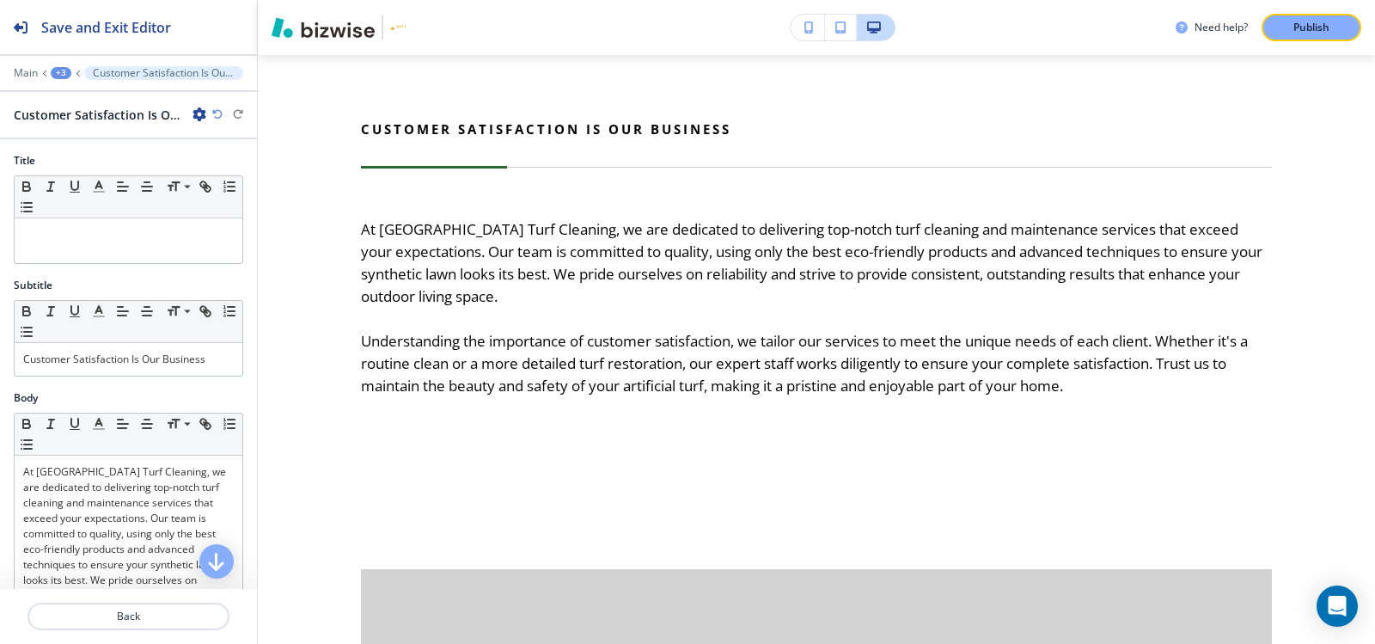
scroll to position [2068, 0]
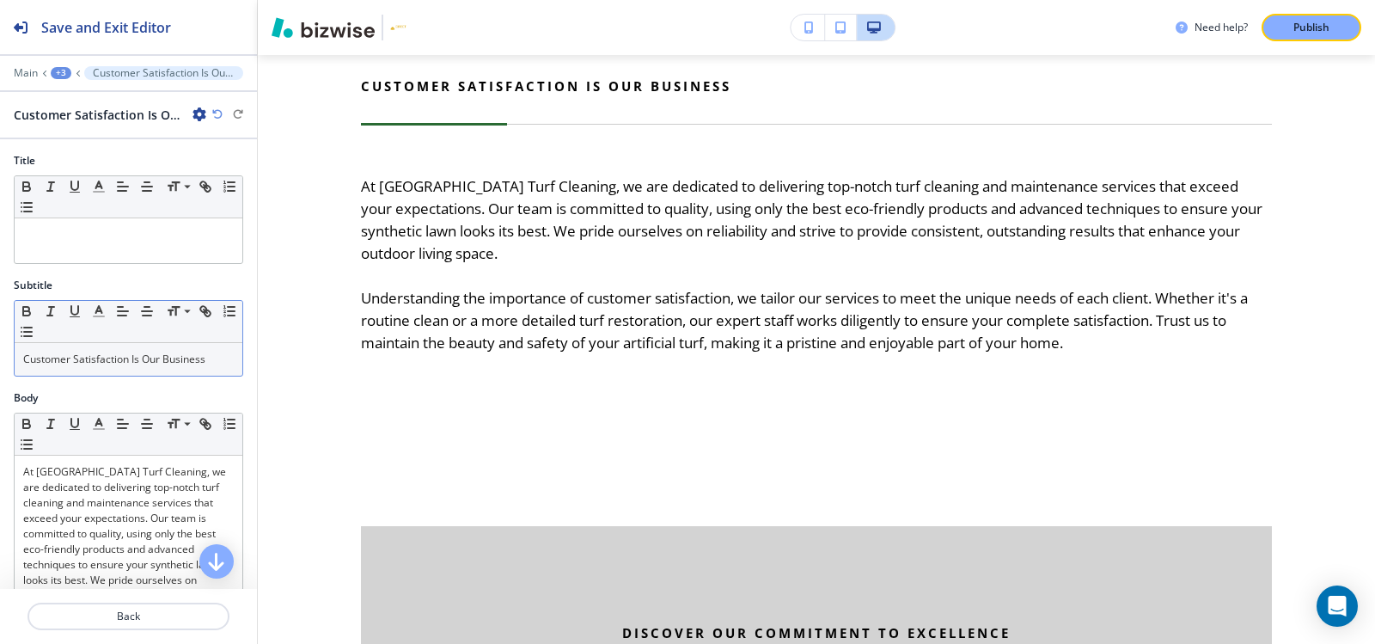
click at [82, 357] on p "Customer Satisfaction Is Our Business" at bounding box center [128, 358] width 211 height 15
copy p "Customer Satisfaction Is Our Business"
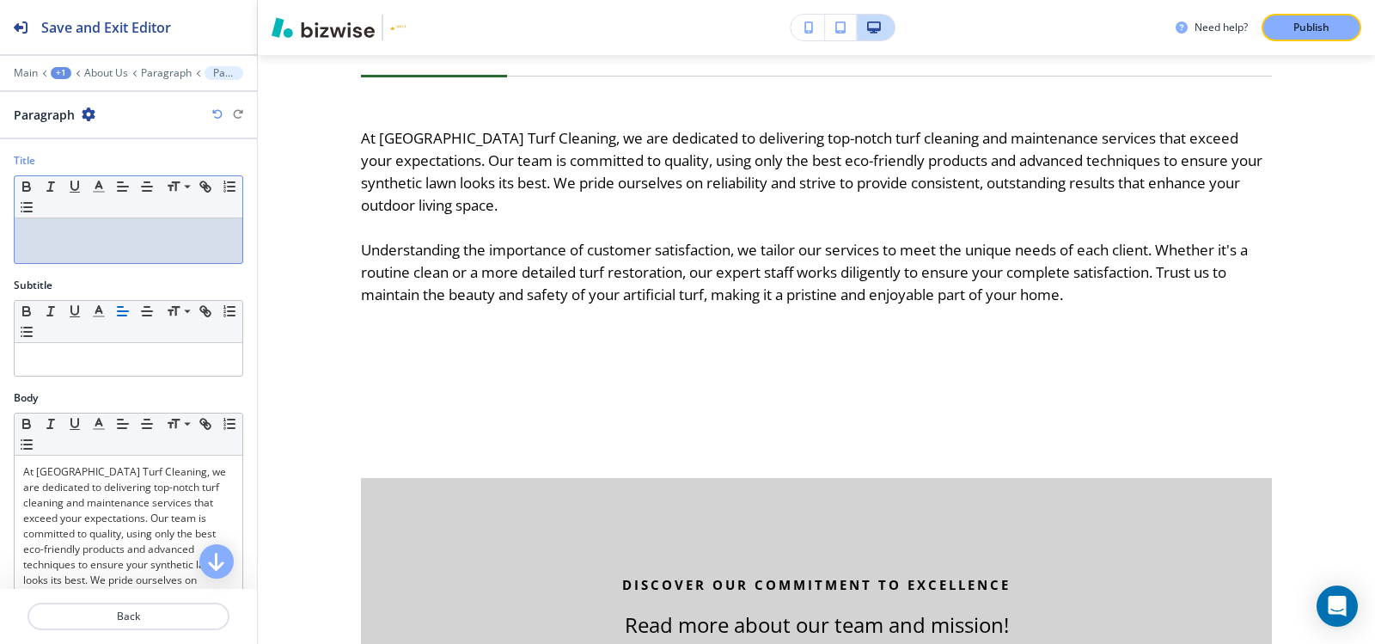
click at [193, 242] on div at bounding box center [129, 240] width 228 height 45
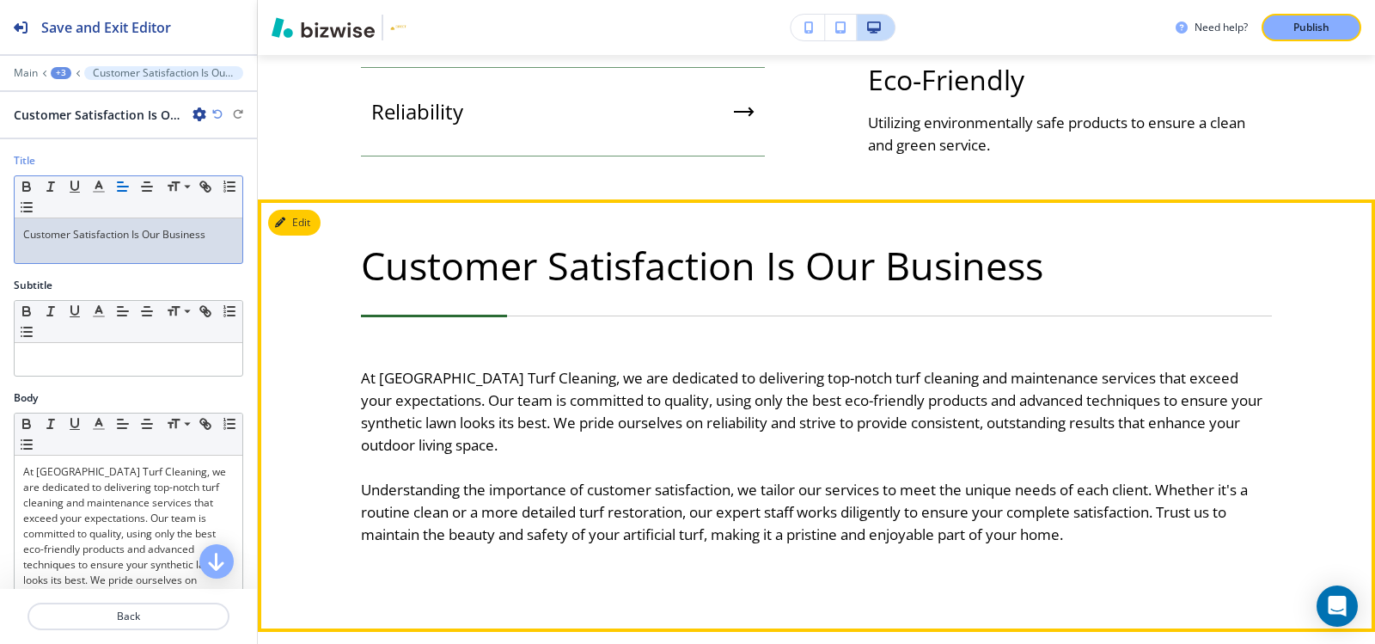
scroll to position [1896, 0]
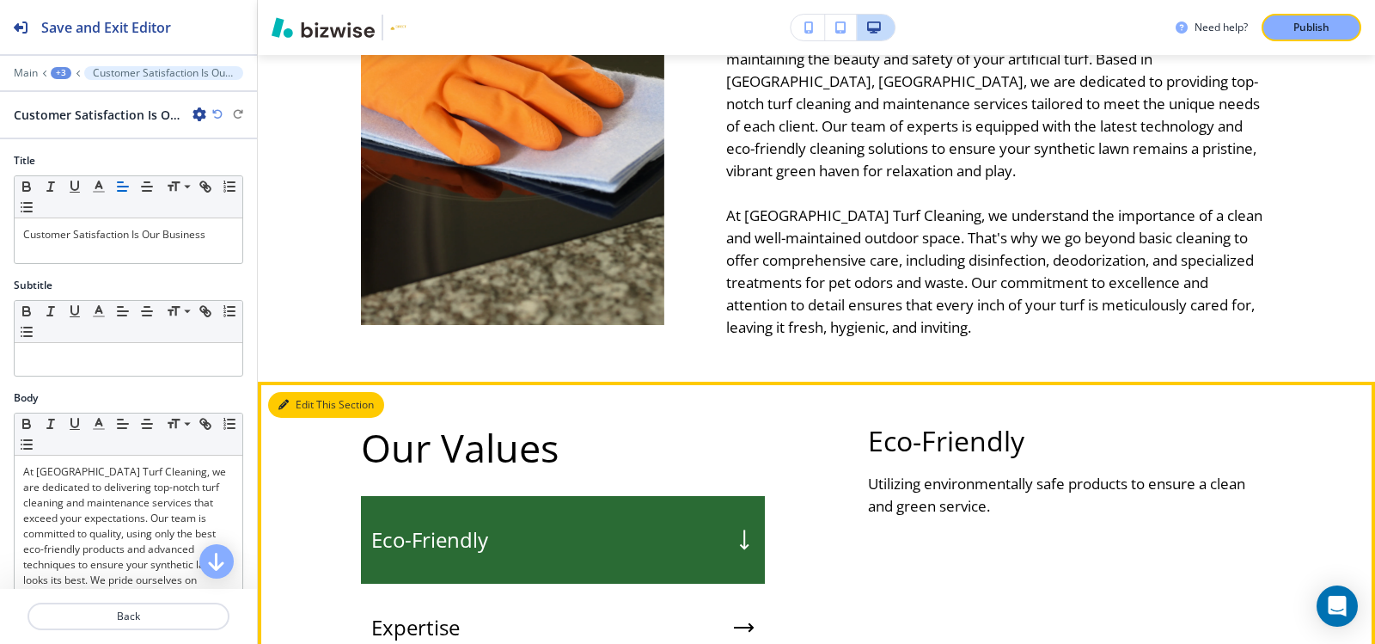
click at [303, 392] on button "Edit This Section" at bounding box center [326, 405] width 116 height 26
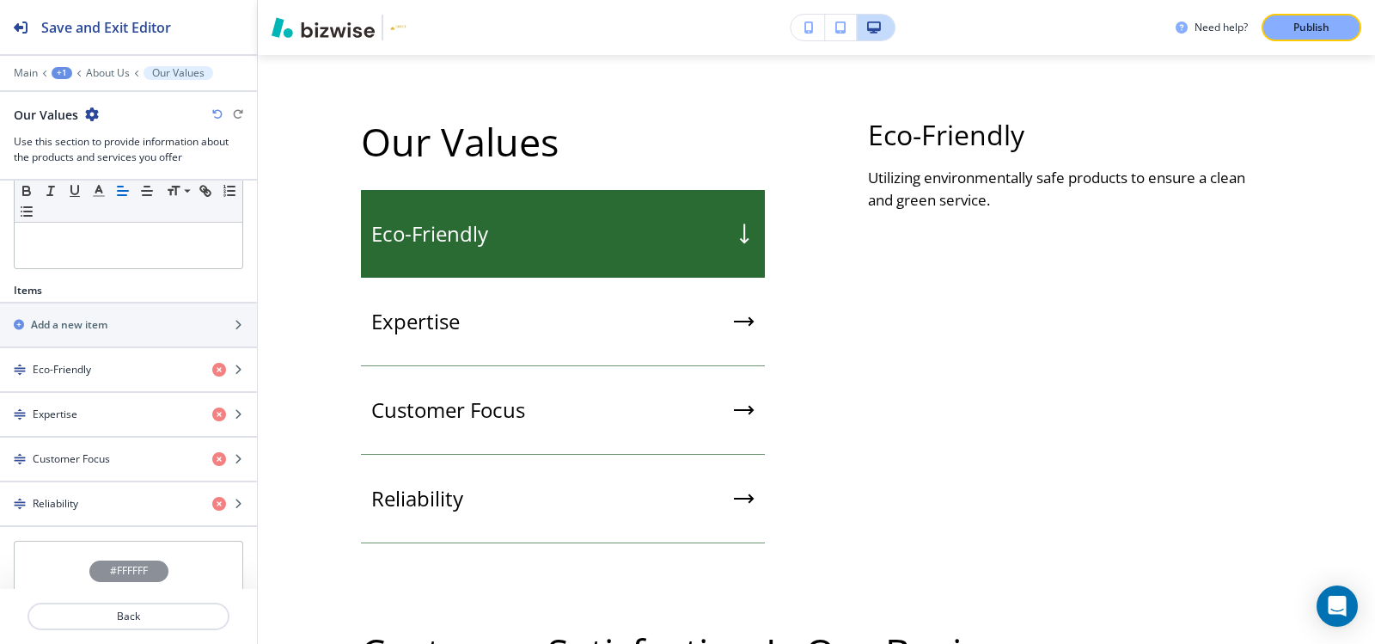
scroll to position [509, 0]
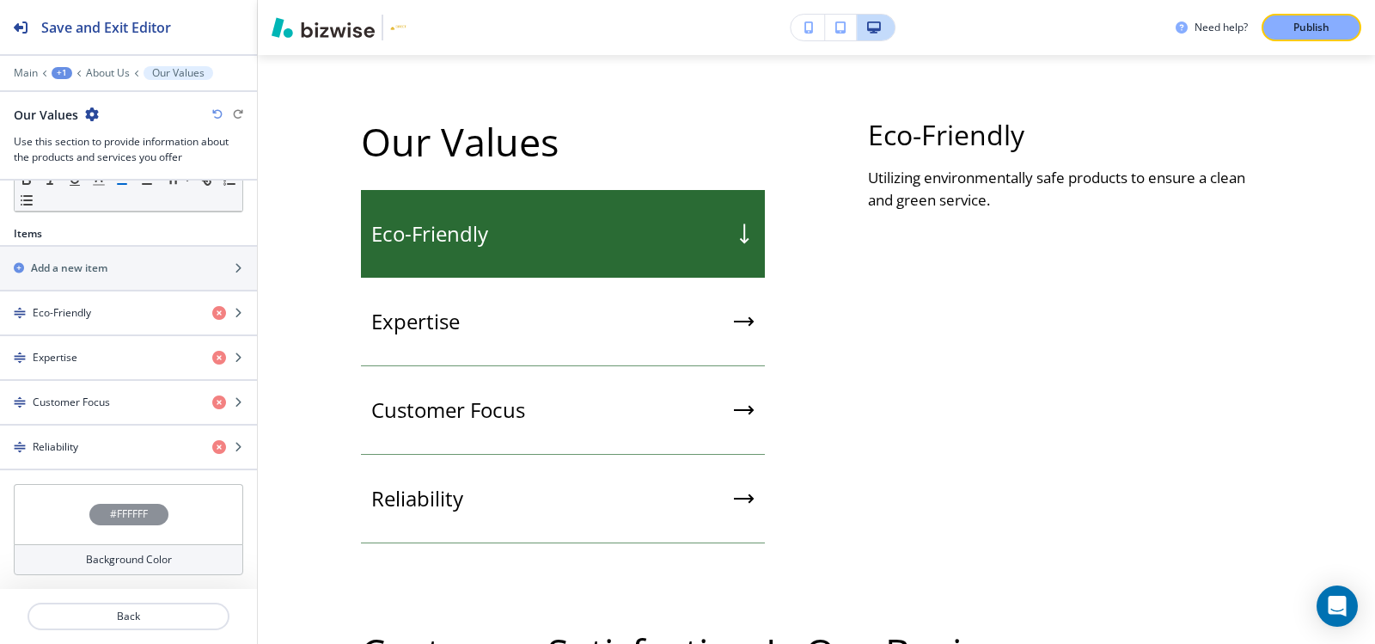
click at [123, 512] on h4 "#FFFFFF" at bounding box center [129, 513] width 38 height 15
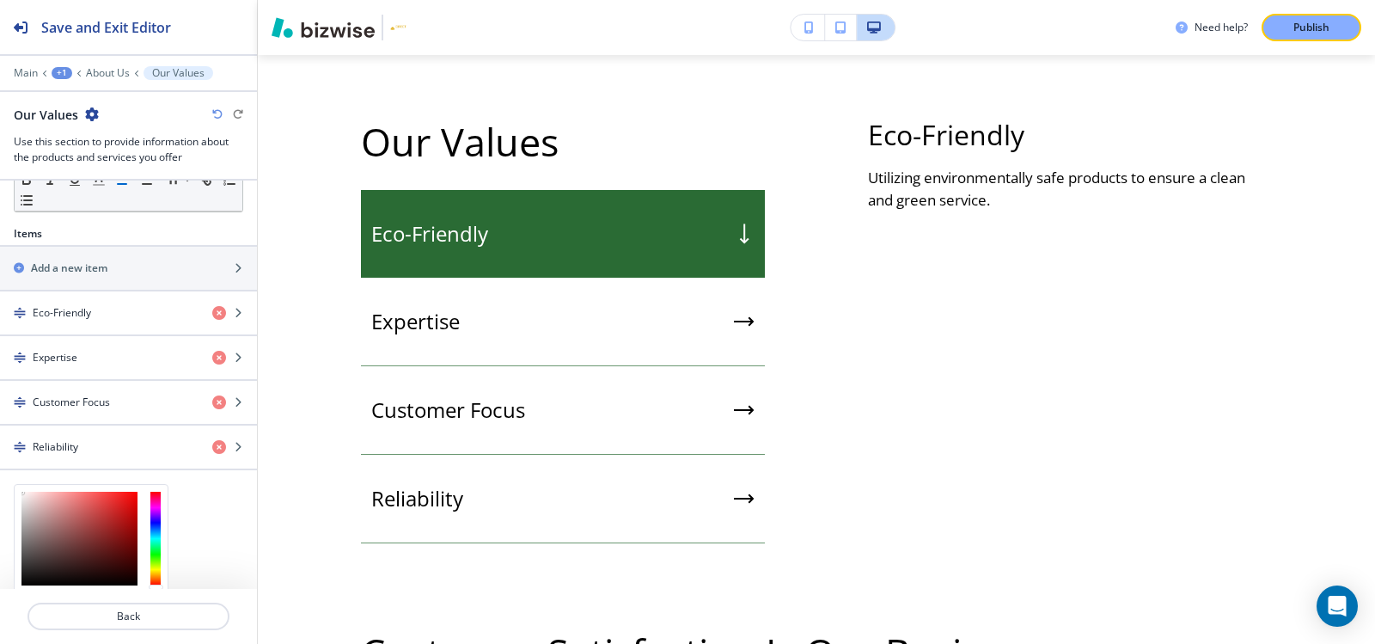
scroll to position [648, 0]
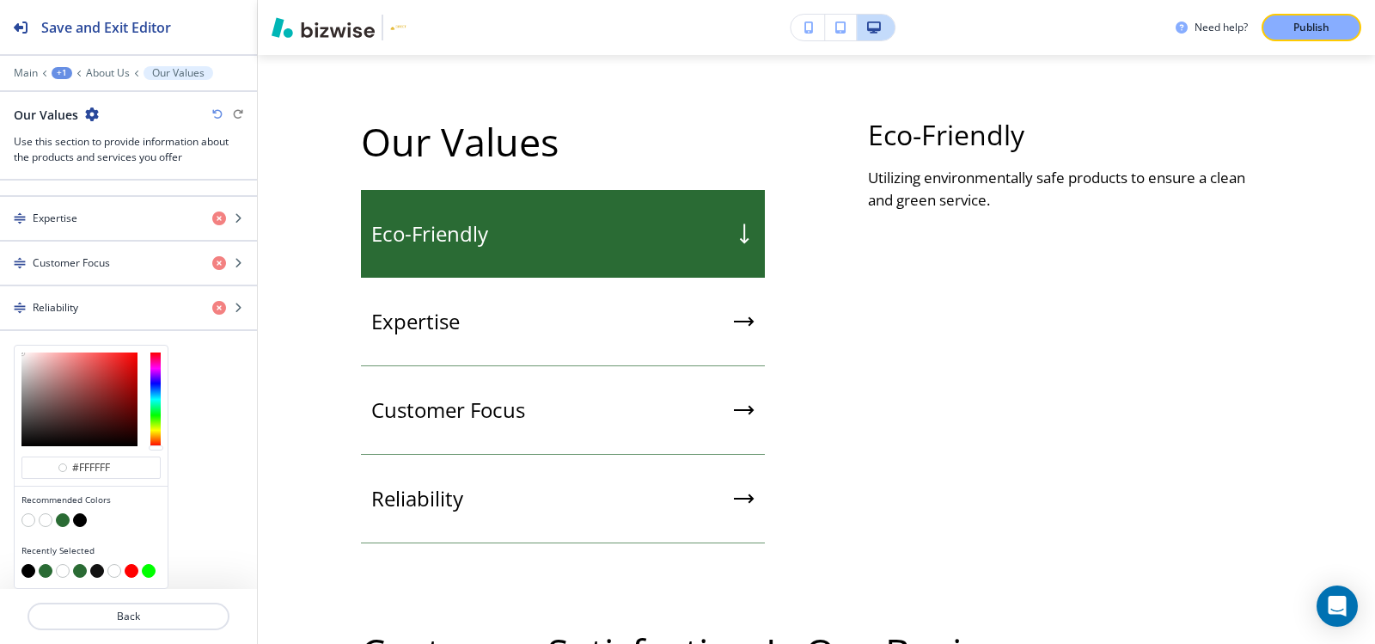
click at [64, 514] on button "button" at bounding box center [63, 520] width 14 height 14
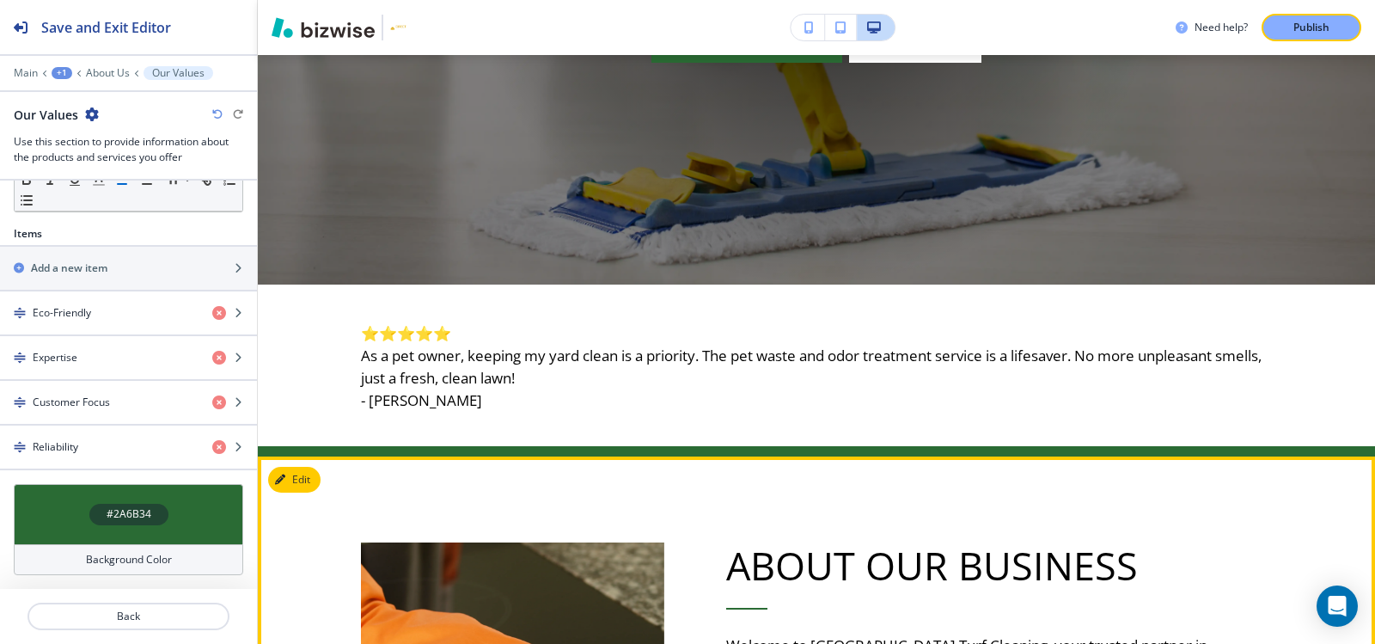
scroll to position [570, 0]
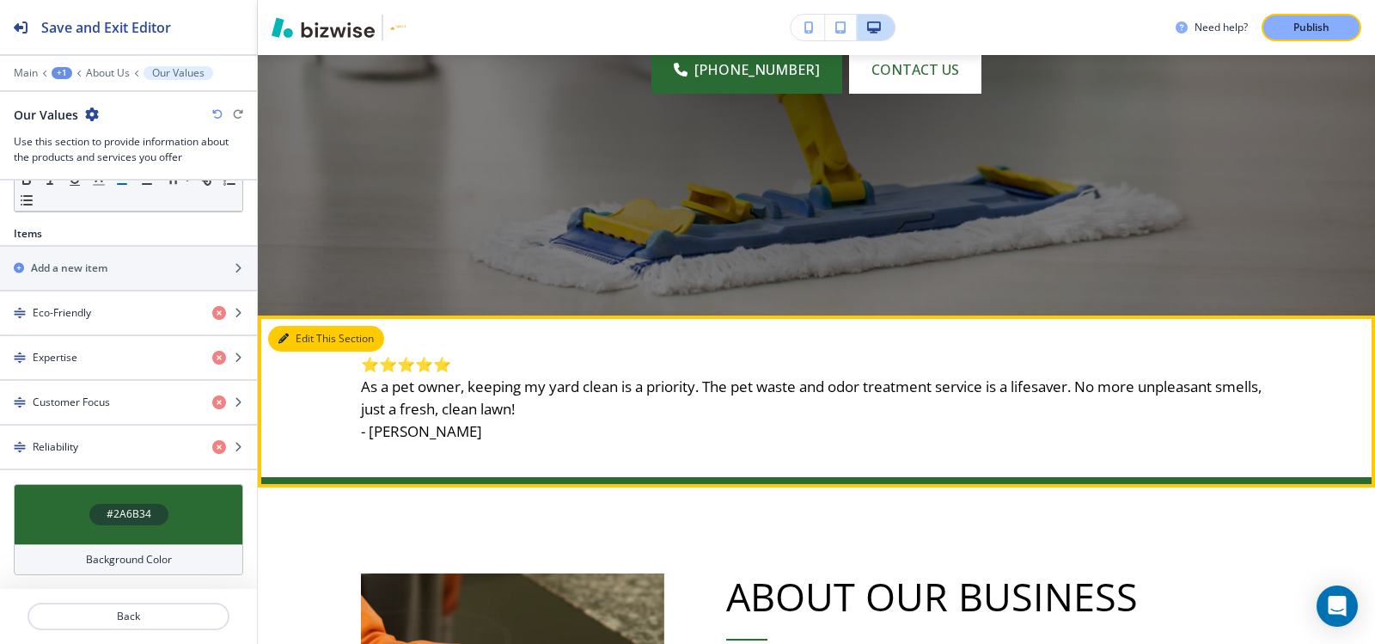
click at [295, 340] on button "Edit This Section" at bounding box center [326, 339] width 116 height 26
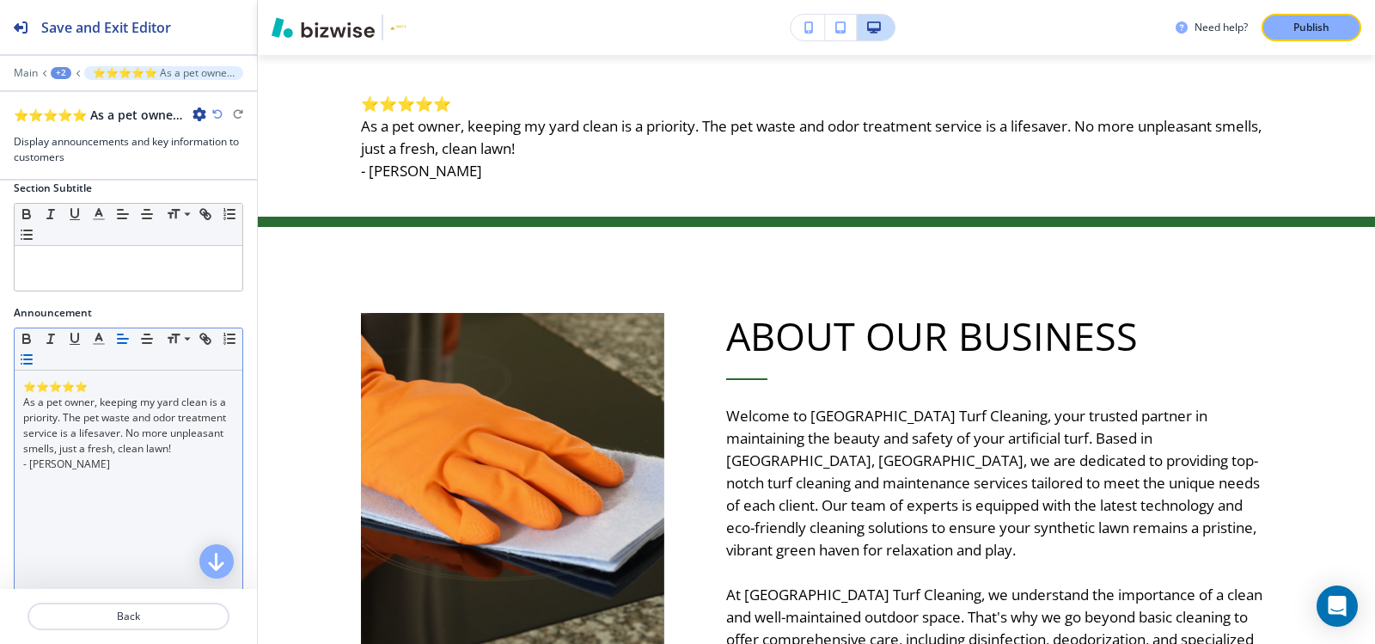
scroll to position [321, 0]
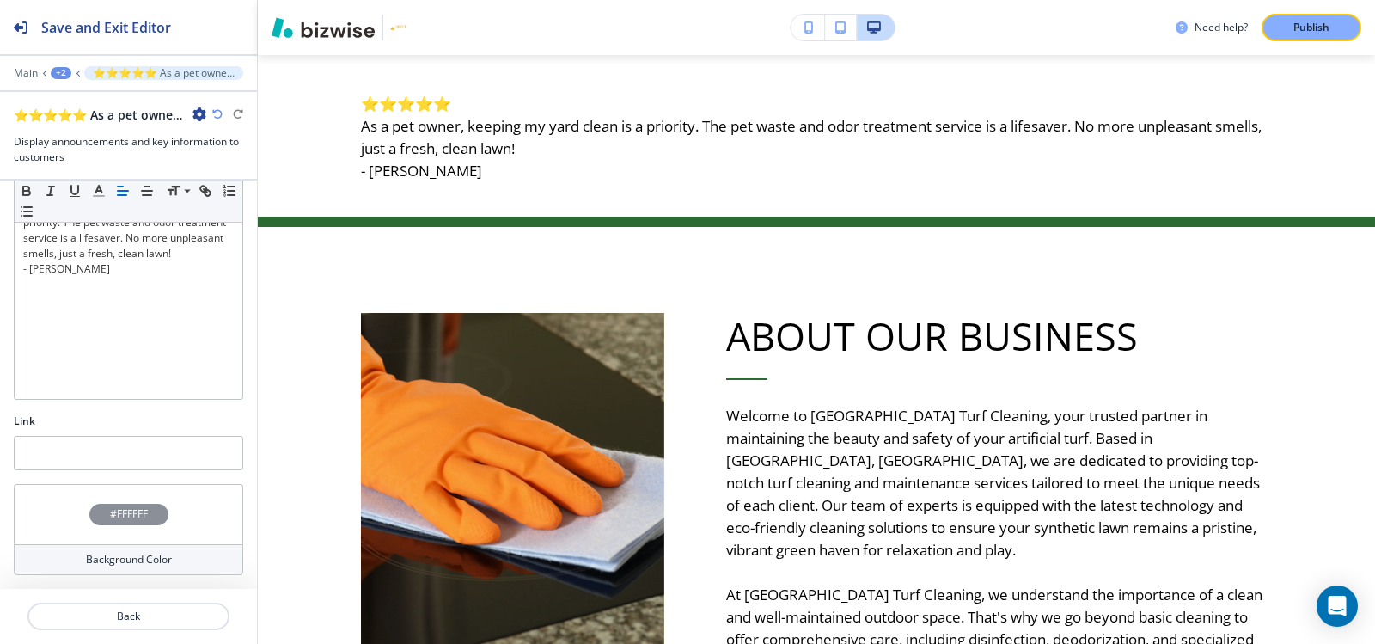
click at [119, 514] on h4 "#FFFFFF" at bounding box center [129, 513] width 38 height 15
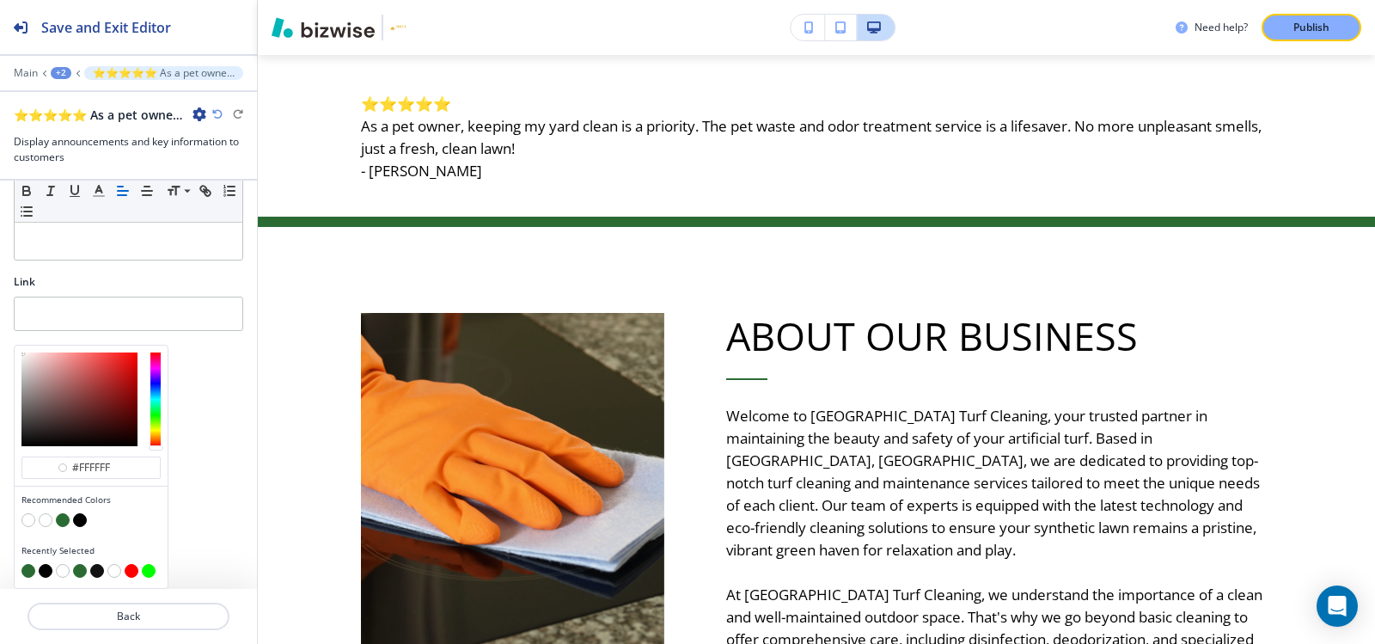
click at [61, 514] on button "button" at bounding box center [63, 520] width 14 height 14
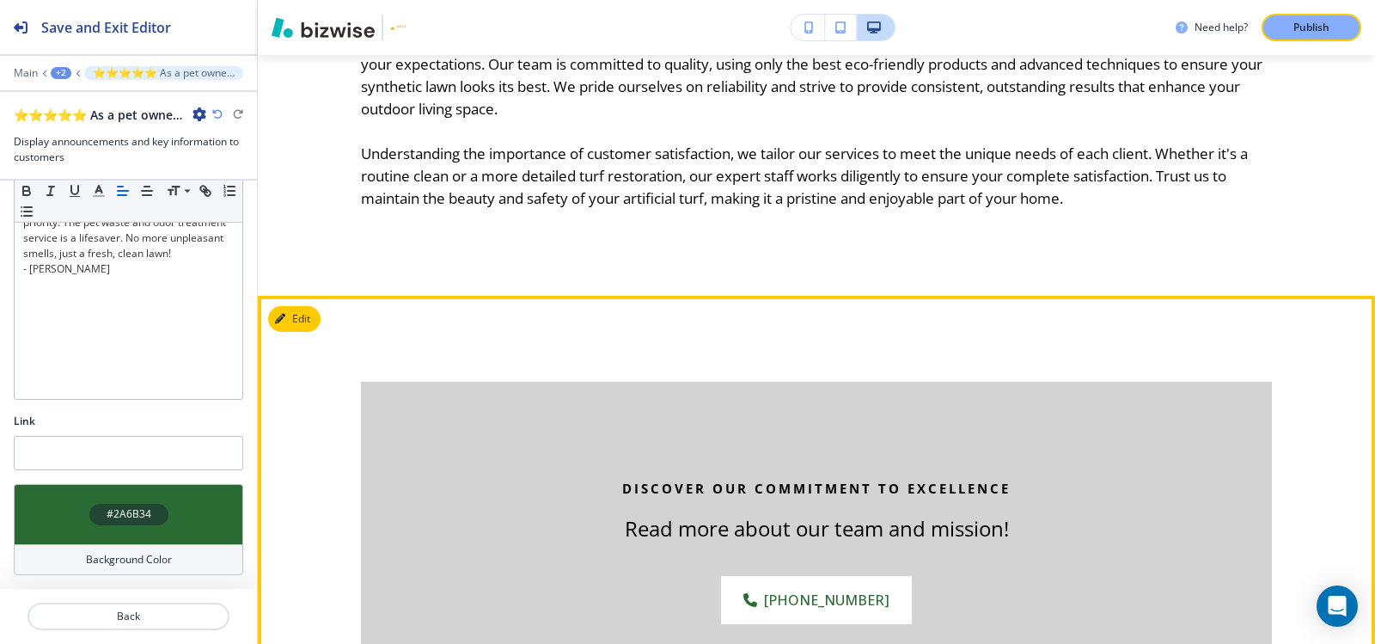
scroll to position [2406, 0]
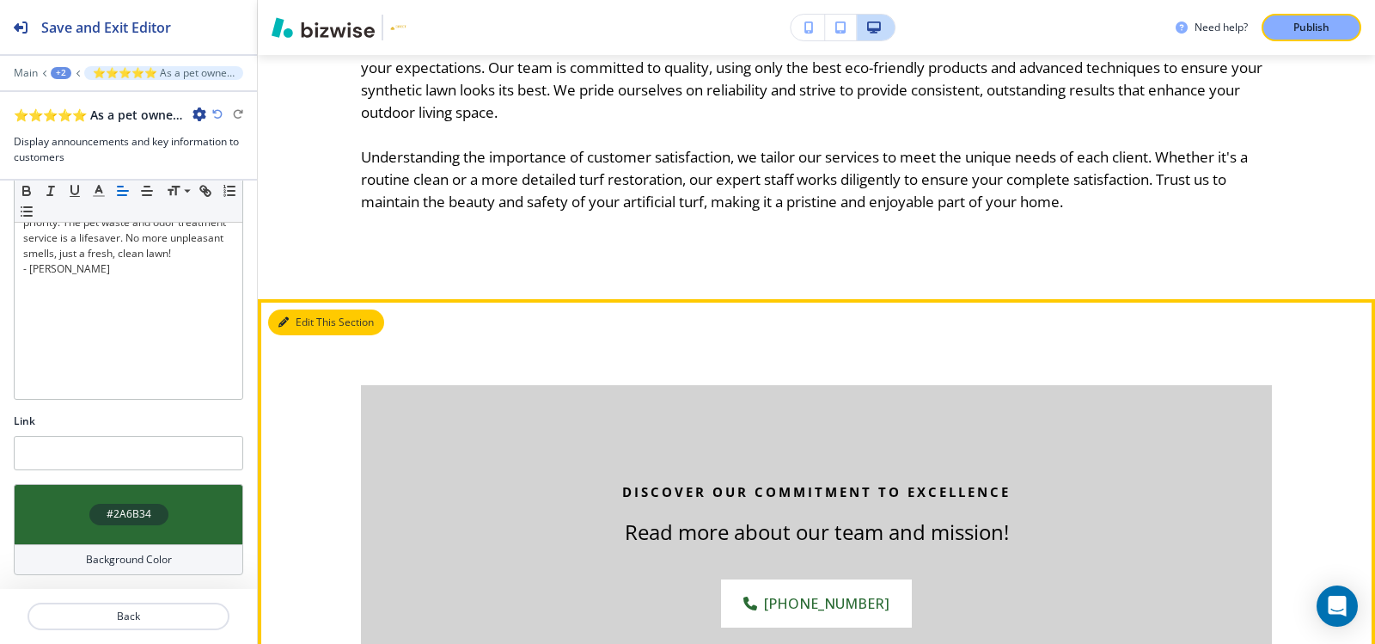
click at [314, 309] on button "Edit This Section" at bounding box center [326, 322] width 116 height 26
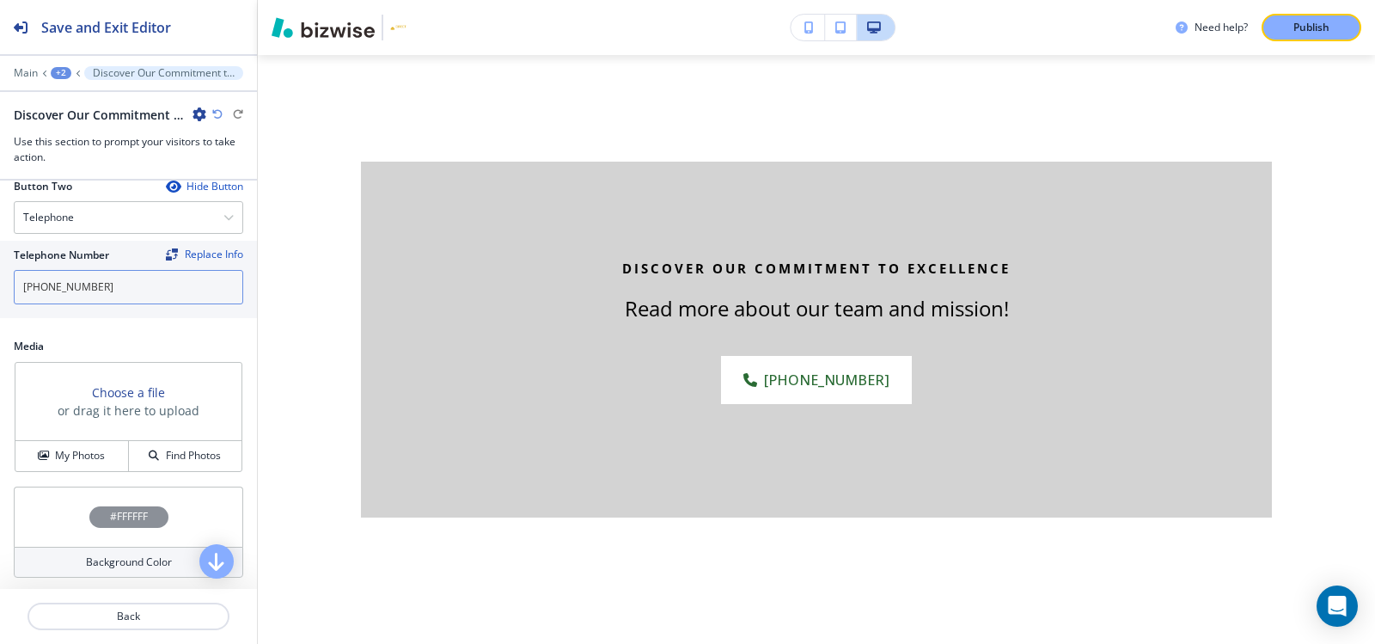
scroll to position [773, 0]
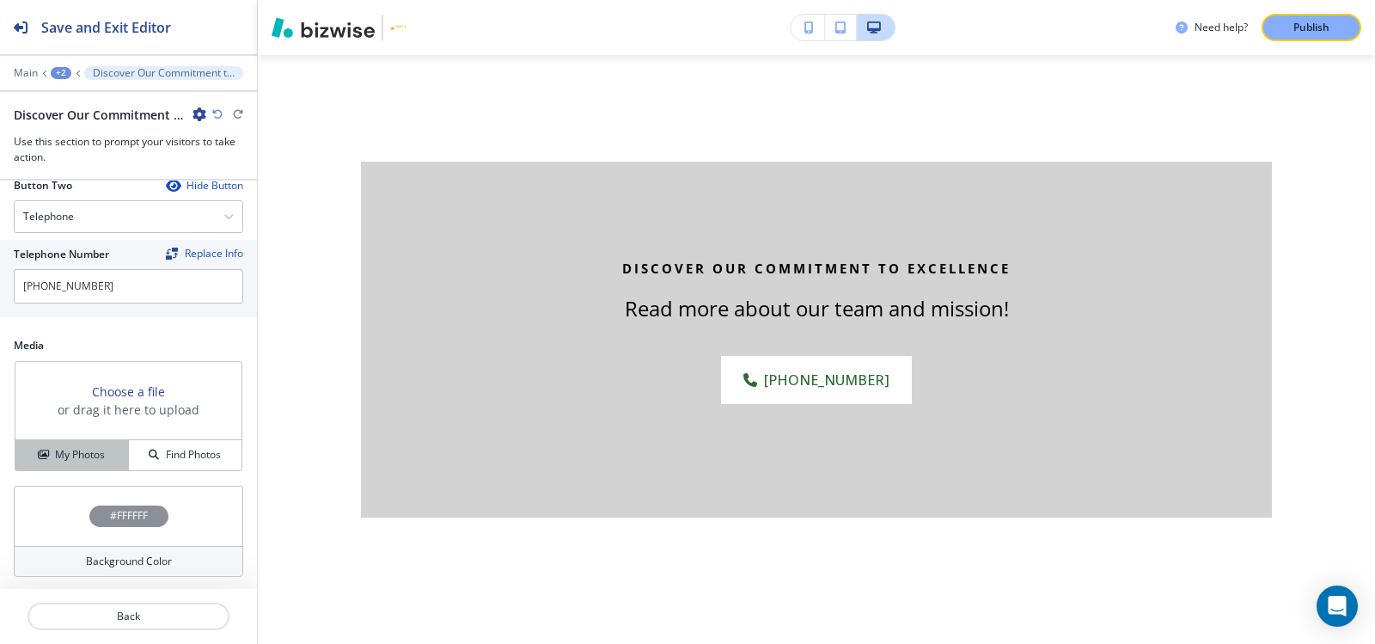
click at [79, 441] on button "My Photos" at bounding box center [71, 455] width 113 height 30
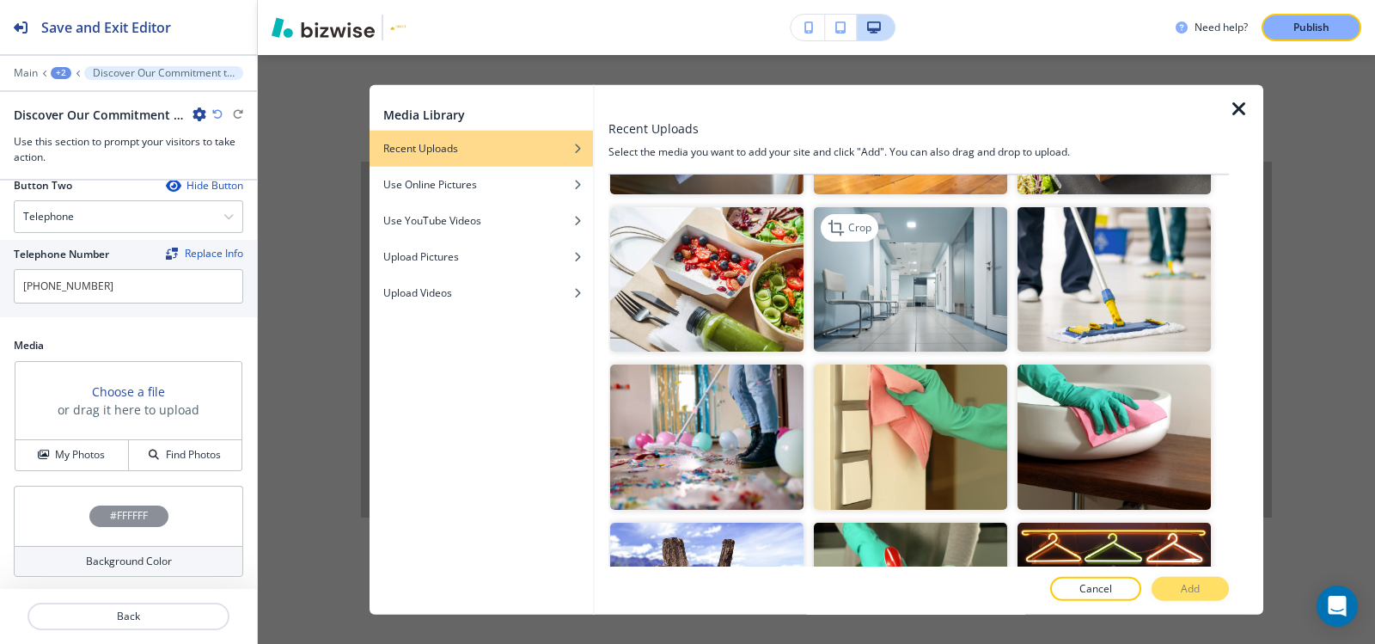
scroll to position [430, 0]
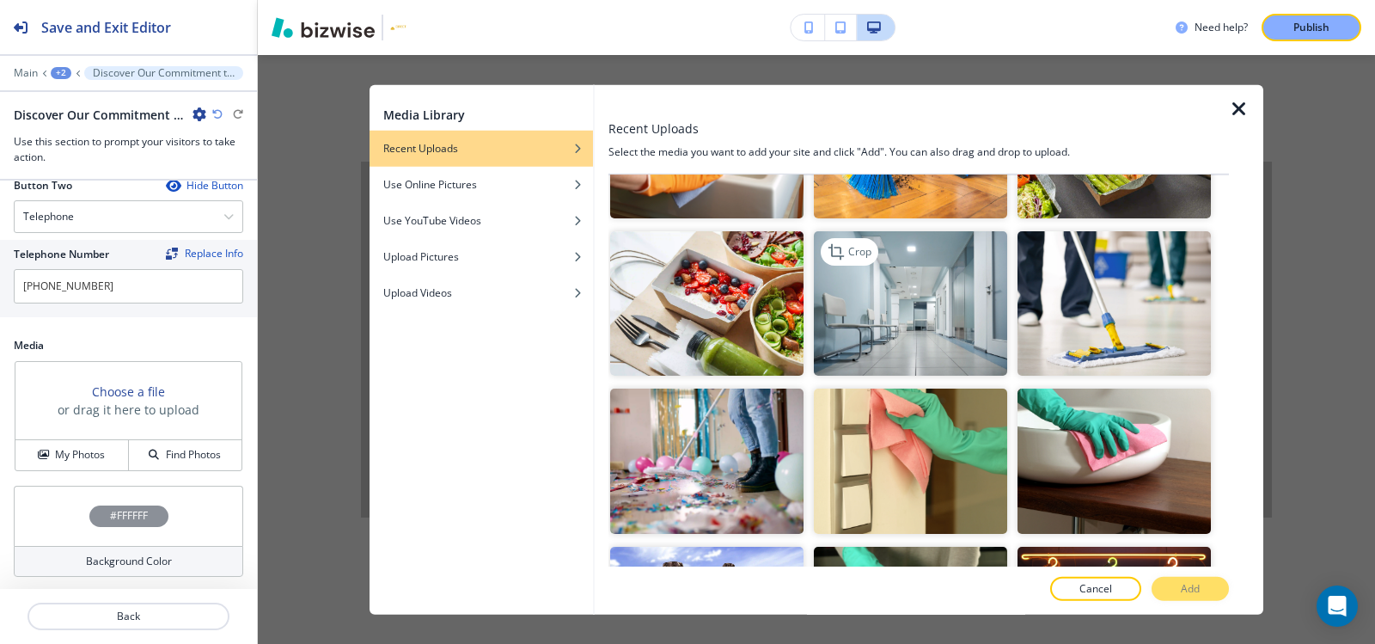
click at [889, 319] on img "button" at bounding box center [910, 302] width 193 height 145
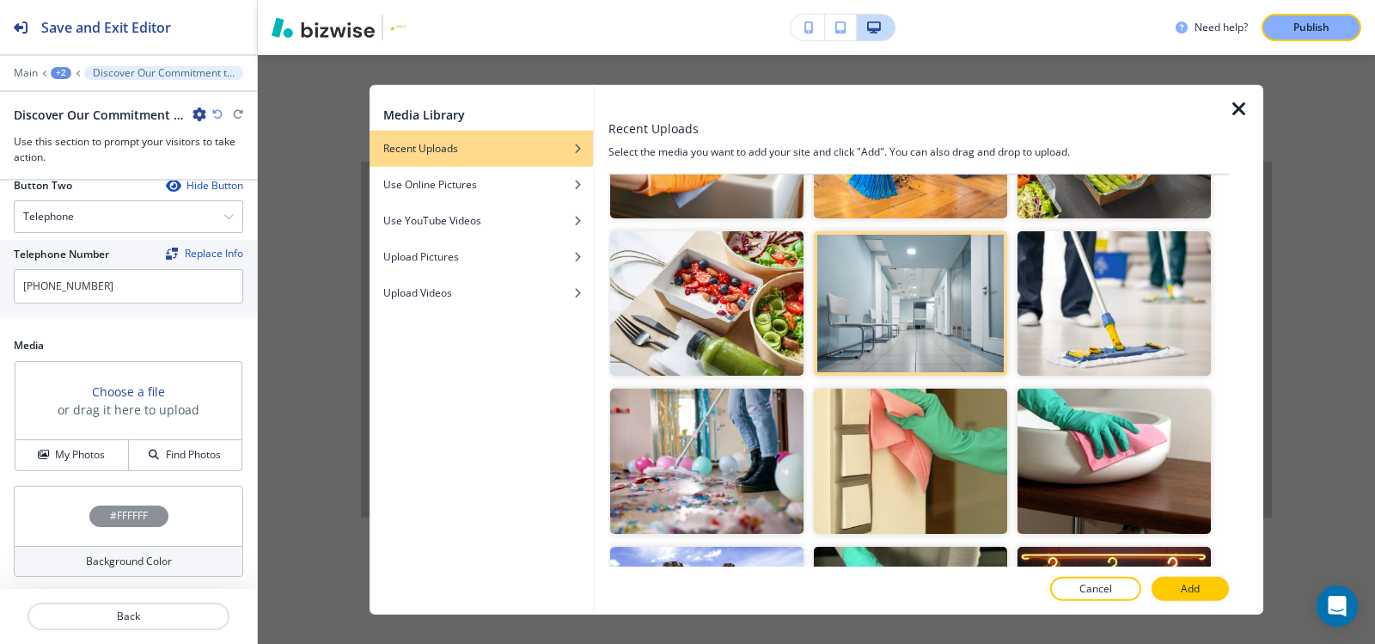
click at [1188, 594] on p "Add" at bounding box center [1190, 588] width 19 height 15
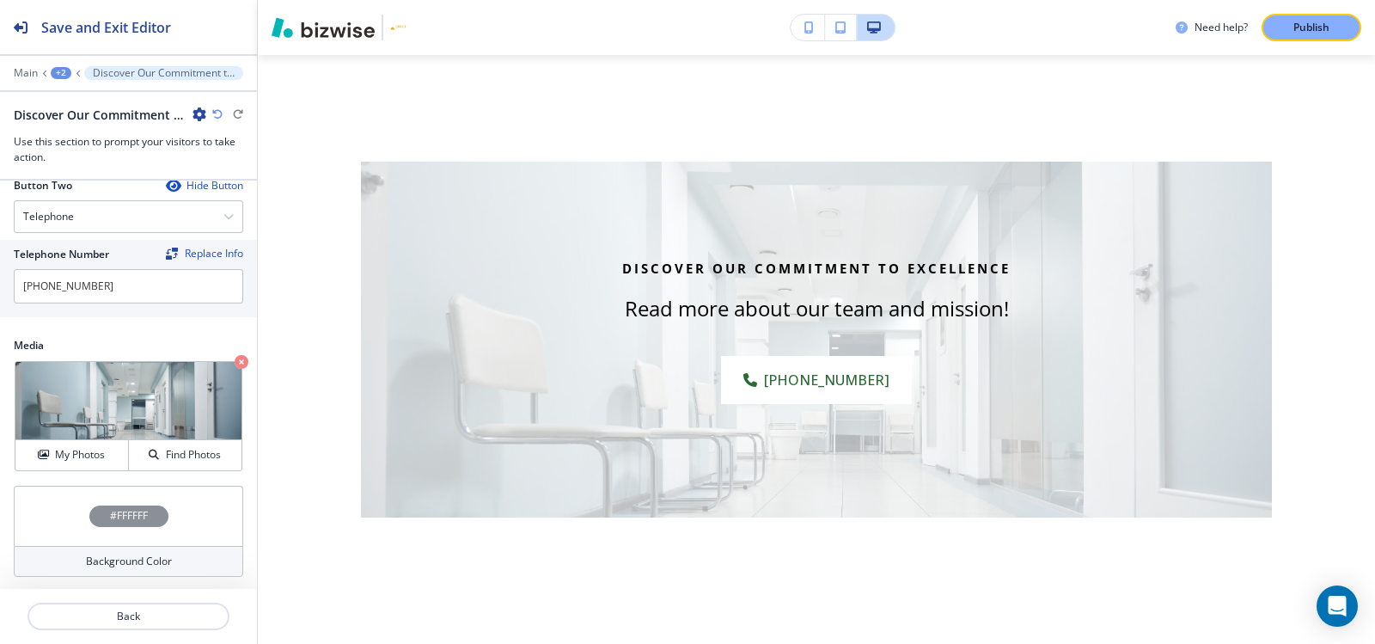
click at [110, 522] on h4 "#FFFFFF" at bounding box center [129, 515] width 38 height 15
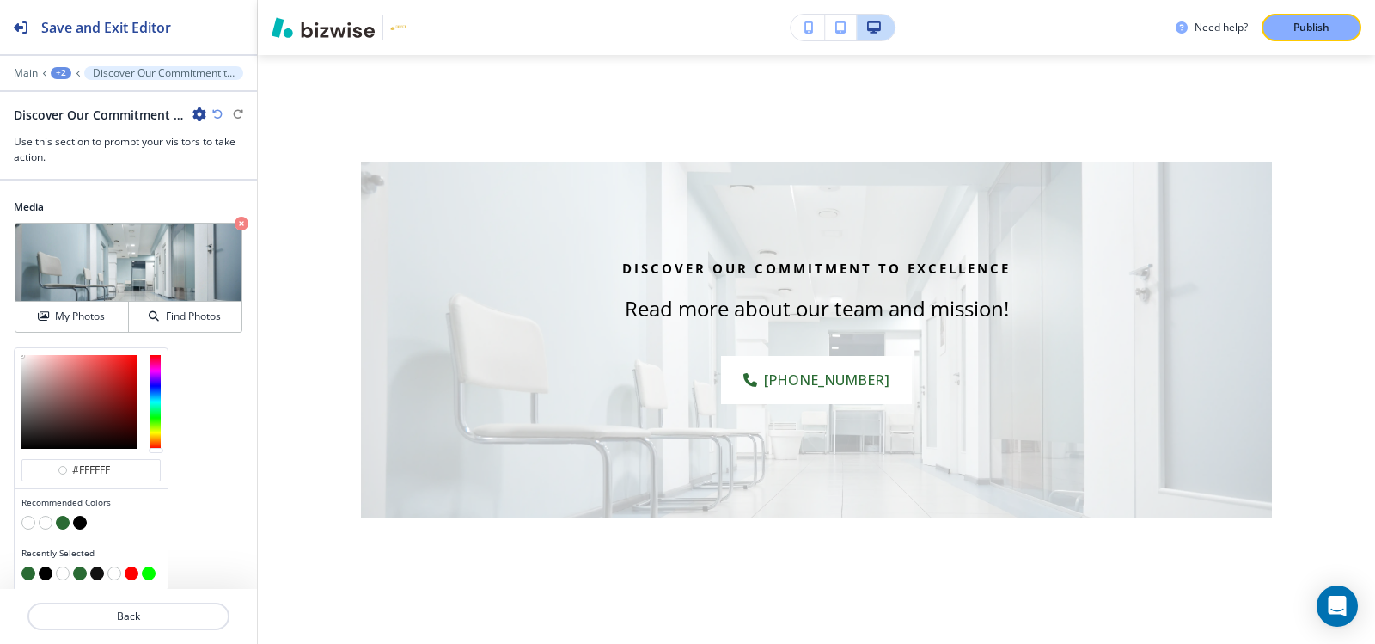
scroll to position [914, 0]
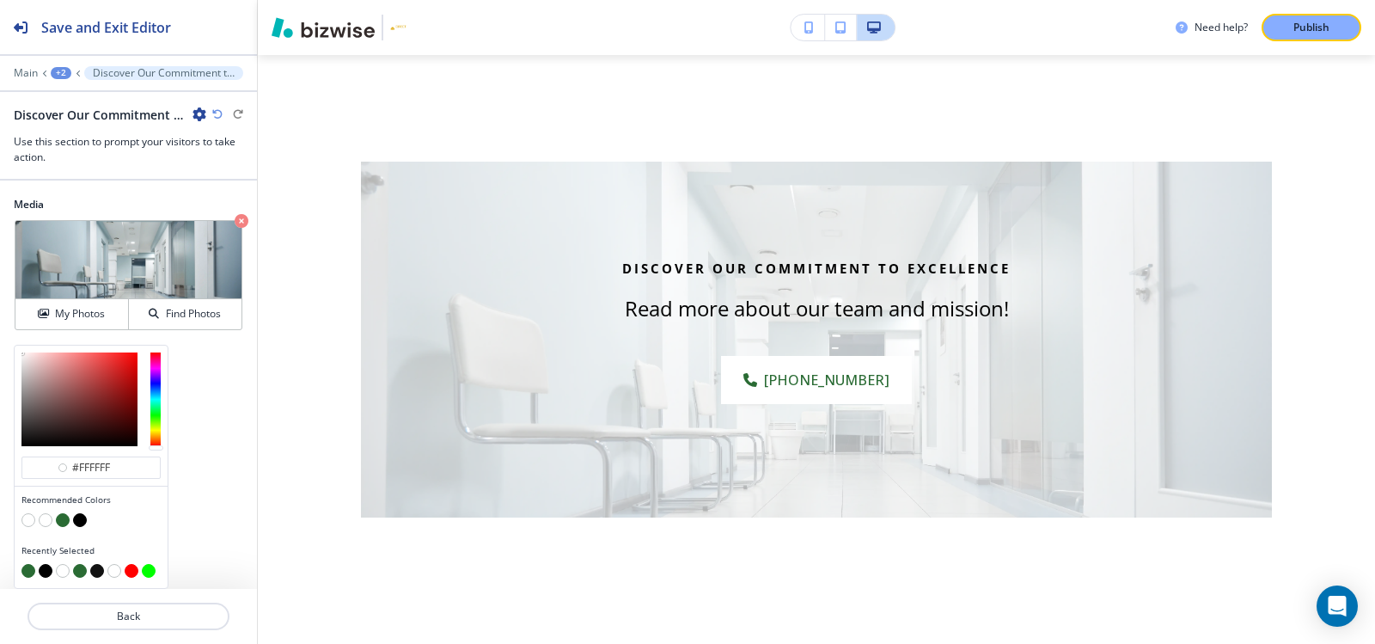
click at [77, 520] on button "button" at bounding box center [80, 520] width 14 height 14
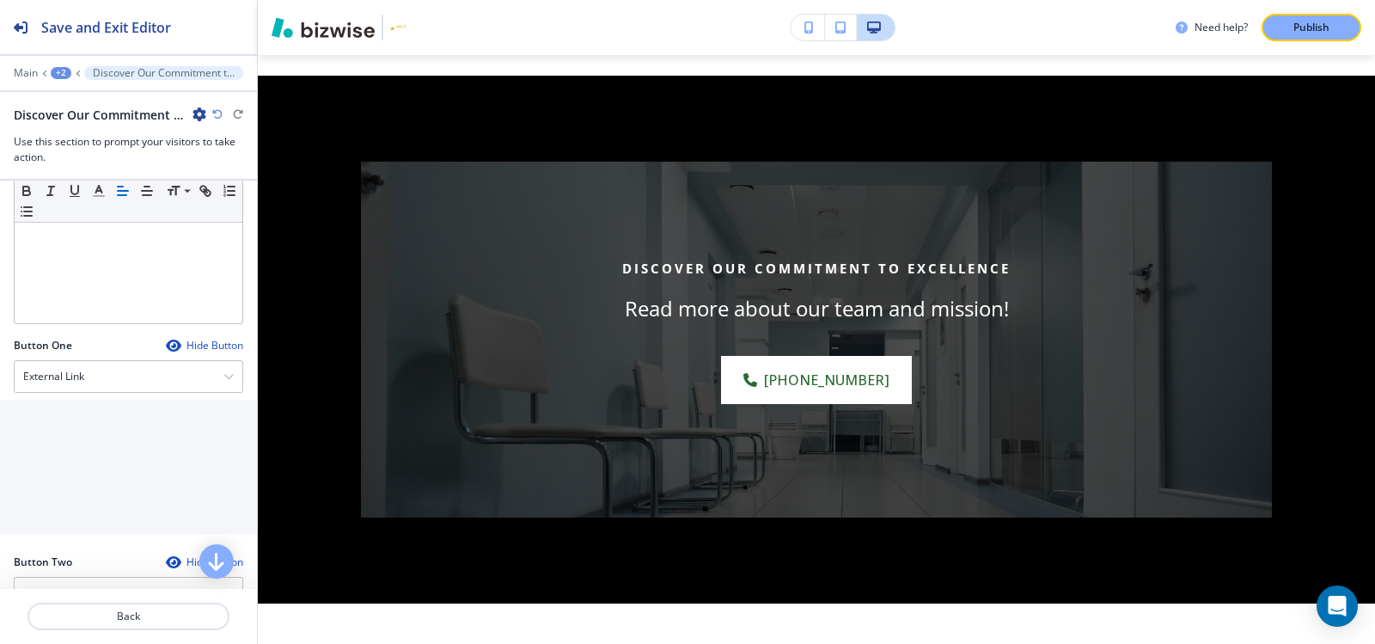
scroll to position [603, 0]
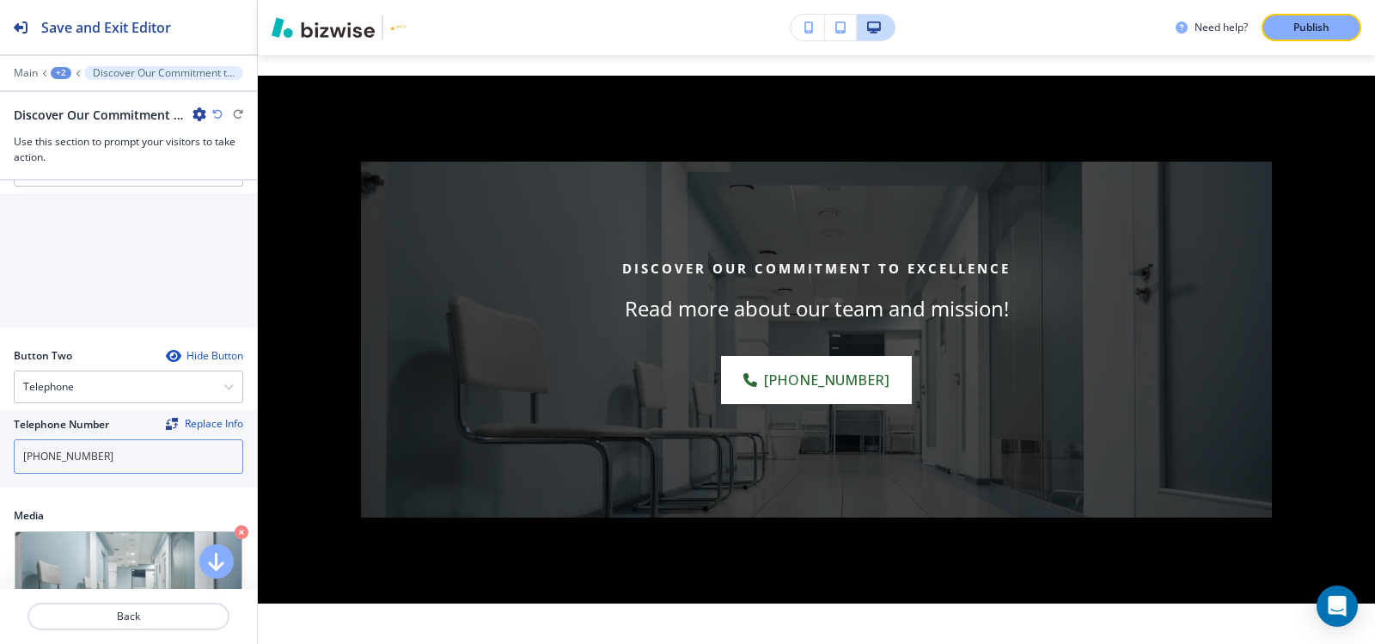
click at [103, 450] on input "(561) 313-2369" at bounding box center [128, 456] width 229 height 34
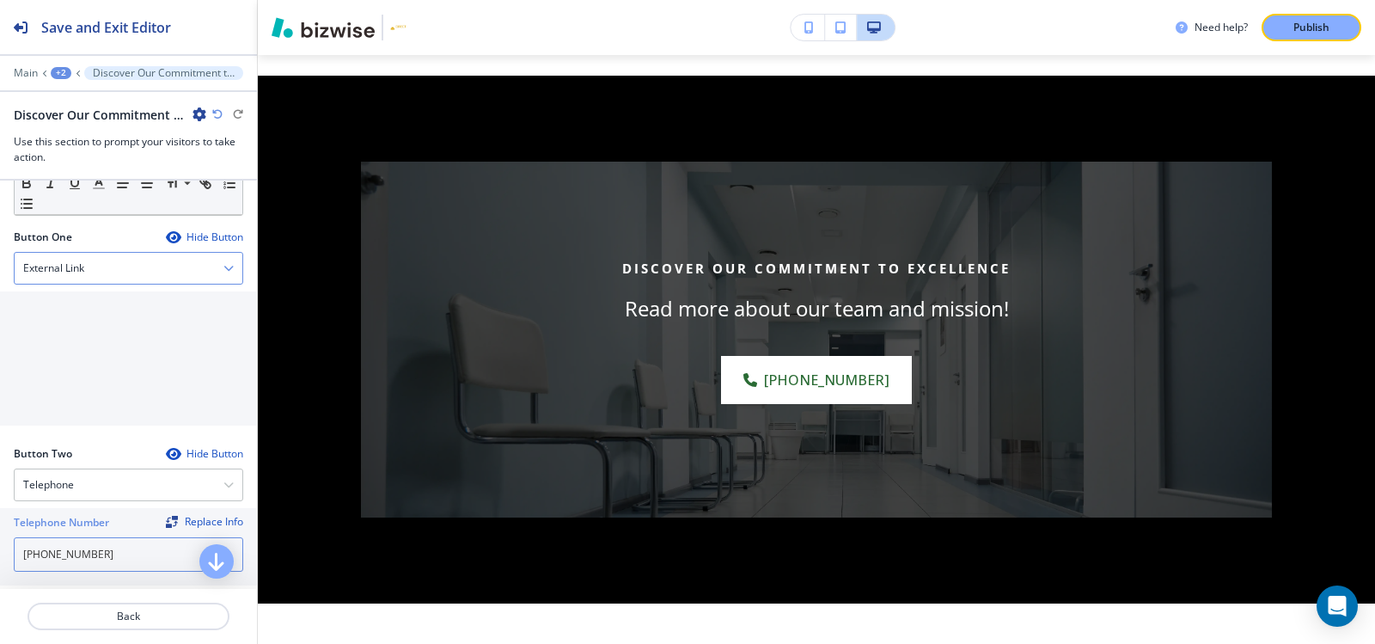
scroll to position [345, 0]
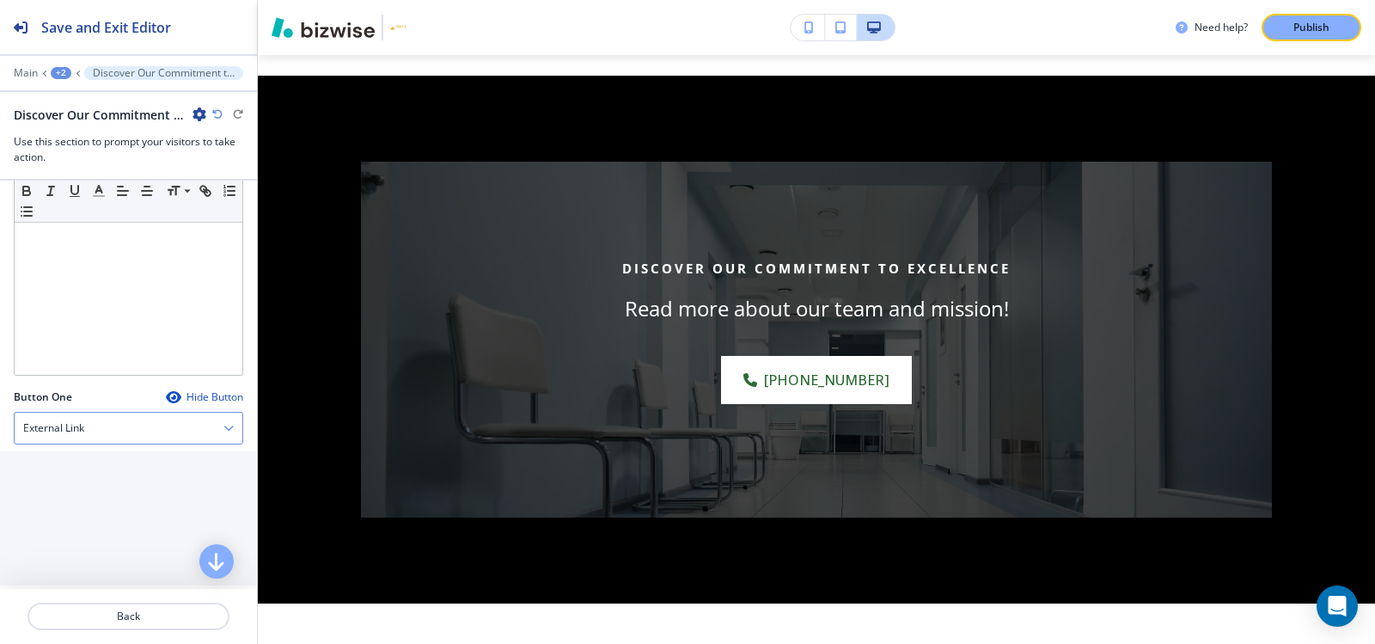
click at [99, 426] on div "External Link" at bounding box center [129, 427] width 228 height 31
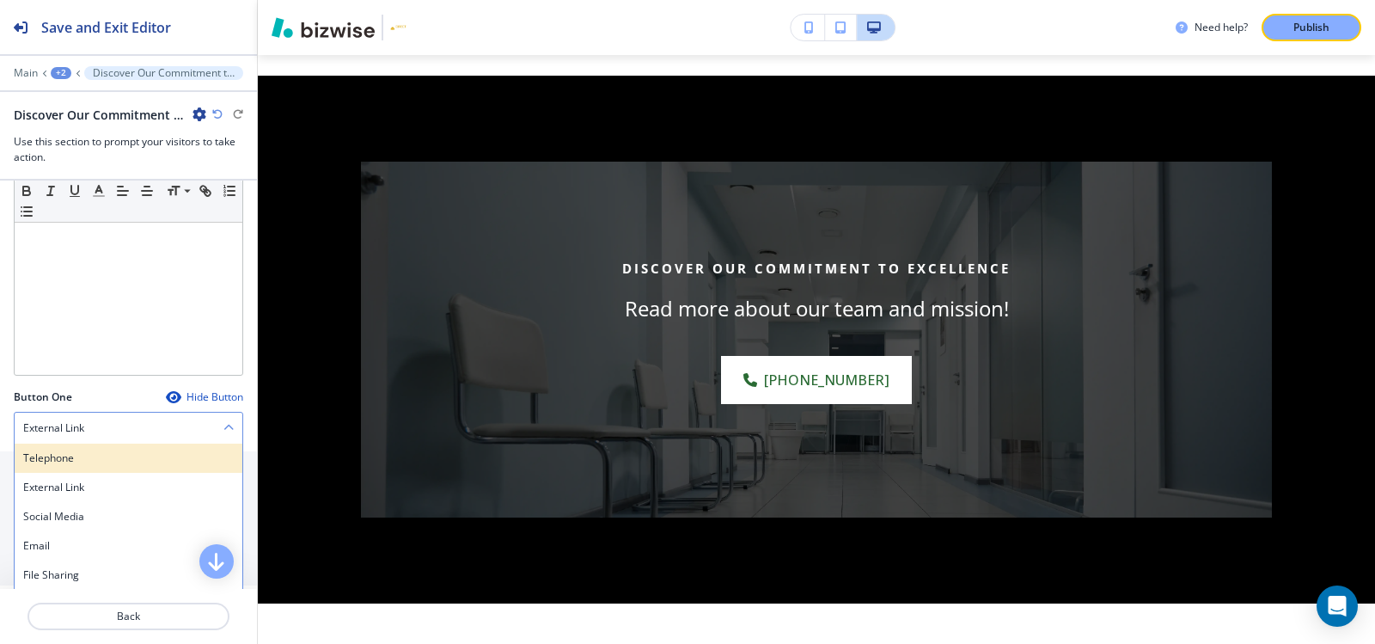
click at [90, 460] on h4 "Telephone" at bounding box center [128, 457] width 211 height 15
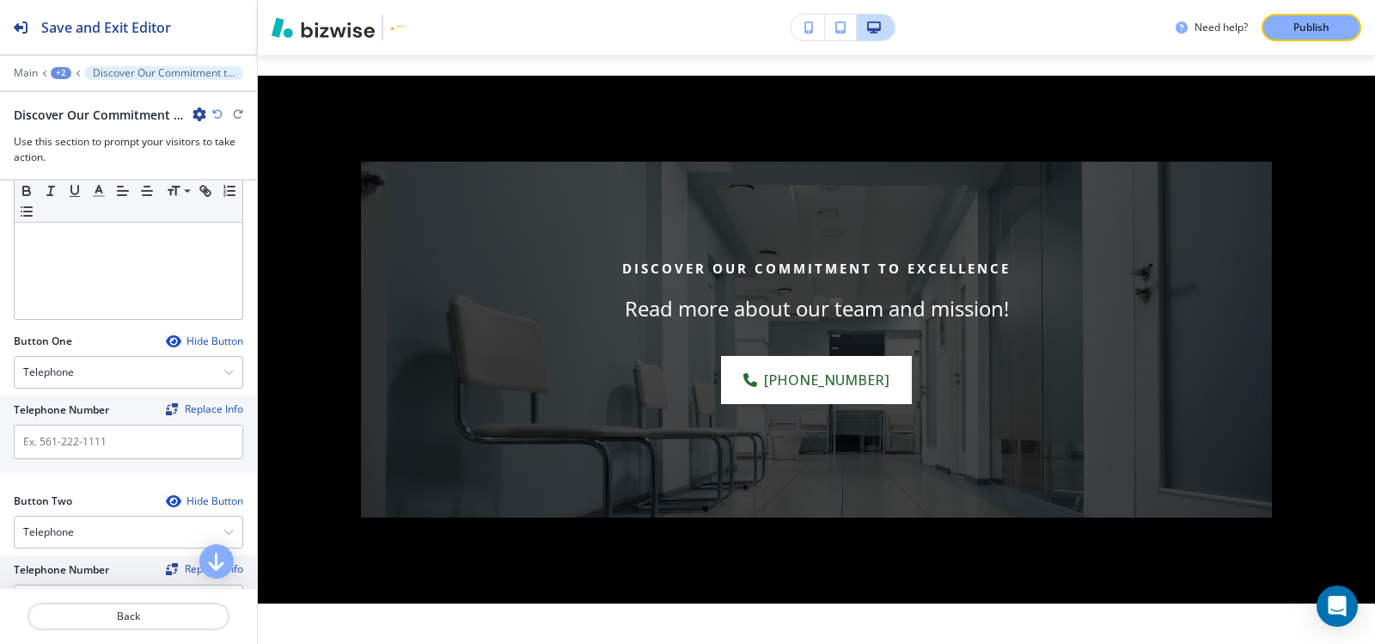
scroll to position [431, 0]
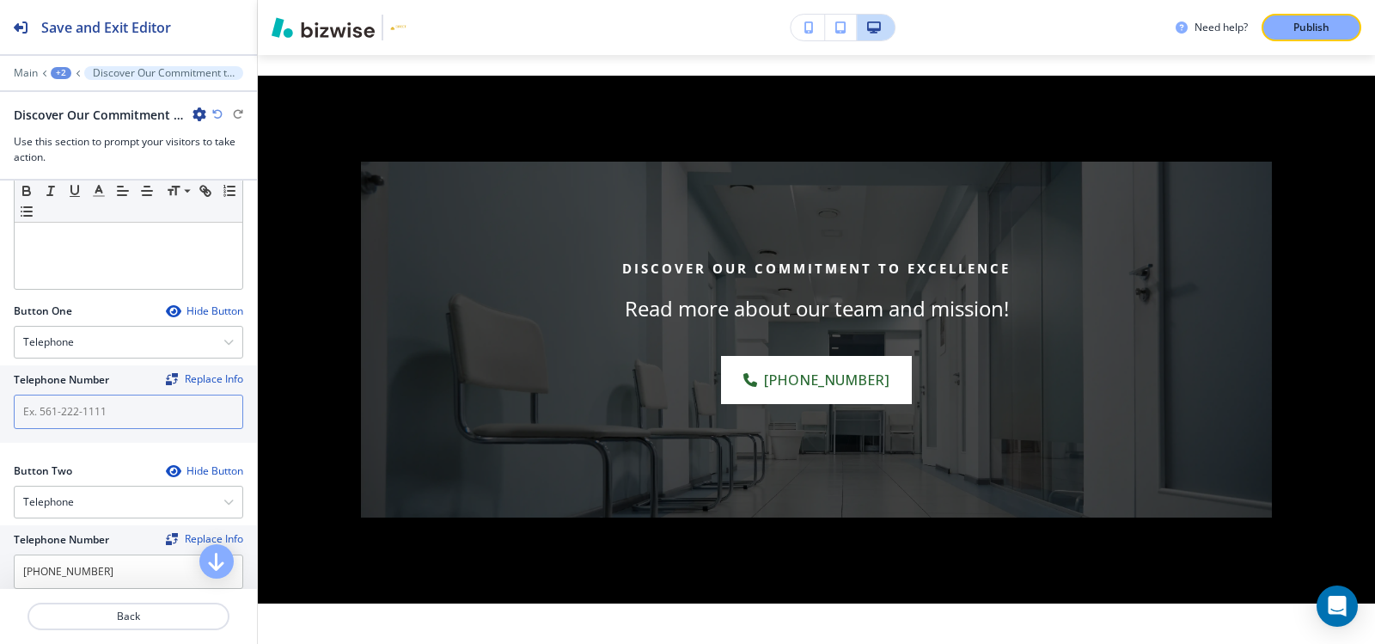
click at [98, 412] on input "text" at bounding box center [128, 411] width 229 height 34
paste input "(561) 313-2369"
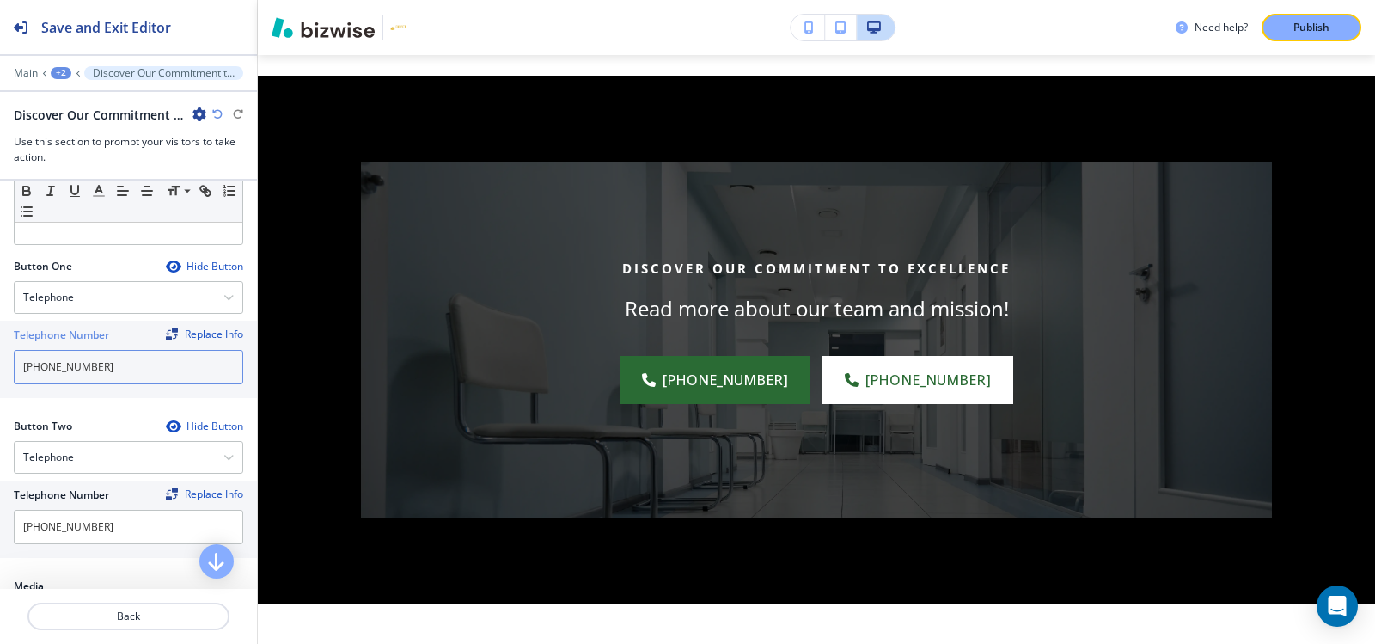
scroll to position [517, 0]
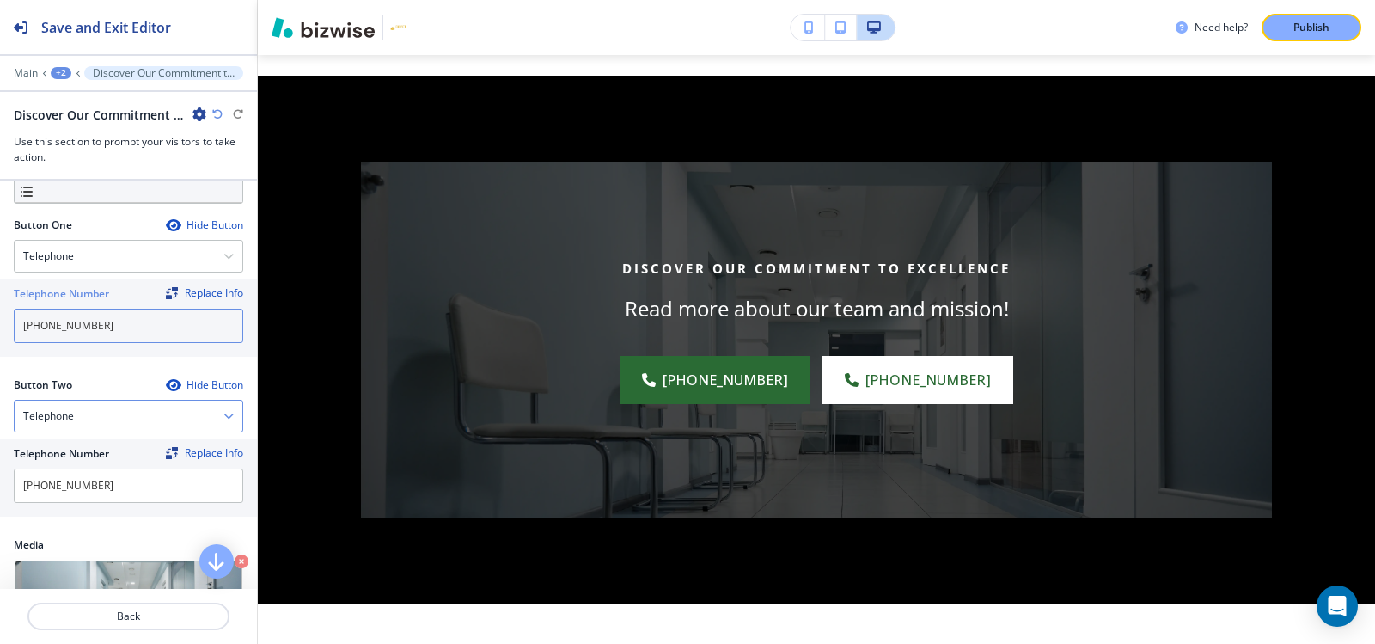
type input "(561) 313-2369"
click at [91, 415] on div "Telephone" at bounding box center [129, 415] width 228 height 31
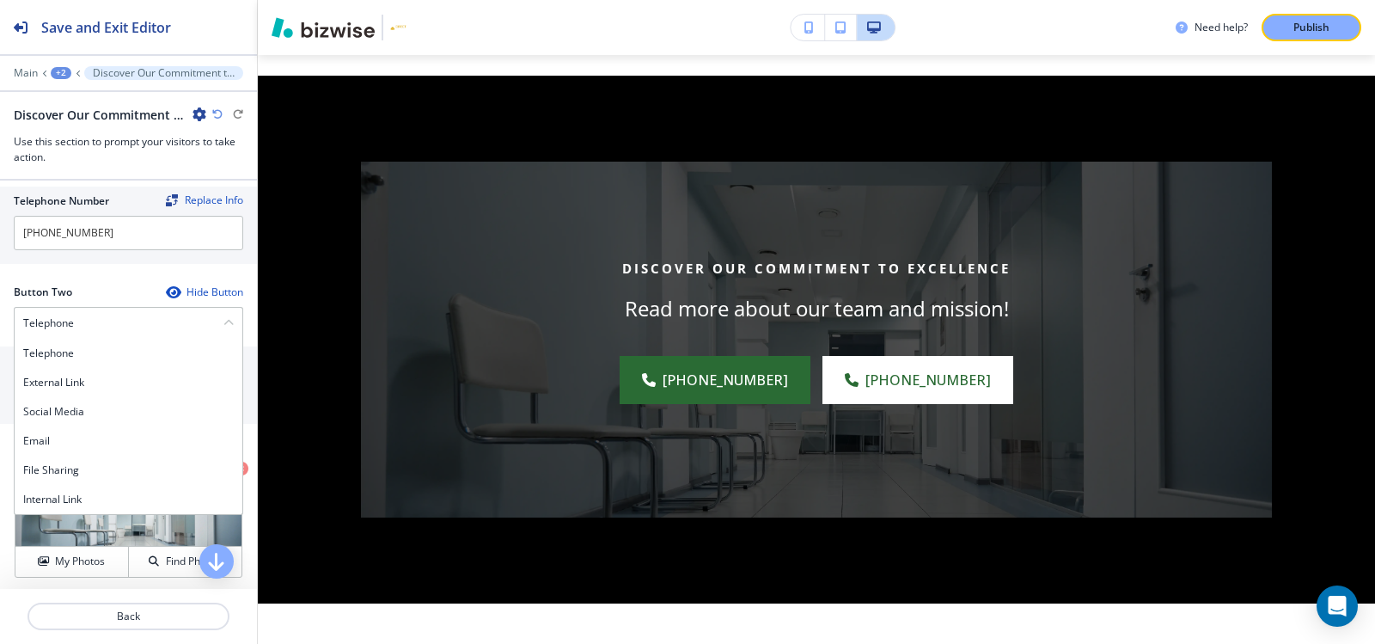
scroll to position [718, 0]
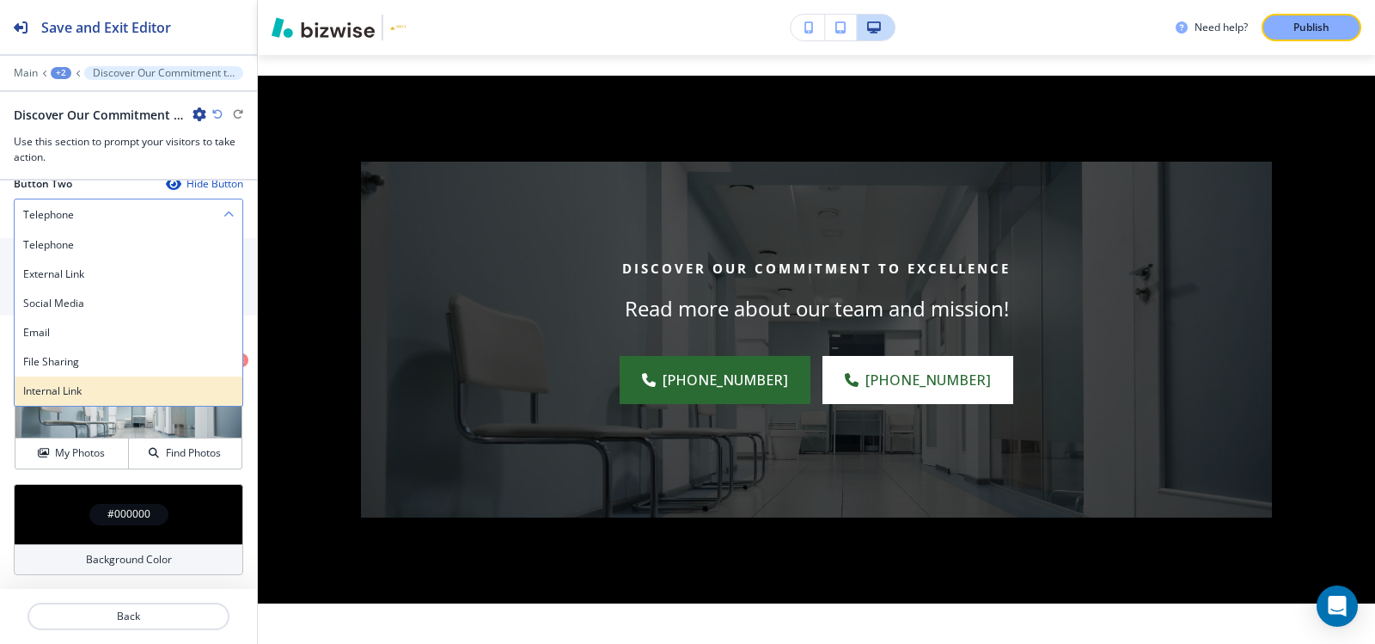
click at [90, 394] on h4 "Internal Link" at bounding box center [128, 390] width 211 height 15
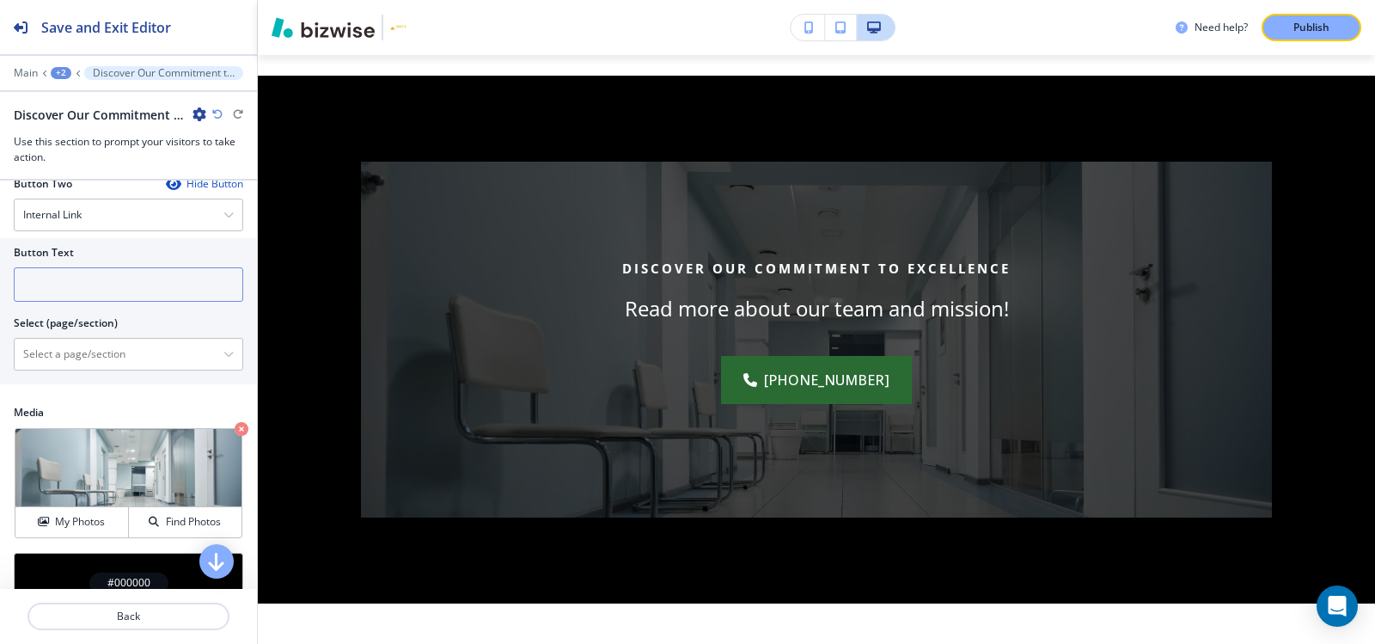
click at [122, 287] on input "text" at bounding box center [128, 284] width 229 height 34
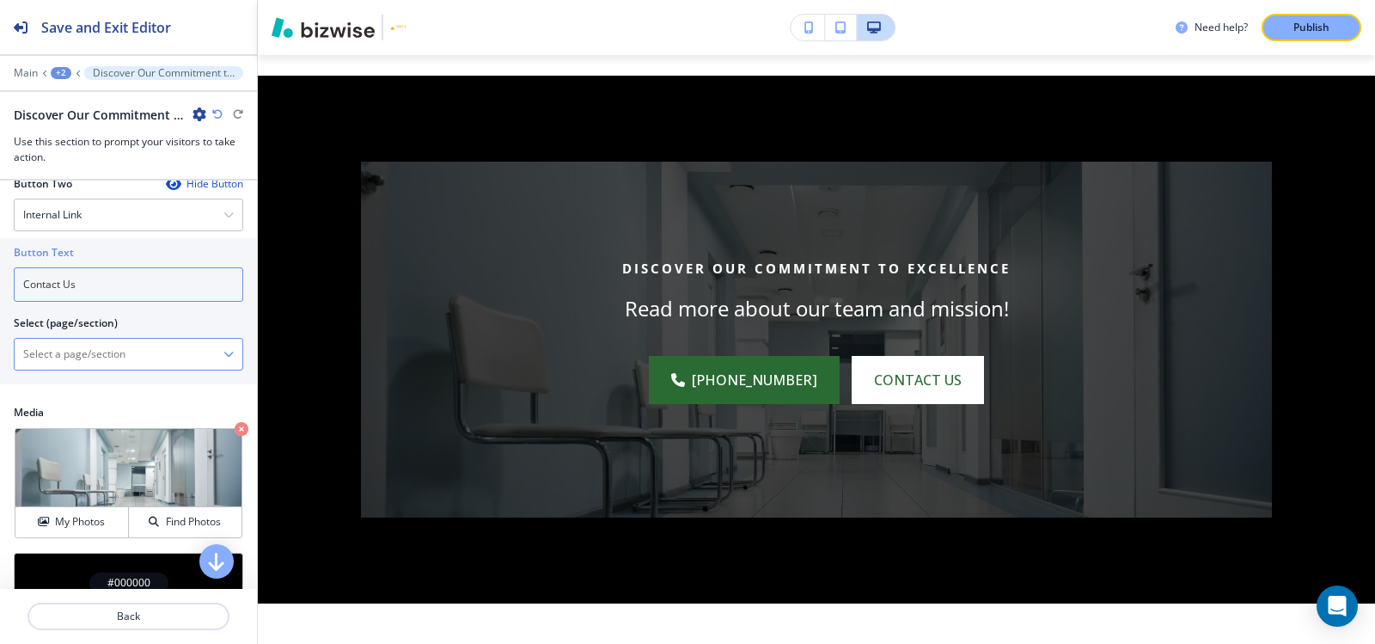
type input "Contact Us"
click at [92, 353] on \(page\/section\) "Manual Input" at bounding box center [119, 353] width 209 height 29
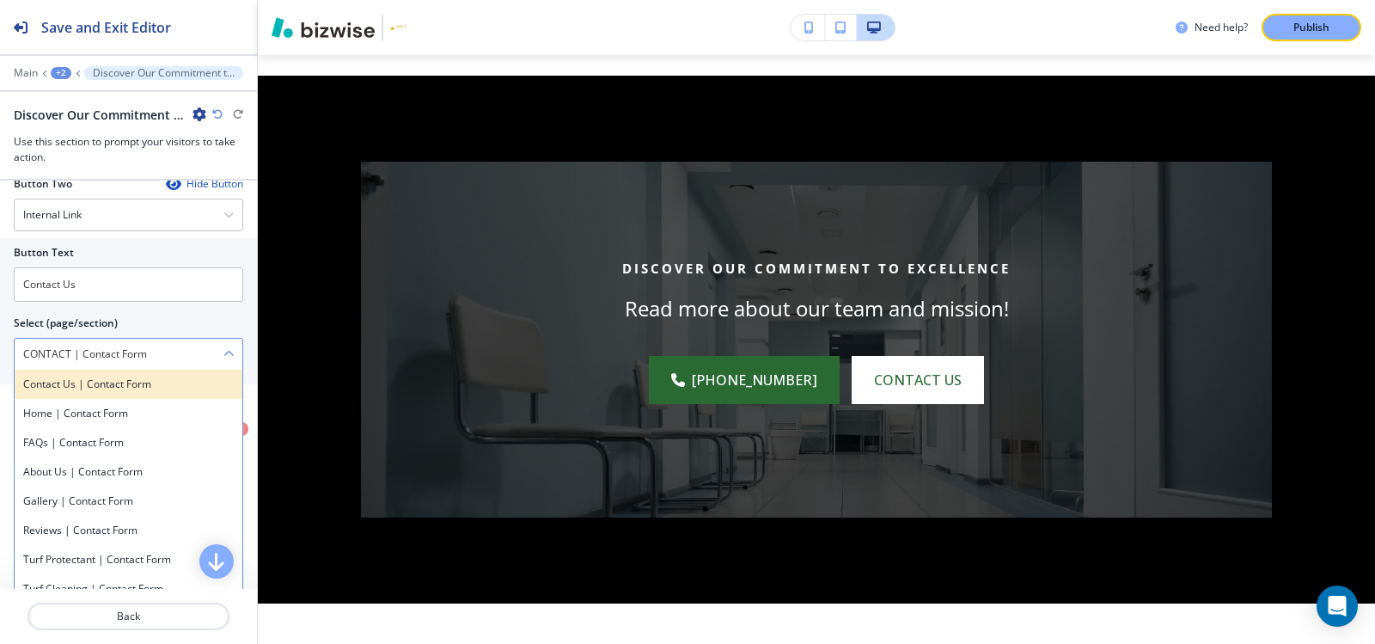
click at [113, 385] on h4 "Contact Us | Contact Form" at bounding box center [128, 383] width 211 height 15
type \(page\/section\) "Contact Us | Contact Form"
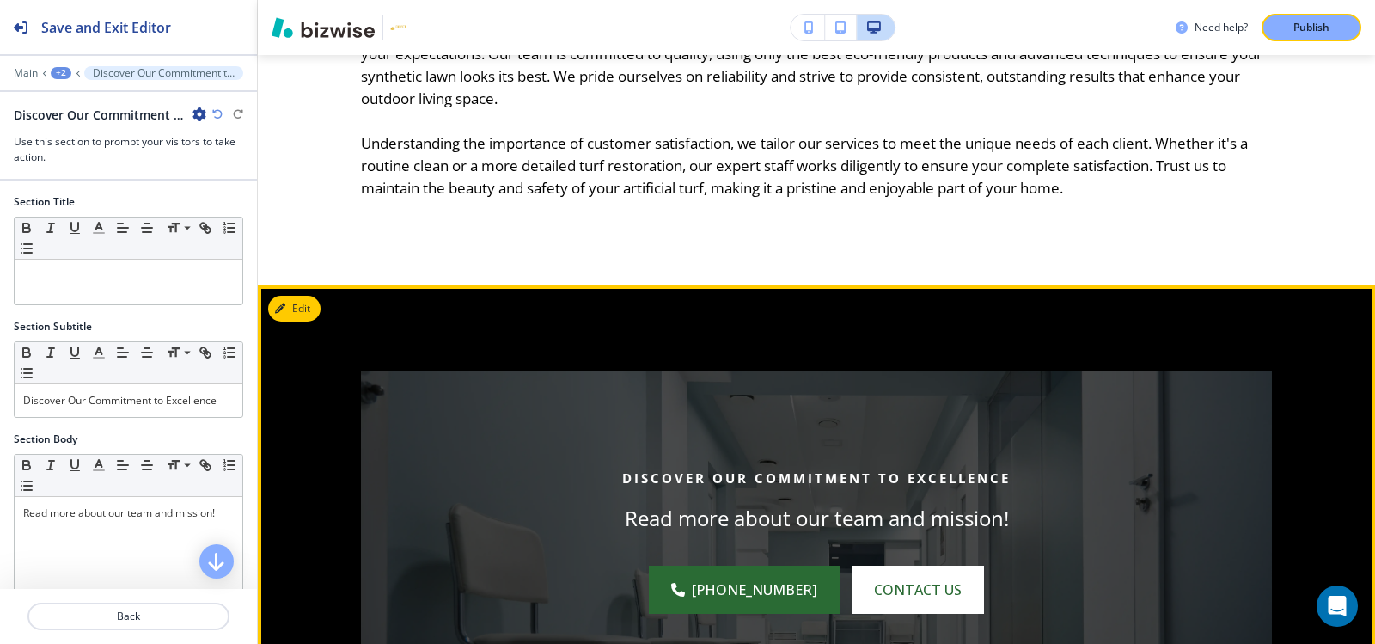
scroll to position [2543, 0]
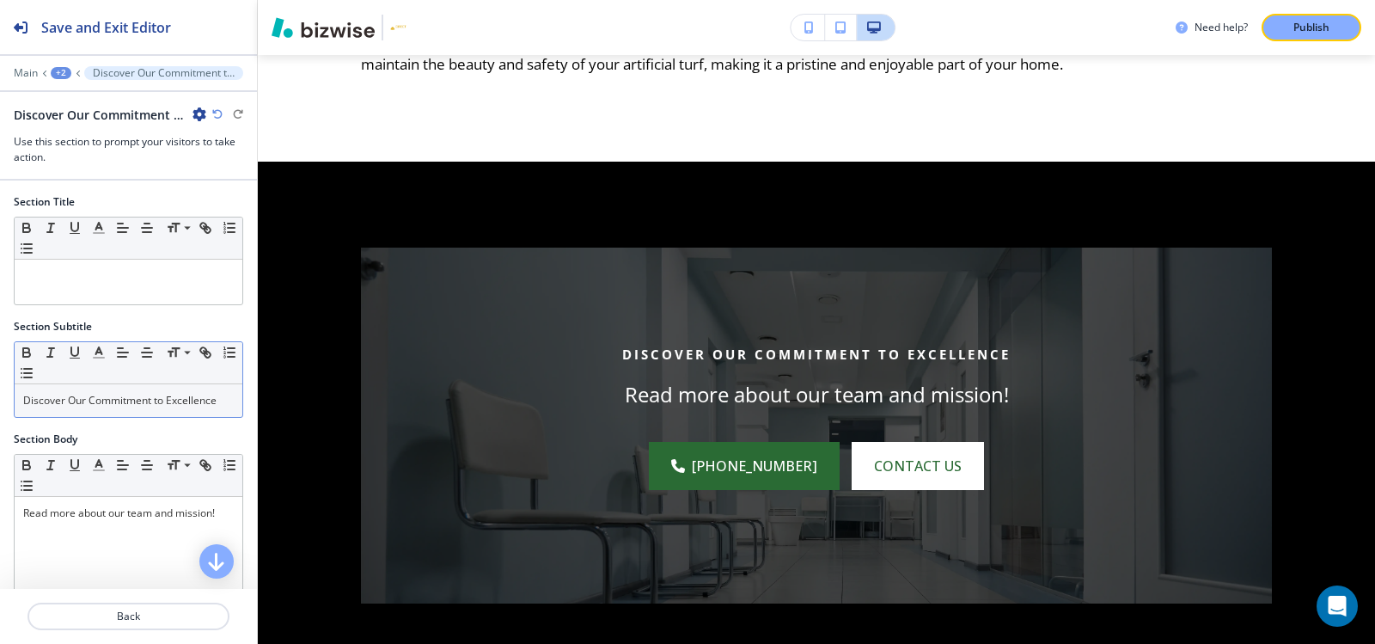
click at [176, 397] on p "Discover Our Commitment to Excellence" at bounding box center [128, 400] width 211 height 15
copy p "Discover Our Commitment to Excellence"
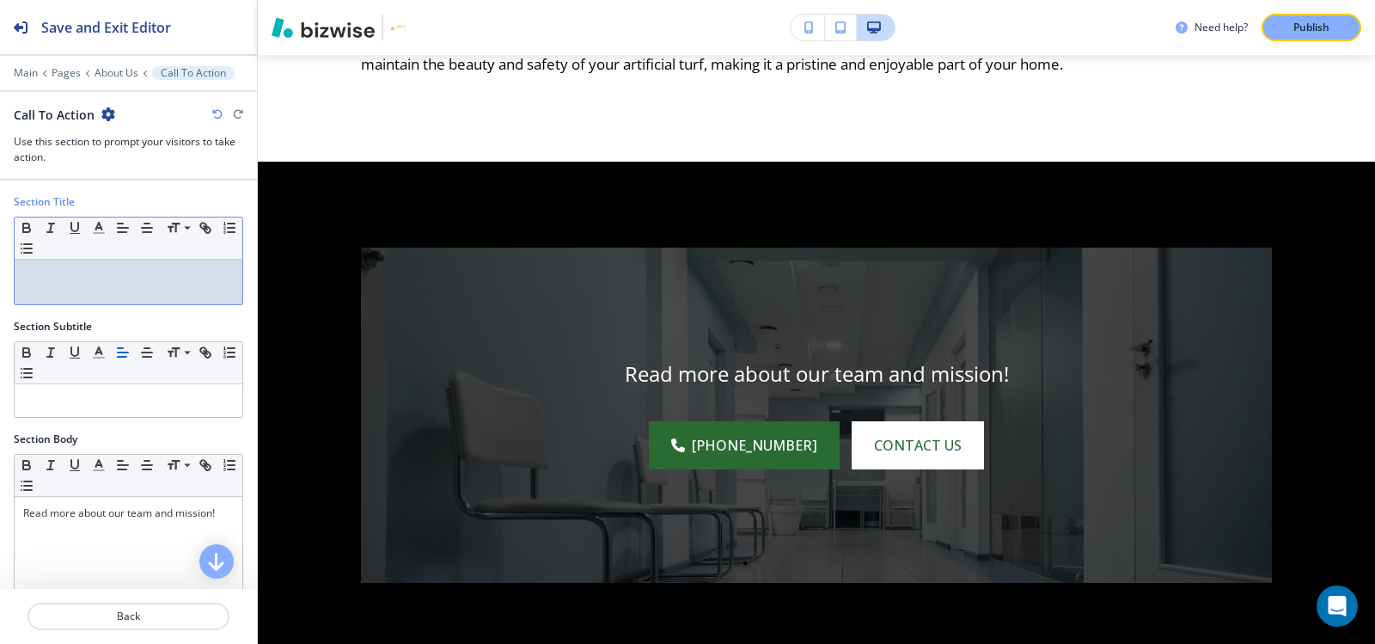
click at [164, 269] on p at bounding box center [128, 275] width 211 height 15
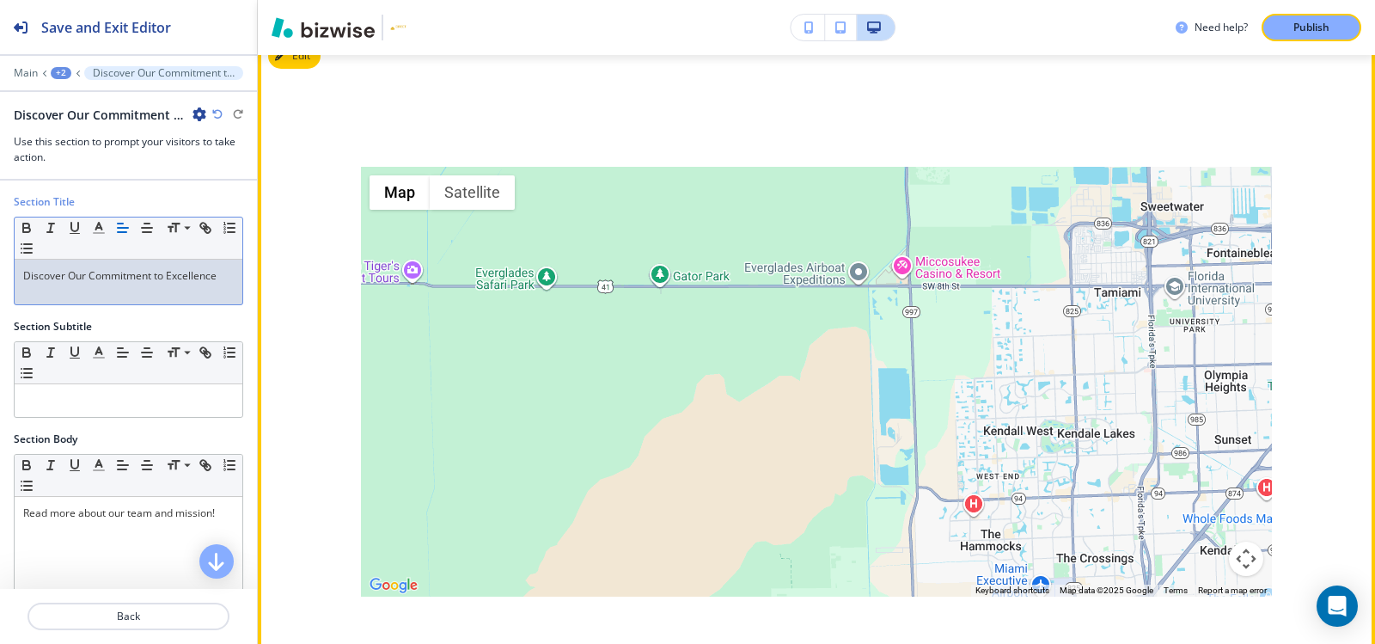
scroll to position [3145, 0]
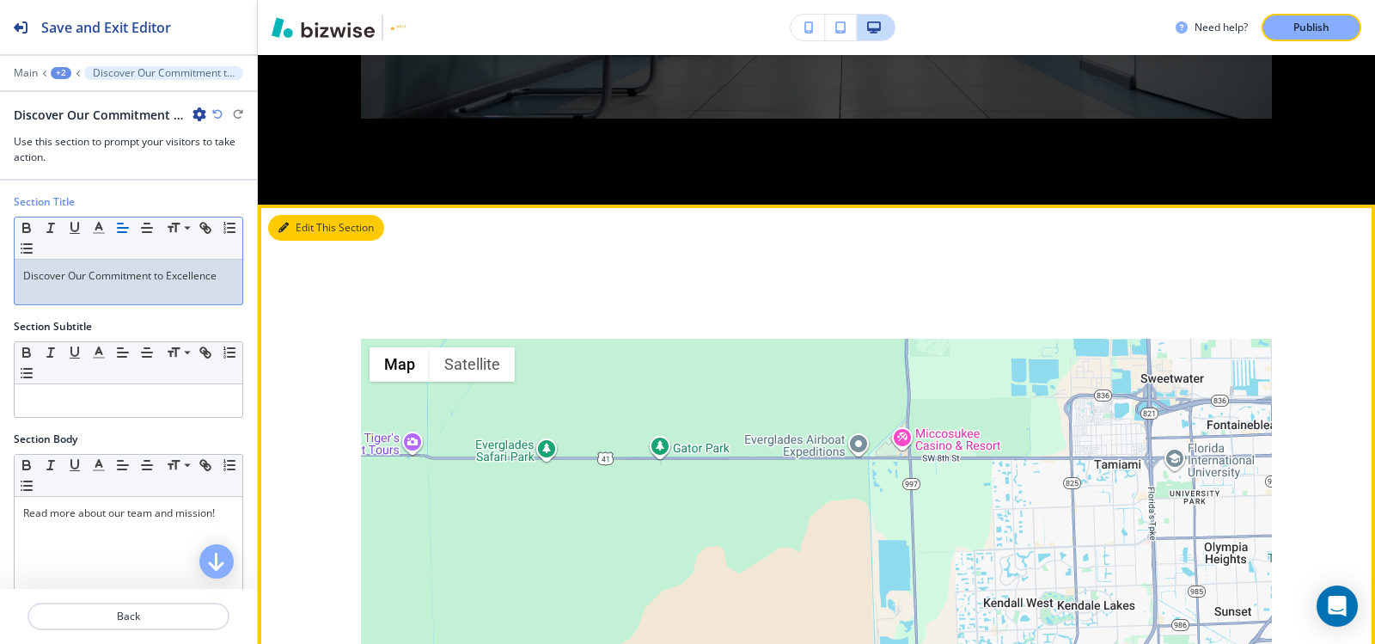
click at [306, 215] on button "Edit This Section" at bounding box center [326, 228] width 116 height 26
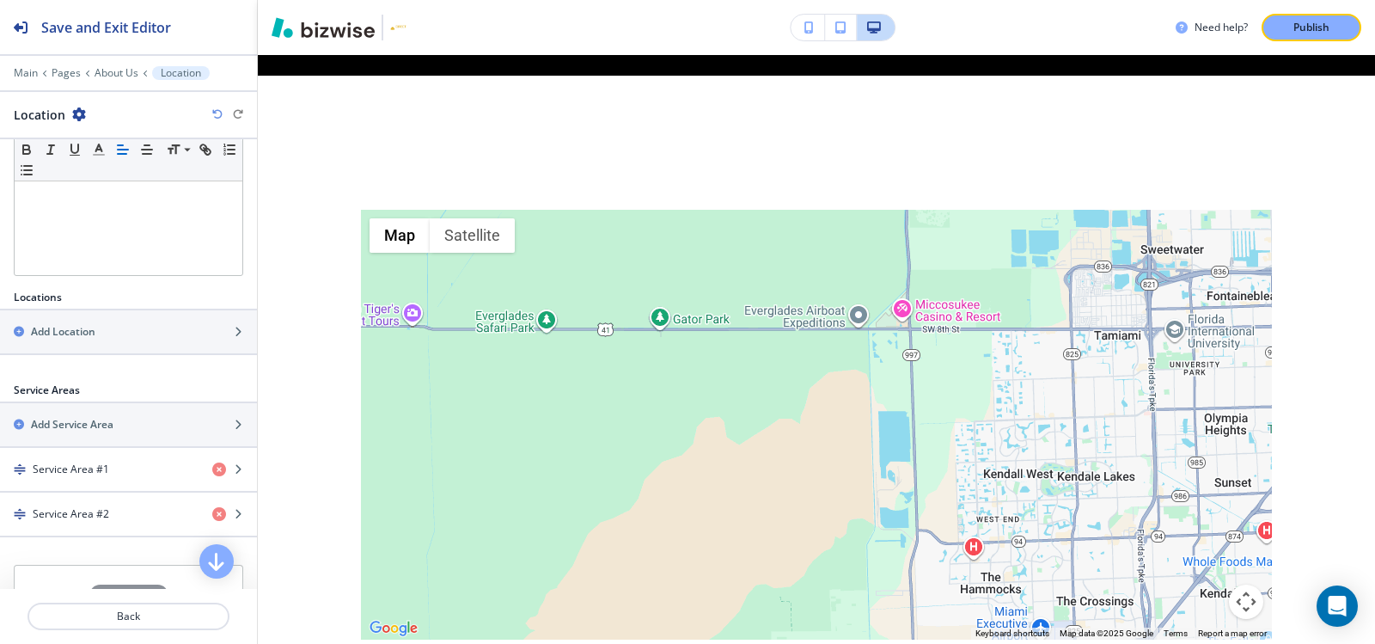
scroll to position [485, 0]
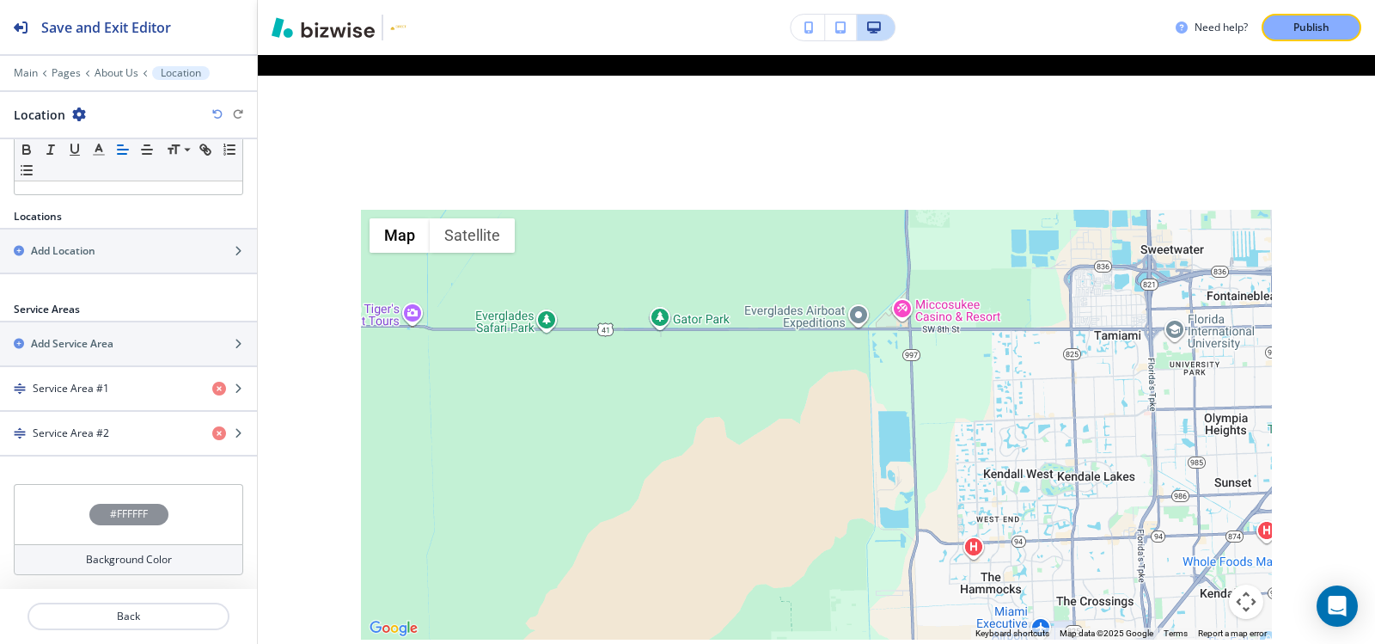
click at [118, 511] on h4 "#FFFFFF" at bounding box center [129, 513] width 38 height 15
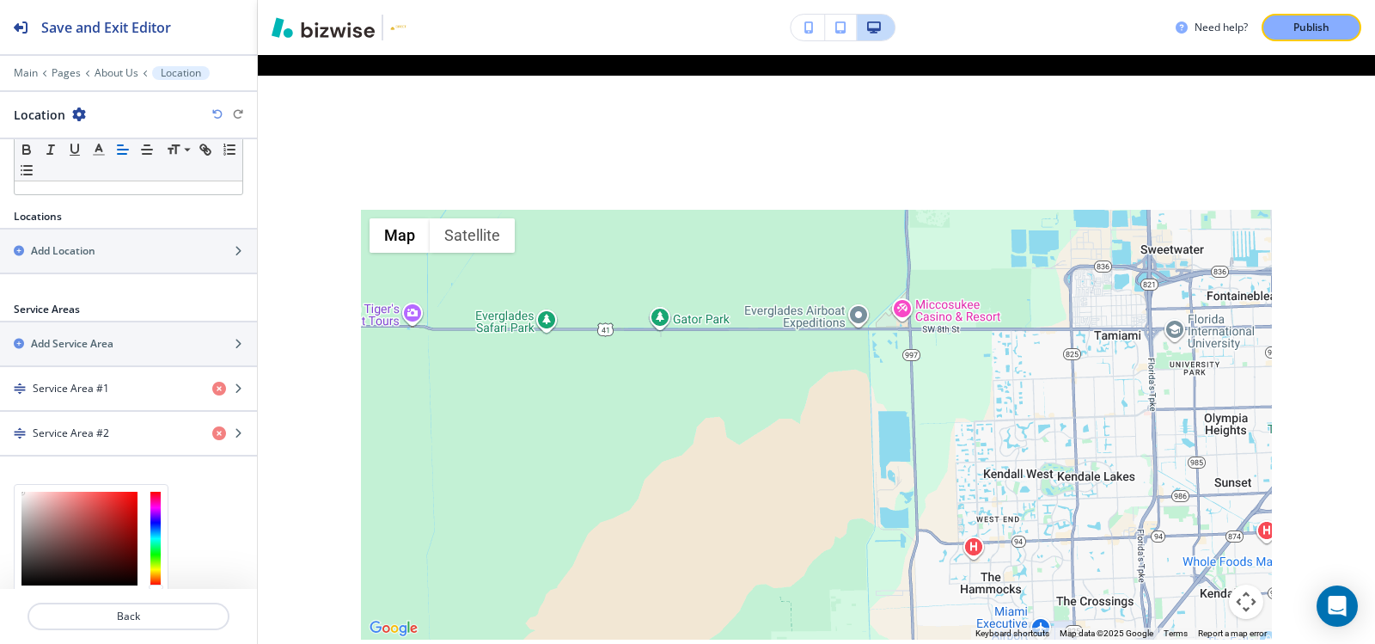
scroll to position [624, 0]
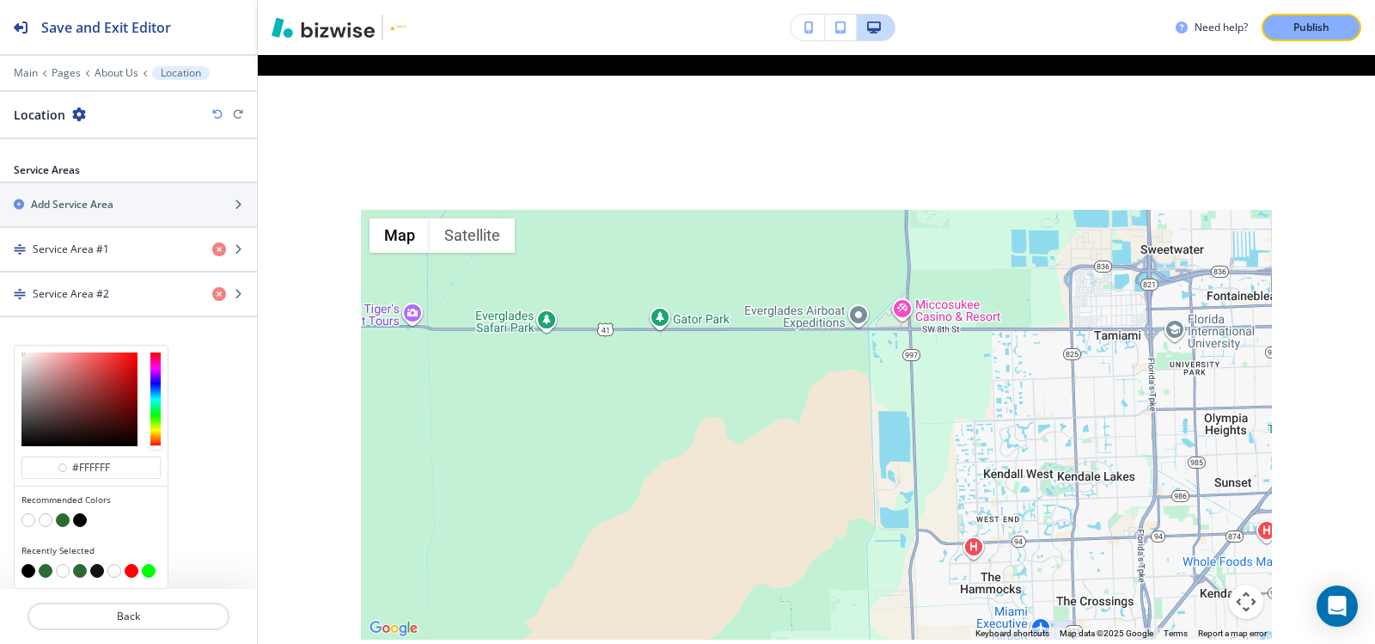
click at [66, 522] on button "button" at bounding box center [63, 520] width 14 height 14
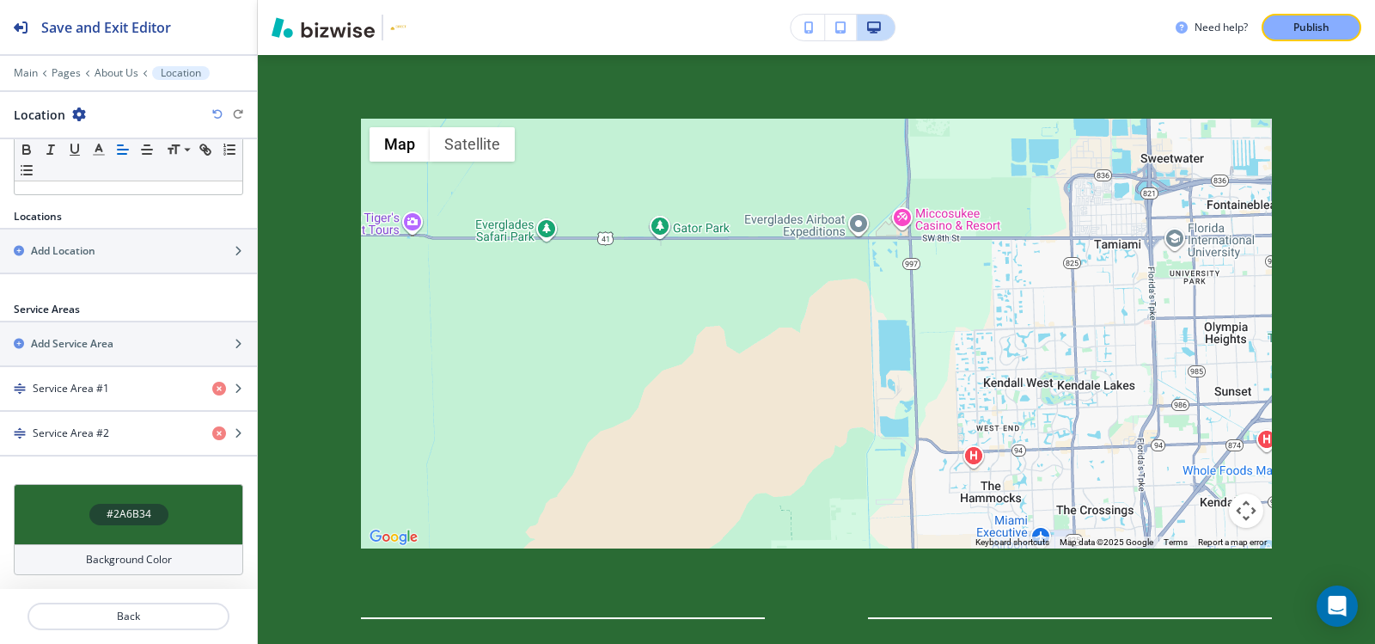
scroll to position [3617, 0]
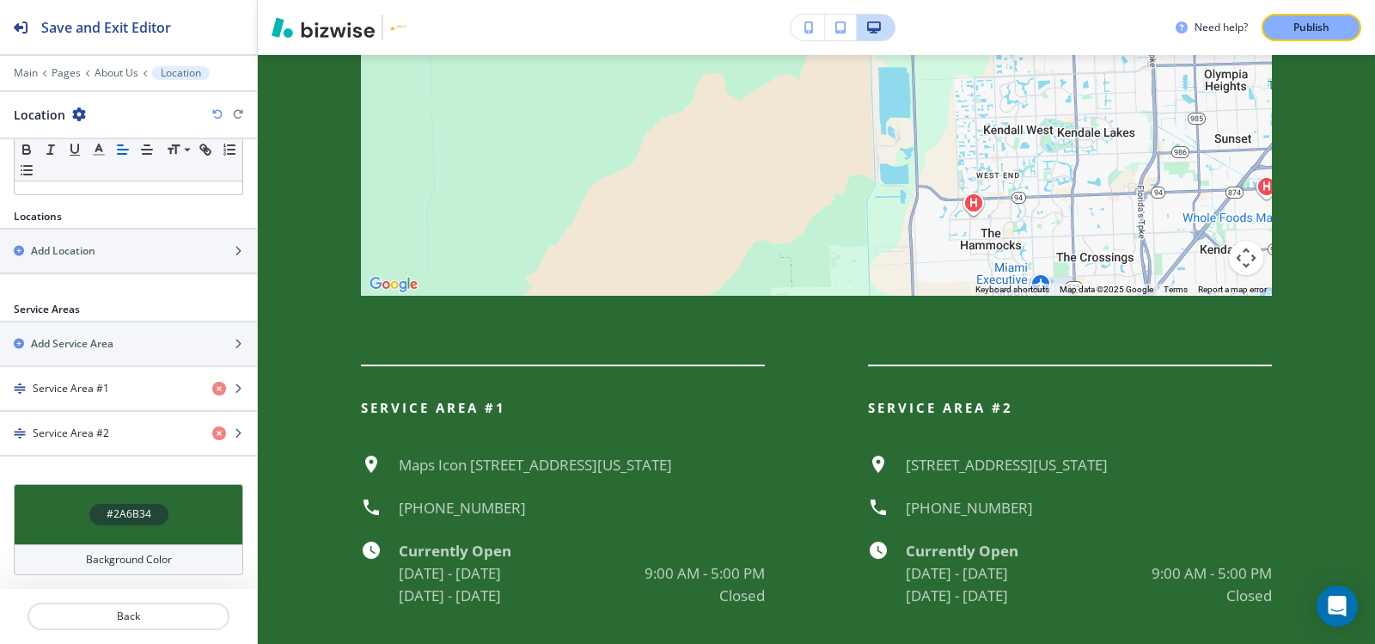
click at [99, 519] on div "#2A6B34" at bounding box center [128, 514] width 79 height 21
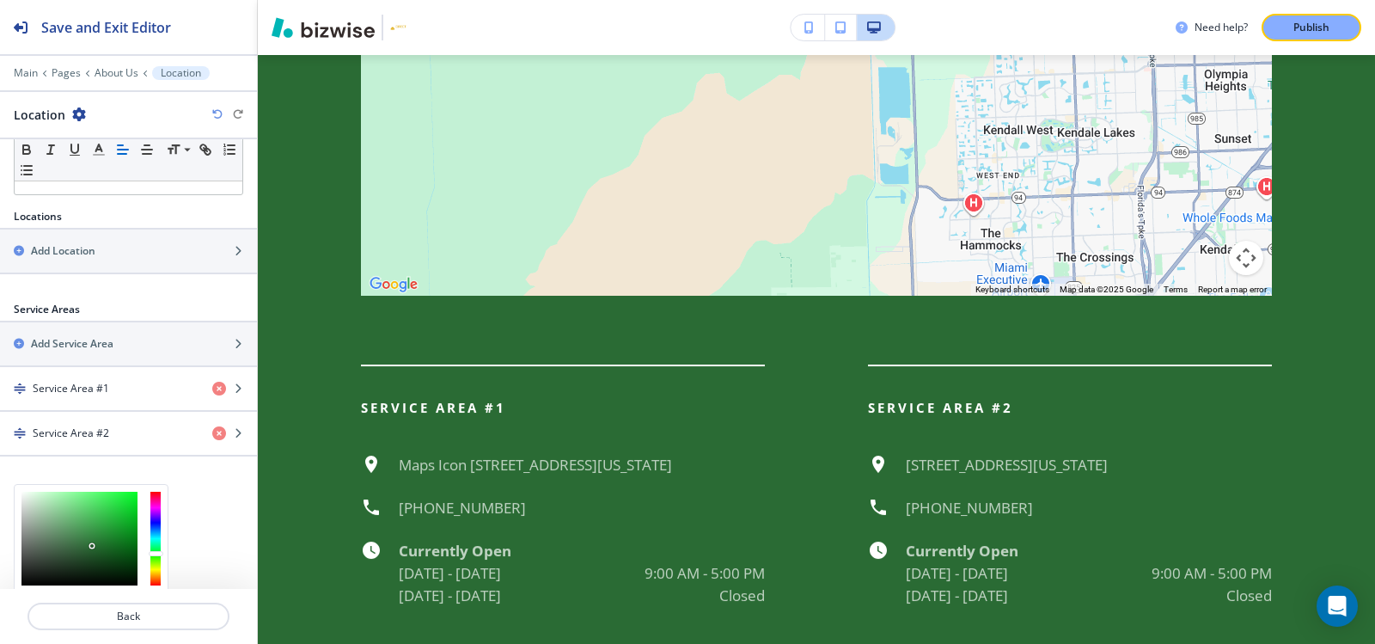
scroll to position [624, 0]
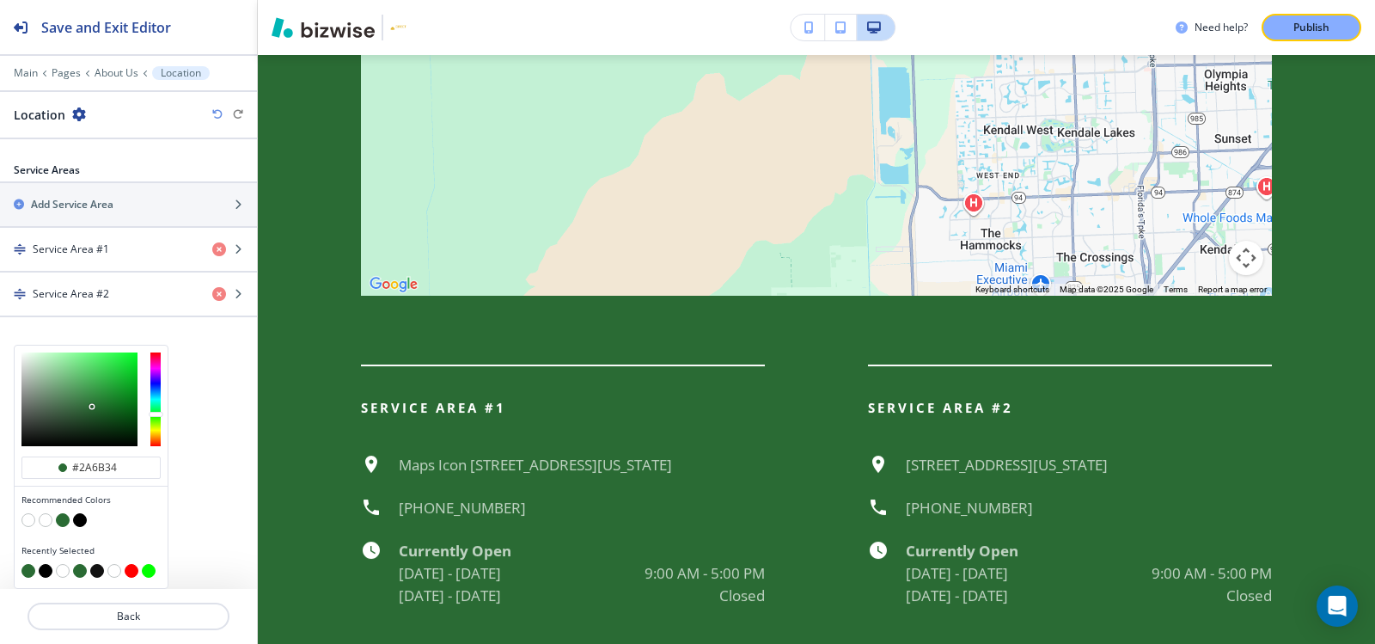
click at [42, 522] on button "button" at bounding box center [46, 520] width 14 height 14
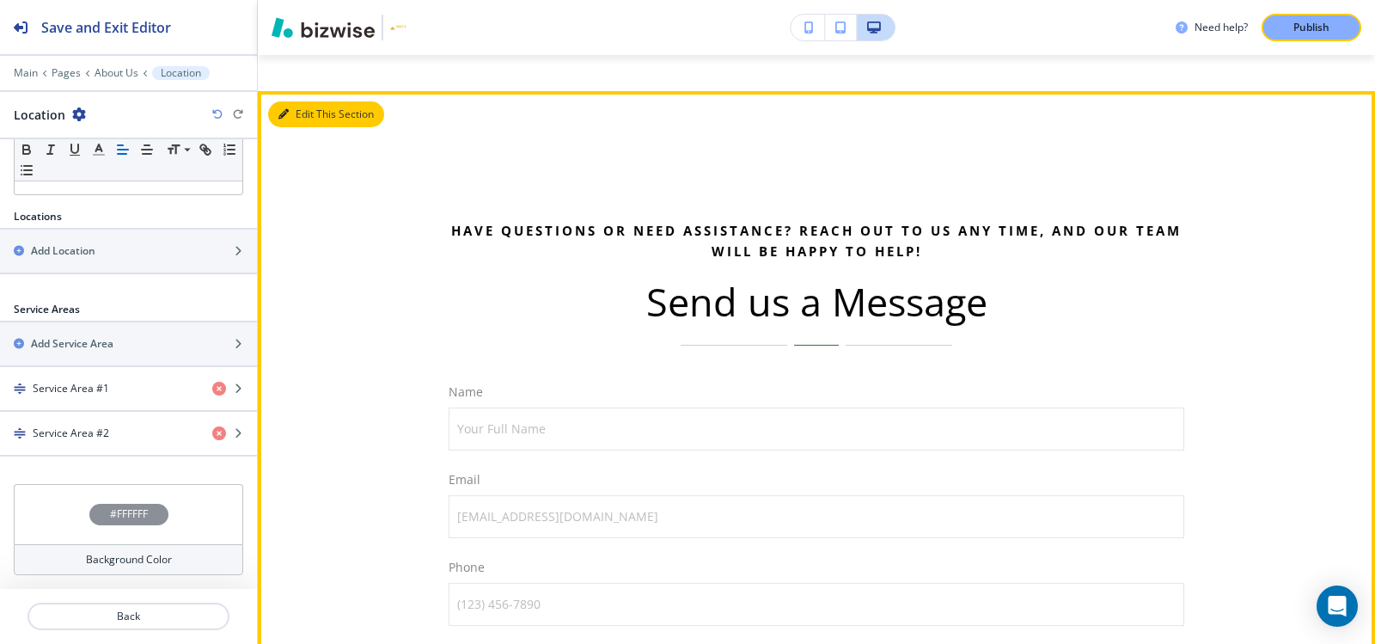
click at [294, 119] on button "Edit This Section" at bounding box center [326, 114] width 116 height 26
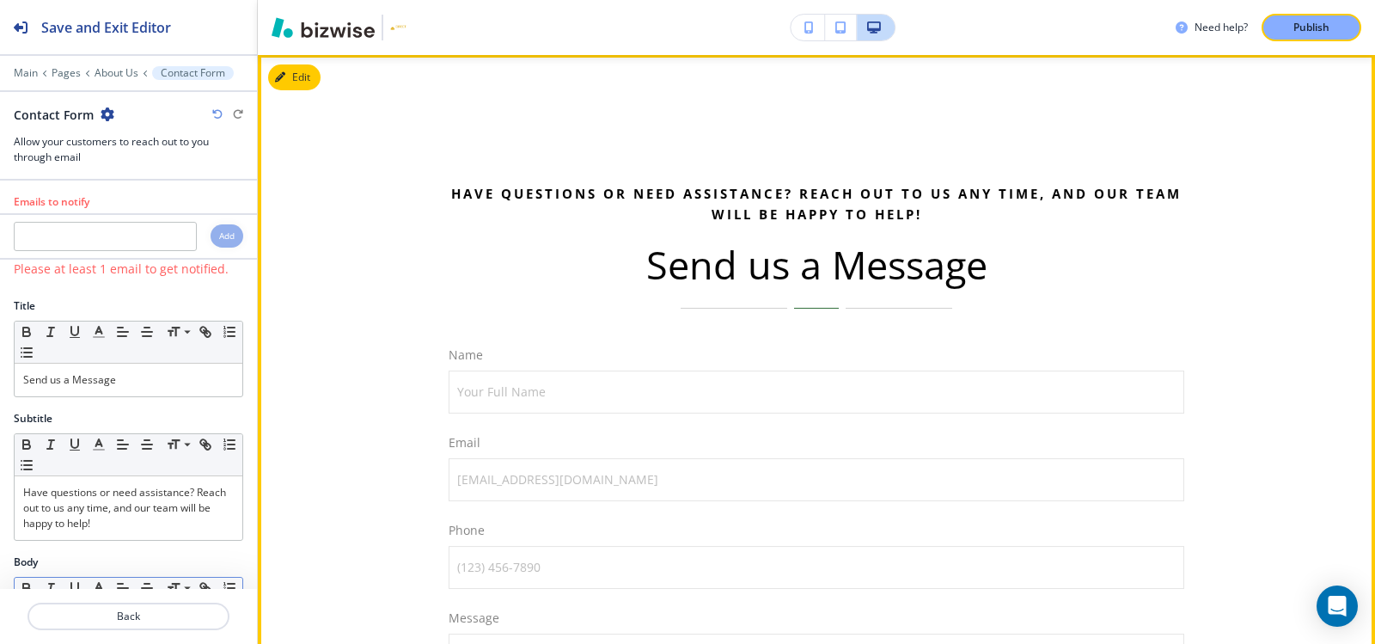
scroll to position [4257, 0]
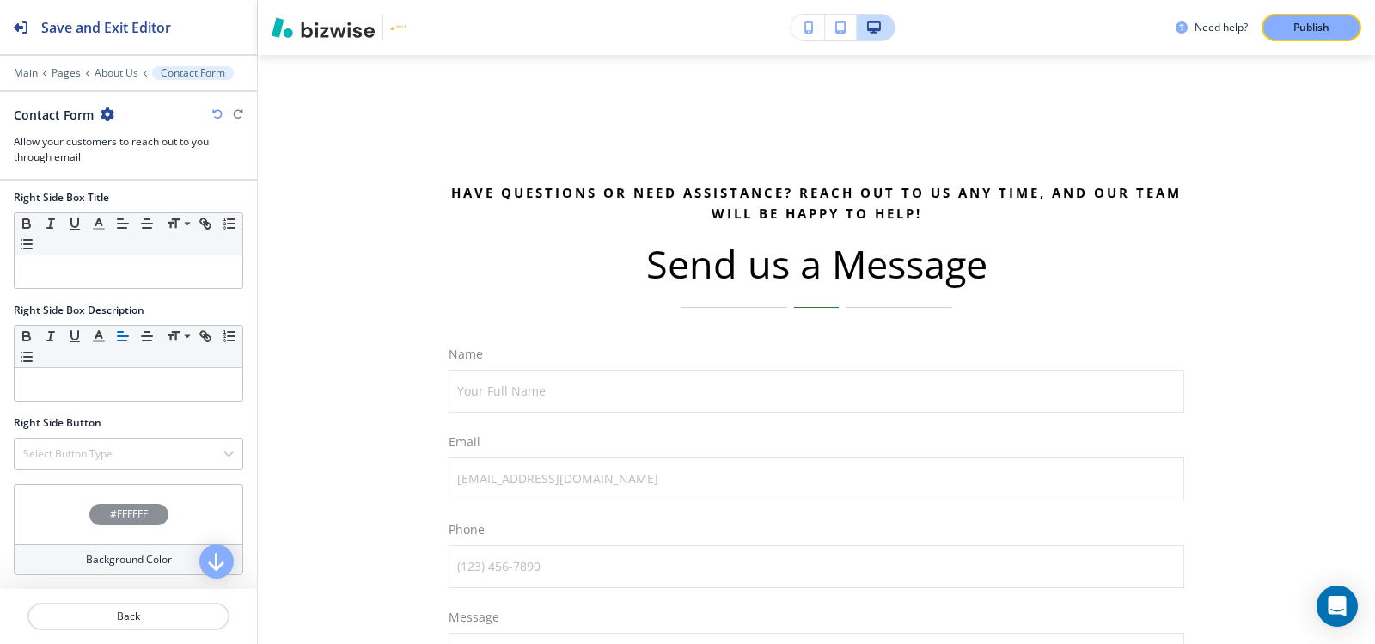
click at [112, 513] on h4 "#FFFFFF" at bounding box center [129, 513] width 38 height 15
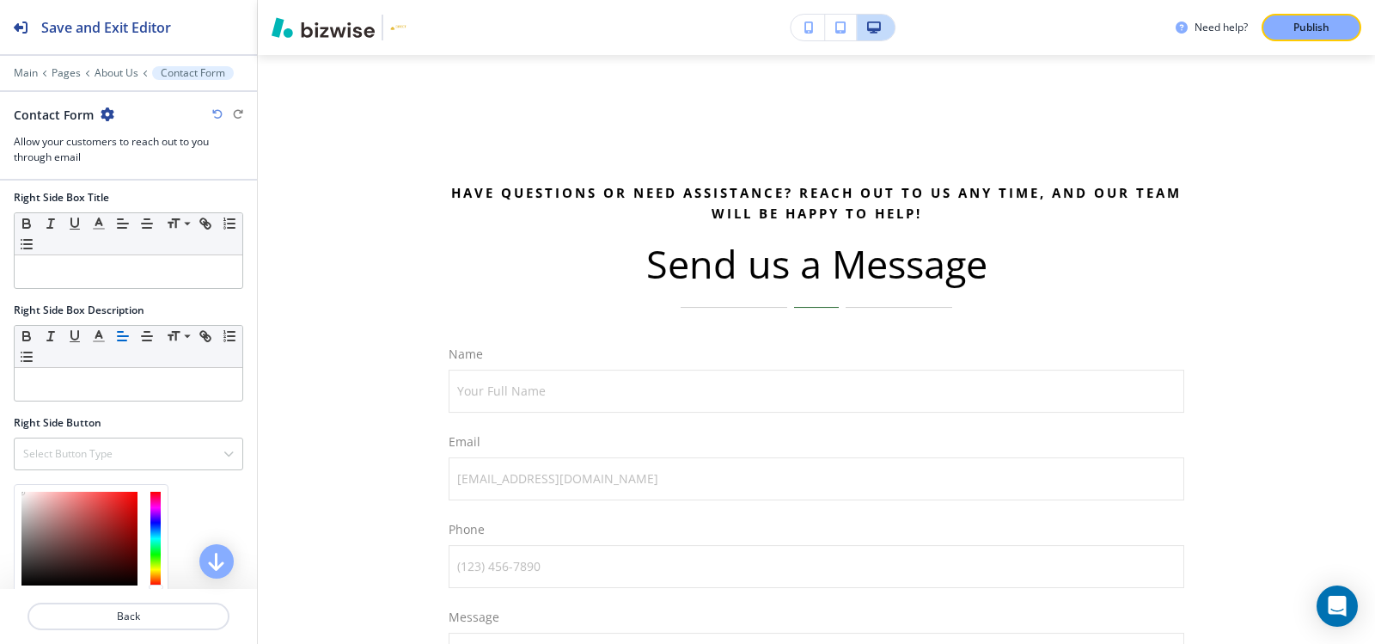
scroll to position [1218, 0]
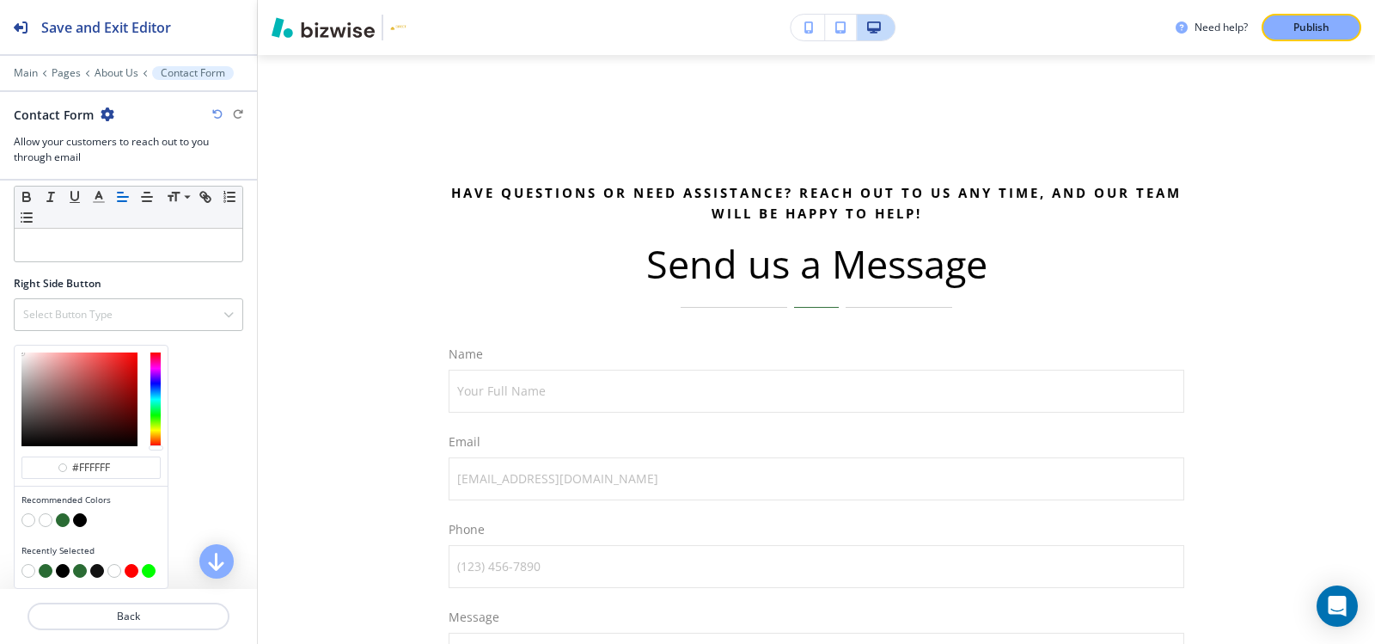
click at [82, 519] on button "button" at bounding box center [80, 520] width 14 height 14
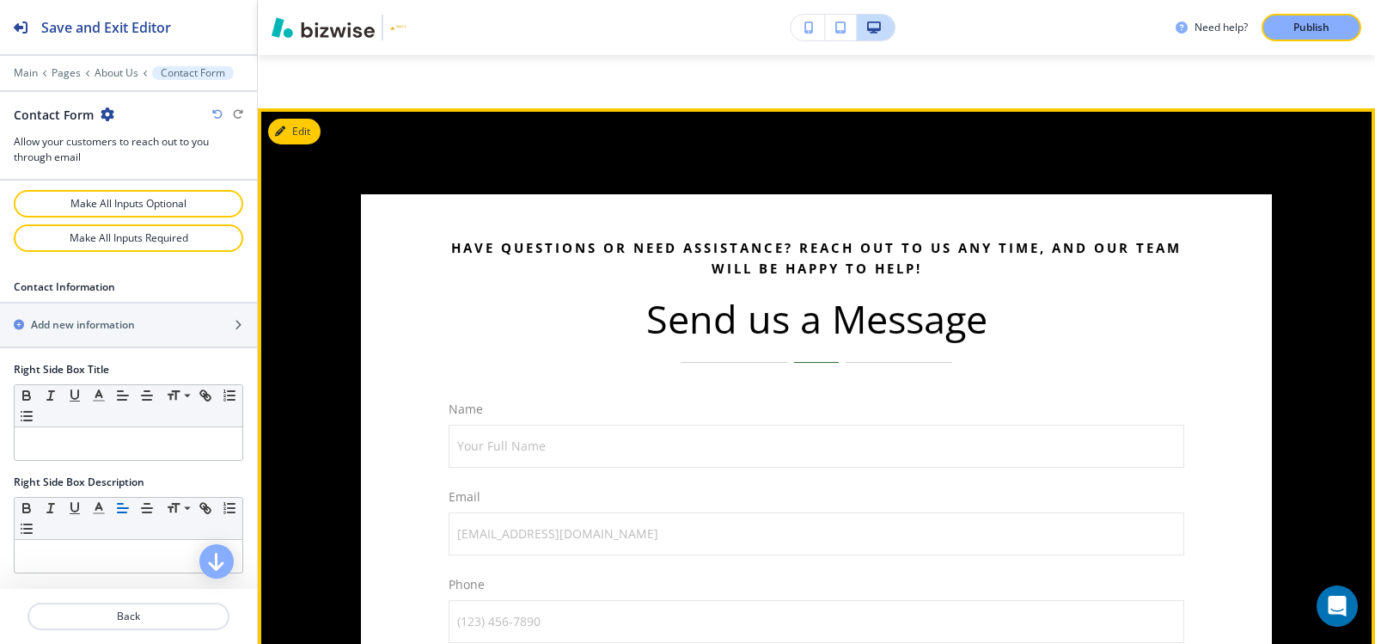
scroll to position [4171, 0]
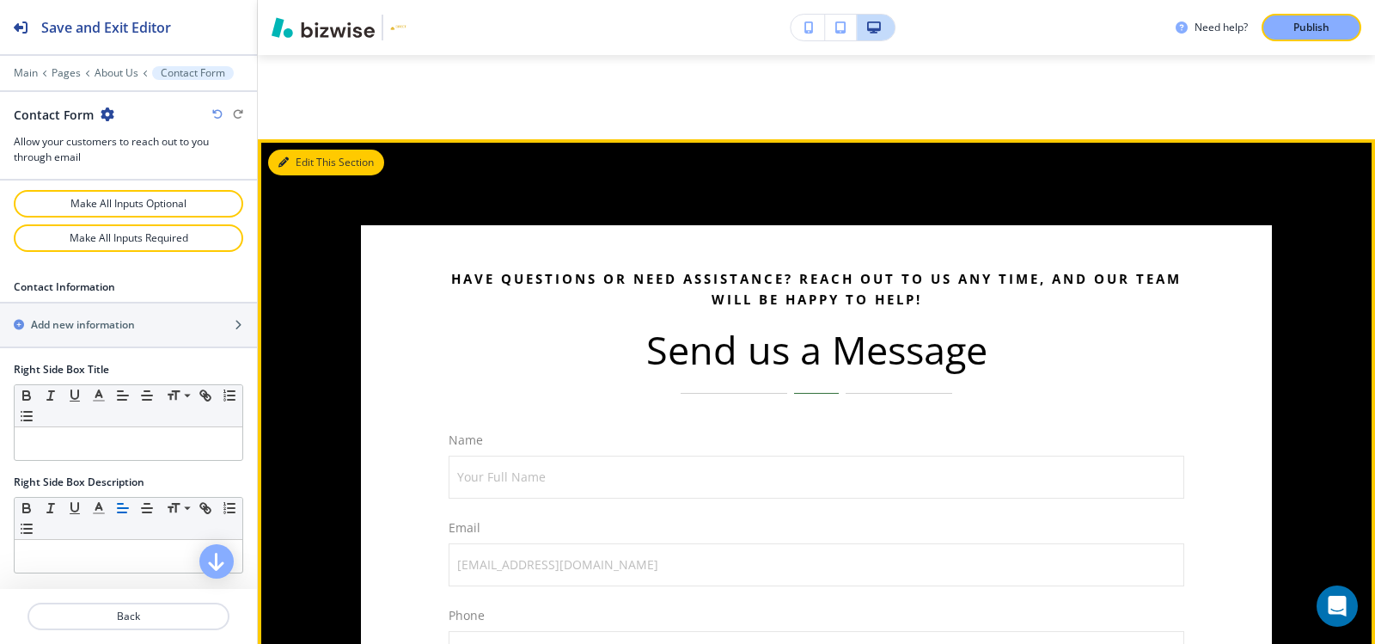
click at [290, 162] on button "Edit This Section" at bounding box center [326, 163] width 116 height 26
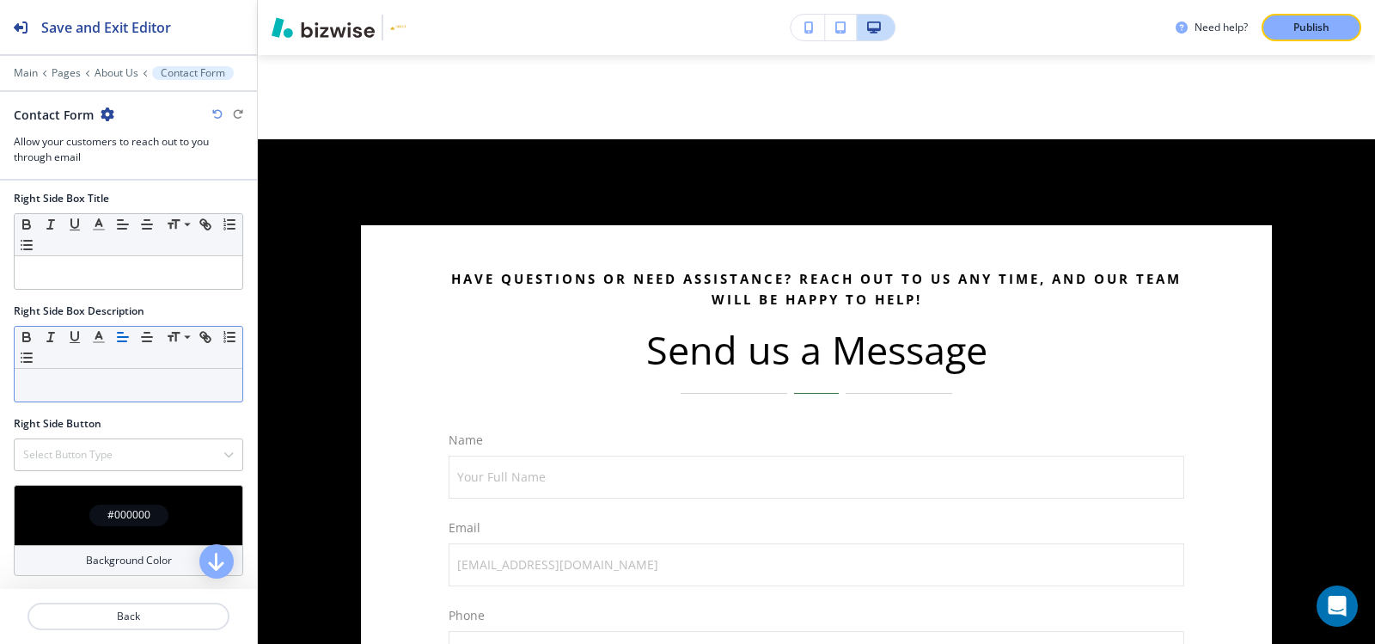
scroll to position [1078, 0]
click at [131, 510] on h4 "#000000" at bounding box center [128, 513] width 43 height 15
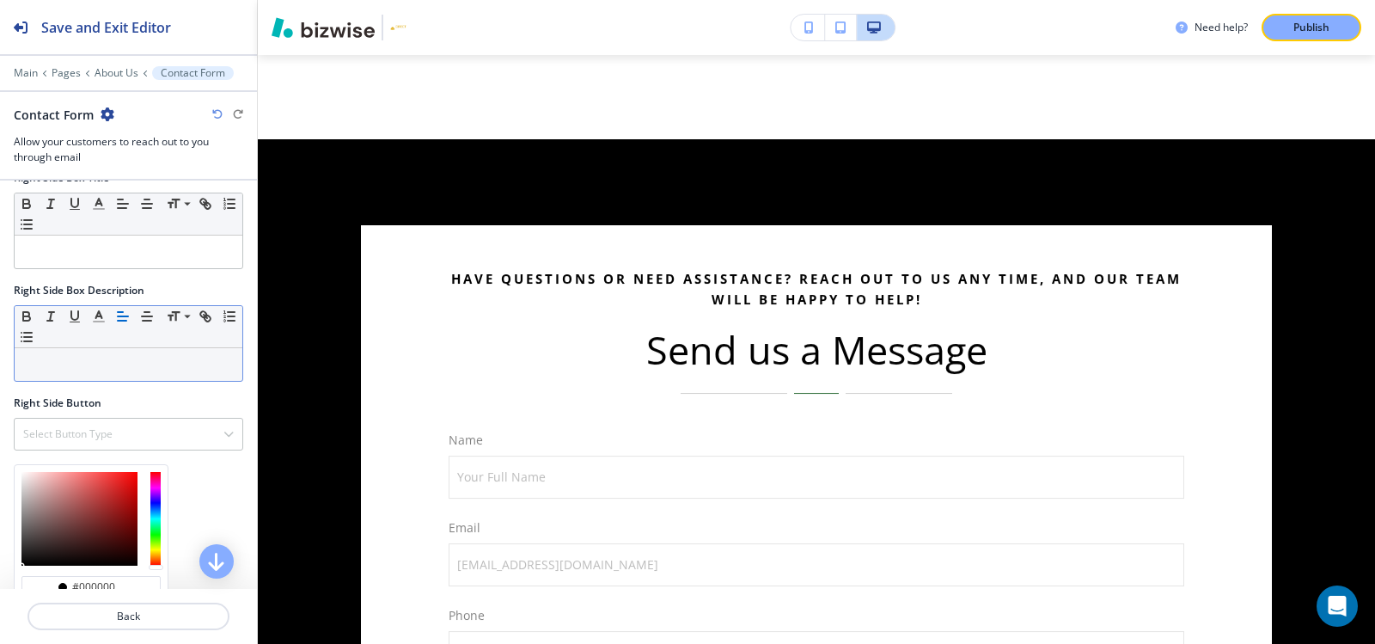
scroll to position [960, 0]
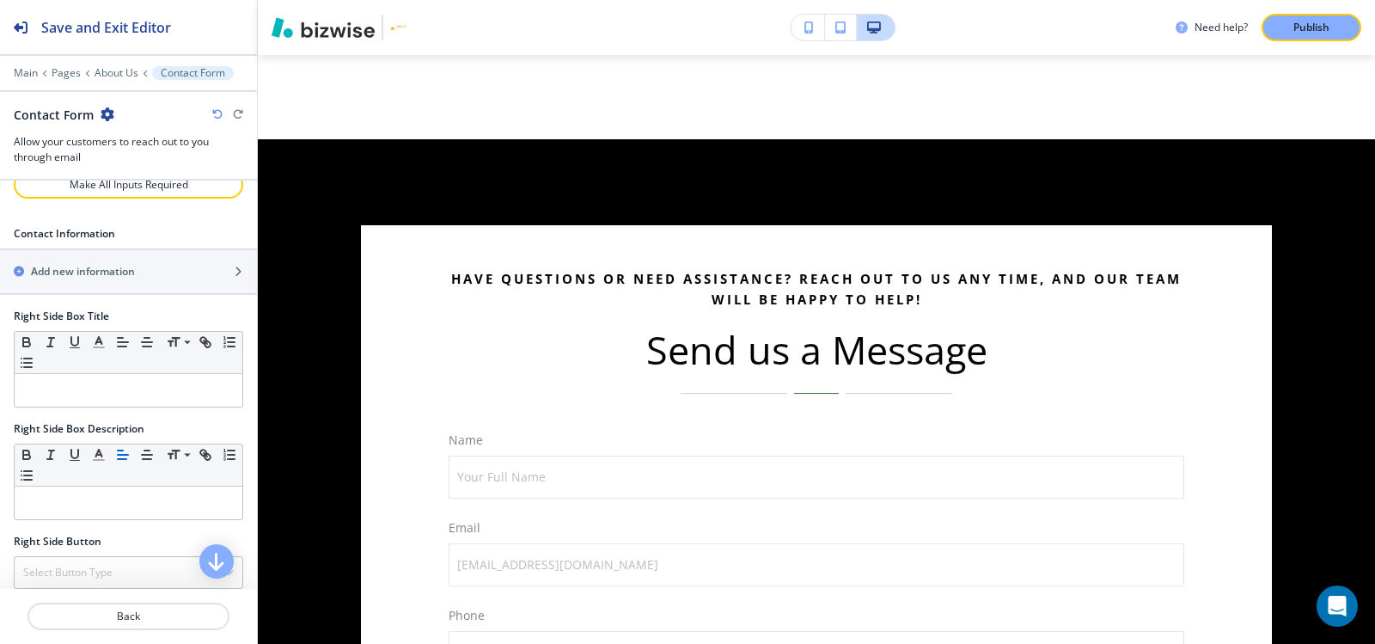
click at [189, 308] on div "Right Side Box Title" at bounding box center [128, 315] width 229 height 15
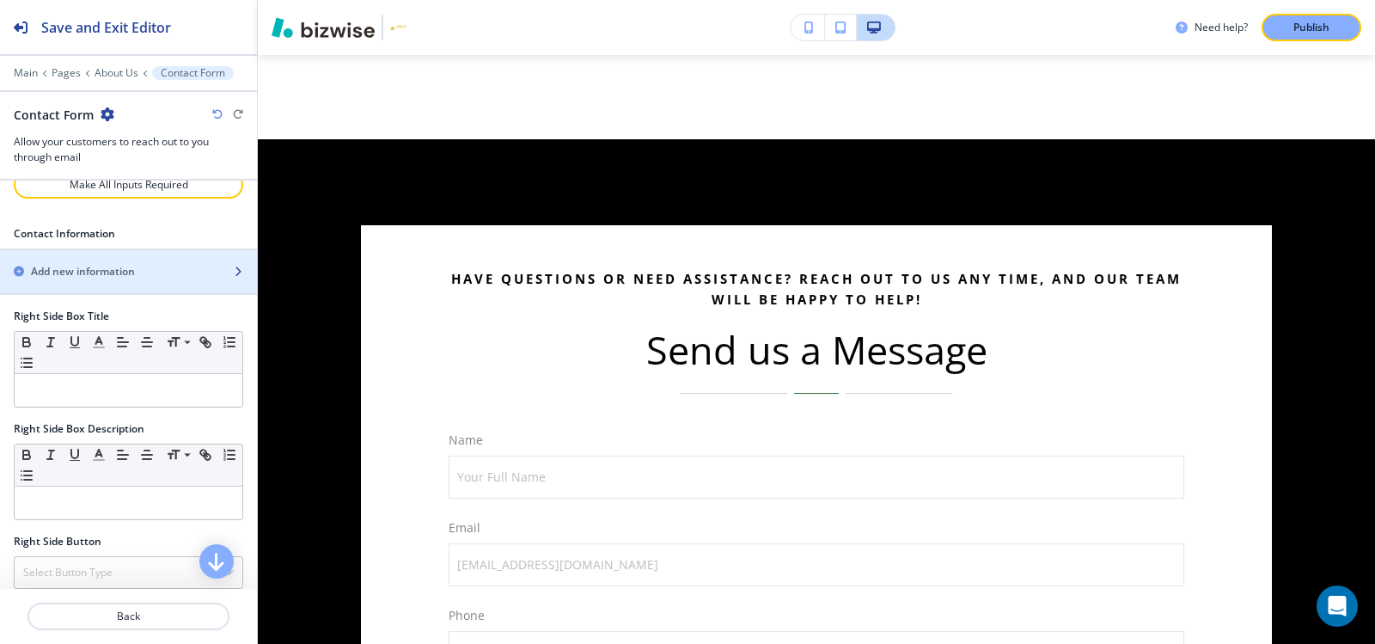
click at [166, 288] on div "button" at bounding box center [128, 286] width 257 height 14
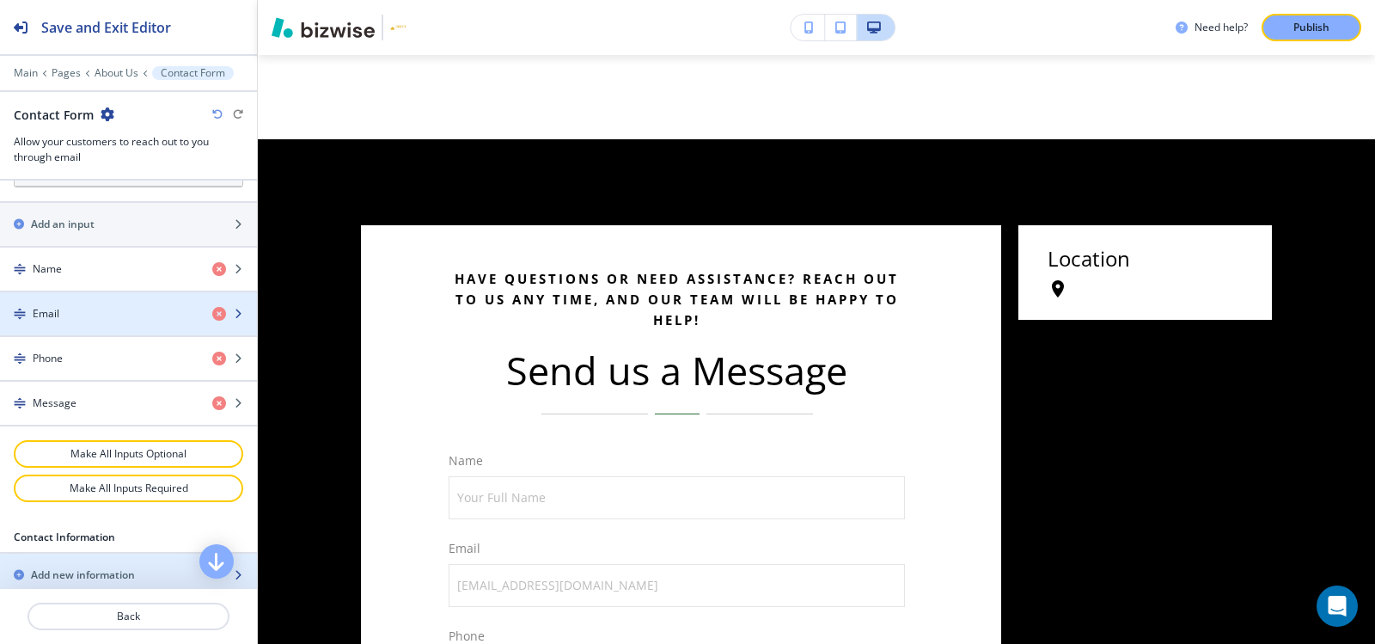
scroll to position [860, 0]
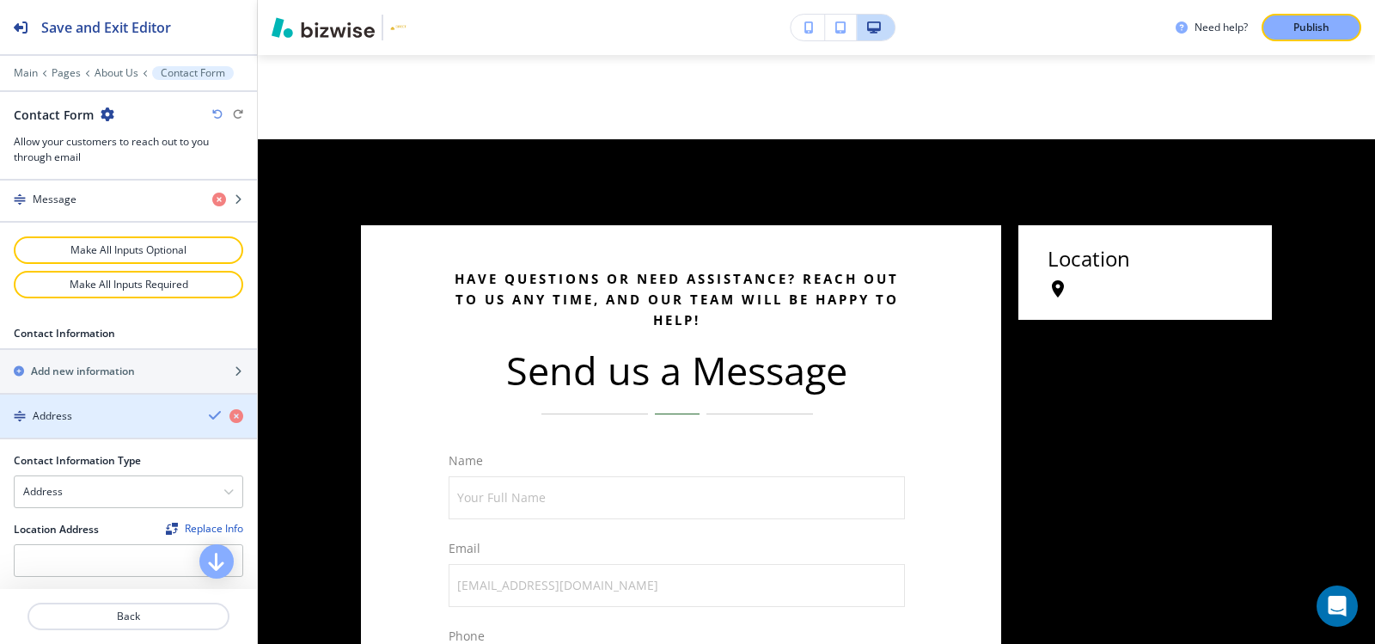
click at [102, 417] on div "Address" at bounding box center [97, 415] width 195 height 15
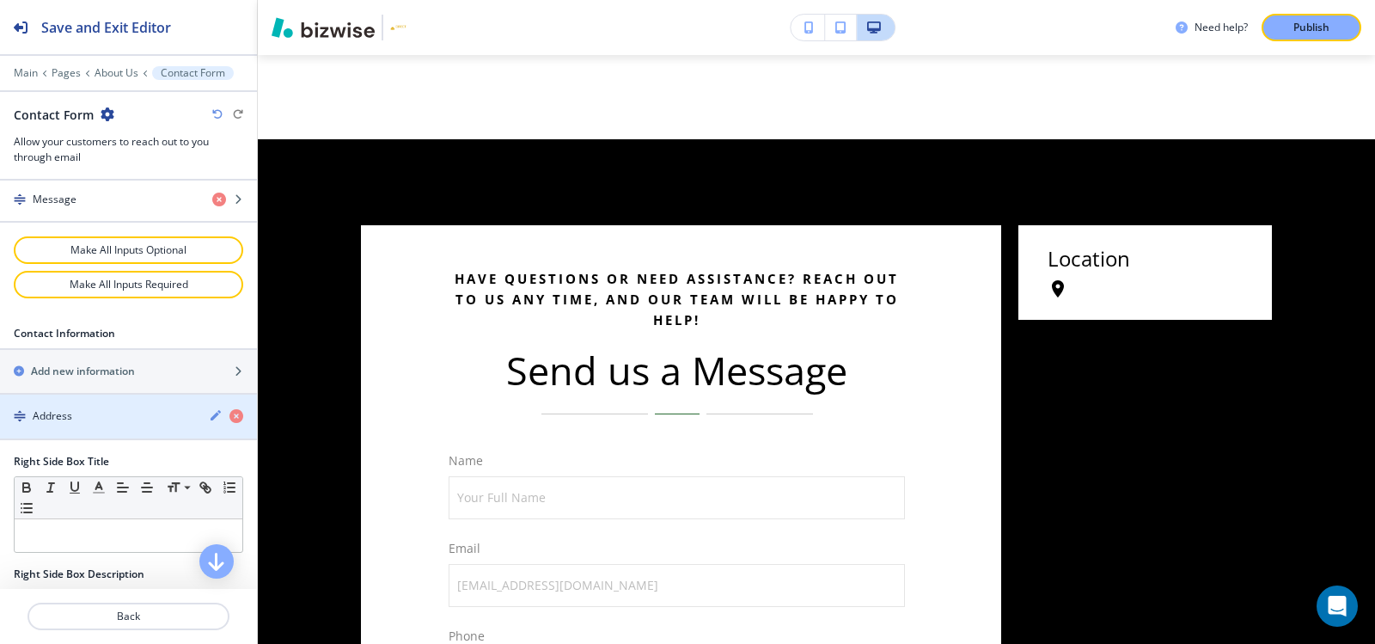
click at [108, 418] on div "Address" at bounding box center [97, 415] width 195 height 15
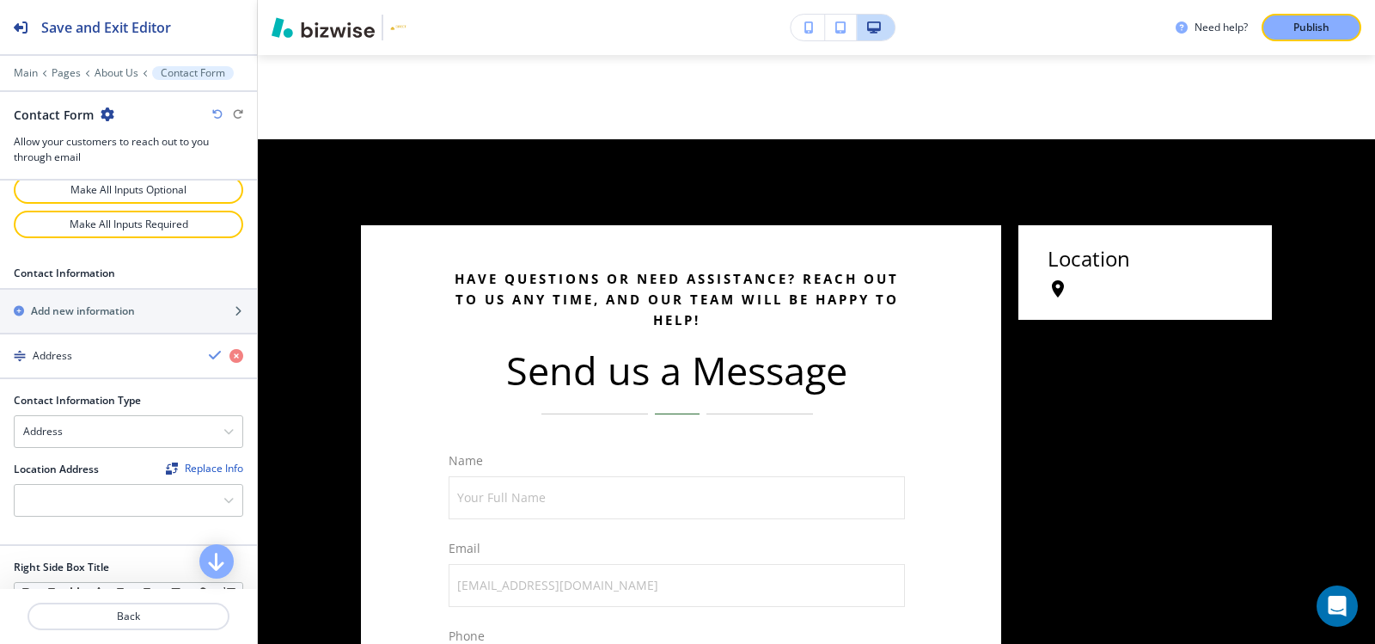
scroll to position [946, 0]
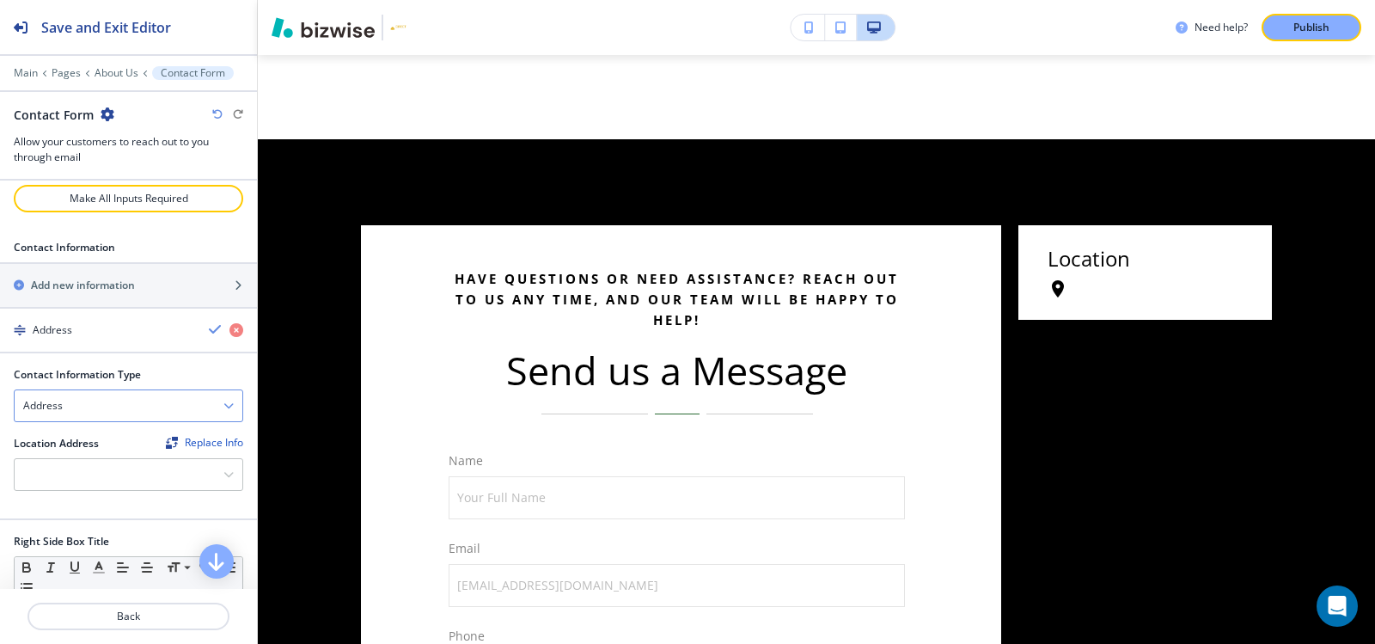
click at [106, 413] on div "Address" at bounding box center [129, 405] width 228 height 31
click at [93, 431] on h4 "Email Address" at bounding box center [128, 435] width 211 height 15
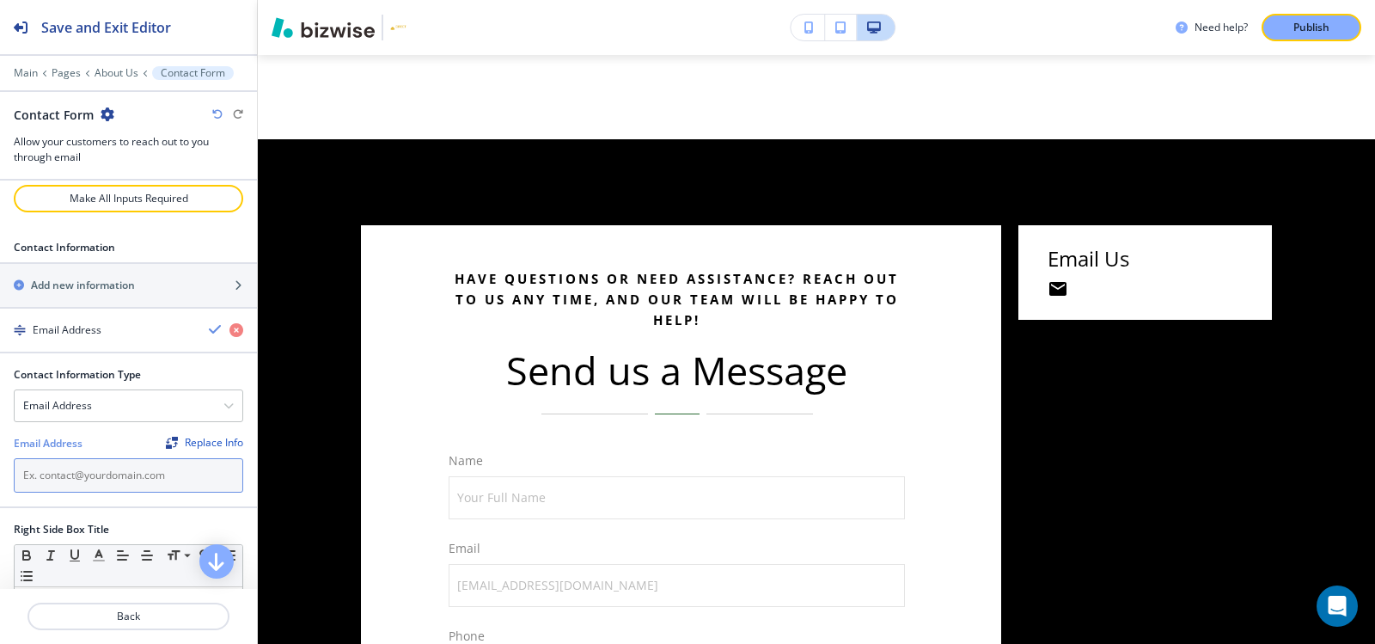
click at [78, 488] on input "text" at bounding box center [128, 475] width 229 height 34
click at [82, 480] on input "text" at bounding box center [128, 475] width 229 height 34
click at [100, 481] on input "text" at bounding box center [128, 475] width 229 height 34
paste input "pbmdetail@gmail.com"
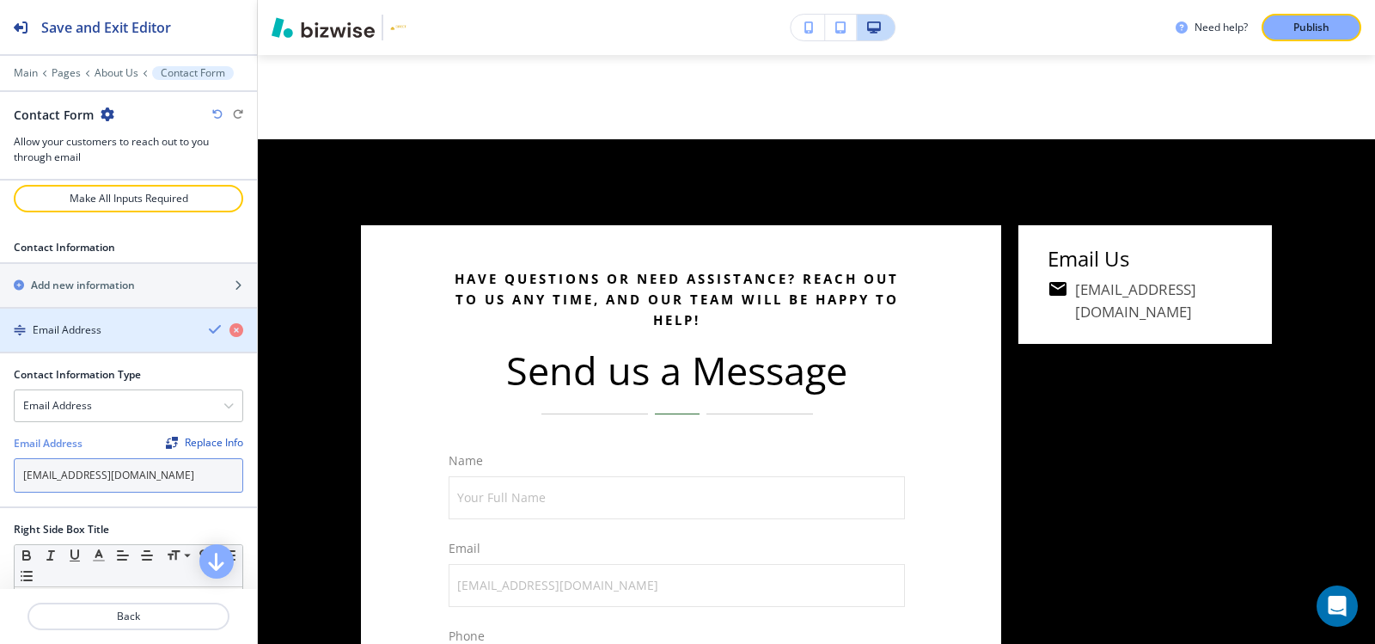
type input "pbmdetail@gmail.com"
click at [78, 334] on h4 "Email Address" at bounding box center [67, 329] width 69 height 15
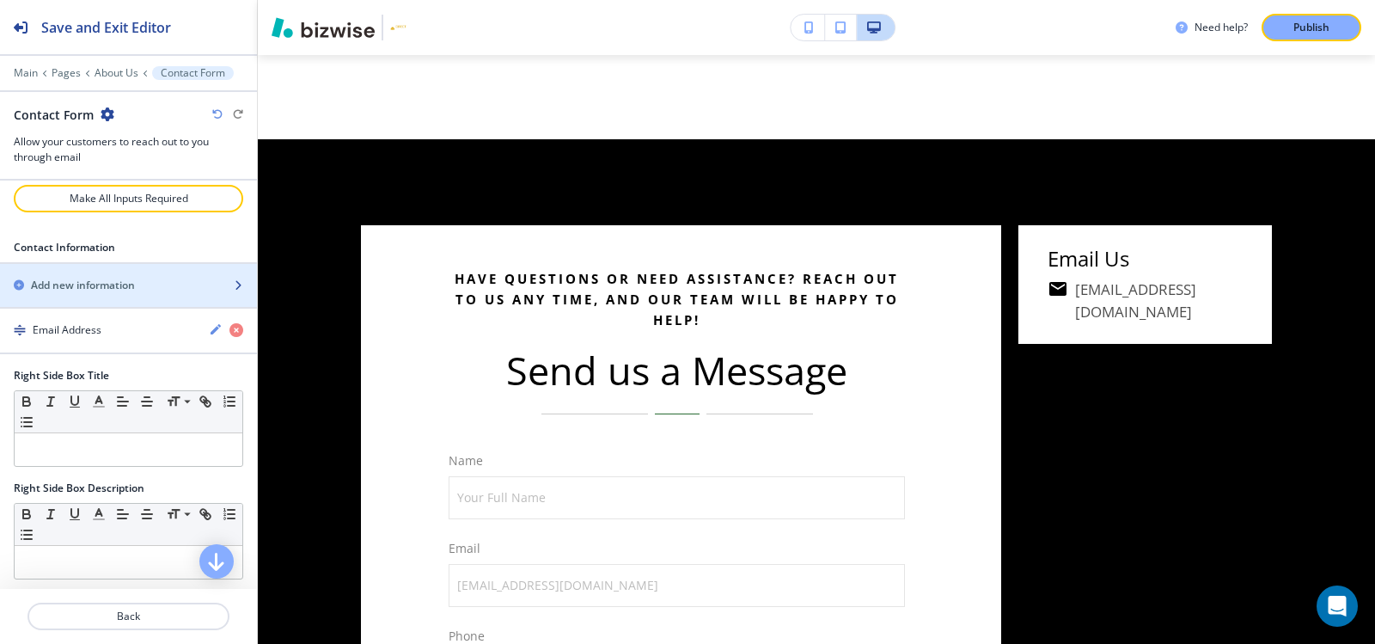
click at [84, 290] on h2 "Add new information" at bounding box center [83, 285] width 104 height 15
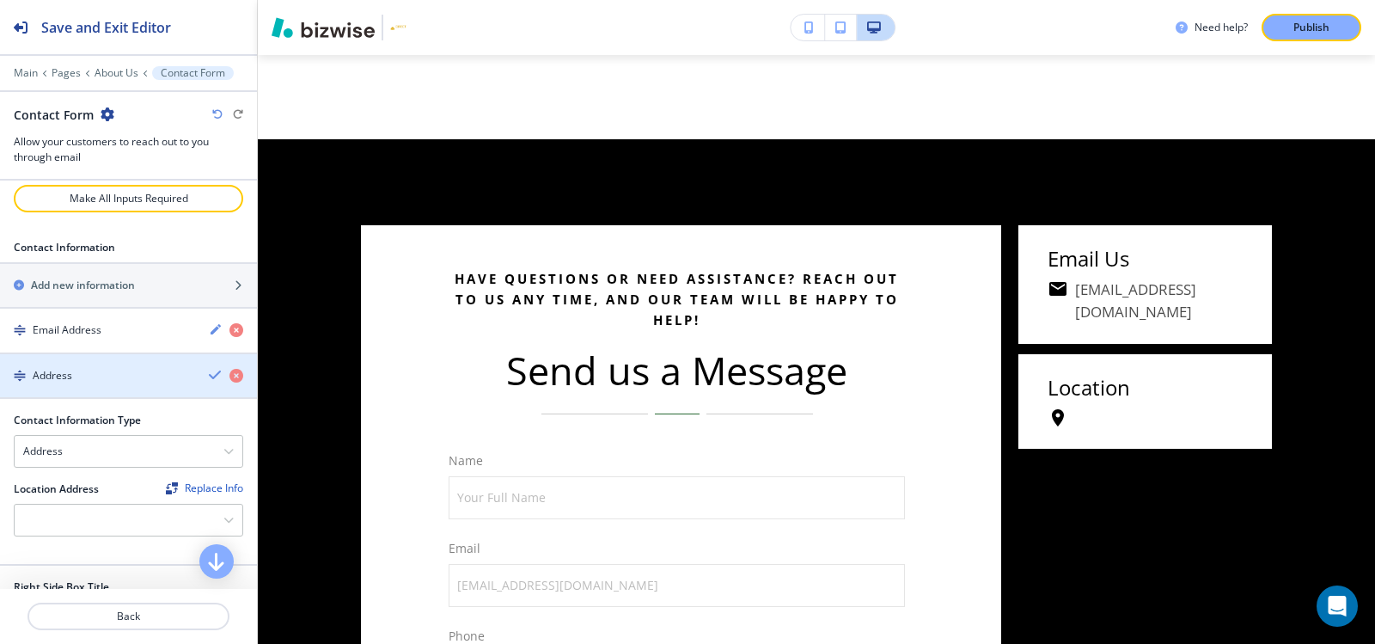
click at [92, 376] on div "Address" at bounding box center [97, 375] width 195 height 15
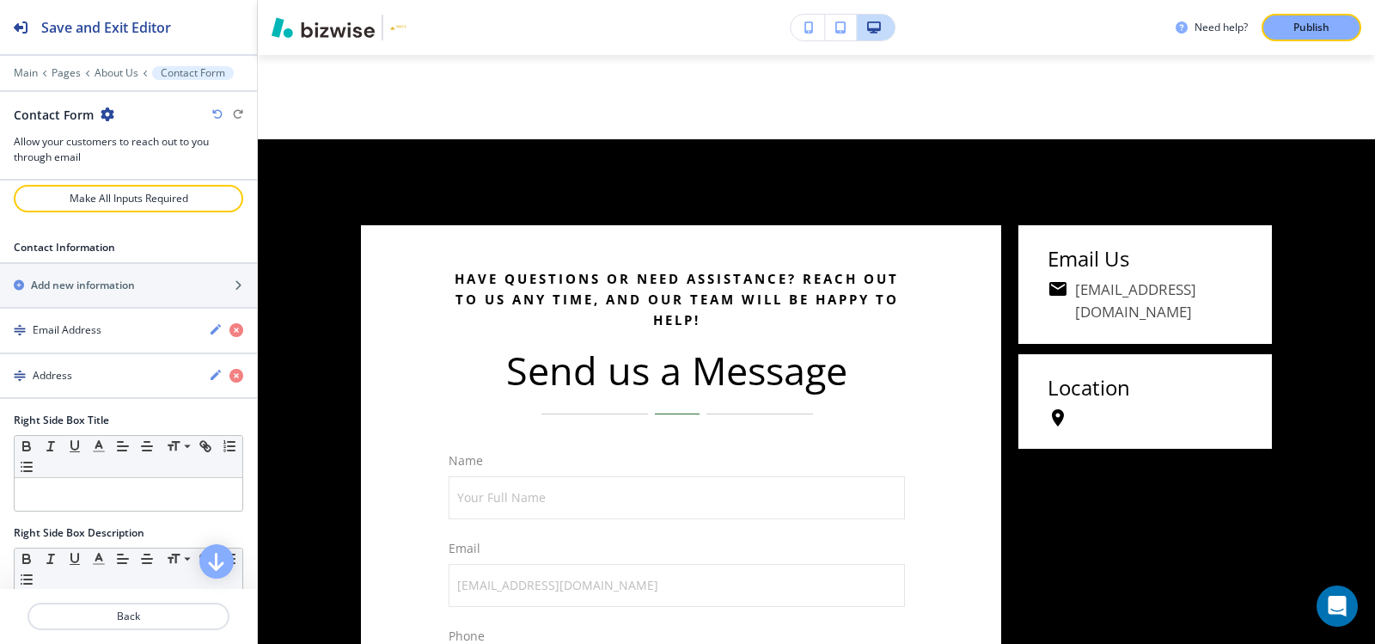
click at [92, 376] on div "Address" at bounding box center [97, 375] width 195 height 15
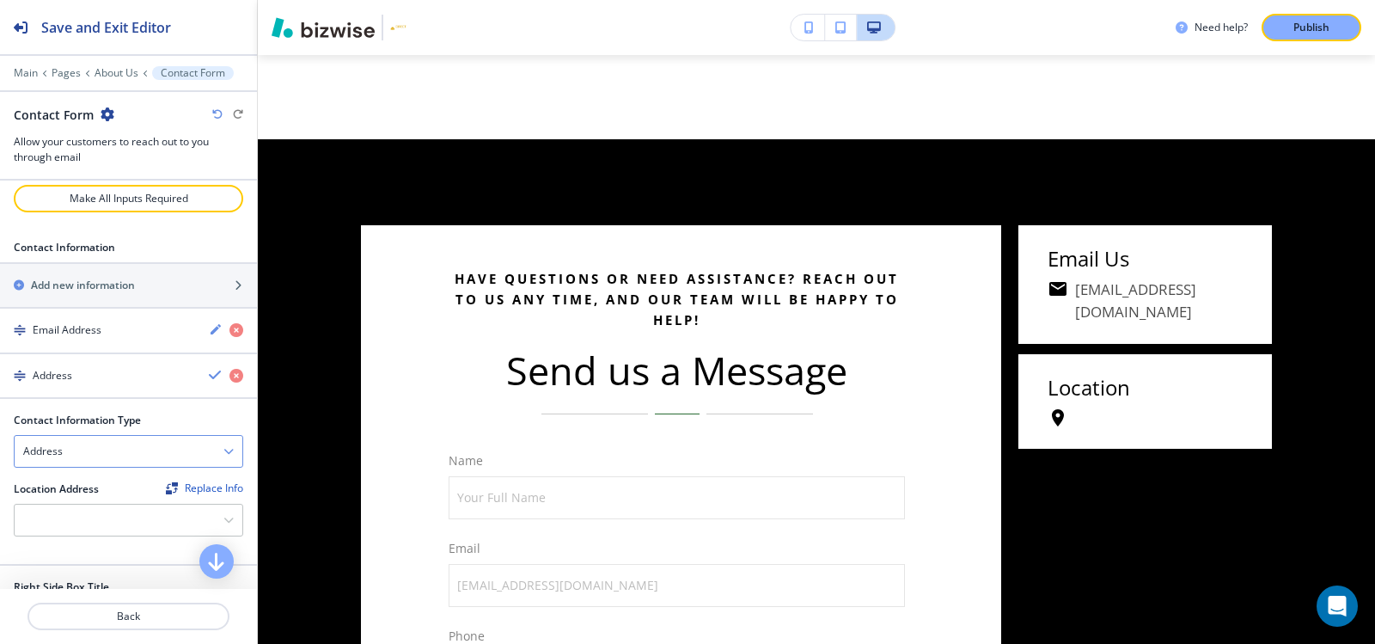
click at [70, 452] on div "Address" at bounding box center [129, 451] width 228 height 31
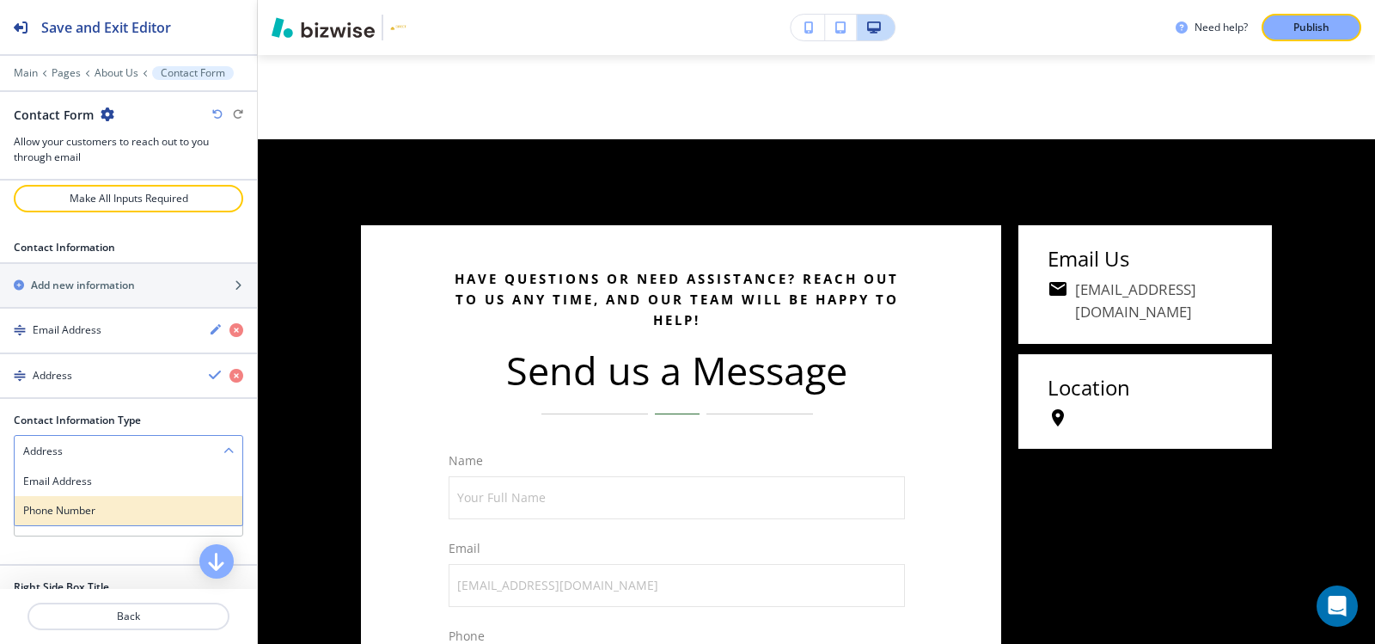
click at [79, 514] on h4 "Phone Number" at bounding box center [128, 510] width 211 height 15
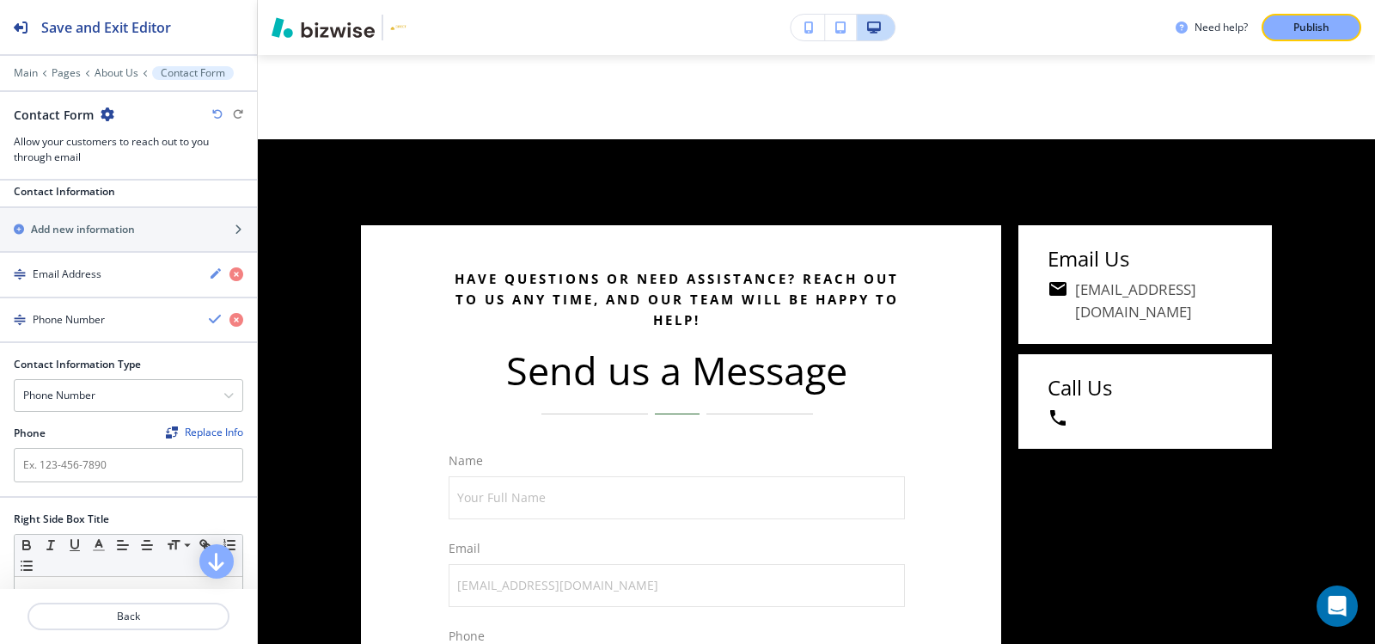
scroll to position [1032, 0]
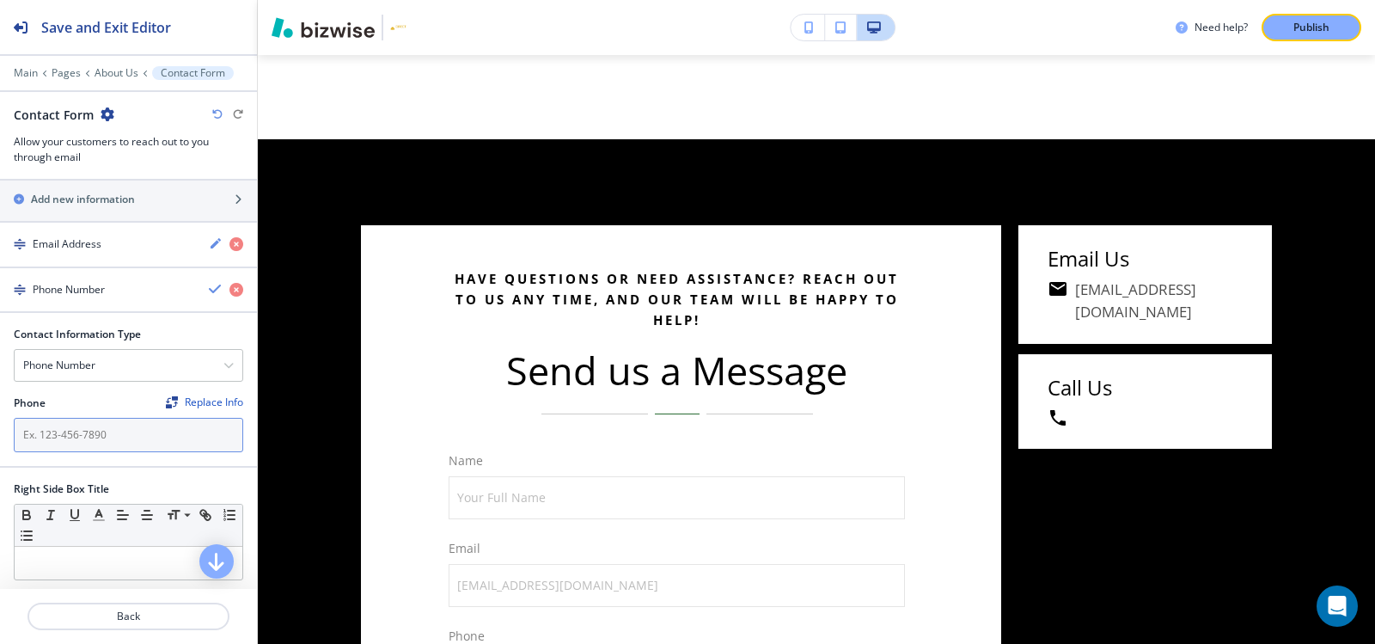
click at [122, 430] on input "text" at bounding box center [128, 435] width 229 height 34
paste input "(561) 313-2369"
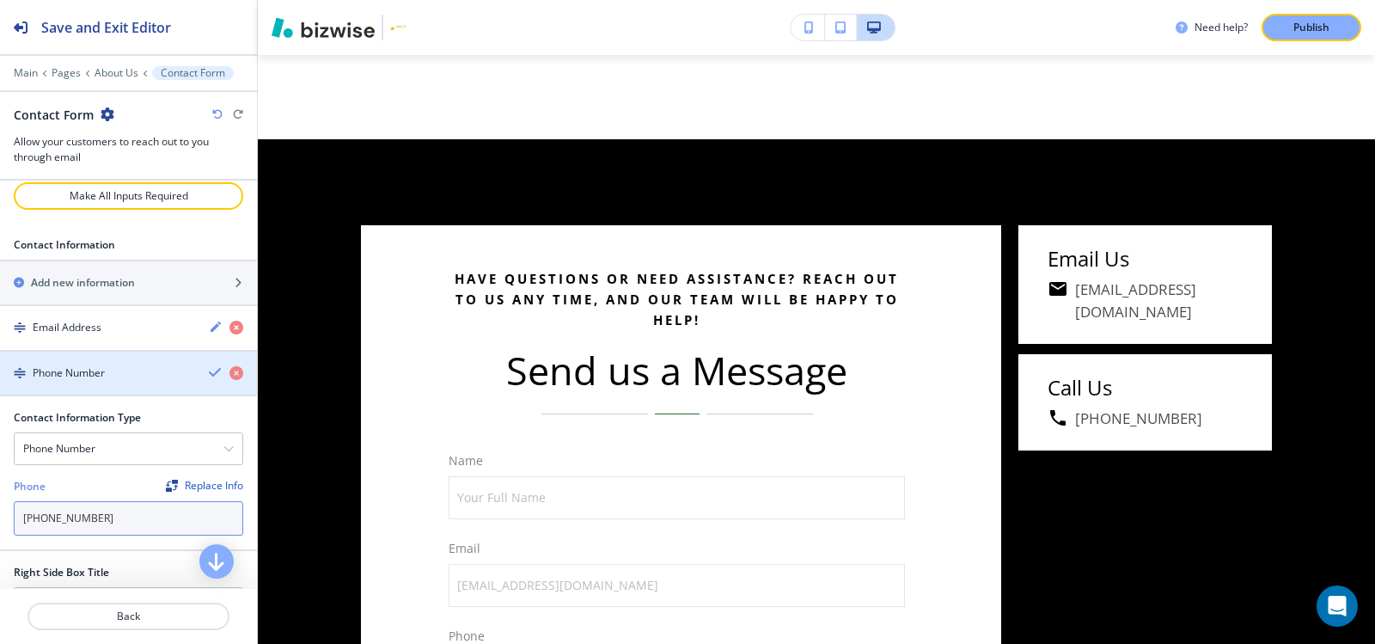
scroll to position [946, 0]
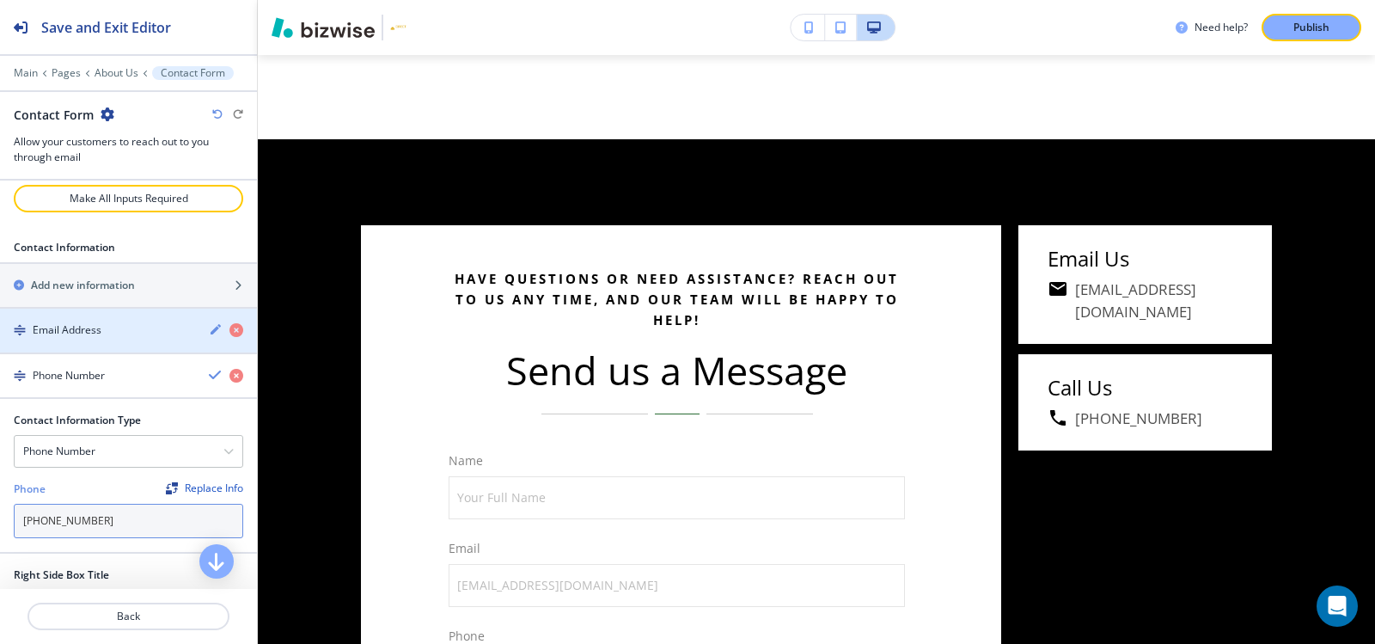
type input "(561) 313-2369"
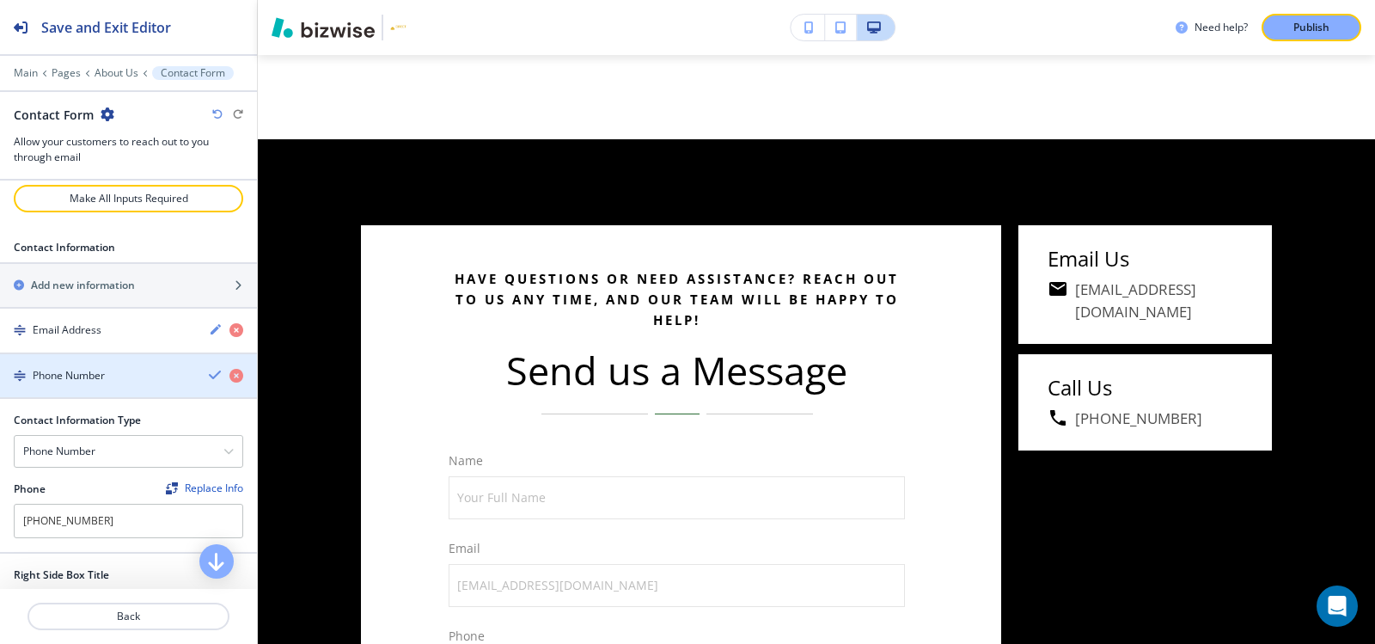
click at [88, 382] on h4 "Phone Number" at bounding box center [69, 375] width 72 height 15
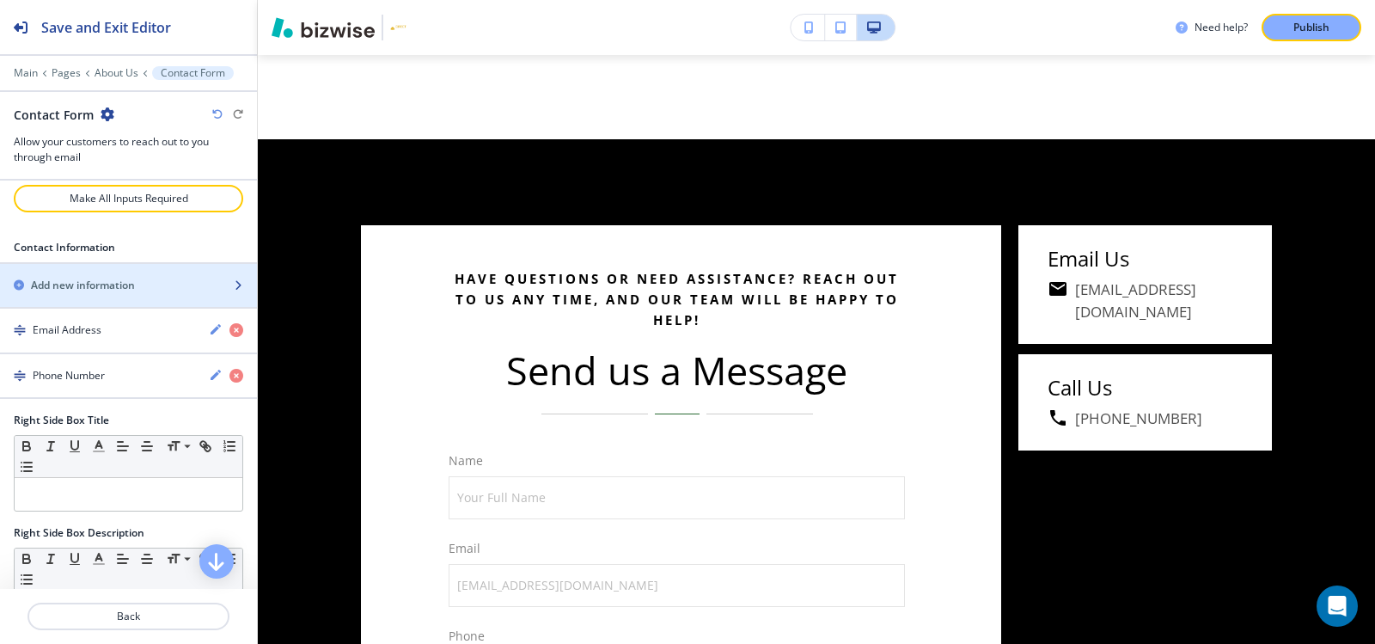
click at [101, 289] on h2 "Add new information" at bounding box center [83, 285] width 104 height 15
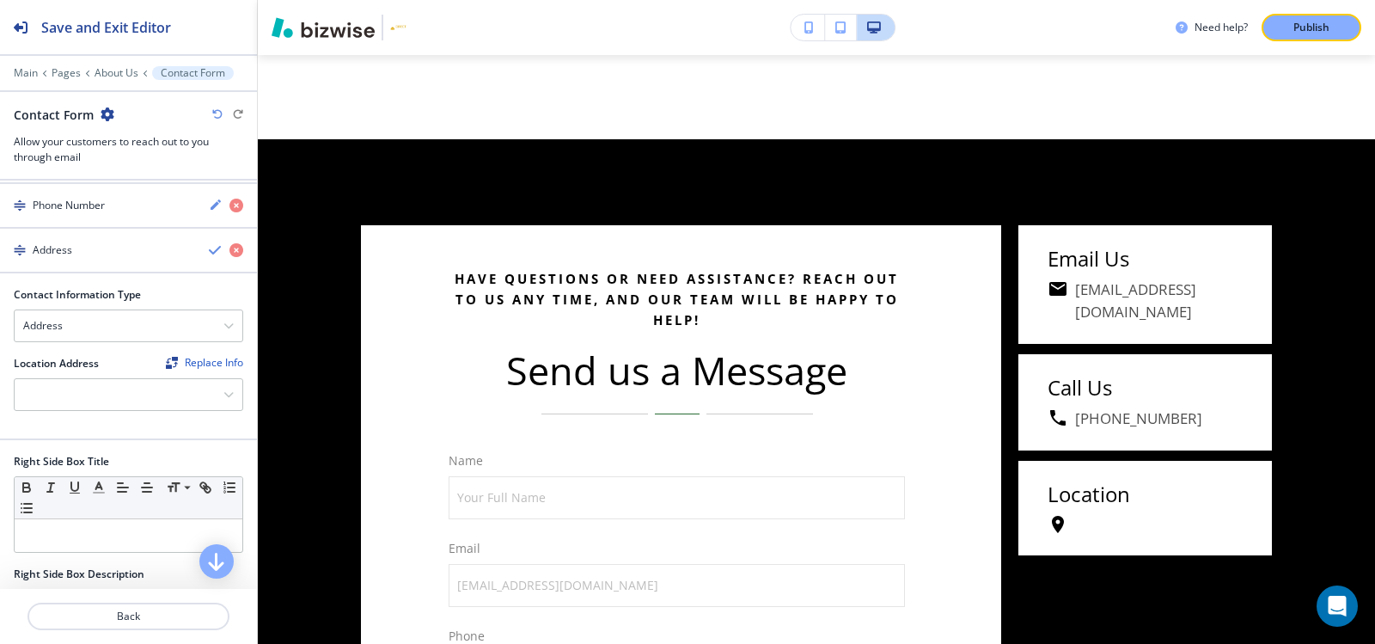
scroll to position [1118, 0]
click at [113, 322] on div "Address" at bounding box center [129, 323] width 228 height 31
click at [113, 324] on div "Address" at bounding box center [129, 323] width 228 height 31
click at [113, 382] on div at bounding box center [129, 392] width 228 height 31
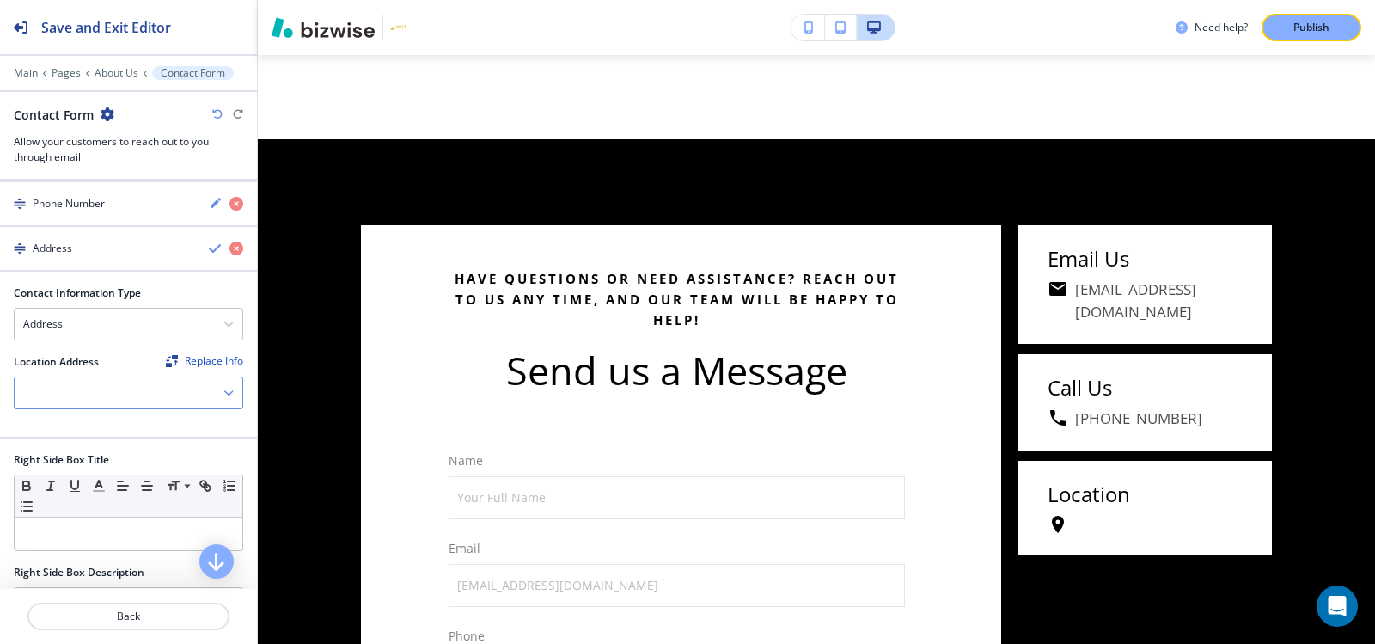
click at [113, 382] on div at bounding box center [129, 392] width 228 height 31
click at [108, 387] on div at bounding box center [129, 392] width 228 height 31
click at [86, 388] on div at bounding box center [129, 392] width 228 height 31
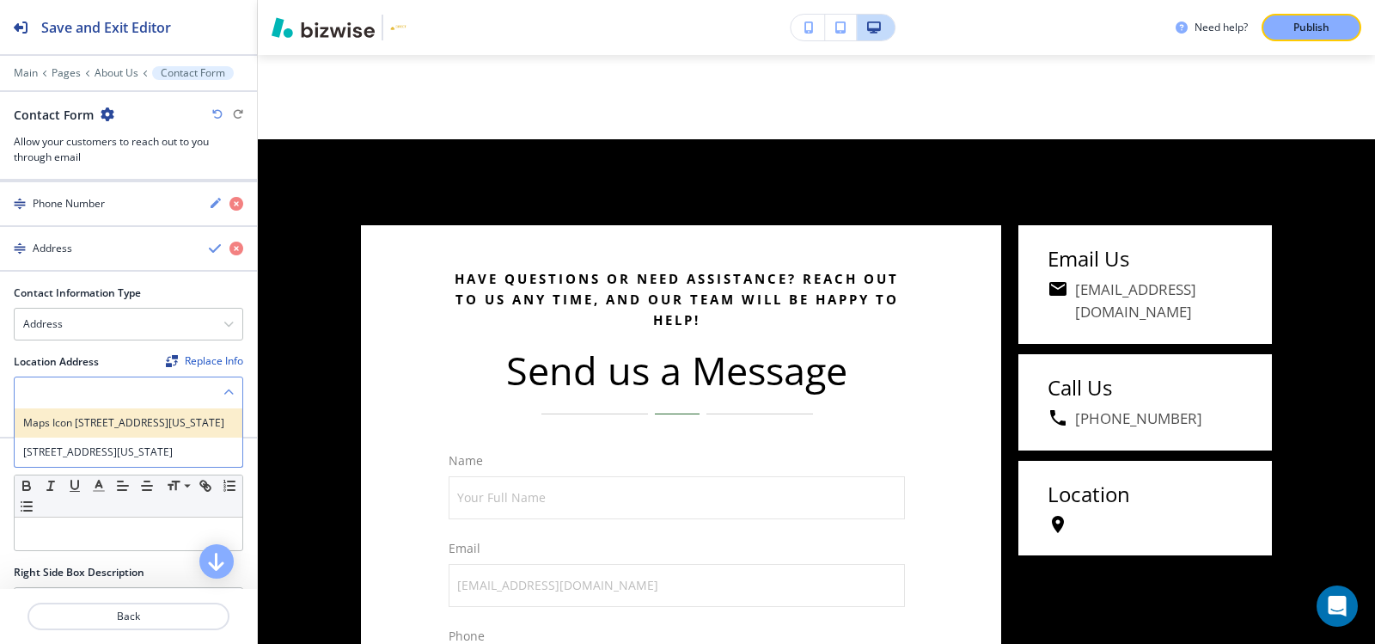
click at [89, 412] on div "Maps Icon 1000 Quayside Terrace Apt 912, Miami Florida 33138" at bounding box center [129, 422] width 228 height 29
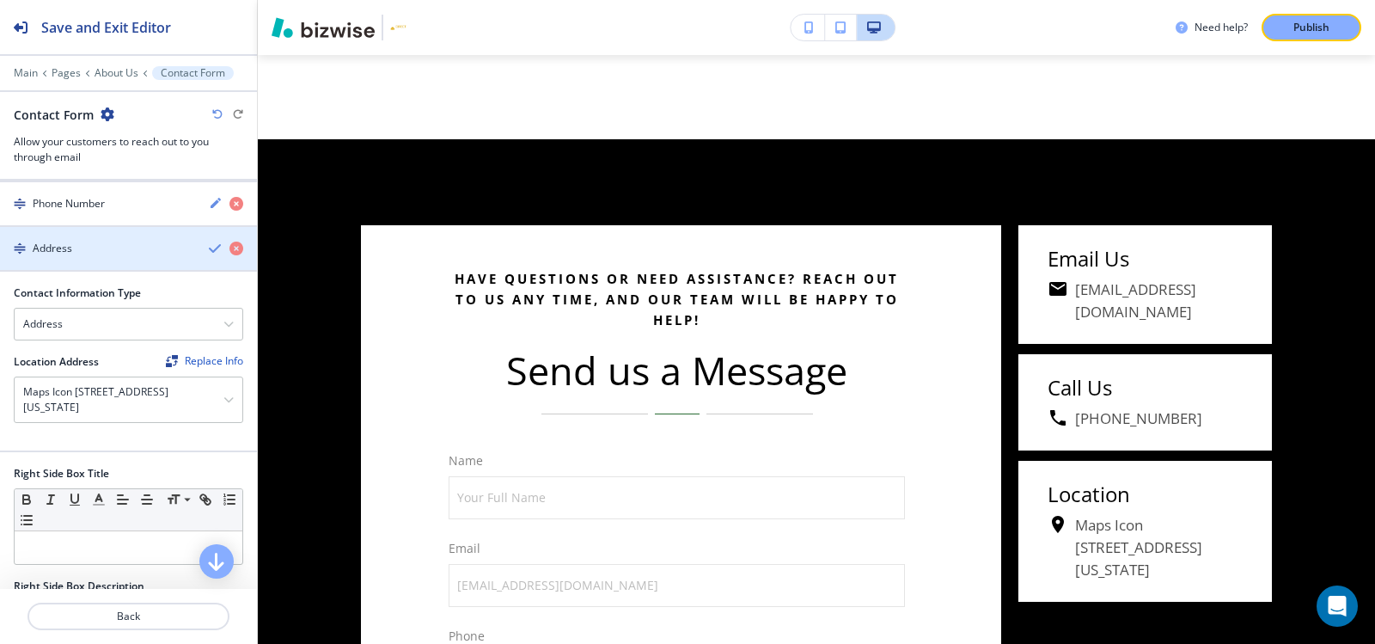
click at [144, 244] on div "Address" at bounding box center [97, 248] width 195 height 15
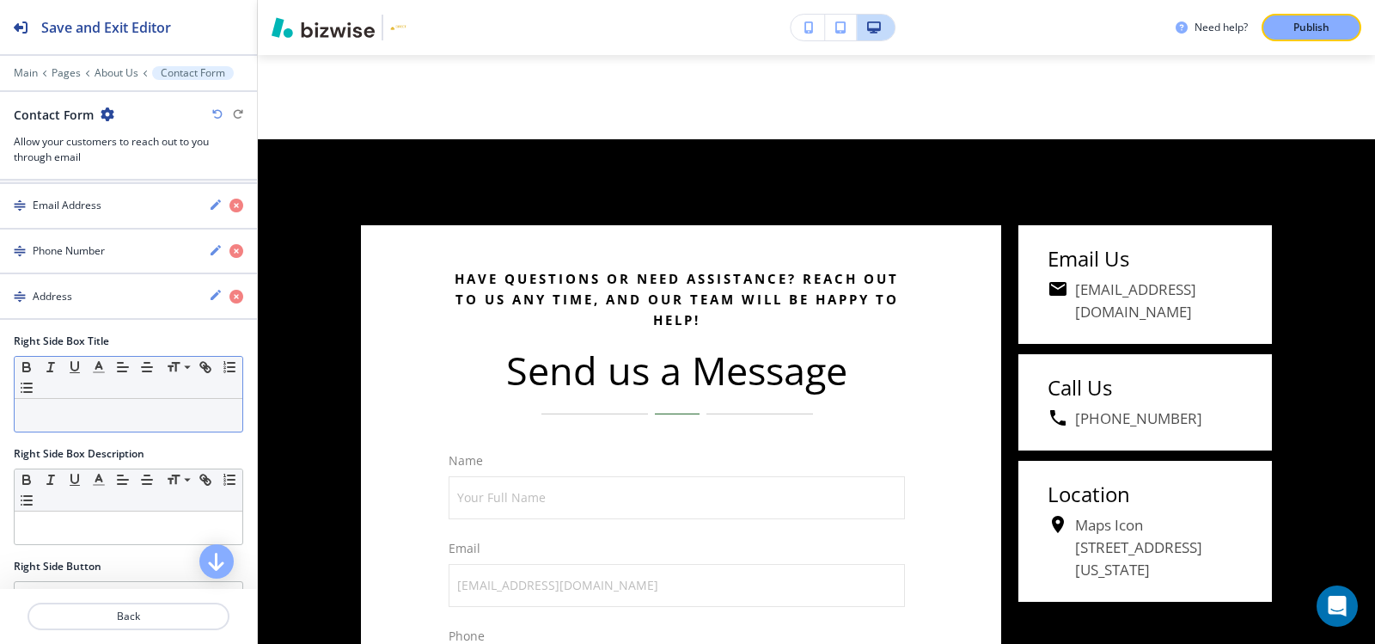
scroll to position [1032, 0]
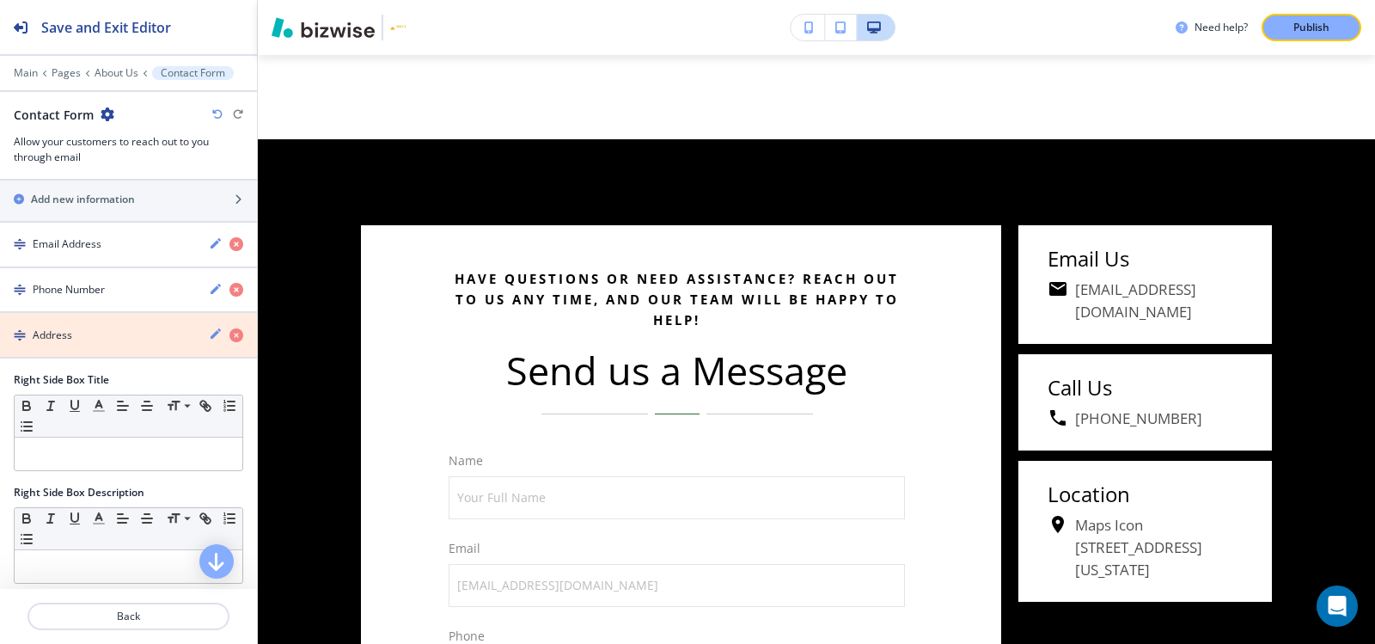
click at [229, 332] on icon "button" at bounding box center [236, 335] width 14 height 14
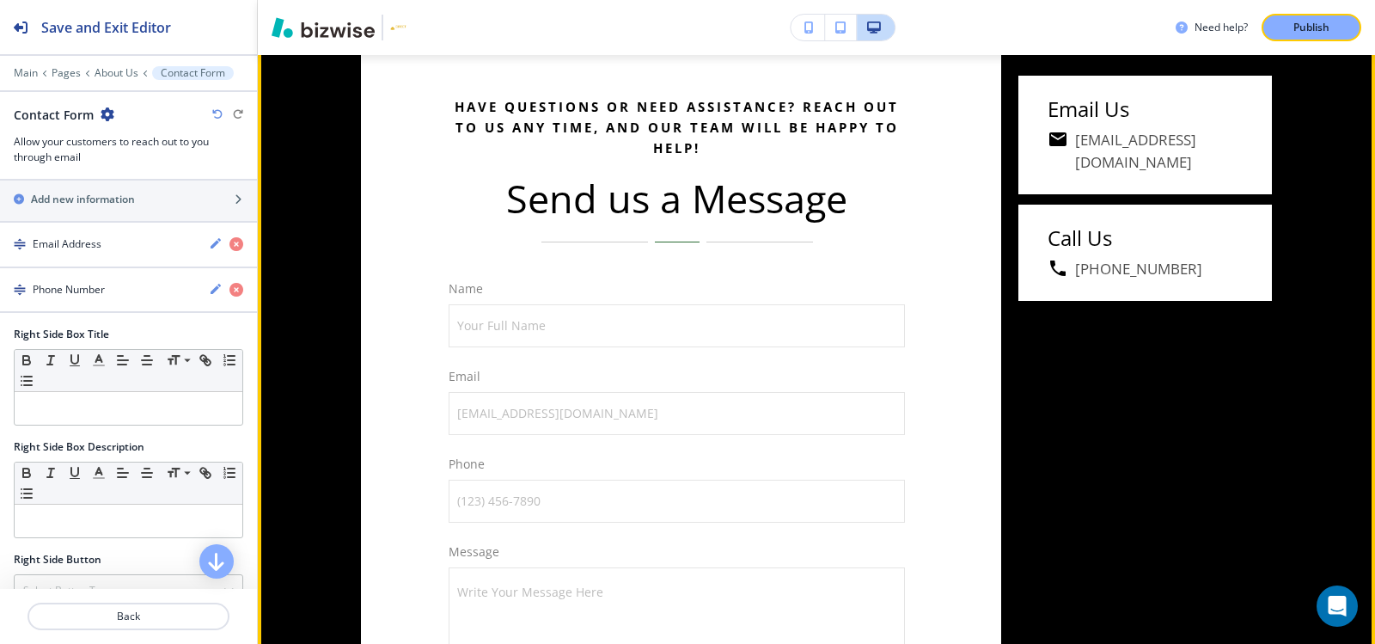
scroll to position [4085, 0]
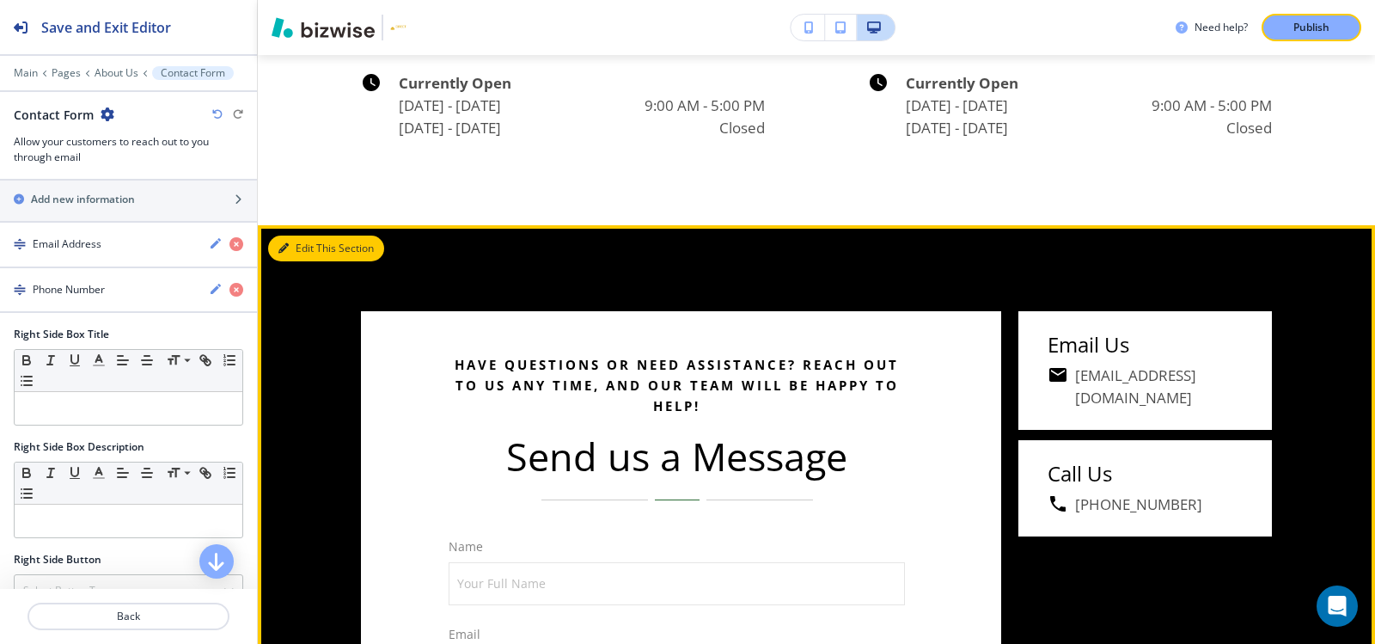
click at [291, 259] on button "Edit This Section" at bounding box center [326, 248] width 116 height 26
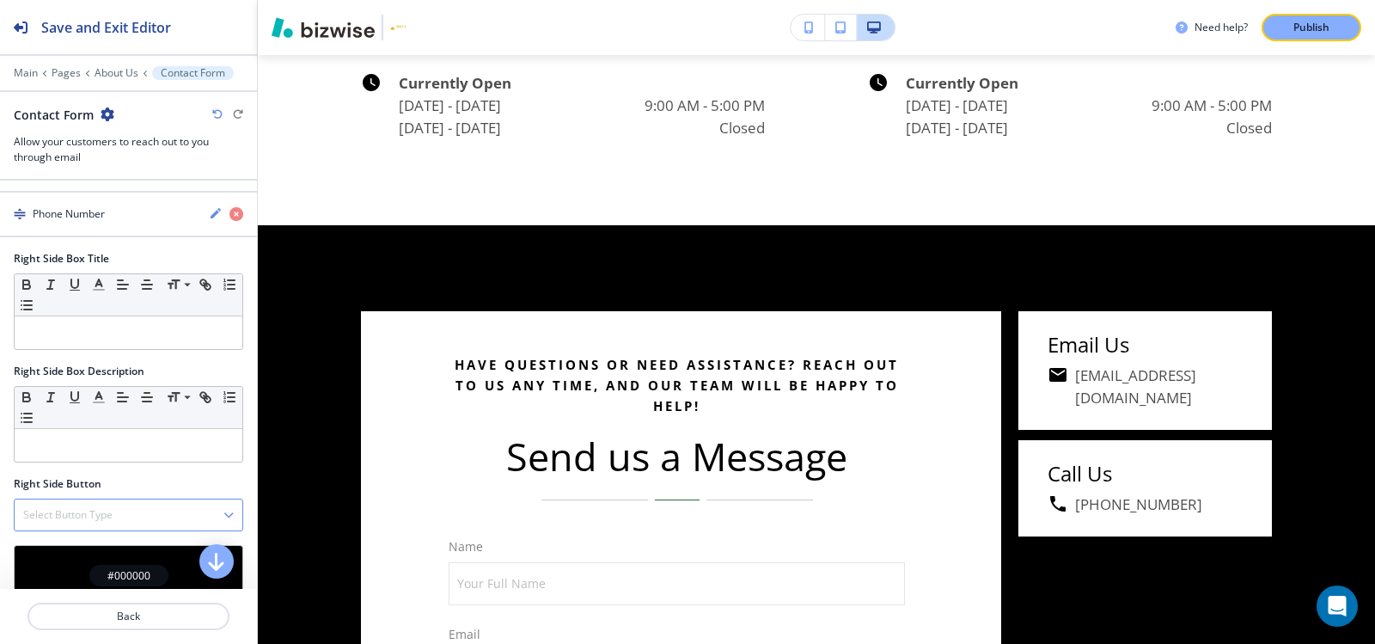
scroll to position [1169, 0]
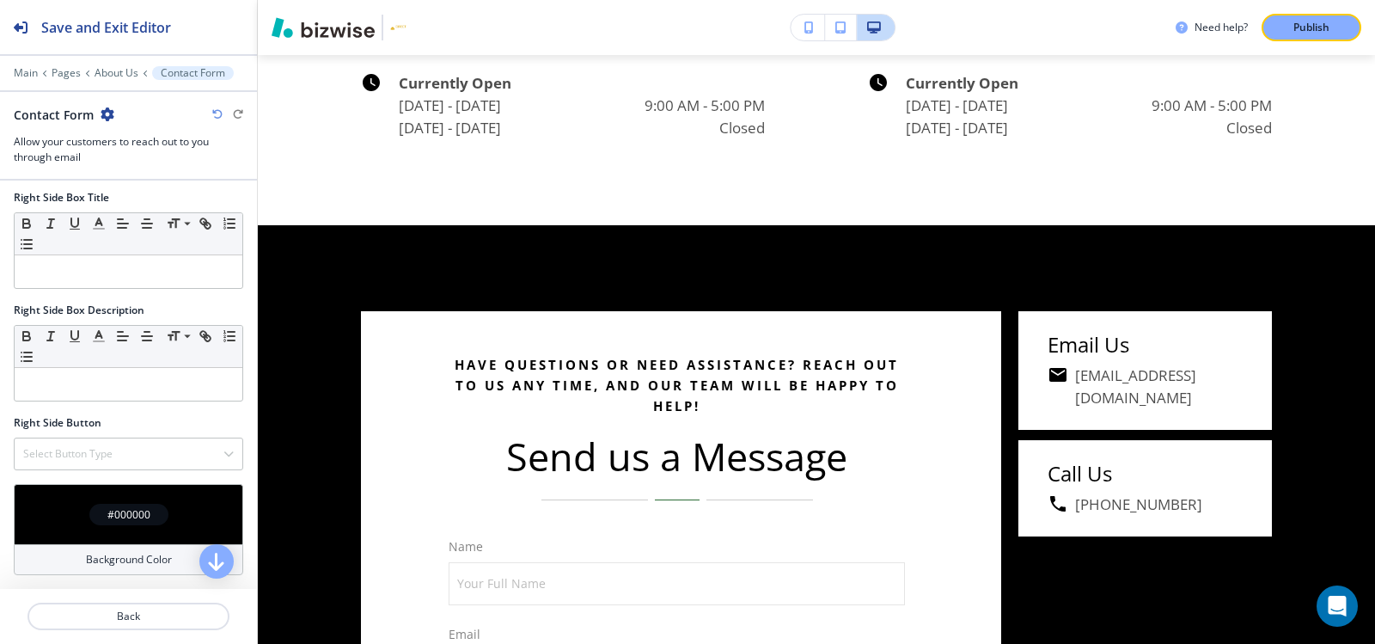
click at [94, 515] on div "#000000" at bounding box center [128, 514] width 79 height 21
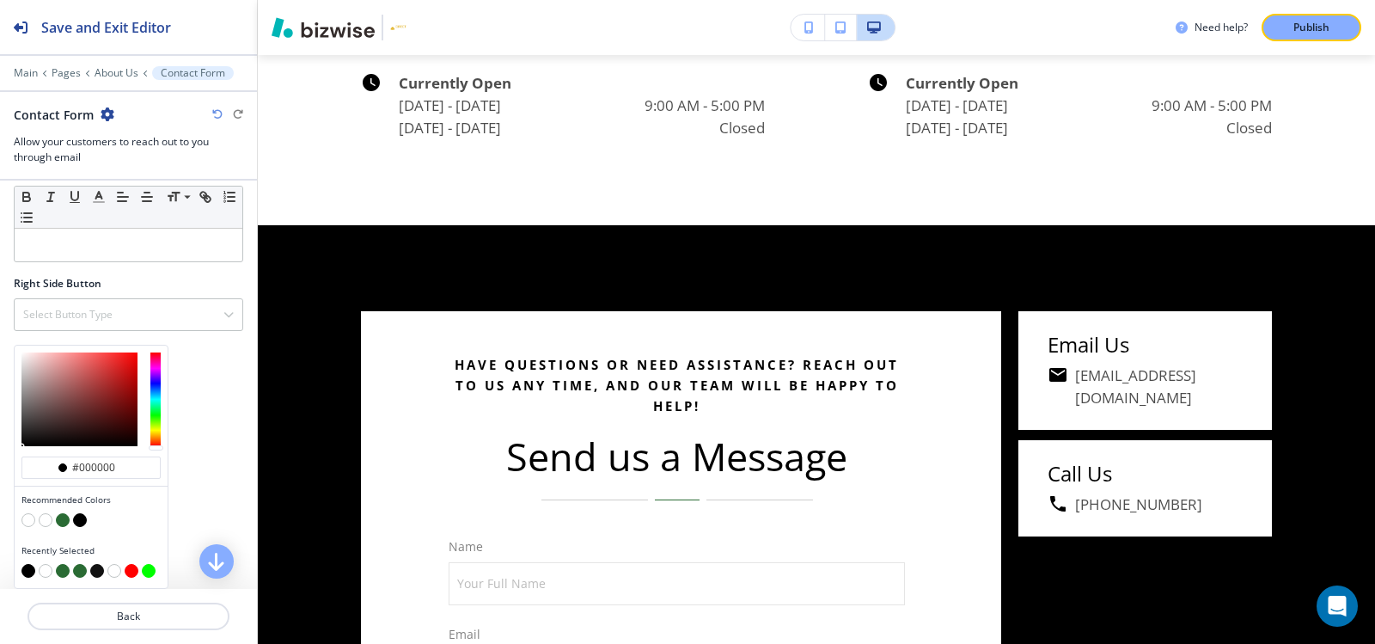
scroll to position [1, 0]
click at [57, 522] on button "button" at bounding box center [63, 520] width 14 height 14
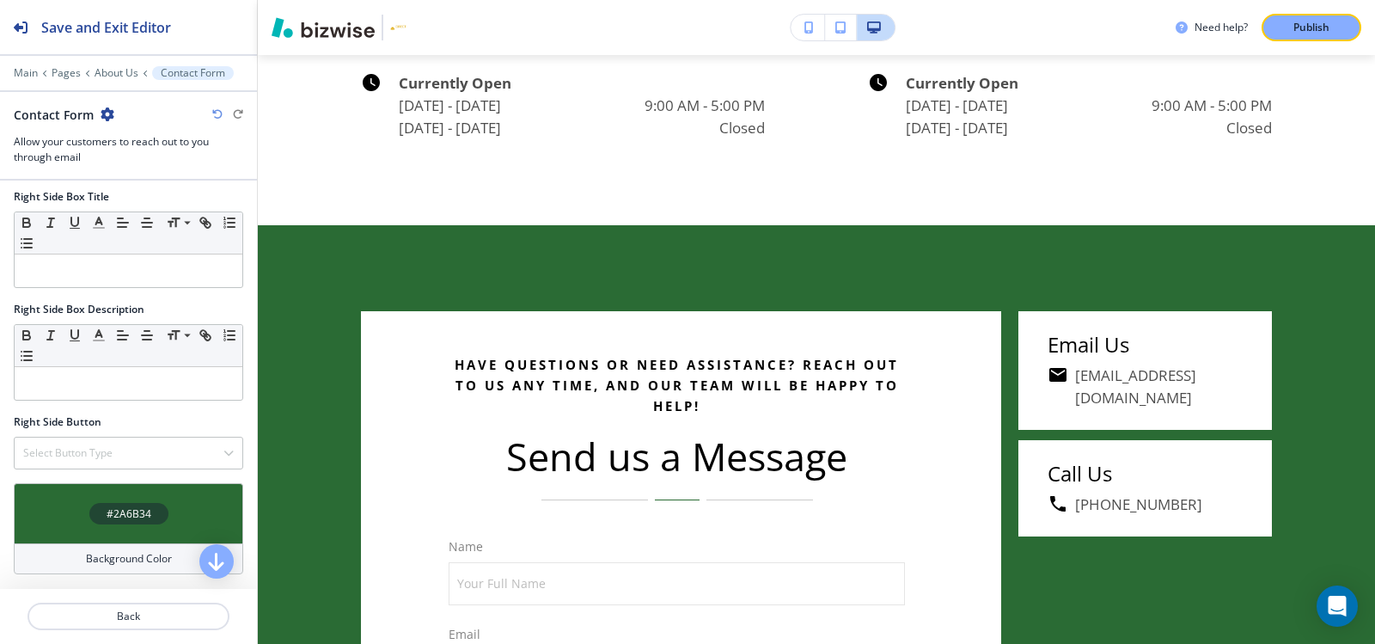
scroll to position [1169, 0]
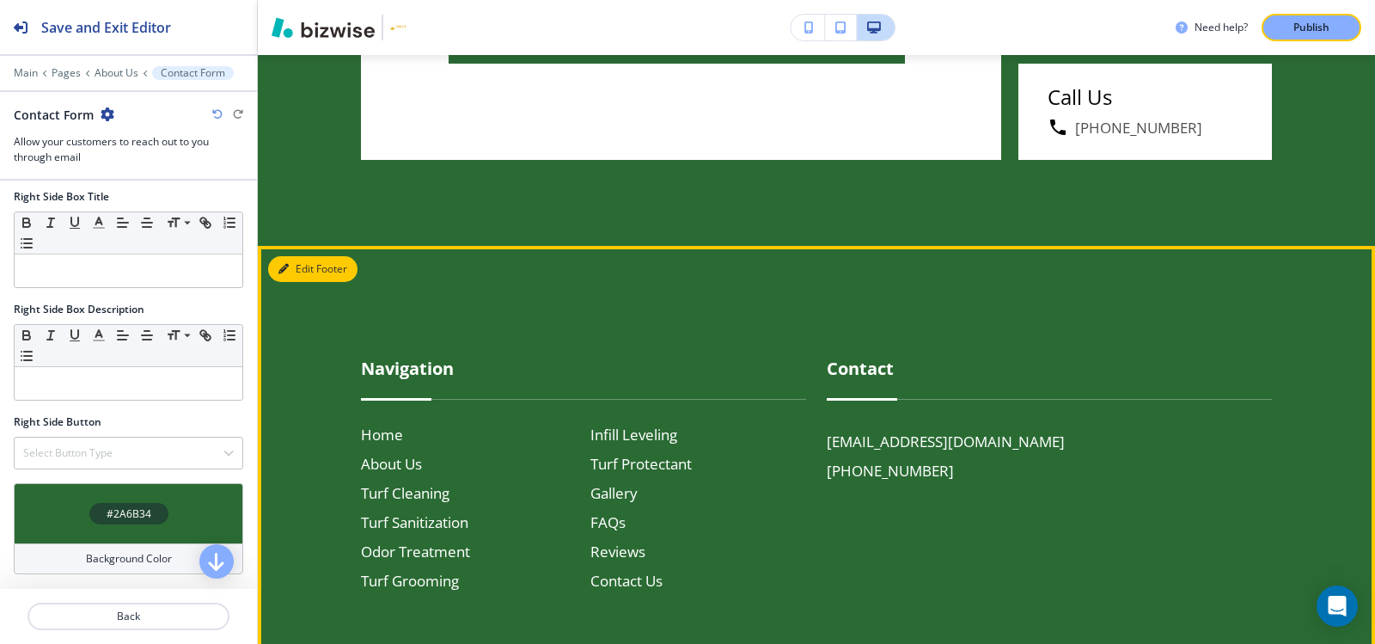
click at [309, 272] on button "Edit Footer" at bounding box center [312, 269] width 89 height 26
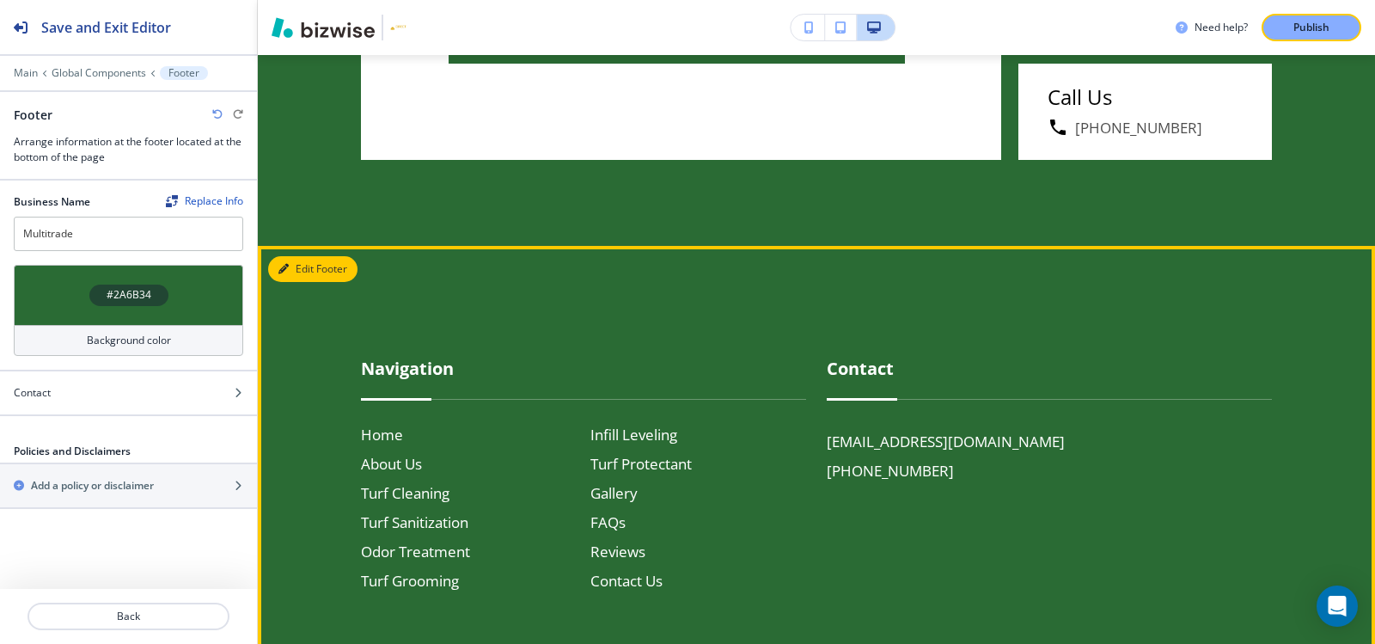
scroll to position [5223, 0]
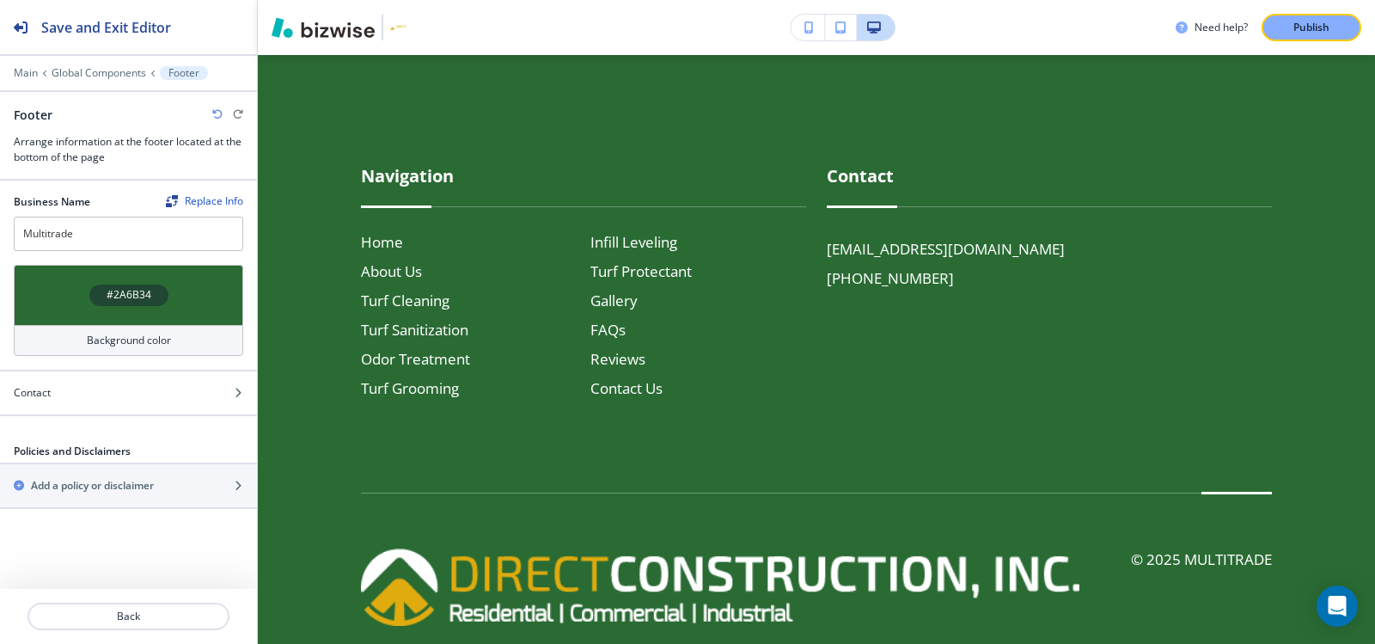
click at [167, 286] on div "#2A6B34" at bounding box center [128, 295] width 229 height 60
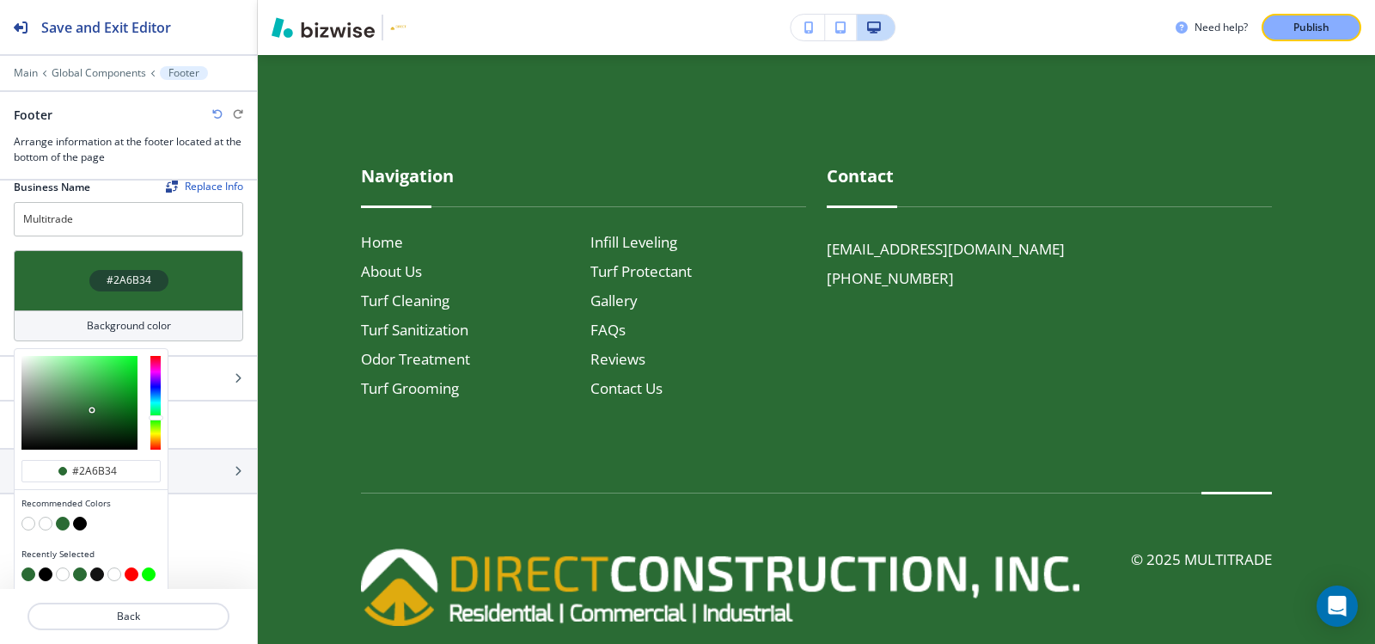
scroll to position [18, 0]
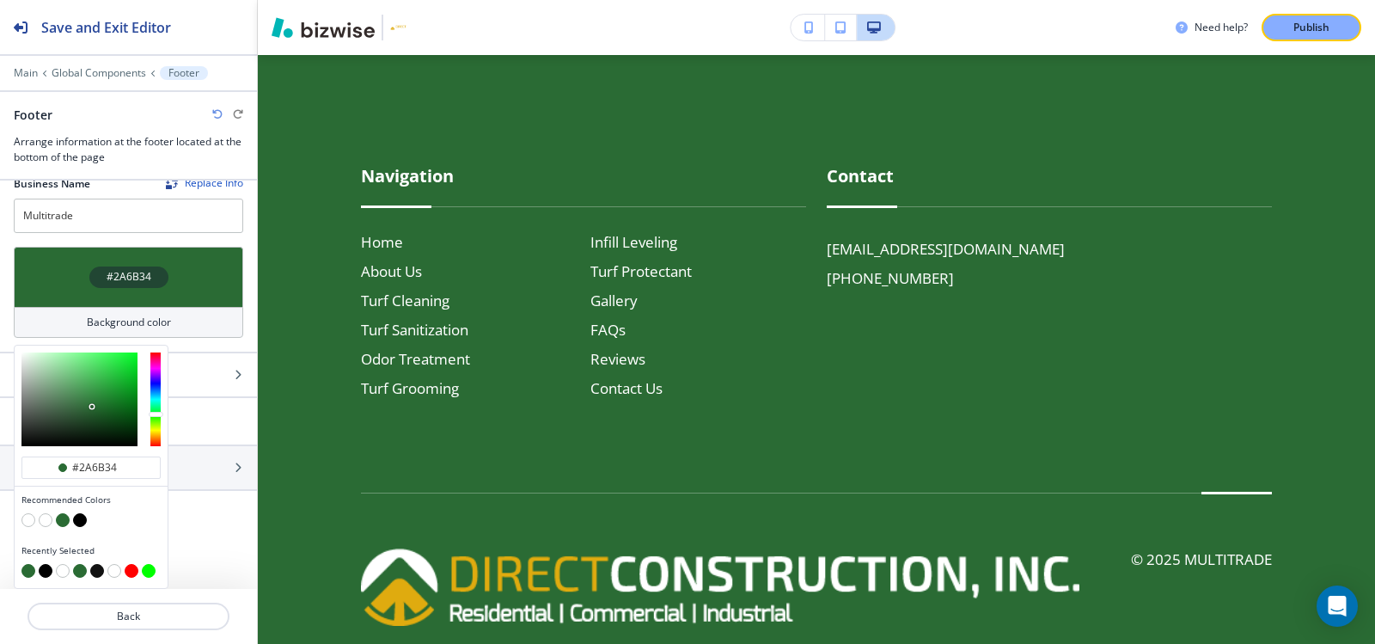
click at [24, 522] on button "button" at bounding box center [28, 520] width 14 height 14
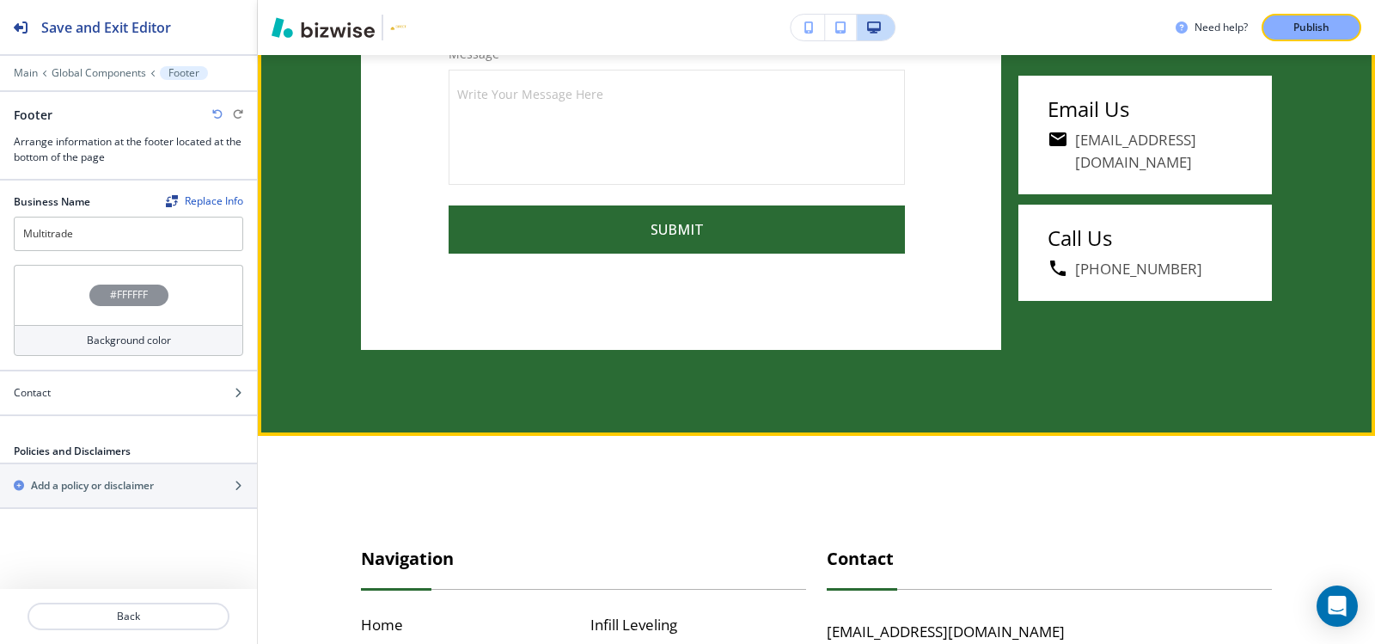
scroll to position [4965, 0]
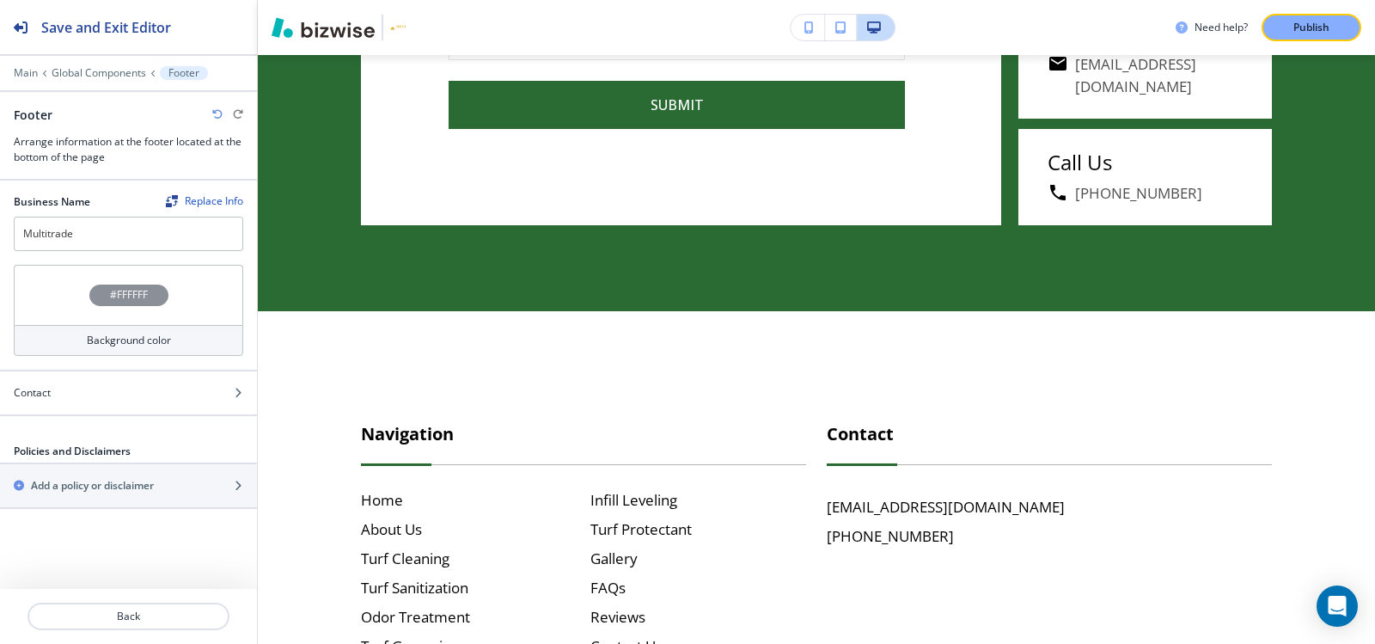
click at [144, 289] on h4 "#FFFFFF" at bounding box center [129, 294] width 38 height 15
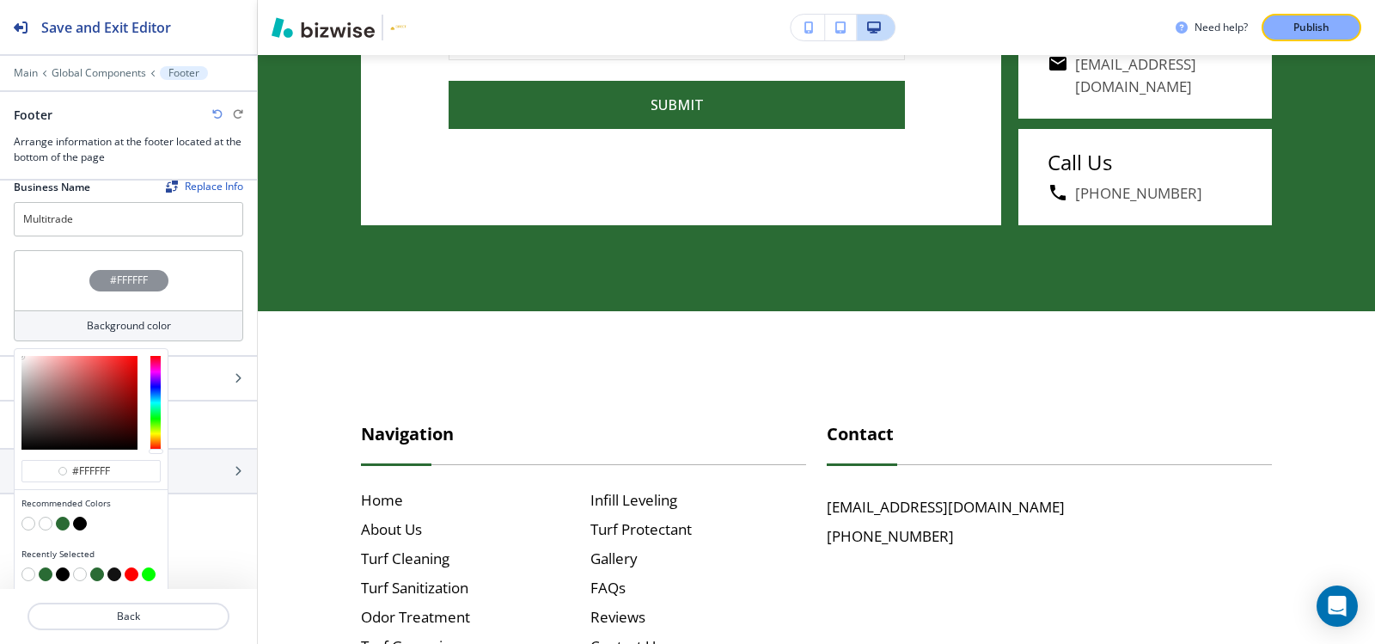
scroll to position [18, 0]
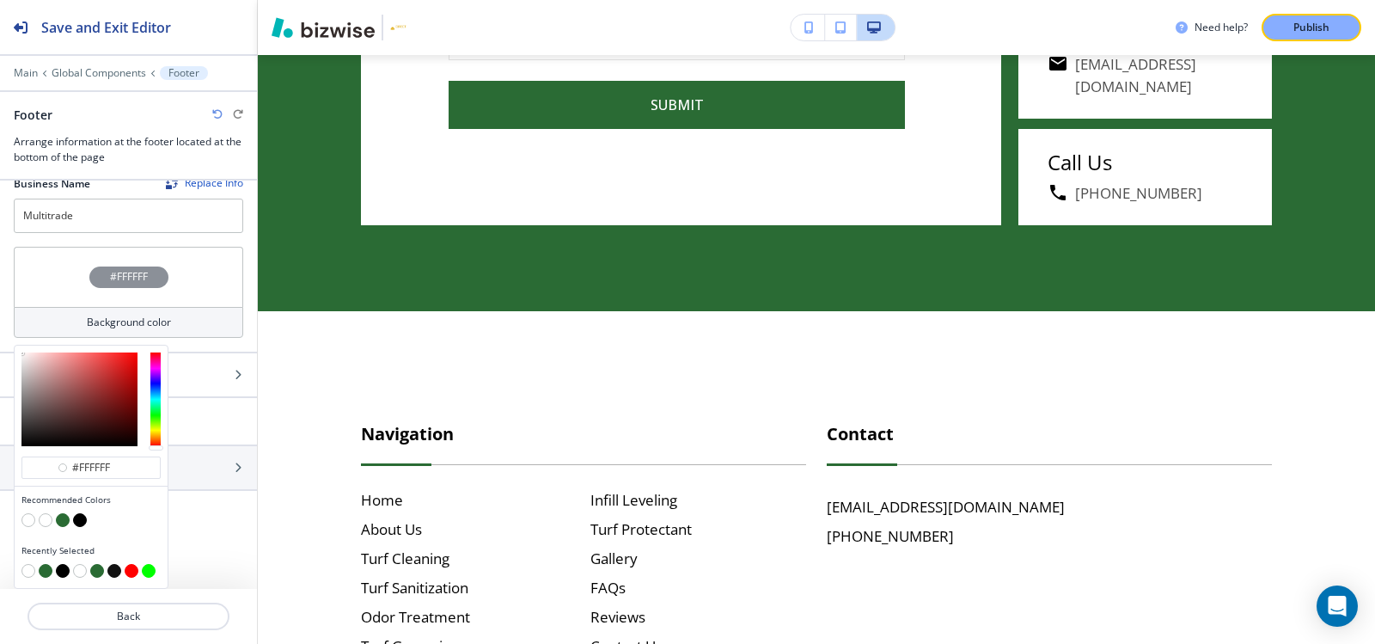
click at [84, 521] on button "button" at bounding box center [80, 520] width 14 height 14
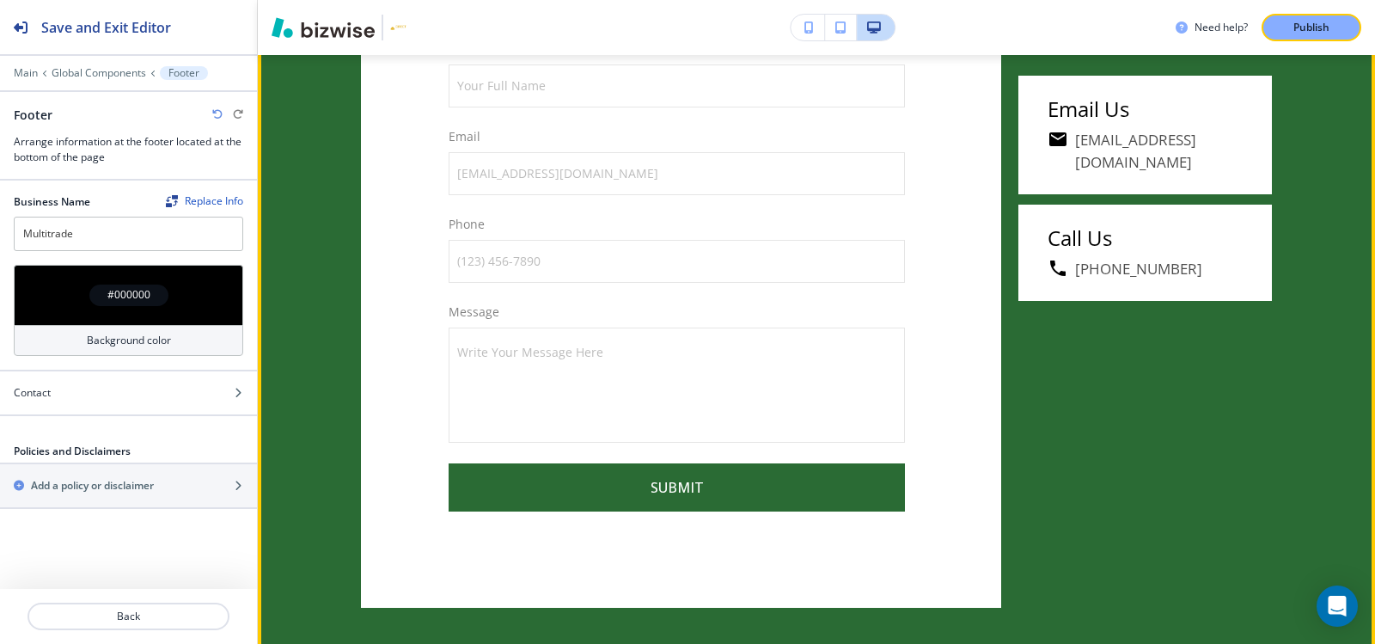
scroll to position [4926, 0]
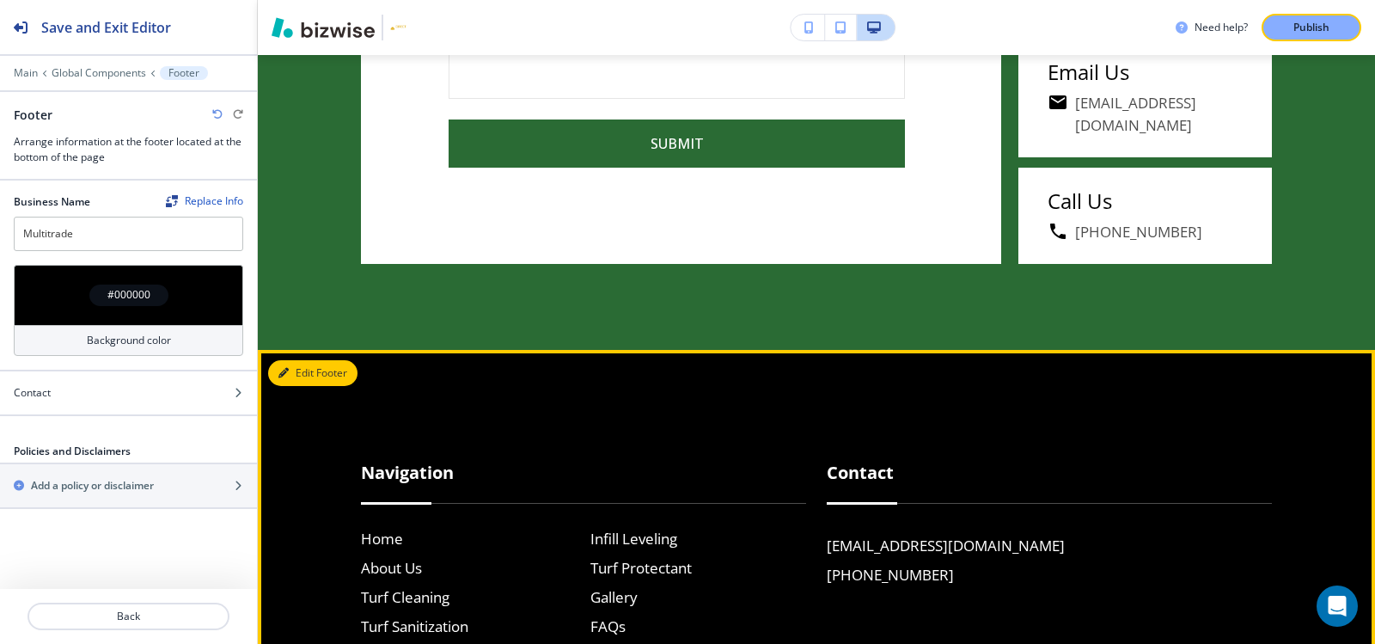
click at [284, 372] on icon "button" at bounding box center [283, 373] width 10 height 10
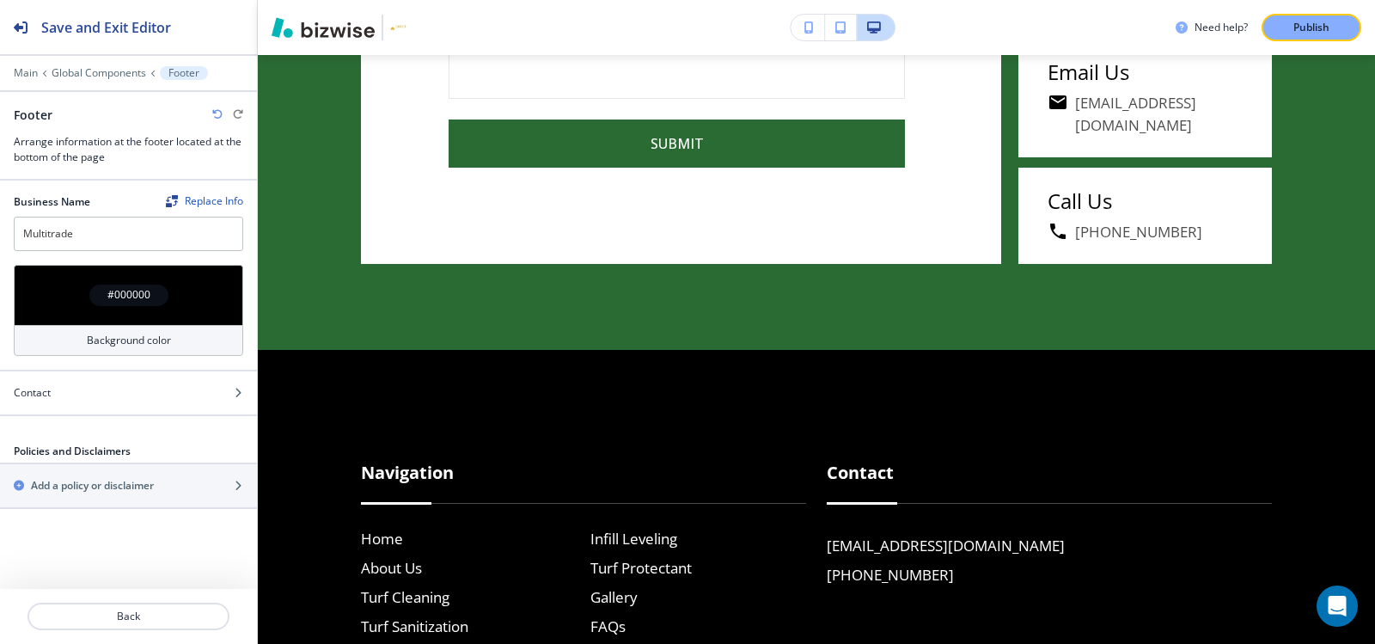
click at [133, 302] on h4 "#000000" at bounding box center [128, 294] width 43 height 15
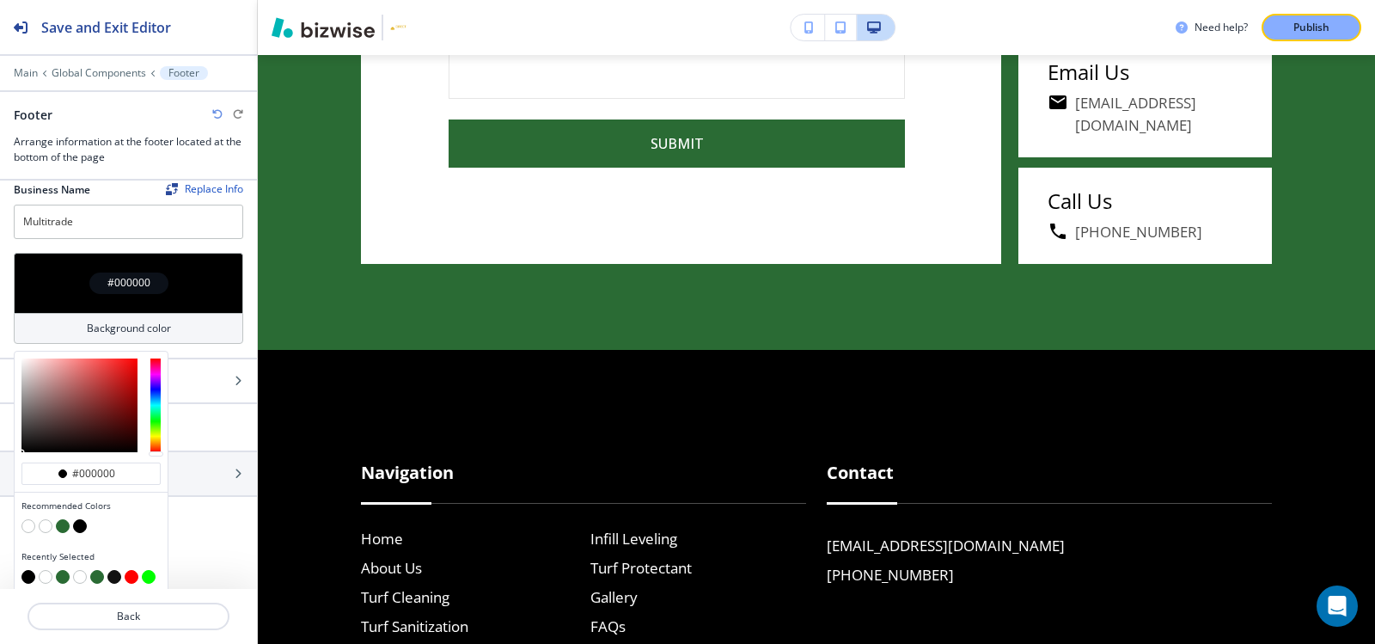
scroll to position [18, 0]
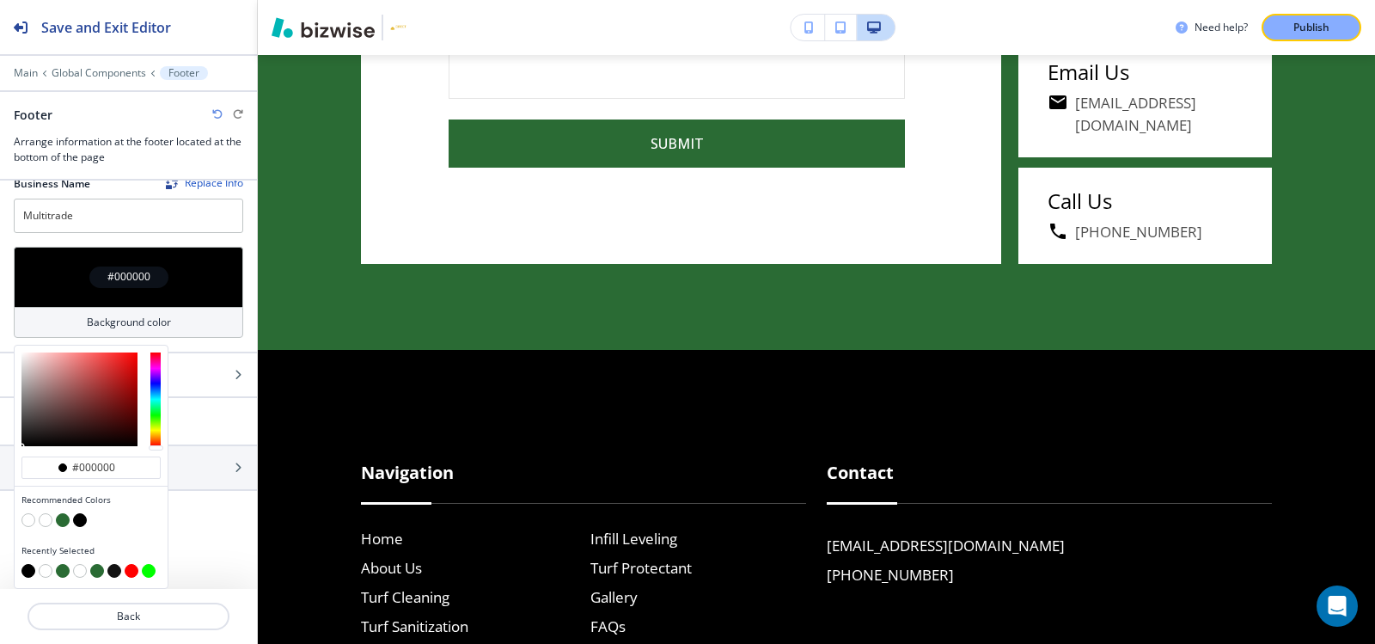
click at [26, 519] on button "button" at bounding box center [28, 520] width 14 height 14
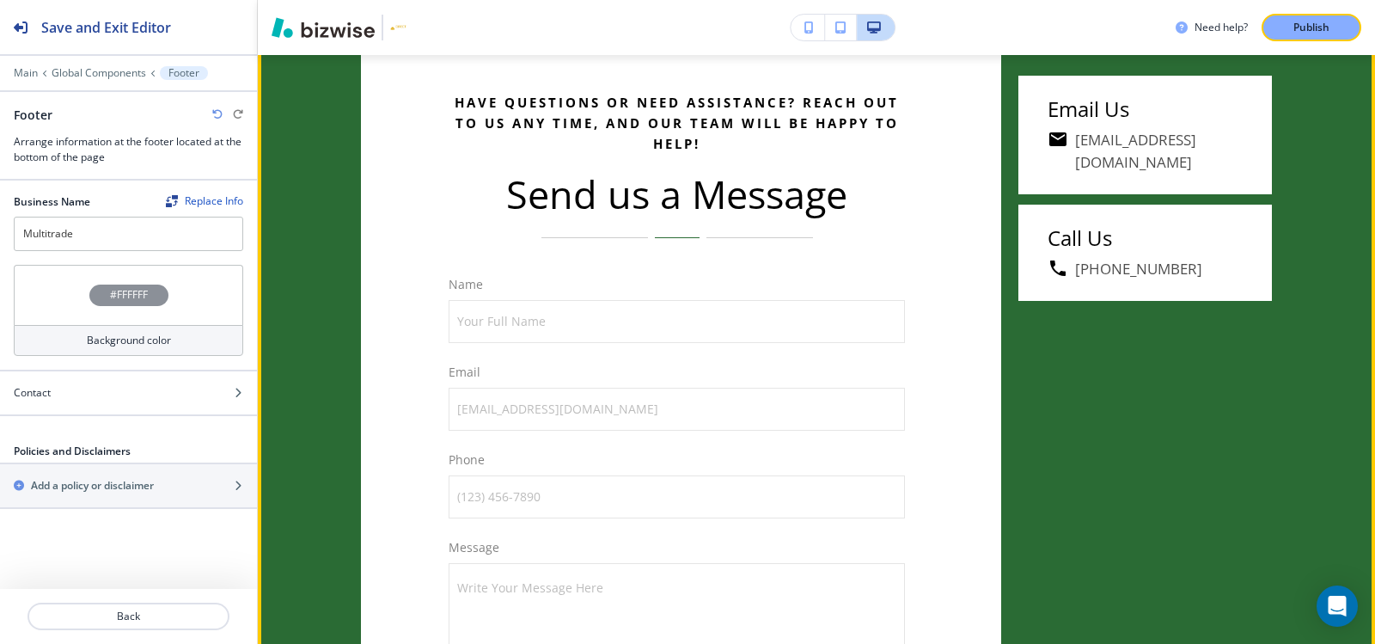
scroll to position [4239, 0]
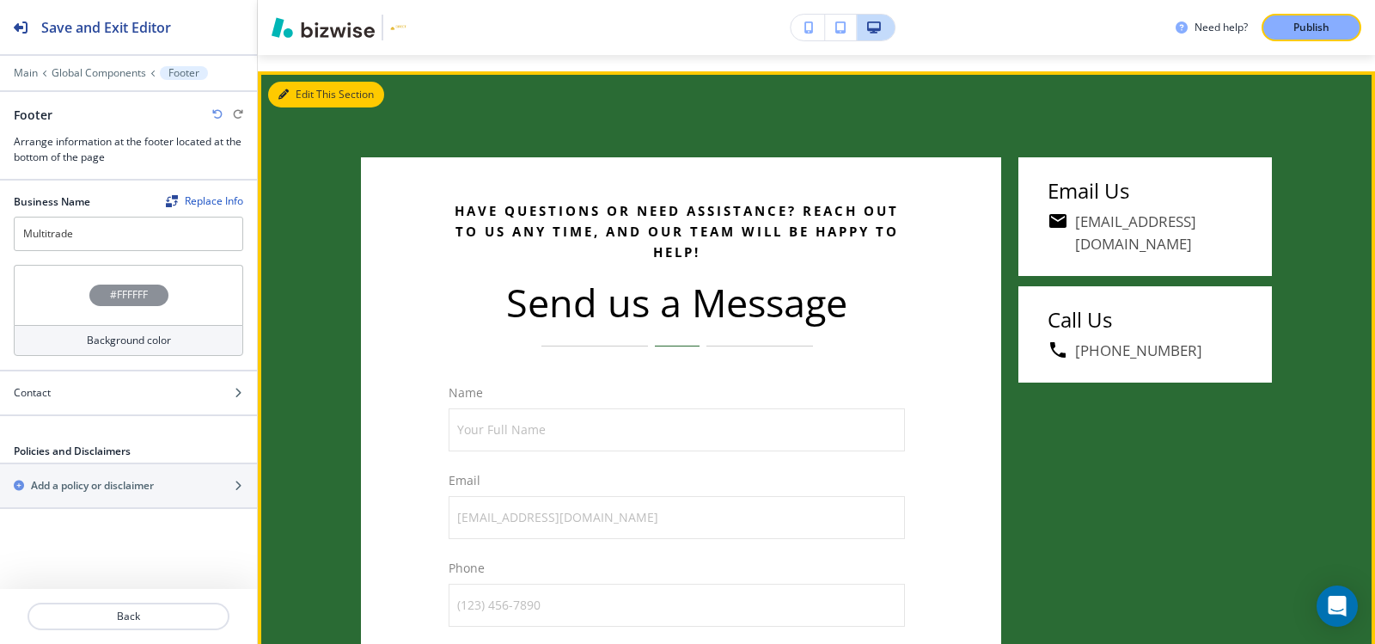
click at [295, 99] on button "Edit This Section" at bounding box center [326, 95] width 116 height 26
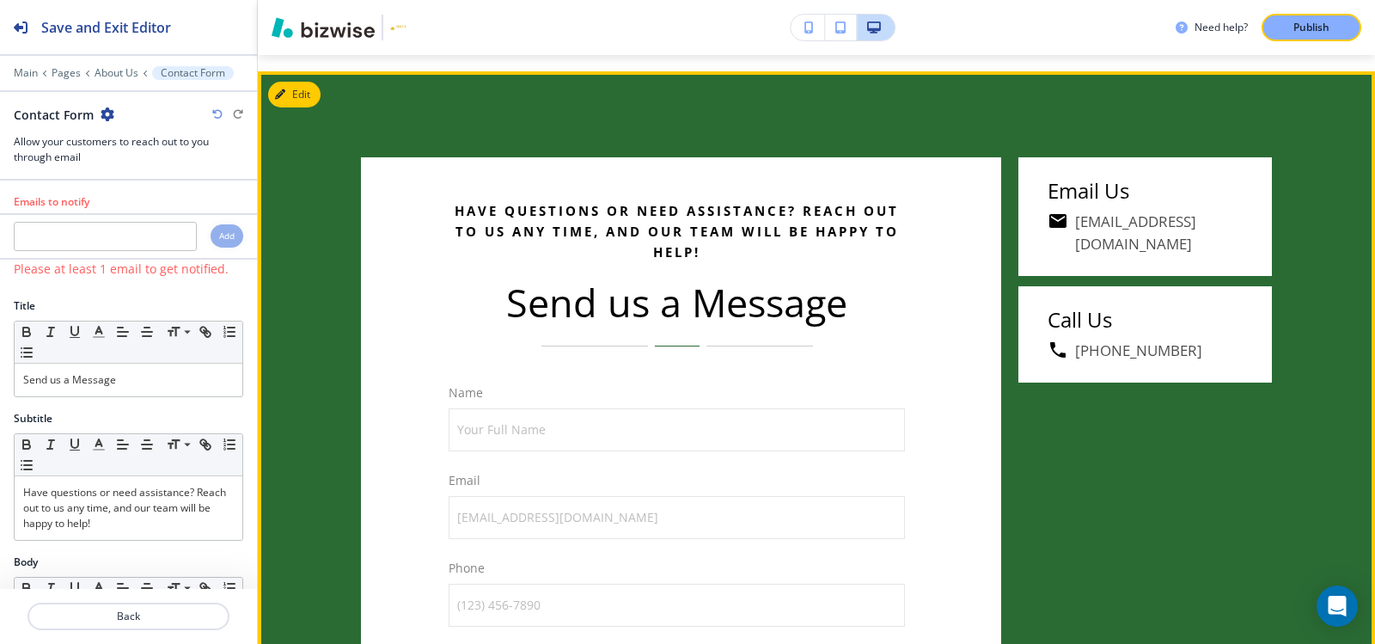
scroll to position [4257, 0]
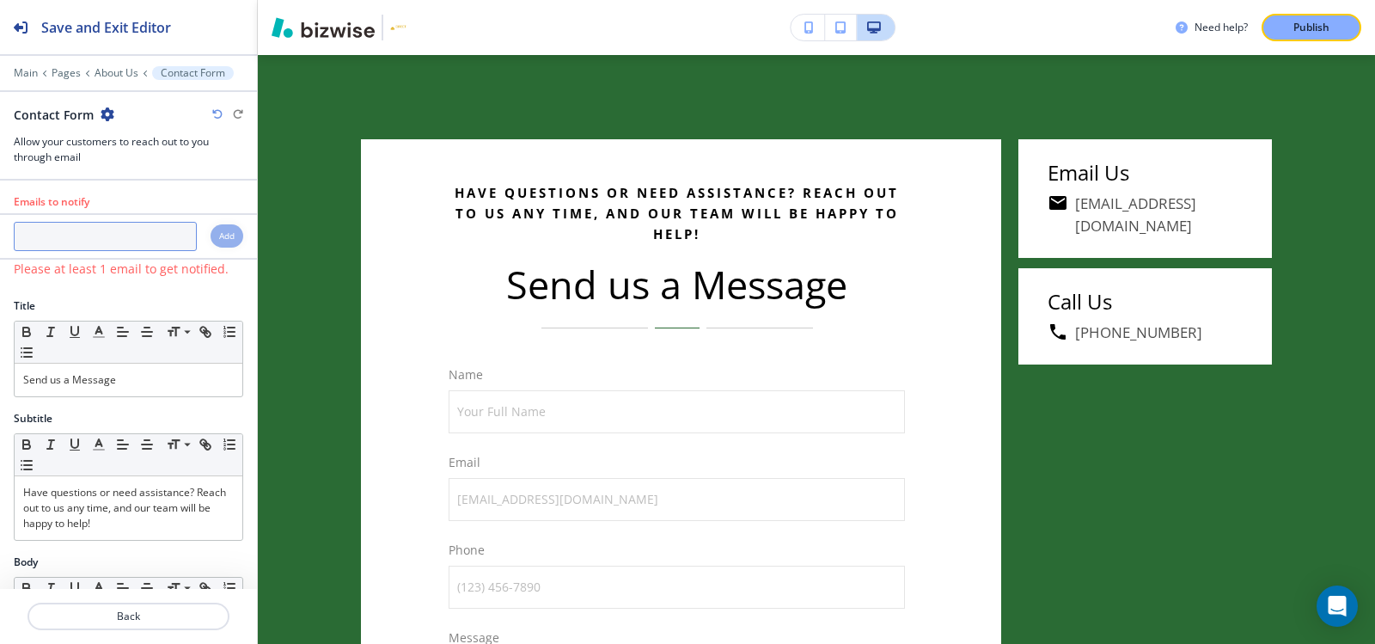
click at [134, 225] on input "text" at bounding box center [105, 236] width 183 height 29
paste input "pbmdetail@gmail.com"
type input "pbmdetail@gmail.com"
click at [219, 236] on h4 "Add" at bounding box center [226, 235] width 15 height 13
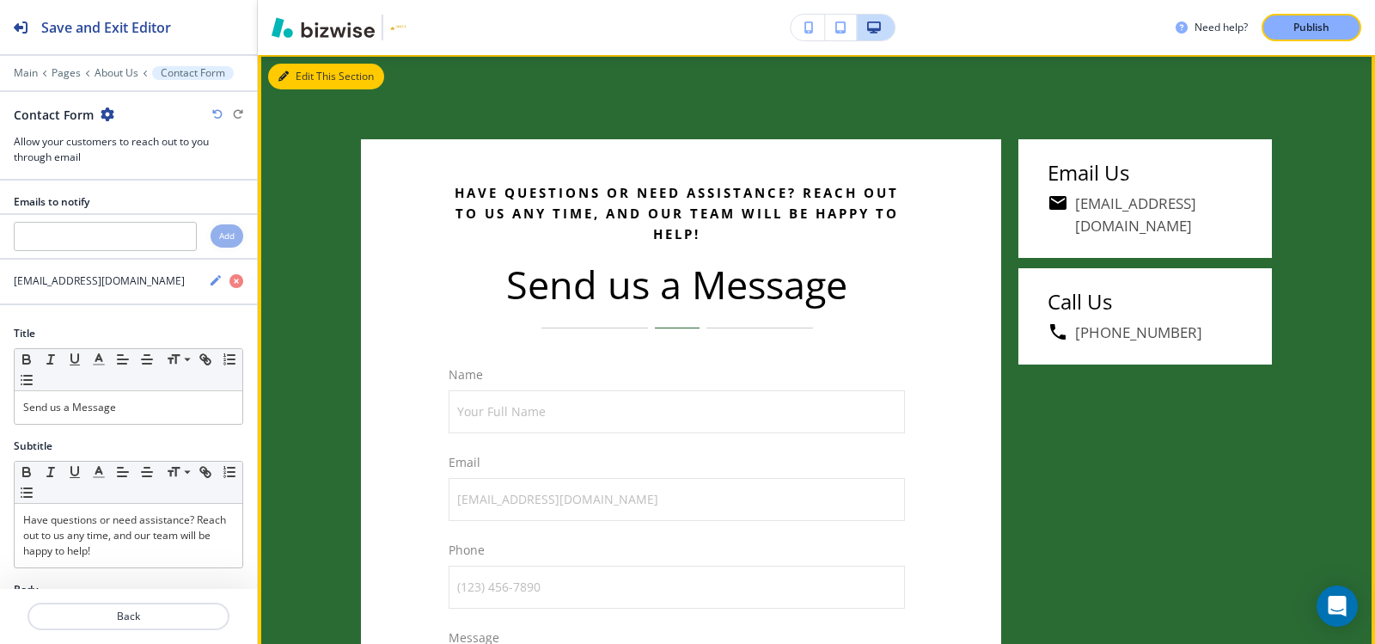
click at [312, 77] on button "Edit This Section" at bounding box center [326, 77] width 116 height 26
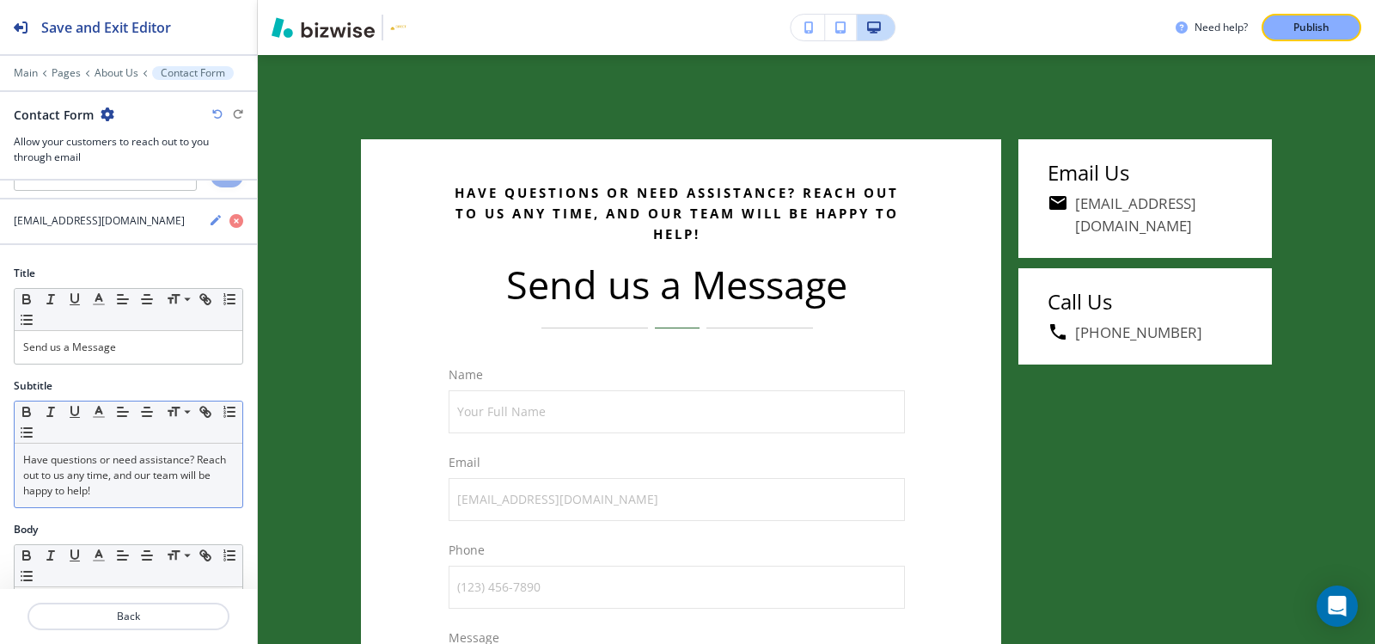
scroll to position [86, 0]
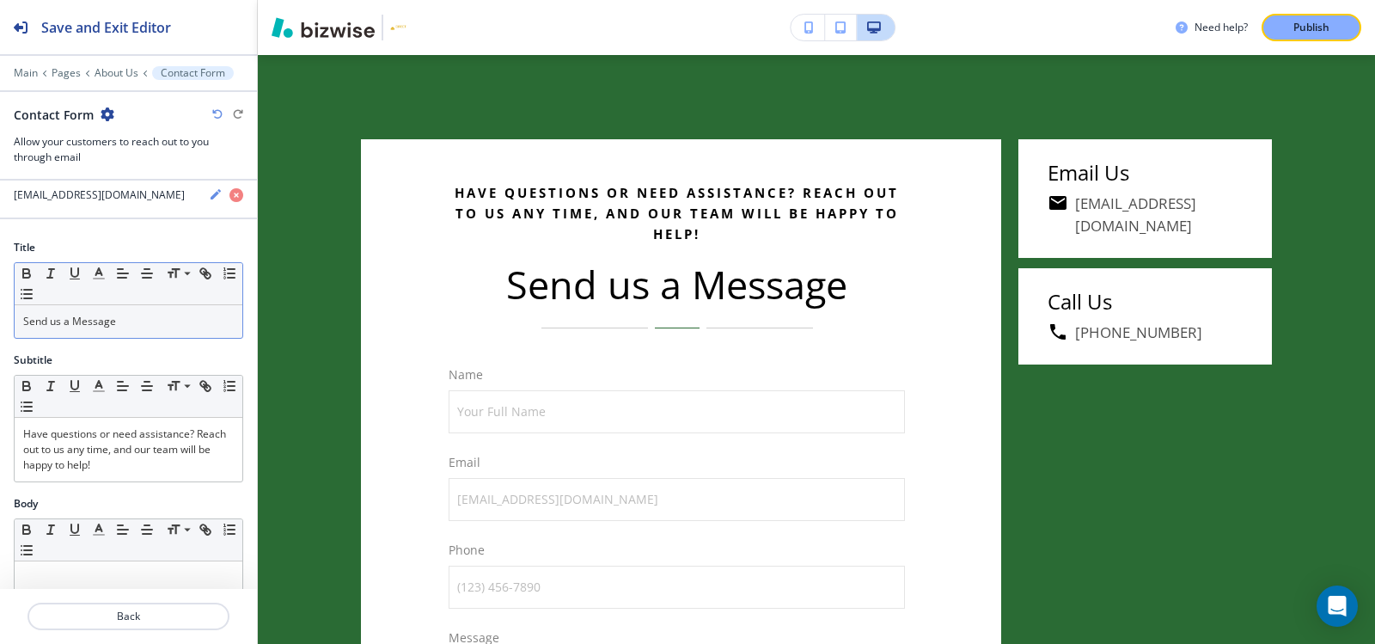
click at [162, 310] on div "Send us a Message" at bounding box center [129, 321] width 228 height 33
copy p "Send us a Message"
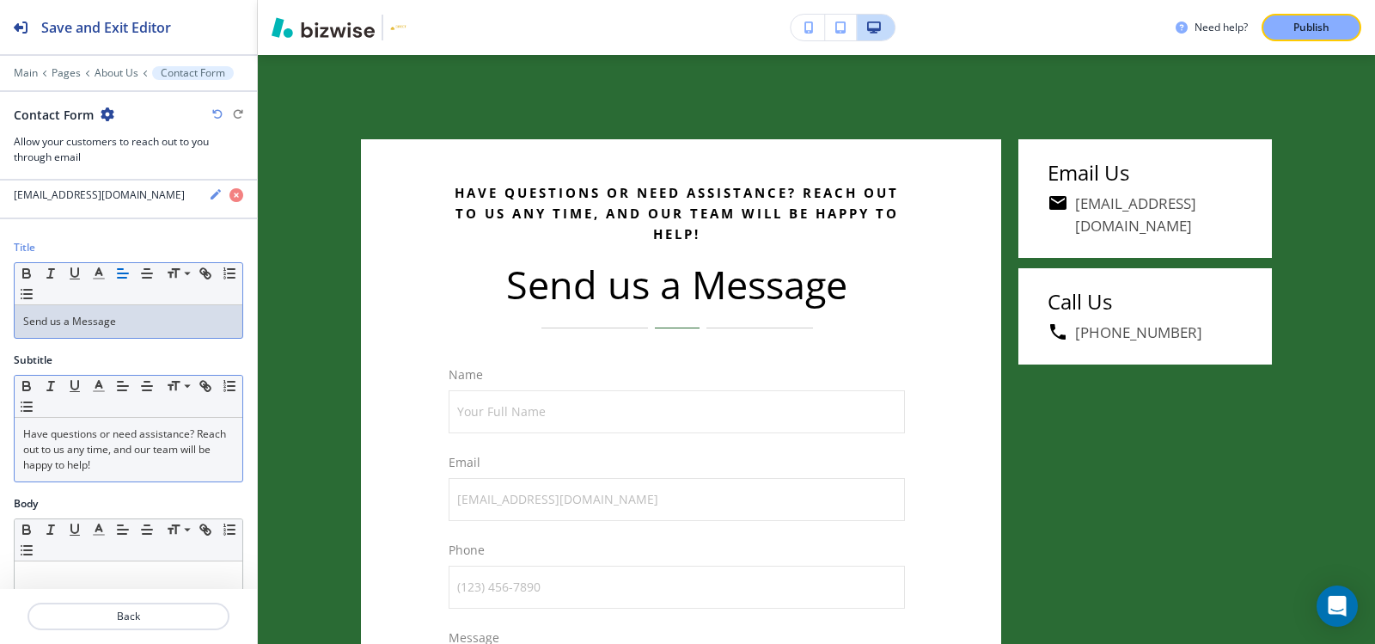
click at [89, 455] on p "Have questions or need assistance? Reach out to us any time, and our team will …" at bounding box center [128, 449] width 211 height 46
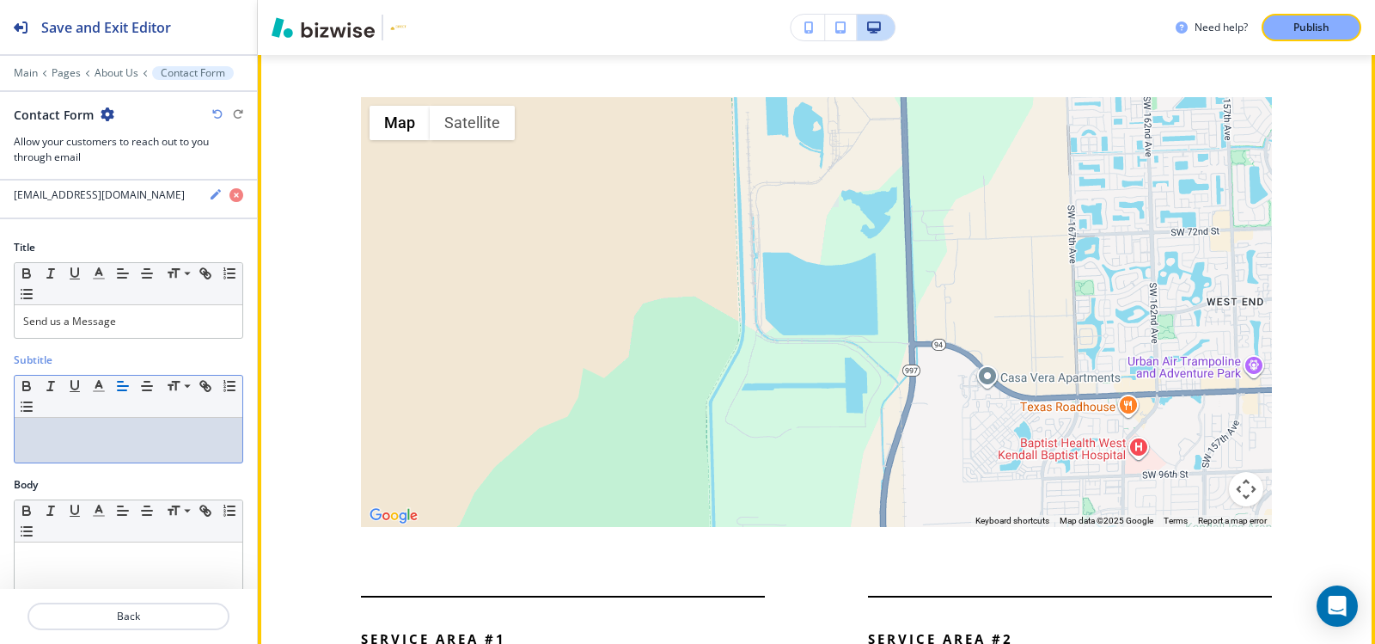
scroll to position [3129, 0]
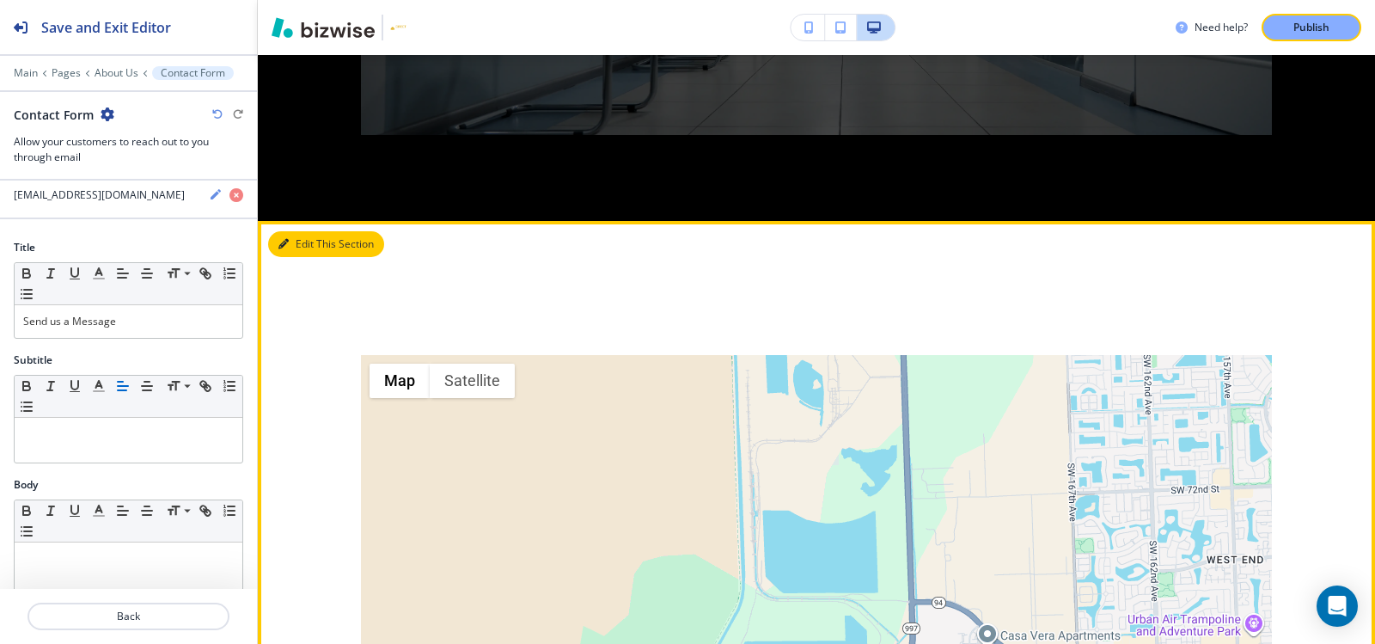
click at [307, 231] on button "Edit This Section" at bounding box center [326, 244] width 116 height 26
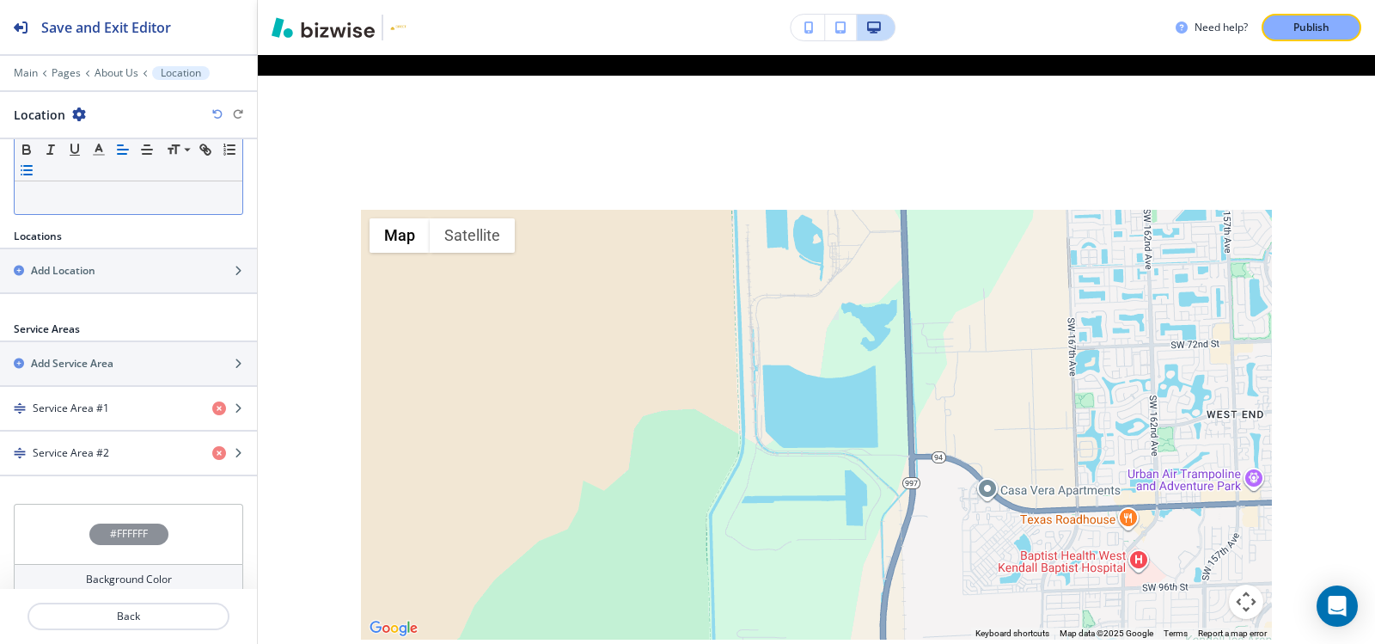
scroll to position [485, 0]
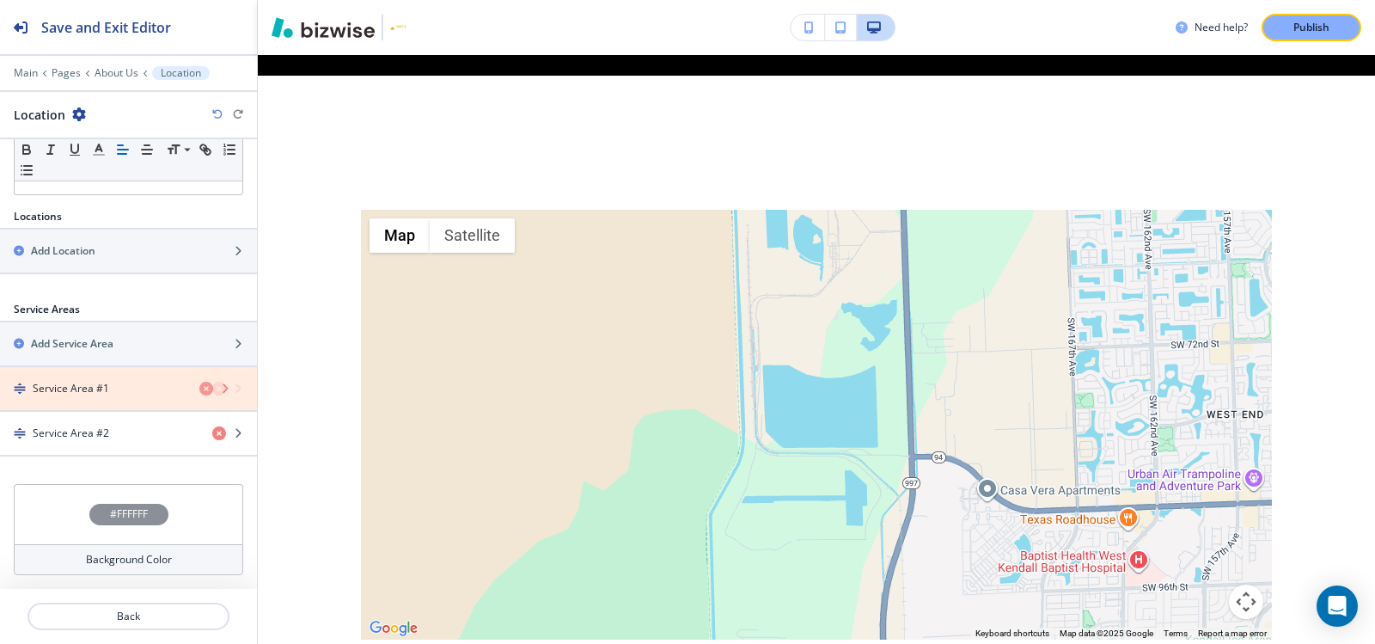
click at [212, 388] on icon "button" at bounding box center [219, 389] width 14 height 14
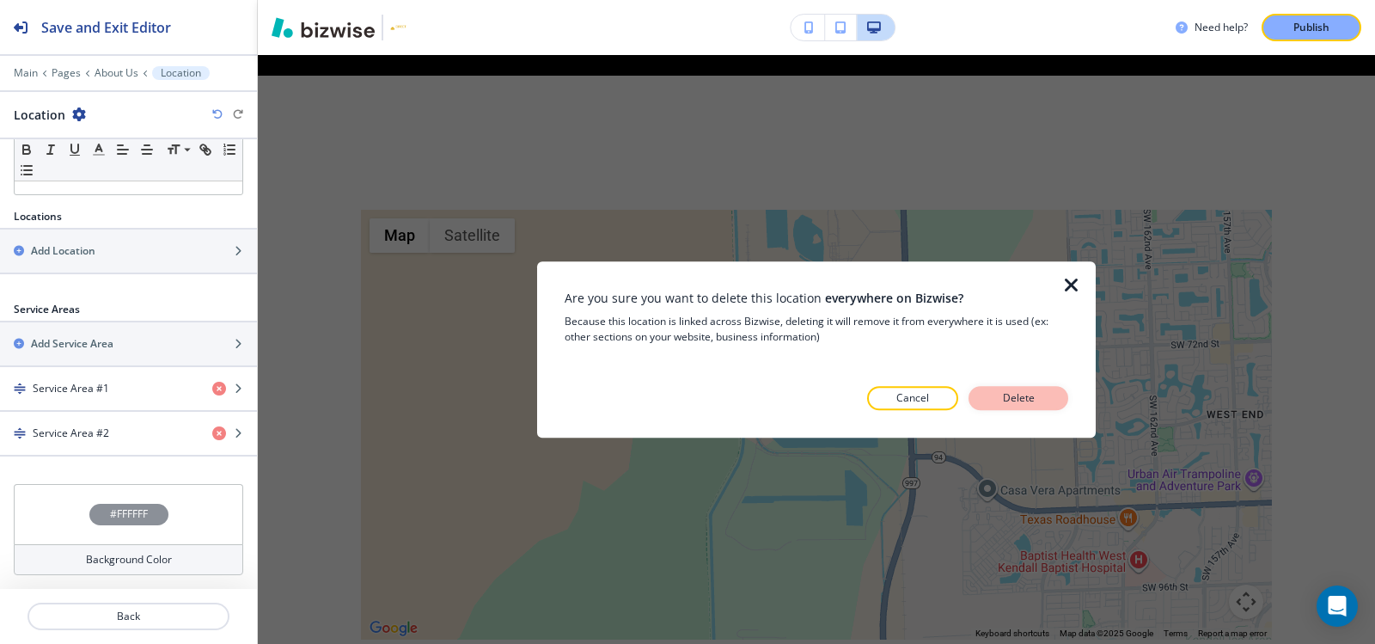
click at [1007, 395] on p "Delete" at bounding box center [1018, 397] width 41 height 15
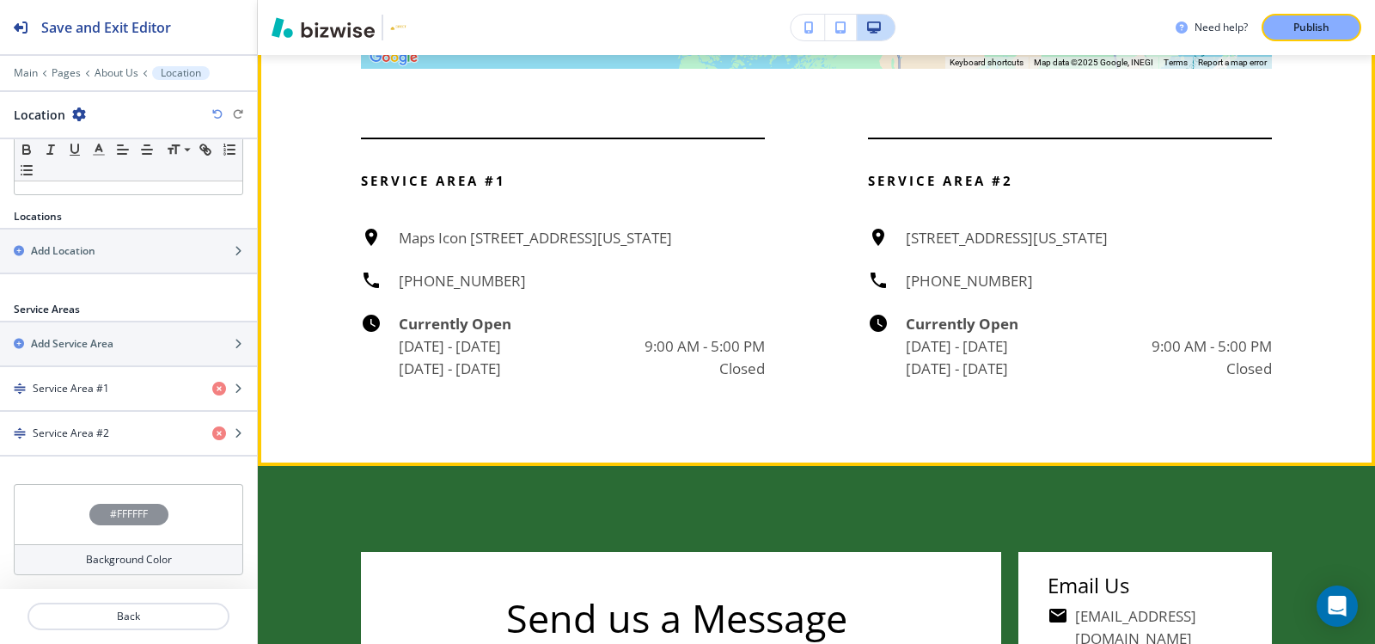
scroll to position [3789, 0]
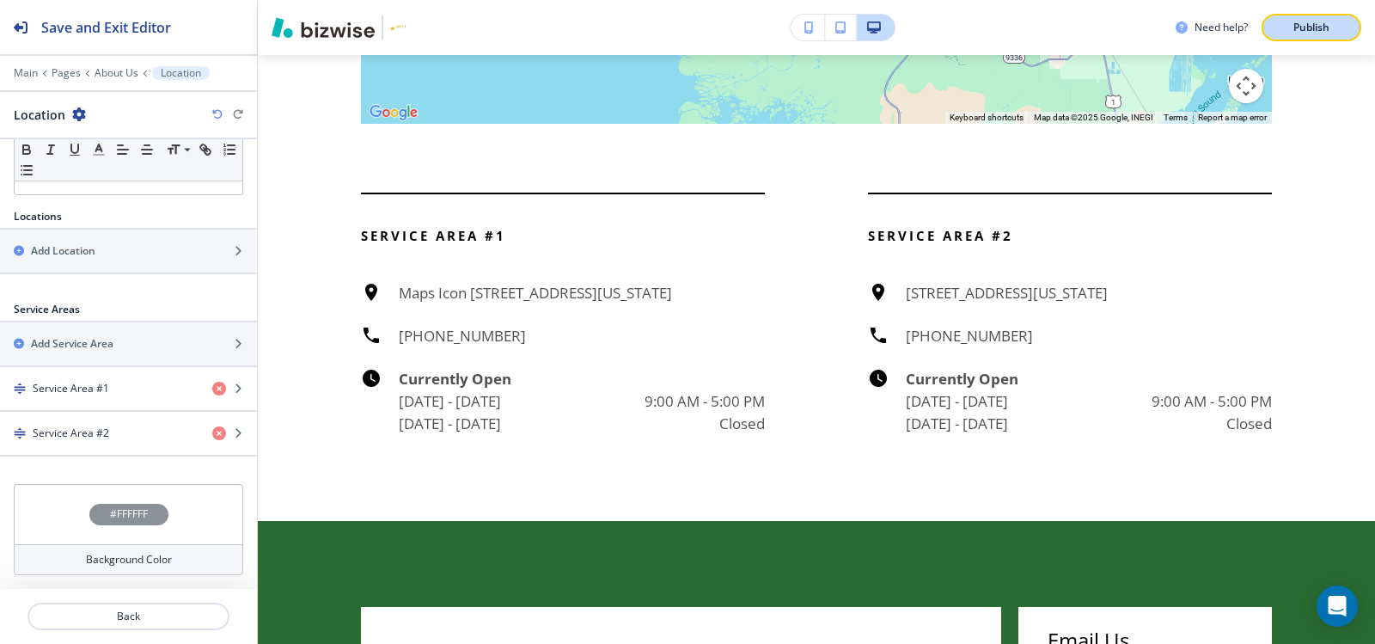
click at [1301, 21] on p "Publish" at bounding box center [1311, 27] width 36 height 15
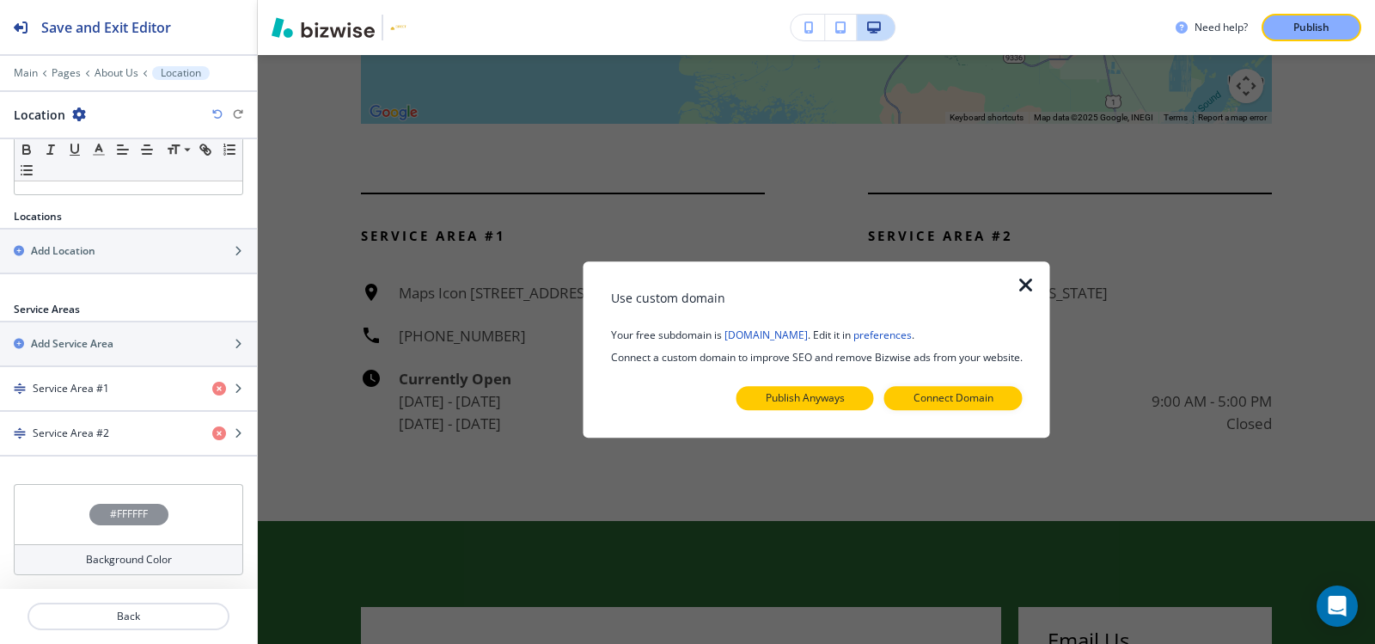
click at [841, 401] on p "Publish Anyways" at bounding box center [805, 397] width 79 height 15
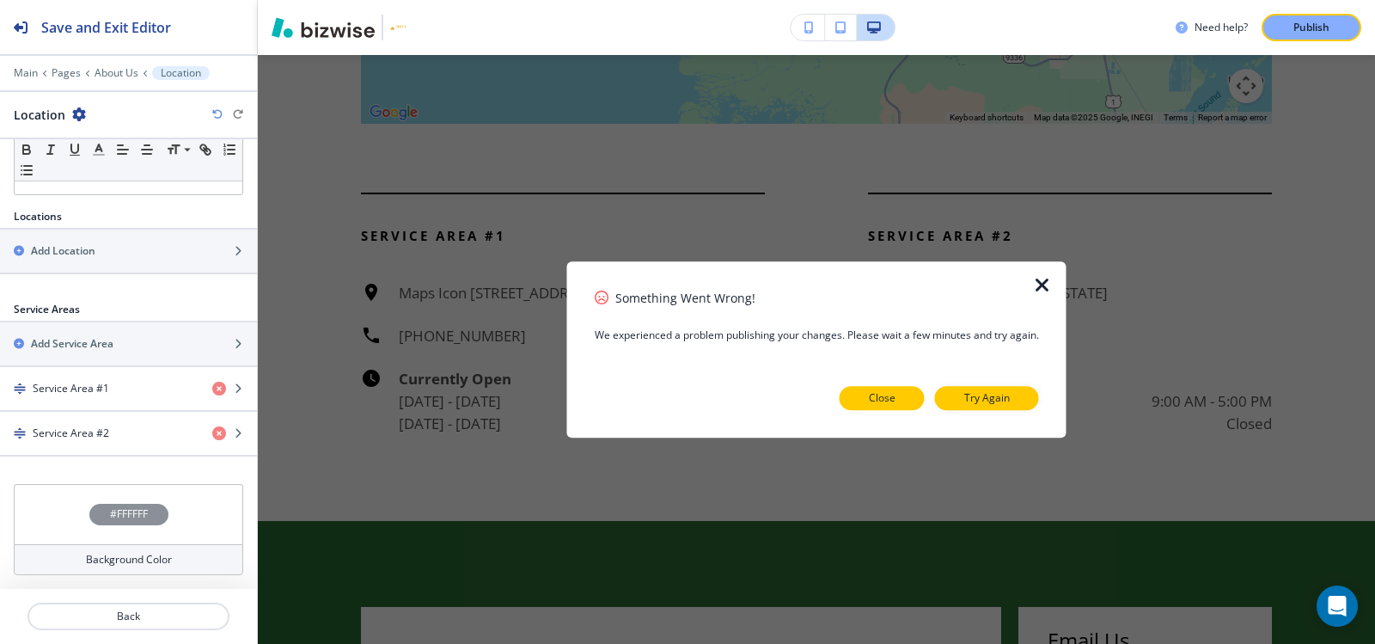
click at [876, 397] on p "Close" at bounding box center [882, 397] width 27 height 15
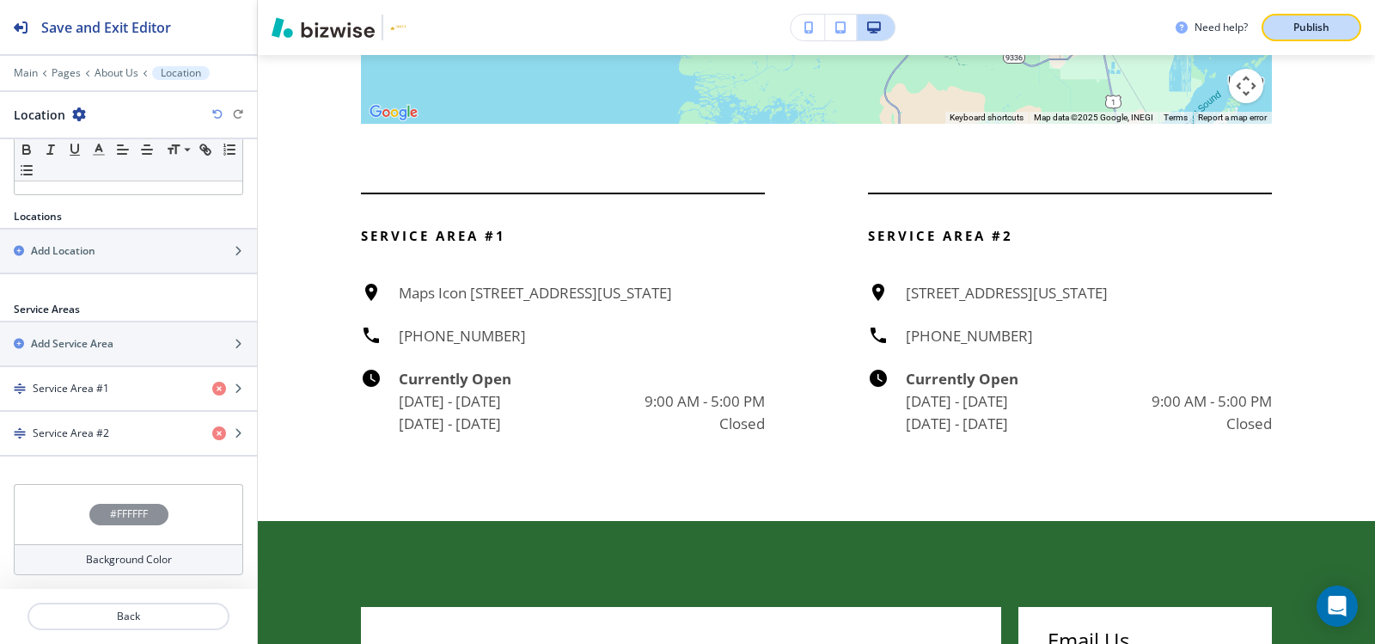
click at [1296, 34] on p "Publish" at bounding box center [1311, 27] width 36 height 15
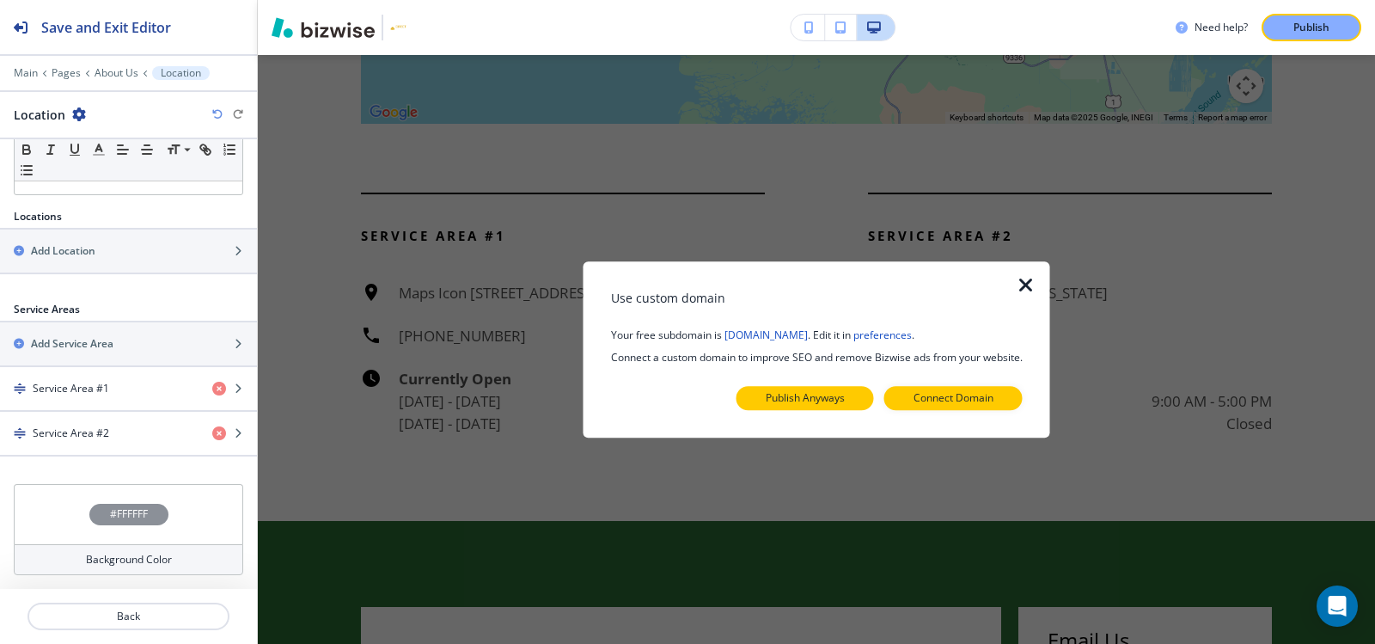
click at [810, 401] on p "Publish Anyways" at bounding box center [805, 397] width 79 height 15
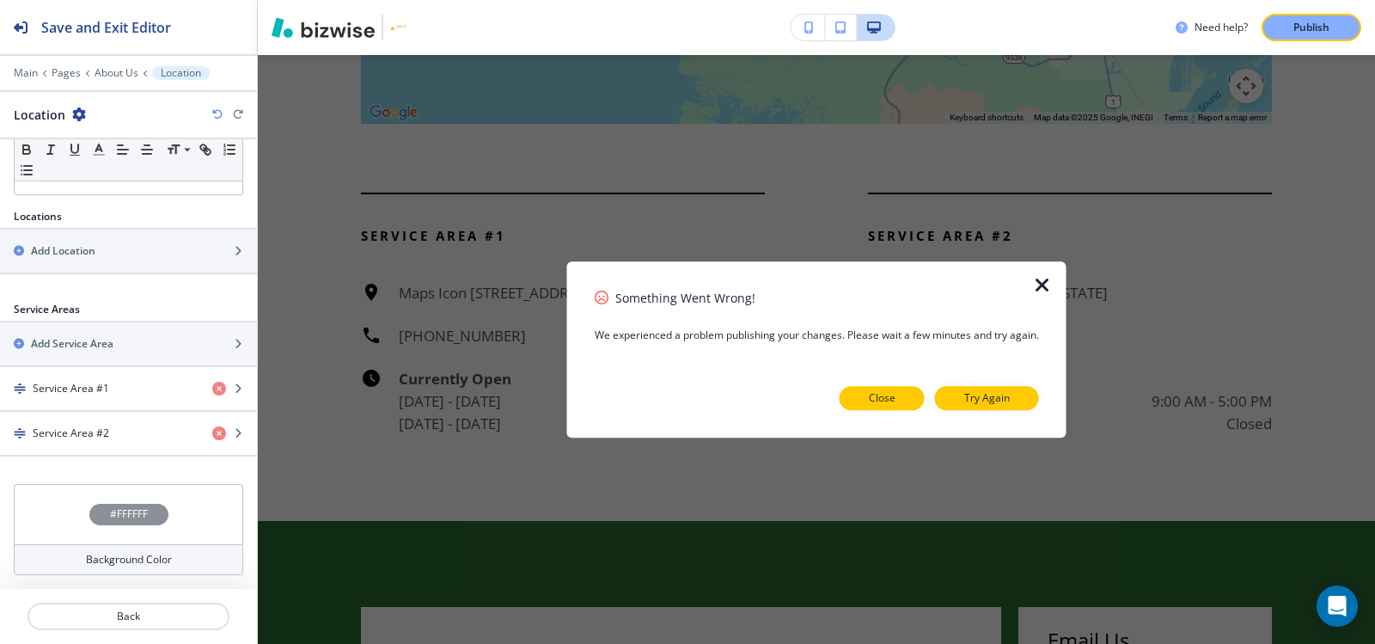
click at [907, 399] on button "Close" at bounding box center [881, 398] width 85 height 24
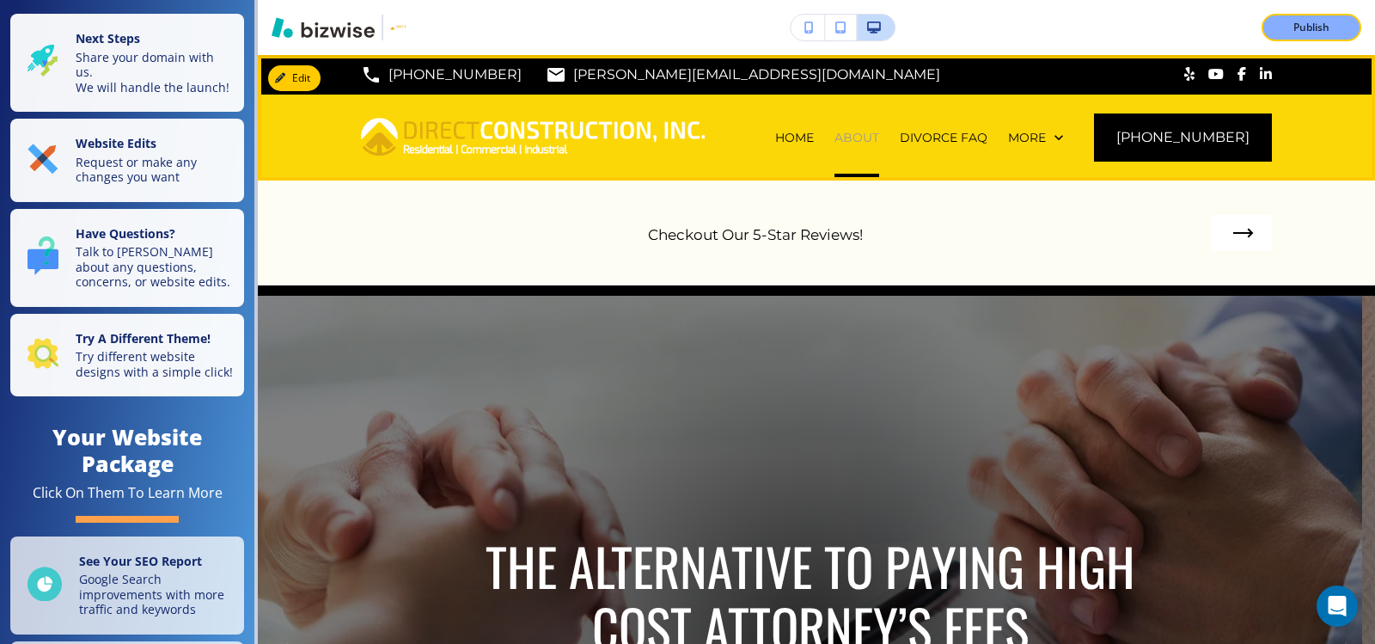
click at [879, 132] on p "ABOUT" at bounding box center [856, 137] width 45 height 17
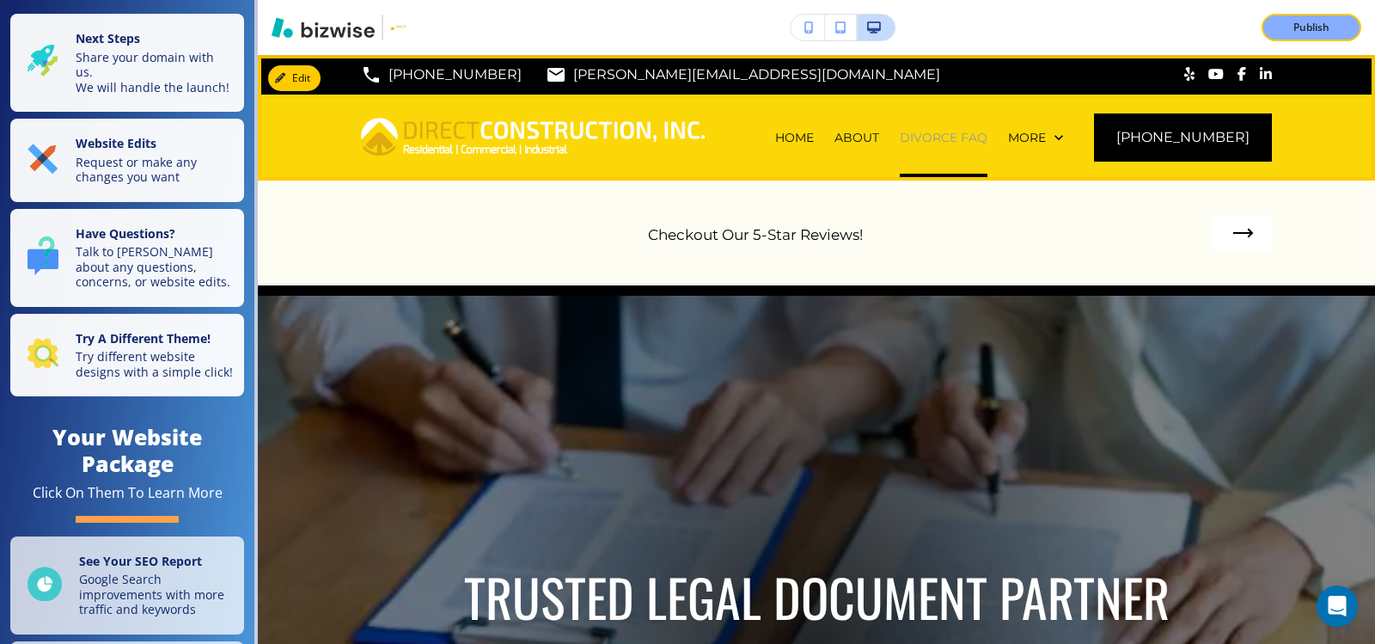
click at [947, 131] on p "DIVORCE FAQ" at bounding box center [944, 137] width 88 height 17
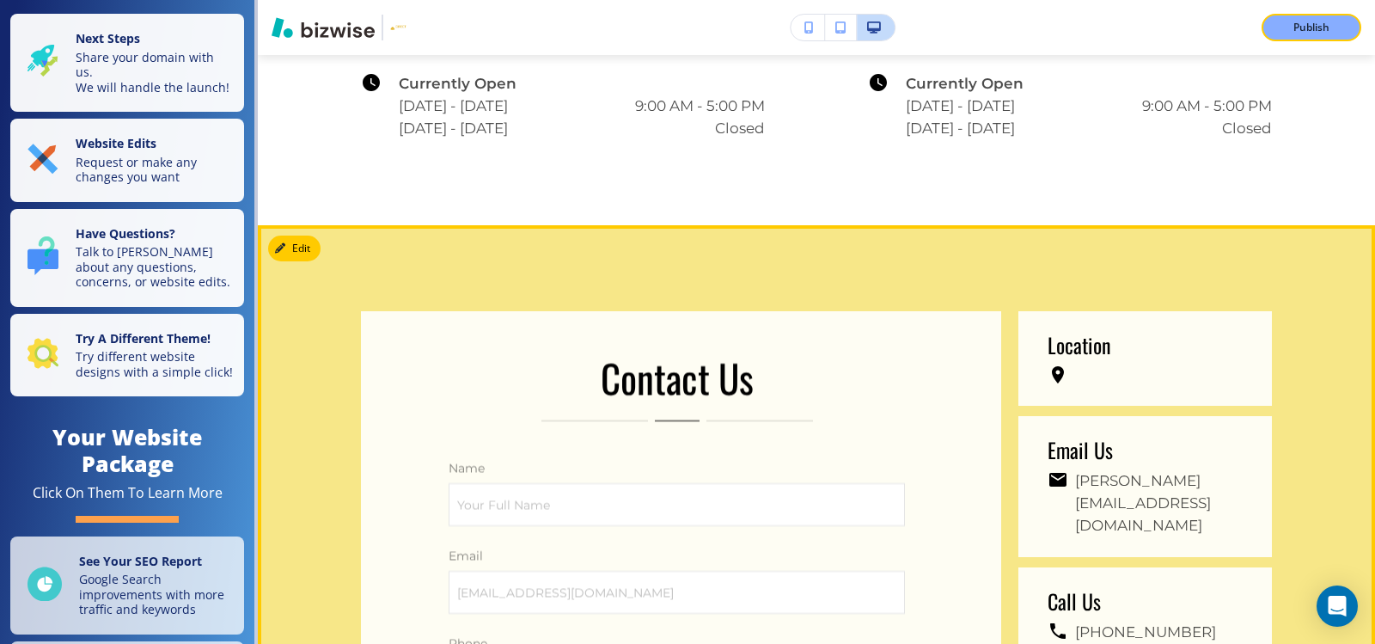
scroll to position [4258, 0]
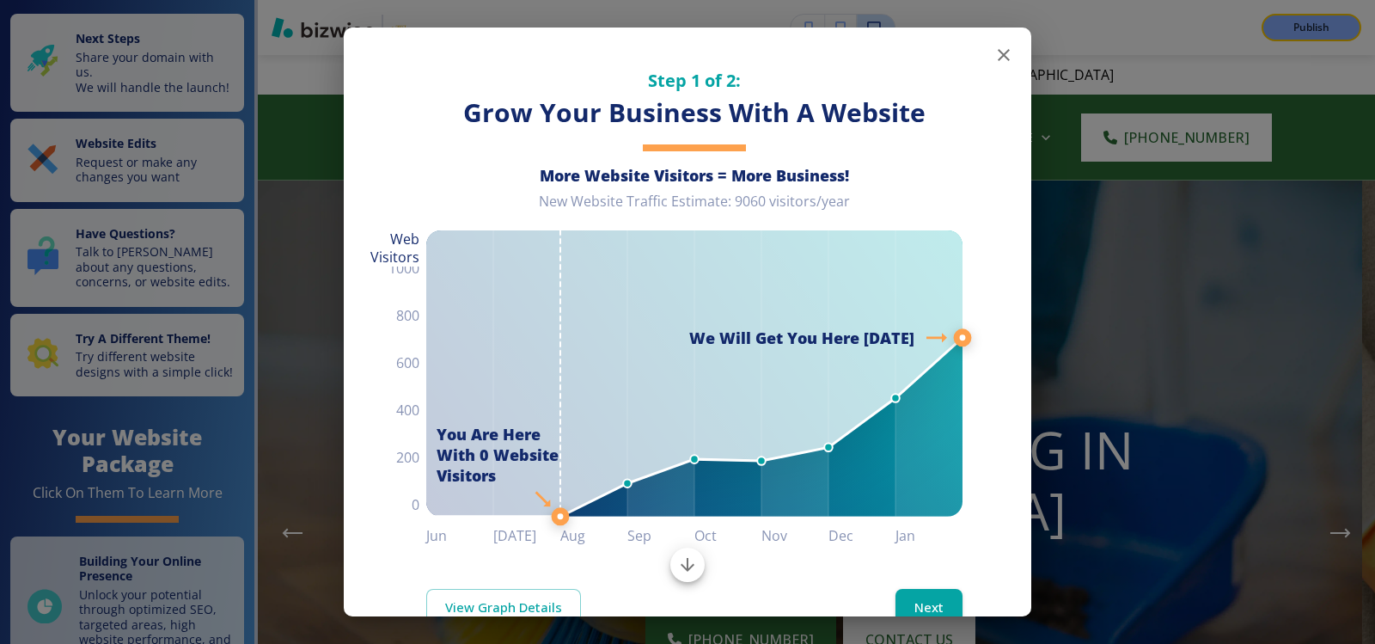
click at [993, 58] on icon "button" at bounding box center [1003, 55] width 21 height 21
